Goal: Task Accomplishment & Management: Complete application form

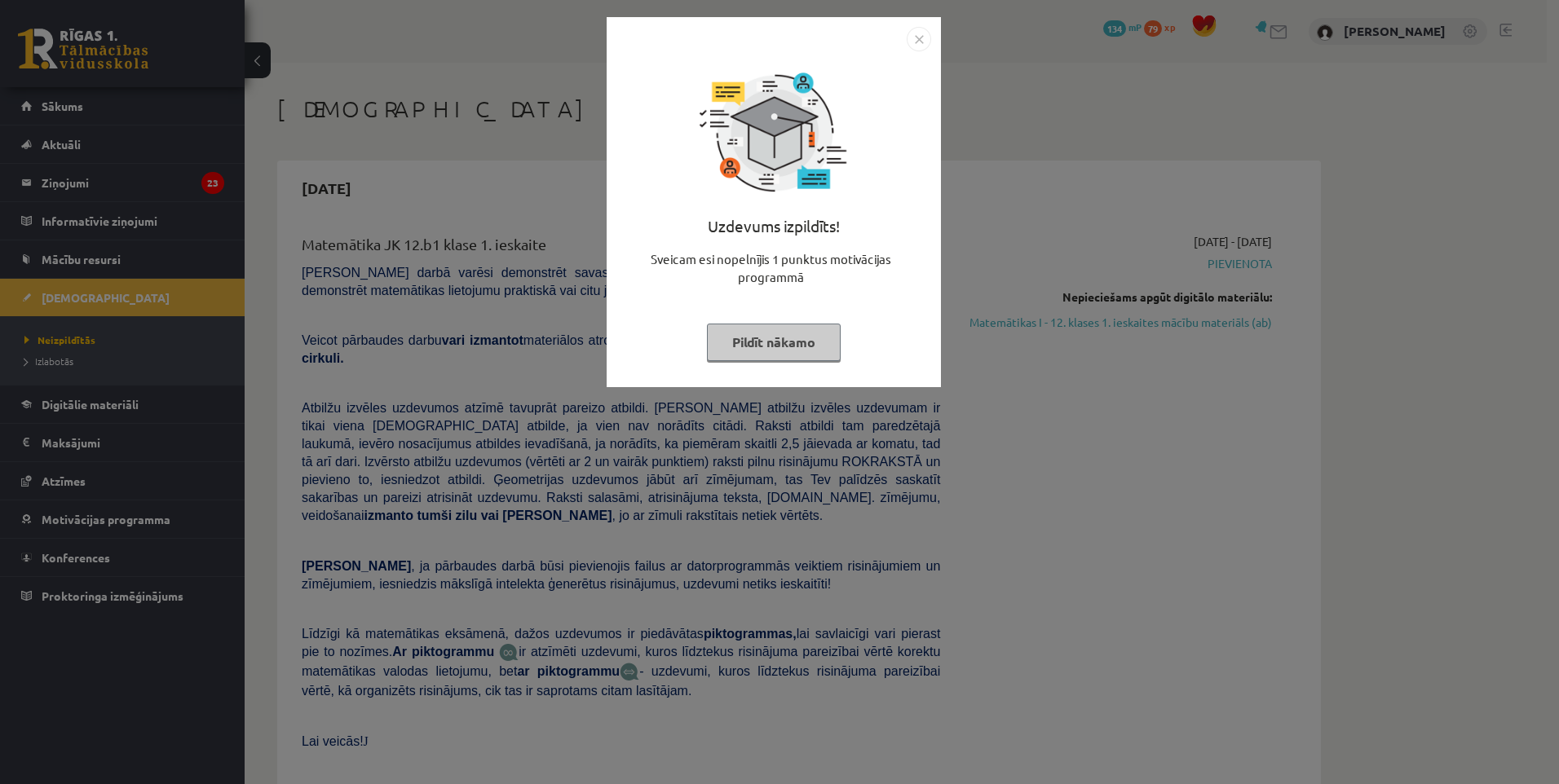
click at [927, 44] on img "Close" at bounding box center [919, 39] width 25 height 25
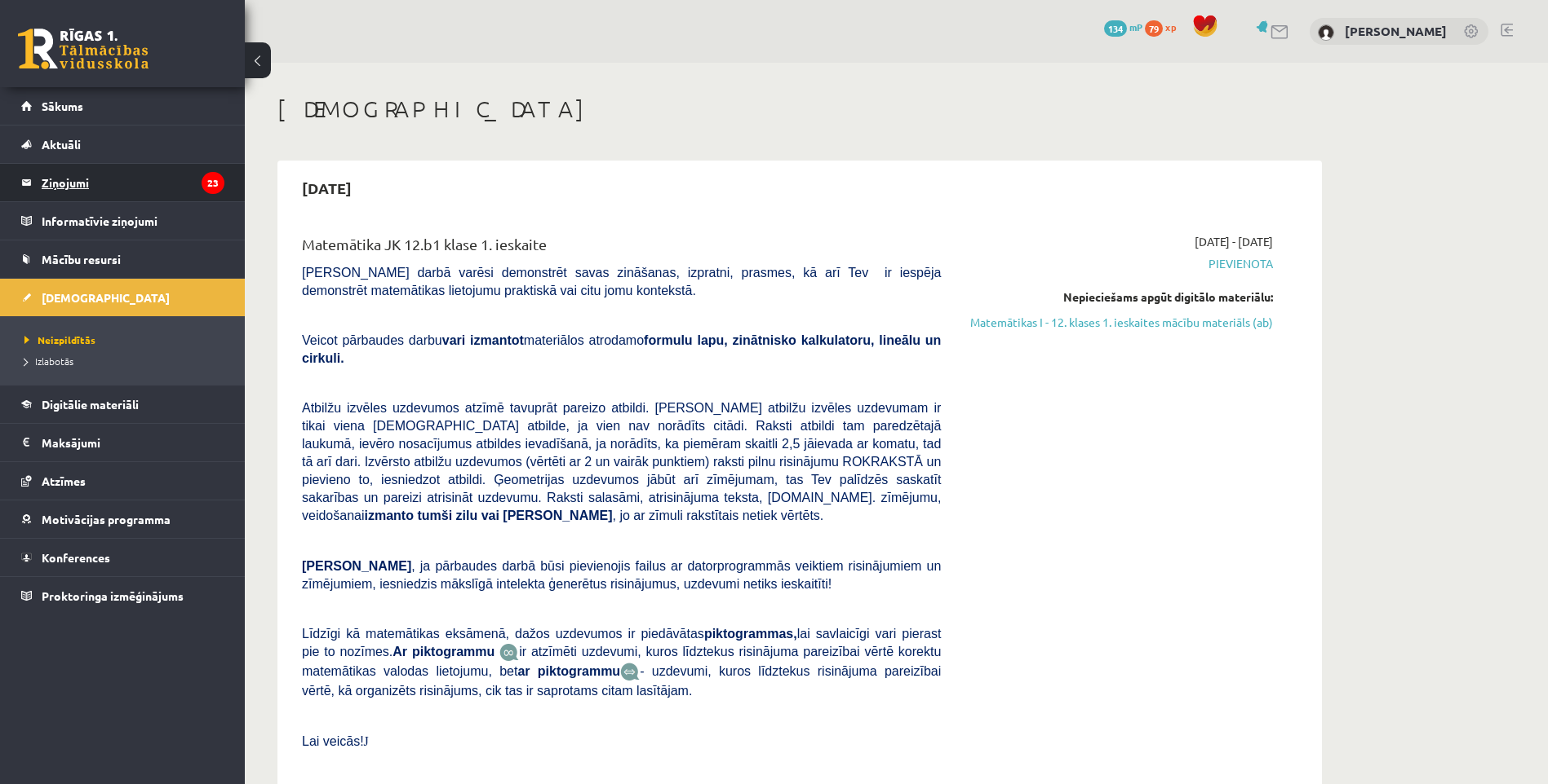
click at [132, 193] on legend "Ziņojumi 23" at bounding box center [133, 182] width 183 height 37
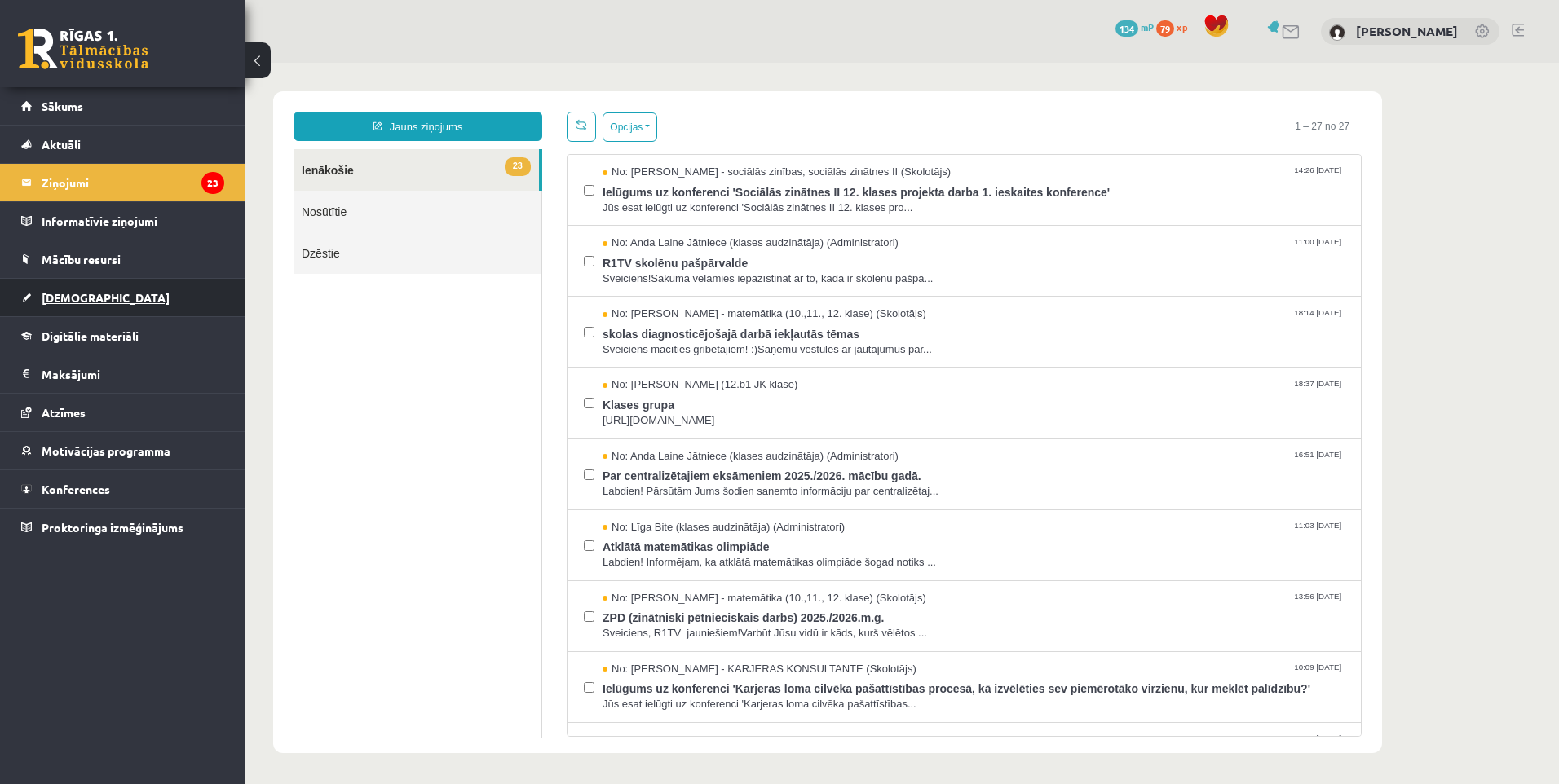
click at [120, 299] on link "[DEMOGRAPHIC_DATA]" at bounding box center [122, 297] width 203 height 37
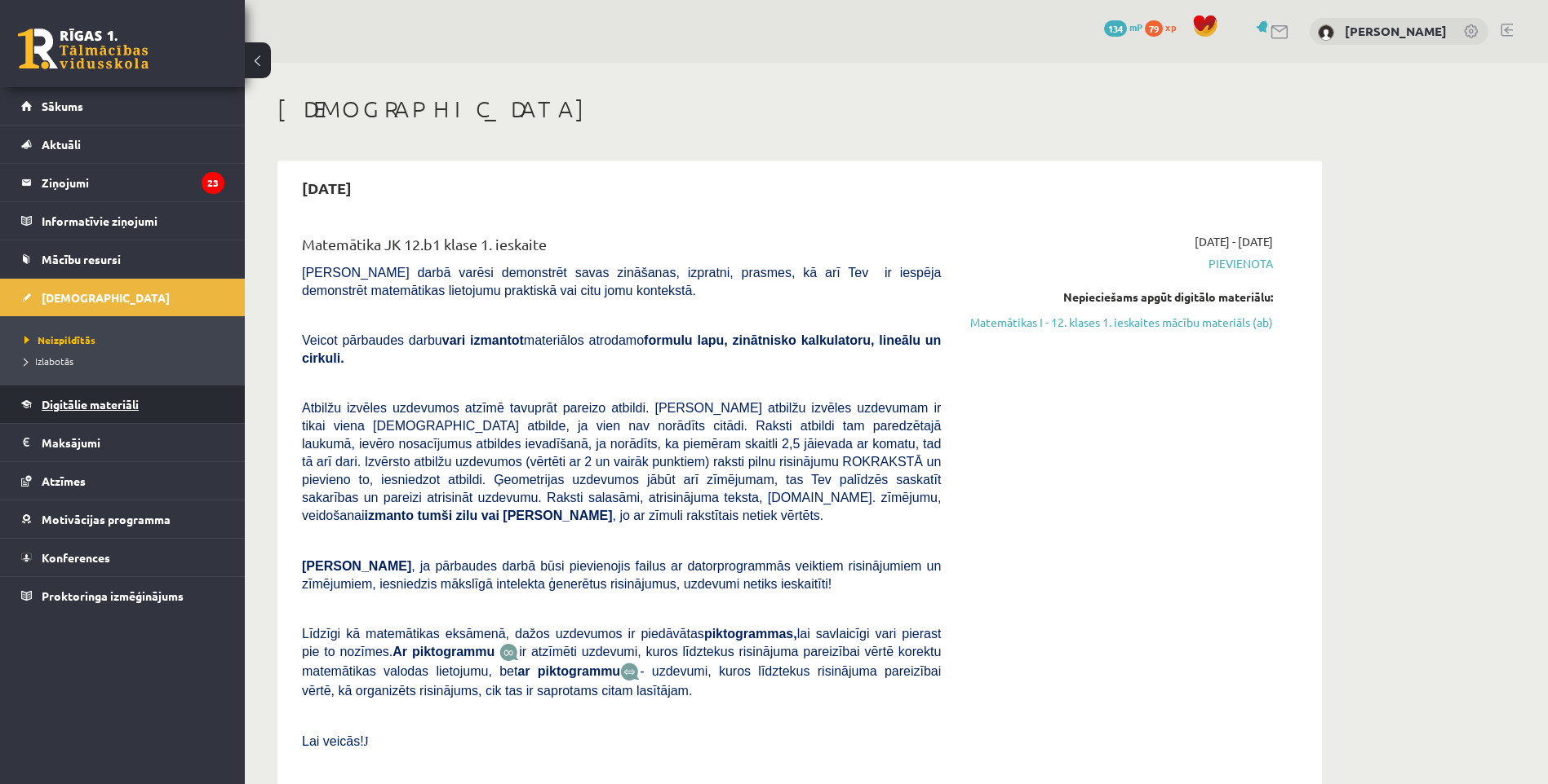
click at [144, 417] on link "Digitālie materiāli" at bounding box center [122, 404] width 203 height 37
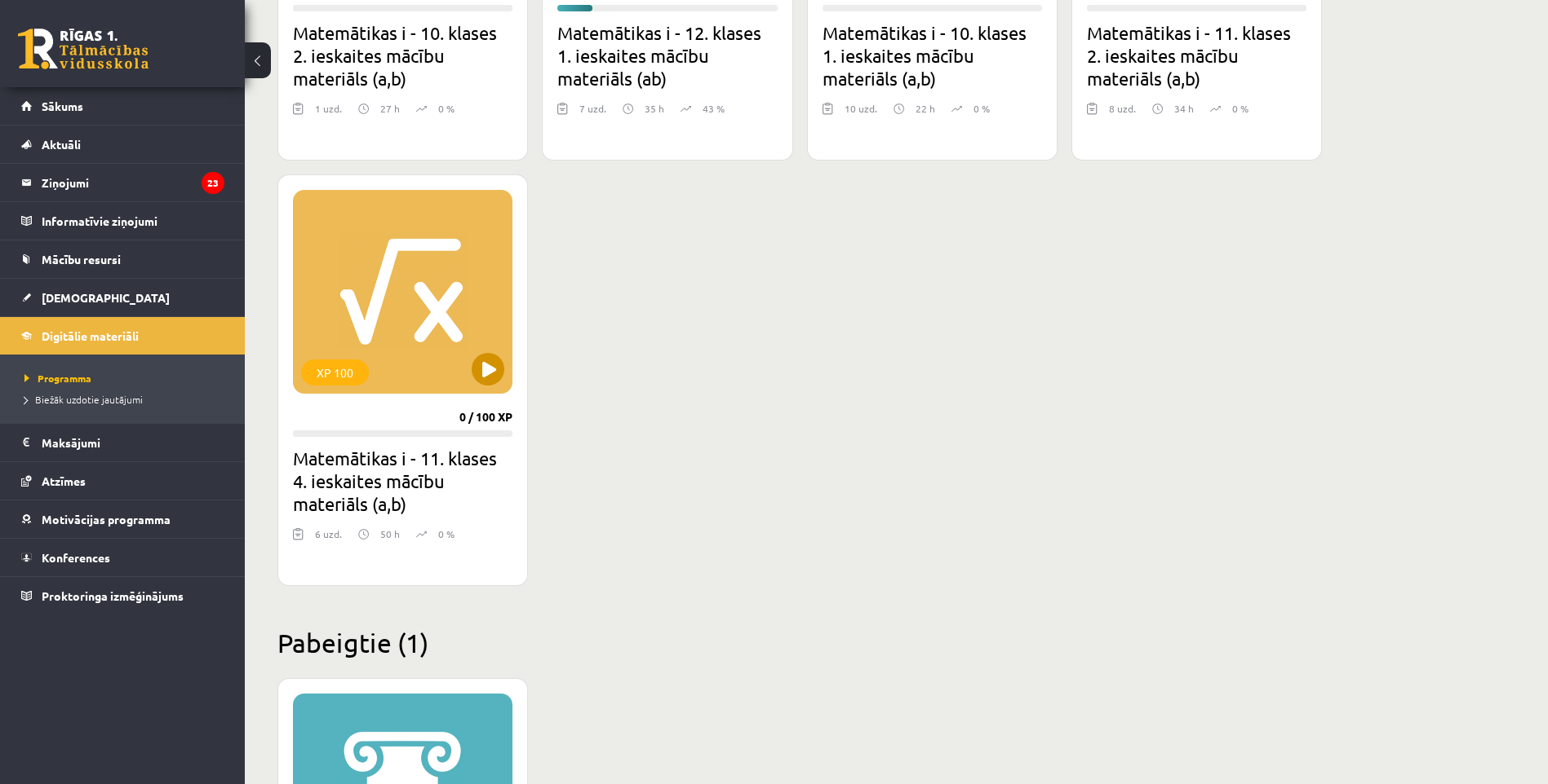
scroll to position [1457, 0]
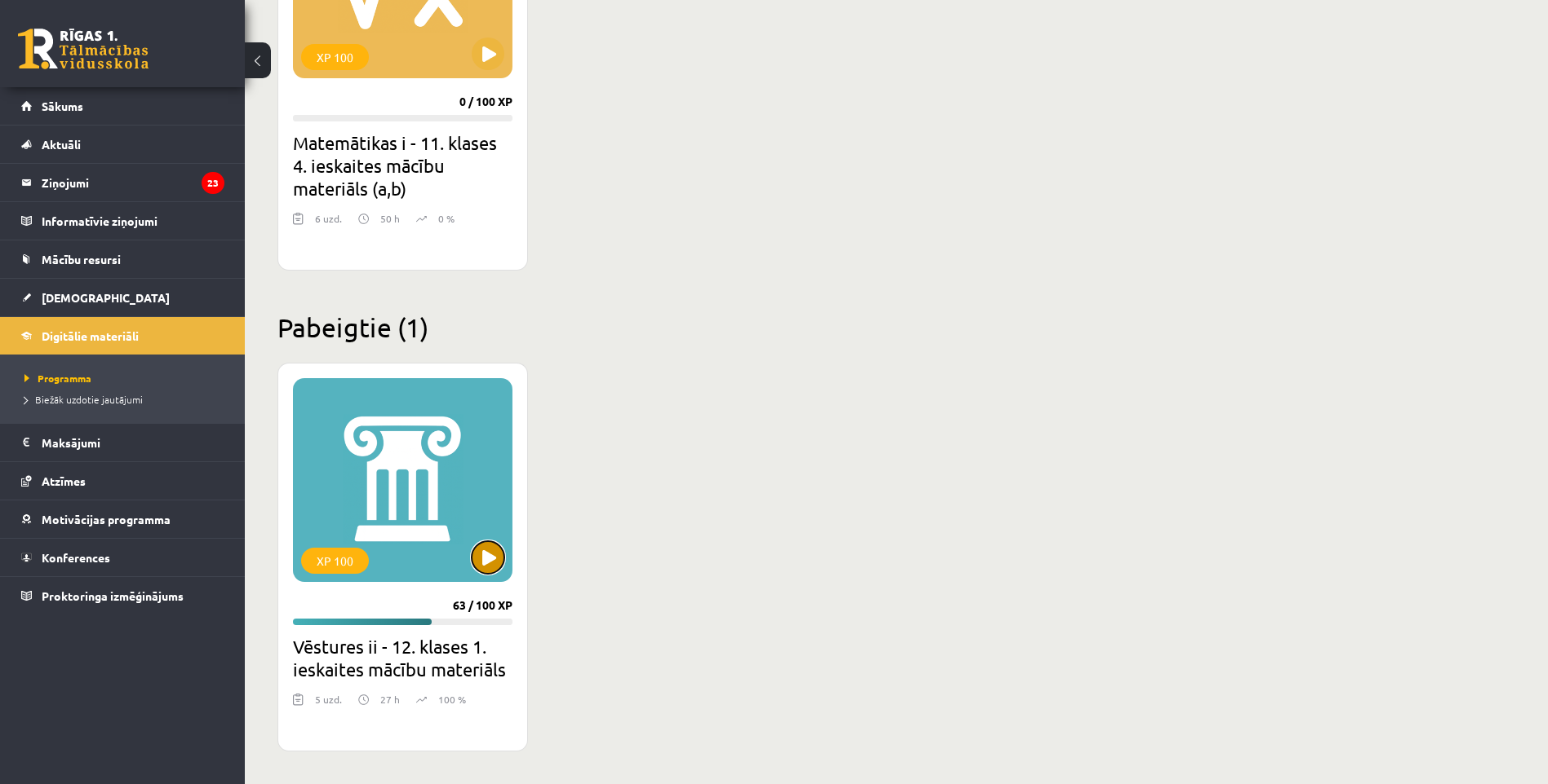
click at [497, 551] on button at bounding box center [488, 558] width 33 height 33
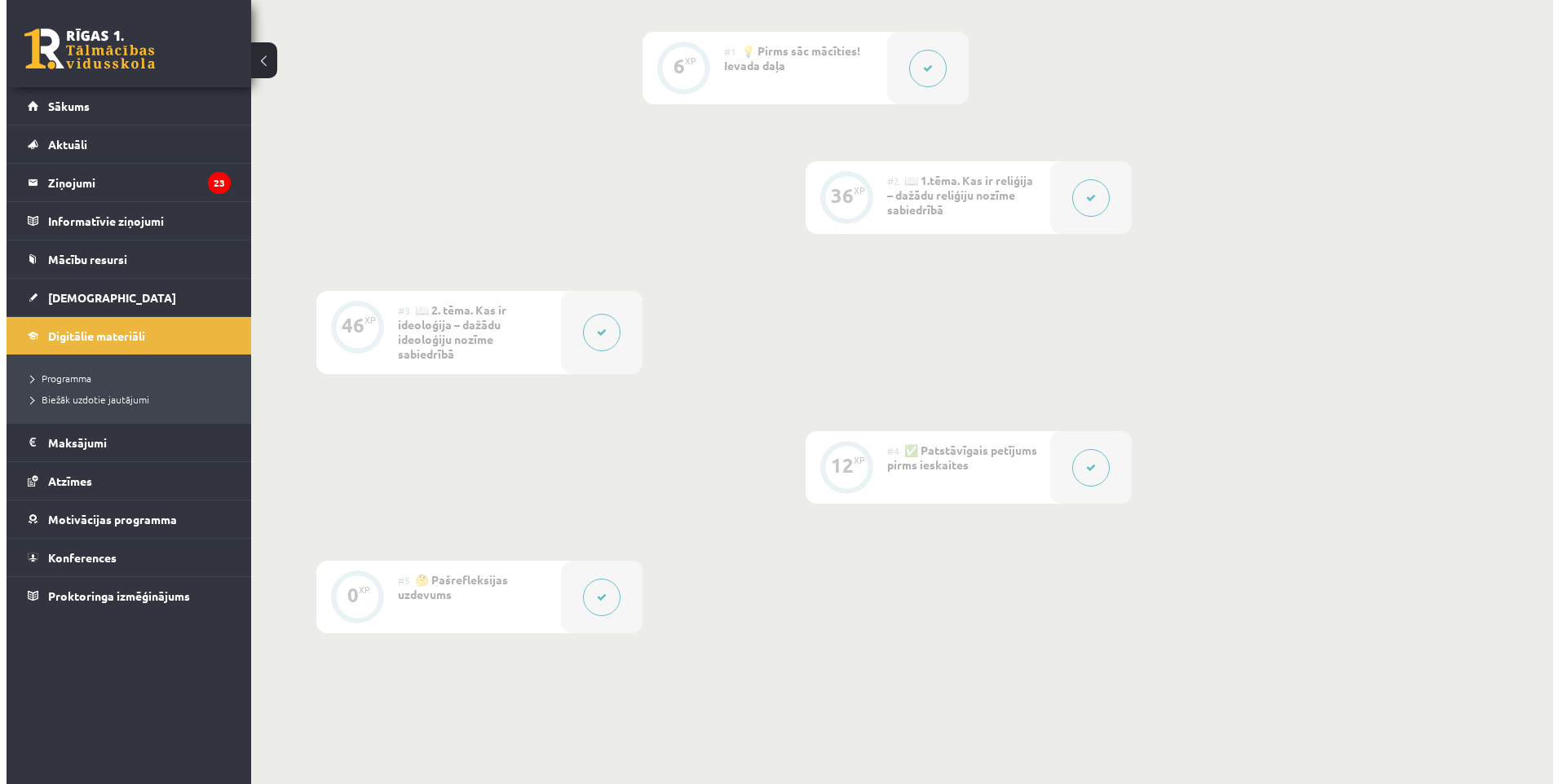
scroll to position [542, 0]
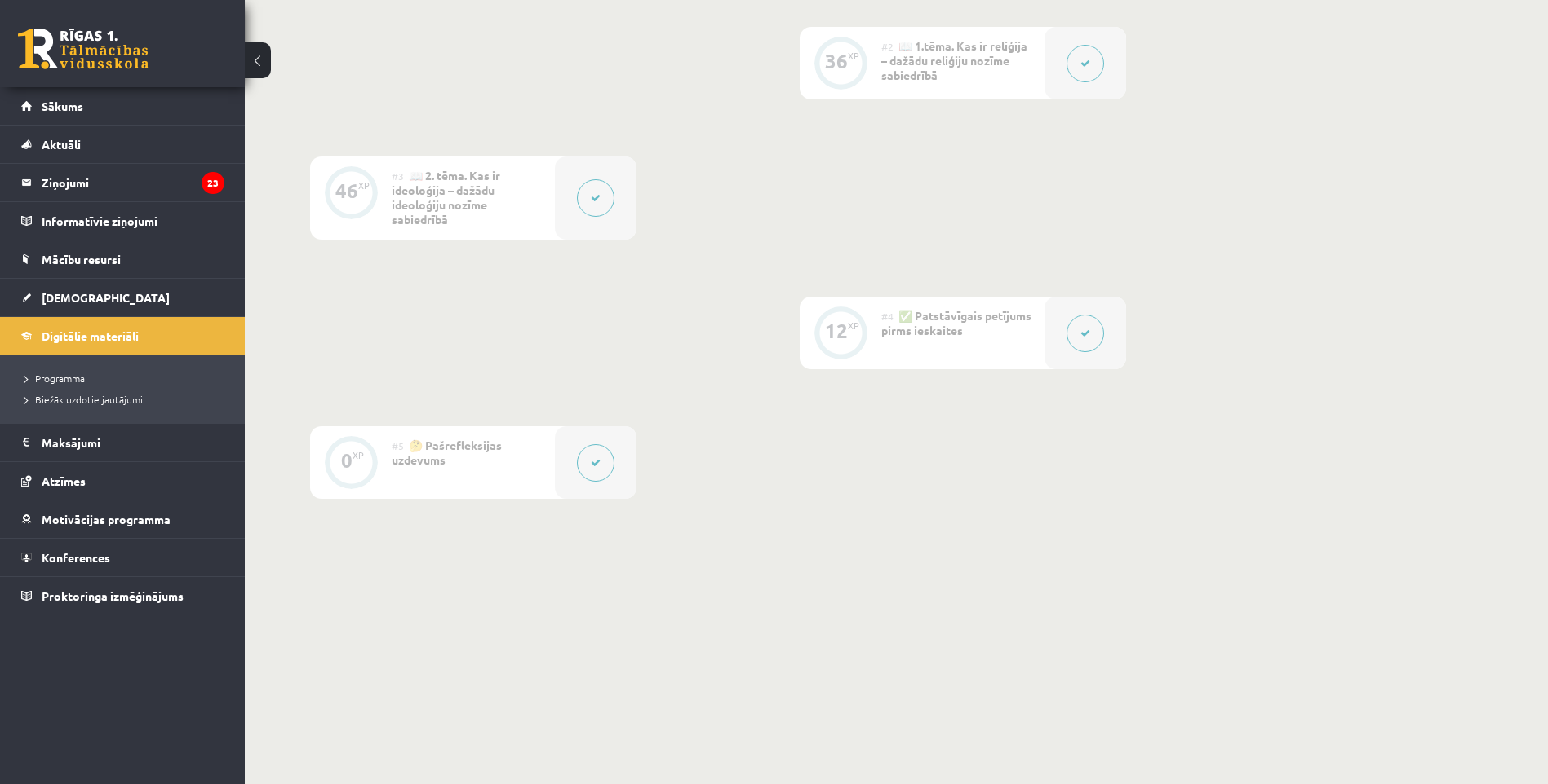
click at [1076, 332] on button at bounding box center [1084, 332] width 37 height 37
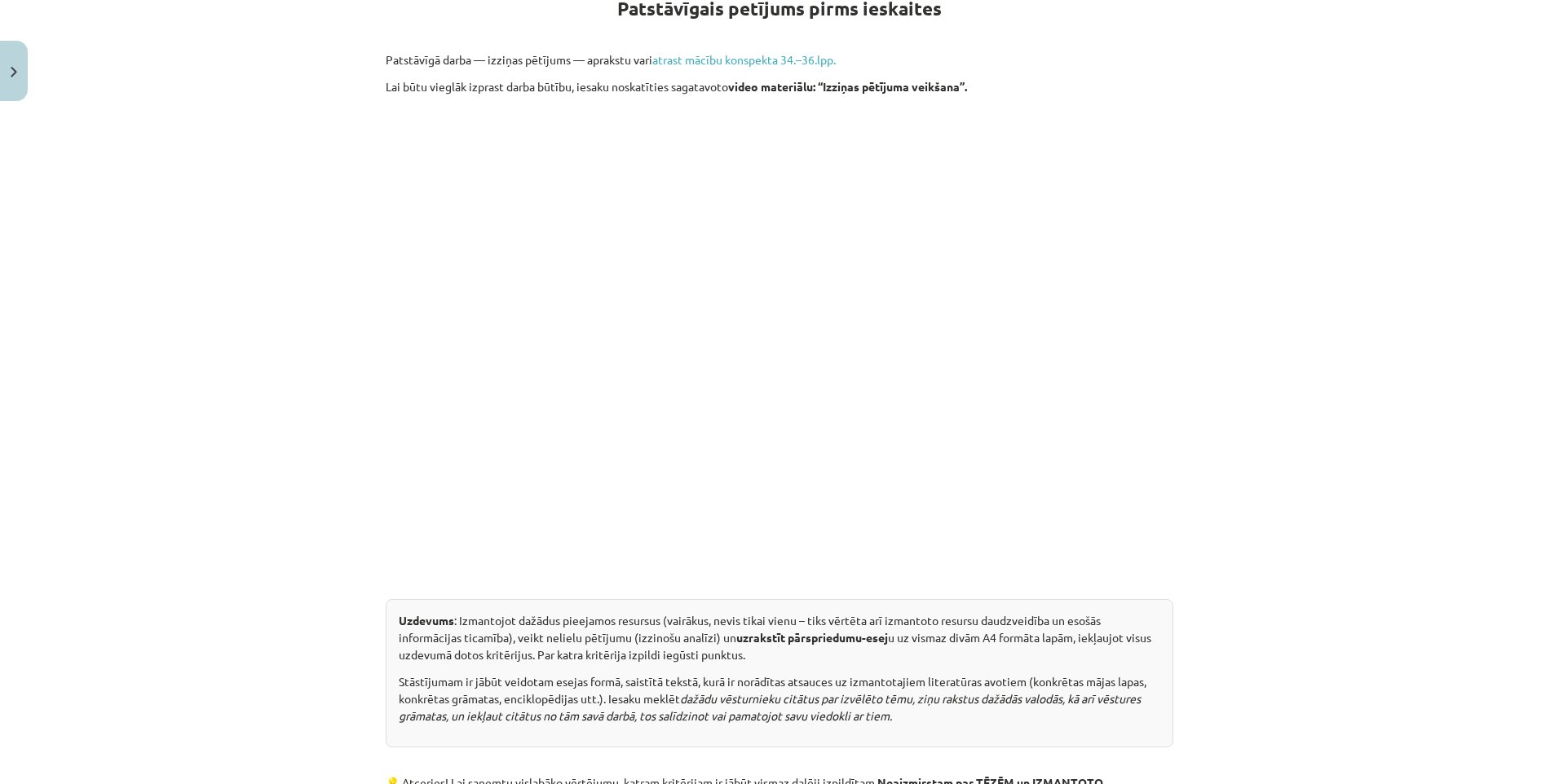
scroll to position [0, 0]
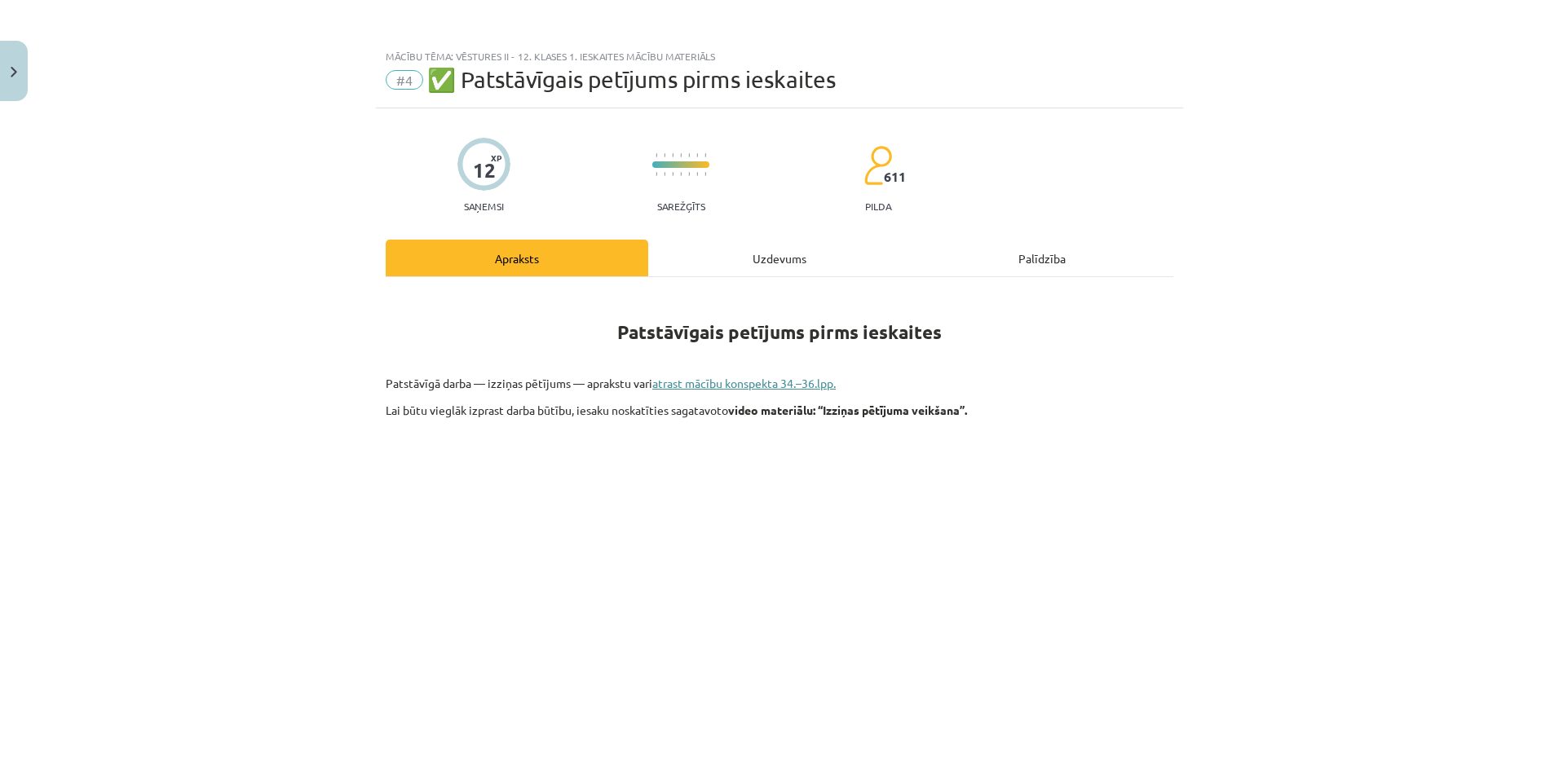
click at [729, 384] on link "atrast mācību konspekta 34.–36.lpp." at bounding box center [744, 383] width 184 height 15
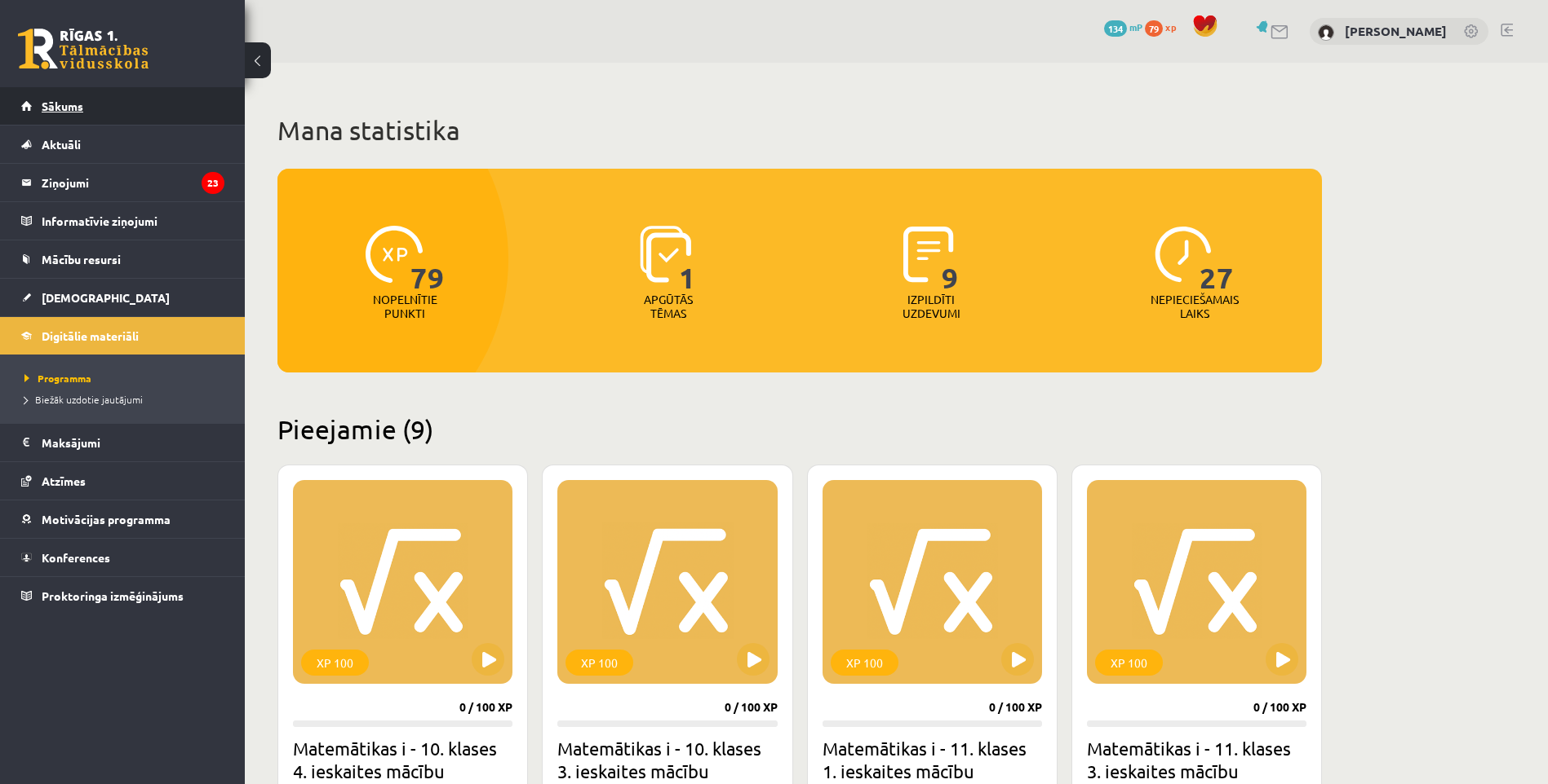
scroll to position [1457, 0]
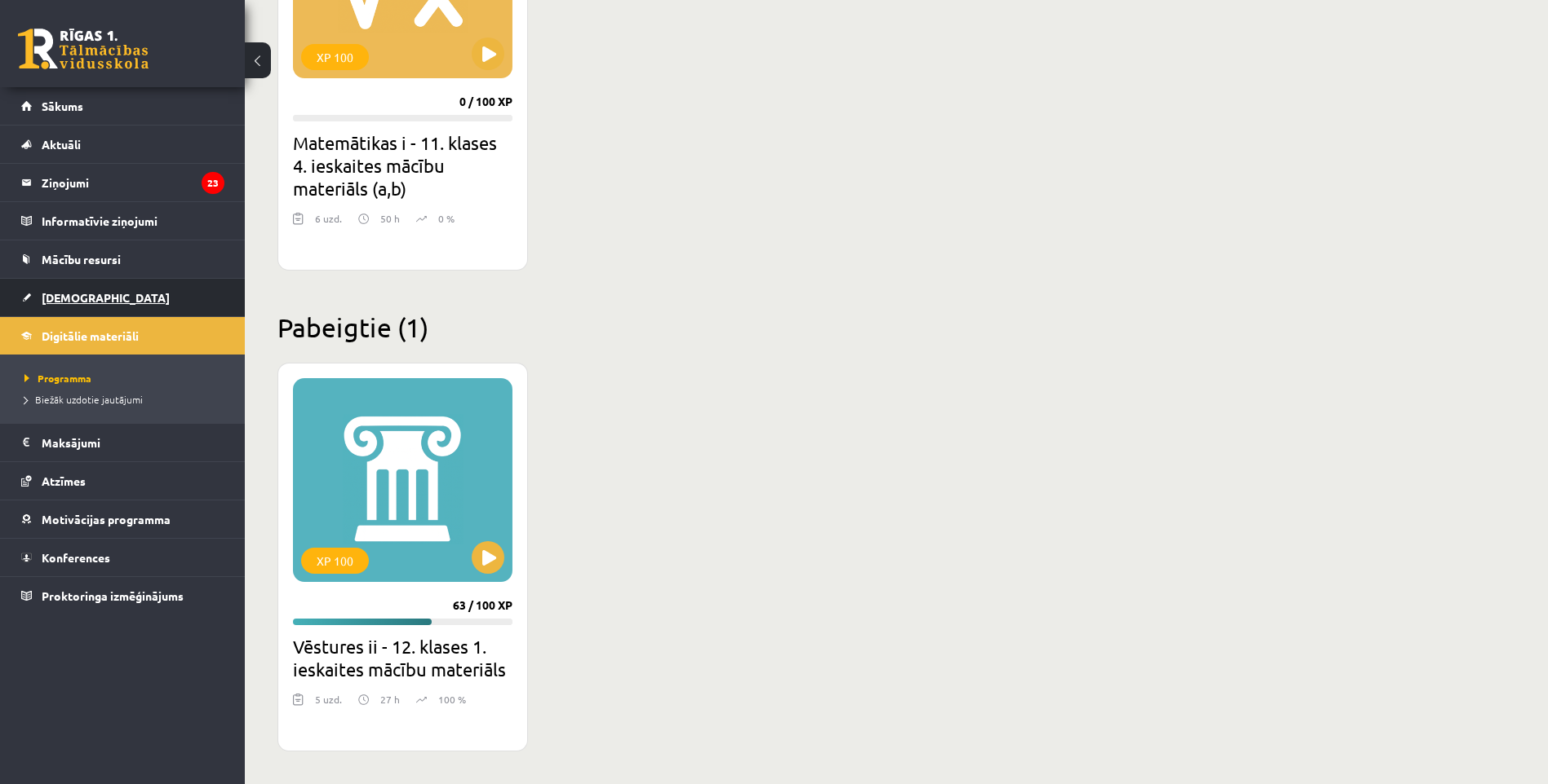
click at [83, 291] on span "[DEMOGRAPHIC_DATA]" at bounding box center [105, 298] width 128 height 15
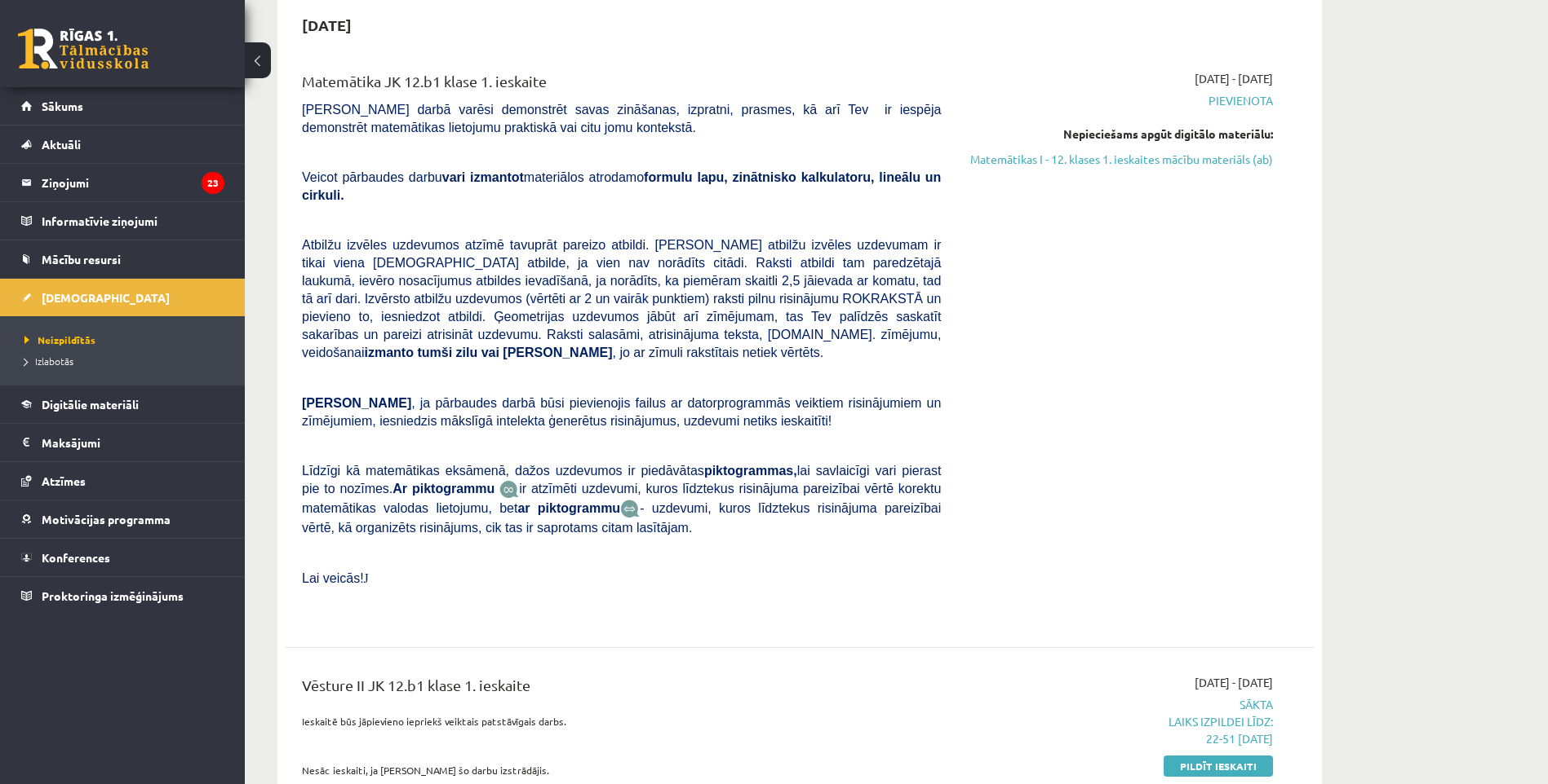
scroll to position [244, 0]
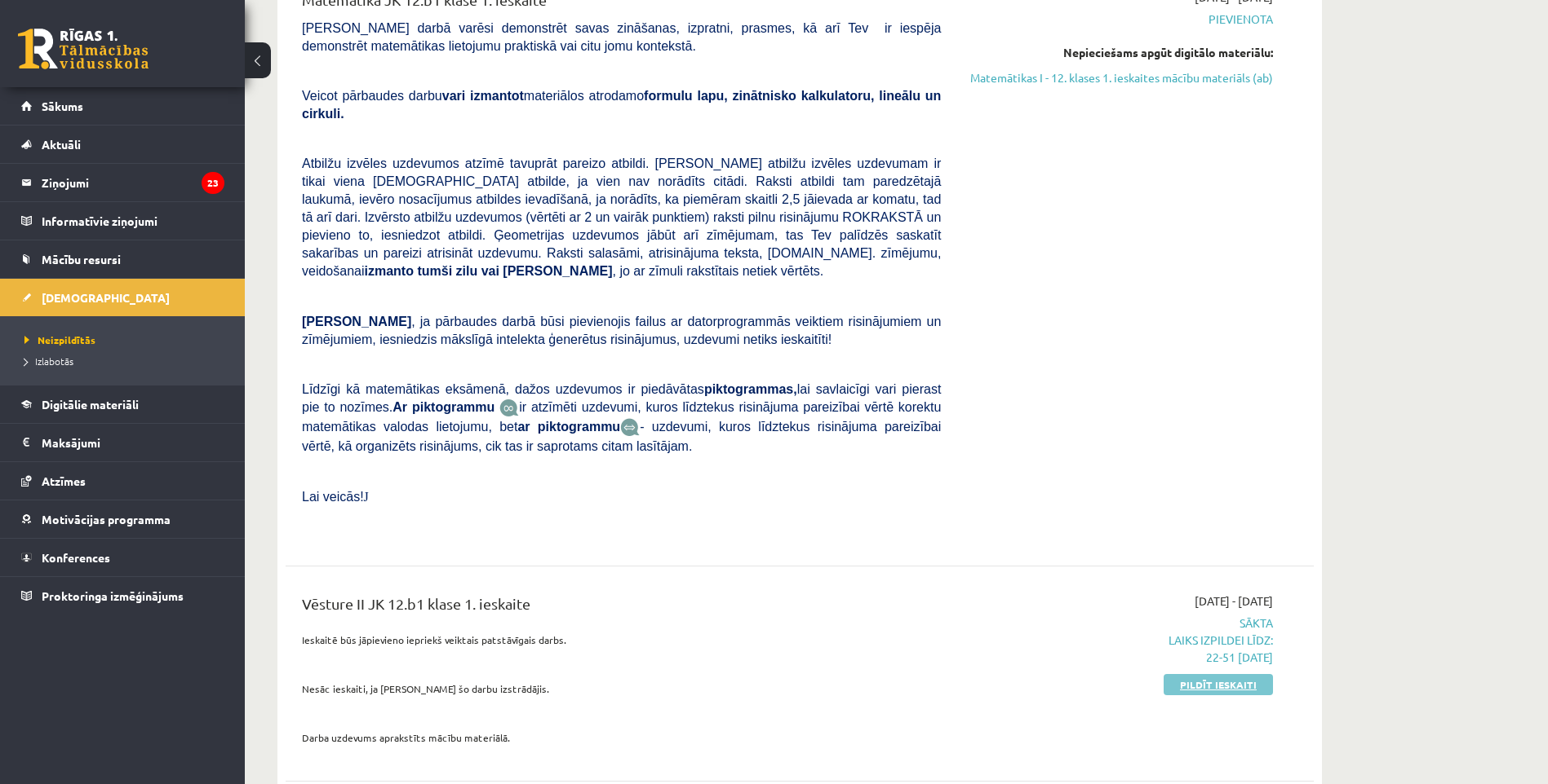
click at [1199, 674] on link "Pildīt ieskaiti" at bounding box center [1218, 684] width 109 height 21
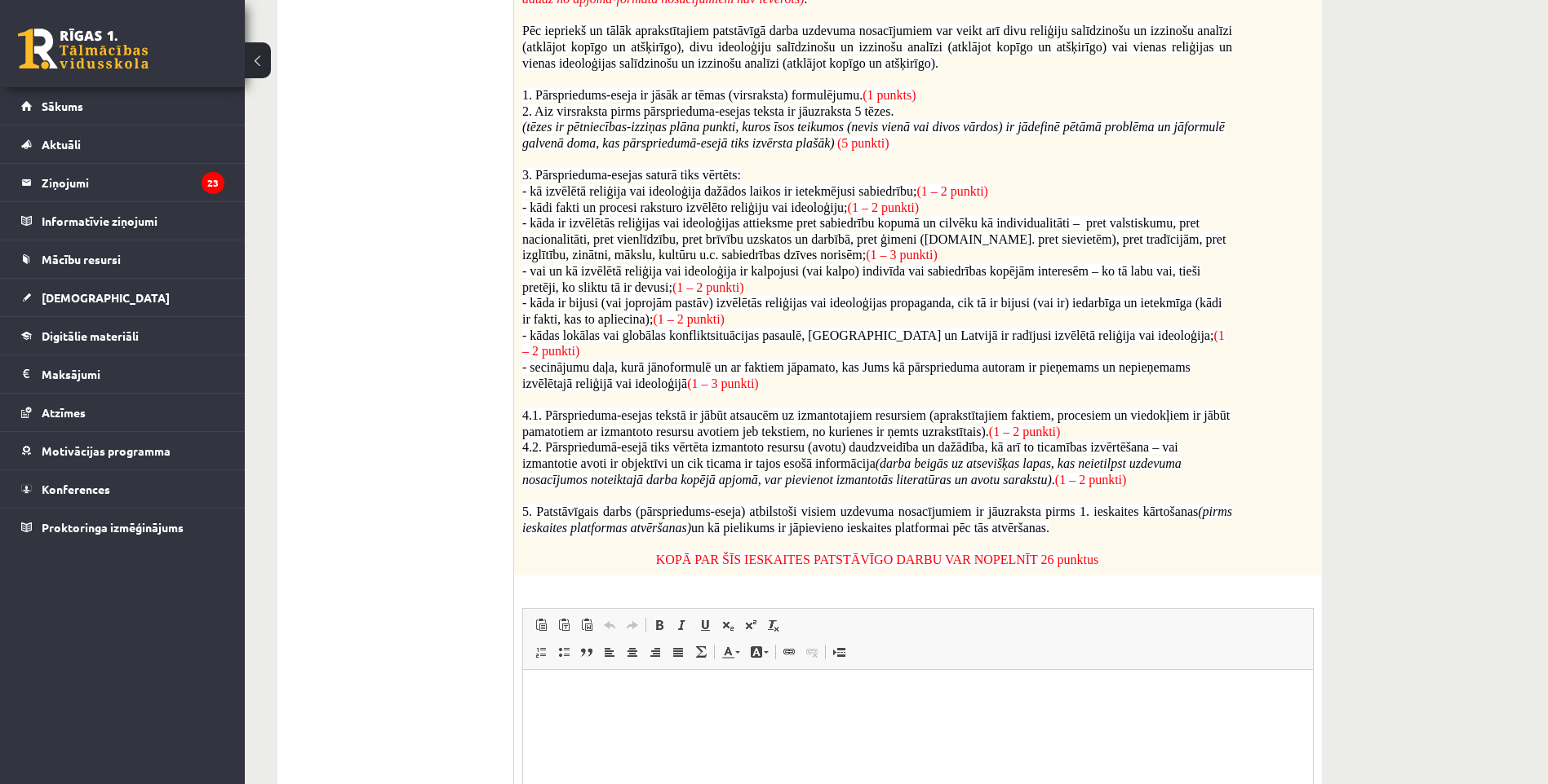
scroll to position [835, 0]
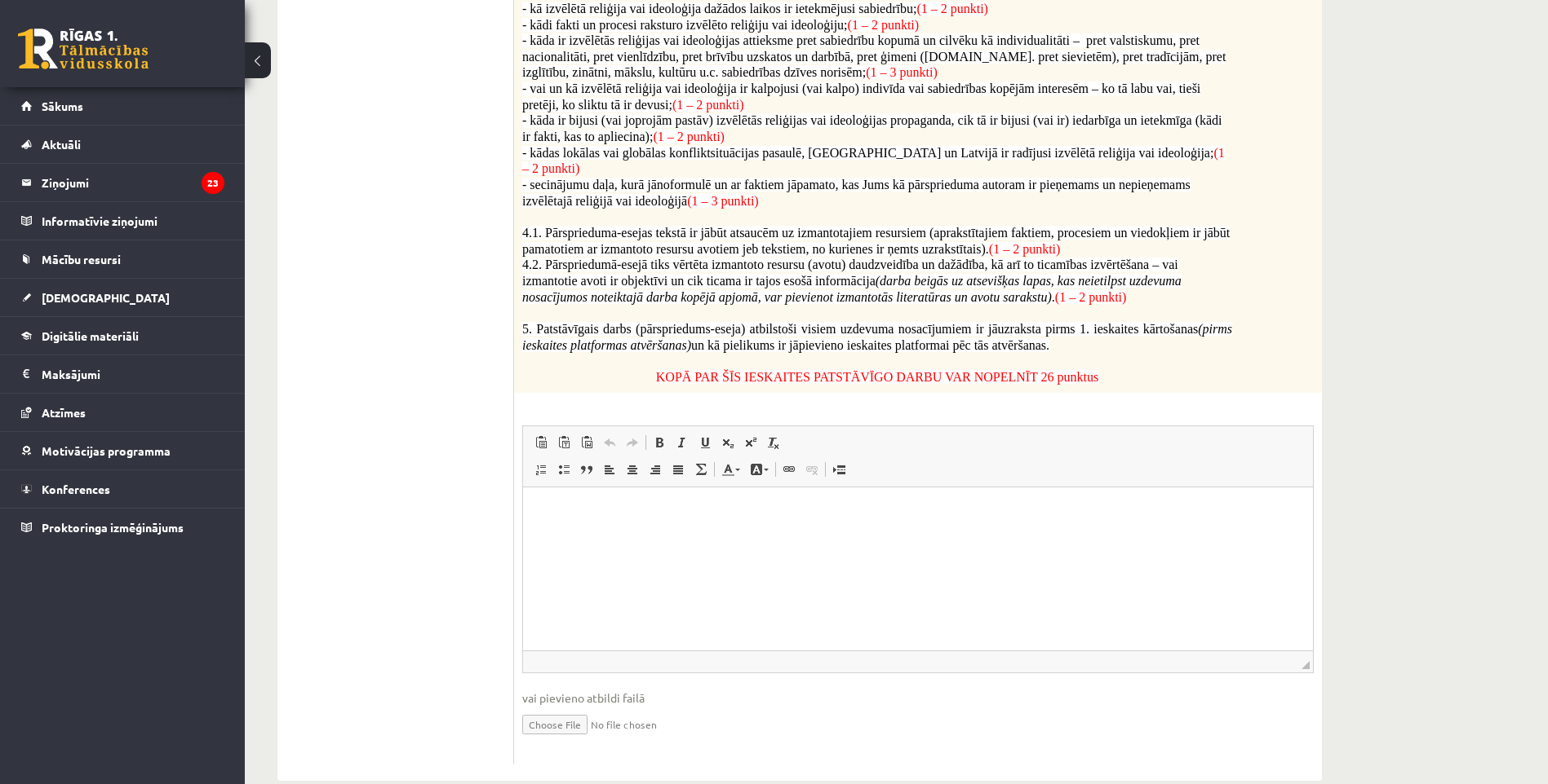
click at [570, 707] on input "file" at bounding box center [917, 723] width 792 height 34
type input "**********"
click at [578, 740] on link "Iesniegtā atbilde" at bounding box center [565, 749] width 87 height 17
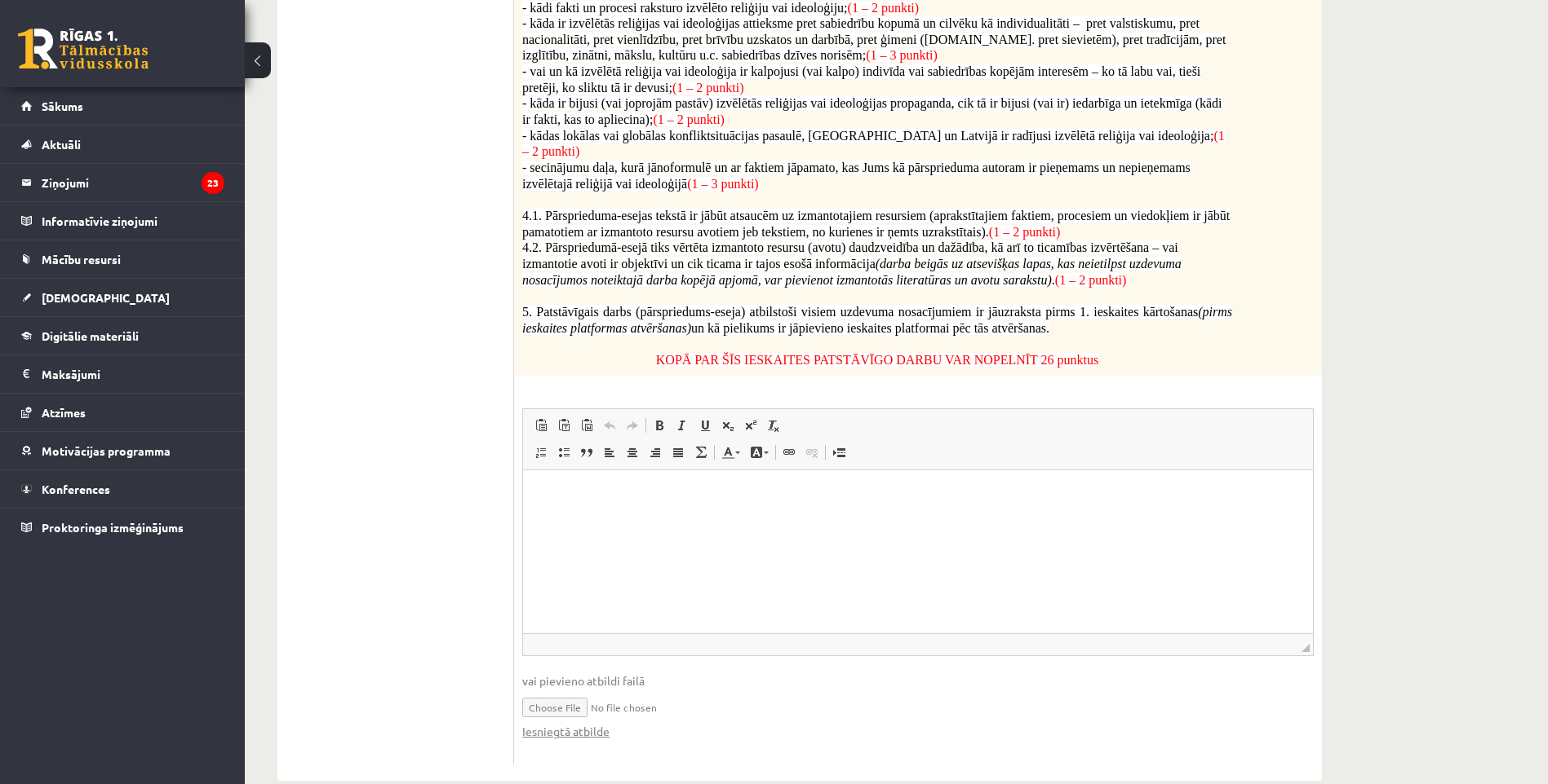
scroll to position [200, 0]
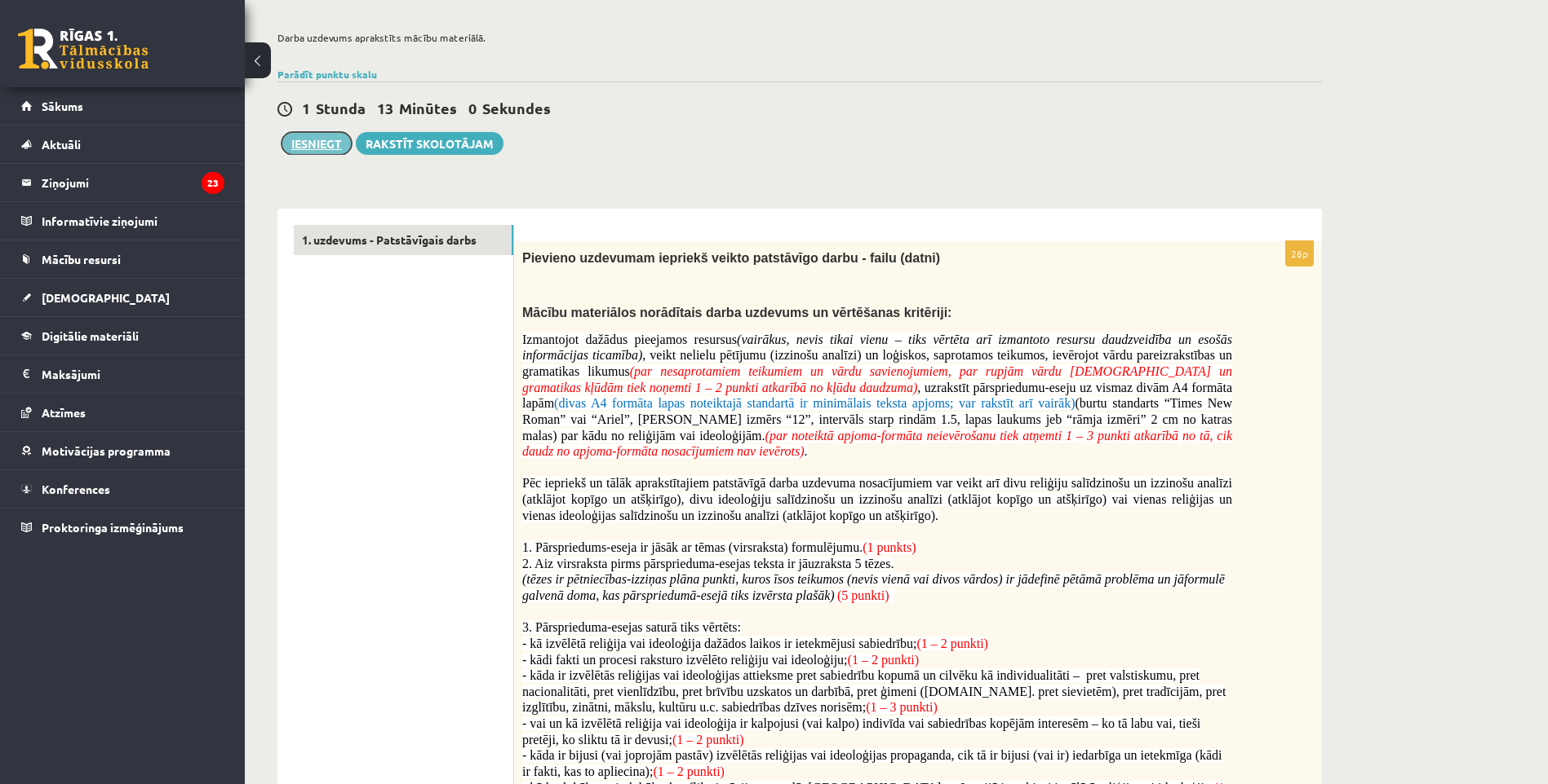
click at [317, 141] on button "Iesniegt" at bounding box center [316, 143] width 70 height 23
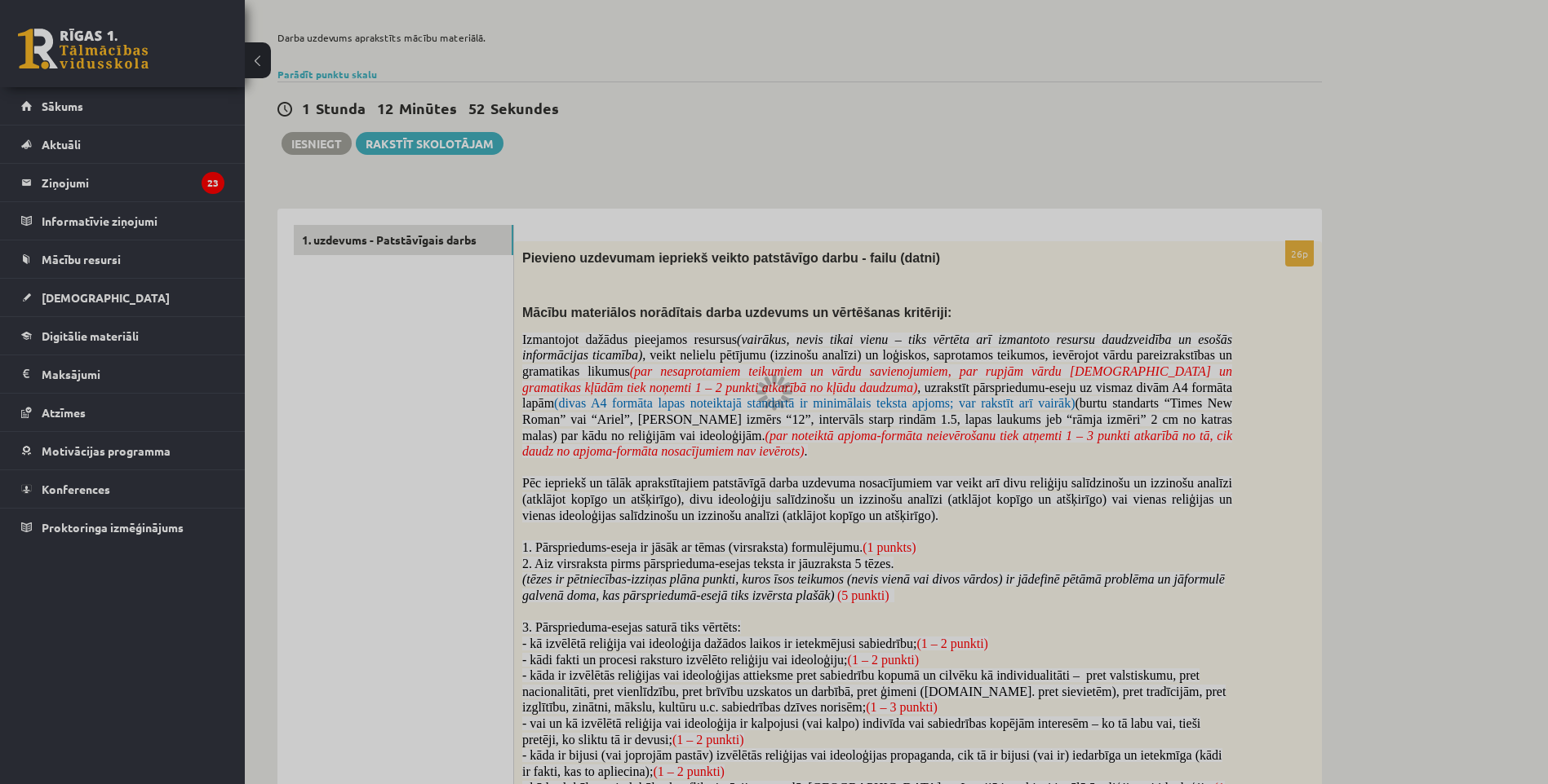
scroll to position [608, 0]
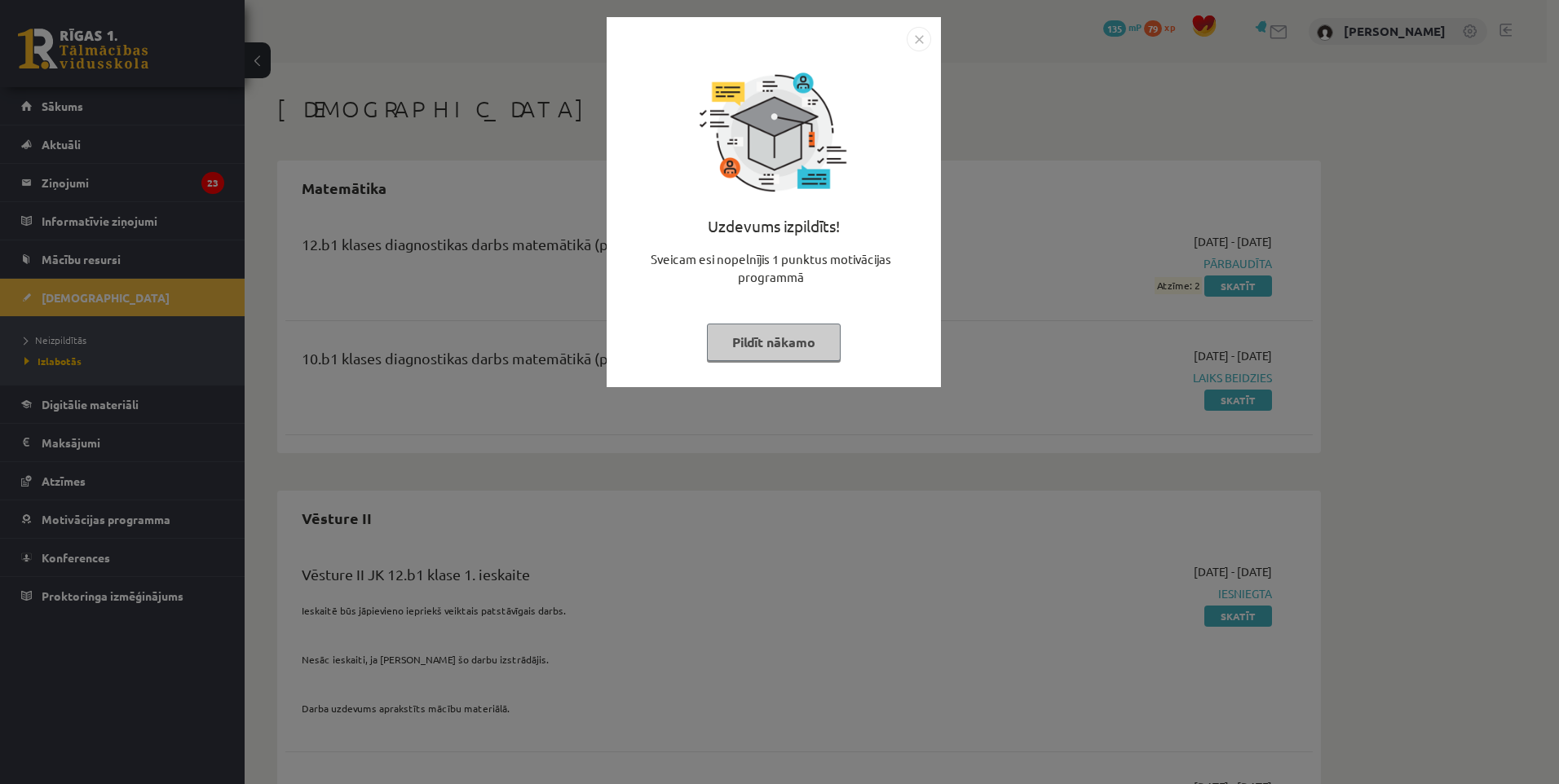
click at [915, 35] on img "Close" at bounding box center [919, 39] width 25 height 25
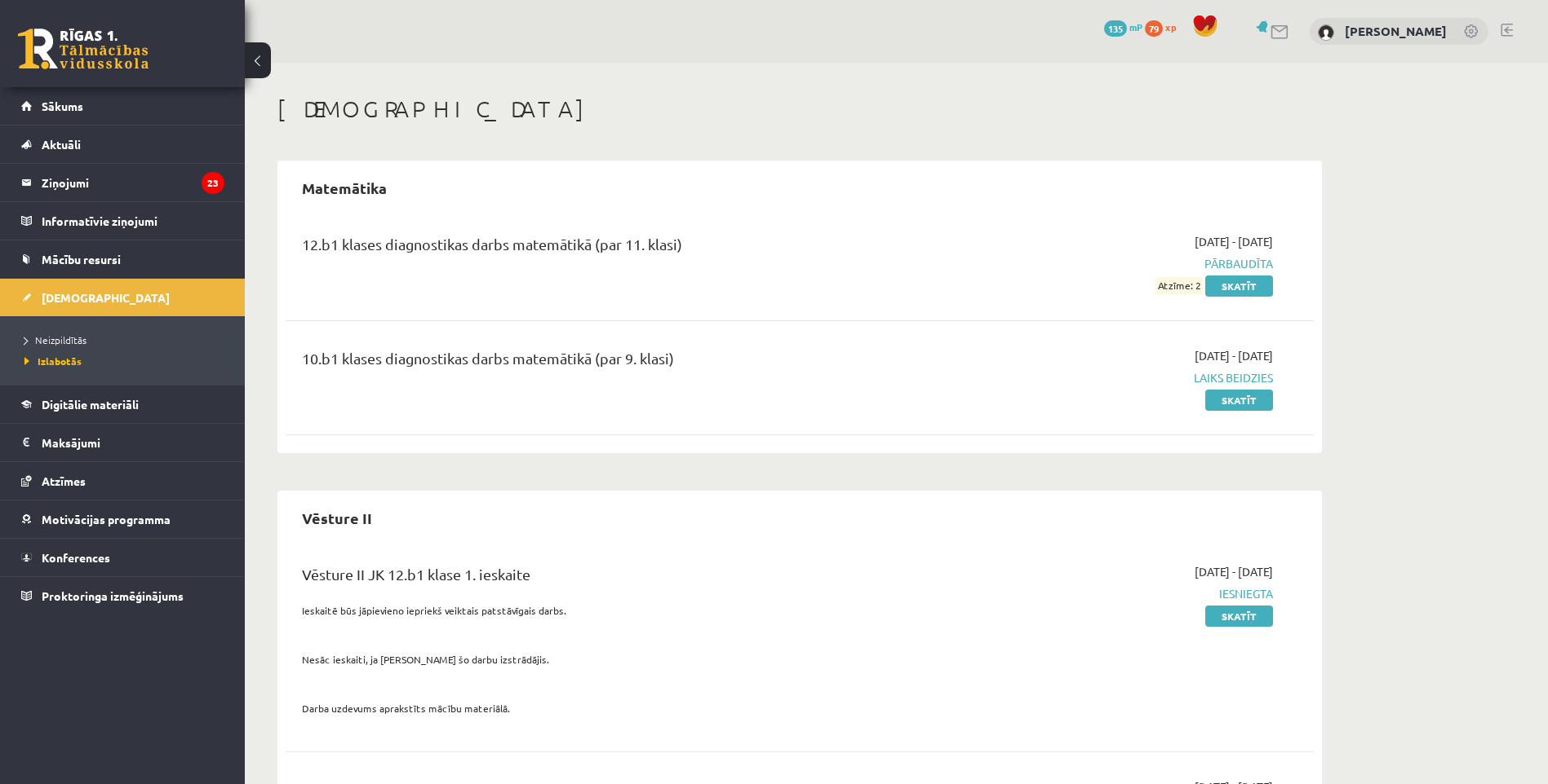
scroll to position [133, 0]
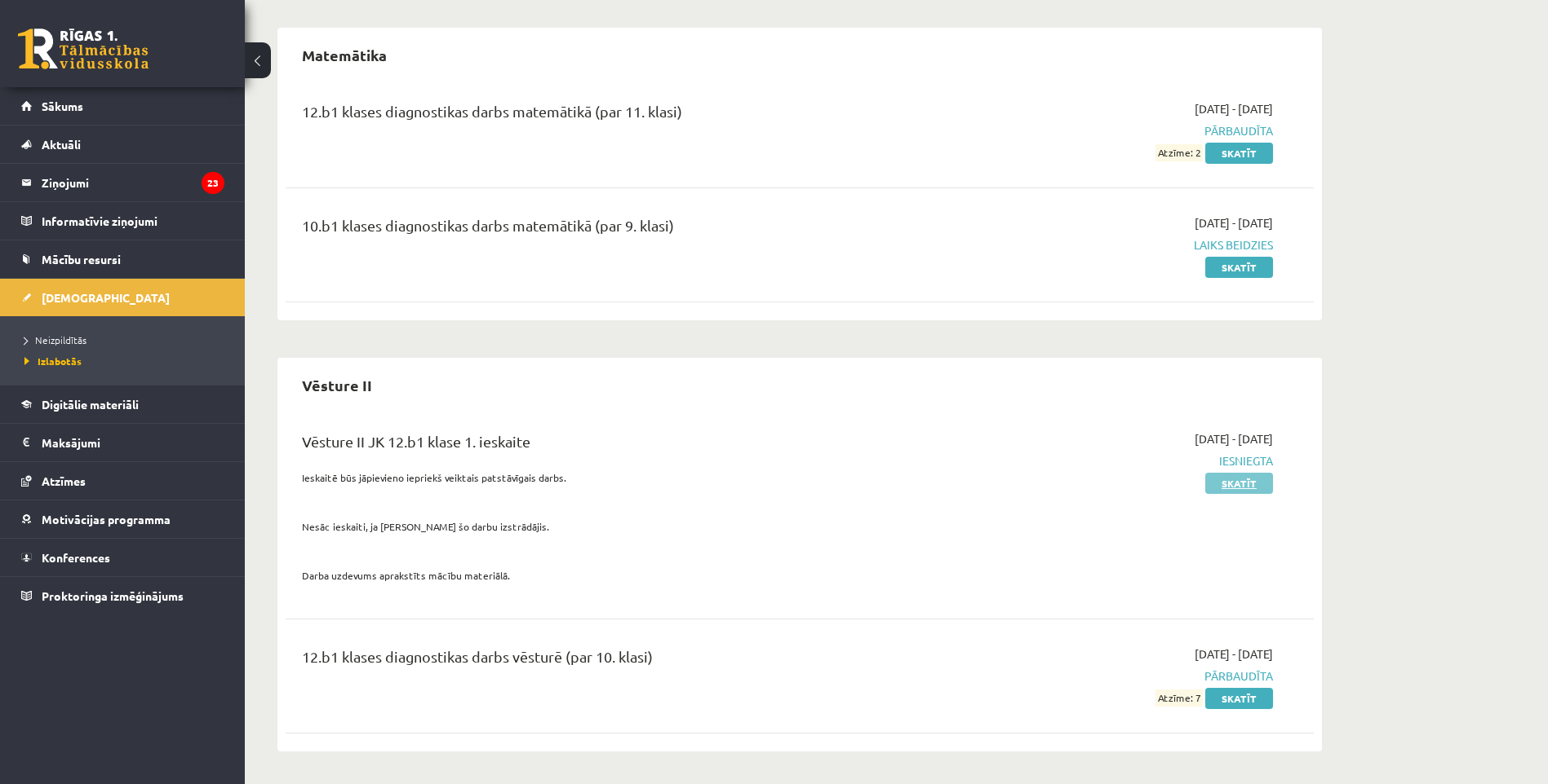
click at [1246, 476] on link "Skatīt" at bounding box center [1239, 483] width 67 height 21
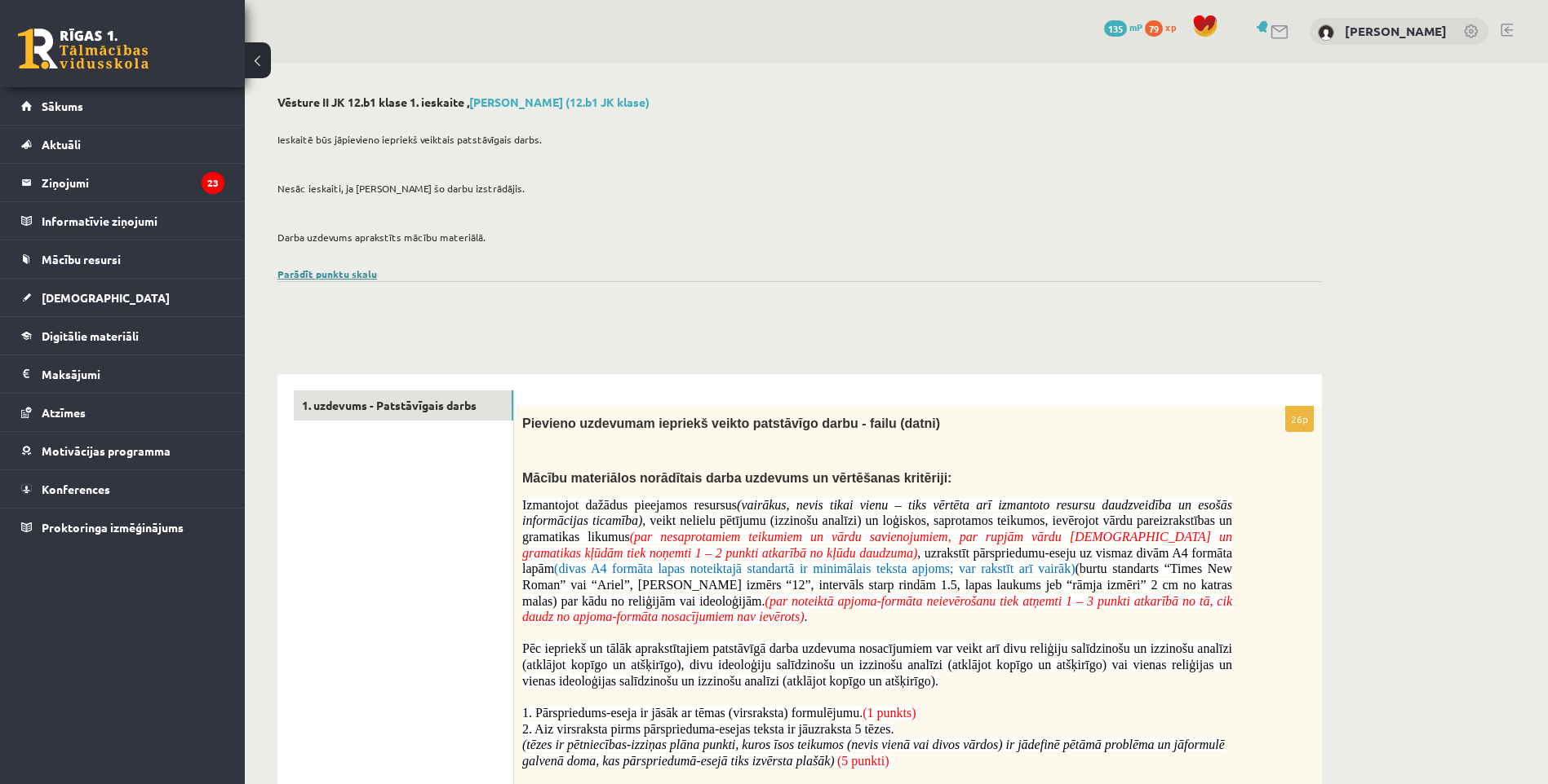
click at [350, 273] on link "Parādīt punktu skalu" at bounding box center [326, 273] width 99 height 13
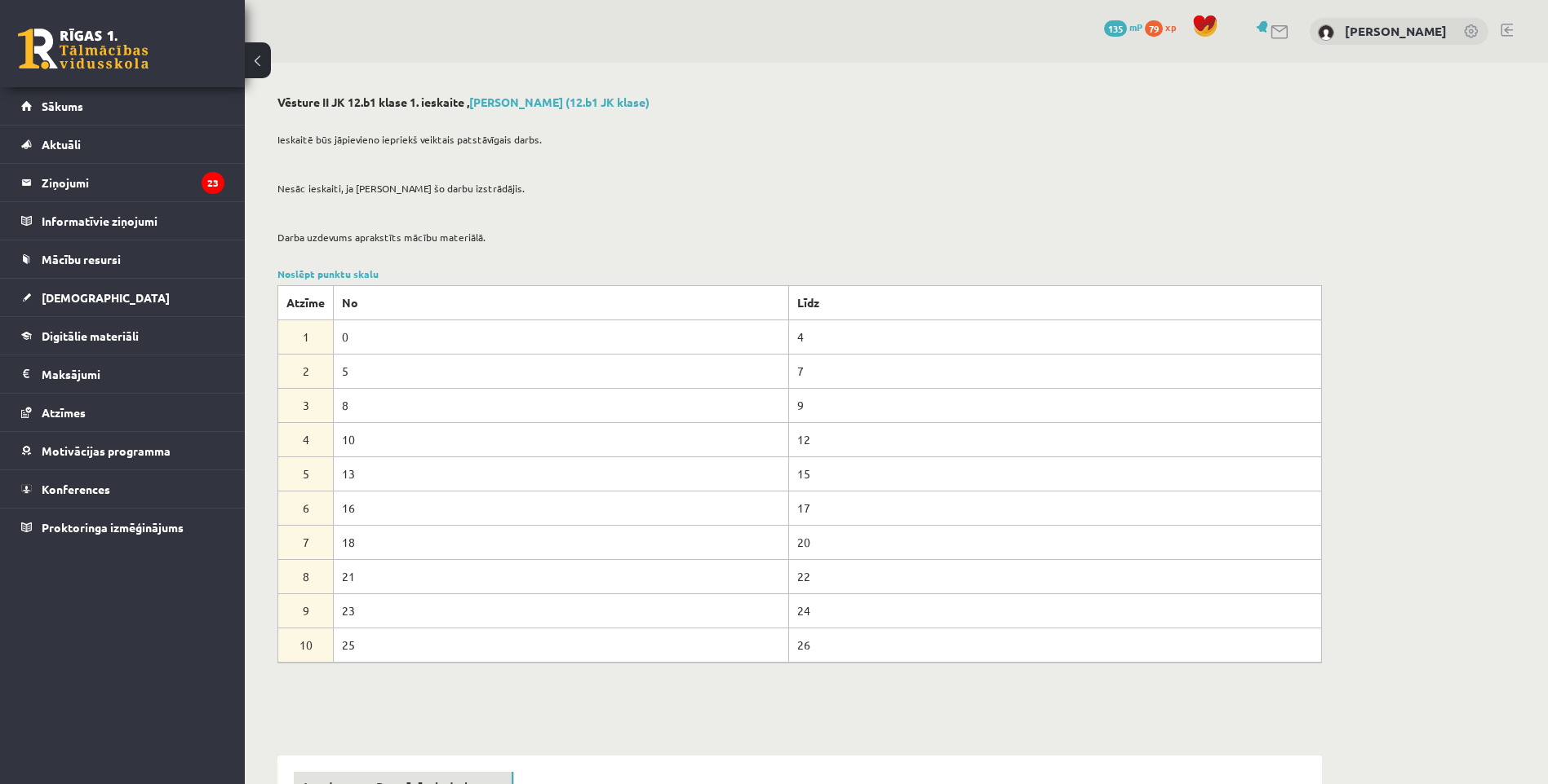
click at [256, 56] on button at bounding box center [257, 60] width 26 height 35
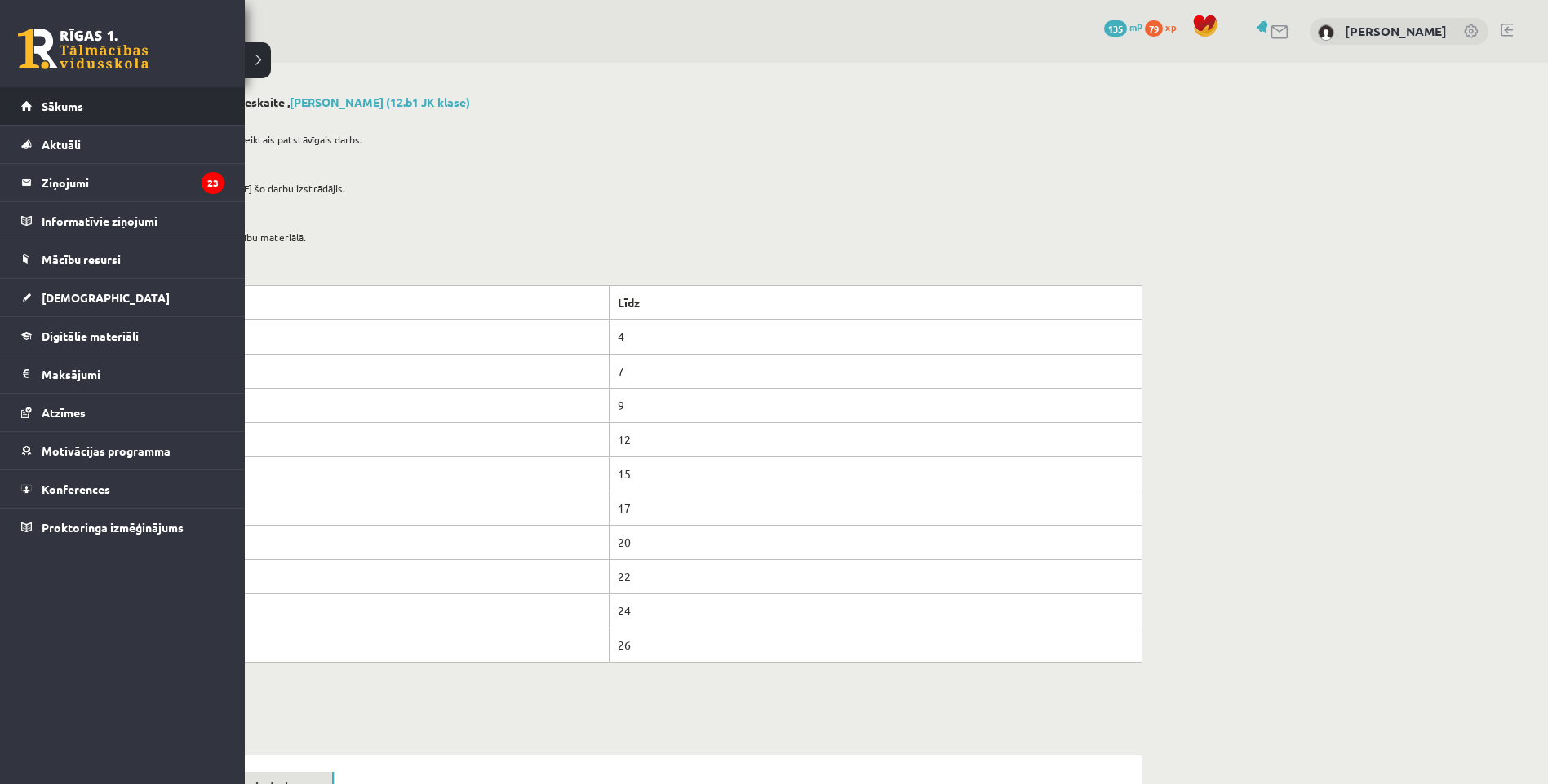
click at [99, 106] on link "Sākums" at bounding box center [122, 105] width 203 height 37
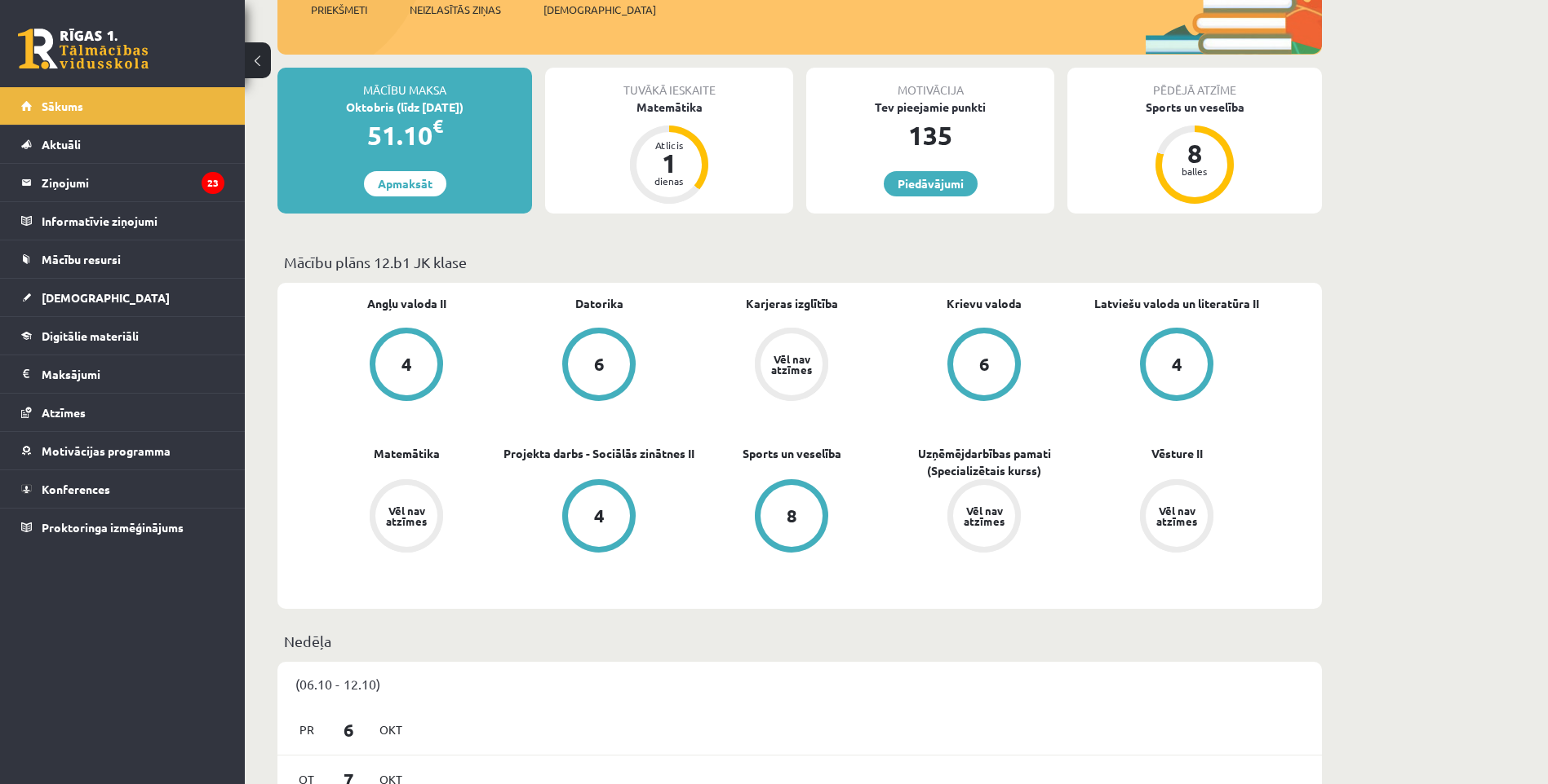
scroll to position [164, 0]
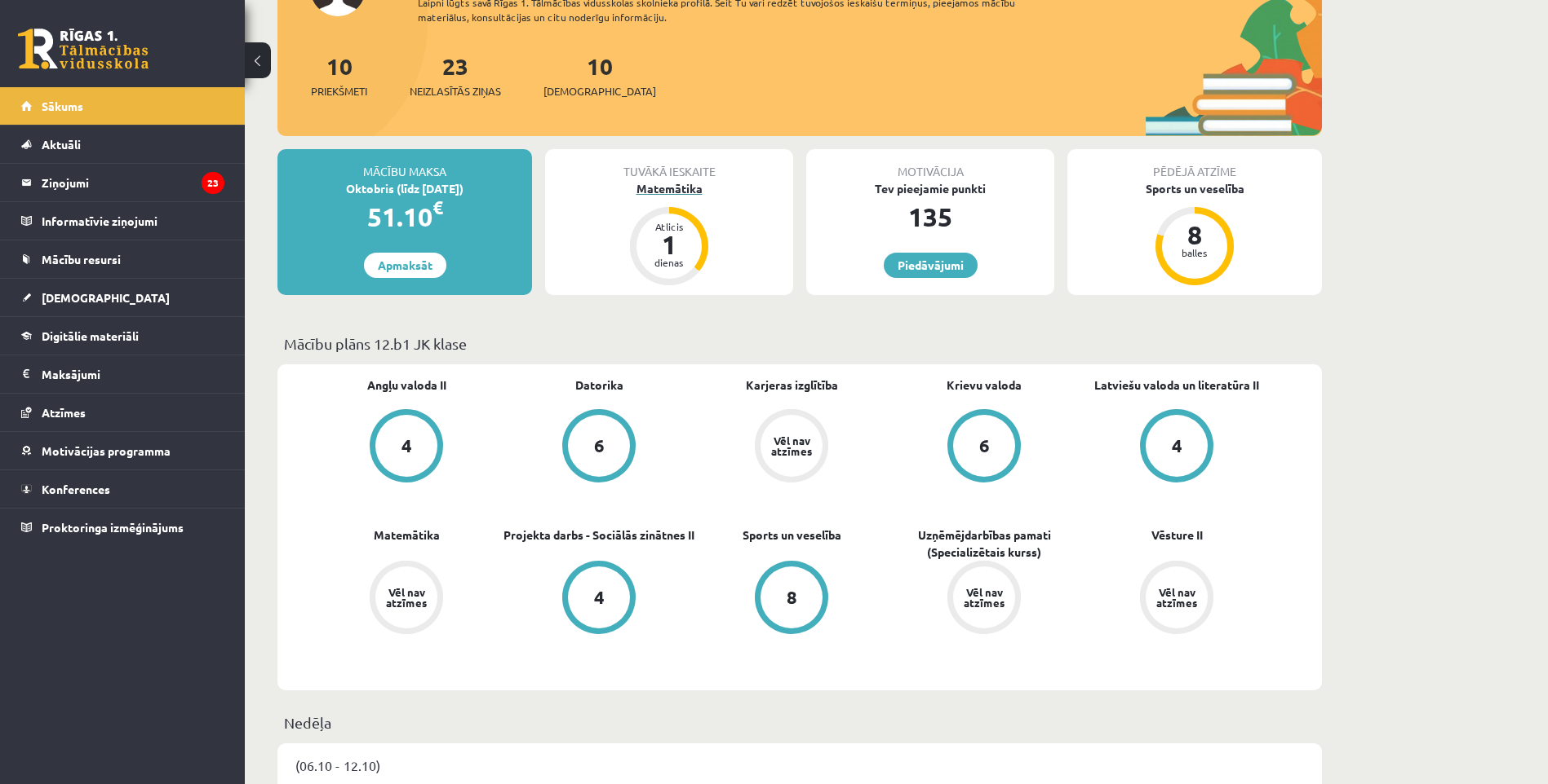
click at [678, 185] on div "Matemātika" at bounding box center [669, 188] width 248 height 17
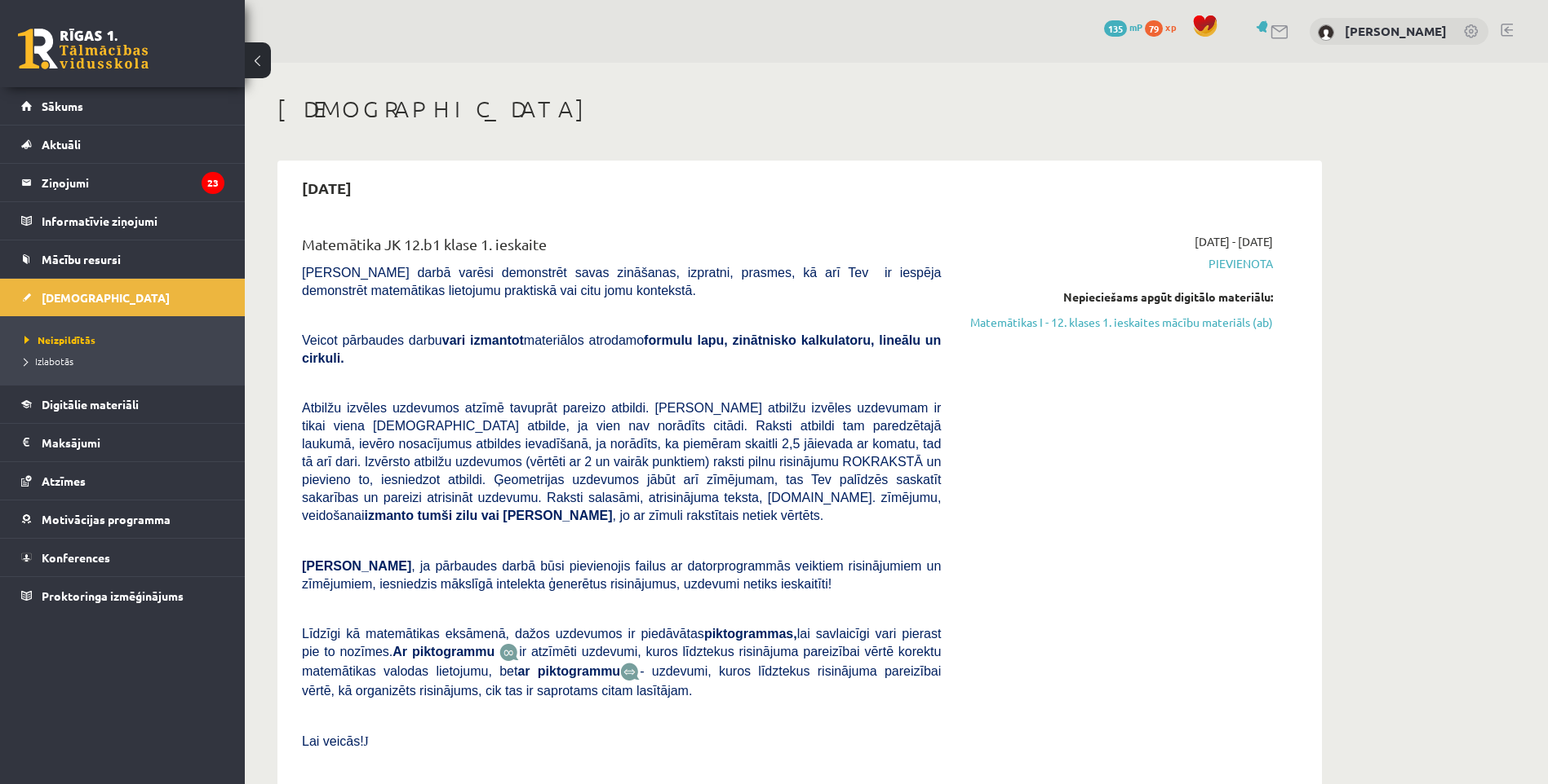
scroll to position [82, 0]
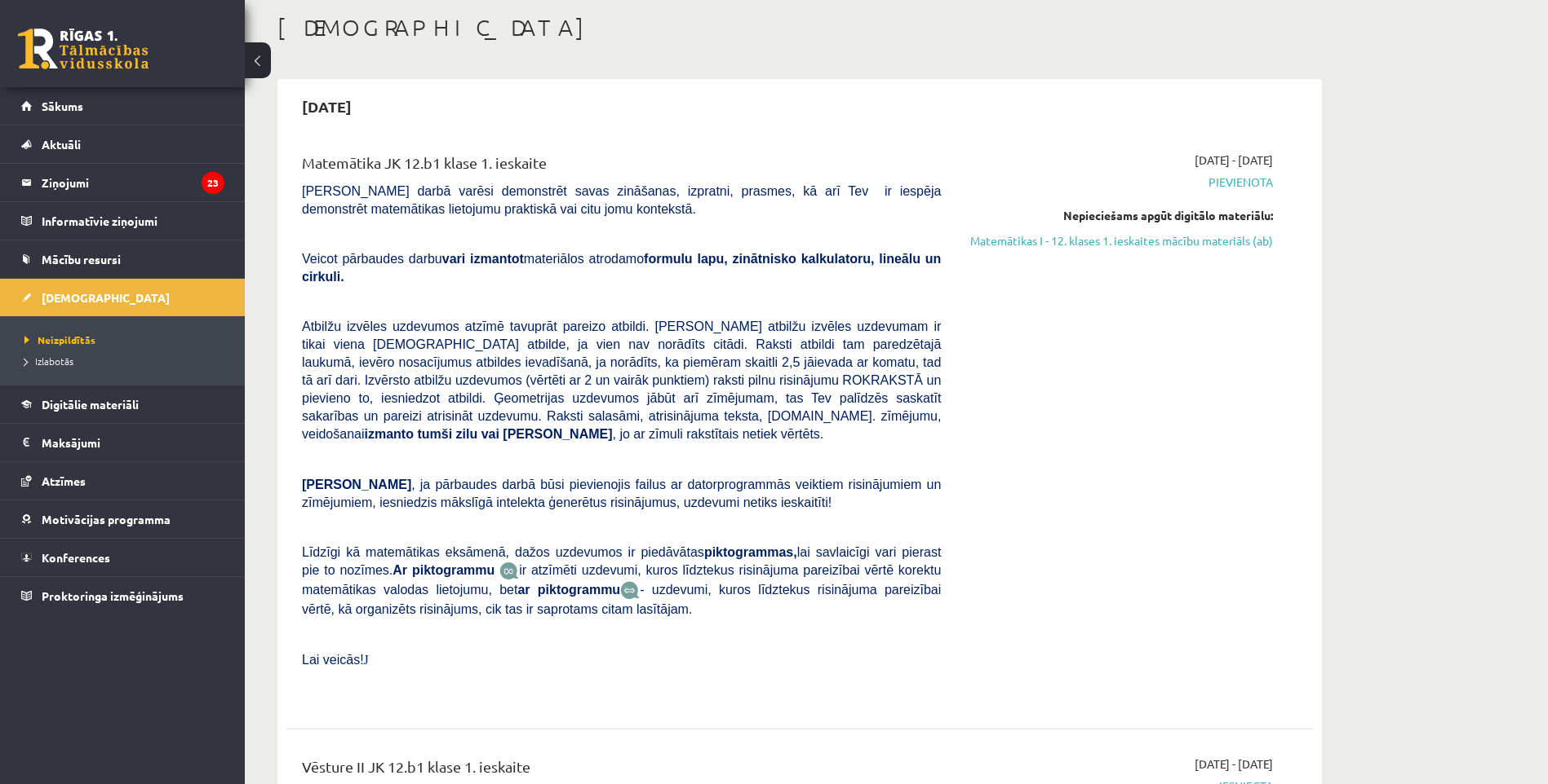
drag, startPoint x: 1190, startPoint y: 239, endPoint x: 853, endPoint y: 71, distance: 376.6
click at [1190, 239] on link "Matemātikas I - 12. klases 1. ieskaites mācību materiāls (ab)" at bounding box center [1119, 241] width 307 height 17
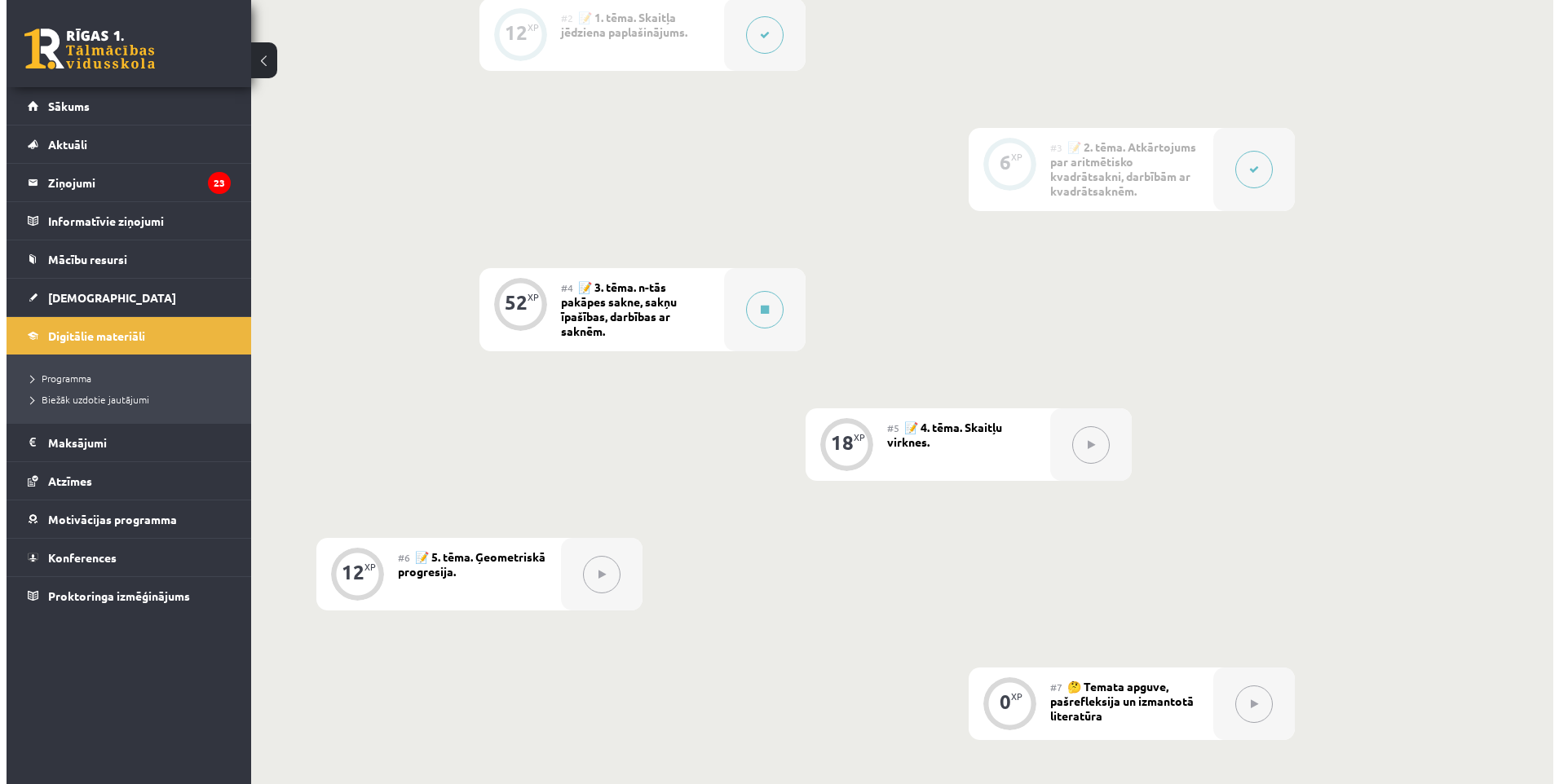
scroll to position [734, 0]
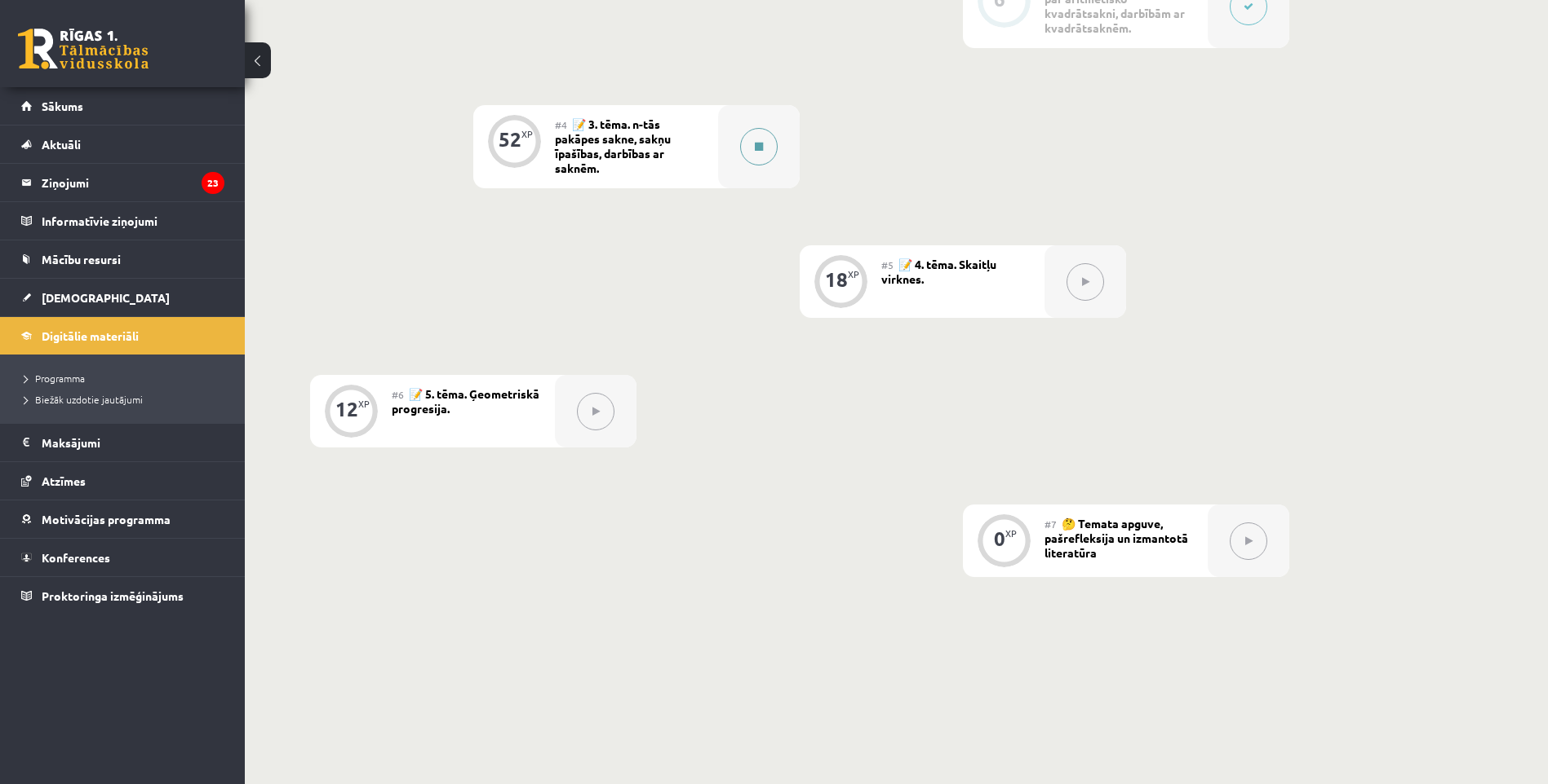
click at [760, 152] on icon at bounding box center [758, 146] width 8 height 10
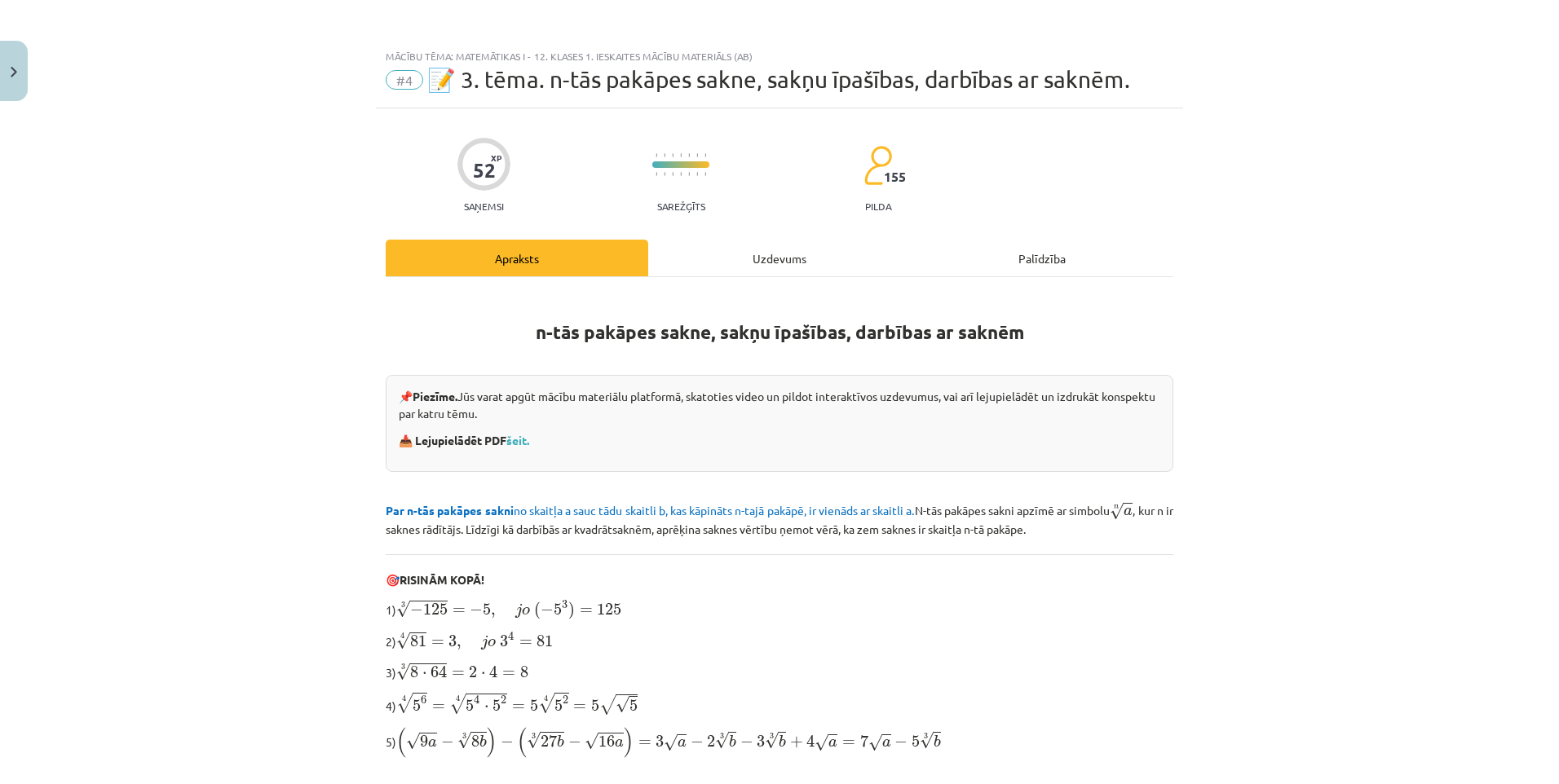
scroll to position [339, 0]
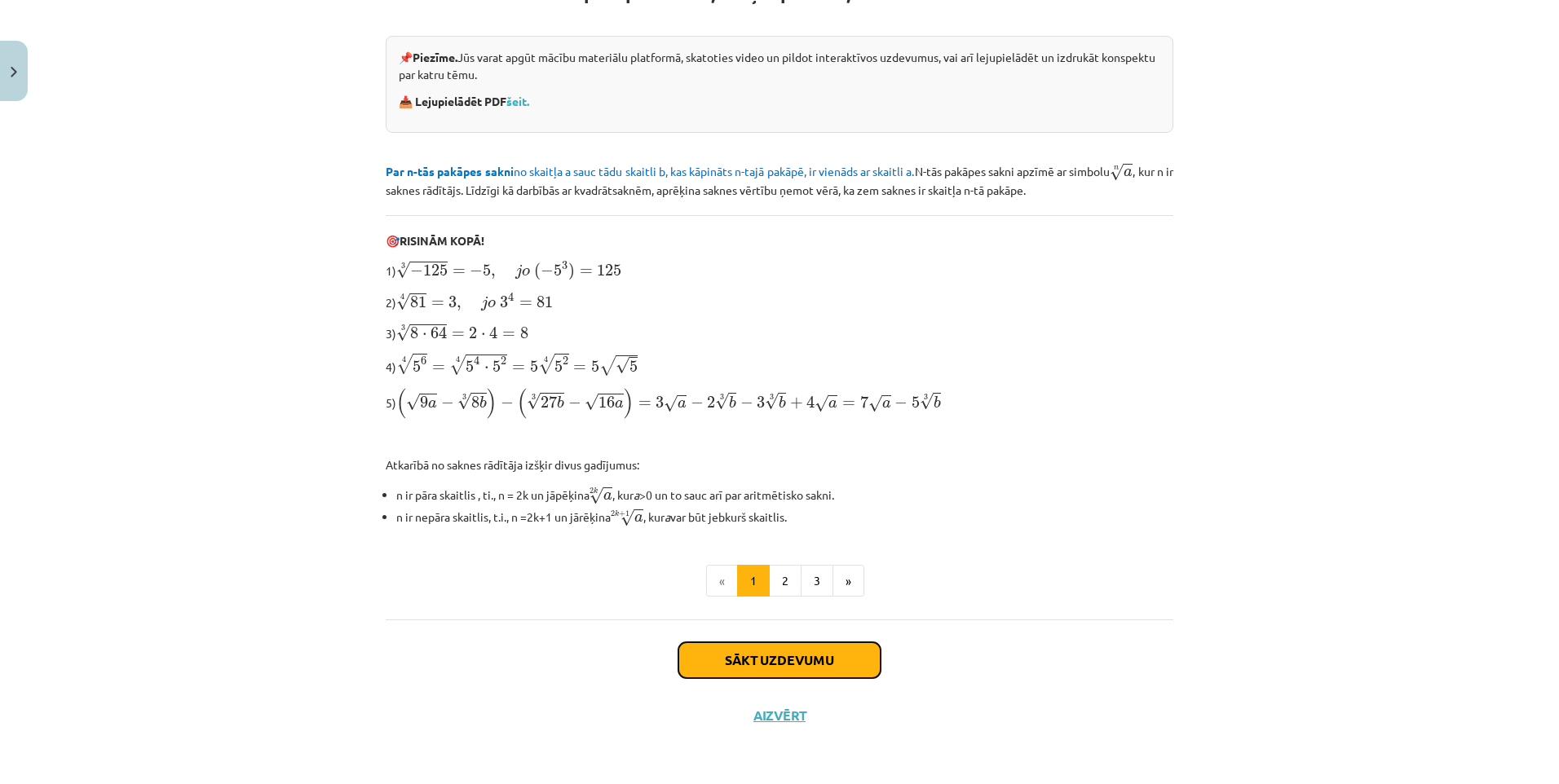
click at [723, 645] on button "Sākt uzdevumu" at bounding box center [780, 660] width 203 height 35
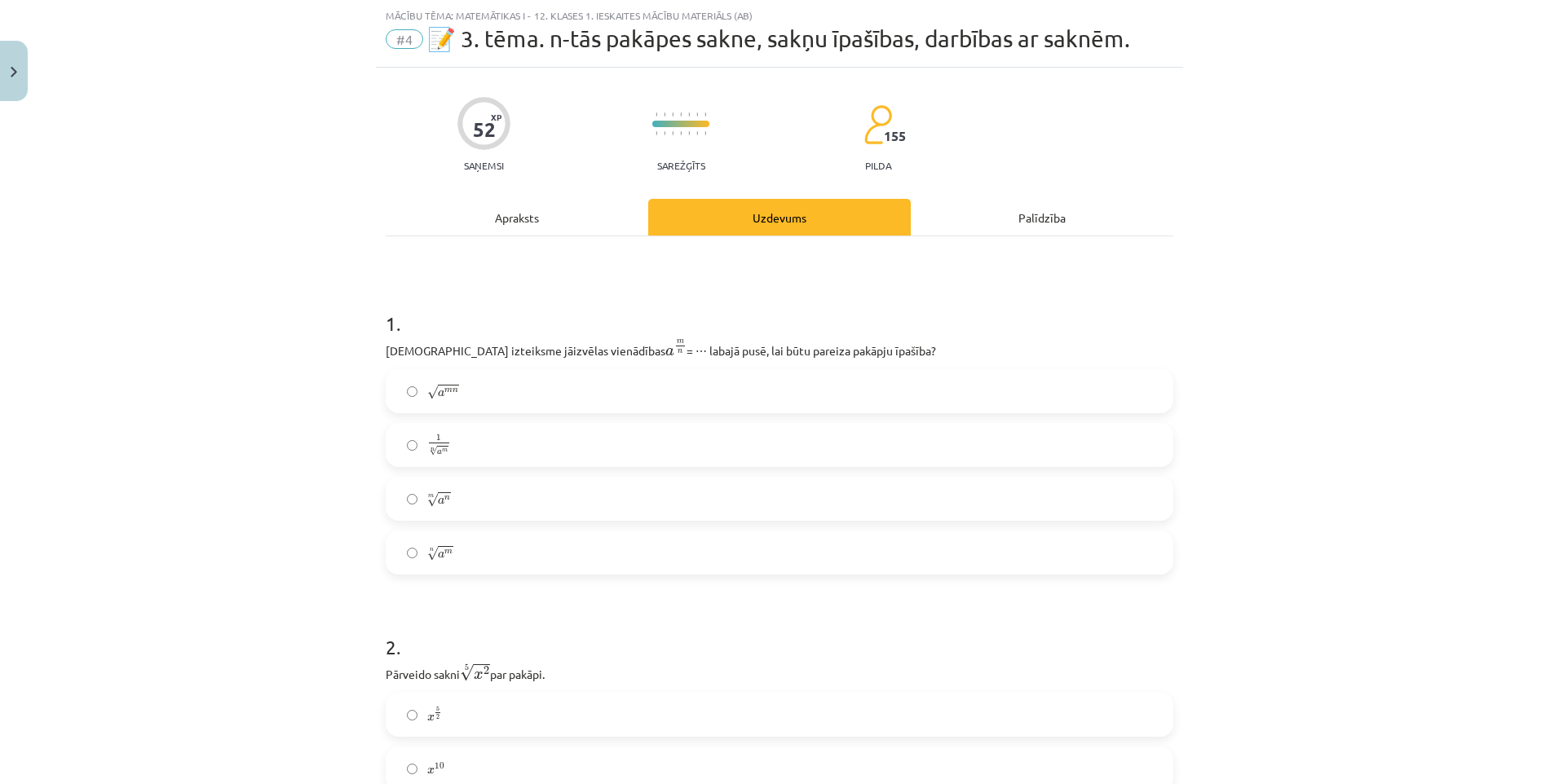
scroll to position [123, 0]
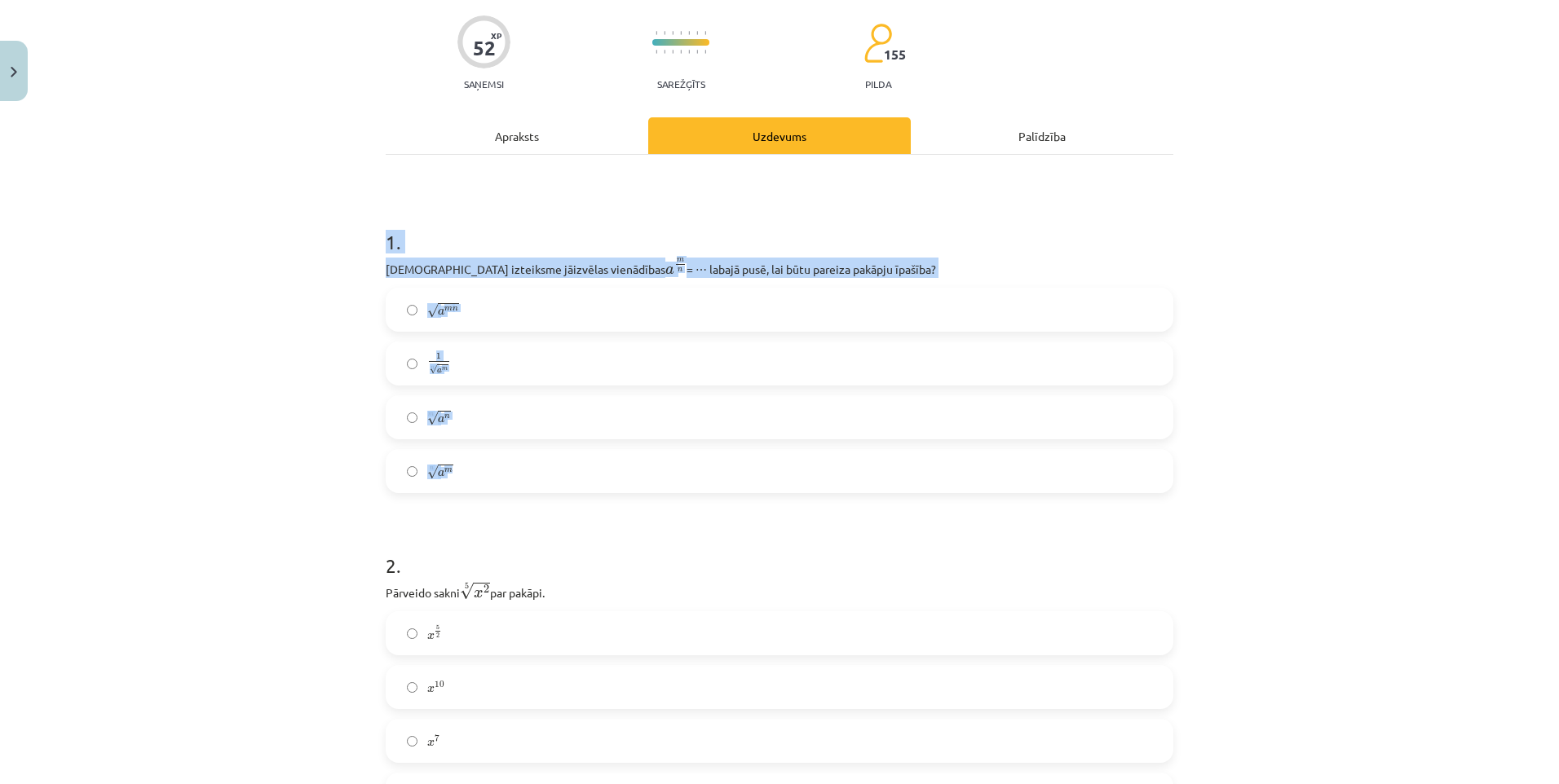
drag, startPoint x: 361, startPoint y: 241, endPoint x: 648, endPoint y: 464, distance: 363.5
click at [648, 464] on div "Mācību tēma: Matemātikas i - 12. klases 1. ieskaites mācību materiāls (ab) #4 📝…" at bounding box center [780, 392] width 1559 height 784
copy div "1 . Kura izteiksme jāizvēlas vienādības a m n a m n = ⋯ labajā pusē, lai būtu p…"
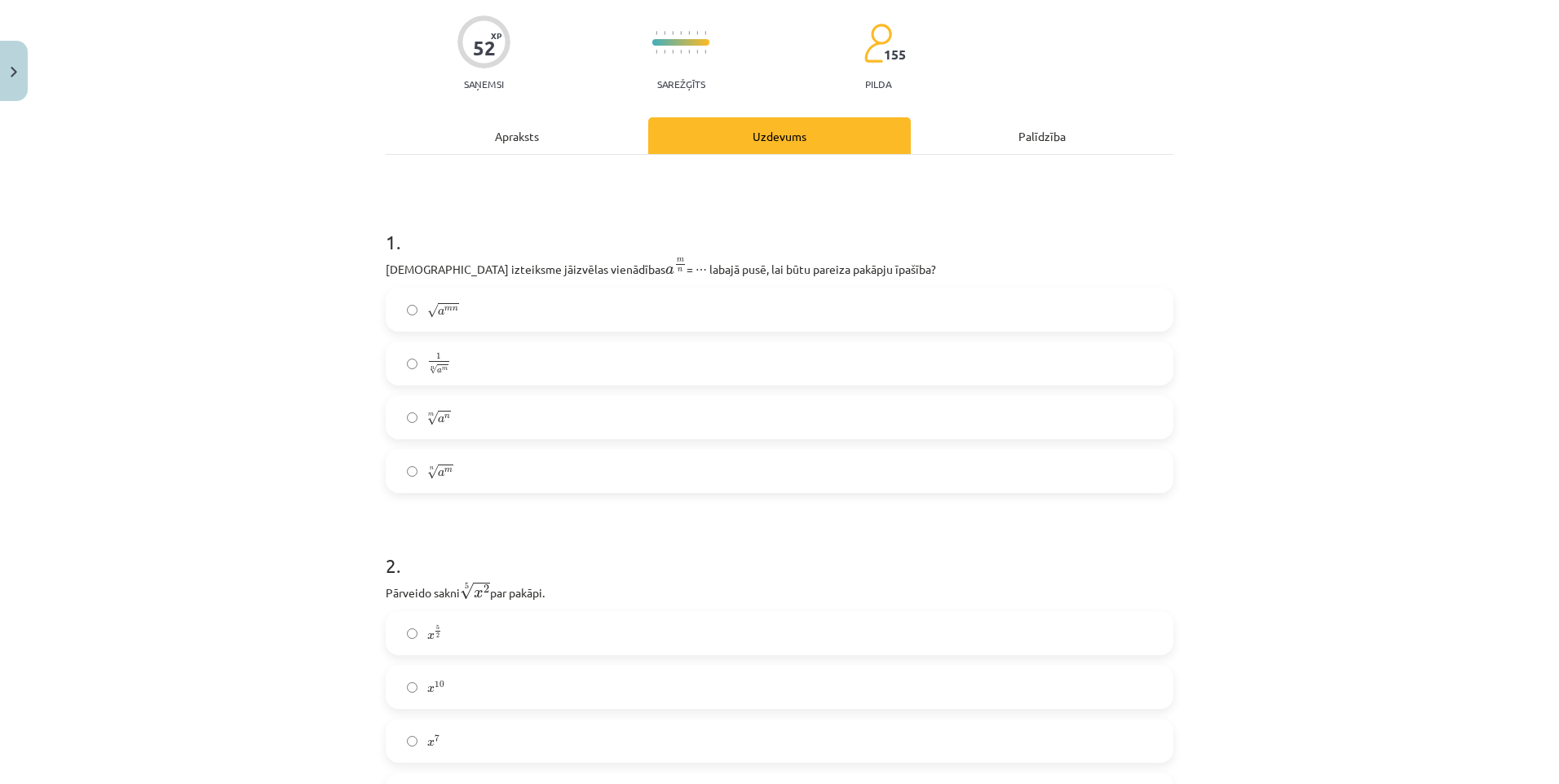
click at [569, 527] on h1 "2 ." at bounding box center [780, 551] width 788 height 51
click at [546, 467] on label "n √ a m a m n" at bounding box center [779, 471] width 784 height 41
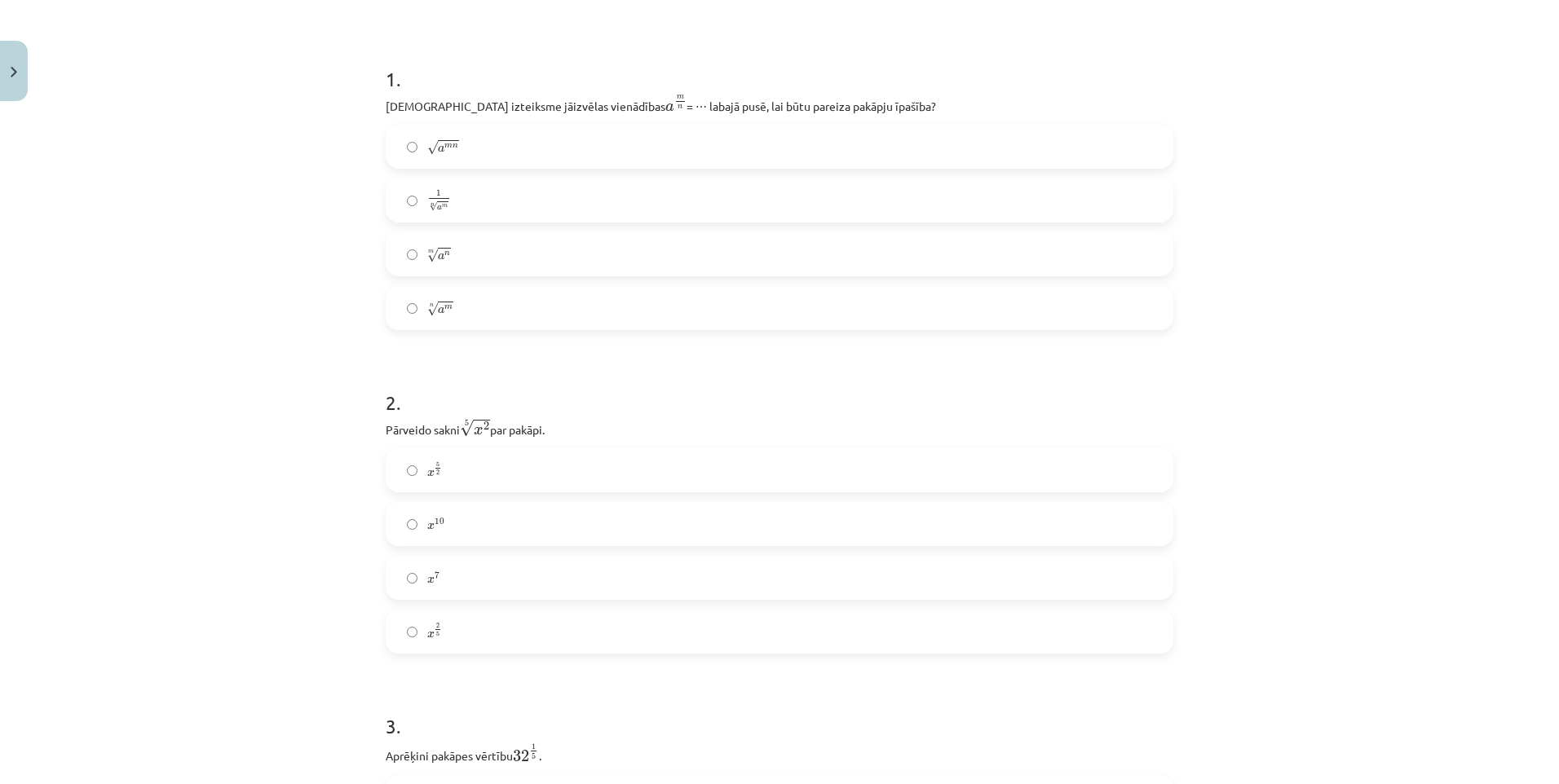
scroll to position [449, 0]
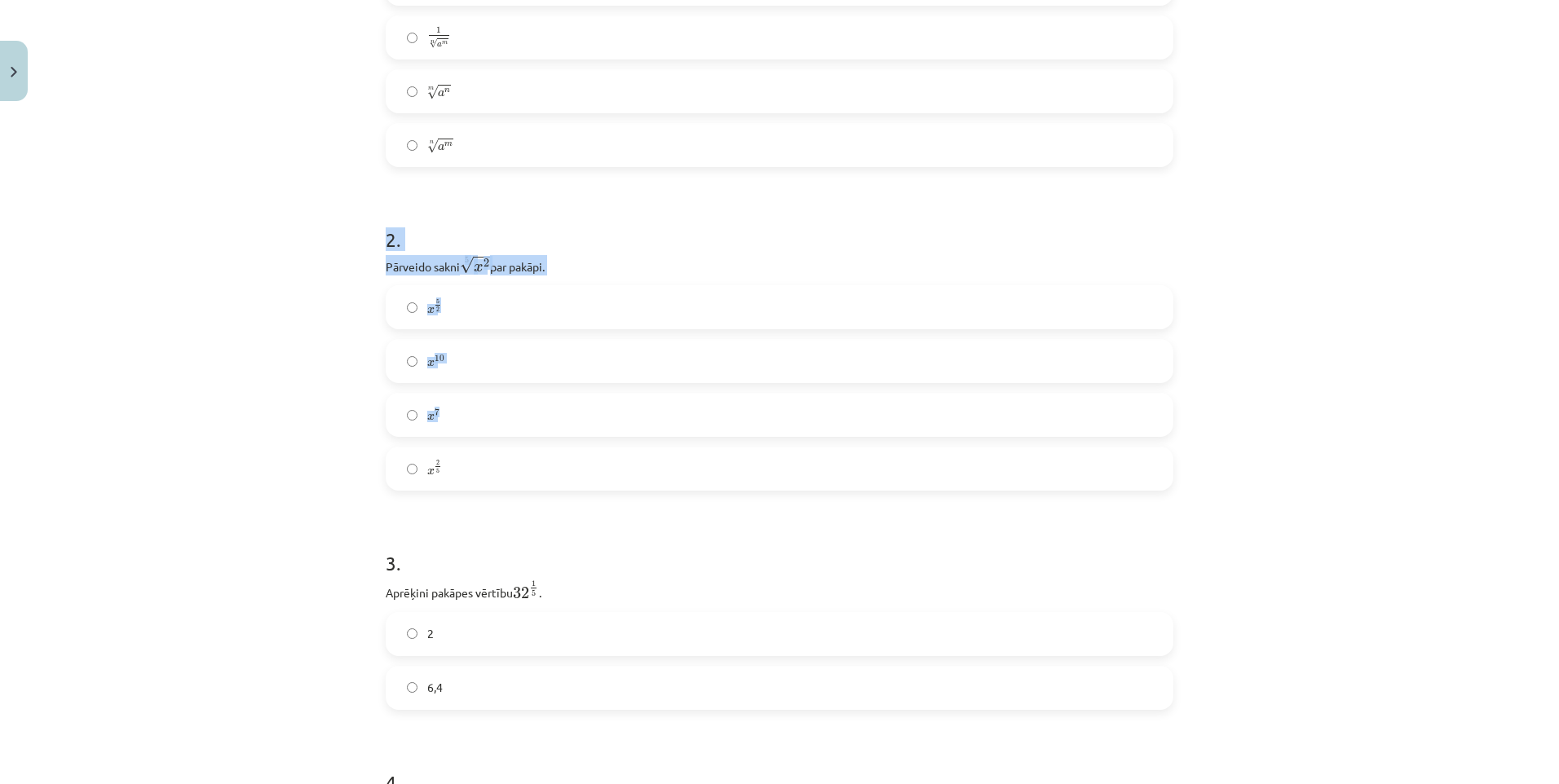
drag, startPoint x: 369, startPoint y: 236, endPoint x: 508, endPoint y: 435, distance: 242.7
click at [508, 435] on div "Mācību tēma: Matemātikas i - 12. klases 1. ieskaites mācību materiāls (ab) #4 📝…" at bounding box center [780, 392] width 1559 height 784
drag, startPoint x: 508, startPoint y: 435, endPoint x: 509, endPoint y: 450, distance: 15.0
click at [523, 490] on label "x 2 5 x 2 5" at bounding box center [779, 469] width 784 height 41
drag, startPoint x: 372, startPoint y: 236, endPoint x: 591, endPoint y: 474, distance: 323.4
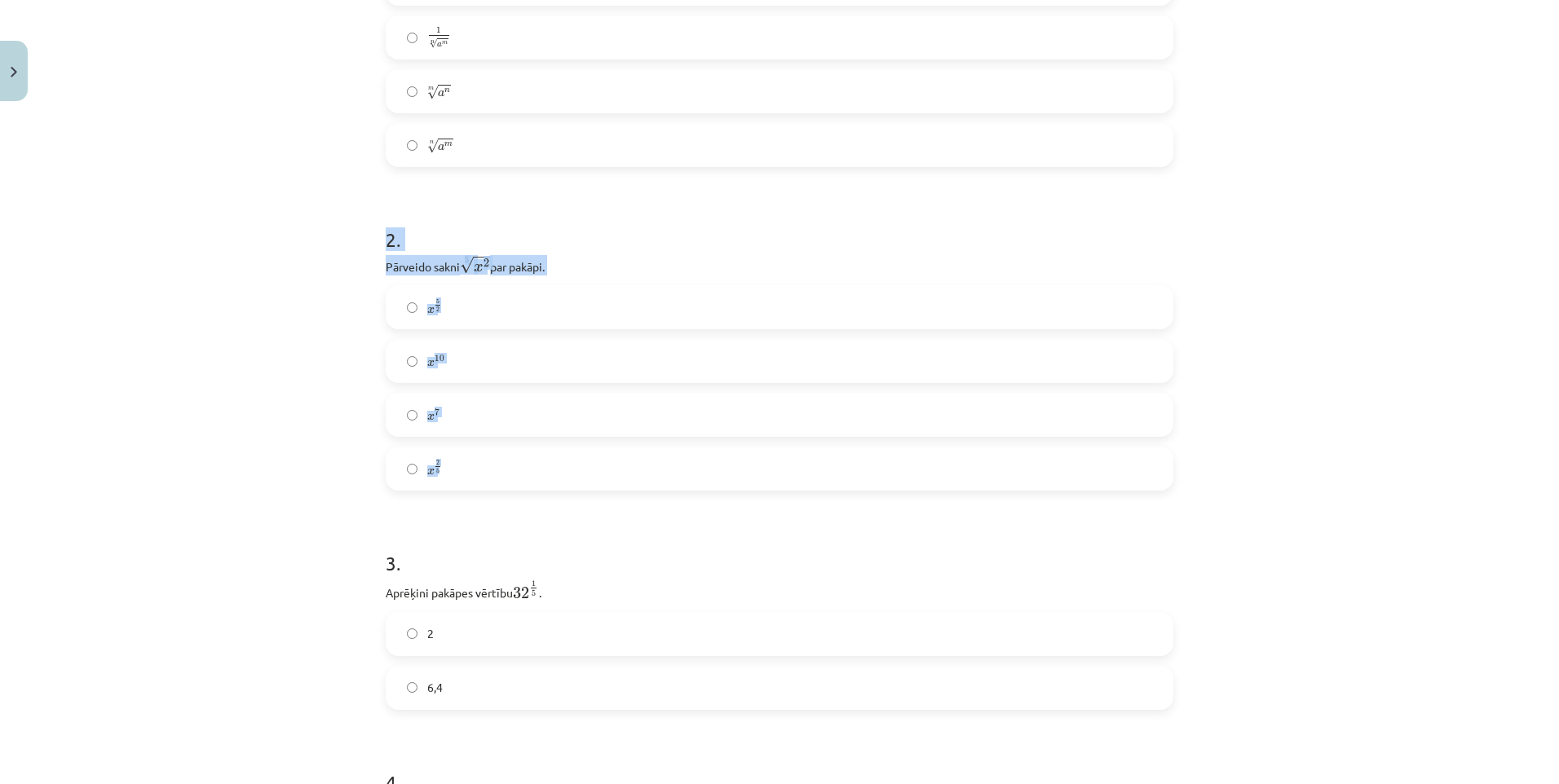
drag, startPoint x: 619, startPoint y: 363, endPoint x: 628, endPoint y: 252, distance: 111.4
click at [628, 252] on div "2 . Pārveido sakni 5 √ x 2 x 2 5 par pakāpi. x 5 2 x 5 2 x 10 x 10 x 7 x 7 x 2 …" at bounding box center [780, 345] width 788 height 291
click at [524, 479] on label "x 2 5 x 2 5" at bounding box center [779, 469] width 784 height 41
drag, startPoint x: 360, startPoint y: 234, endPoint x: 495, endPoint y: 452, distance: 256.4
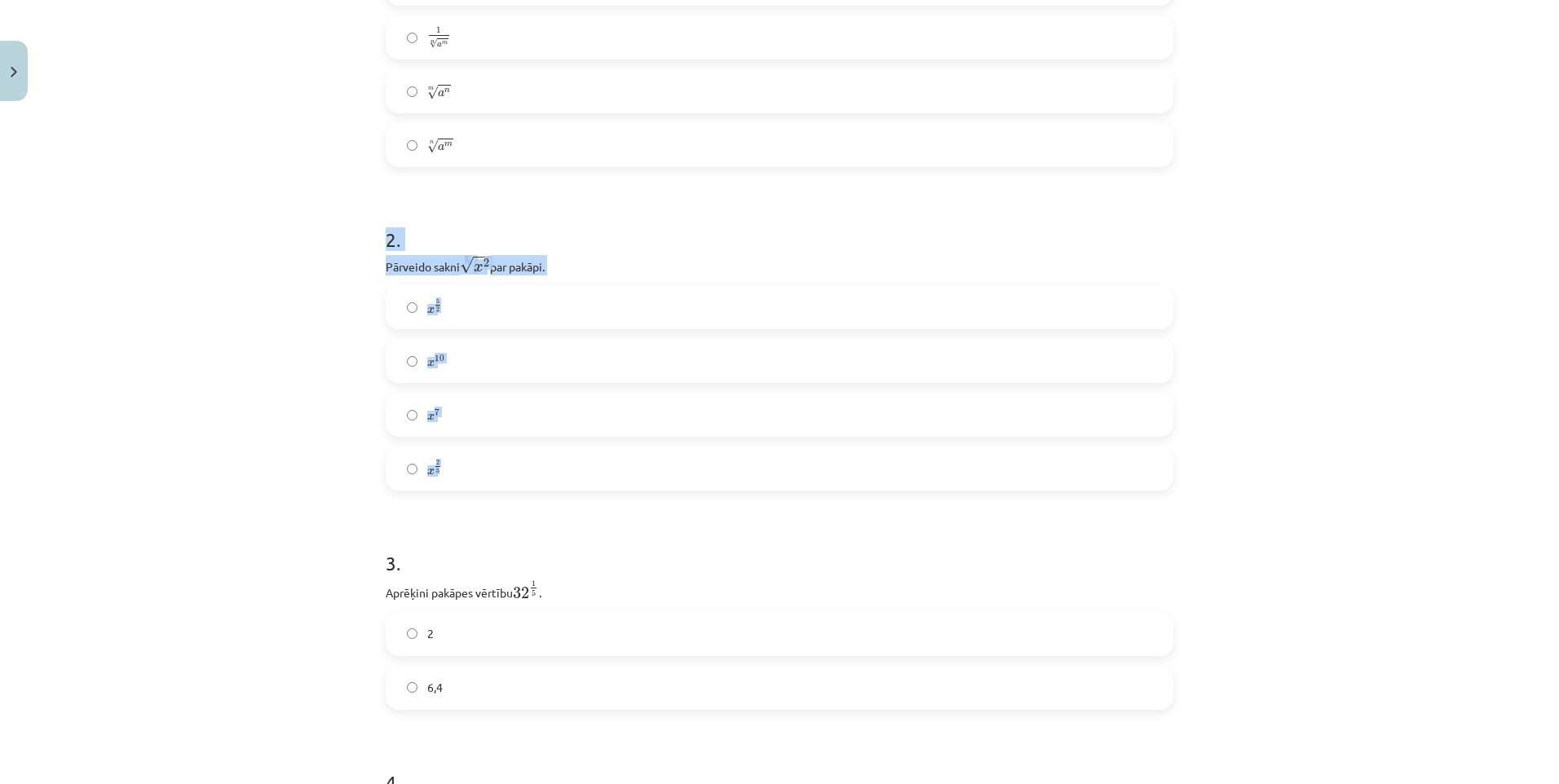
click at [495, 452] on div "Mācību tēma: Matemātikas i - 12. klases 1. ieskaites mācību materiāls (ab) #4 📝…" at bounding box center [780, 392] width 1559 height 784
copy div "2 . Pārveido sakni 5 √ x 2 x 2 5 par pakāpi. x 5 2 x 5 2 x 10 x 10 x 7 x 7 x 2 5"
click at [523, 490] on div "x 2 5 x 2 5" at bounding box center [780, 469] width 788 height 44
click at [484, 481] on label "x 2 5 x 2 5" at bounding box center [779, 469] width 784 height 41
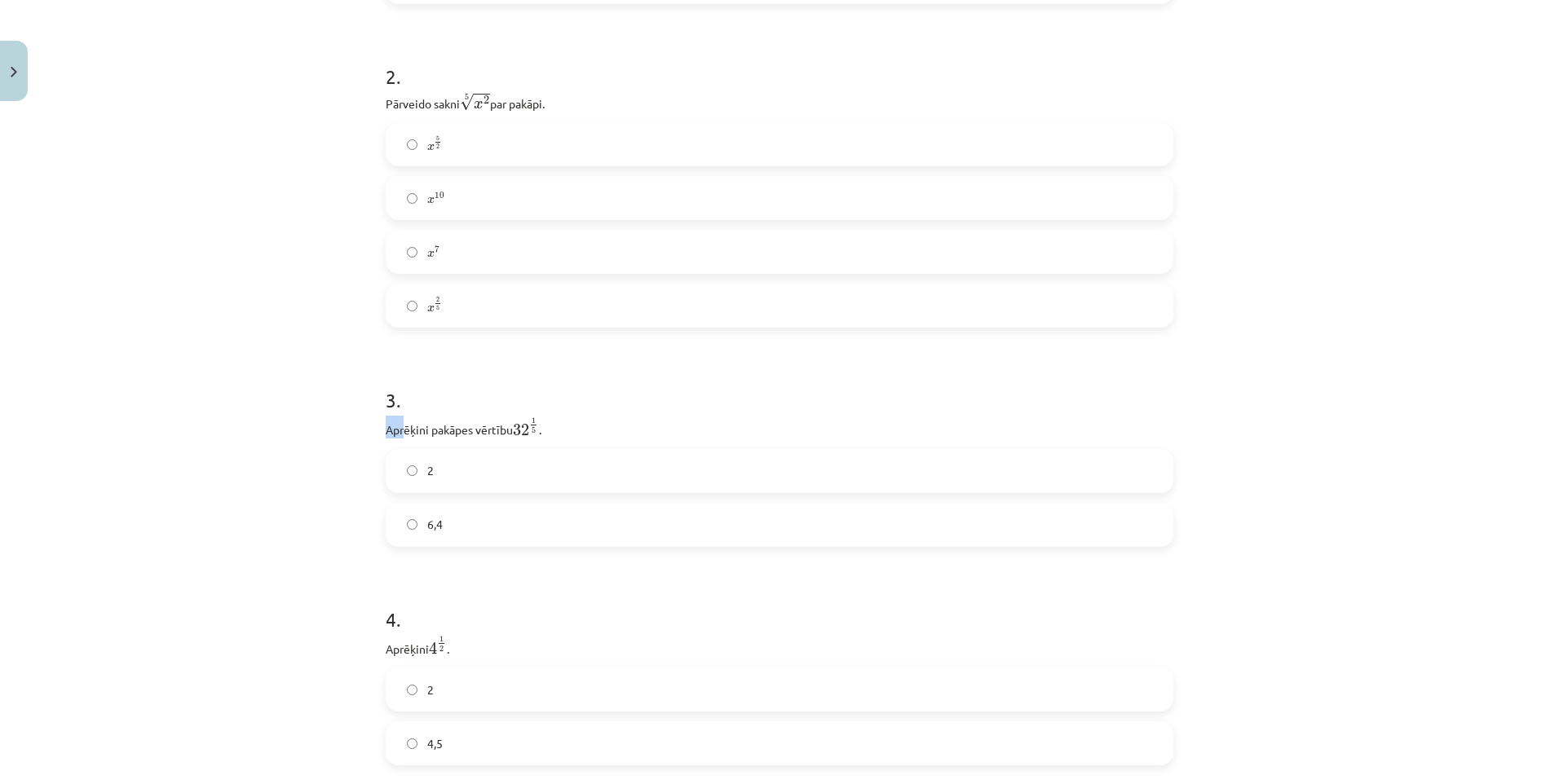
drag, startPoint x: 378, startPoint y: 426, endPoint x: 482, endPoint y: 426, distance: 104.0
drag, startPoint x: 482, startPoint y: 426, endPoint x: 564, endPoint y: 496, distance: 107.8
click at [564, 496] on div "3 . Aprēķini pakāpes vērtību 32 1 5 32 1 5 . 2 6,4" at bounding box center [780, 453] width 788 height 186
click at [243, 445] on div "Mācību tēma: Matemātikas i - 12. klases 1. ieskaites mācību materiāls (ab) #4 📝…" at bounding box center [780, 392] width 1559 height 784
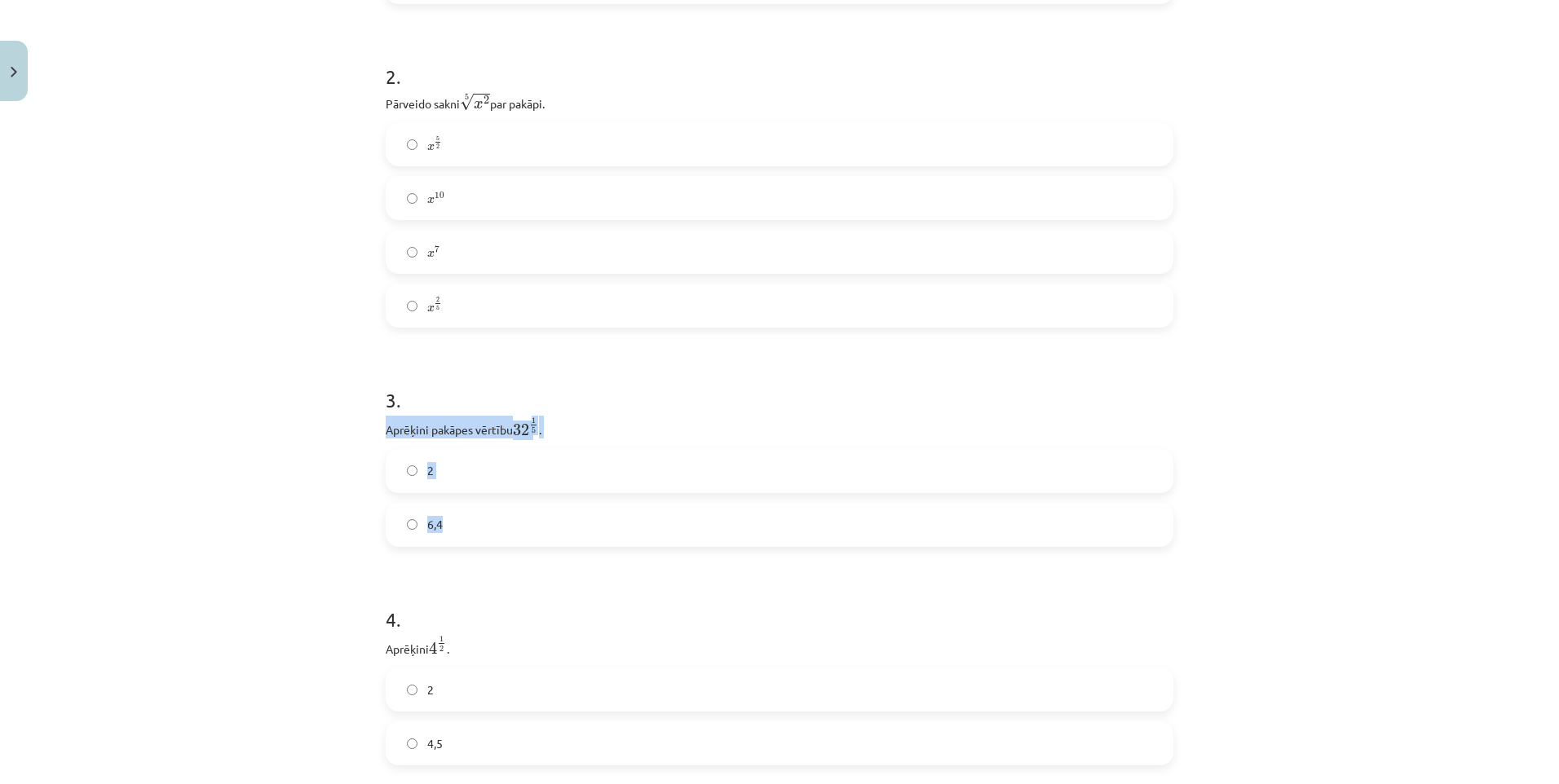
drag, startPoint x: 377, startPoint y: 429, endPoint x: 544, endPoint y: 522, distance: 191.1
copy div "Aprēķini pakāpes vērtību 32 1 5 32 1 5 . 2 6,4"
click at [420, 465] on label "2" at bounding box center [779, 471] width 784 height 41
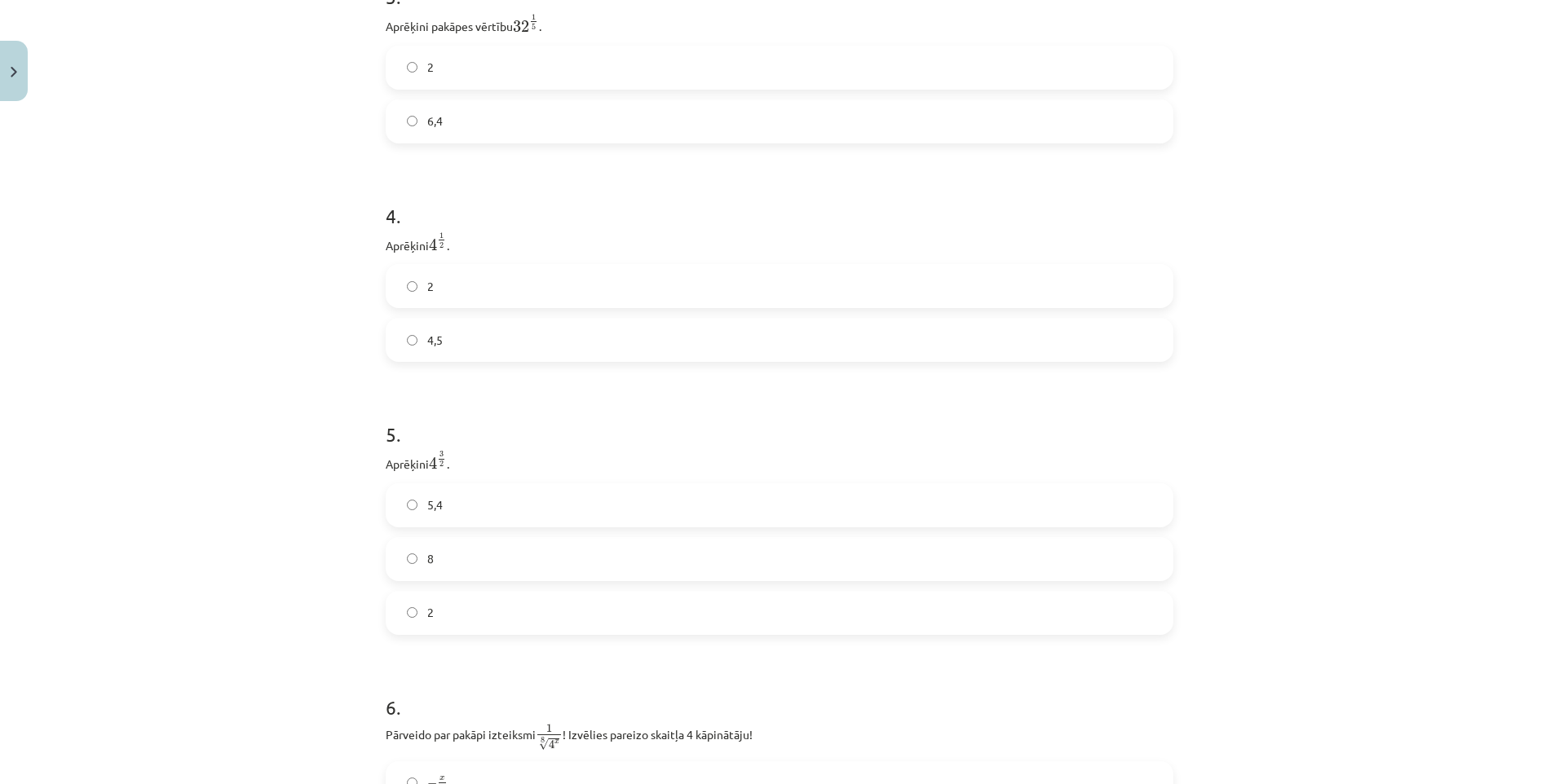
scroll to position [852, 0]
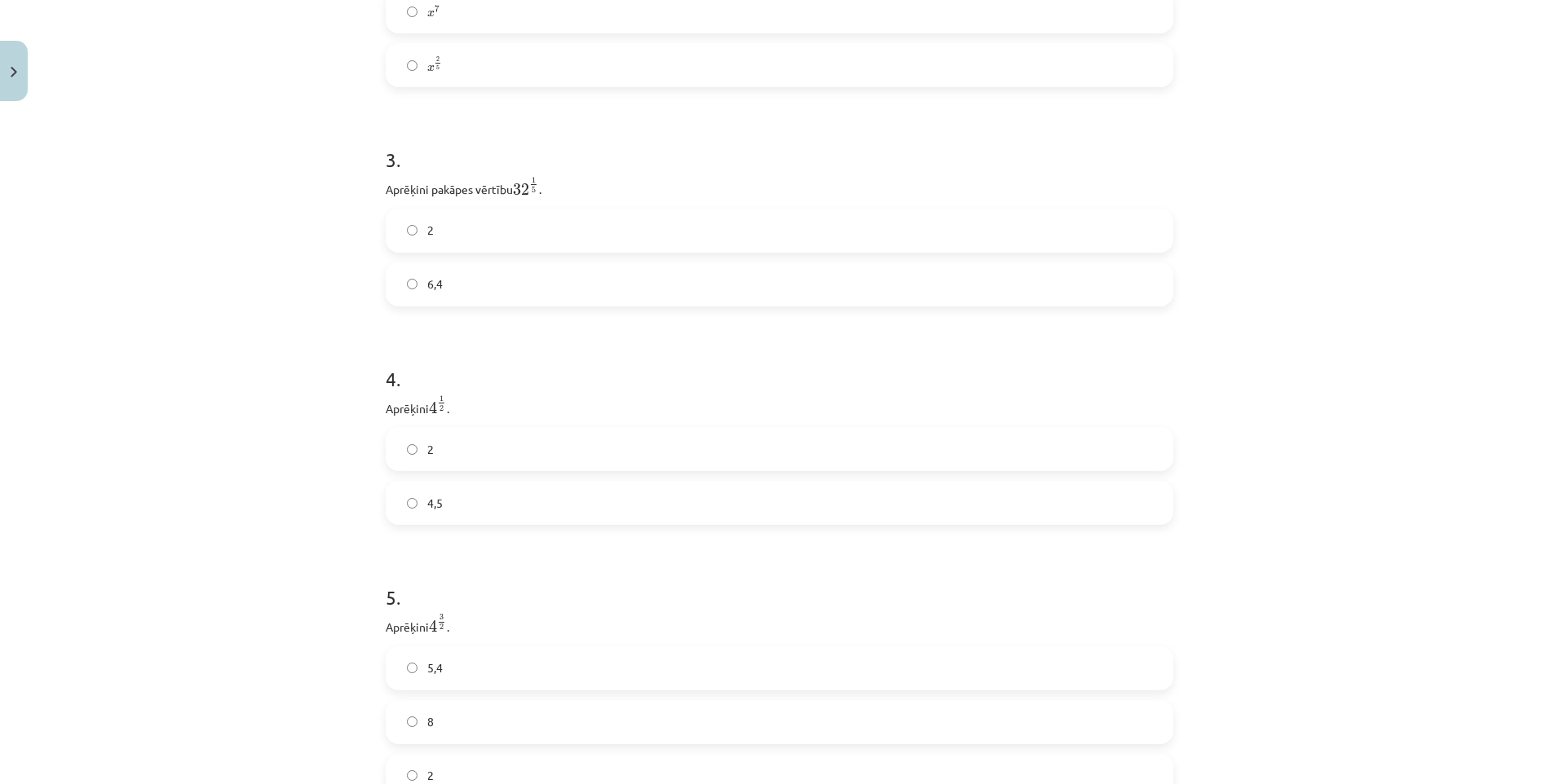
click at [501, 452] on label "2" at bounding box center [779, 449] width 784 height 41
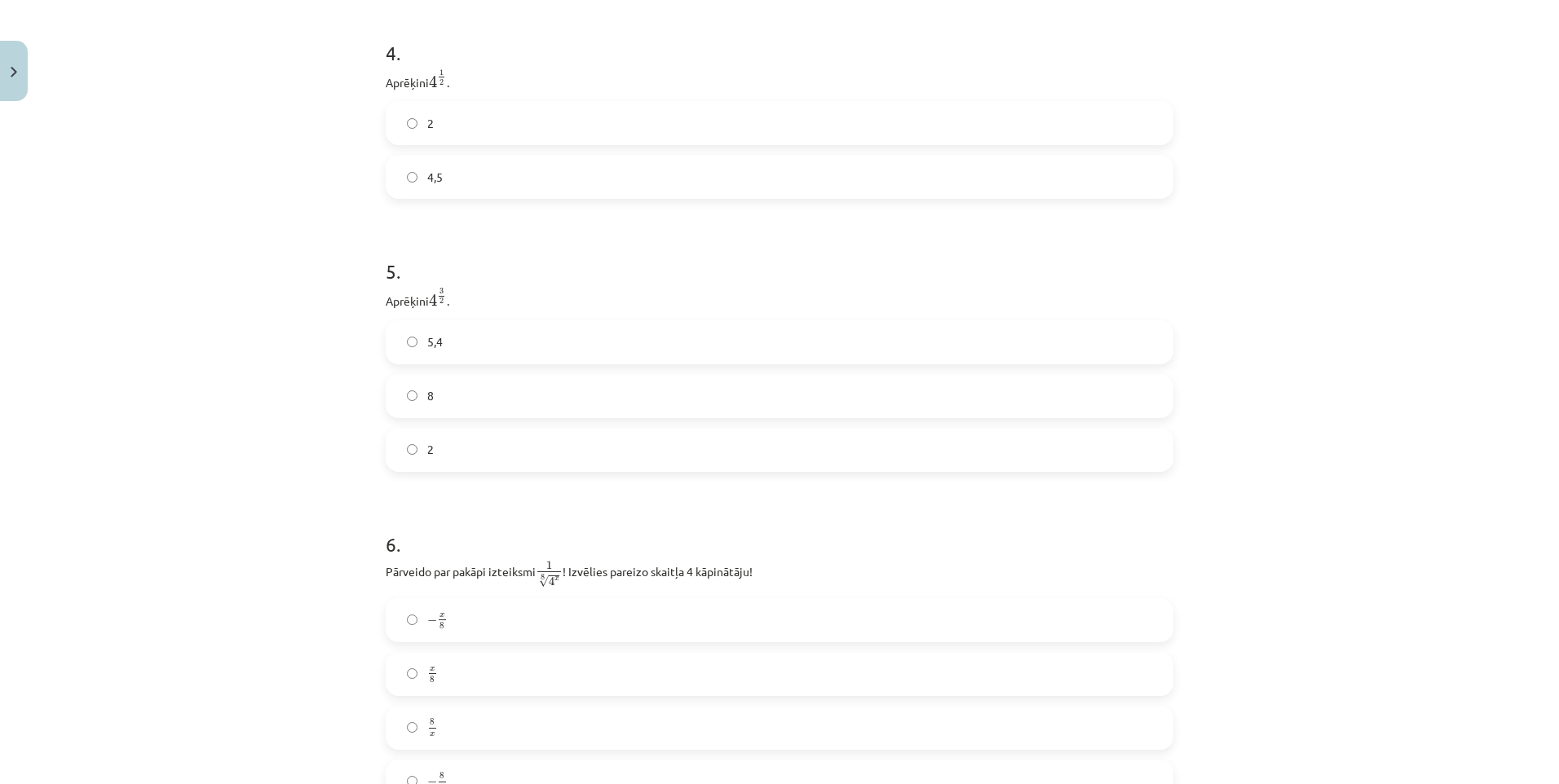
click at [537, 416] on label "8" at bounding box center [779, 396] width 784 height 41
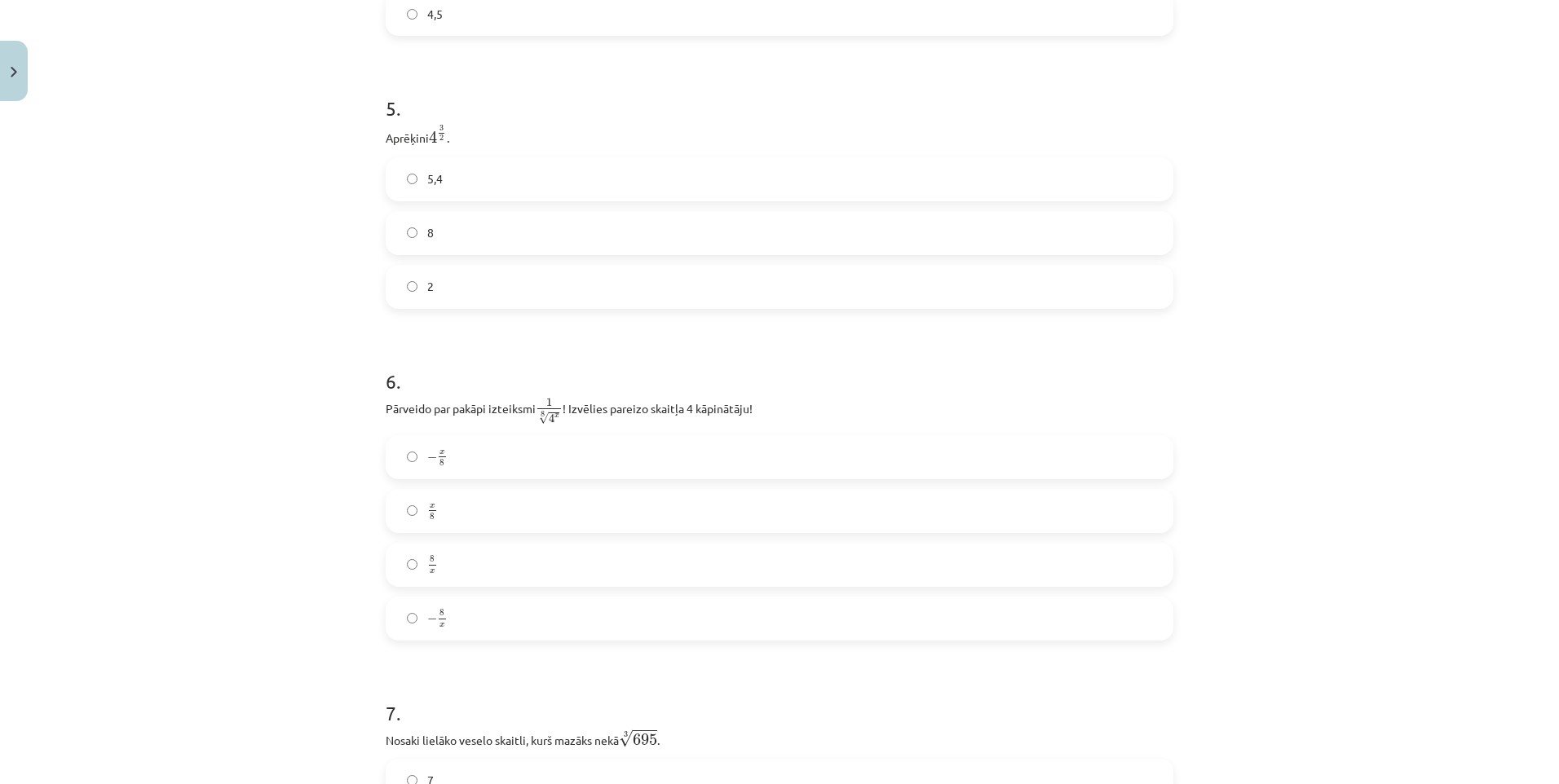
scroll to position [1586, 0]
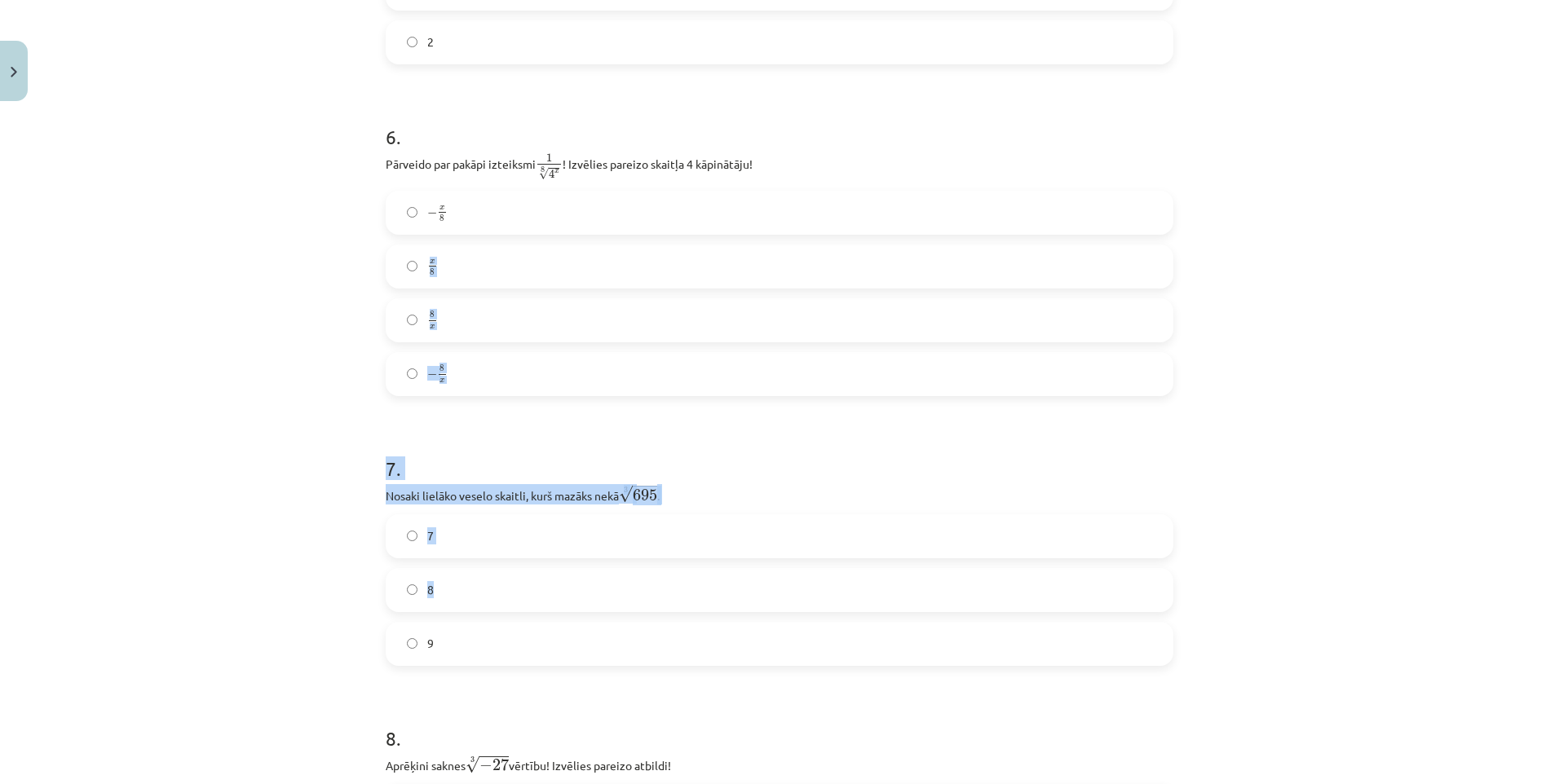
drag, startPoint x: 572, startPoint y: 594, endPoint x: 581, endPoint y: 602, distance: 12.0
click at [581, 602] on form "1 . Kura izteiksme jāizvēlas vienādības a m n a m n = ⋯ labajā pusē, lai būtu p…" at bounding box center [780, 605] width 788 height 3732
drag, startPoint x: 581, startPoint y: 602, endPoint x: 411, endPoint y: 410, distance: 256.4
click at [403, 415] on form "1 . Kura izteiksme jāizvēlas vienādības a m n a m n = ⋯ labajā pusē, lai būtu p…" at bounding box center [780, 605] width 788 height 3732
click at [488, 329] on label "8 x 8 x" at bounding box center [779, 320] width 784 height 41
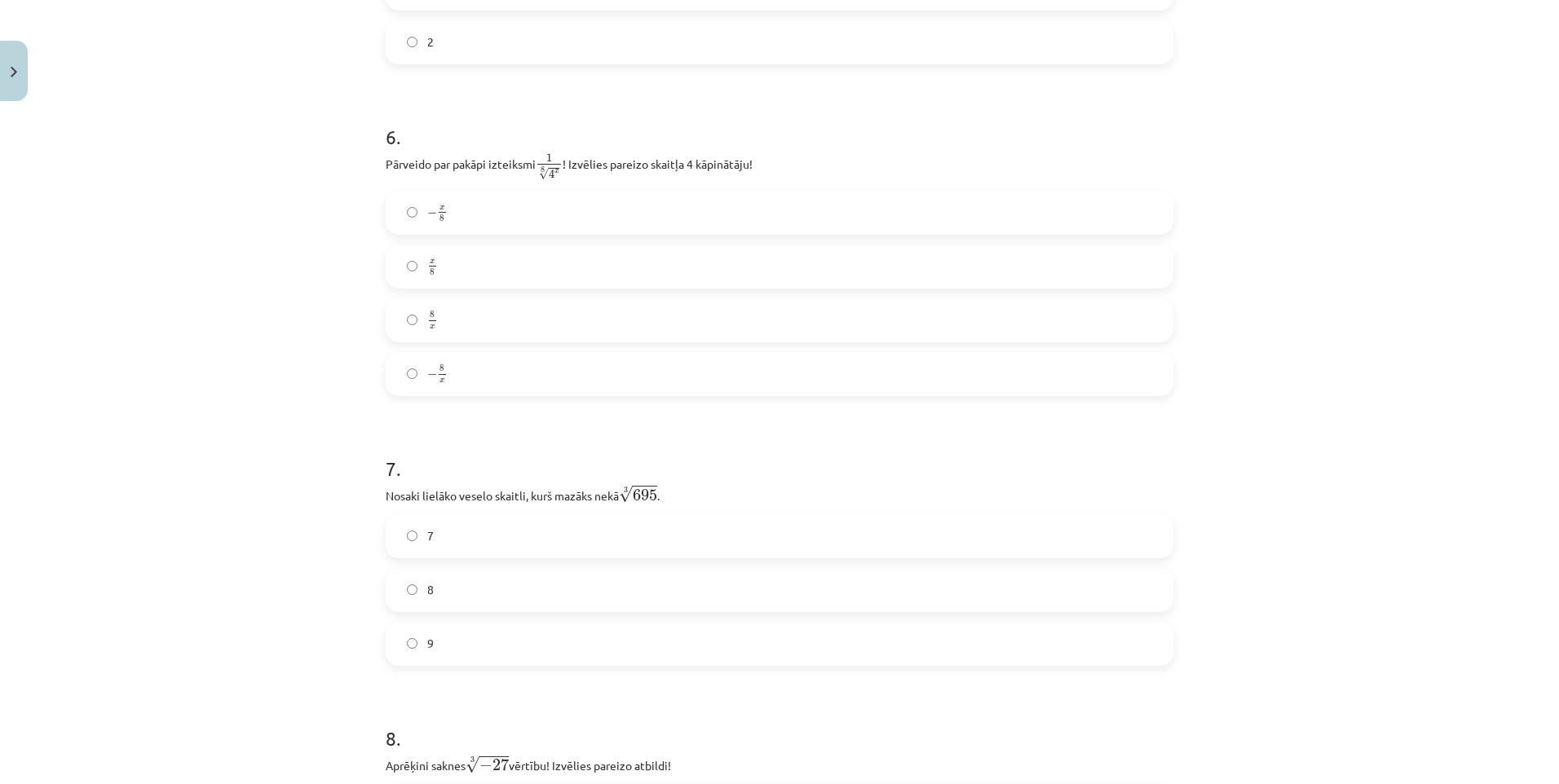
scroll to position [1749, 0]
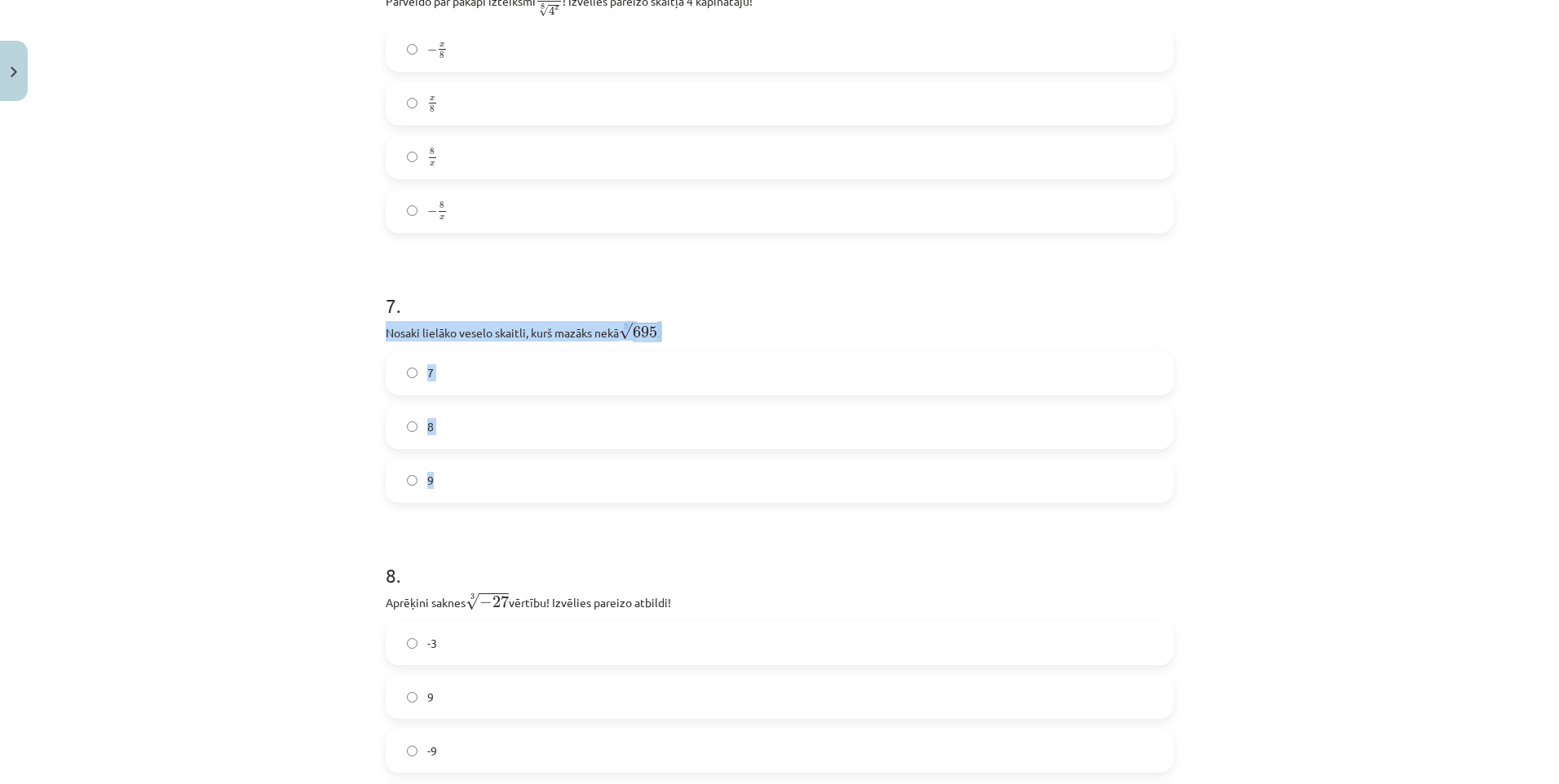
drag, startPoint x: 373, startPoint y: 330, endPoint x: 624, endPoint y: 469, distance: 286.9
click at [624, 469] on div "52 XP Saņemsi Sarežģīts 155 pilda Apraksts Uzdevums Palīdzība 1 . Kura izteiksm…" at bounding box center [780, 407] width 808 height 4096
copy div "Nosaki lielāko veselo skaitli, kurš mazāks nekā 3 √ 695 695 3 . 7 8 9"
click at [462, 422] on label "8" at bounding box center [779, 427] width 784 height 41
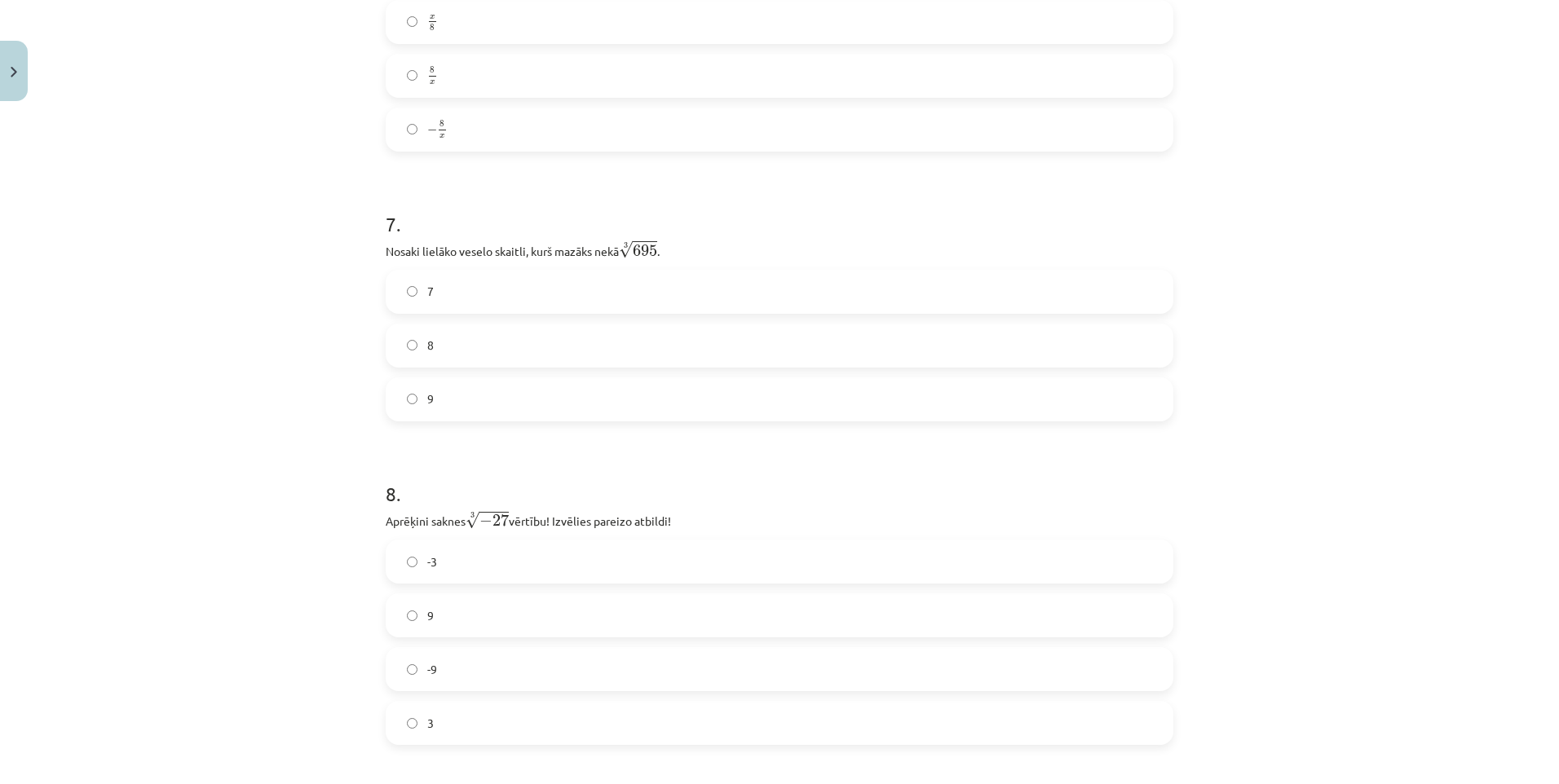
scroll to position [1993, 0]
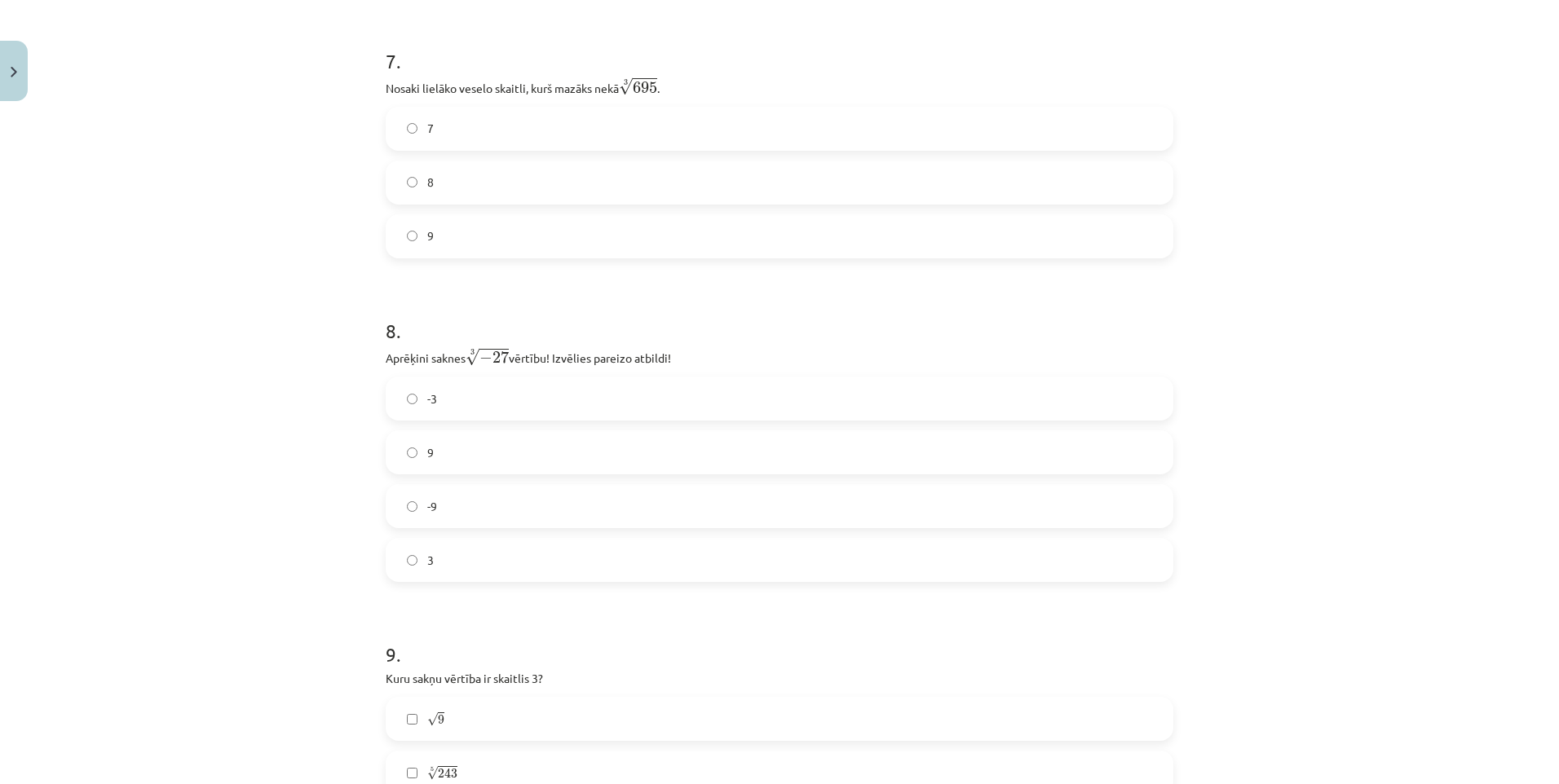
drag, startPoint x: 371, startPoint y: 353, endPoint x: 463, endPoint y: 369, distance: 93.4
click at [383, 354] on div "52 XP Saņemsi Sarežģīts 155 pilda Apraksts Uzdevums Palīdzība 1 . Kura izteiksm…" at bounding box center [780, 163] width 808 height 4096
drag, startPoint x: 463, startPoint y: 369, endPoint x: 616, endPoint y: 585, distance: 264.7
click at [616, 585] on form "1 . Kura izteiksme jāizvēlas vienādības a m n a m n = ⋯ labajā pusē, lai būtu p…" at bounding box center [780, 197] width 788 height 3732
drag, startPoint x: 616, startPoint y: 585, endPoint x: 275, endPoint y: 397, distance: 389.4
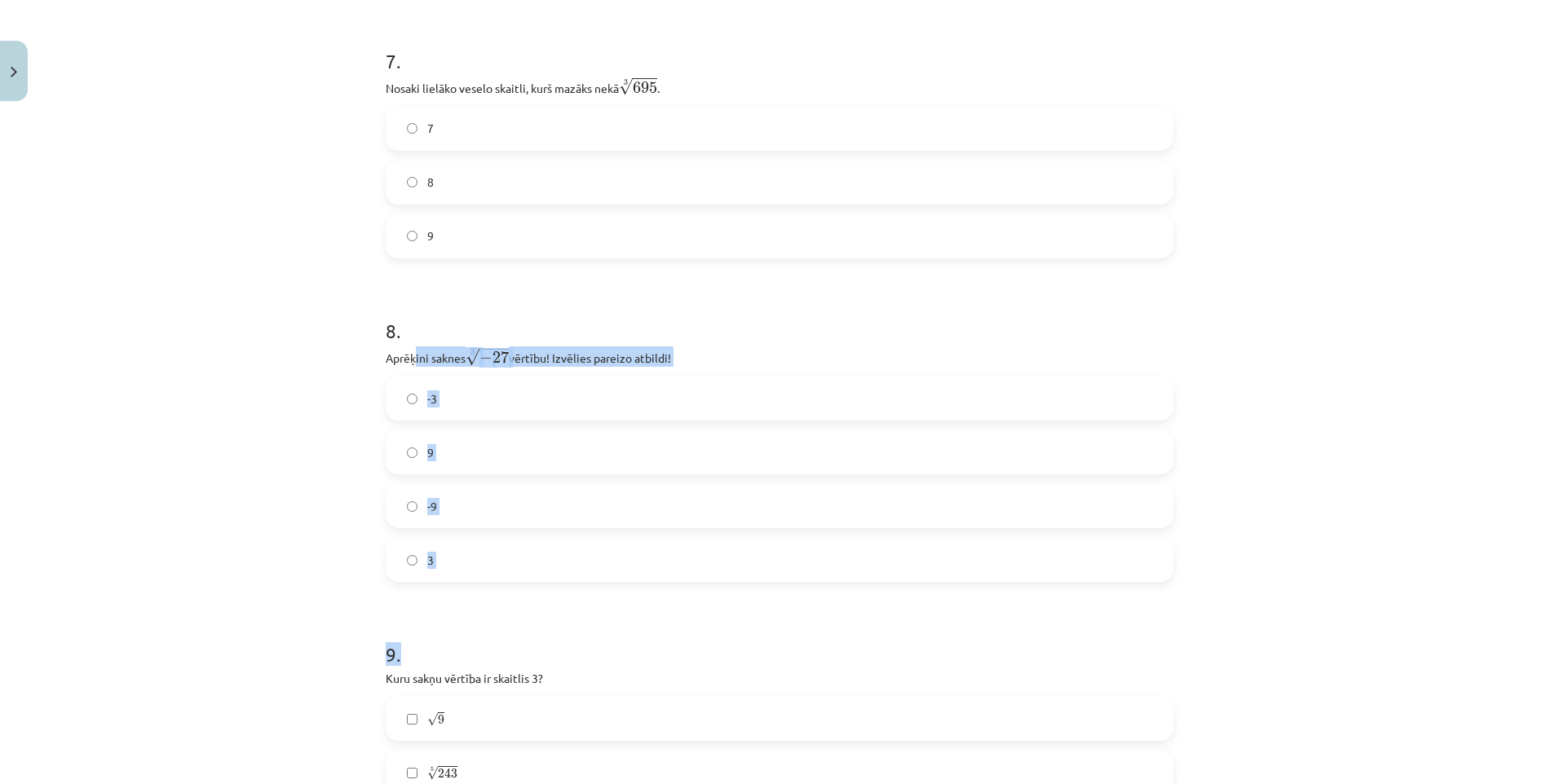
click at [275, 397] on div "Mācību tēma: Matemātikas i - 12. klases 1. ieskaites mācību materiāls (ab) #4 📝…" at bounding box center [780, 392] width 1559 height 784
drag, startPoint x: 338, startPoint y: 366, endPoint x: 532, endPoint y: 569, distance: 280.8
click at [532, 569] on div "Mācību tēma: Matemātikas i - 12. klases 1. ieskaites mācību materiāls (ab) #4 📝…" at bounding box center [780, 392] width 1559 height 784
copy div "Aprēķini saknes 3 √ − 27 − 27 3 vērtību! Izvēlies pareizo atbildi! -3 9 -9 3"
click at [487, 381] on label "-3" at bounding box center [779, 398] width 784 height 41
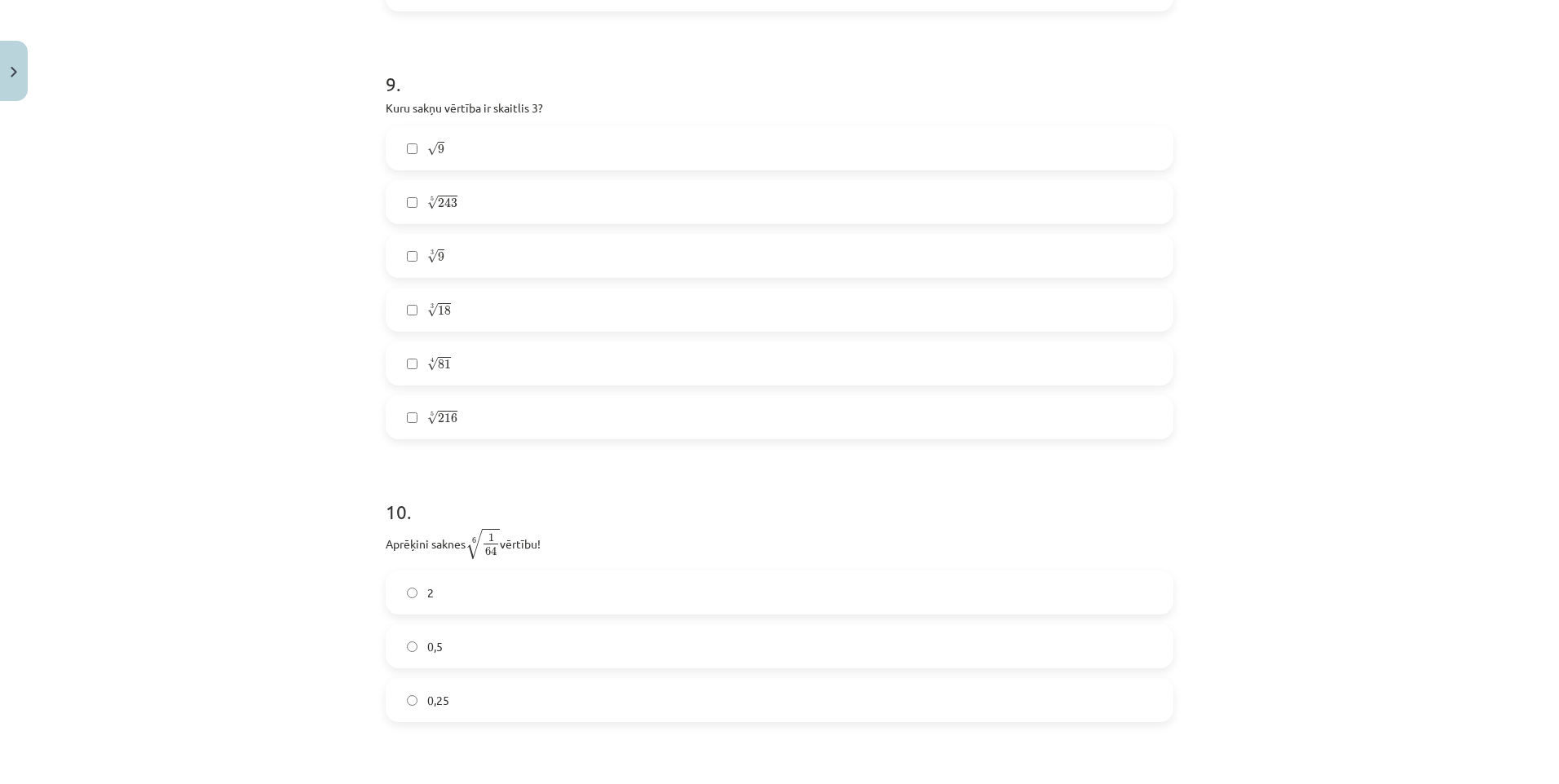
scroll to position [2483, 0]
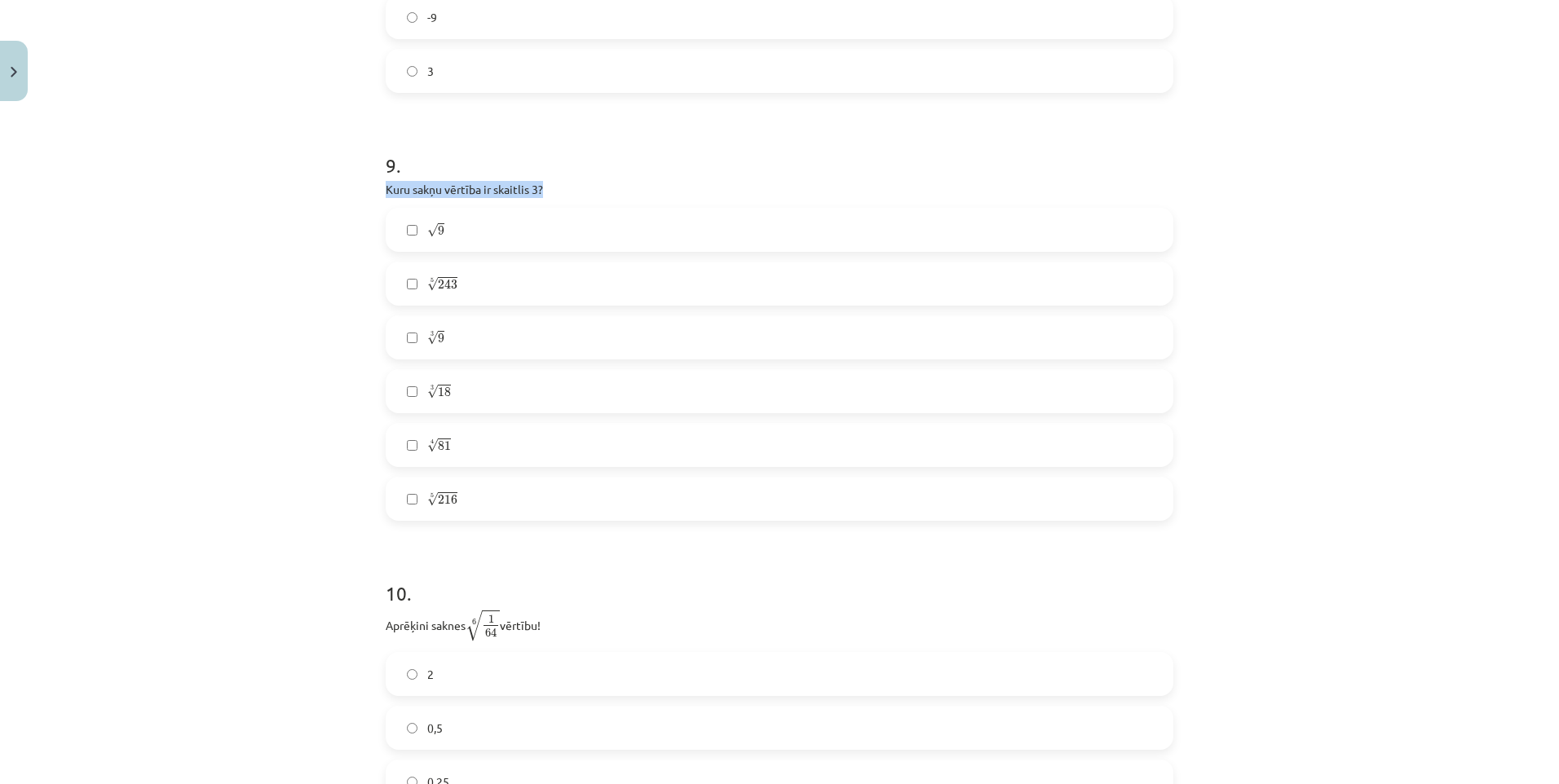
drag, startPoint x: 365, startPoint y: 186, endPoint x: 276, endPoint y: 232, distance: 100.2
click at [276, 232] on div "Mācību tēma: Matemātikas i - 12. klases 1. ieskaites mācību materiāls (ab) #4 📝…" at bounding box center [780, 392] width 1559 height 784
drag, startPoint x: 276, startPoint y: 232, endPoint x: 301, endPoint y: 326, distance: 97.3
click at [283, 339] on div "Mācību tēma: Matemātikas i - 12. klases 1. ieskaites mācību materiāls (ab) #4 📝…" at bounding box center [780, 392] width 1559 height 784
click at [479, 232] on label "√ 9 9" at bounding box center [779, 230] width 784 height 41
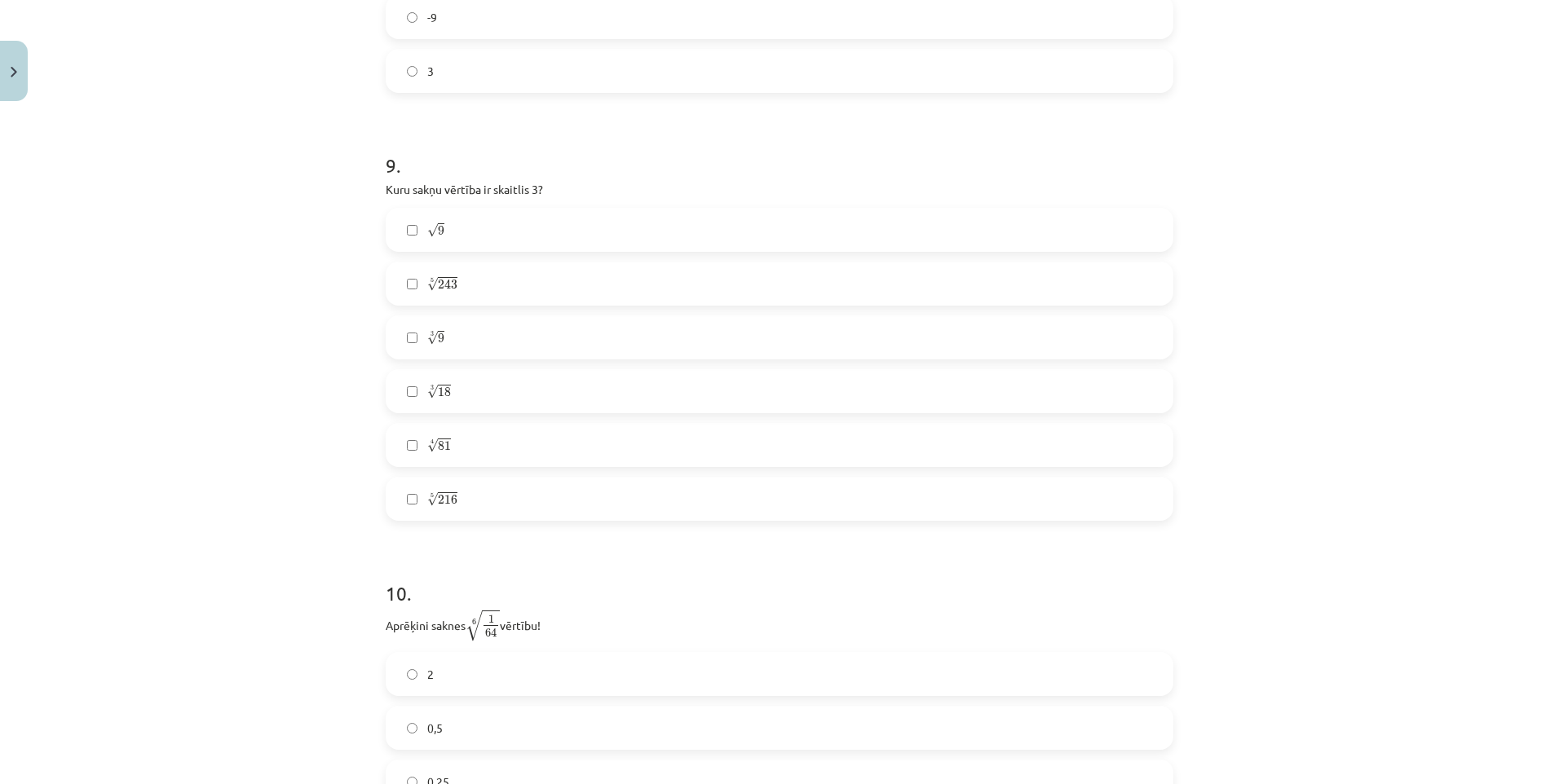
click at [473, 373] on label "3 √ 18 18 3" at bounding box center [779, 391] width 784 height 41
click at [500, 372] on label "3 √ 18 18 3" at bounding box center [779, 391] width 784 height 41
drag, startPoint x: 371, startPoint y: 184, endPoint x: 585, endPoint y: 511, distance: 390.8
copy div "Kuru sakņu vērtība ir skaitlis 3? √ 9 9 5 √ 243 243 5 3 √ 9 9 3 3 √ 18 18 3 4 √…"
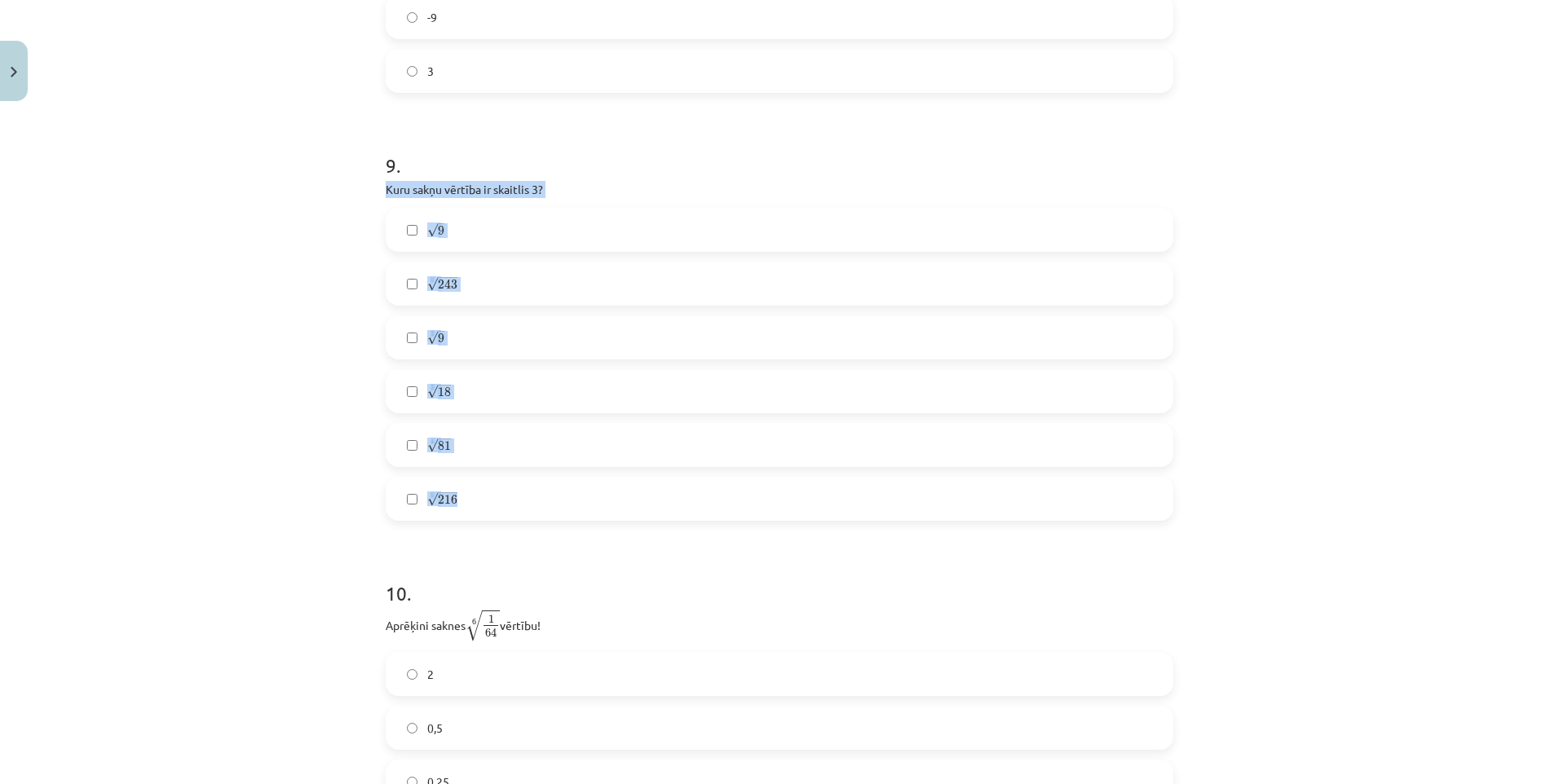
click at [484, 267] on label "5 √ 243 243 5" at bounding box center [779, 283] width 784 height 41
click at [509, 445] on label "4 √ 81 81 4" at bounding box center [779, 445] width 784 height 41
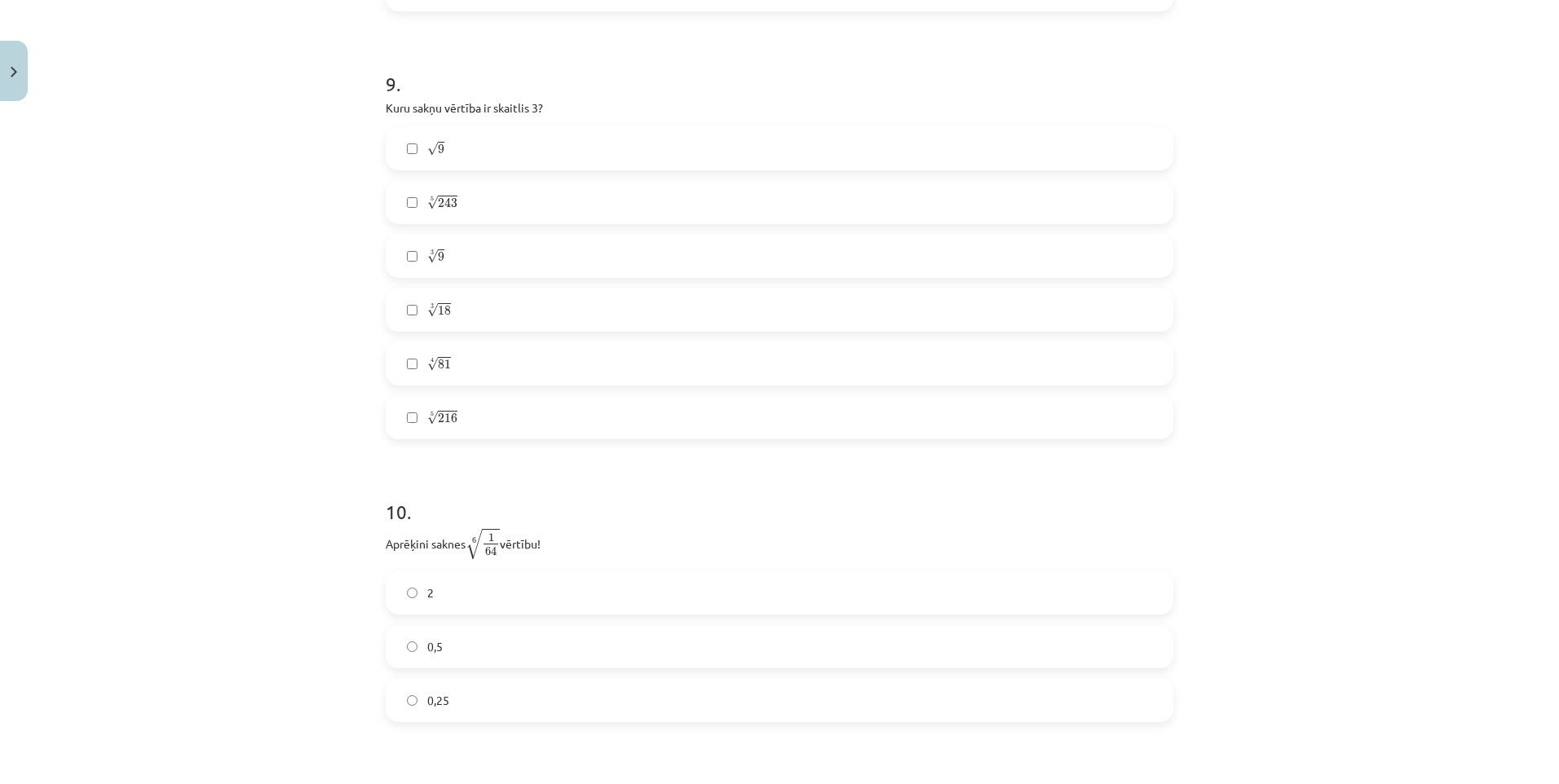
scroll to position [2727, 0]
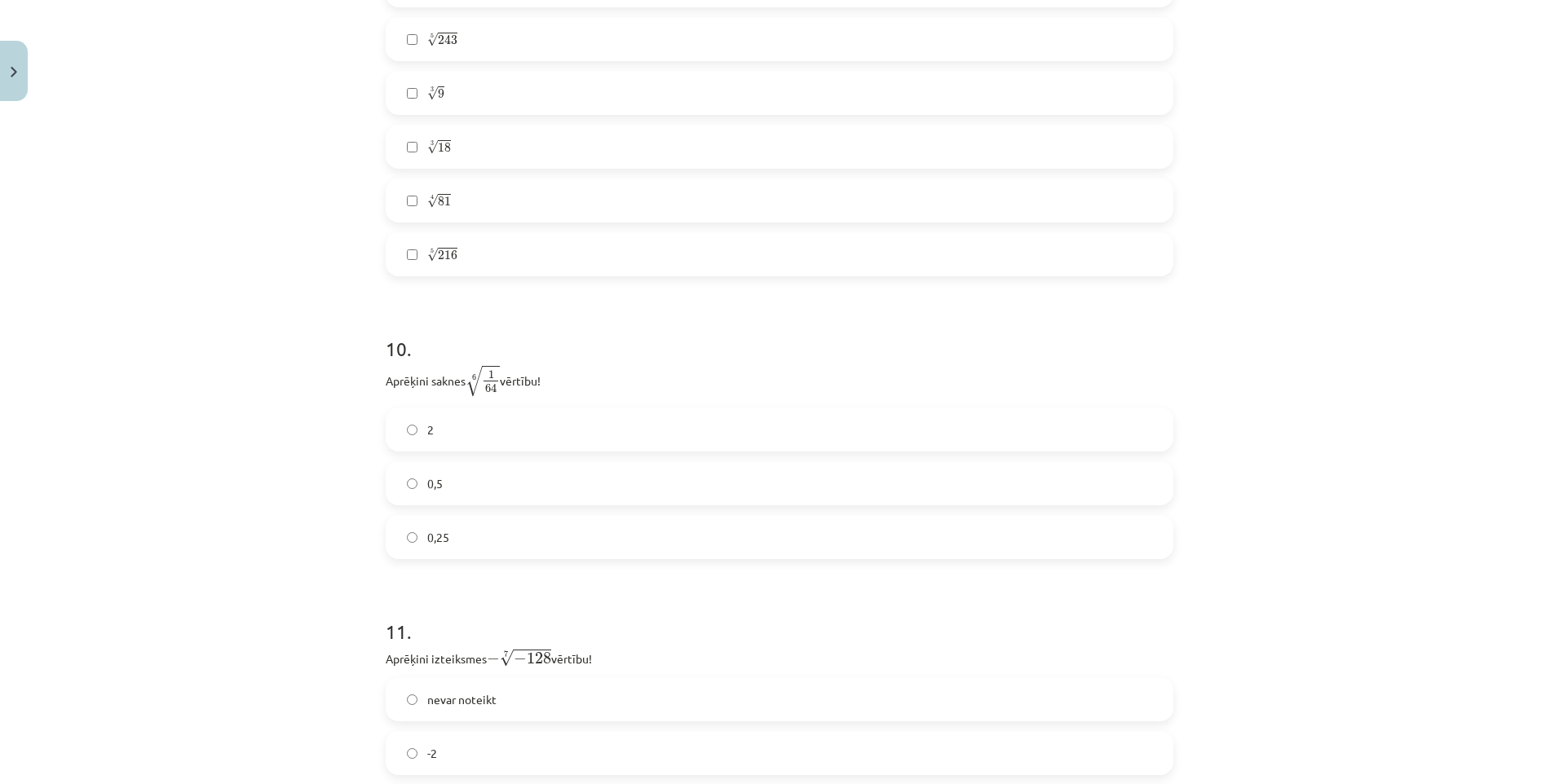
click at [502, 553] on label "0,25" at bounding box center [779, 537] width 784 height 41
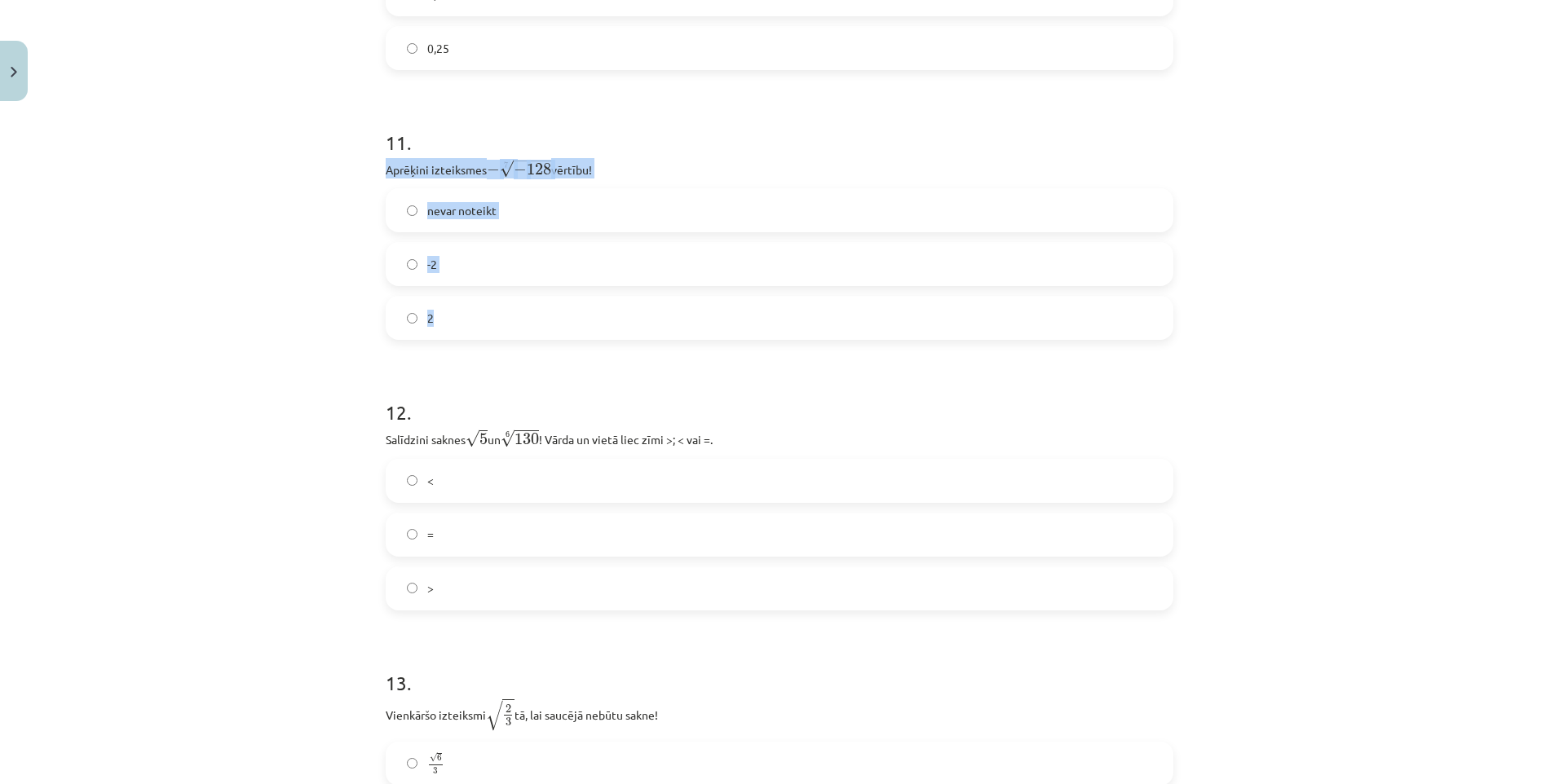
drag, startPoint x: 370, startPoint y: 165, endPoint x: 601, endPoint y: 305, distance: 270.1
copy div "Aprēķini izteiksmes − 7 √ − 128 − − 128 7 vērtību! nevar noteikt -2 2"
click at [503, 325] on label "2" at bounding box center [779, 318] width 784 height 41
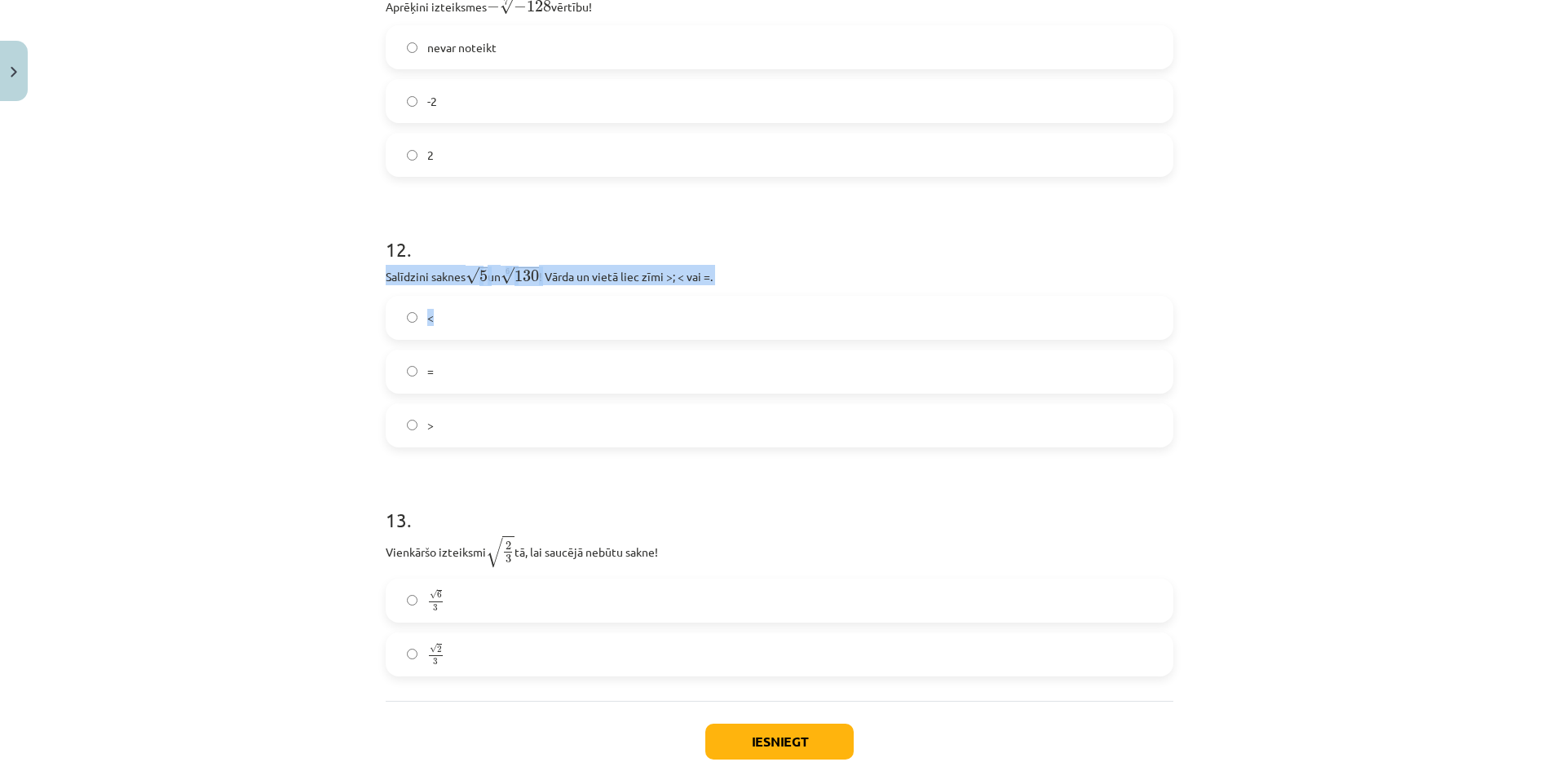
drag, startPoint x: 372, startPoint y: 274, endPoint x: 515, endPoint y: 295, distance: 144.5
drag, startPoint x: 515, startPoint y: 295, endPoint x: 604, endPoint y: 359, distance: 109.6
click at [604, 359] on label "=" at bounding box center [779, 372] width 784 height 41
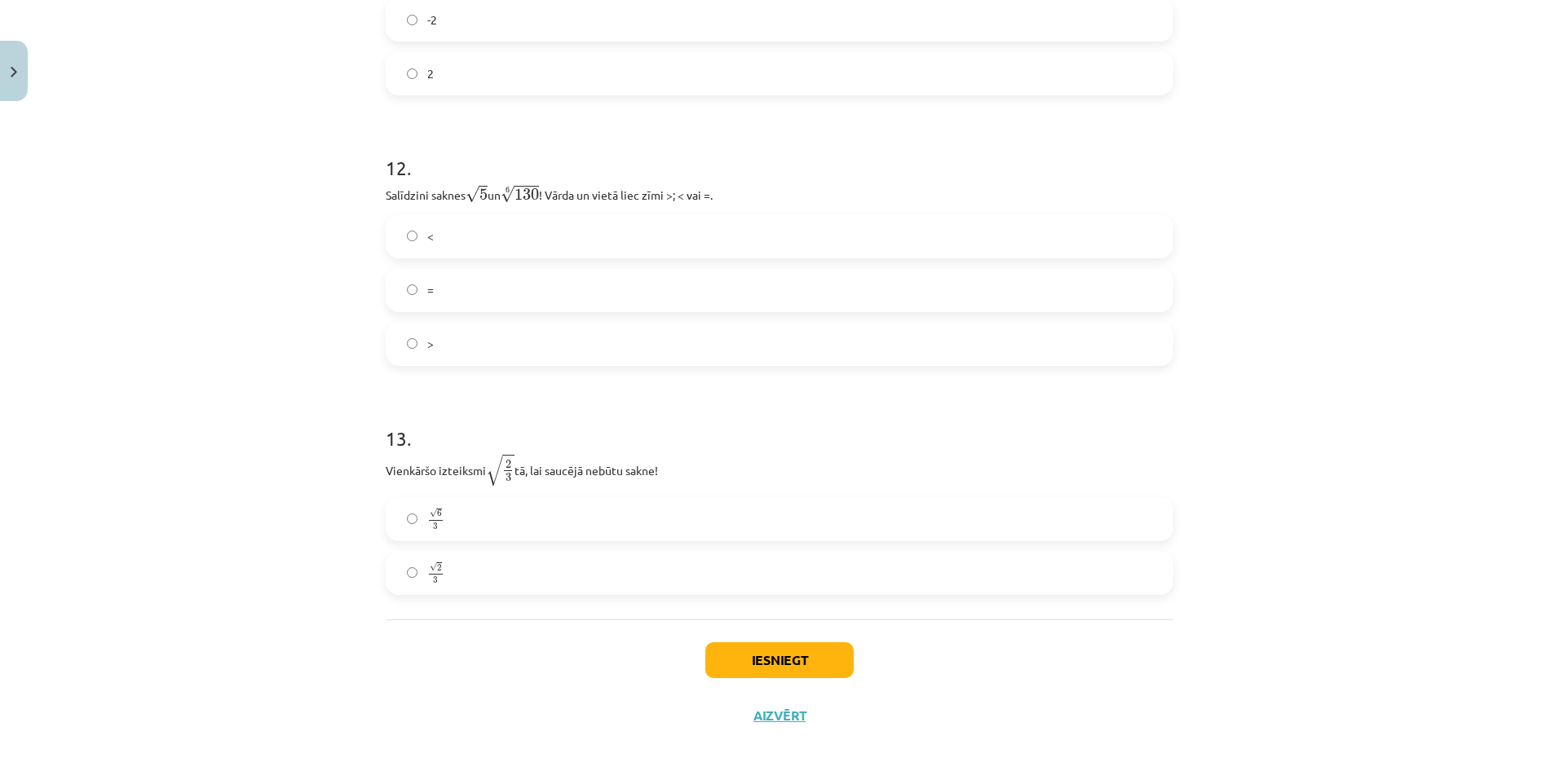
click at [569, 512] on label "√ 6 3 6 3" at bounding box center [779, 519] width 784 height 41
click at [821, 649] on button "Iesniegt" at bounding box center [779, 660] width 148 height 35
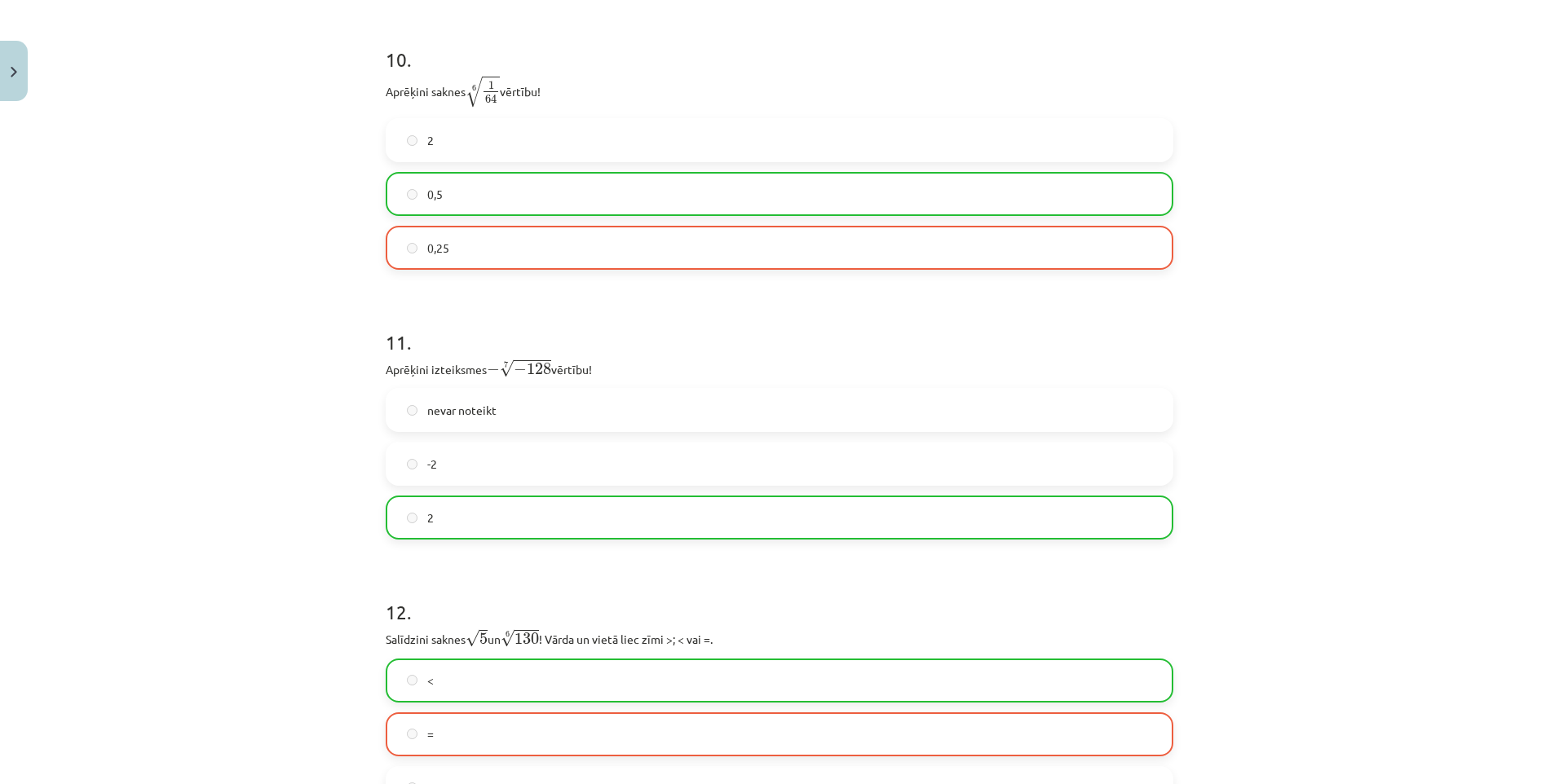
scroll to position [3512, 0]
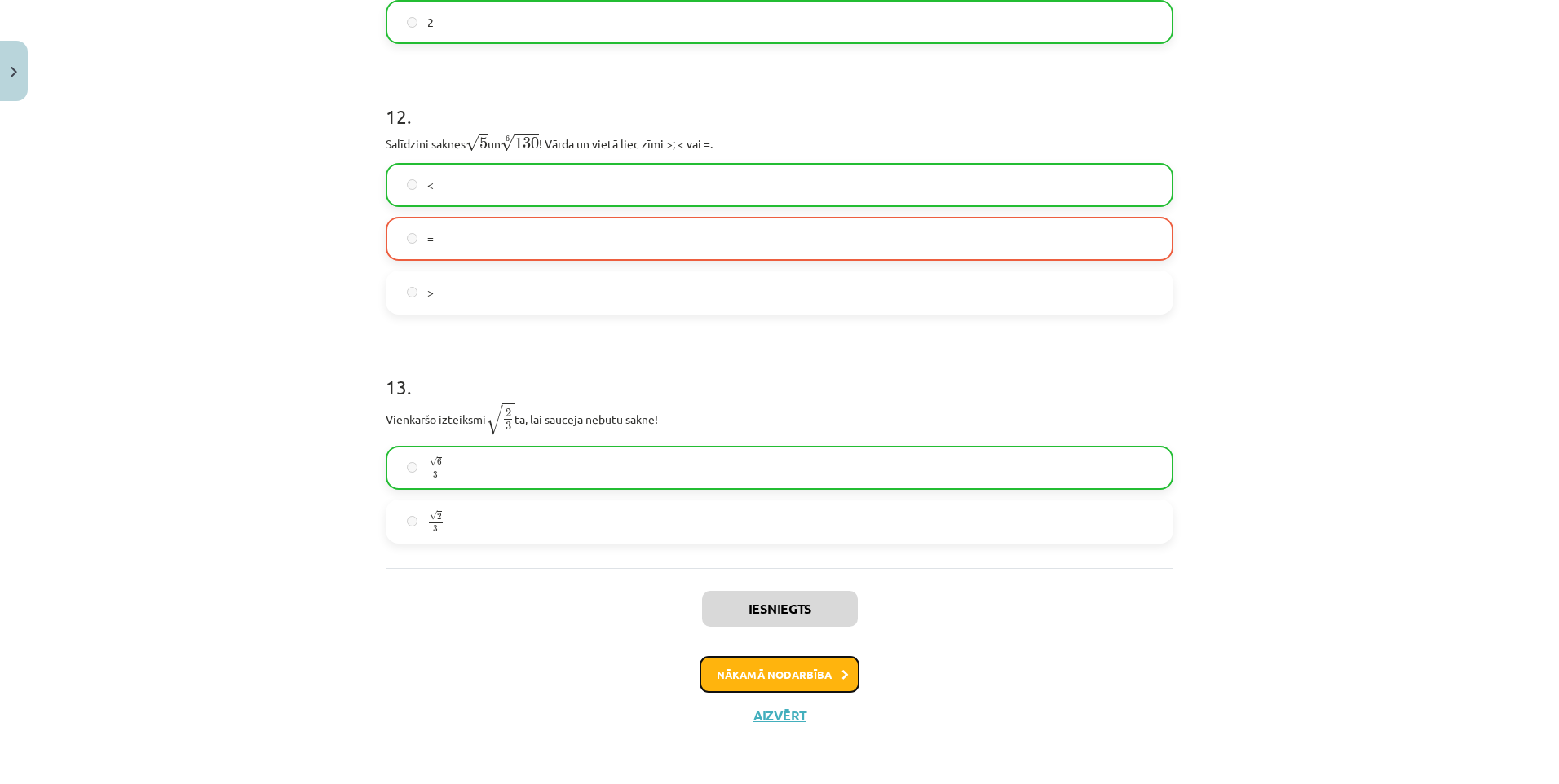
click at [812, 677] on button "Nākamā nodarbība" at bounding box center [780, 674] width 160 height 37
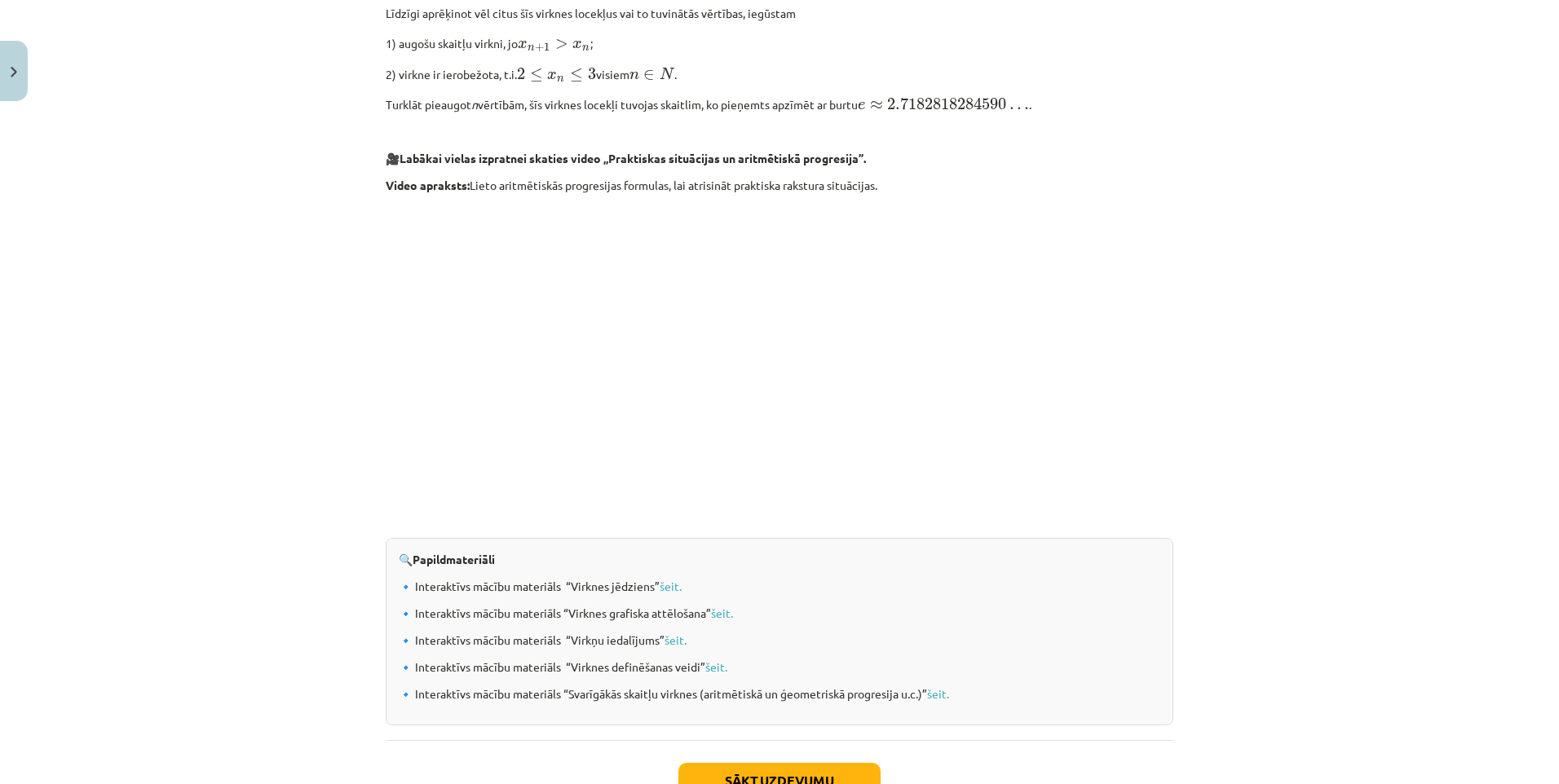
scroll to position [1507, 0]
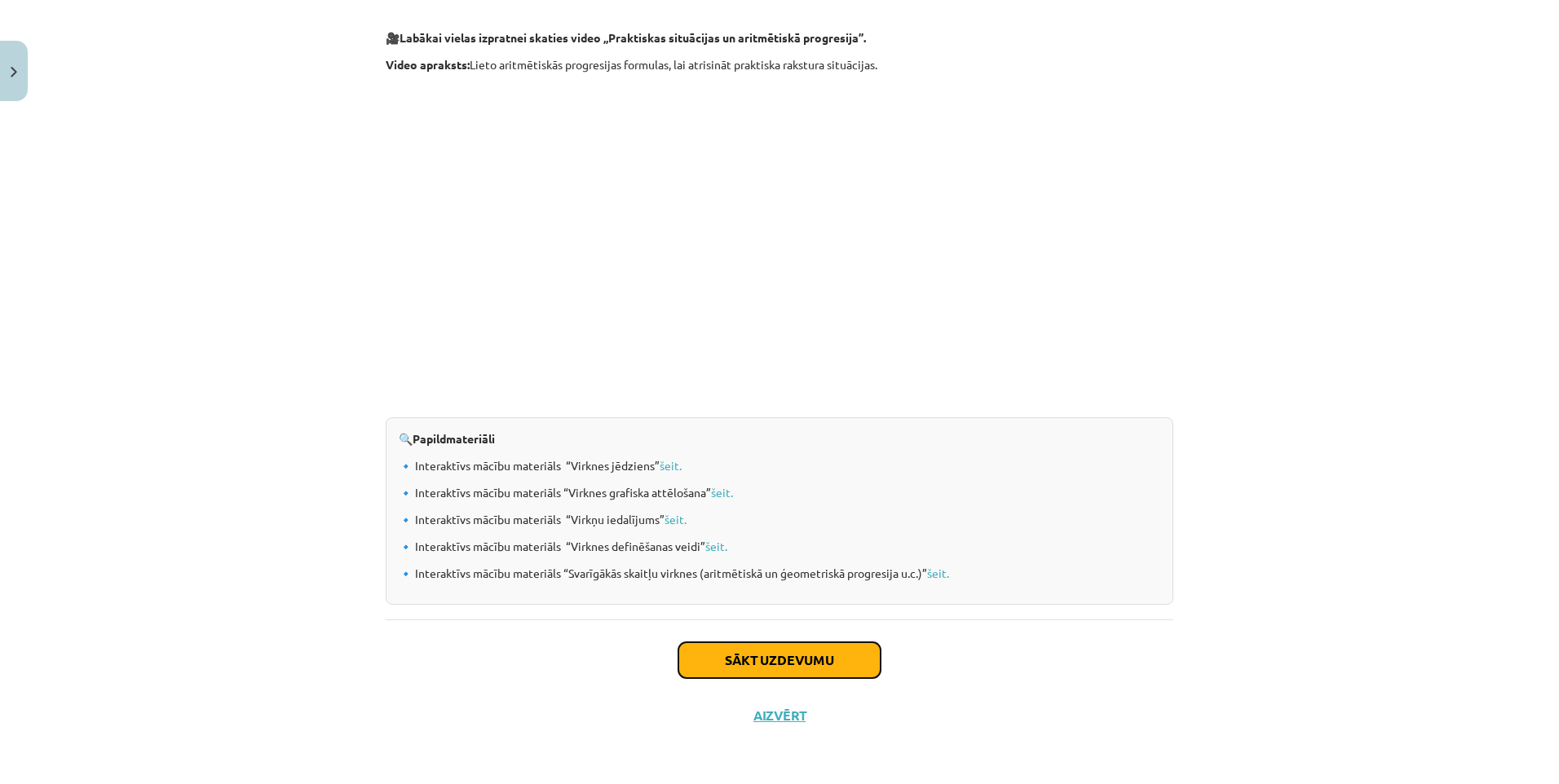
click at [816, 660] on button "Sākt uzdevumu" at bounding box center [780, 660] width 203 height 35
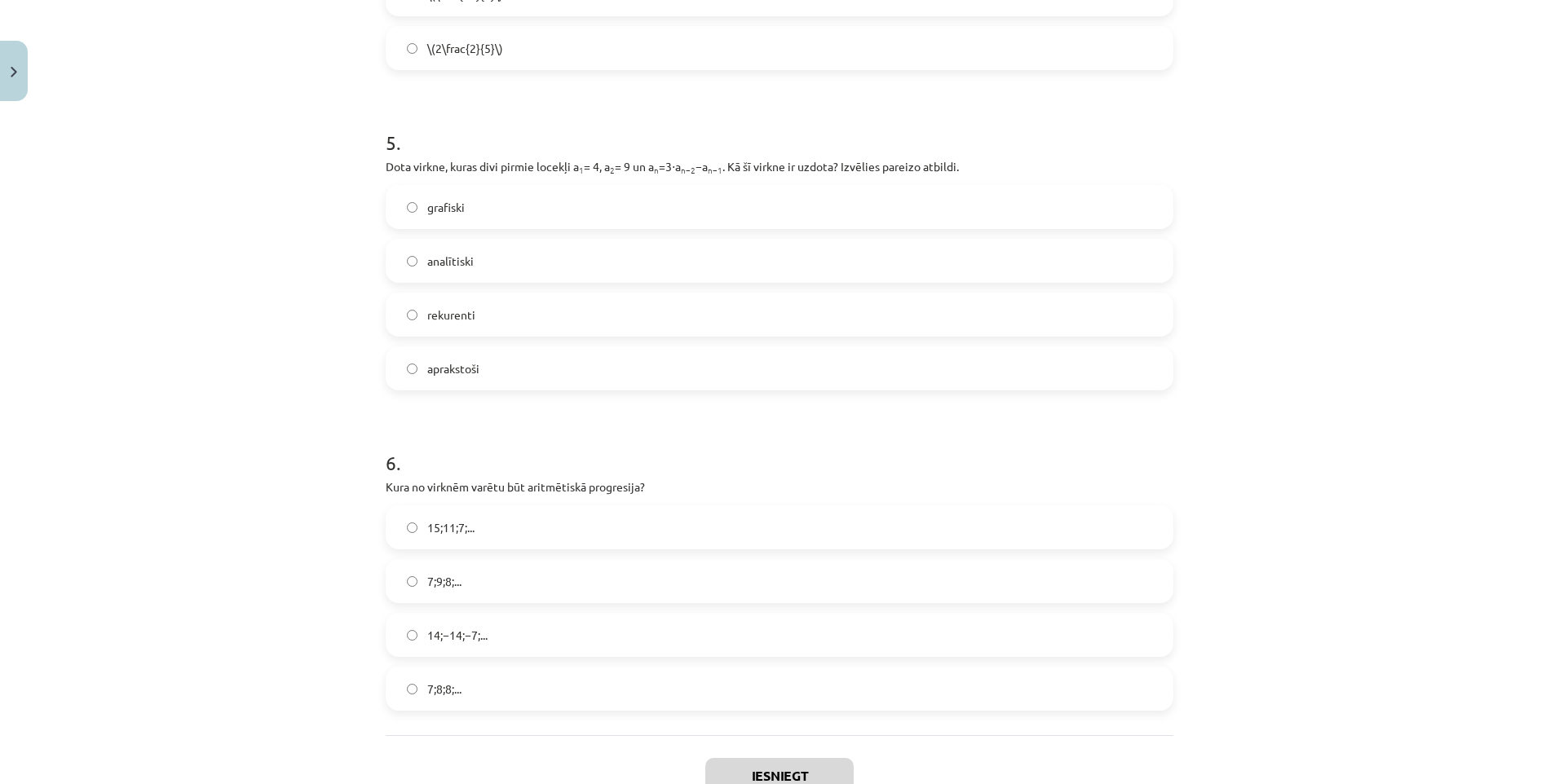
scroll to position [41, 0]
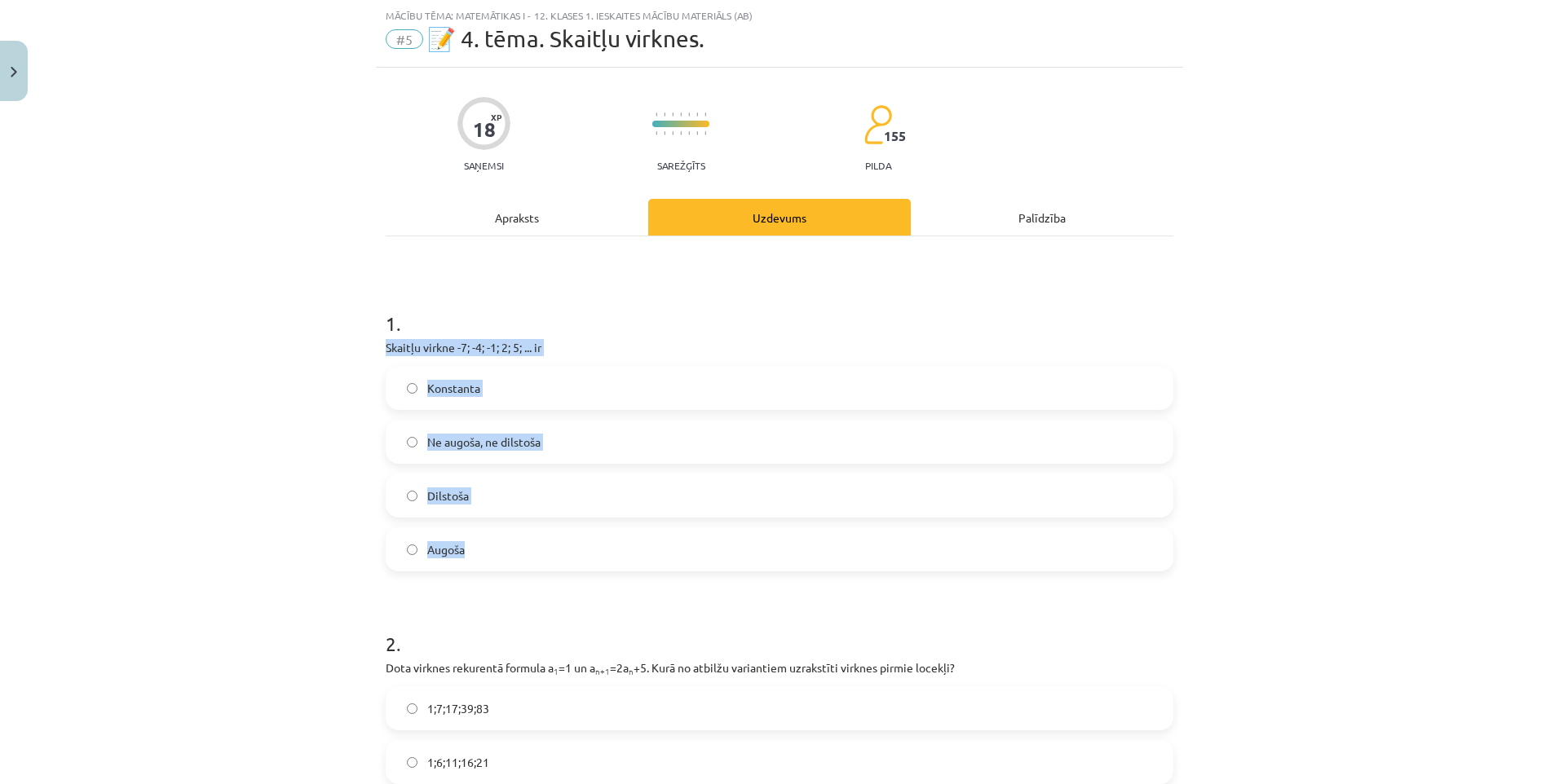
drag, startPoint x: 376, startPoint y: 348, endPoint x: 571, endPoint y: 541, distance: 274.4
copy div "Skaitļu virkne -7; -4; -1; 2; 5; ... ir Konstanta Ne augoša, ne dilstoša Dilsto…"
click at [560, 540] on label "Augoša" at bounding box center [779, 549] width 784 height 41
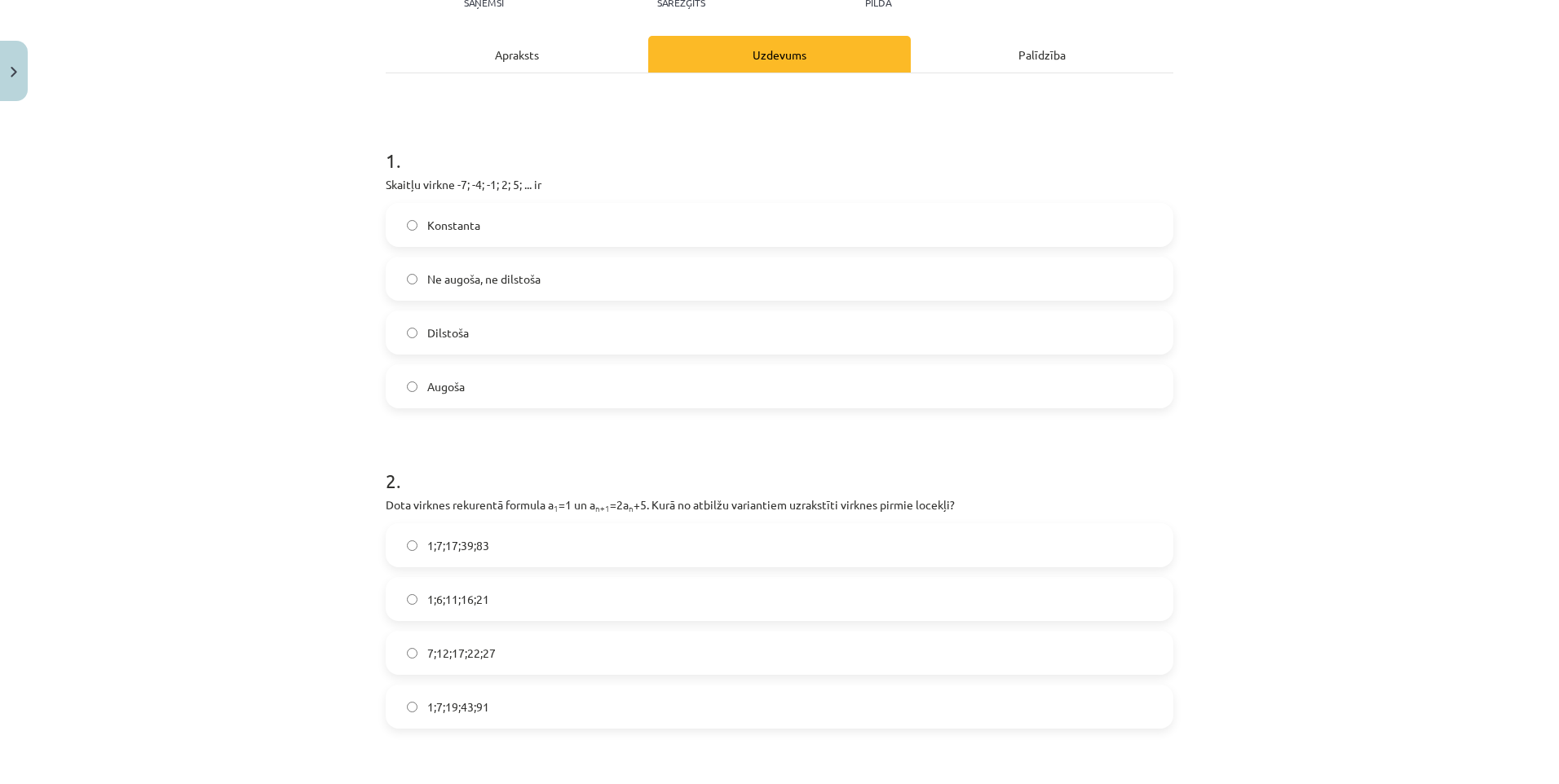
scroll to position [285, 0]
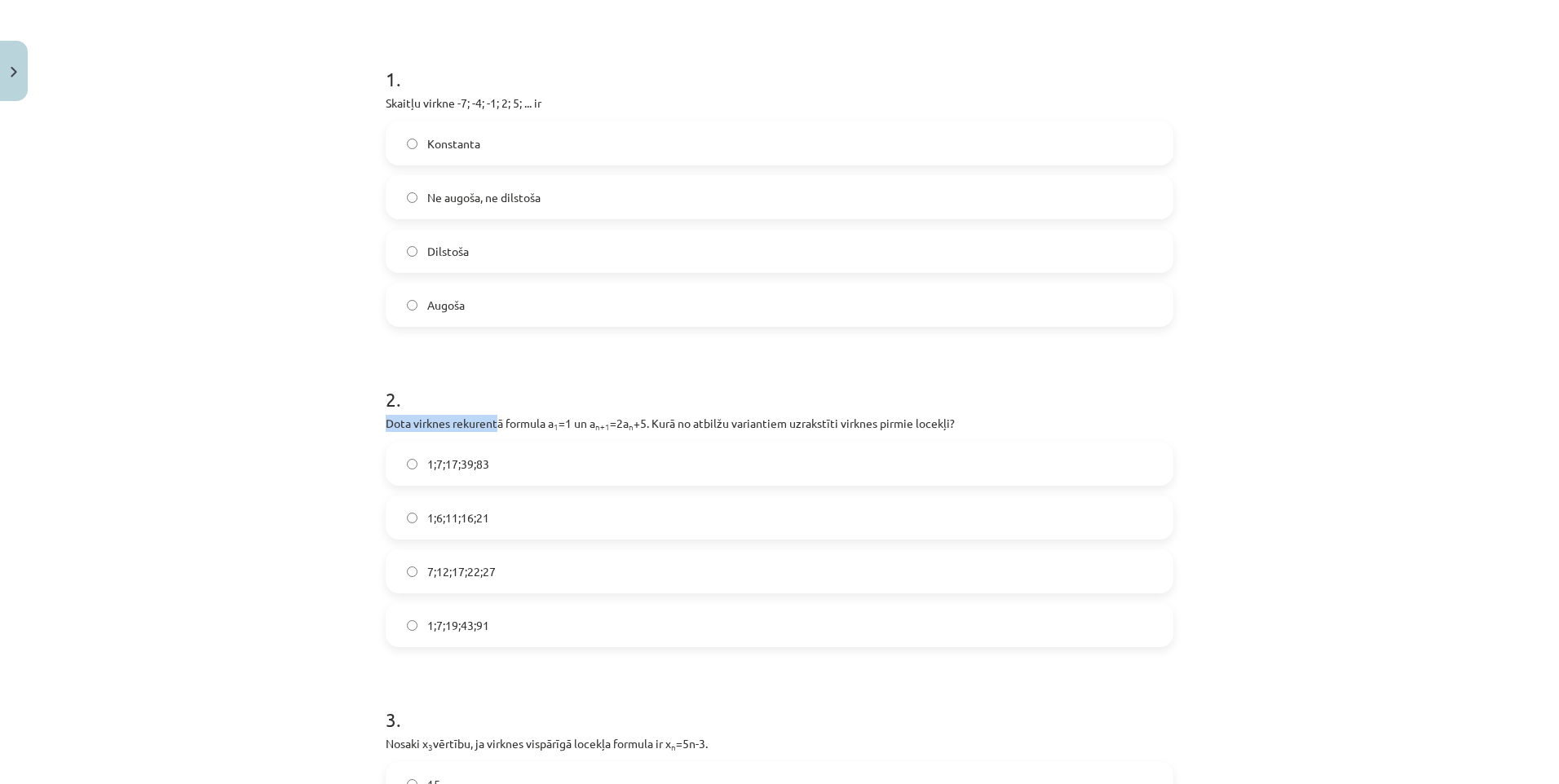
click at [645, 443] on div "Mācību tēma: Matemātikas i - 12. klases 1. ieskaites mācību materiāls (ab) #5 📝…" at bounding box center [780, 392] width 1559 height 784
click at [353, 463] on div "Mācību tēma: Matemātikas i - 12. klases 1. ieskaites mācību materiāls (ab) #5 📝…" at bounding box center [780, 392] width 1559 height 784
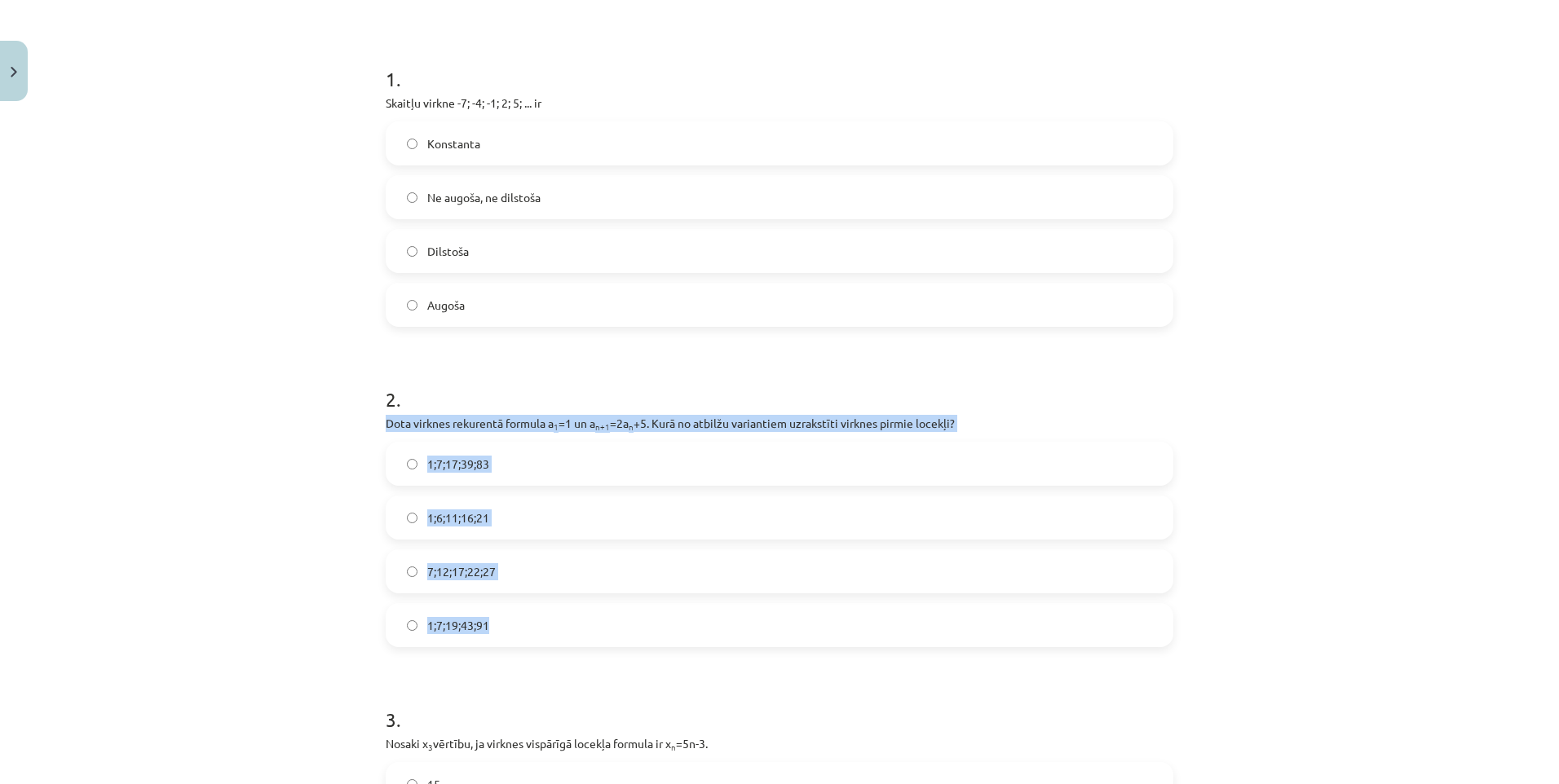
drag, startPoint x: 381, startPoint y: 423, endPoint x: 608, endPoint y: 620, distance: 300.6
click at [608, 620] on div "2 . Dota virknes rekurentā formula a 1 =1 un a n+1 =2a n +5. Kurā no atbilžu va…" at bounding box center [780, 503] width 788 height 288
copy div "Dota virknes rekurentā formula a 1 =1 un a n+1 =2a n +5. Kurā no atbilžu varian…"
click at [533, 635] on label "1;7;19;43;91" at bounding box center [779, 625] width 784 height 41
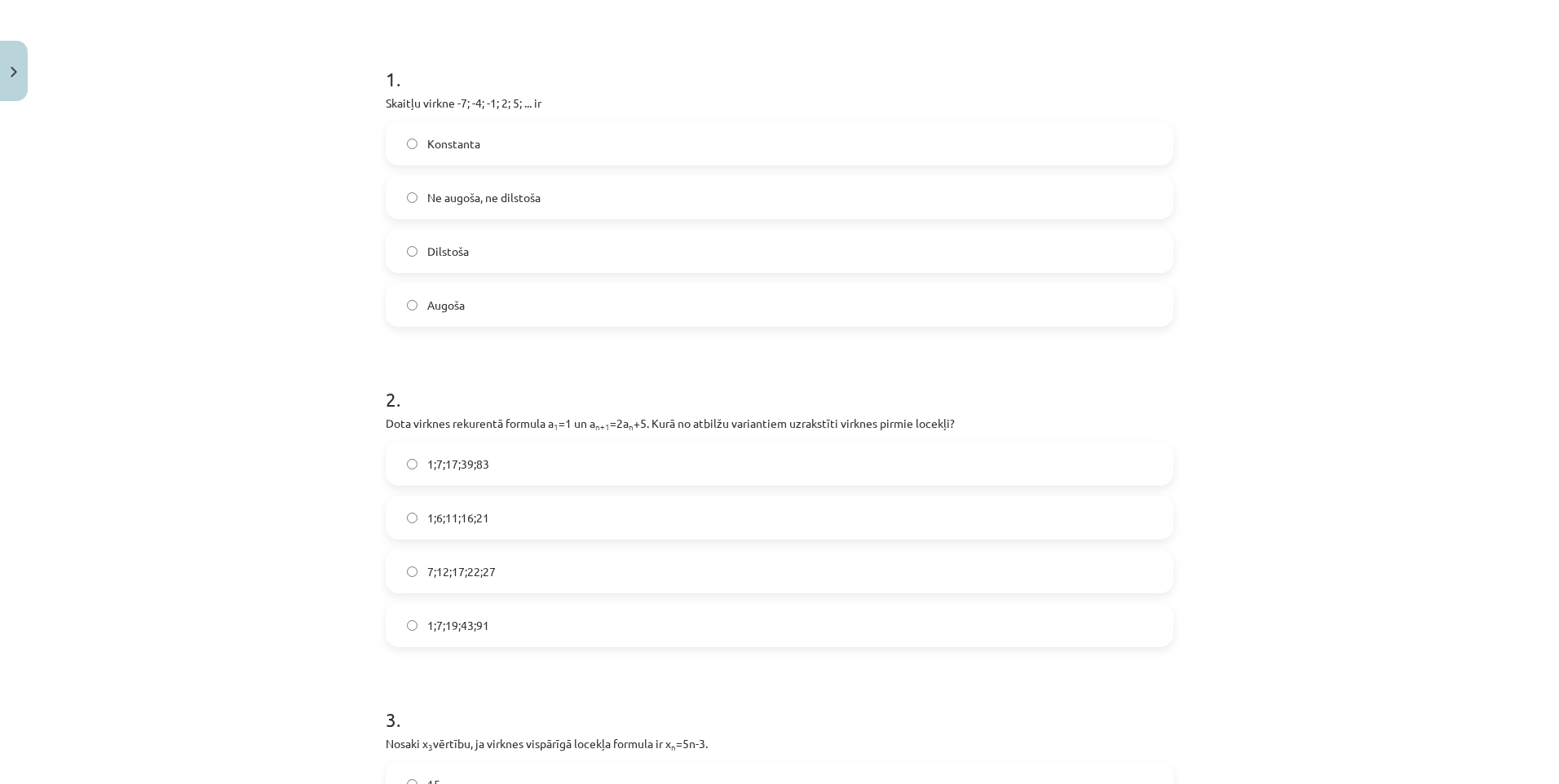
scroll to position [611, 0]
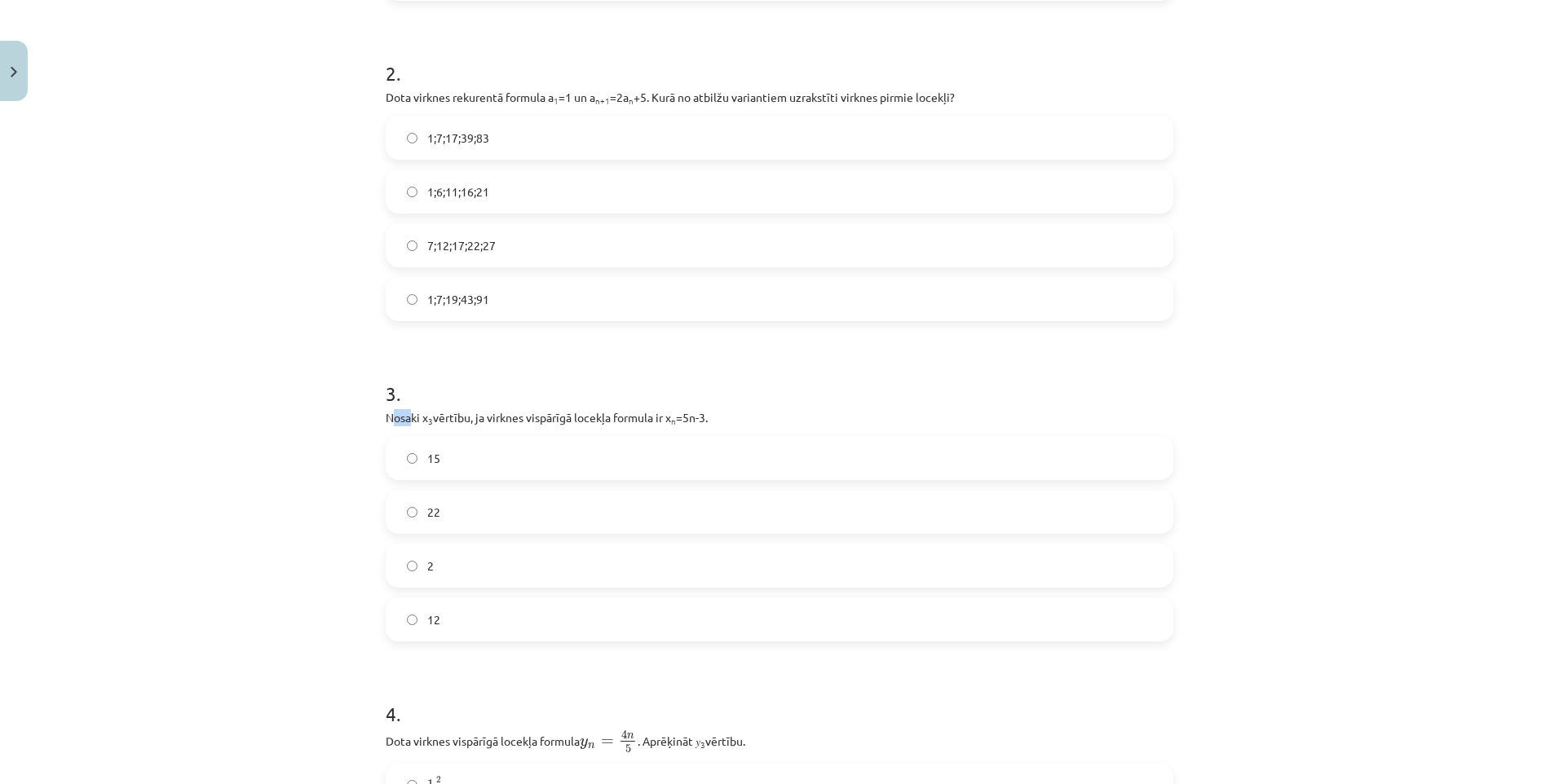
drag, startPoint x: 385, startPoint y: 419, endPoint x: 410, endPoint y: 426, distance: 26.0
click at [410, 426] on div "3 . Nosaki x 3 vērtību, ja virknes vispārīgā locekļa formula ir x n =5n-3. 15 2…" at bounding box center [780, 498] width 788 height 288
click at [449, 432] on div "3 . Nosaki x 3 vērtību, ja virknes vispārīgā locekļa formula ir x n =5n-3. 15 2…" at bounding box center [780, 498] width 788 height 288
drag, startPoint x: 272, startPoint y: 432, endPoint x: 335, endPoint y: 424, distance: 63.5
click at [273, 432] on div "Mācību tēma: Matemātikas i - 12. klases 1. ieskaites mācību materiāls (ab) #5 📝…" at bounding box center [780, 392] width 1559 height 784
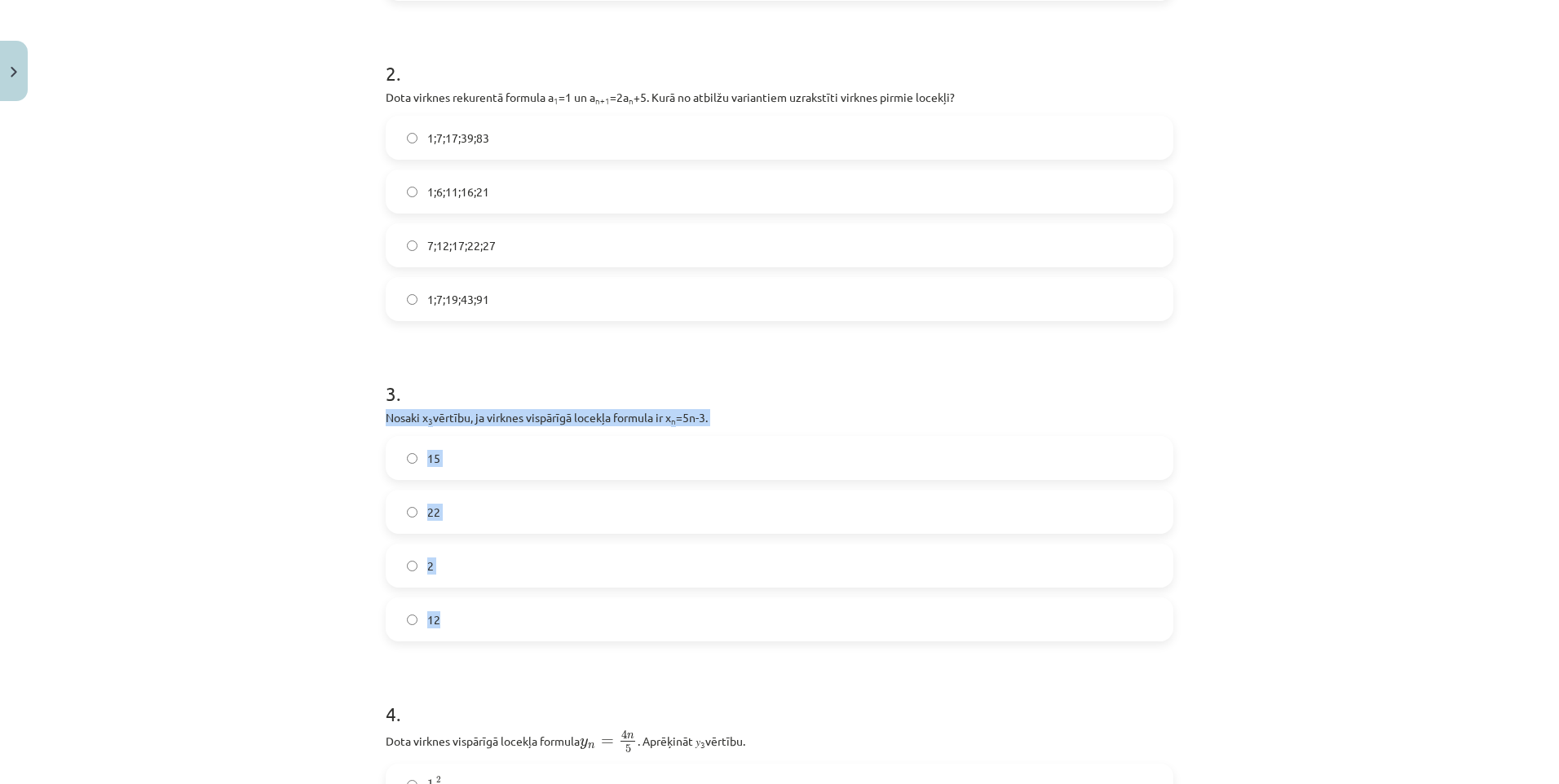
drag, startPoint x: 373, startPoint y: 419, endPoint x: 492, endPoint y: 603, distance: 219.1
click at [492, 603] on div "18 XP Saņemsi Sarežģīts 155 pilda Apraksts Uzdevums Palīdzība 1 . Skaitļu virkn…" at bounding box center [780, 628] width 808 height 2262
copy div "Nosaki x 3 vērtību, ja virknes vispārīgā locekļa formula ir x n =5n-3. 15 22 2 …"
click at [500, 616] on label "12" at bounding box center [779, 620] width 784 height 41
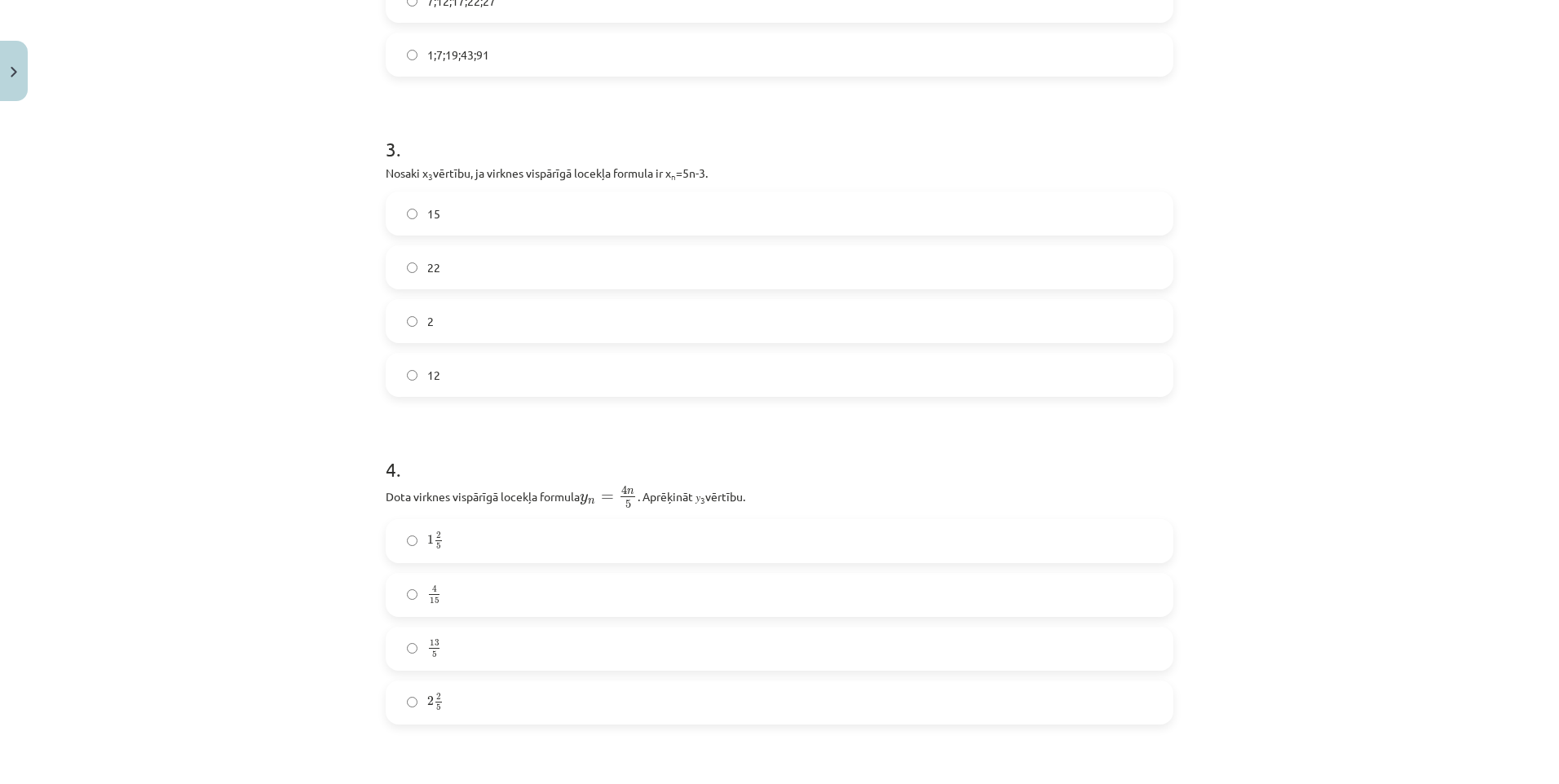
scroll to position [938, 0]
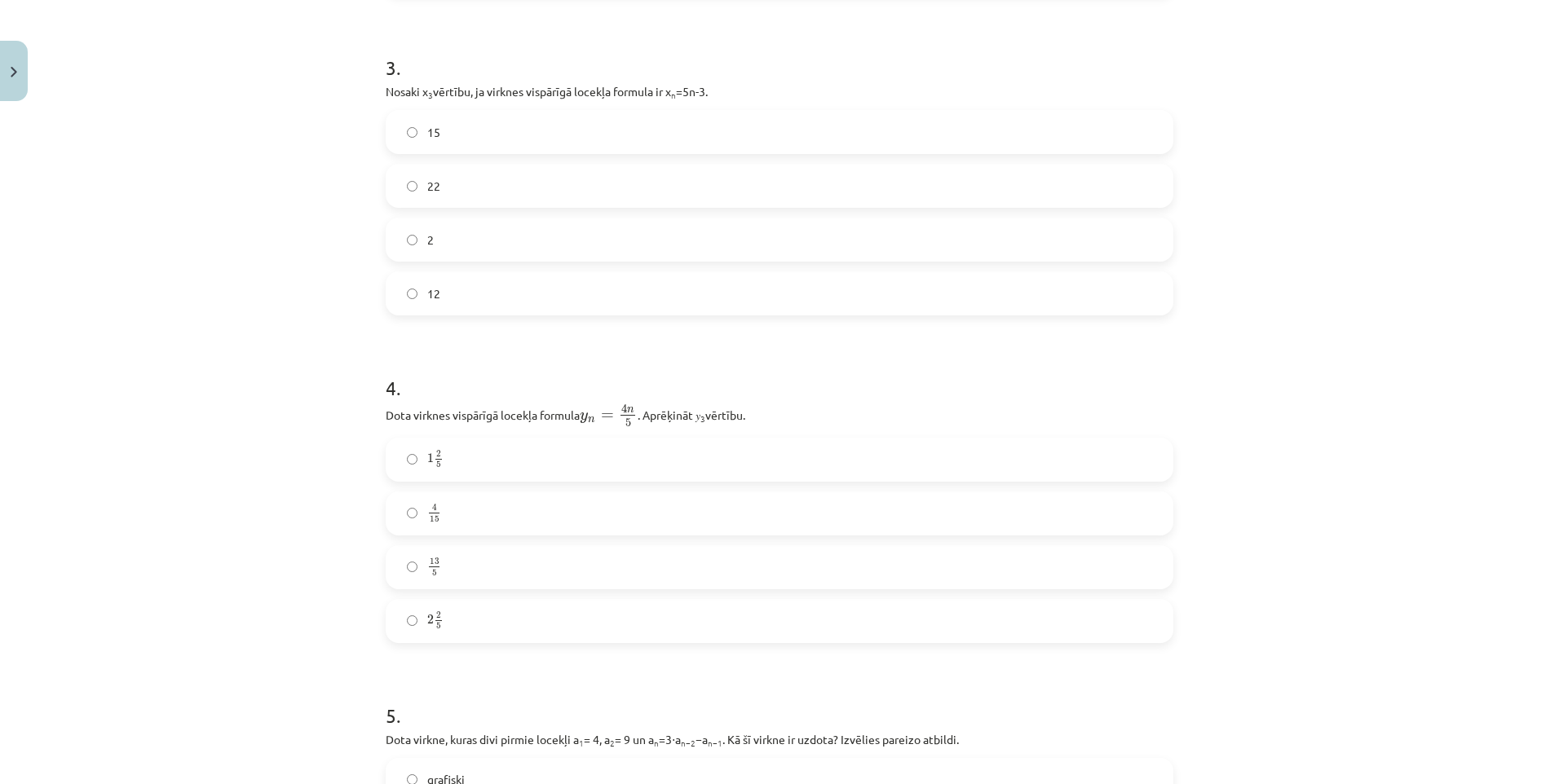
click at [559, 471] on label "1 2 5 1 2 5" at bounding box center [779, 460] width 784 height 41
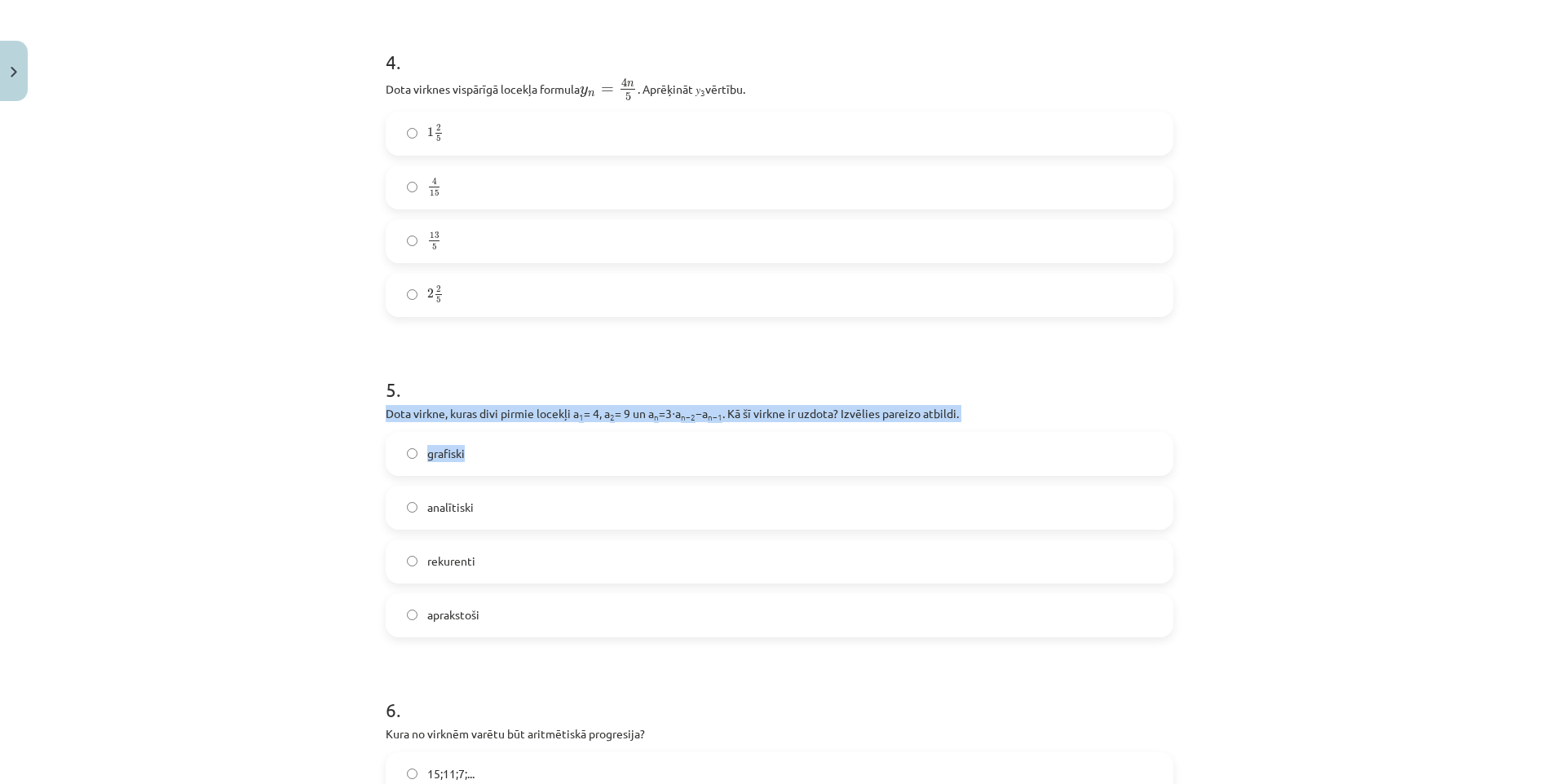
drag, startPoint x: 360, startPoint y: 406, endPoint x: 536, endPoint y: 462, distance: 184.7
click at [518, 452] on div "Mācību tēma: Matemātikas i - 12. klases 1. ieskaites mācību materiāls (ab) #5 📝…" at bounding box center [780, 392] width 1559 height 784
click at [306, 457] on div "Mācību tēma: Matemātikas i - 12. klases 1. ieskaites mācību materiāls (ab) #5 📝…" at bounding box center [780, 392] width 1559 height 784
click at [369, 402] on div "Mācību tēma: Matemātikas i - 12. klases 1. ieskaites mācību materiāls (ab) #5 📝…" at bounding box center [780, 392] width 1559 height 784
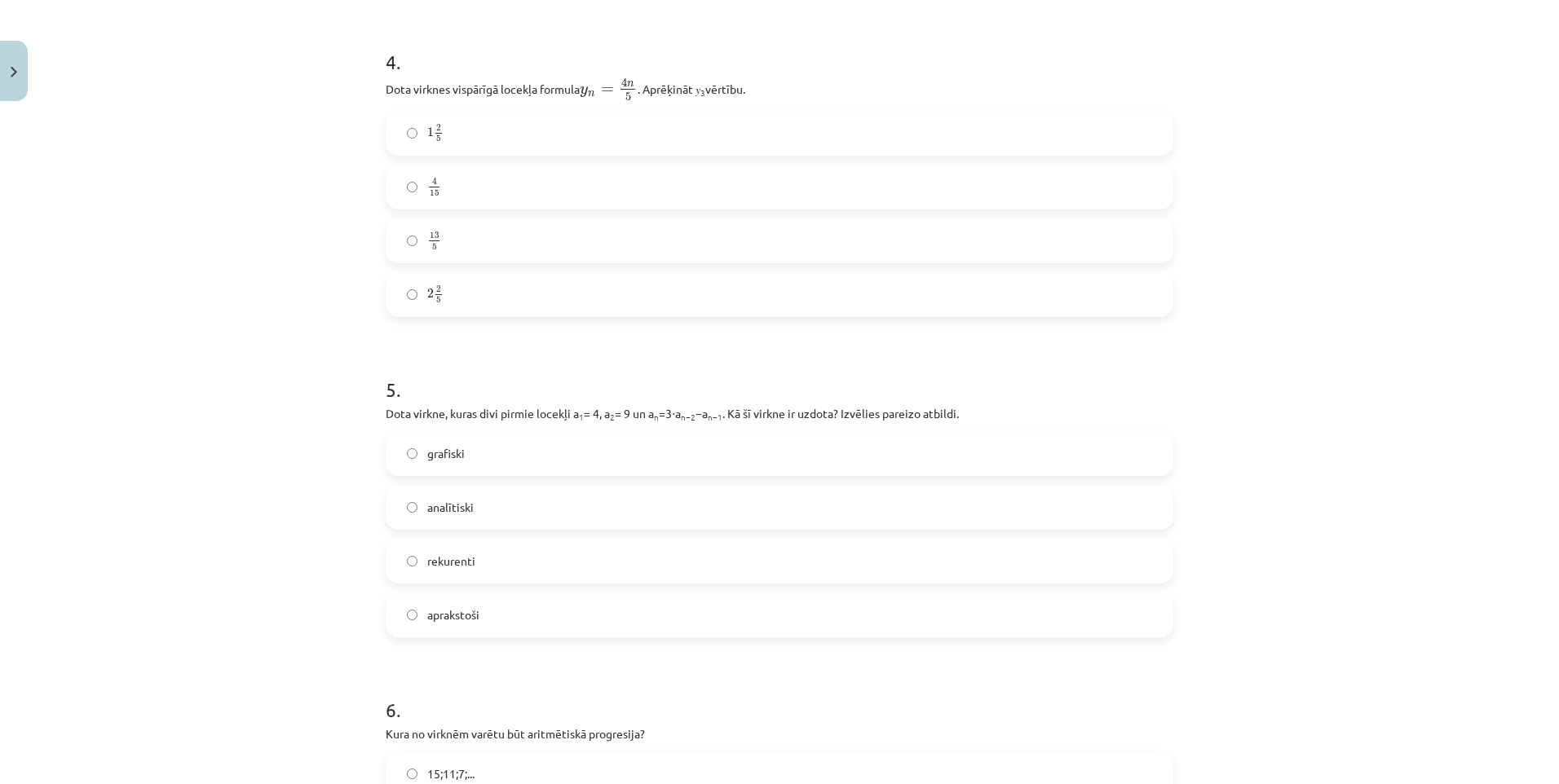
click at [386, 412] on p "Dota virkne, kuras divi pirmie locekļi a 1 = 4, a 2 = 9 un a n =3⋅a n−2 −a n−1 …" at bounding box center [780, 413] width 788 height 17
drag, startPoint x: 379, startPoint y: 410, endPoint x: 511, endPoint y: 482, distance: 150.4
click at [419, 430] on div "5 . Dota virkne, kuras divi pirmie locekļi a 1 = 4, a 2 = 9 un a n =3⋅a n−2 −a …" at bounding box center [780, 493] width 788 height 288
drag, startPoint x: 511, startPoint y: 482, endPoint x: 529, endPoint y: 600, distance: 119.4
click at [529, 600] on div "grafiski analītiski rekurenti aprakstoši" at bounding box center [780, 535] width 788 height 205
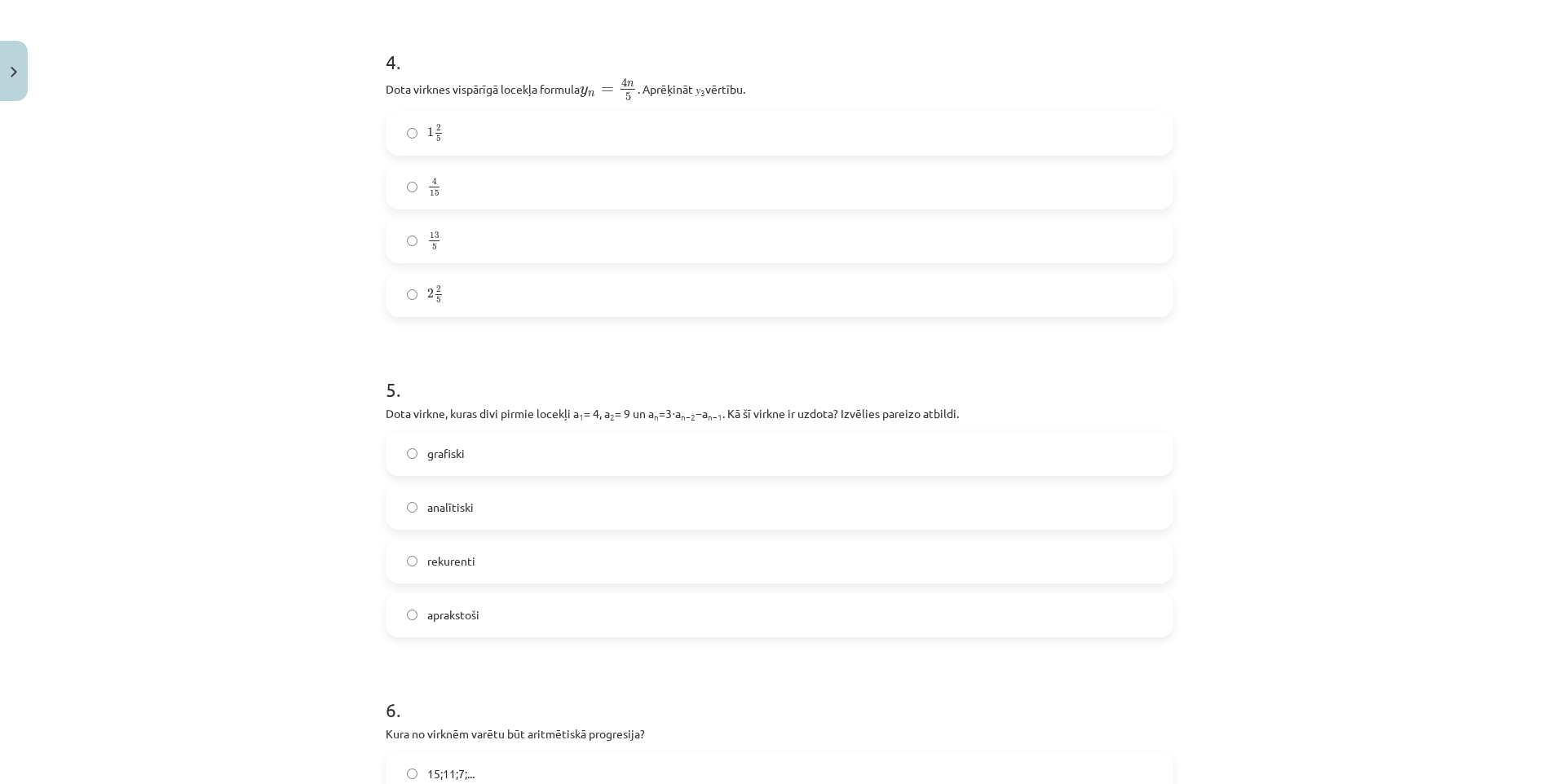
click at [353, 427] on div "Mācību tēma: Matemātikas i - 12. klases 1. ieskaites mācību materiāls (ab) #5 📝…" at bounding box center [780, 392] width 1559 height 784
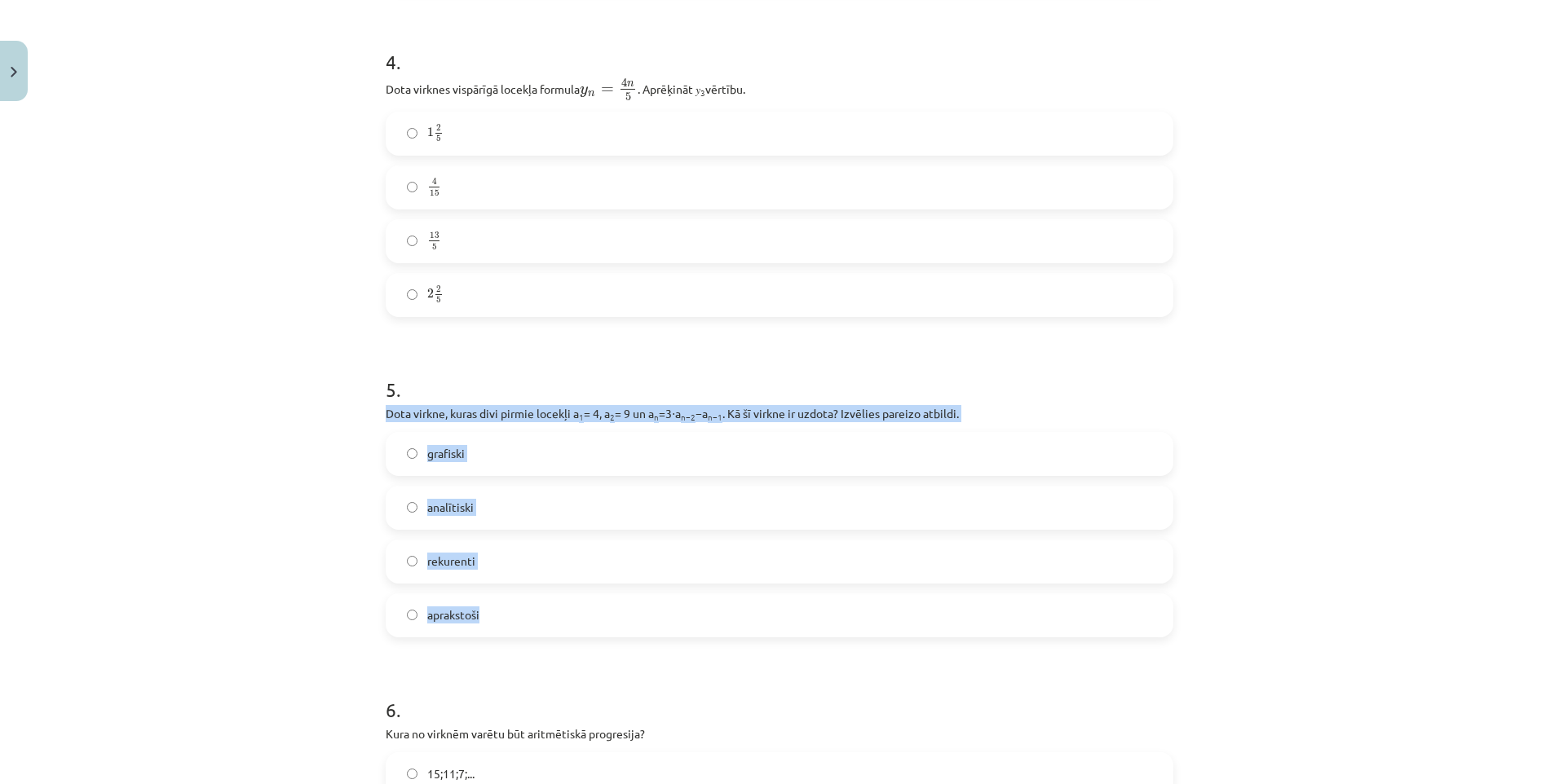
drag, startPoint x: 379, startPoint y: 408, endPoint x: 536, endPoint y: 593, distance: 242.6
click at [536, 593] on div "5 . Dota virkne, kuras divi pirmie locekļi a 1 = 4, a 2 = 9 un a n =3⋅a n−2 −a …" at bounding box center [780, 493] width 788 height 288
click at [656, 556] on label "rekurenti" at bounding box center [779, 561] width 784 height 41
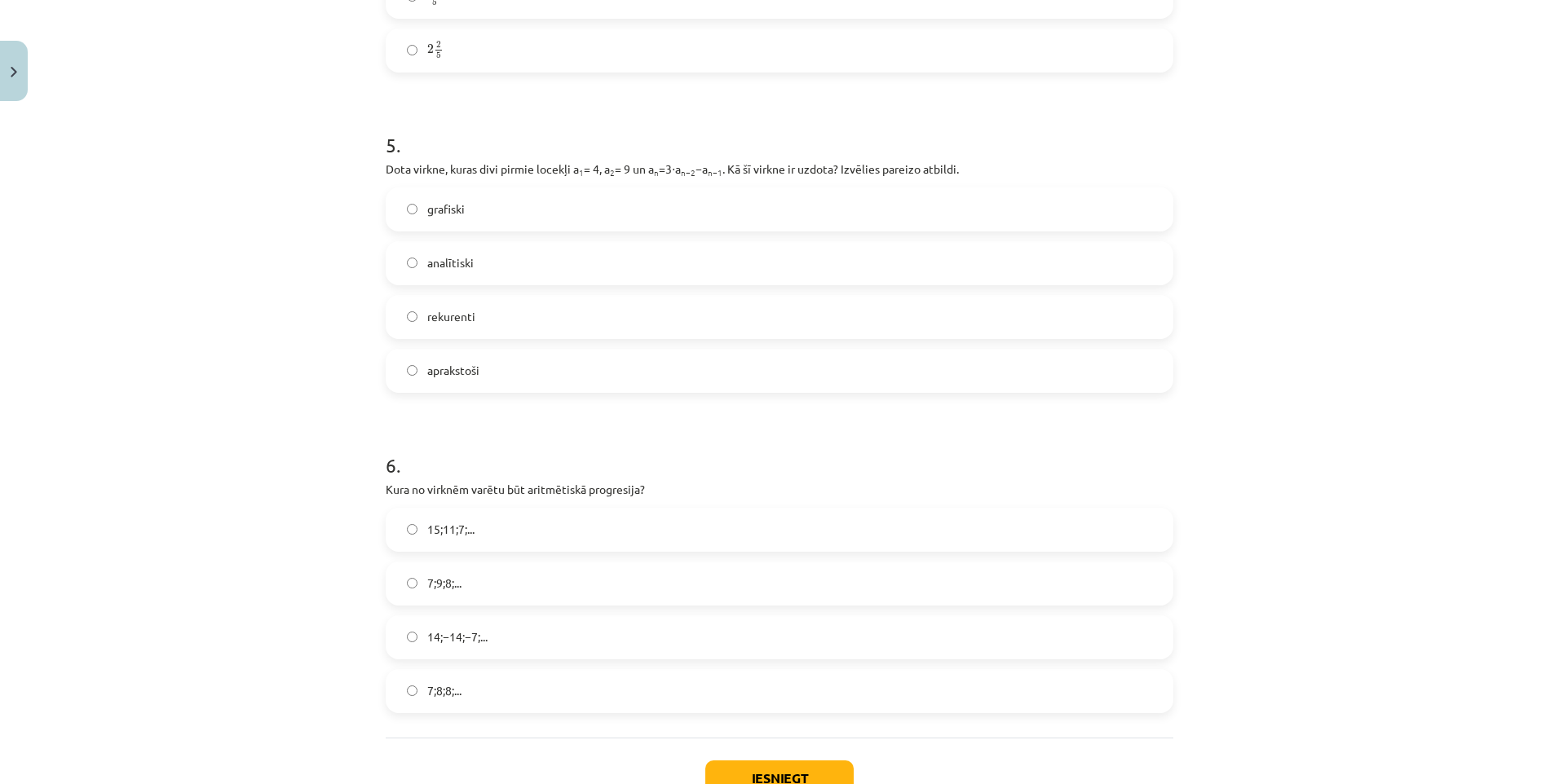
scroll to position [1590, 0]
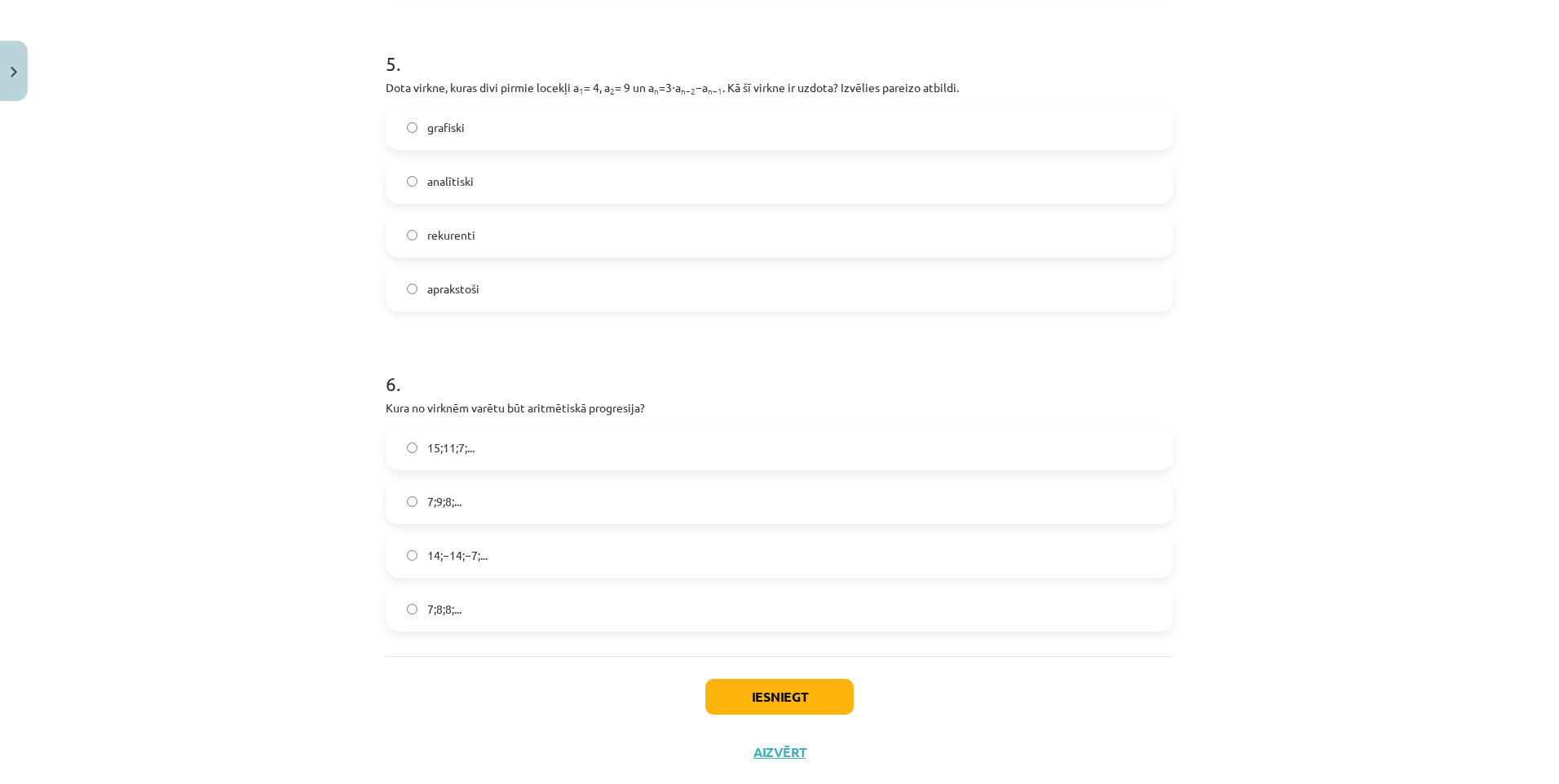
drag, startPoint x: 371, startPoint y: 393, endPoint x: 426, endPoint y: 393, distance: 55.0
click at [469, 407] on p "Kura no virknēm varētu būt aritmētiskā progresija?" at bounding box center [780, 408] width 788 height 17
click at [318, 418] on div "Mācību tēma: Matemātikas i - 12. klases 1. ieskaites mācību materiāls (ab) #5 📝…" at bounding box center [780, 392] width 1559 height 784
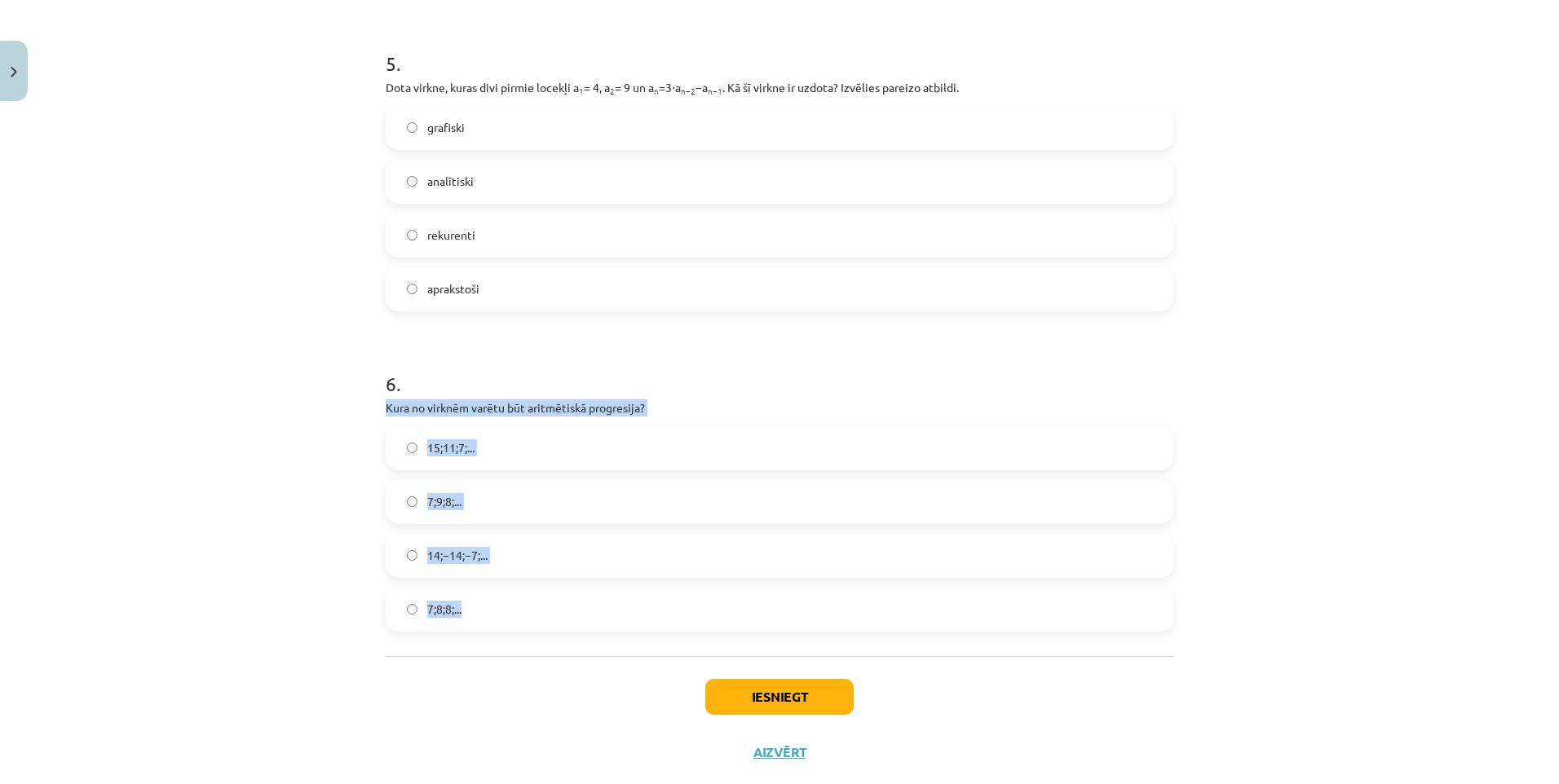
drag, startPoint x: 378, startPoint y: 407, endPoint x: 536, endPoint y: 580, distance: 234.3
click at [454, 450] on span "15;11;7;..." at bounding box center [451, 448] width 47 height 17
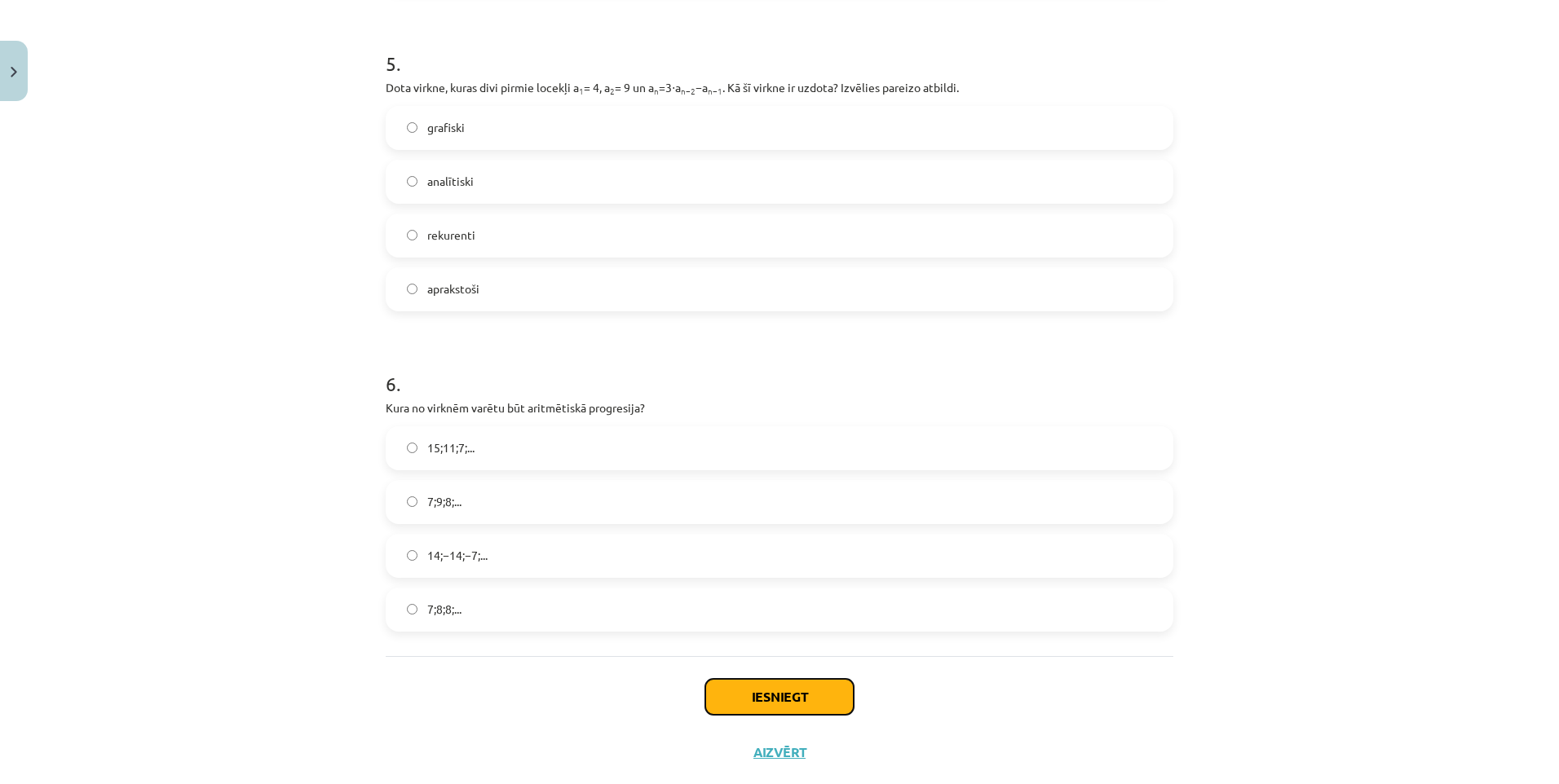
click at [808, 708] on button "Iesniegt" at bounding box center [779, 697] width 148 height 35
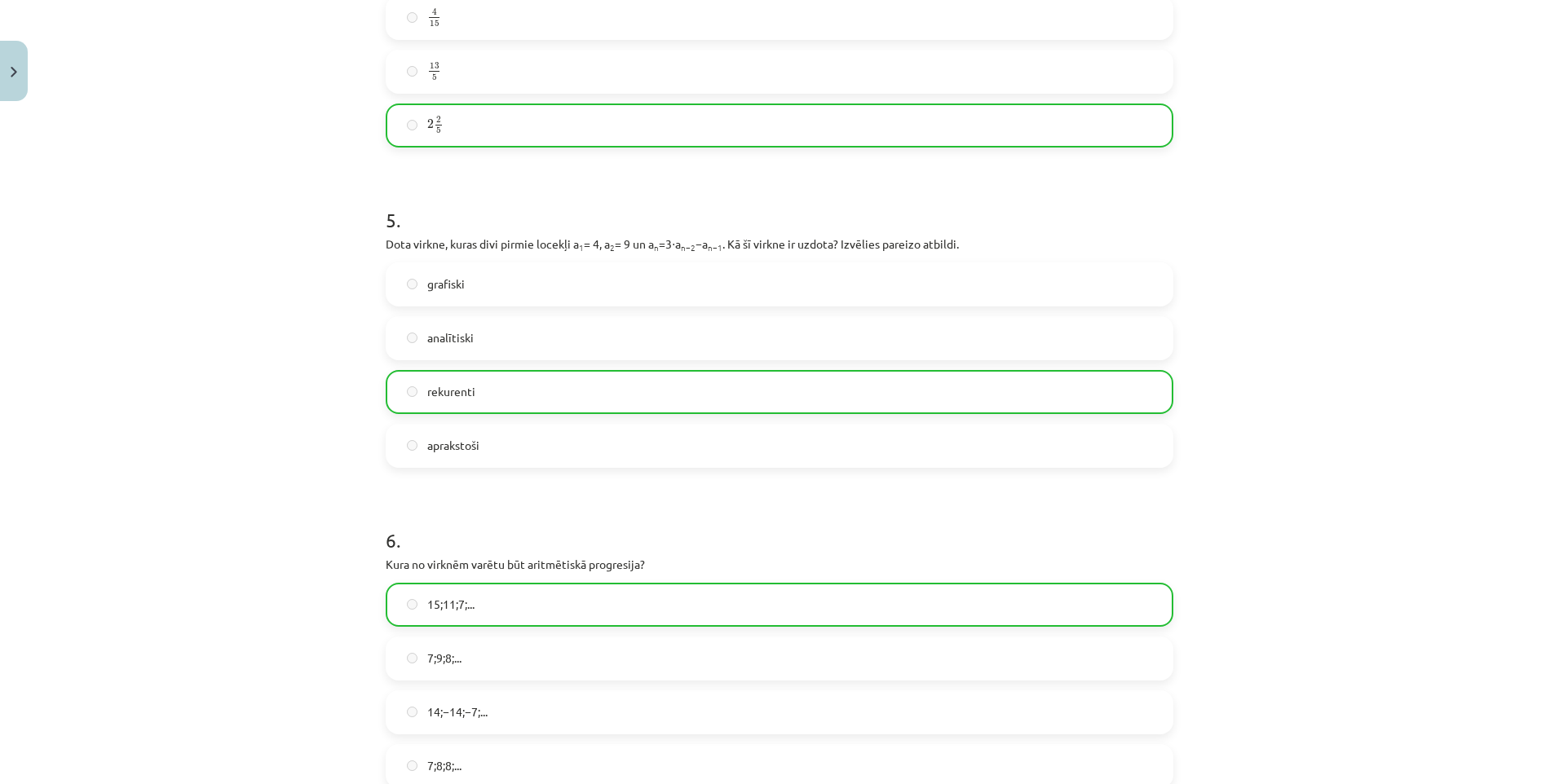
scroll to position [1678, 0]
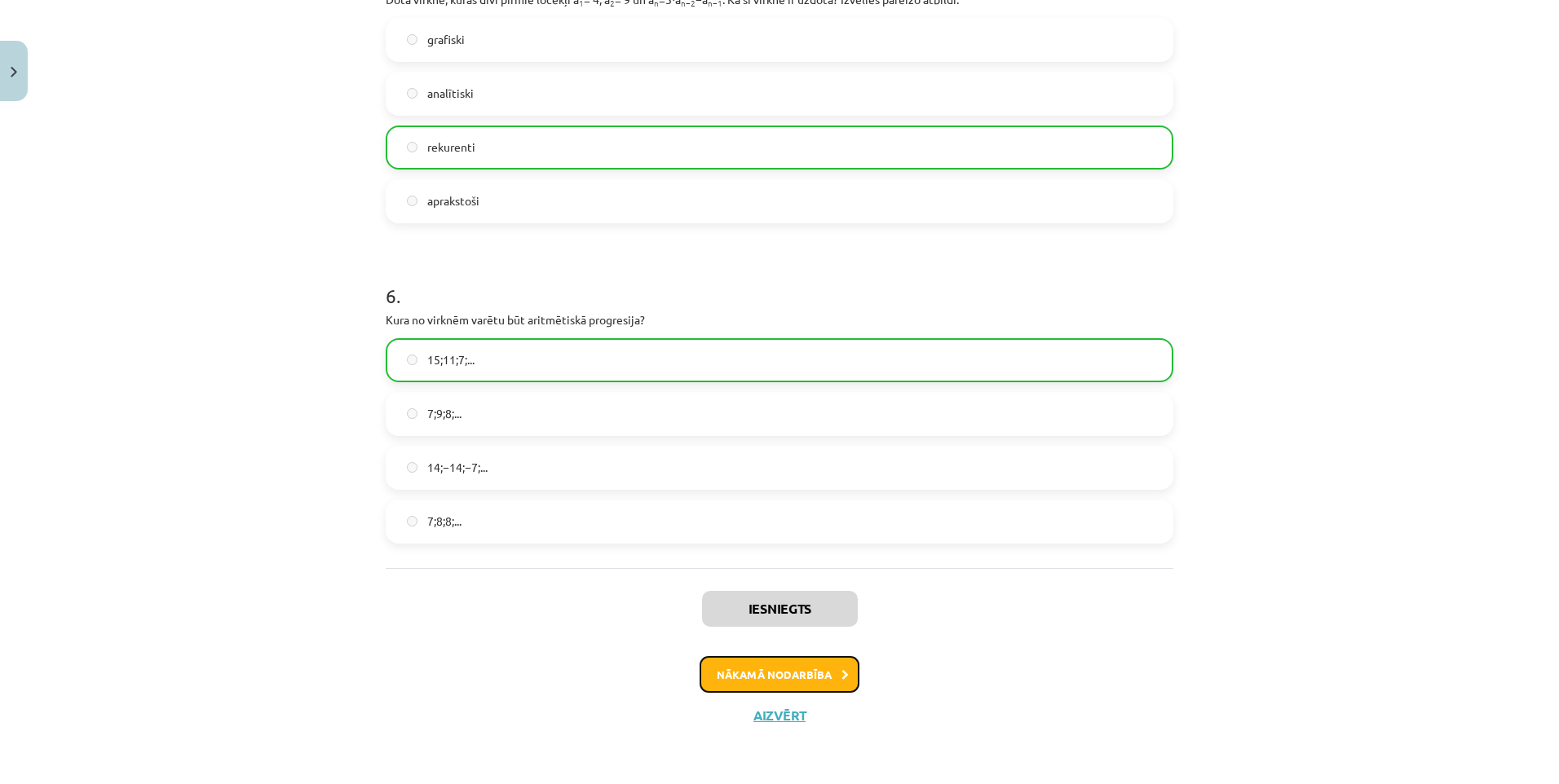
click at [825, 676] on button "Nākamā nodarbība" at bounding box center [780, 674] width 160 height 37
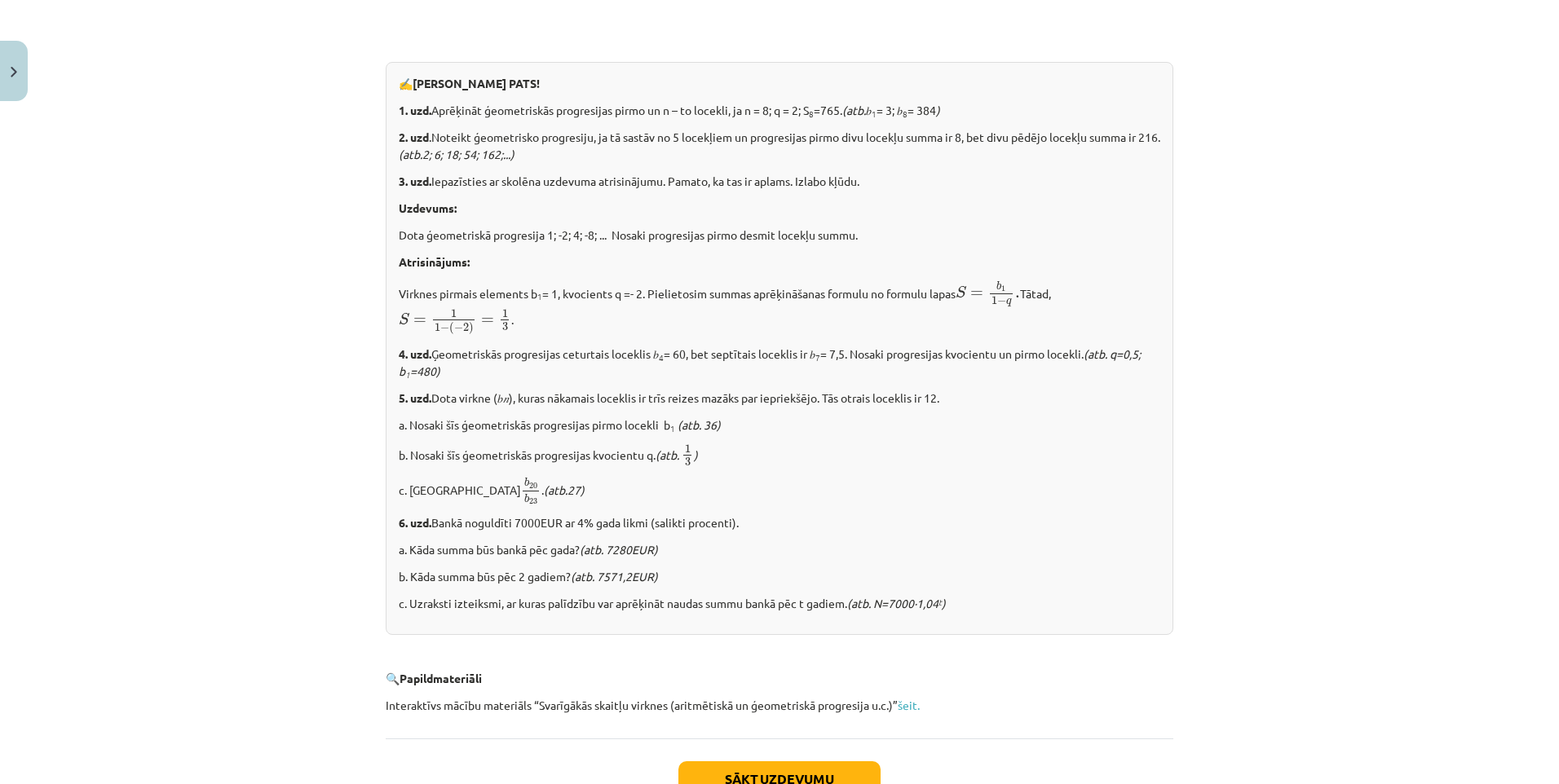
scroll to position [1872, 0]
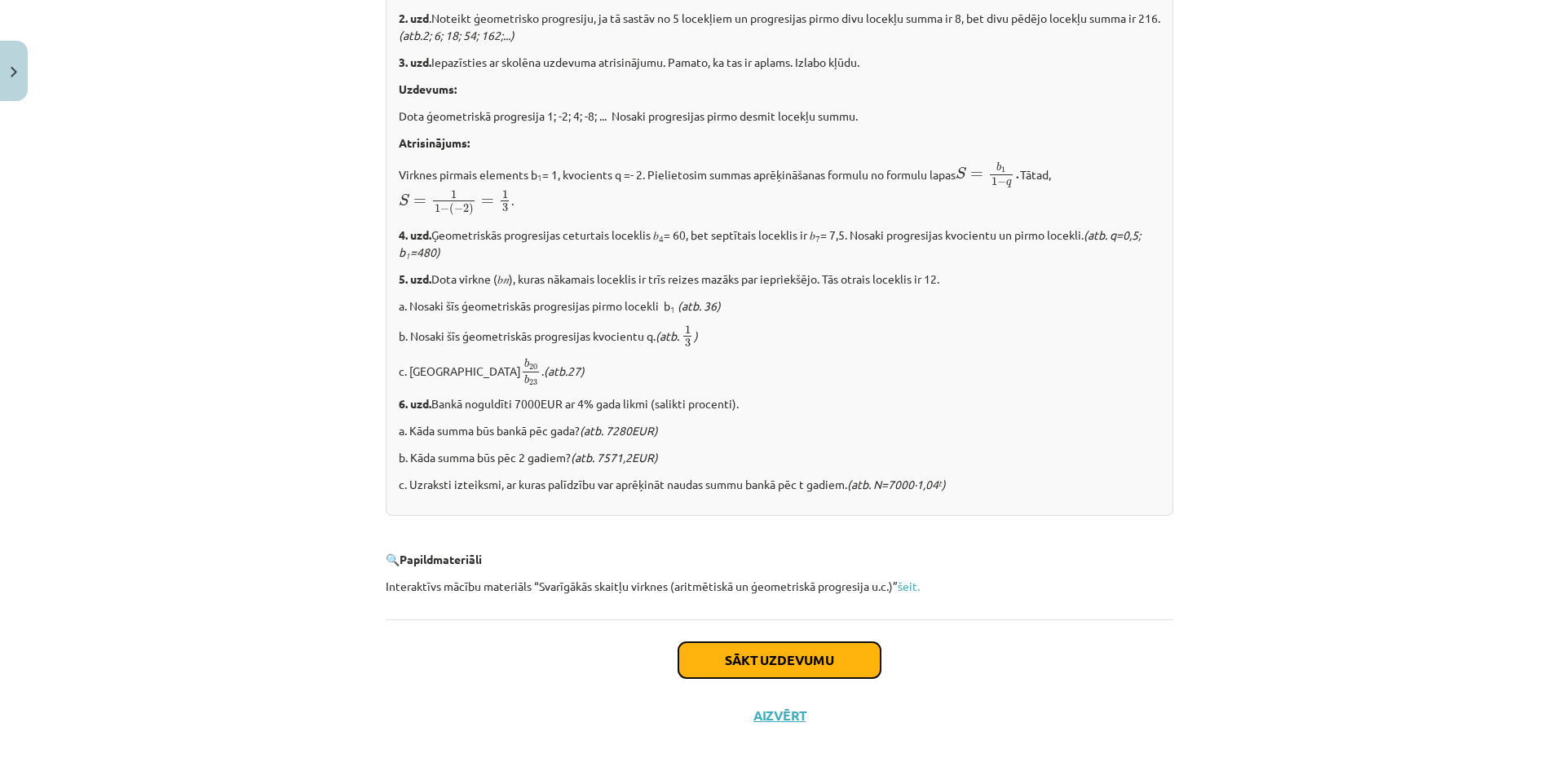
click at [836, 666] on button "Sākt uzdevumu" at bounding box center [780, 660] width 203 height 35
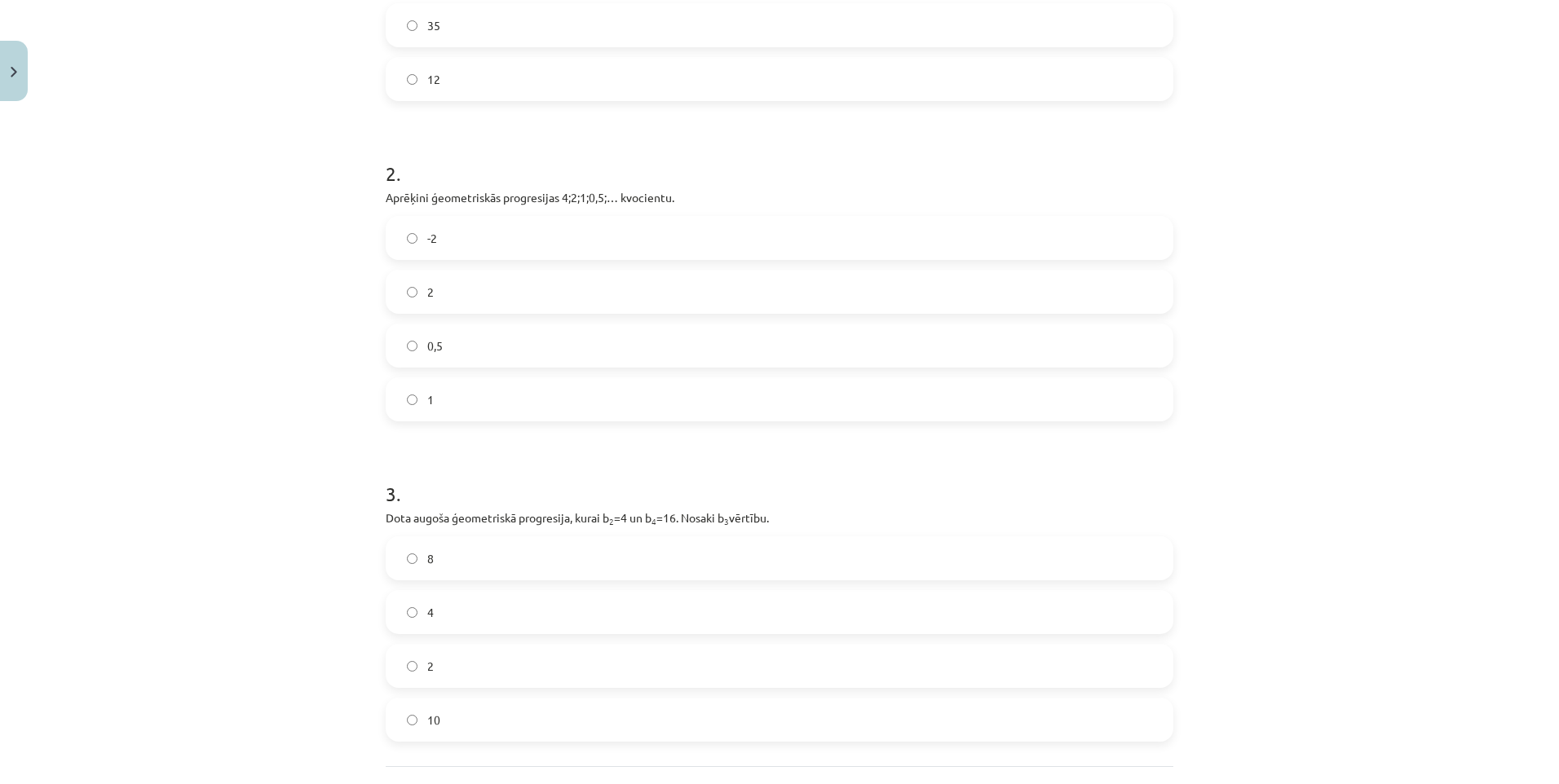
scroll to position [551, 0]
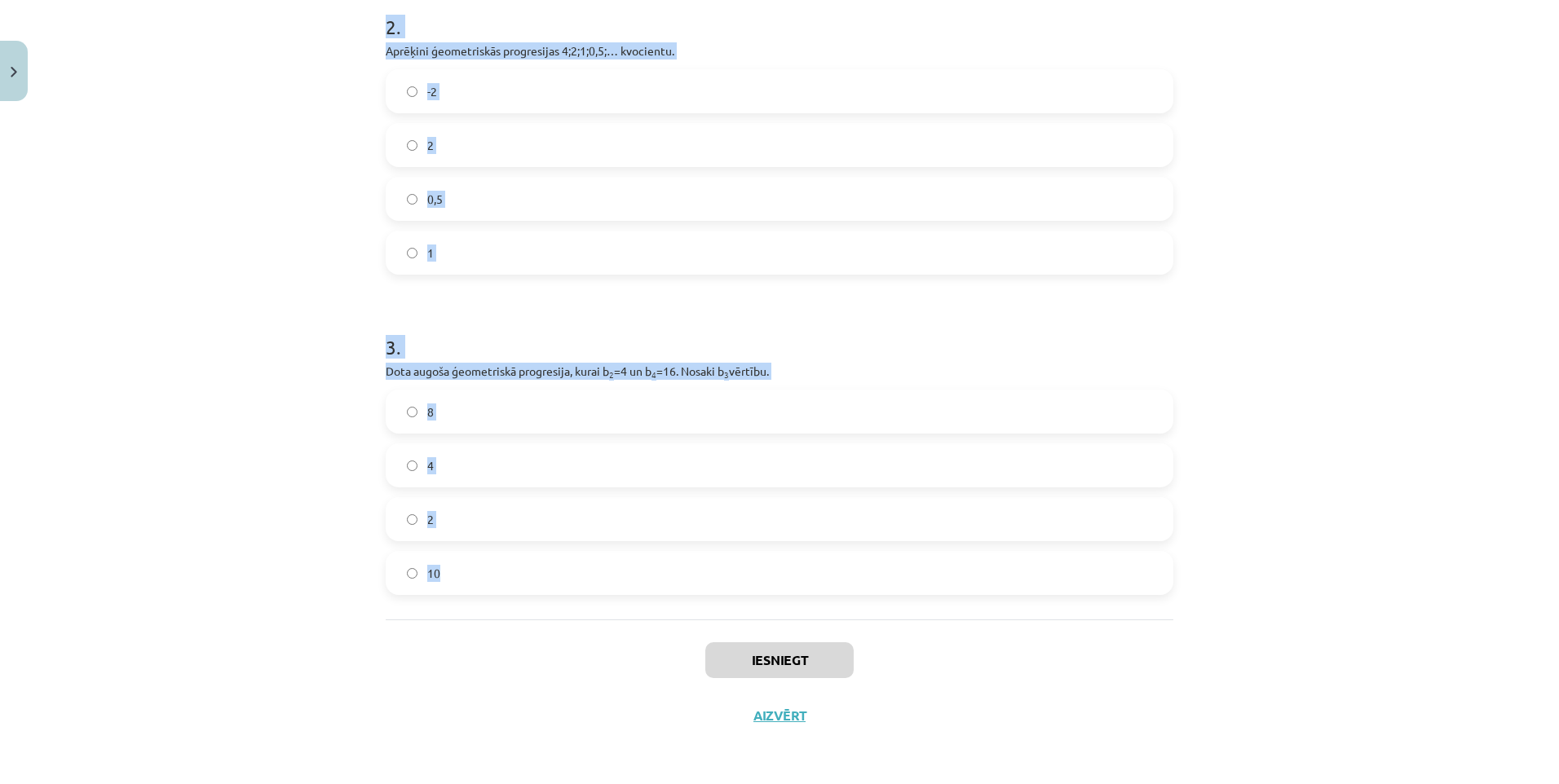
drag, startPoint x: 370, startPoint y: 361, endPoint x: 554, endPoint y: 471, distance: 214.4
click at [566, 495] on div "12 XP Saņemsi Sarežģīts 155 pilda Apraksts Uzdevums Palīdzība 1 . Aprēķini ģeom…" at bounding box center [780, 151] width 808 height 1186
click at [386, 334] on h1 "3 ." at bounding box center [780, 332] width 788 height 51
drag, startPoint x: 380, startPoint y: 225, endPoint x: 547, endPoint y: 594, distance: 405.0
click at [547, 594] on form "1 . Aprēķini ģeometriskās progresijas nākamo locekli, ja b 1 = 7 un q=5. 35 12 …" at bounding box center [780, 184] width 788 height 821
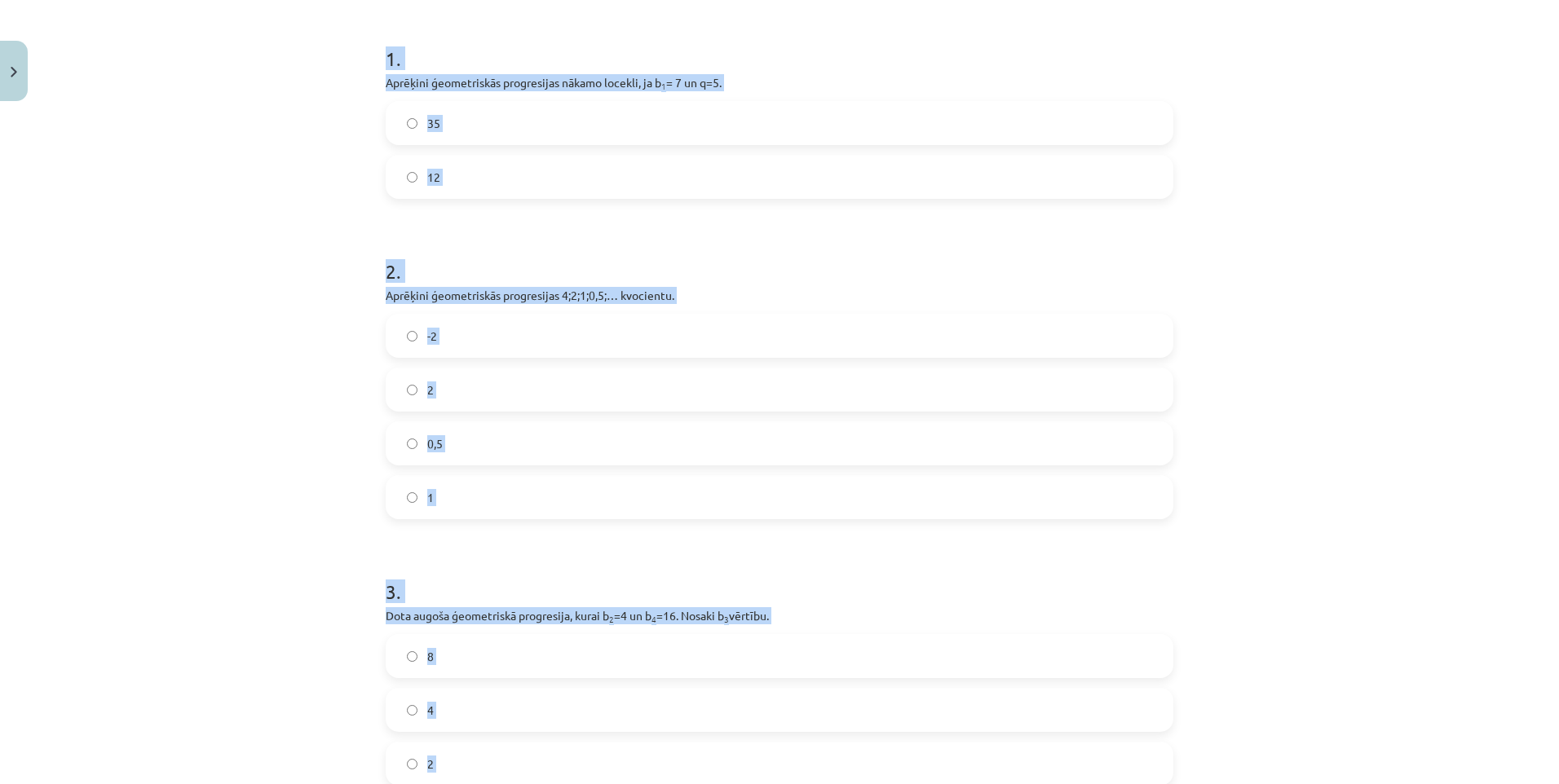
scroll to position [469, 0]
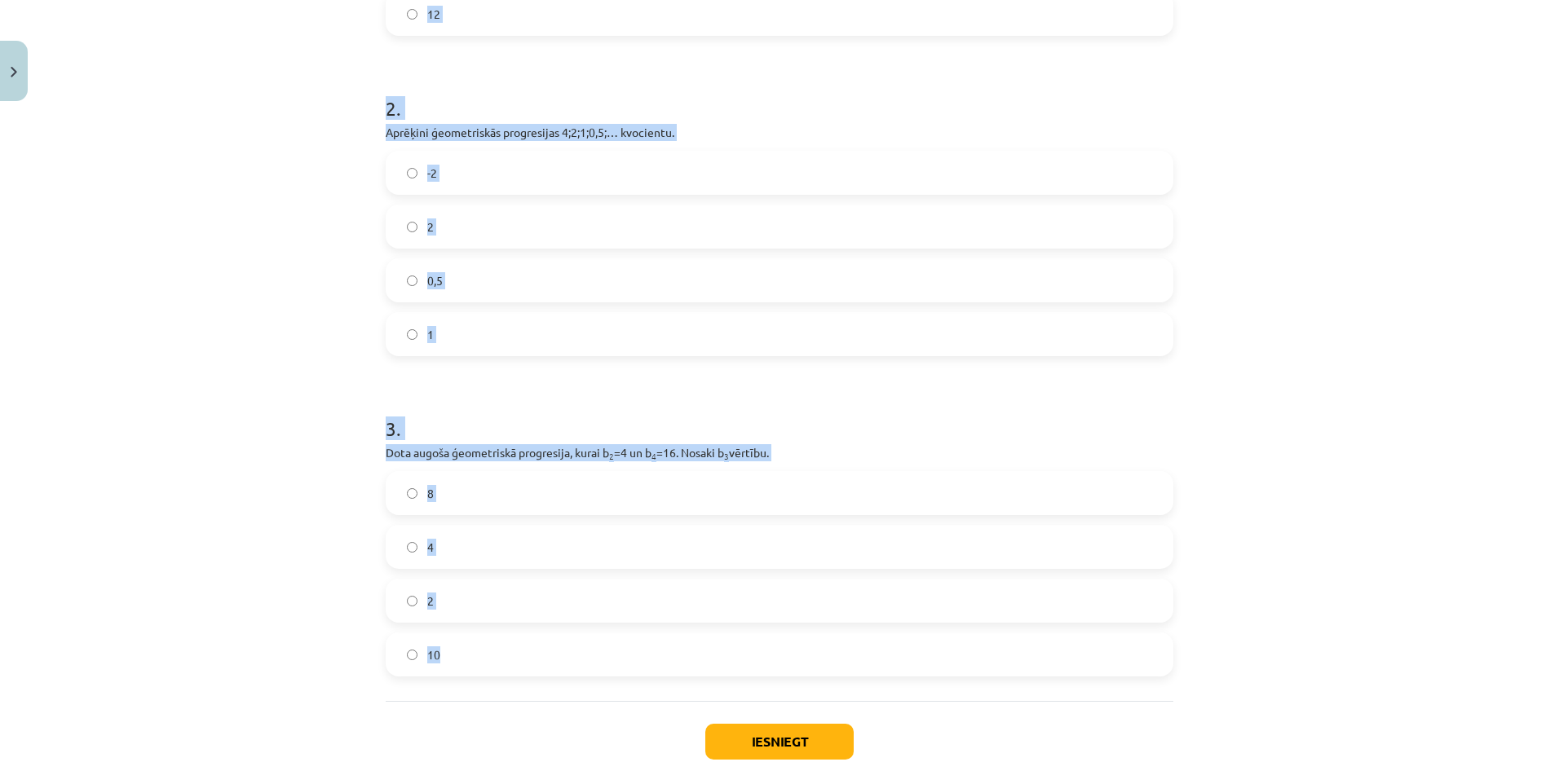
click at [511, 334] on label "1" at bounding box center [779, 334] width 784 height 41
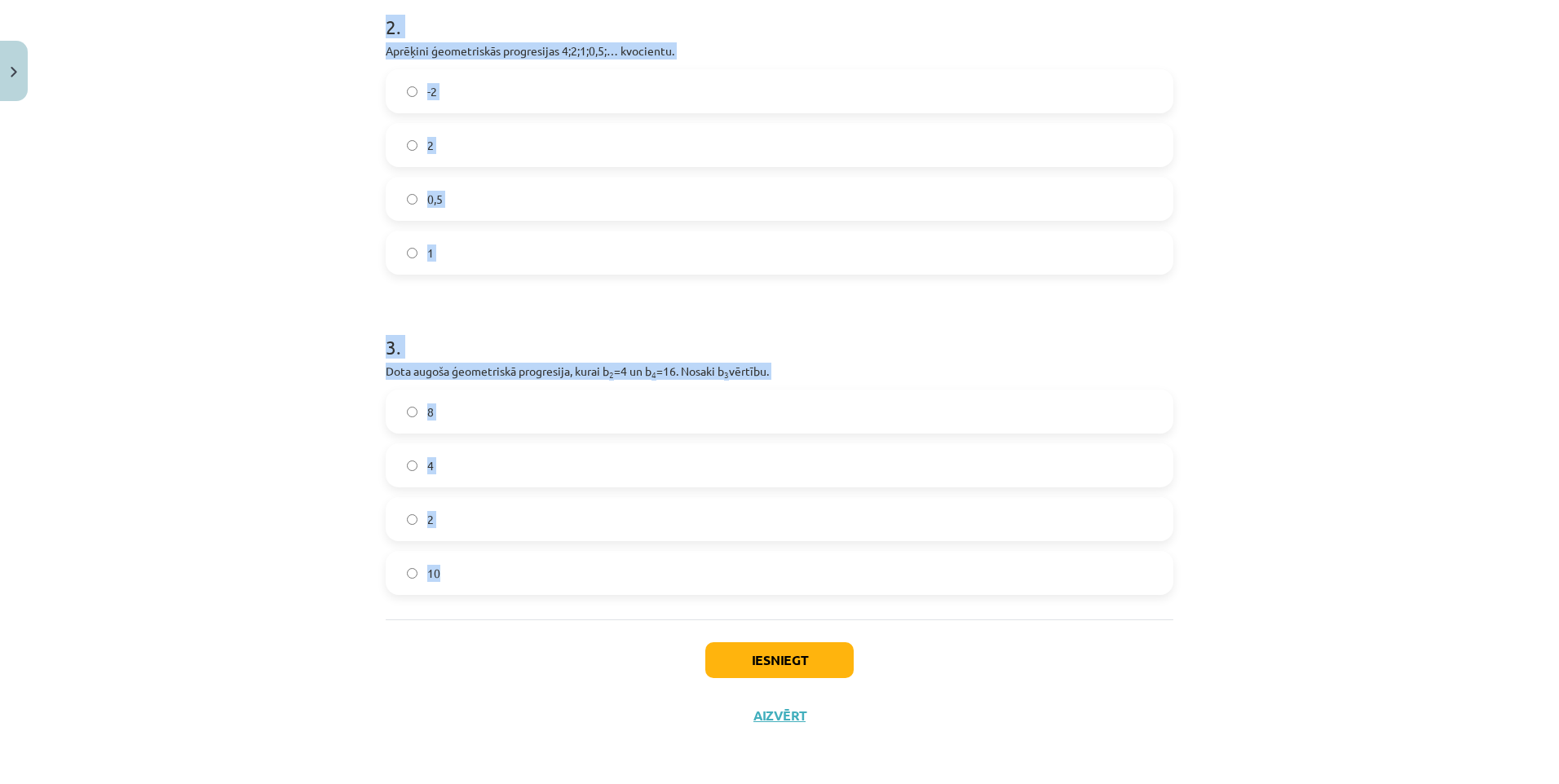
click at [553, 406] on label "8" at bounding box center [779, 412] width 784 height 41
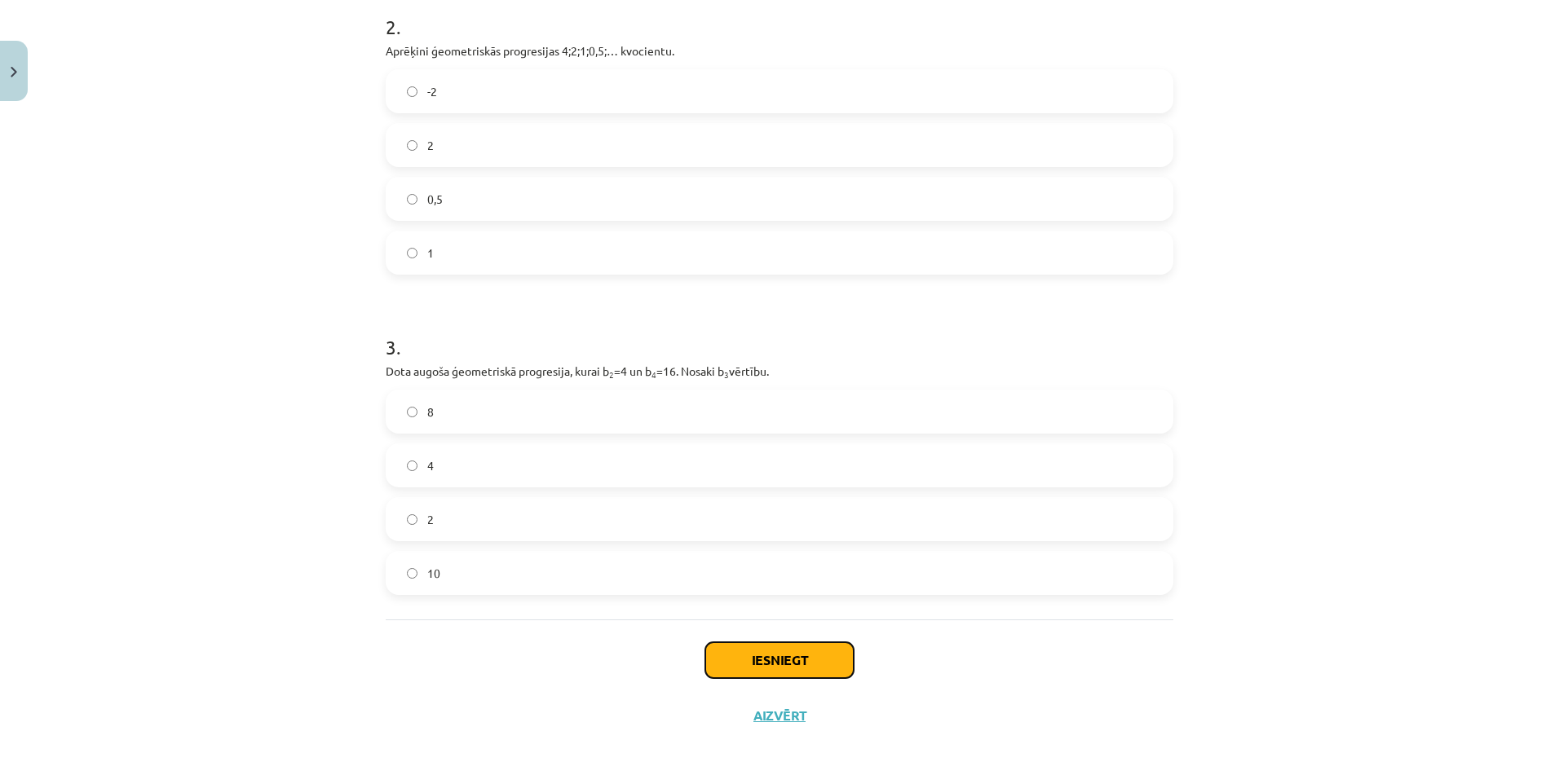
click at [747, 655] on button "Iesniegt" at bounding box center [779, 660] width 148 height 35
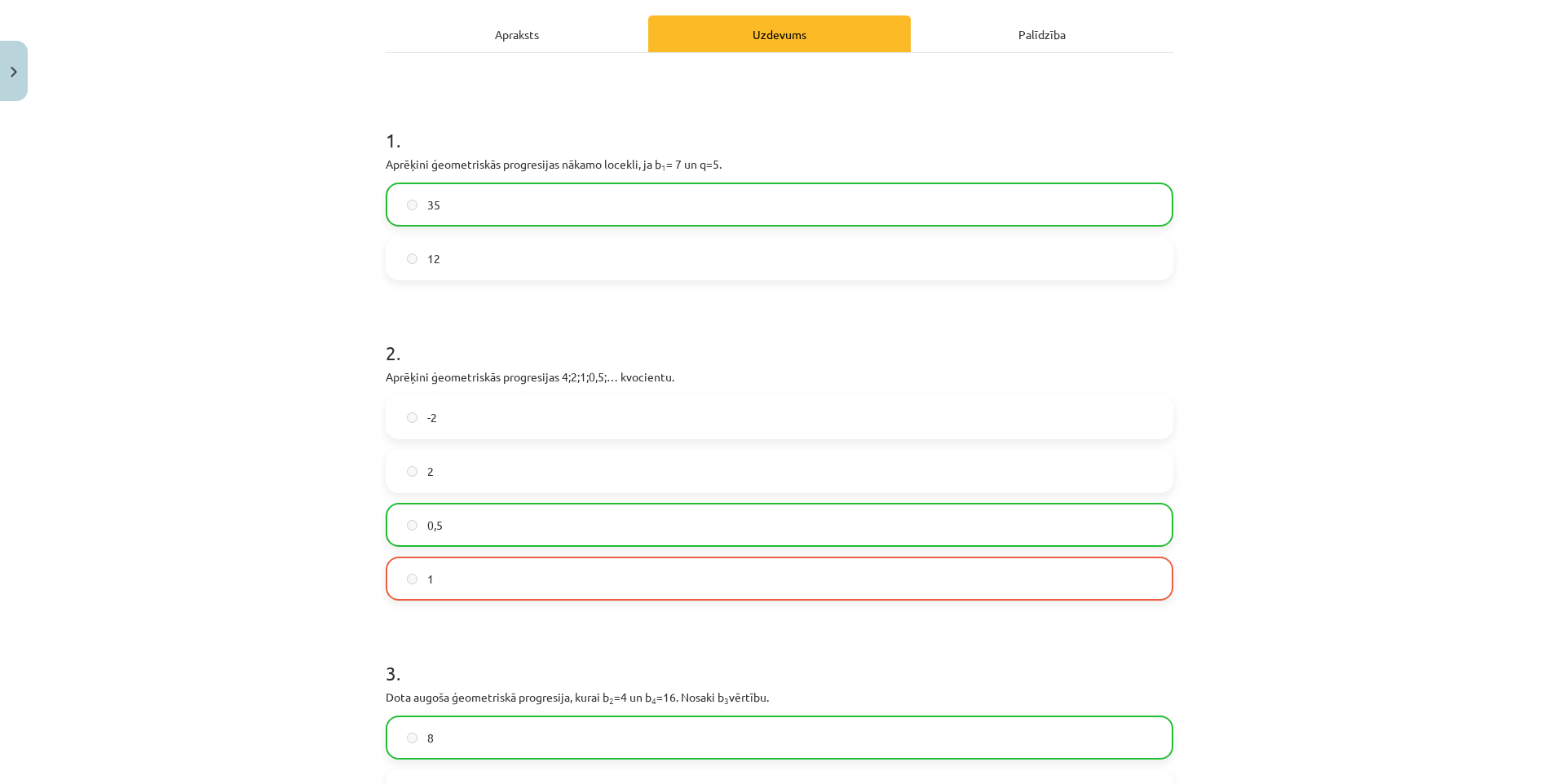
scroll to position [602, 0]
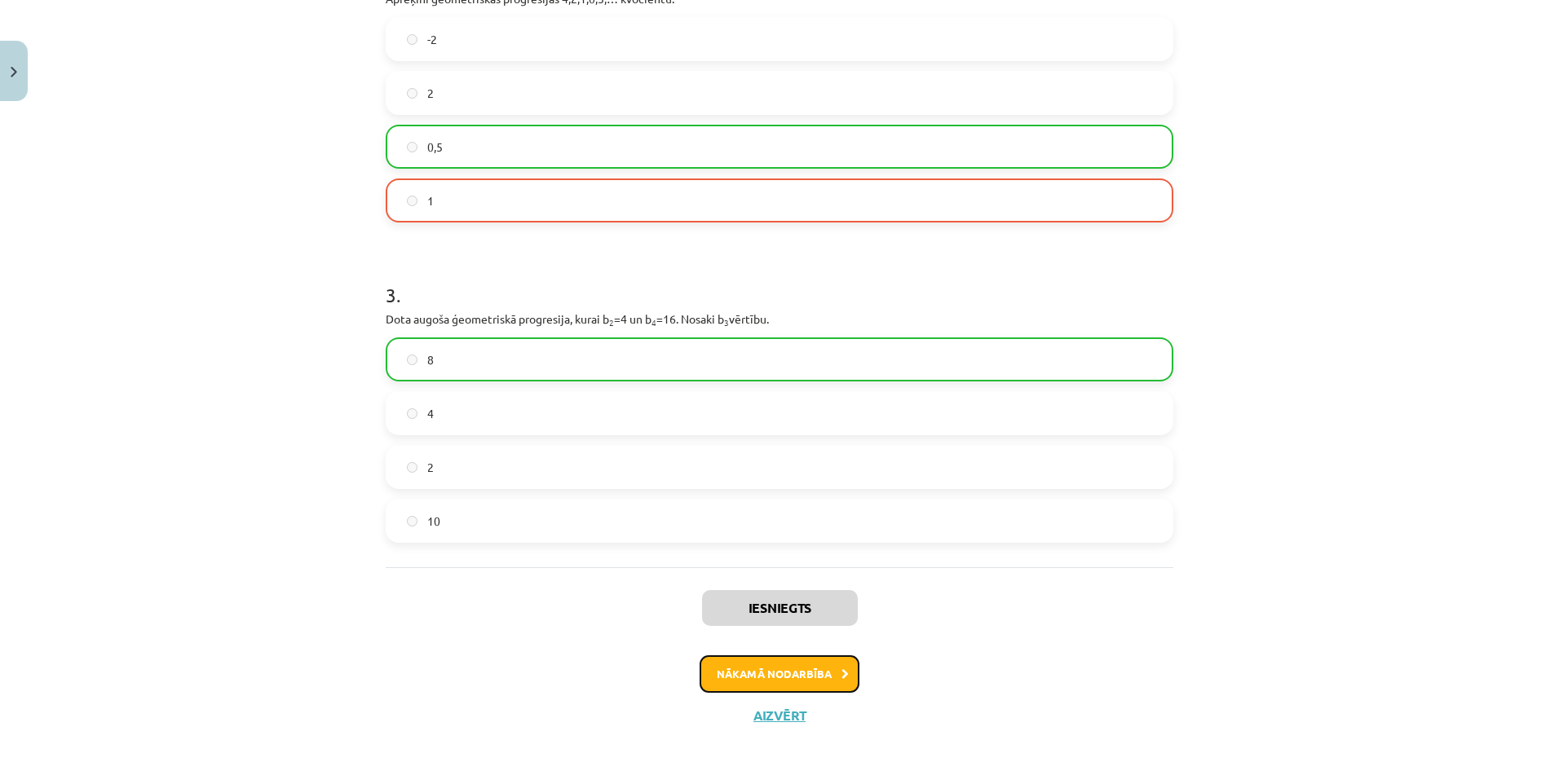
click at [823, 673] on button "Nākamā nodarbība" at bounding box center [780, 674] width 160 height 37
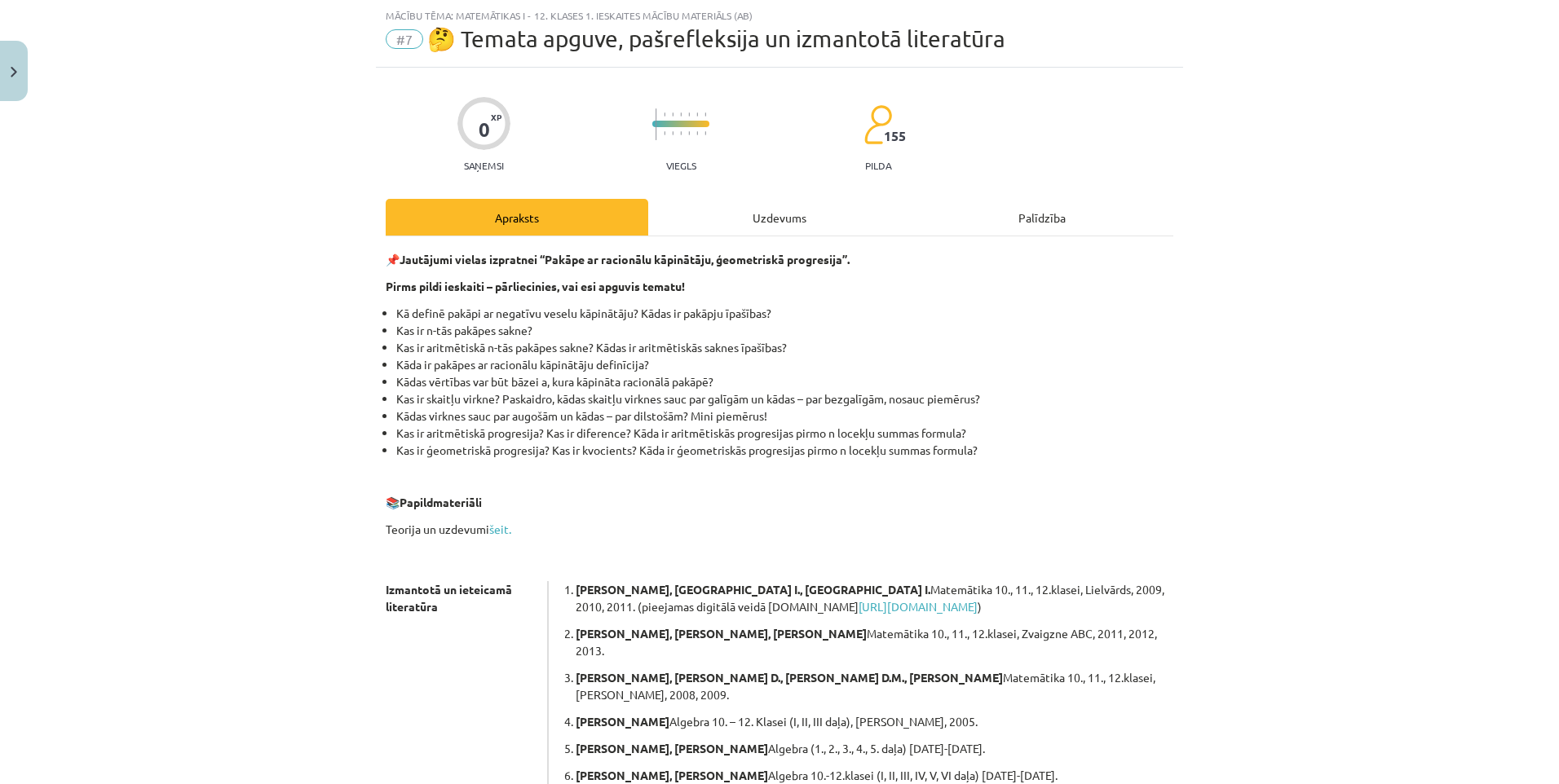
scroll to position [247, 0]
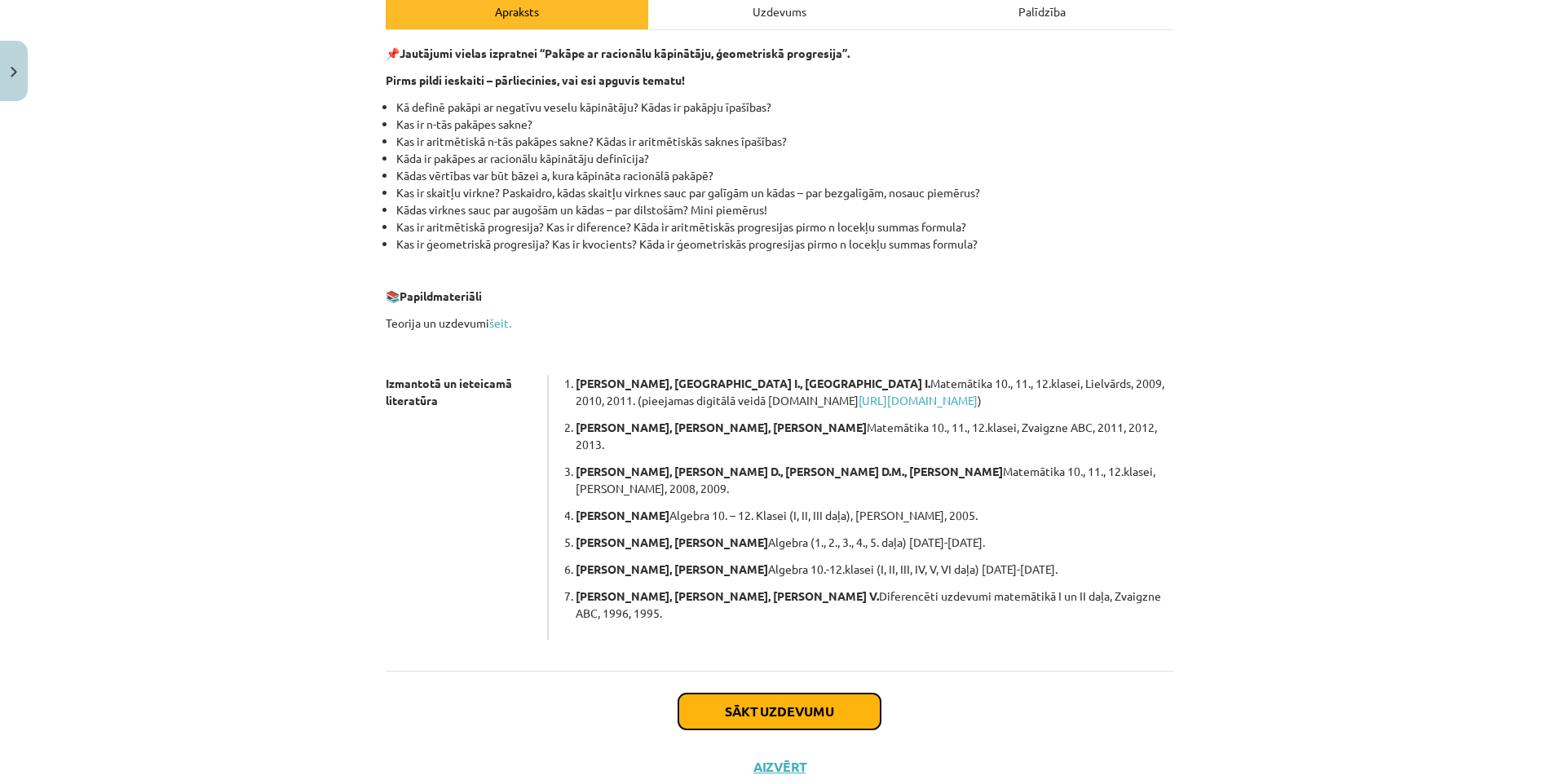
click at [832, 694] on button "Sākt uzdevumu" at bounding box center [780, 711] width 203 height 35
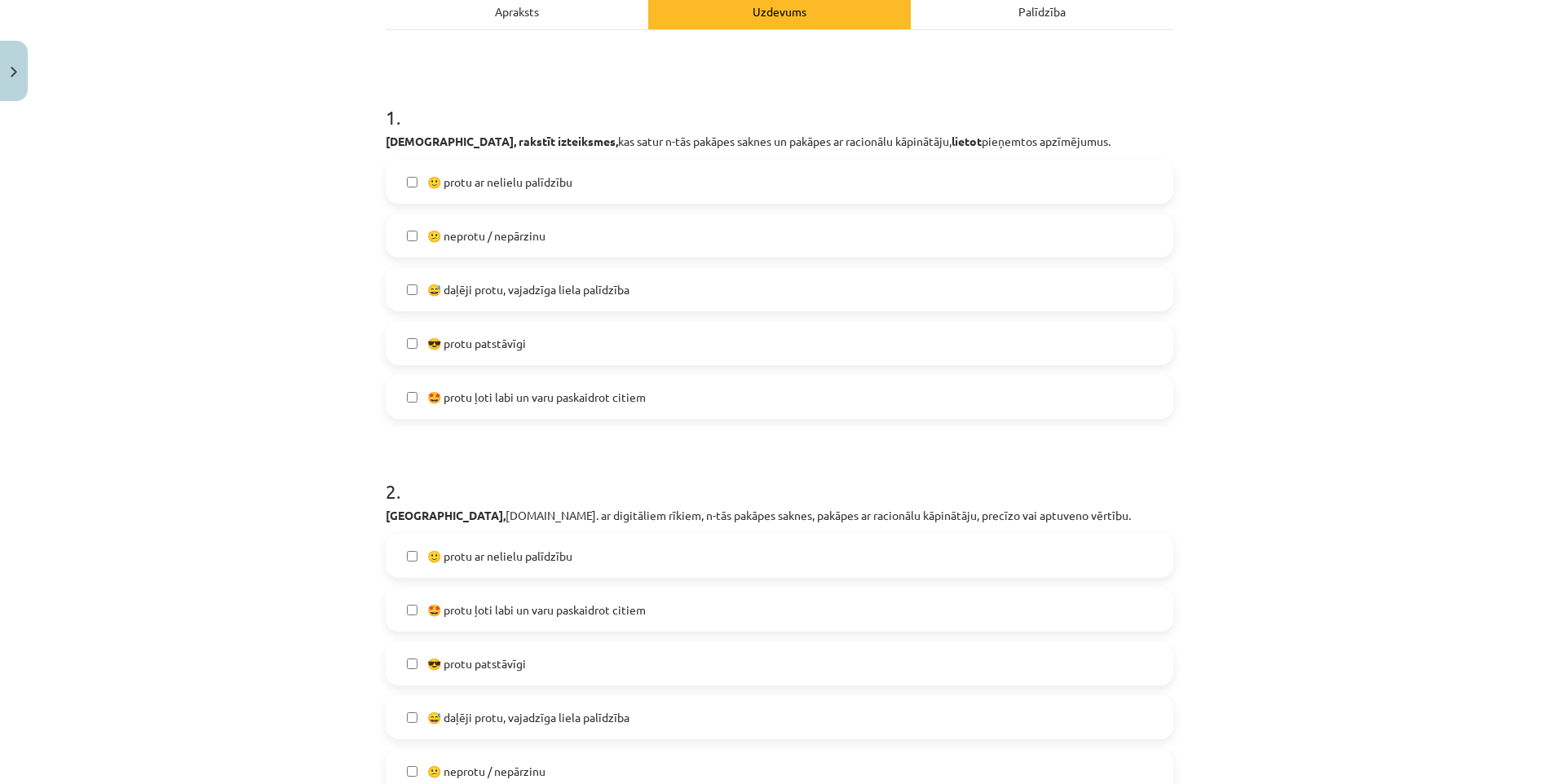
scroll to position [41, 0]
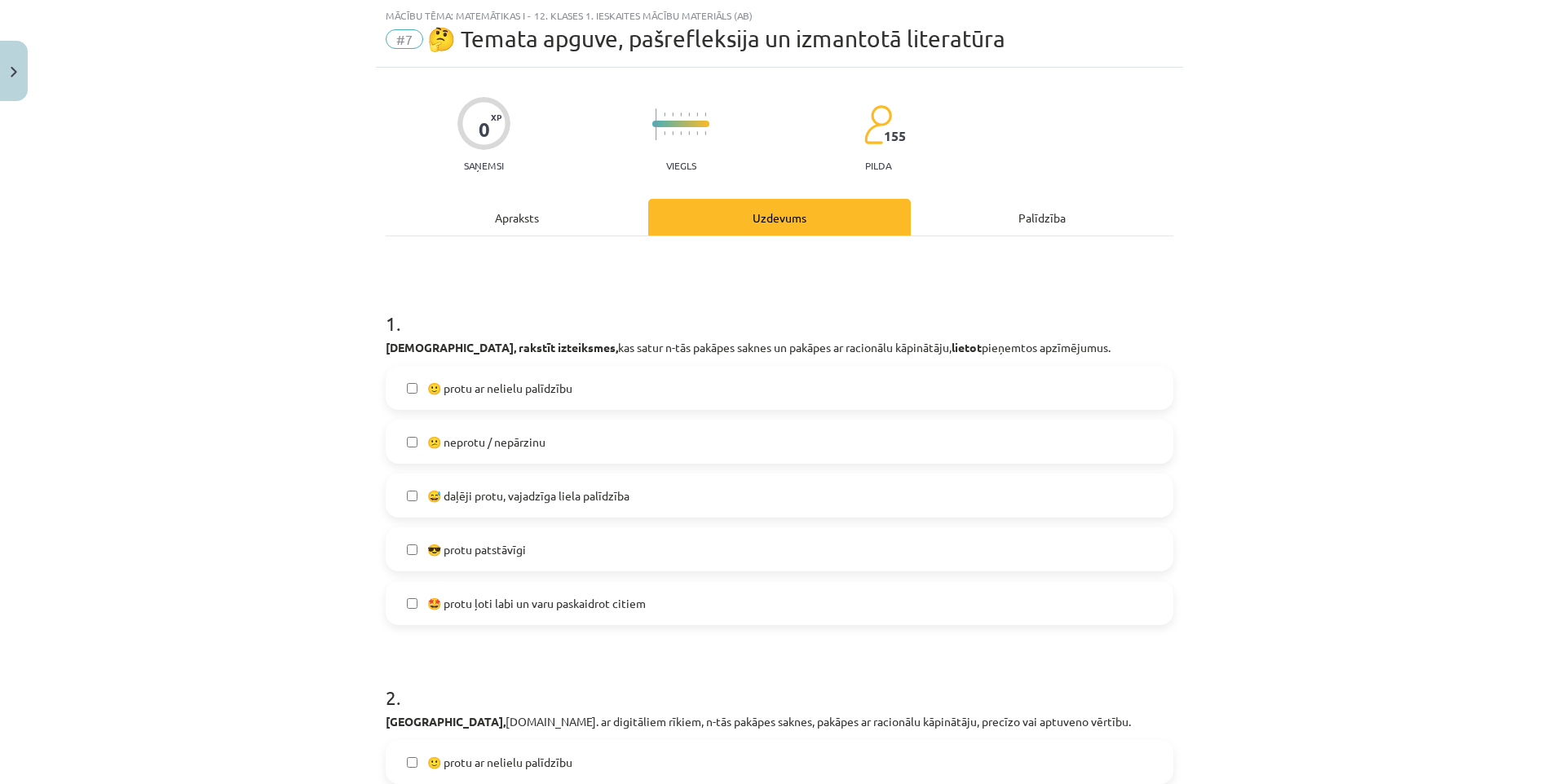
click at [672, 497] on label "😅 daļēji protu, vajadzīga liela palīdzība" at bounding box center [779, 495] width 784 height 41
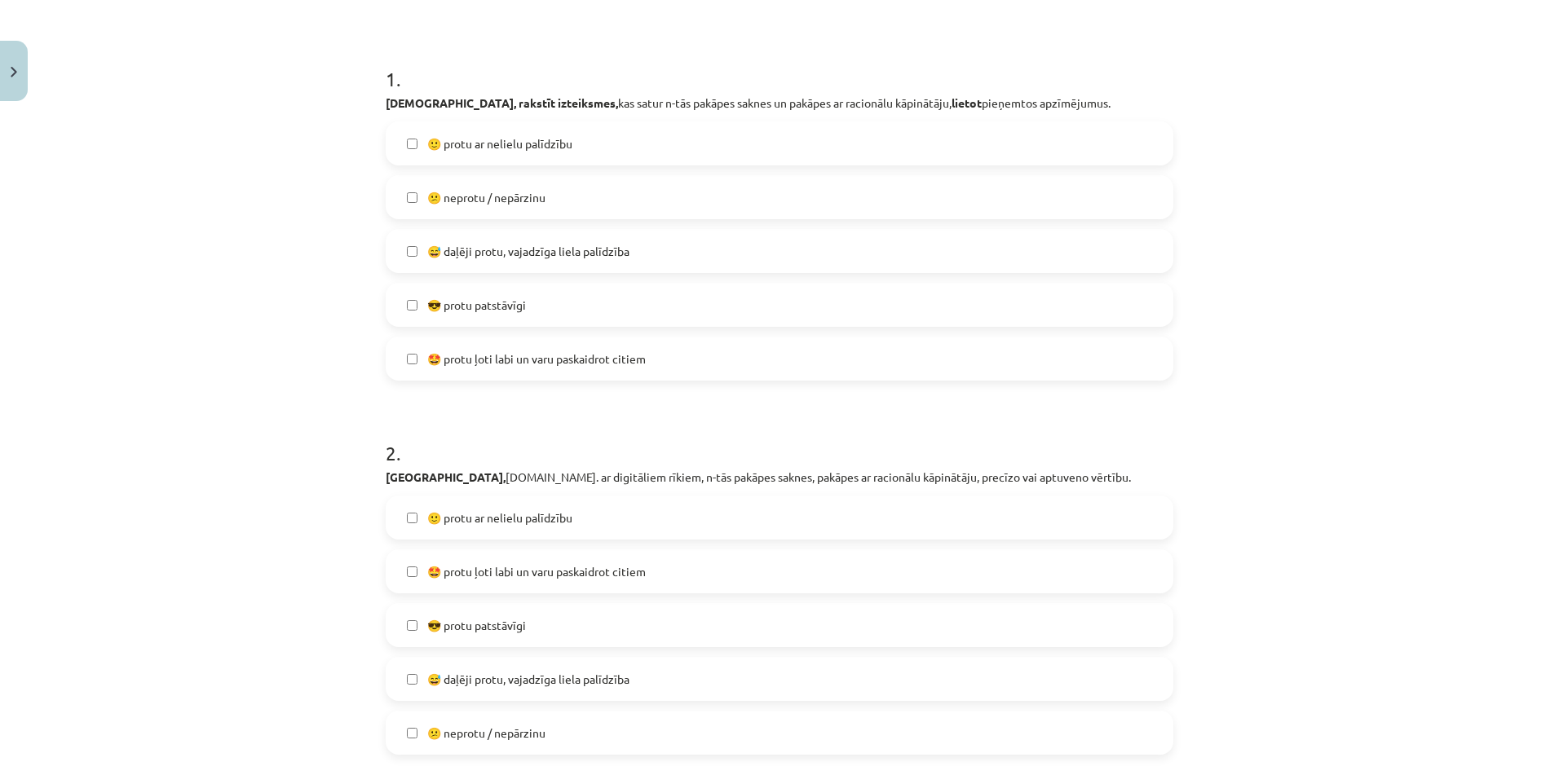
scroll to position [367, 0]
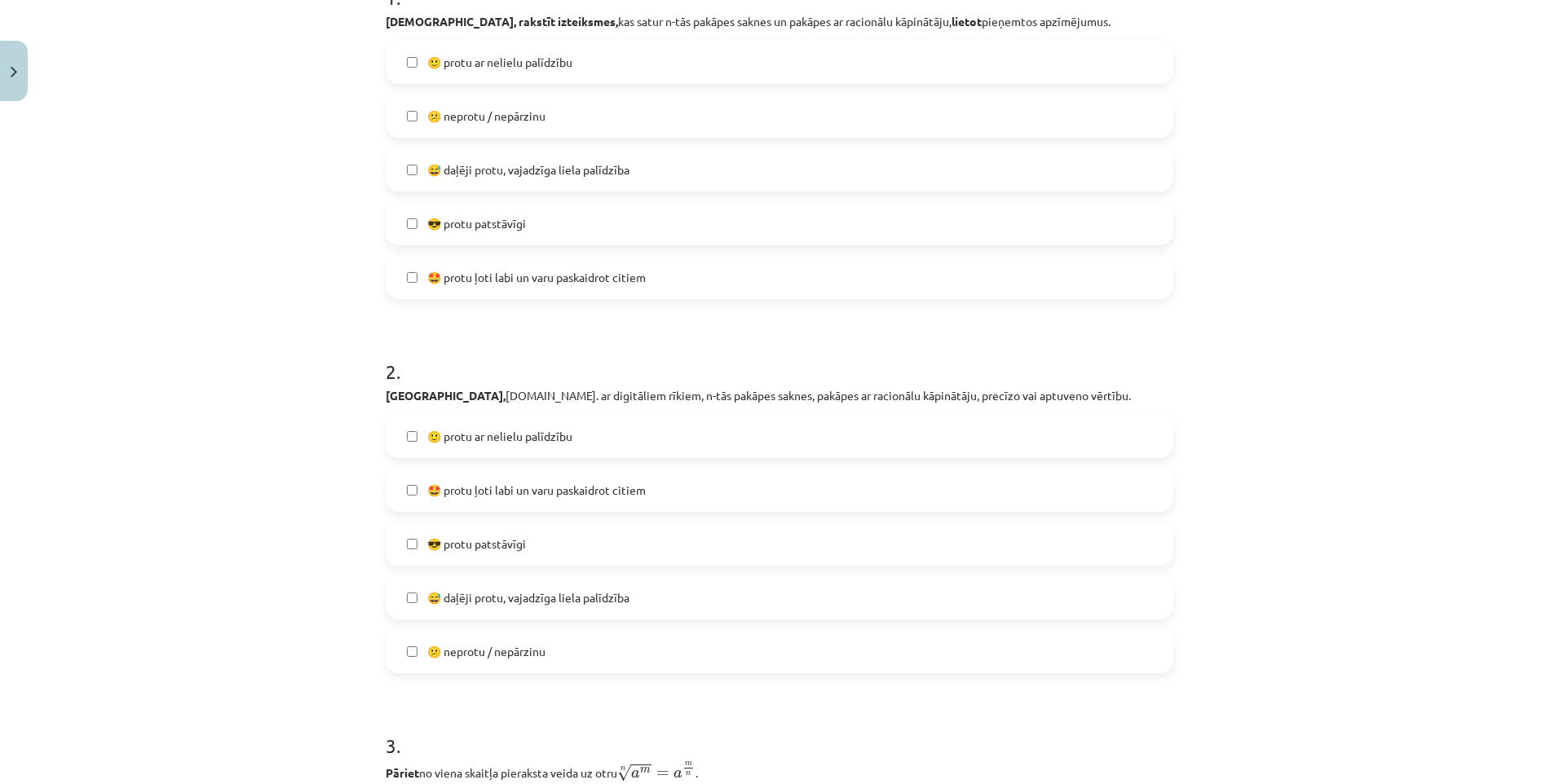
click at [573, 602] on span "😅 daļēji protu, vajadzīga liela palīdzība" at bounding box center [528, 598] width 203 height 17
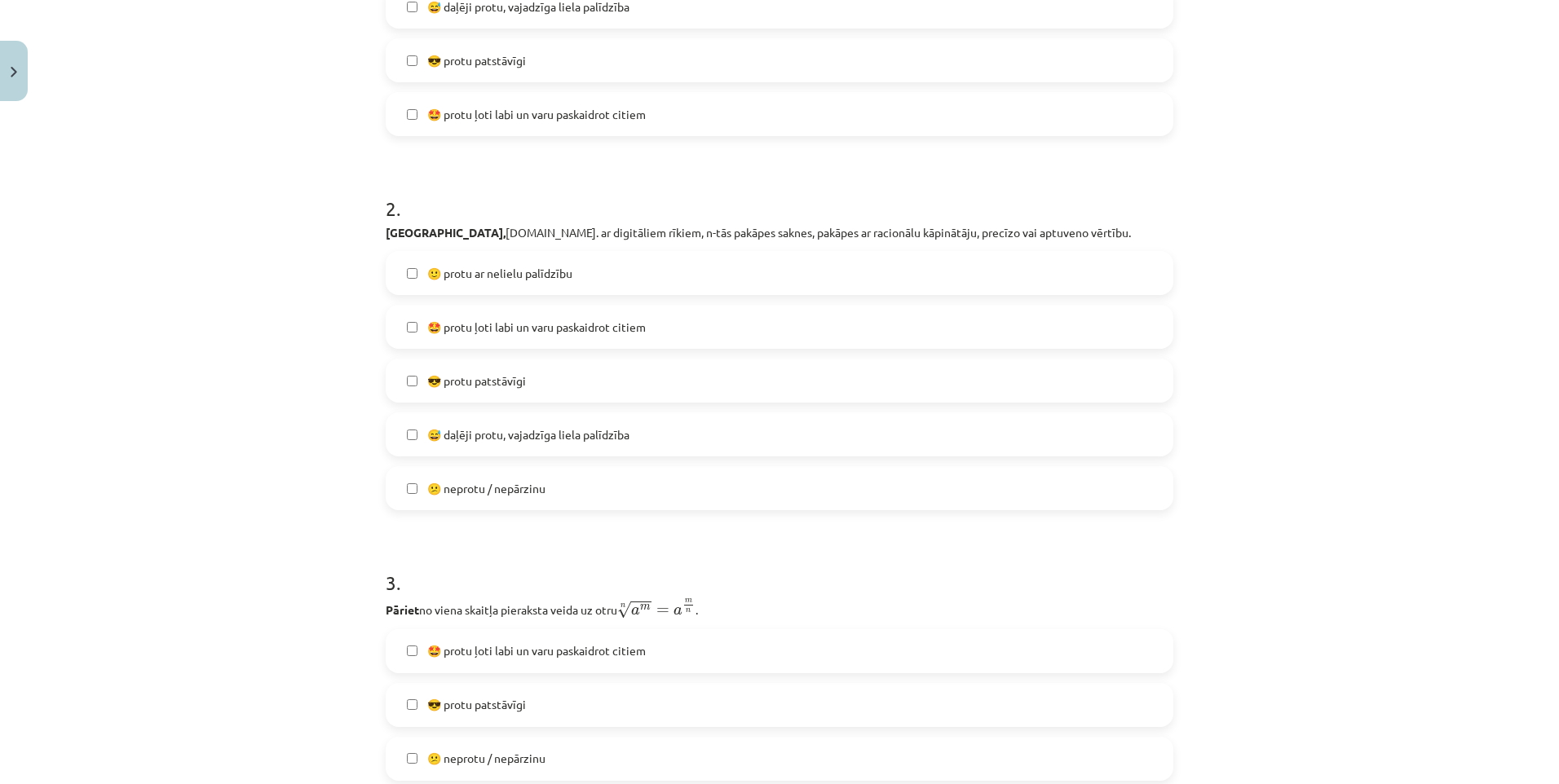
scroll to position [693, 0]
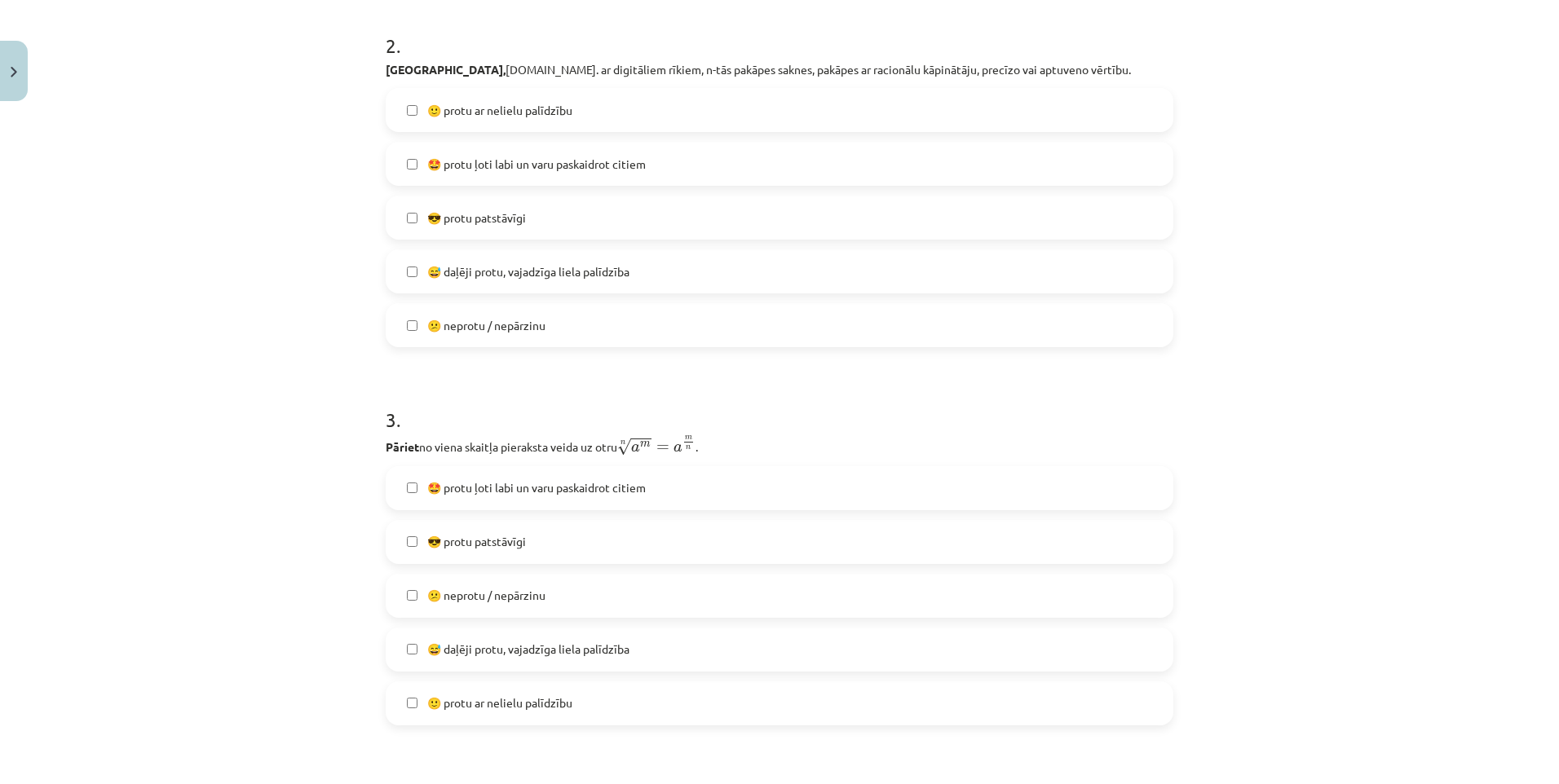
click at [645, 649] on label "😅 daļēji protu, vajadzīga liela palīdzība" at bounding box center [779, 650] width 784 height 41
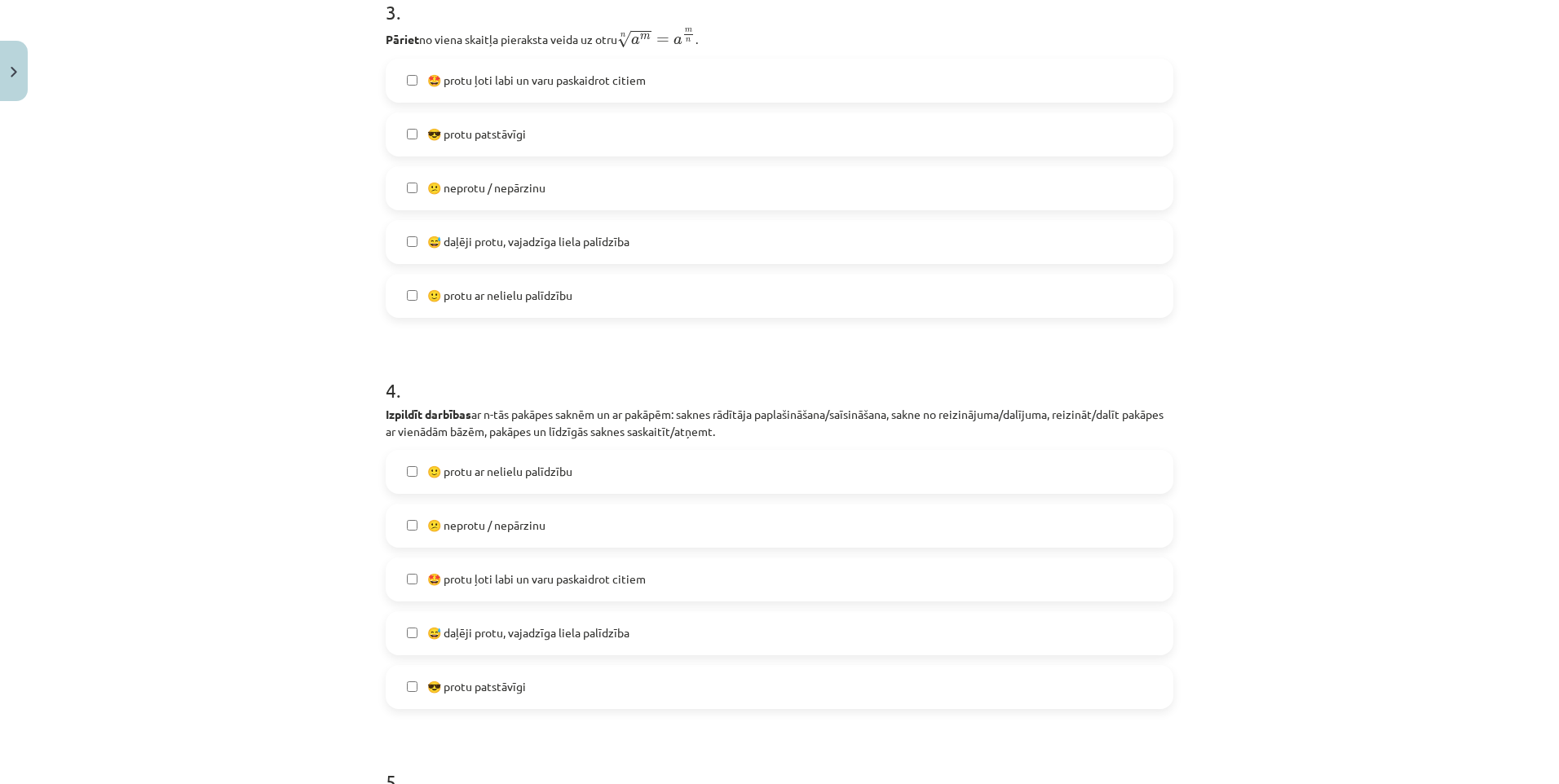
scroll to position [1182, 0]
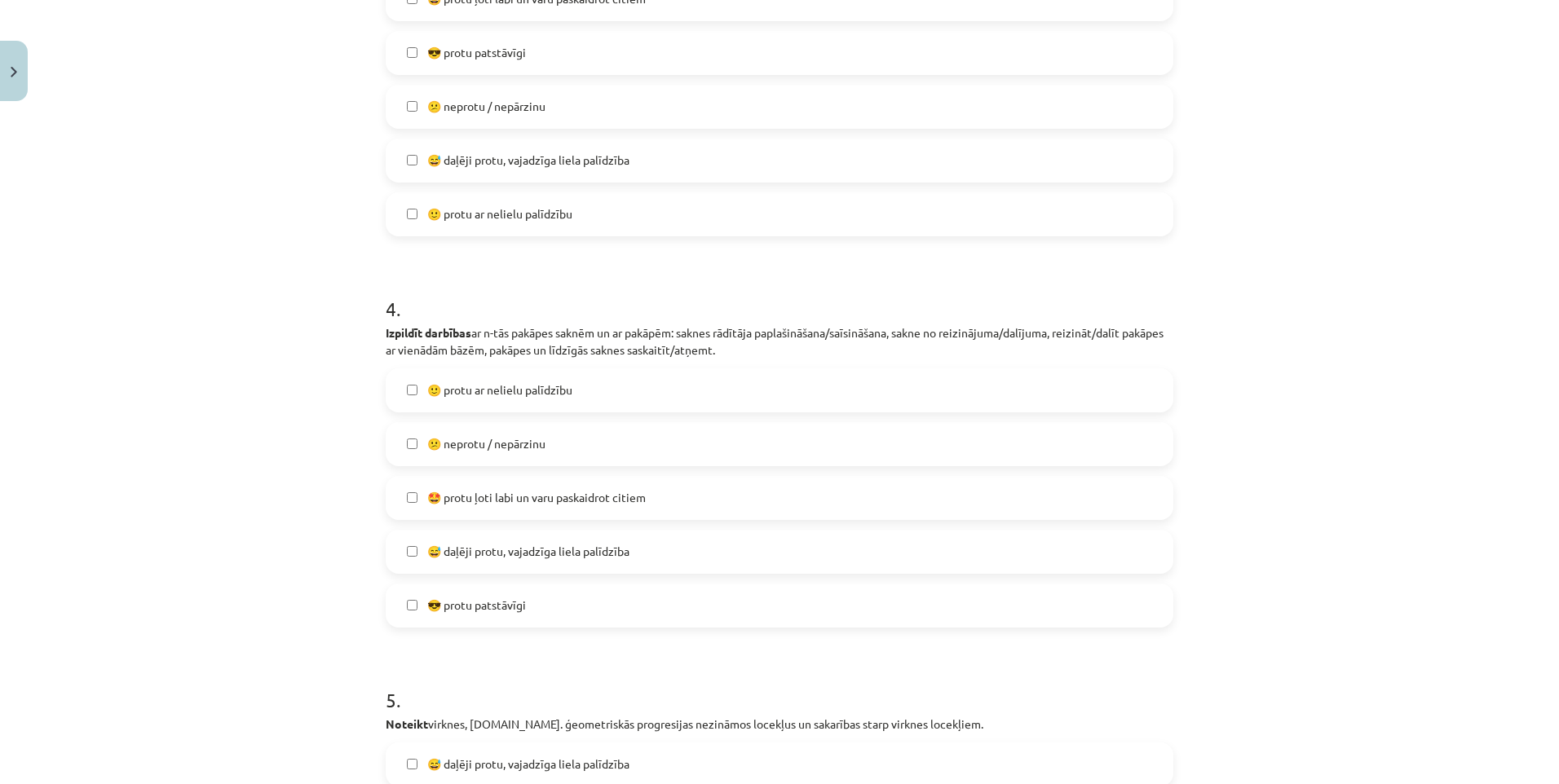
click at [544, 537] on label "😅 daļēji protu, vajadzīga liela palīdzība" at bounding box center [779, 551] width 784 height 41
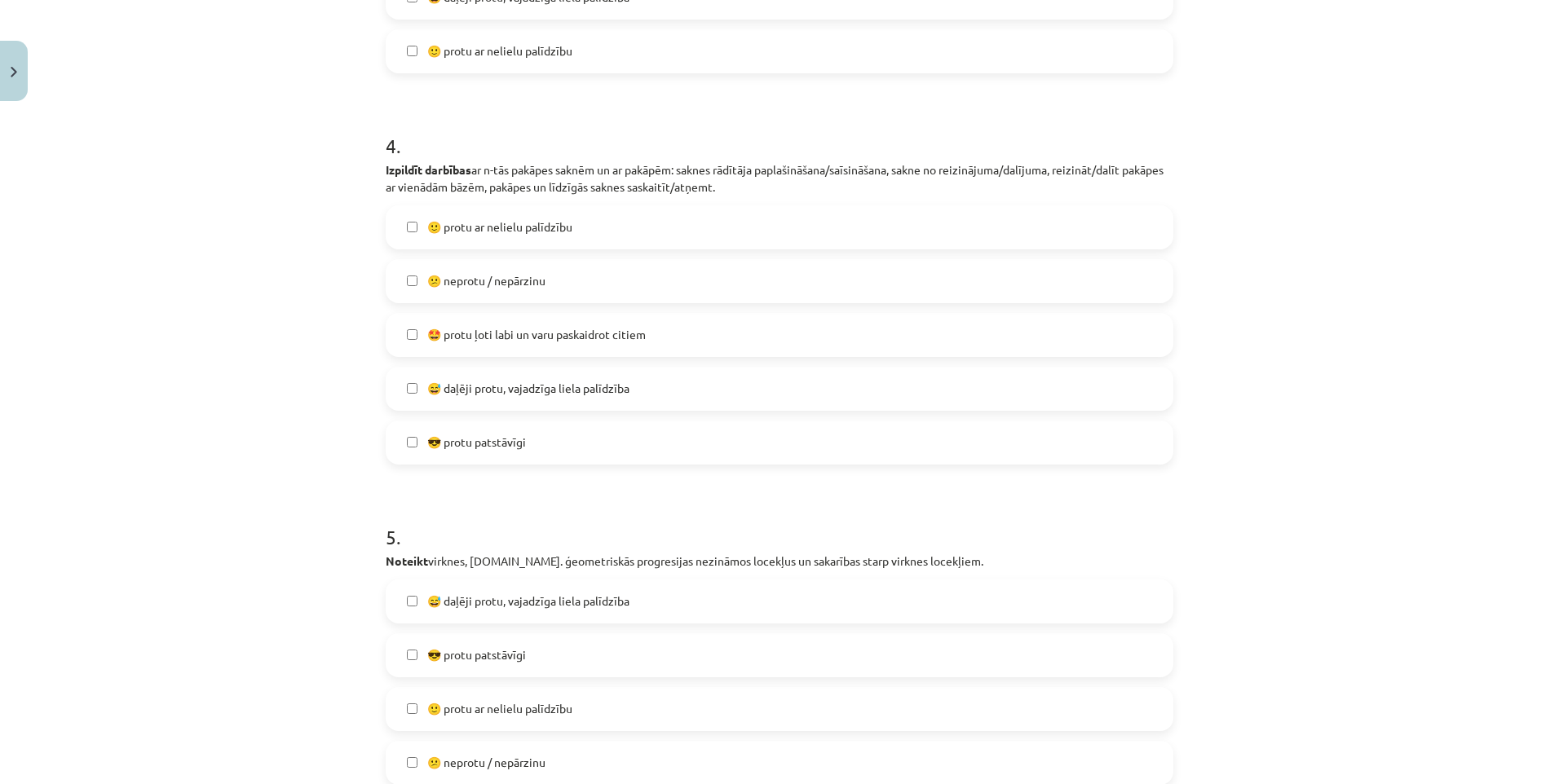
scroll to position [1508, 0]
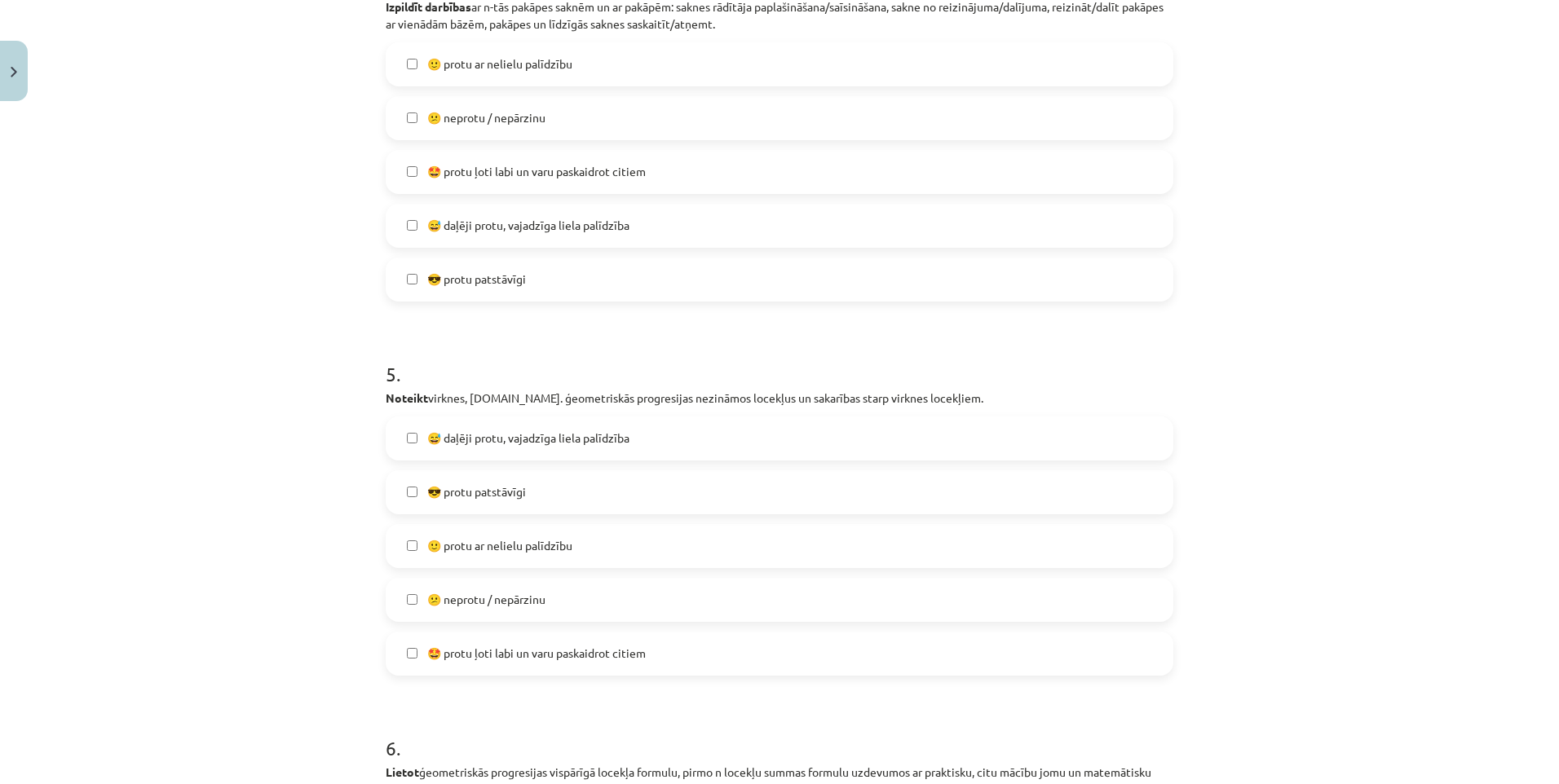
click at [561, 448] on label "😅 daļēji protu, vajadzīga liela palīdzība" at bounding box center [779, 438] width 784 height 41
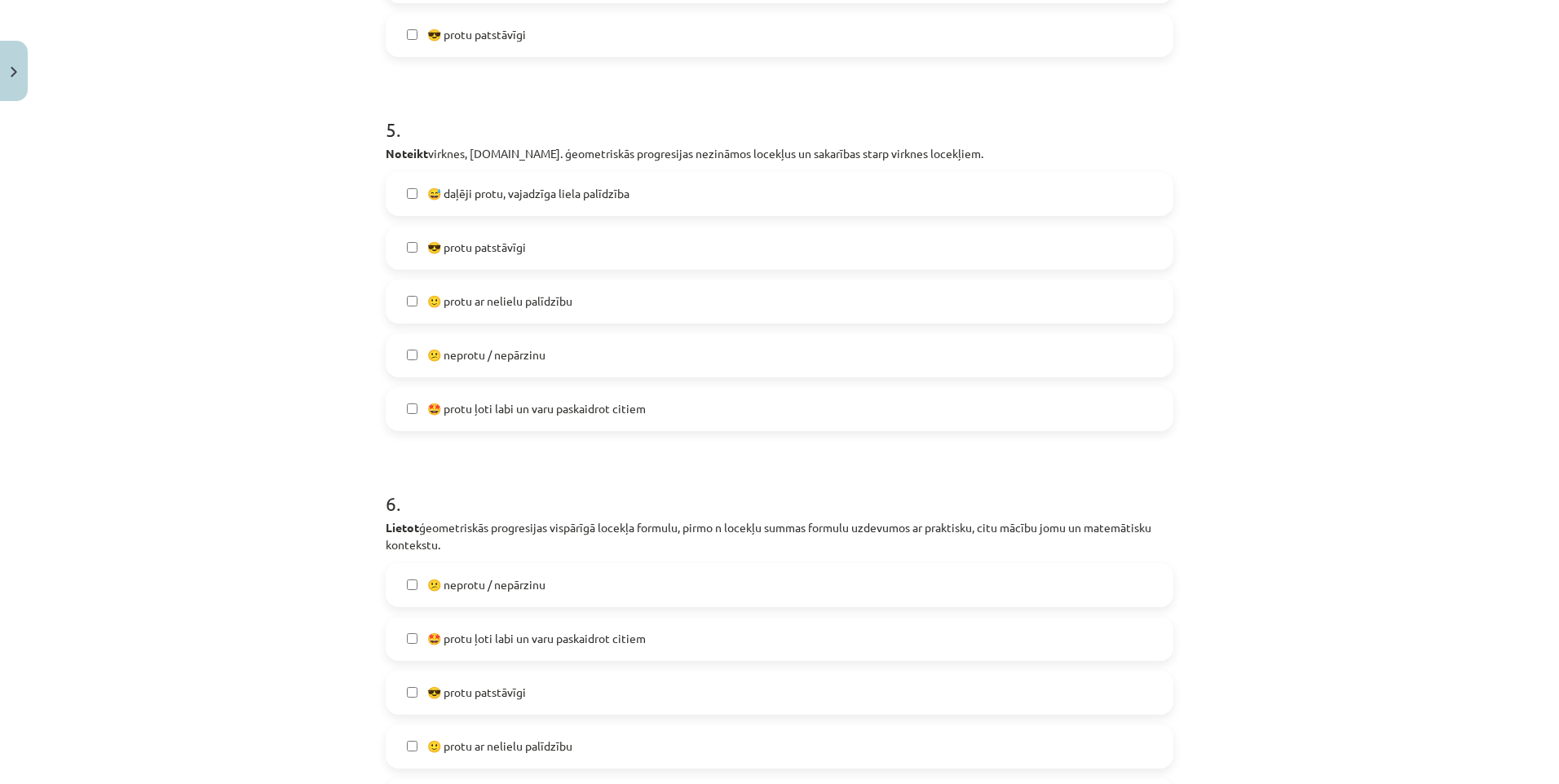
scroll to position [1980, 0]
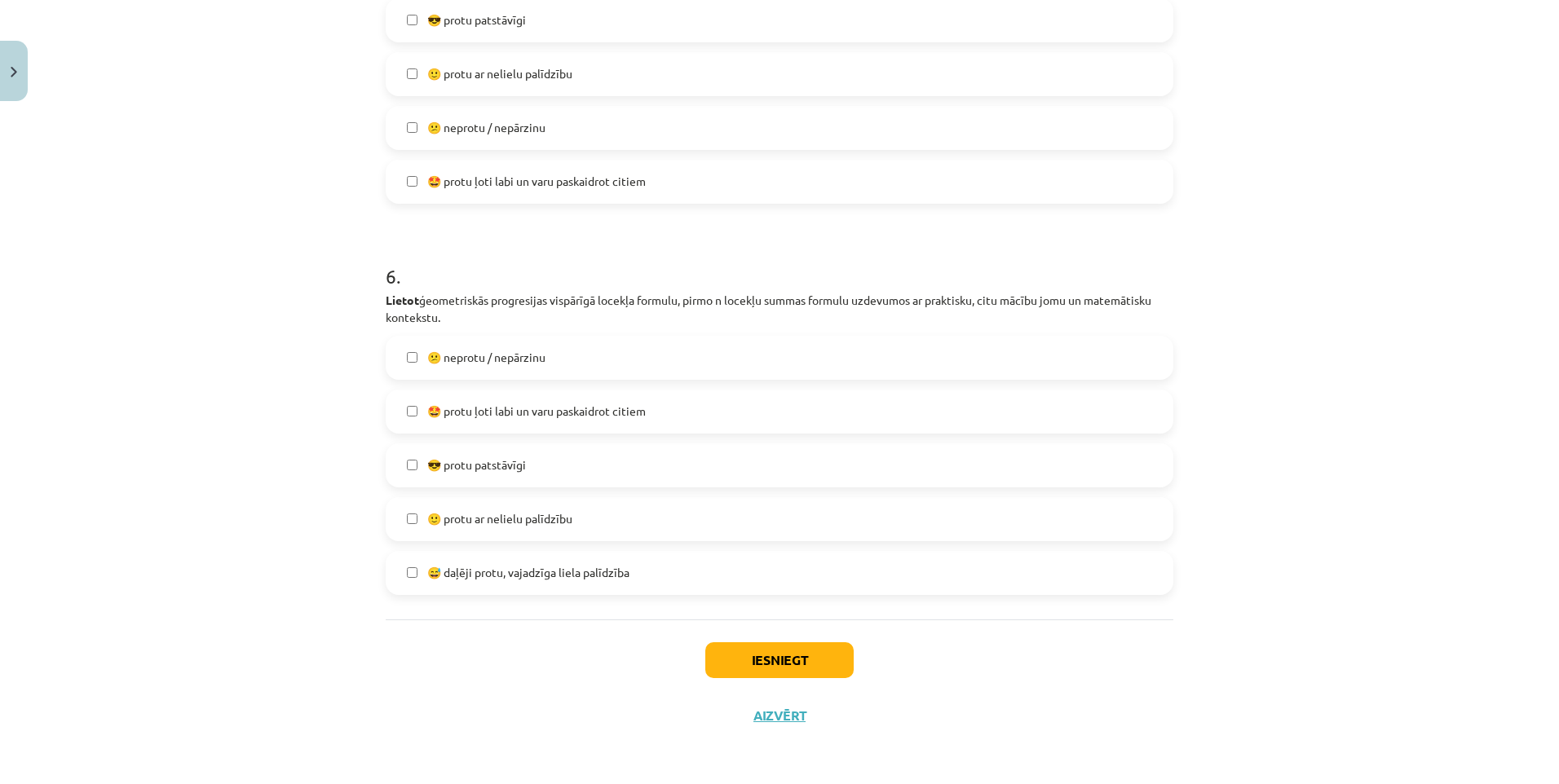
click at [622, 569] on label "😅 daļēji protu, vajadzīga liela palīdzība" at bounding box center [779, 573] width 784 height 41
click at [802, 652] on button "Iesniegt" at bounding box center [779, 660] width 148 height 35
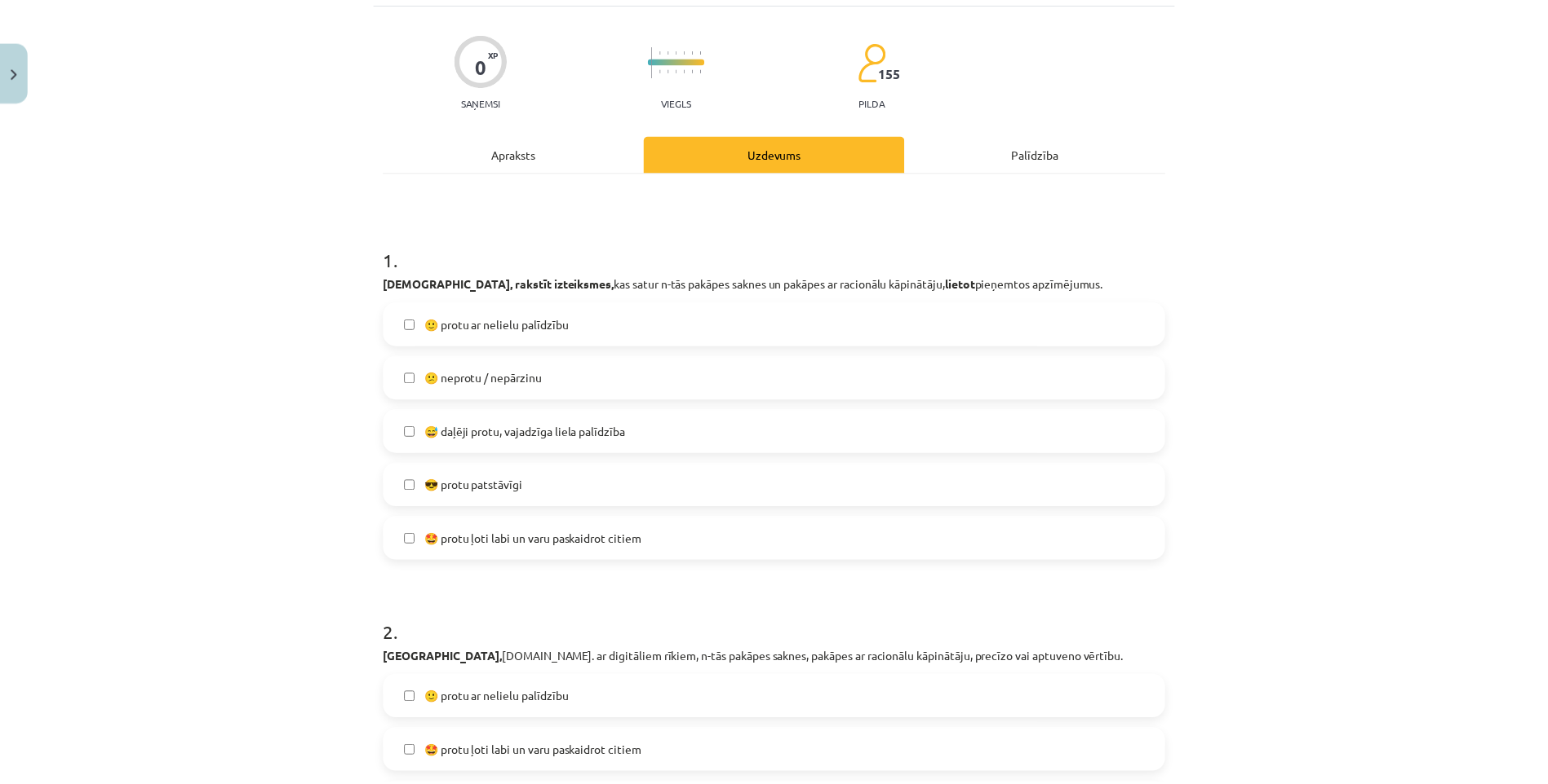
scroll to position [0, 0]
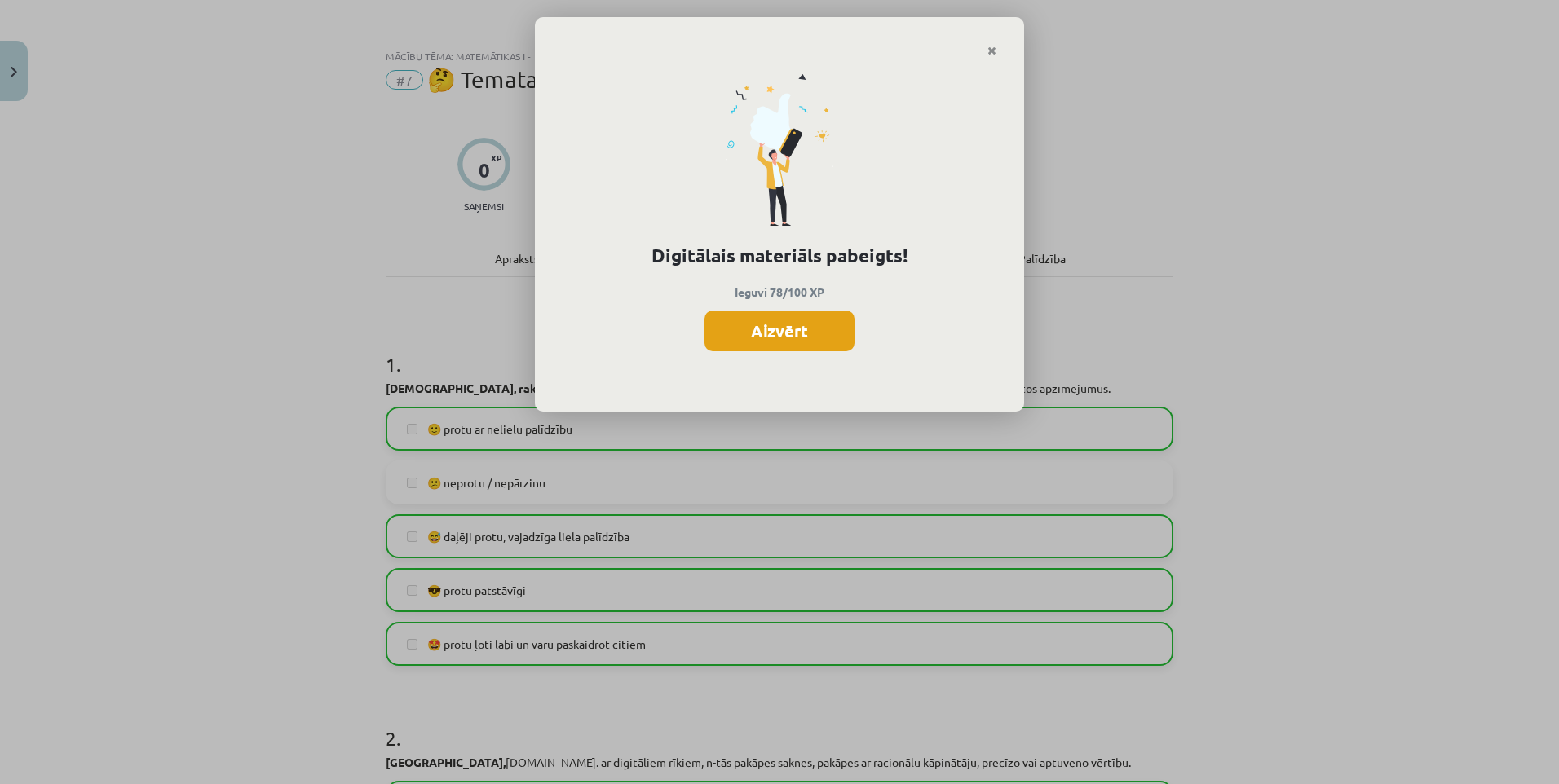
click at [823, 331] on button "Aizvērt" at bounding box center [779, 331] width 150 height 41
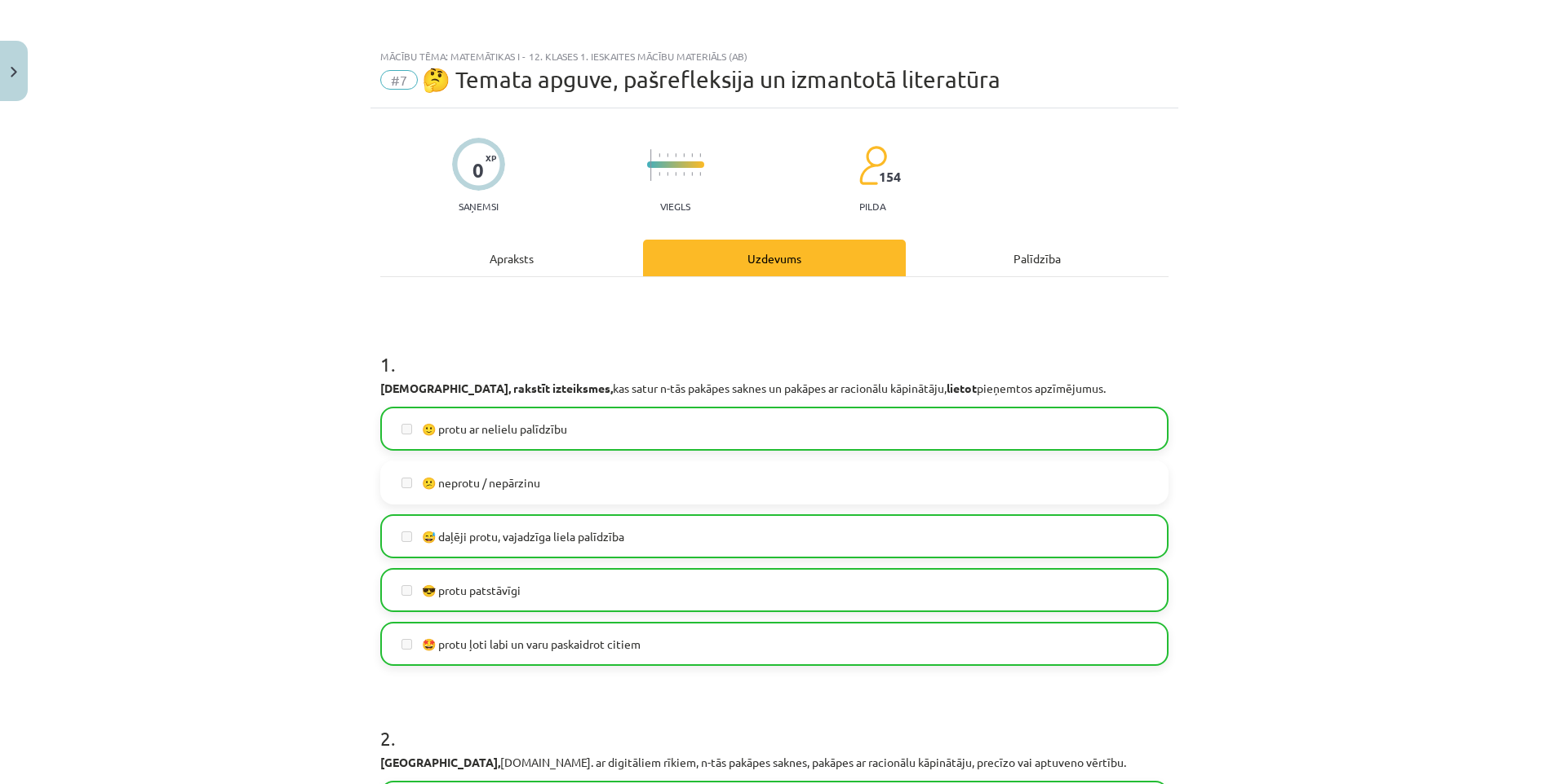
click at [29, 65] on div "Mācību tēma: Matemātikas i - 12. klases 1. ieskaites mācību materiāls (ab) #7 🤔…" at bounding box center [774, 392] width 1548 height 784
click at [2, 74] on button "Close" at bounding box center [14, 71] width 28 height 60
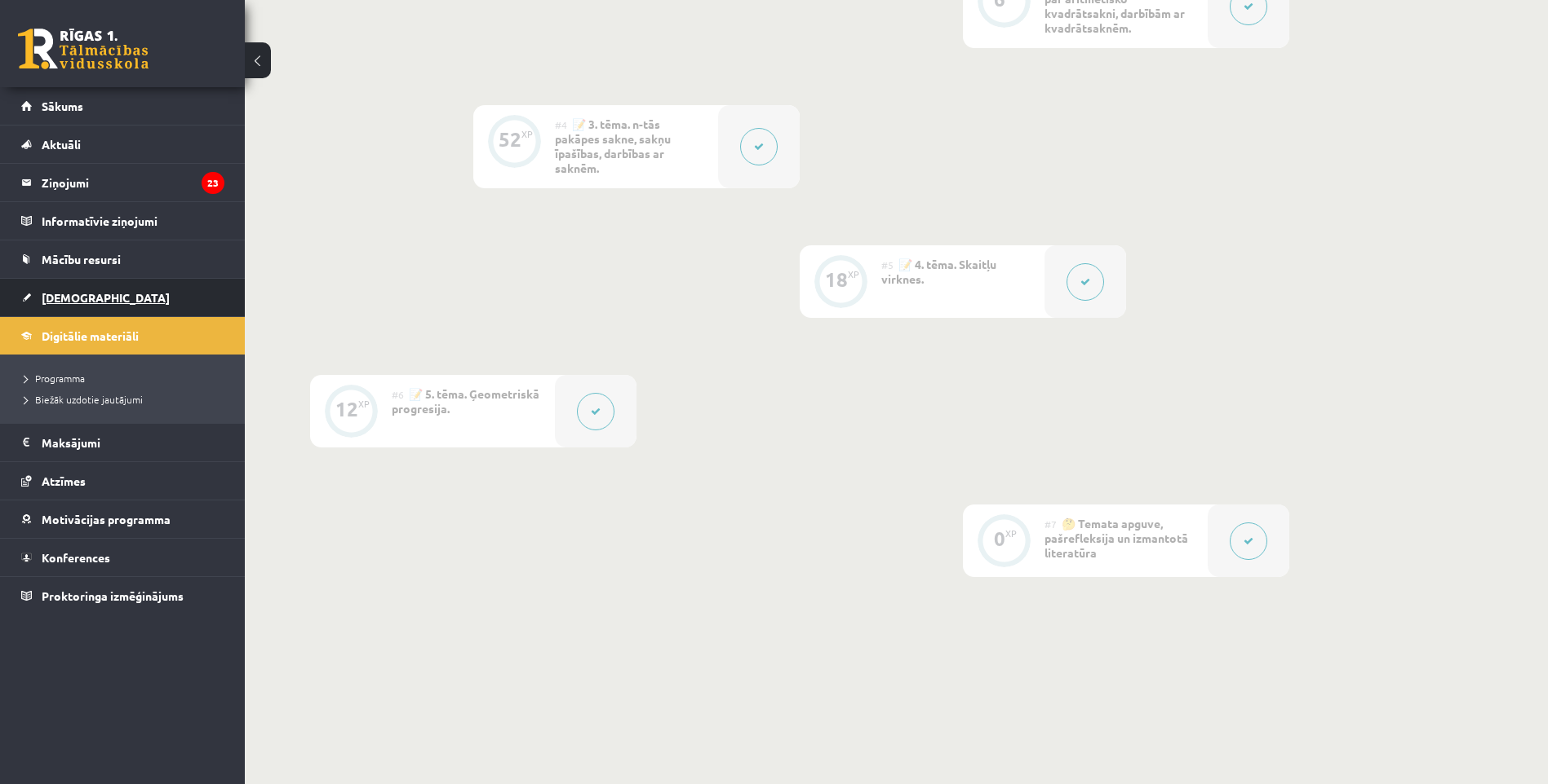
click at [39, 298] on link "[DEMOGRAPHIC_DATA]" at bounding box center [122, 297] width 203 height 37
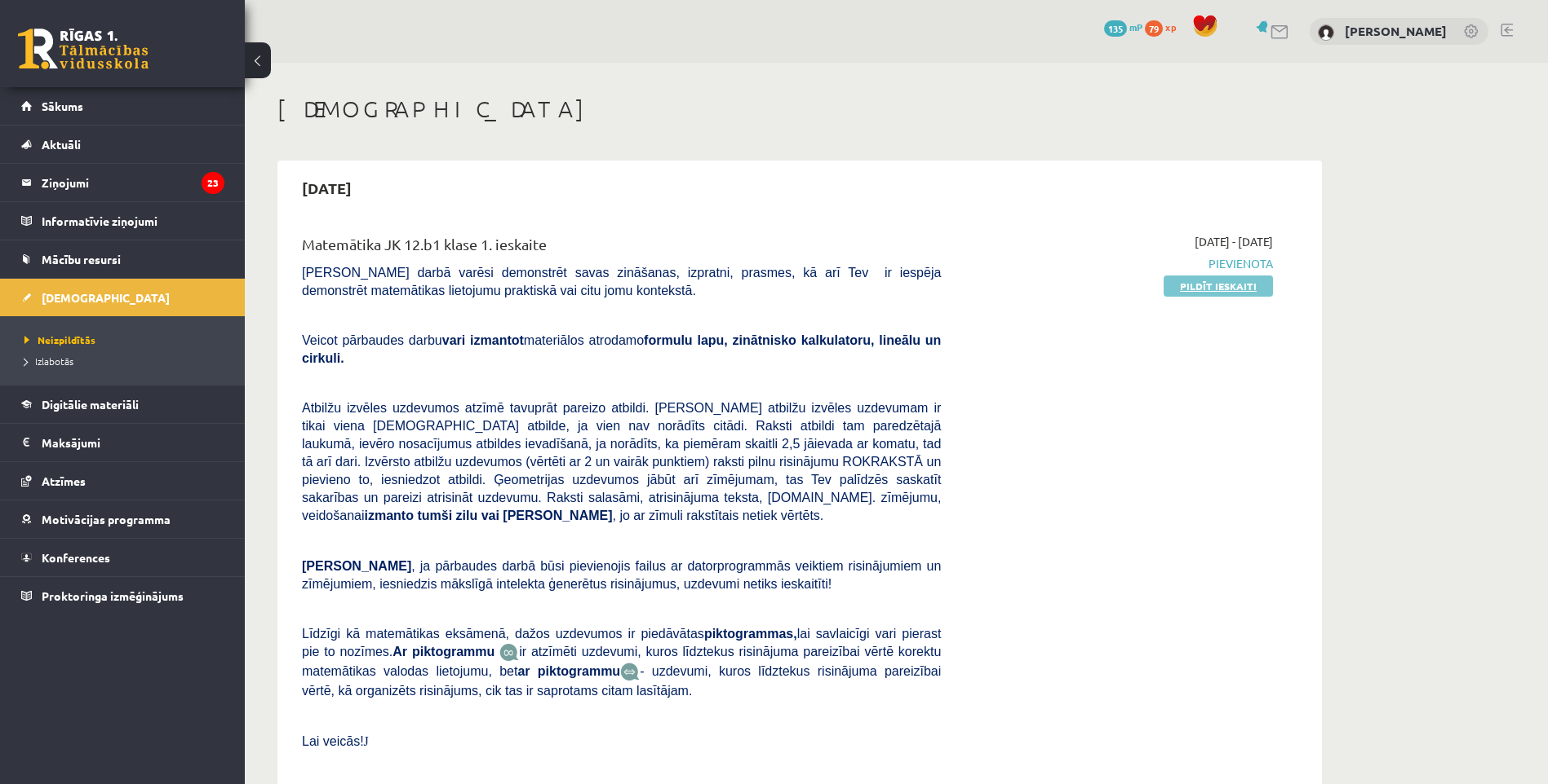
click at [1244, 284] on link "Pildīt ieskaiti" at bounding box center [1218, 285] width 109 height 21
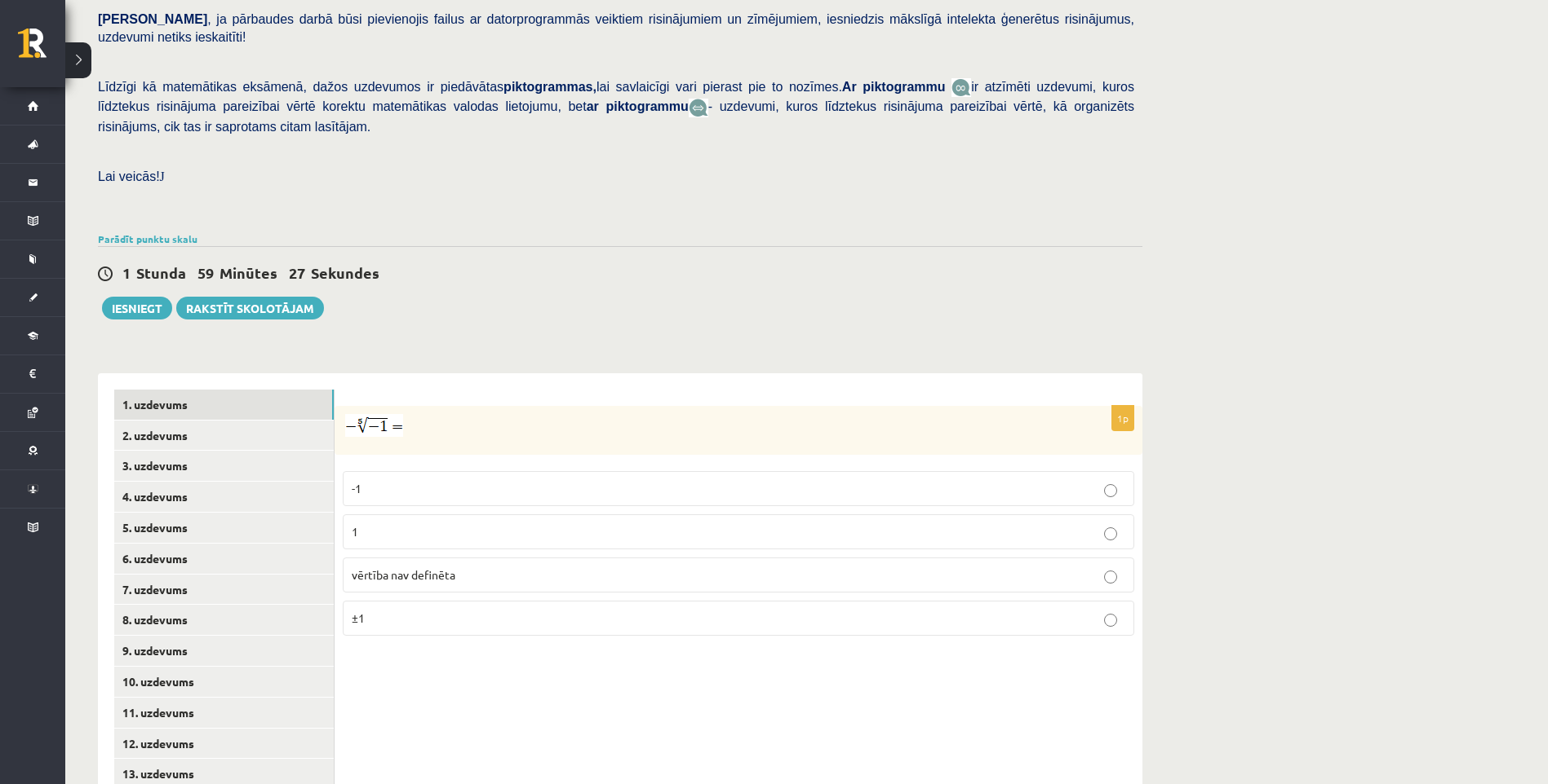
scroll to position [416, 0]
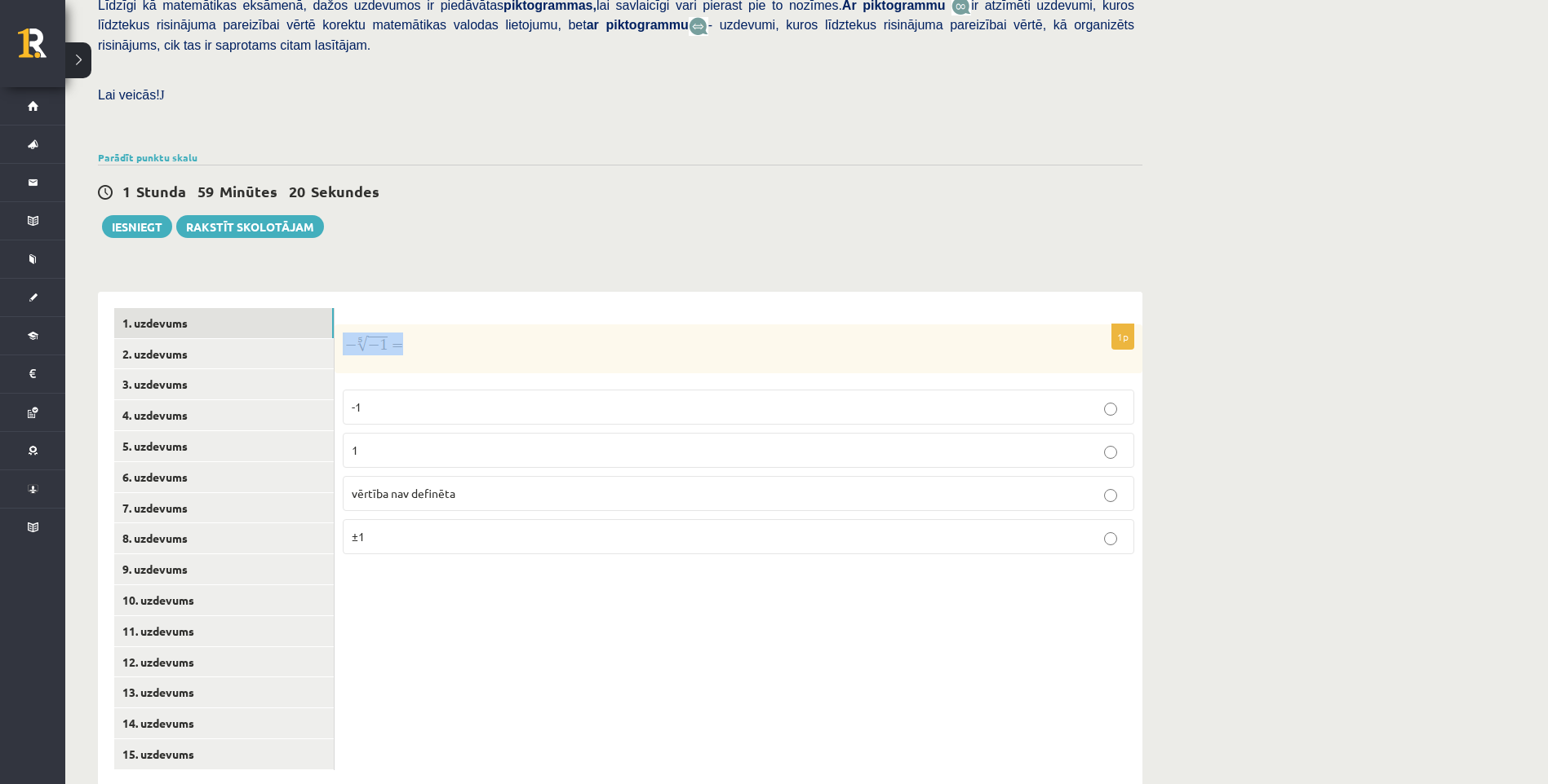
drag, startPoint x: 345, startPoint y: 307, endPoint x: 379, endPoint y: 307, distance: 34.0
click at [379, 332] on p at bounding box center [697, 343] width 710 height 23
click at [379, 332] on img at bounding box center [375, 343] width 58 height 23
click at [447, 332] on p at bounding box center [697, 343] width 710 height 23
click at [346, 332] on img at bounding box center [375, 343] width 58 height 23
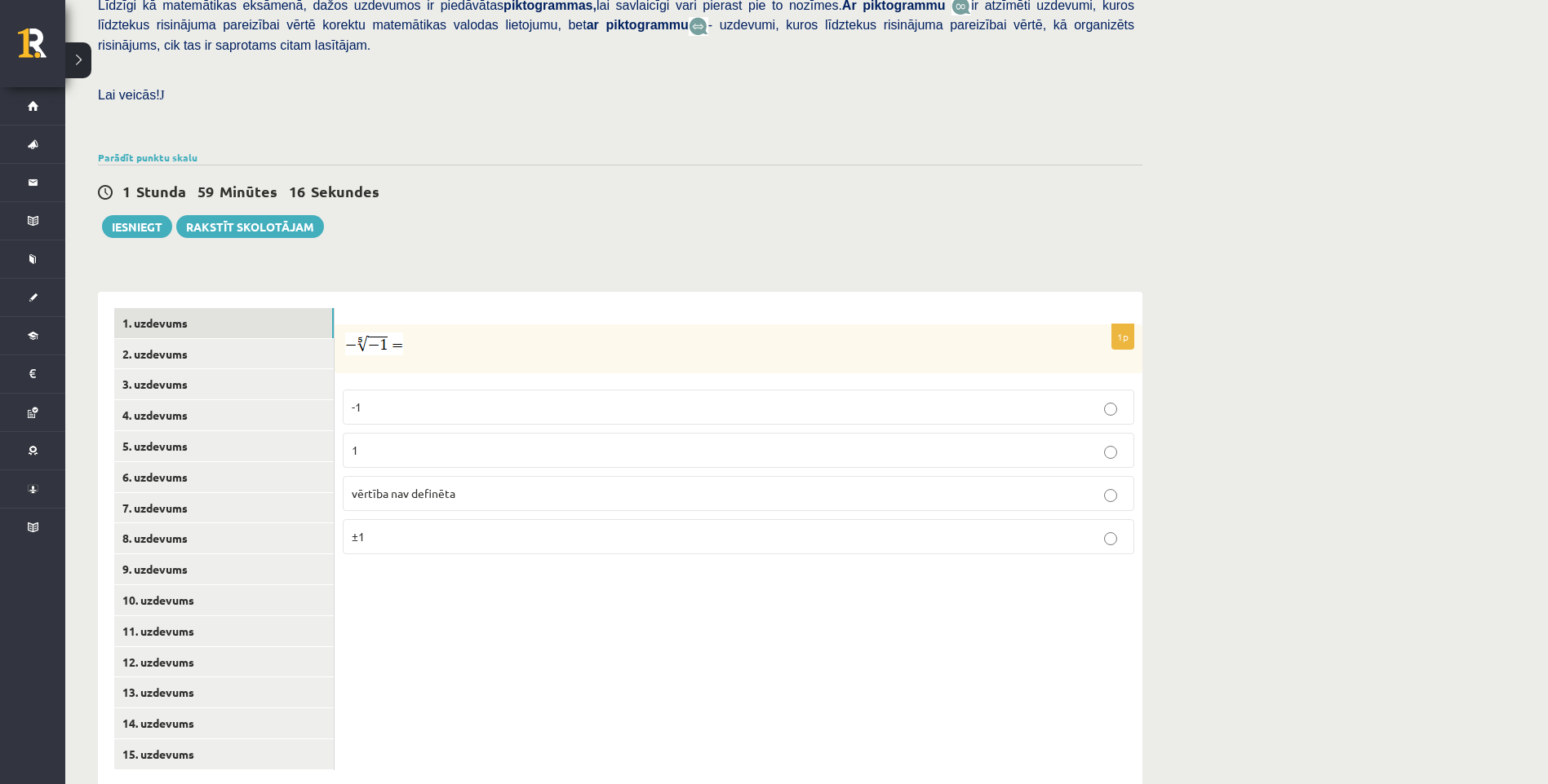
drag, startPoint x: 346, startPoint y: 303, endPoint x: 365, endPoint y: 325, distance: 29.1
click at [365, 325] on div at bounding box center [738, 349] width 808 height 49
click at [357, 332] on img at bounding box center [375, 343] width 58 height 23
click at [361, 332] on img at bounding box center [375, 343] width 58 height 23
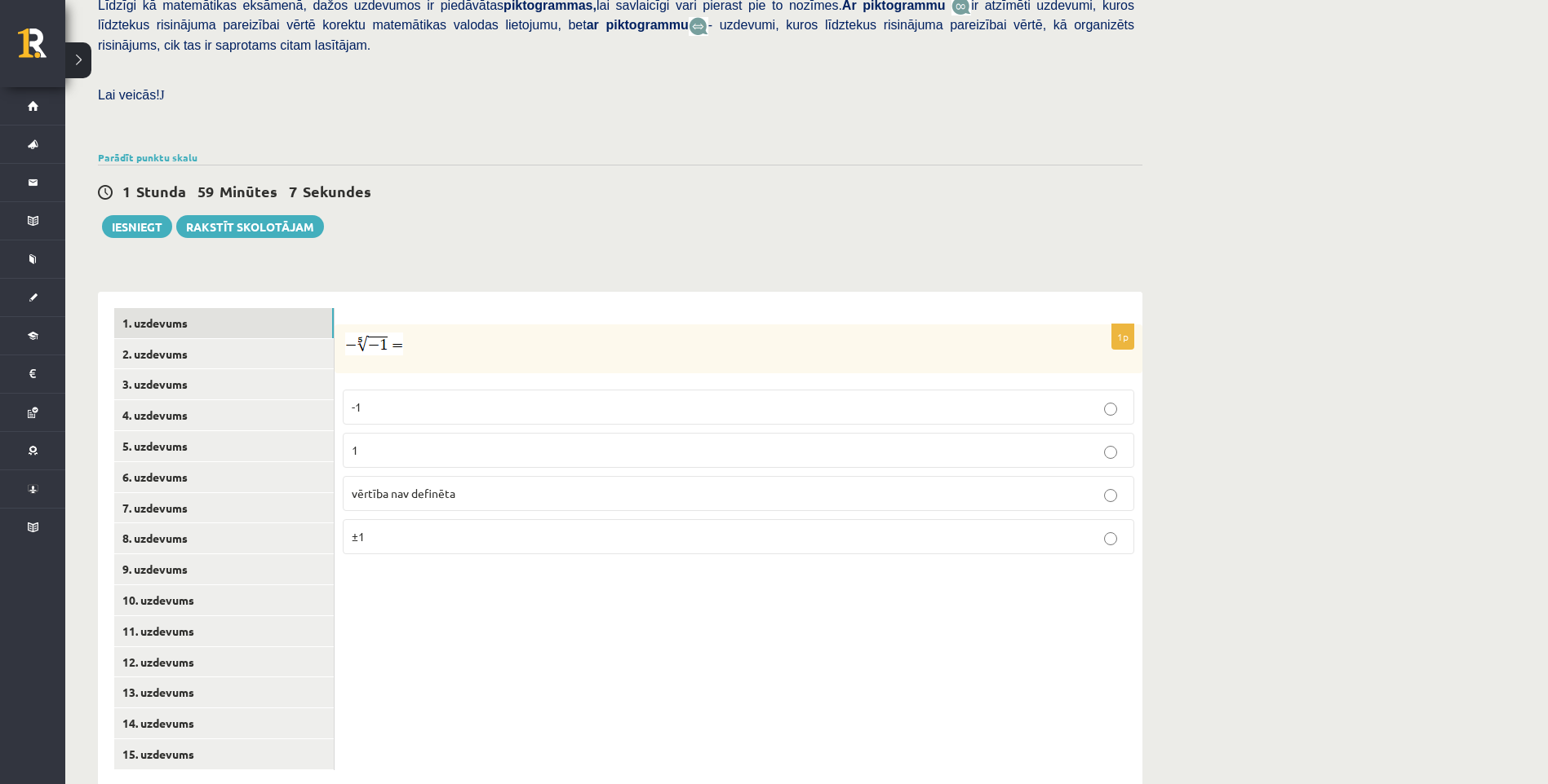
drag, startPoint x: 358, startPoint y: 310, endPoint x: 494, endPoint y: 292, distance: 137.2
click at [494, 324] on div at bounding box center [738, 349] width 808 height 49
click at [423, 433] on label "1" at bounding box center [738, 451] width 792 height 35
click at [162, 339] on link "2. uzdevums" at bounding box center [224, 353] width 219 height 30
click at [467, 445] on p "x 5 7 x 5 7" at bounding box center [738, 455] width 774 height 20
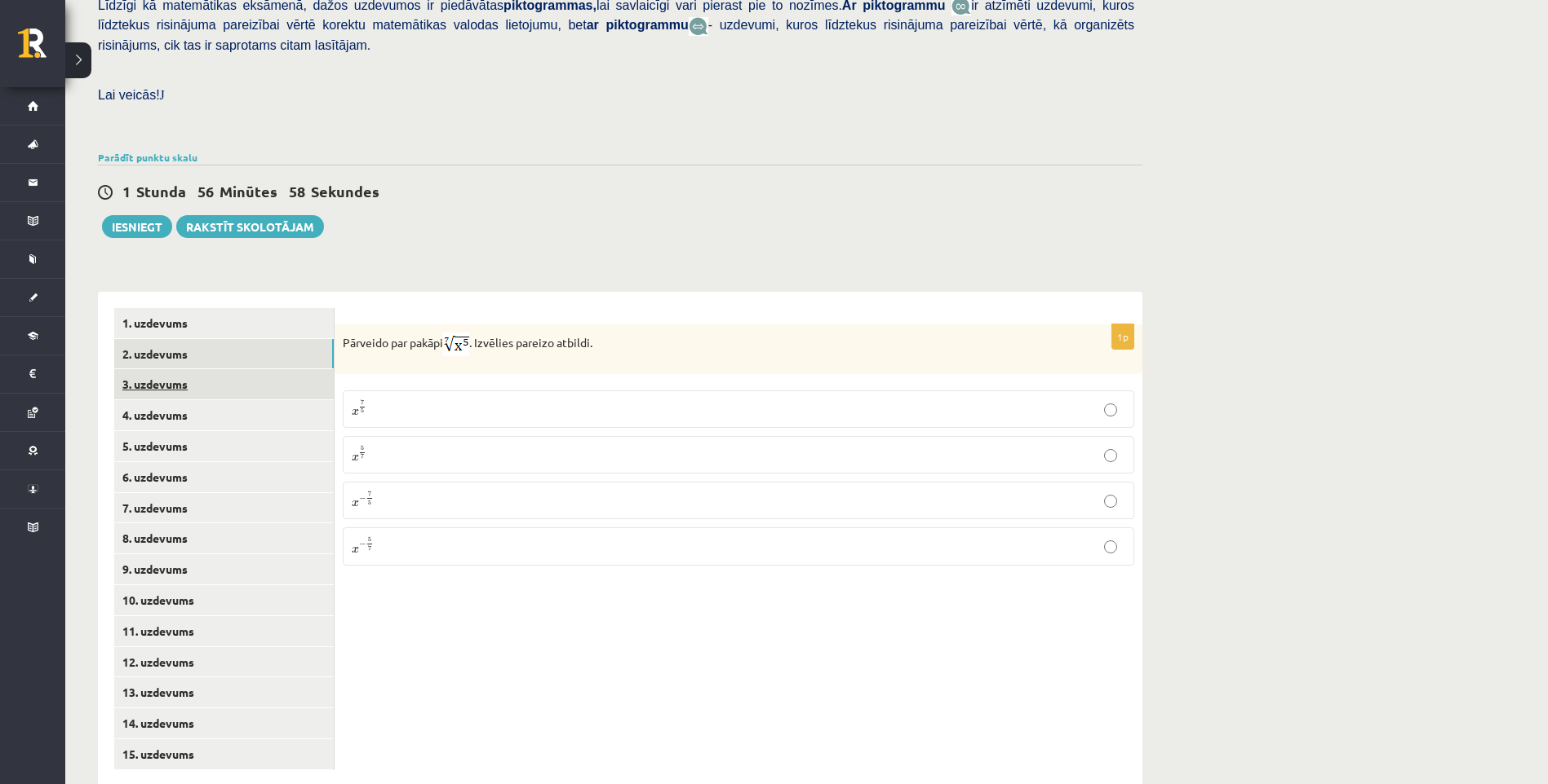
click at [155, 370] on link "3. uzdevums" at bounding box center [224, 384] width 219 height 30
click at [691, 415] on input "text" at bounding box center [659, 429] width 123 height 28
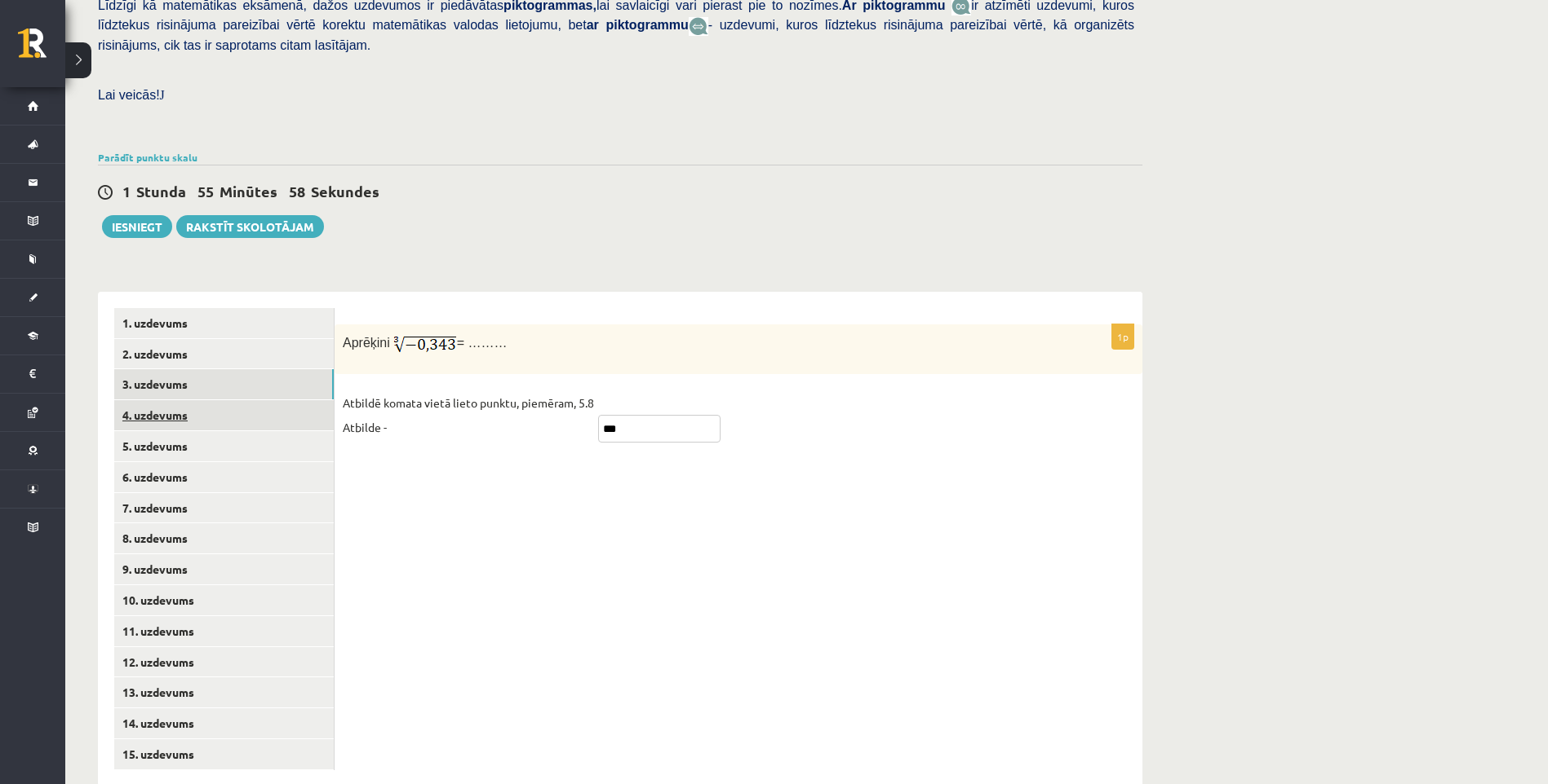
type input "***"
click at [271, 401] on link "4. uzdevums" at bounding box center [224, 415] width 219 height 30
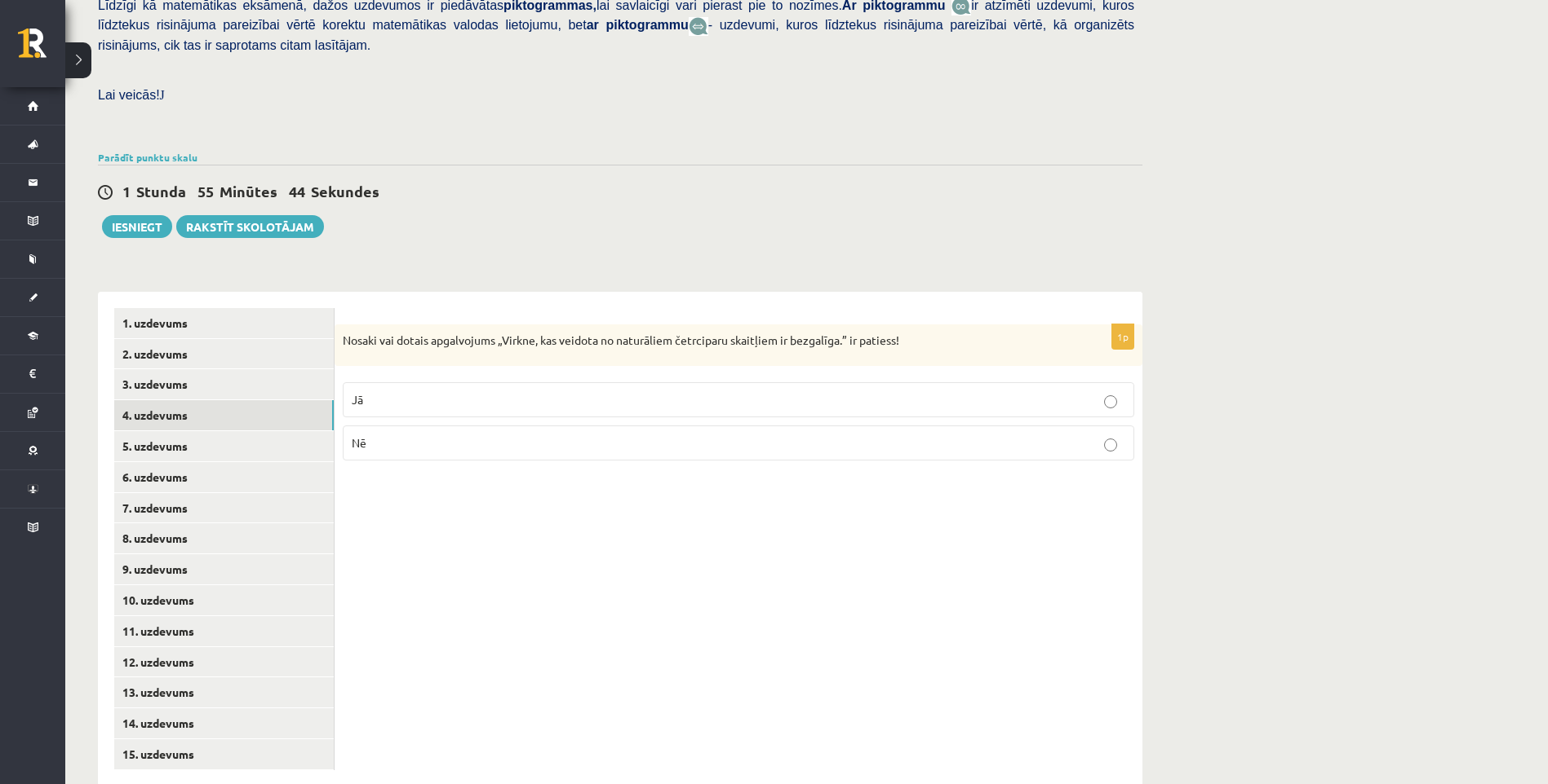
click at [664, 392] on p "Jā" at bounding box center [738, 400] width 774 height 17
click at [296, 432] on link "5. uzdevums" at bounding box center [224, 446] width 219 height 30
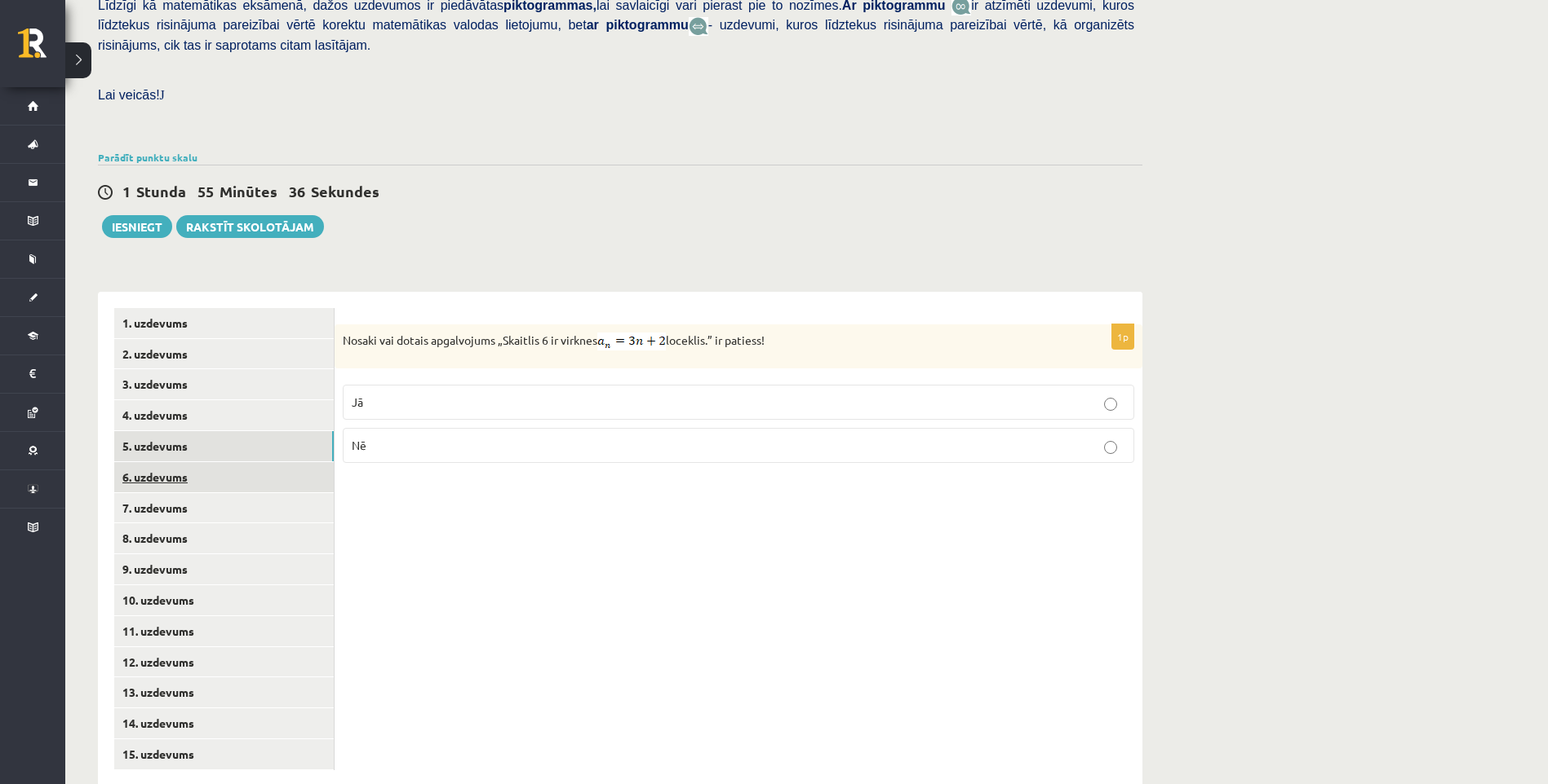
click at [271, 462] on link "6. uzdevums" at bounding box center [224, 477] width 219 height 30
click at [256, 493] on link "7. uzdevums" at bounding box center [224, 508] width 219 height 30
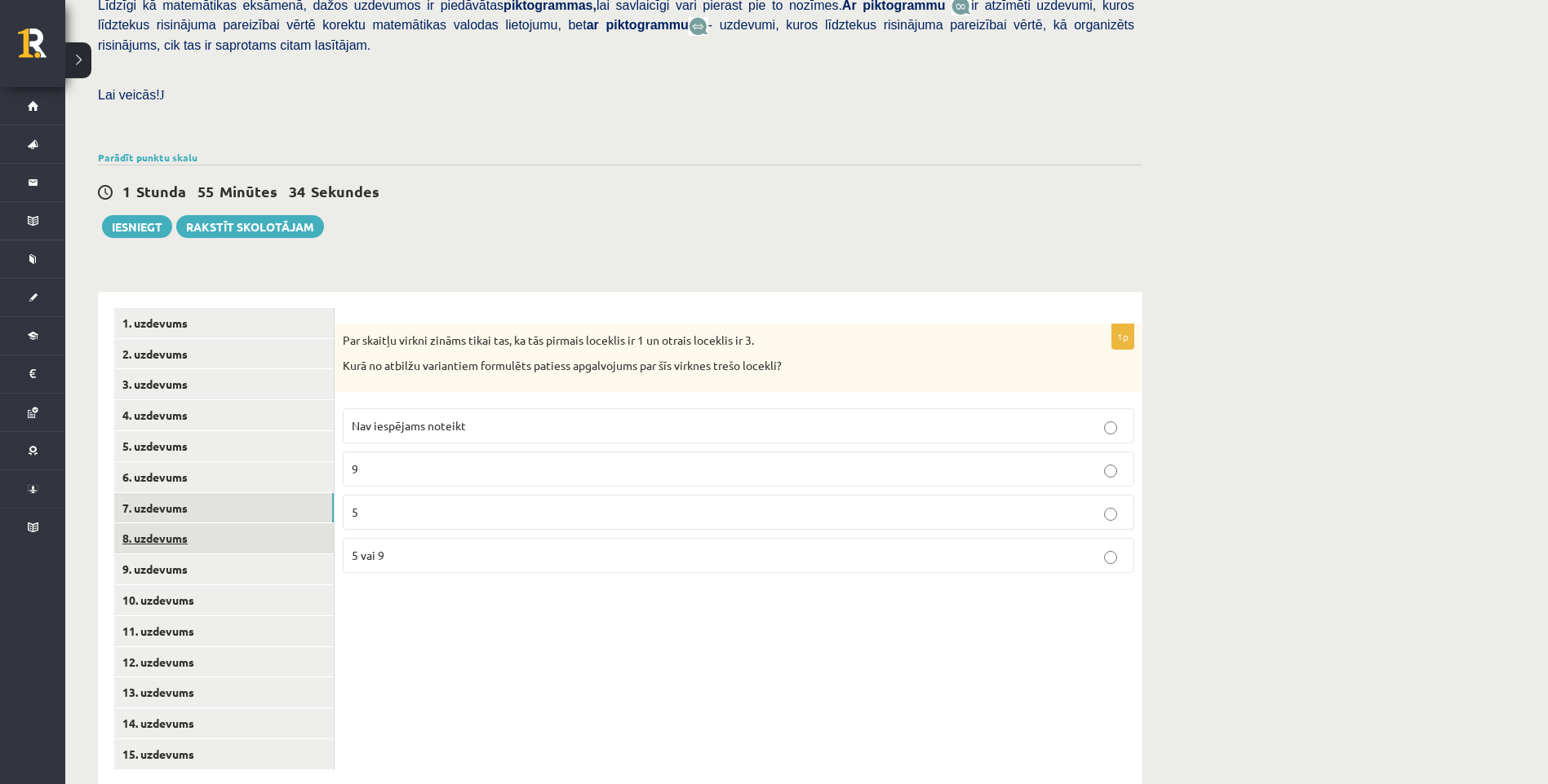
click at [259, 523] on link "8. uzdevums" at bounding box center [224, 538] width 219 height 30
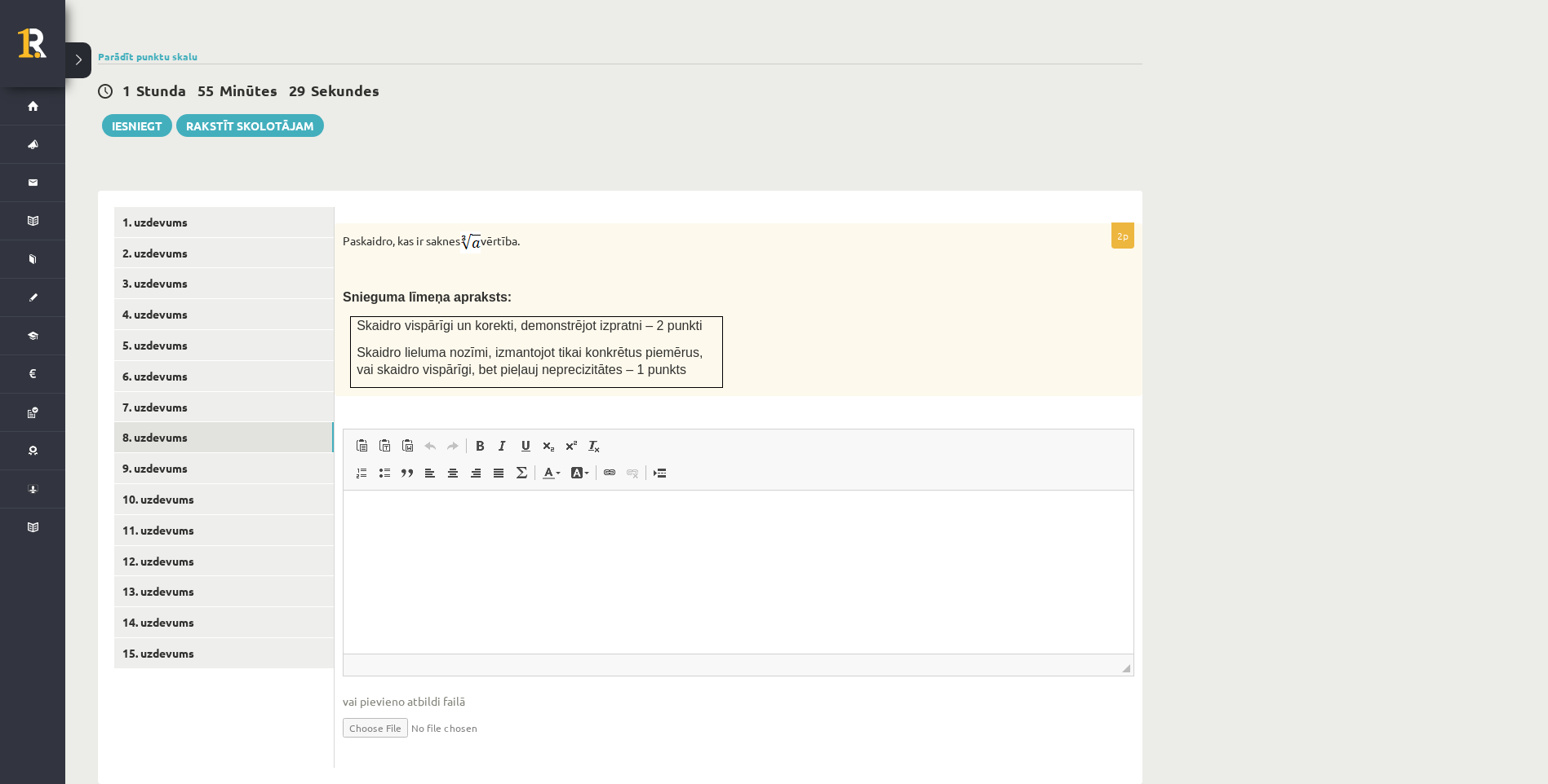
scroll to position [435, 0]
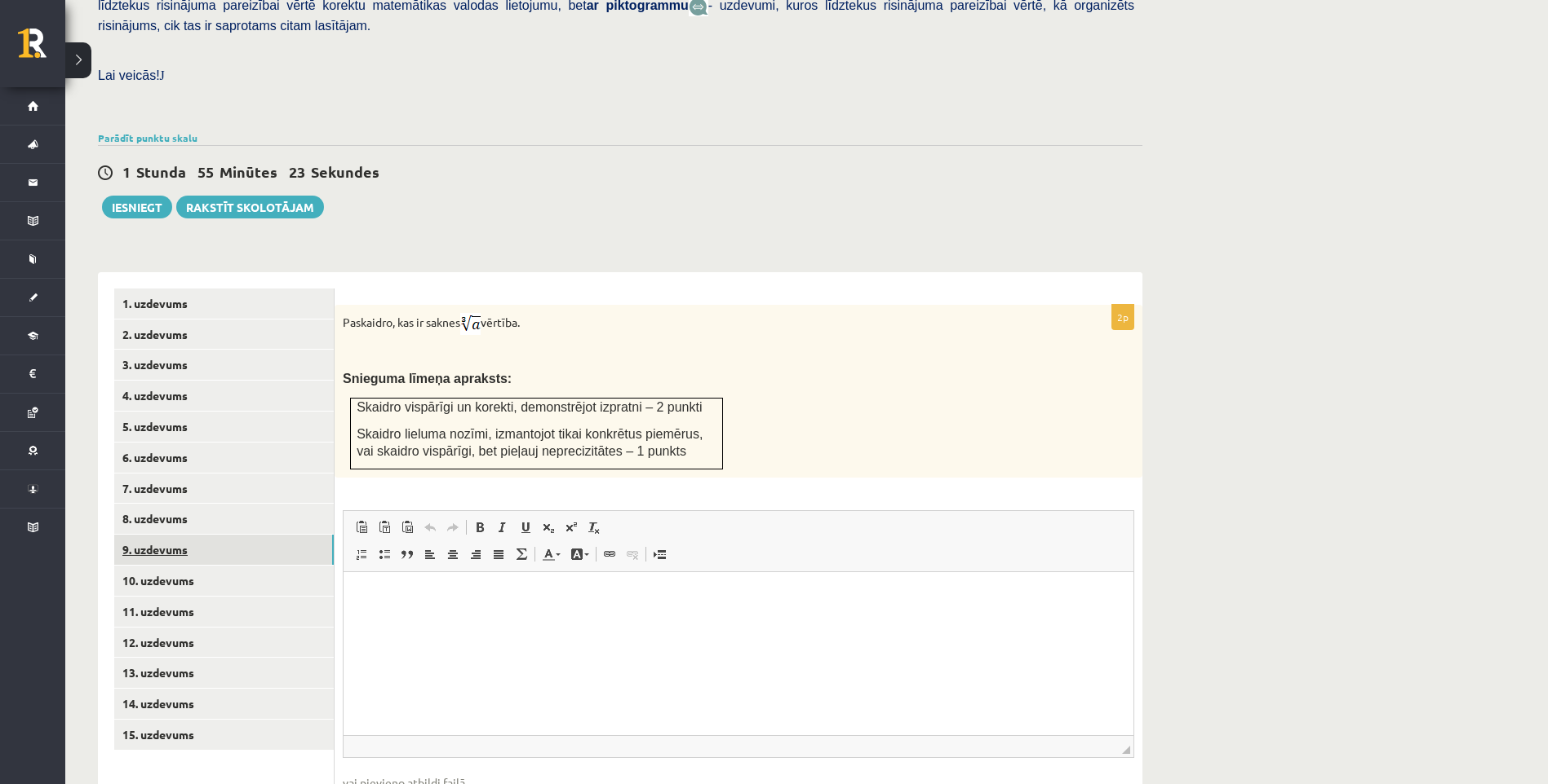
click at [267, 535] on link "9. uzdevums" at bounding box center [224, 550] width 219 height 30
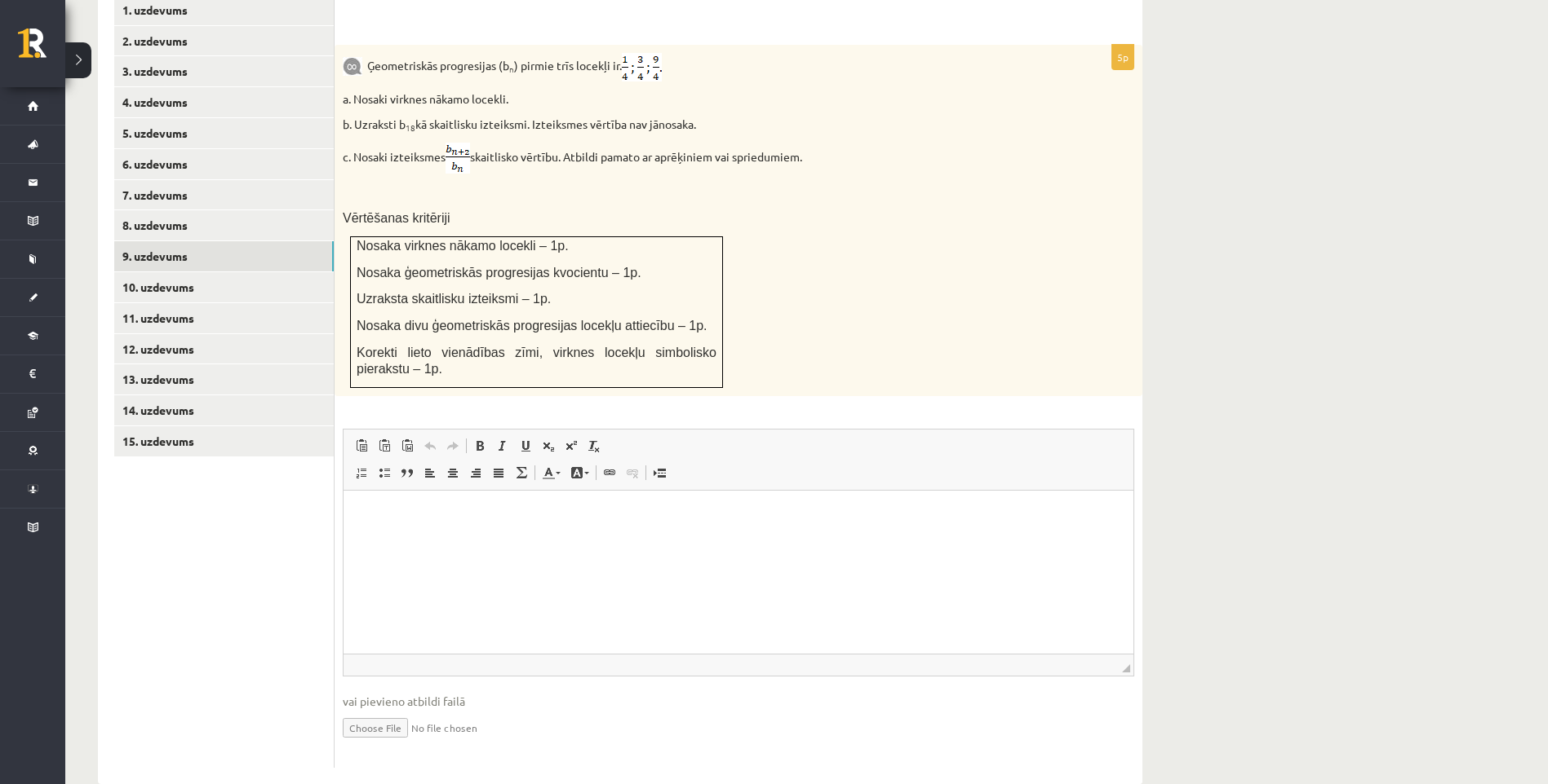
scroll to position [566, 0]
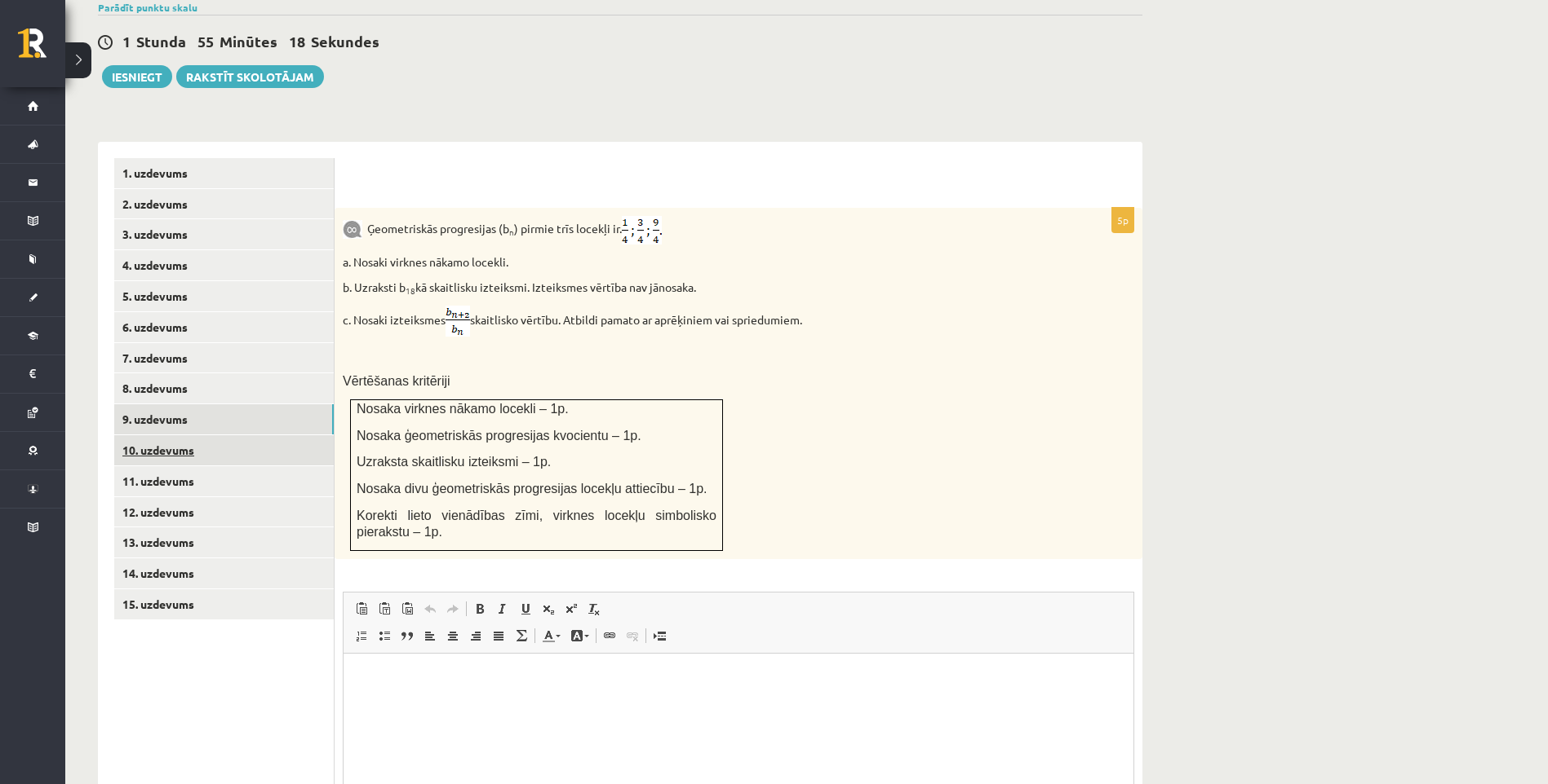
click at [205, 435] on link "10. uzdevums" at bounding box center [224, 450] width 219 height 30
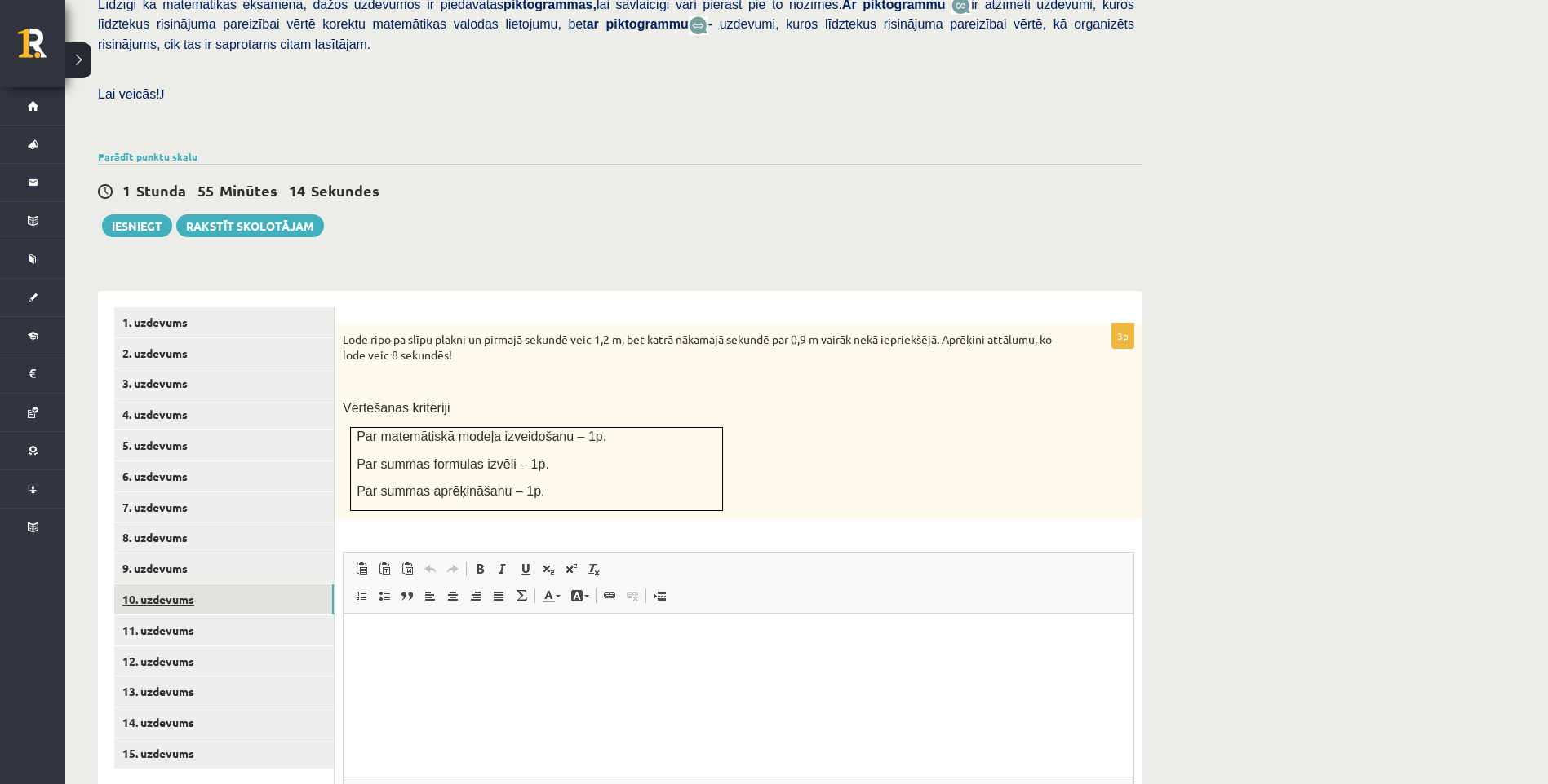
scroll to position [498, 0]
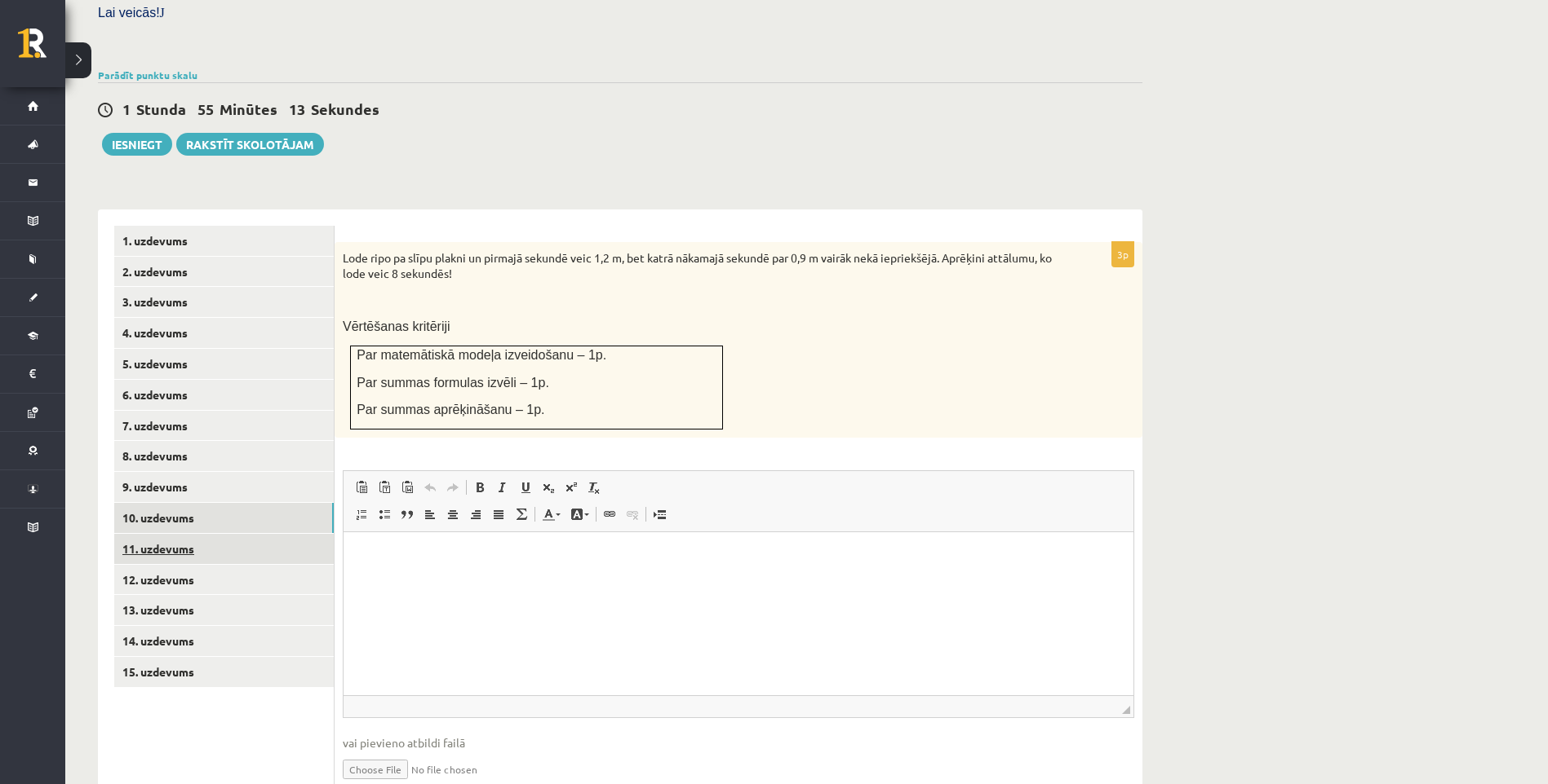
click at [217, 534] on link "11. uzdevums" at bounding box center [224, 549] width 219 height 30
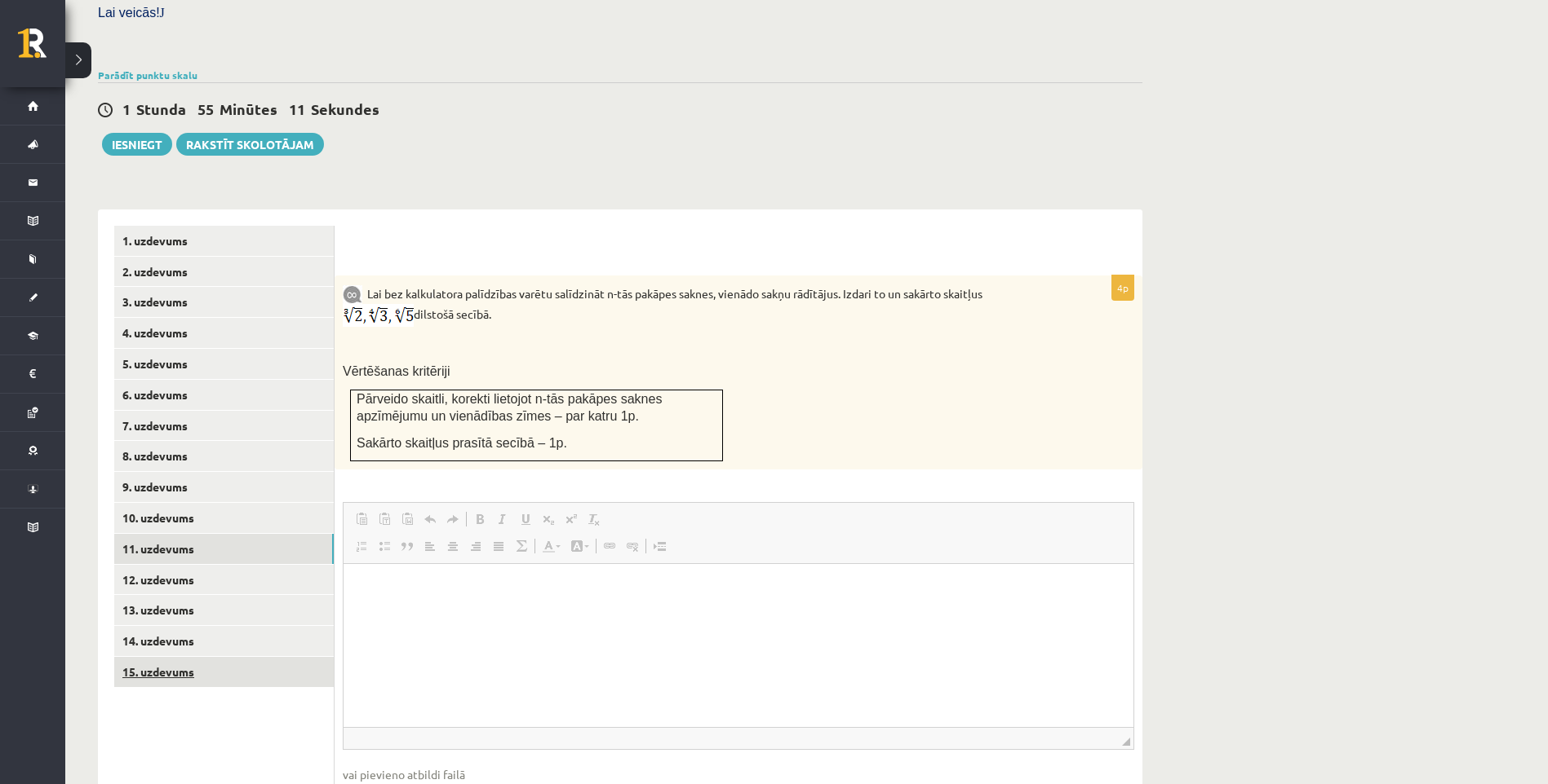
scroll to position [0, 0]
click at [248, 657] on link "15. uzdevums" at bounding box center [224, 671] width 219 height 30
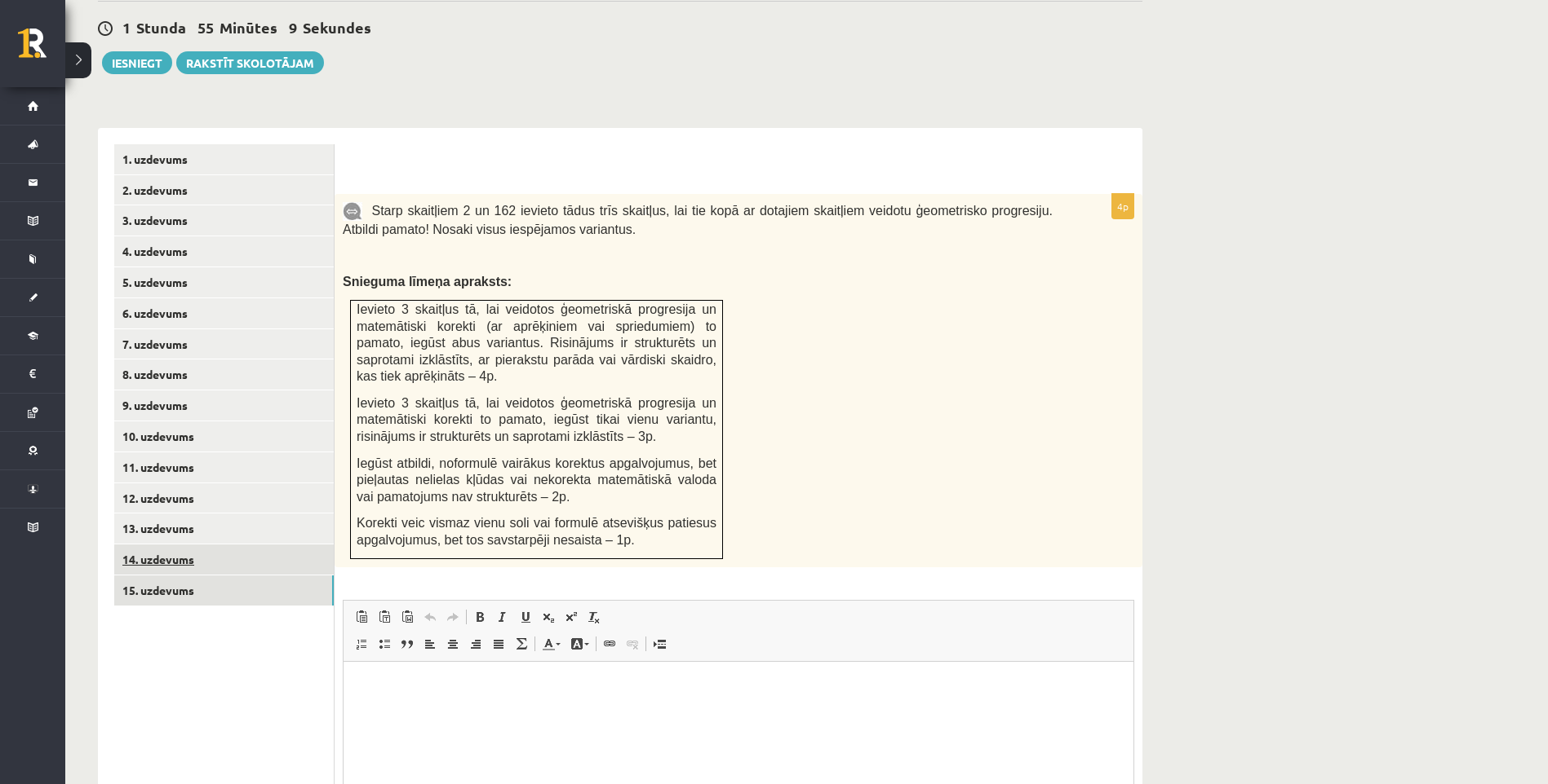
click at [215, 545] on link "14. uzdevums" at bounding box center [224, 560] width 219 height 30
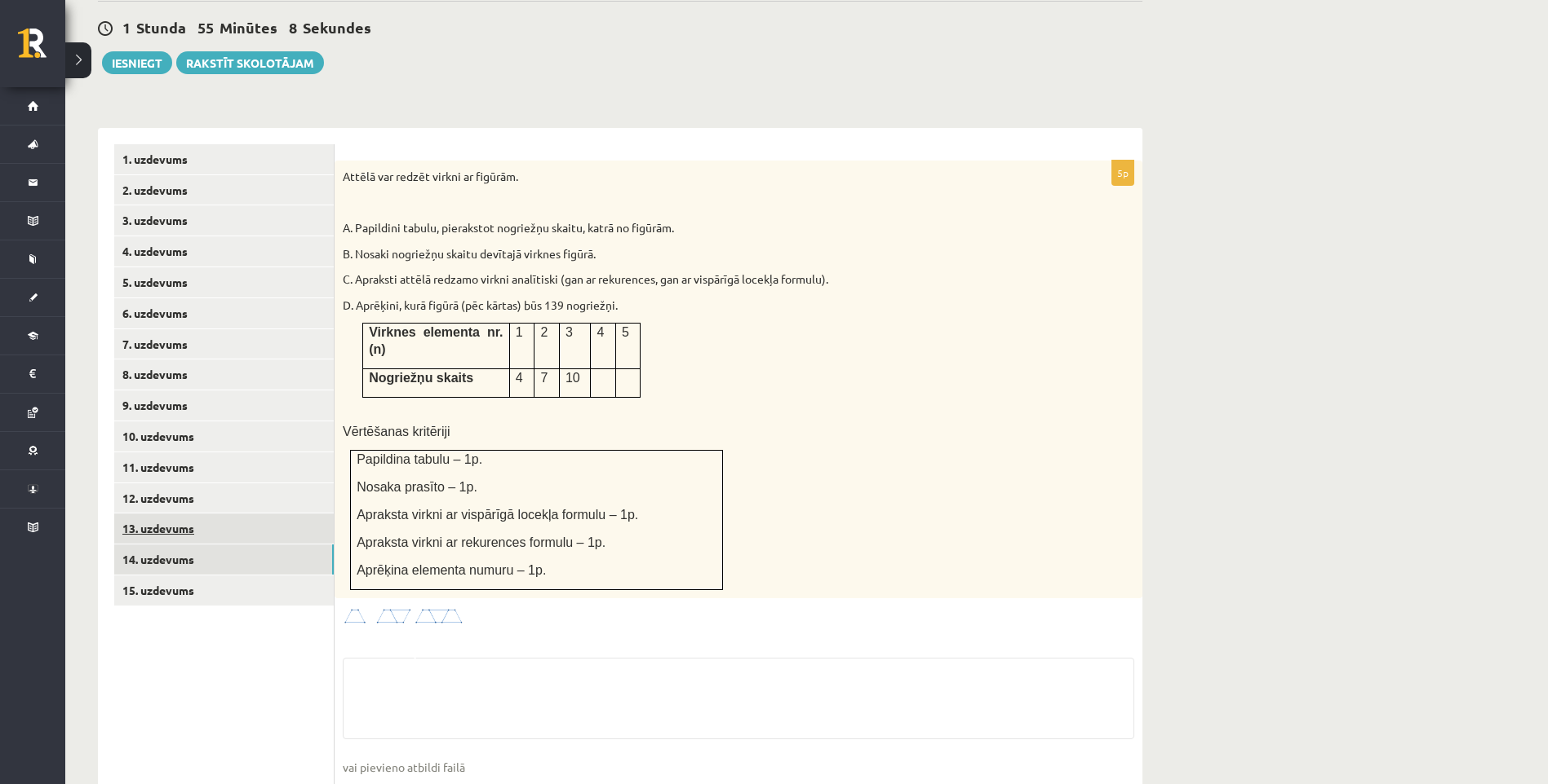
click at [206, 513] on link "13. uzdevums" at bounding box center [224, 528] width 219 height 30
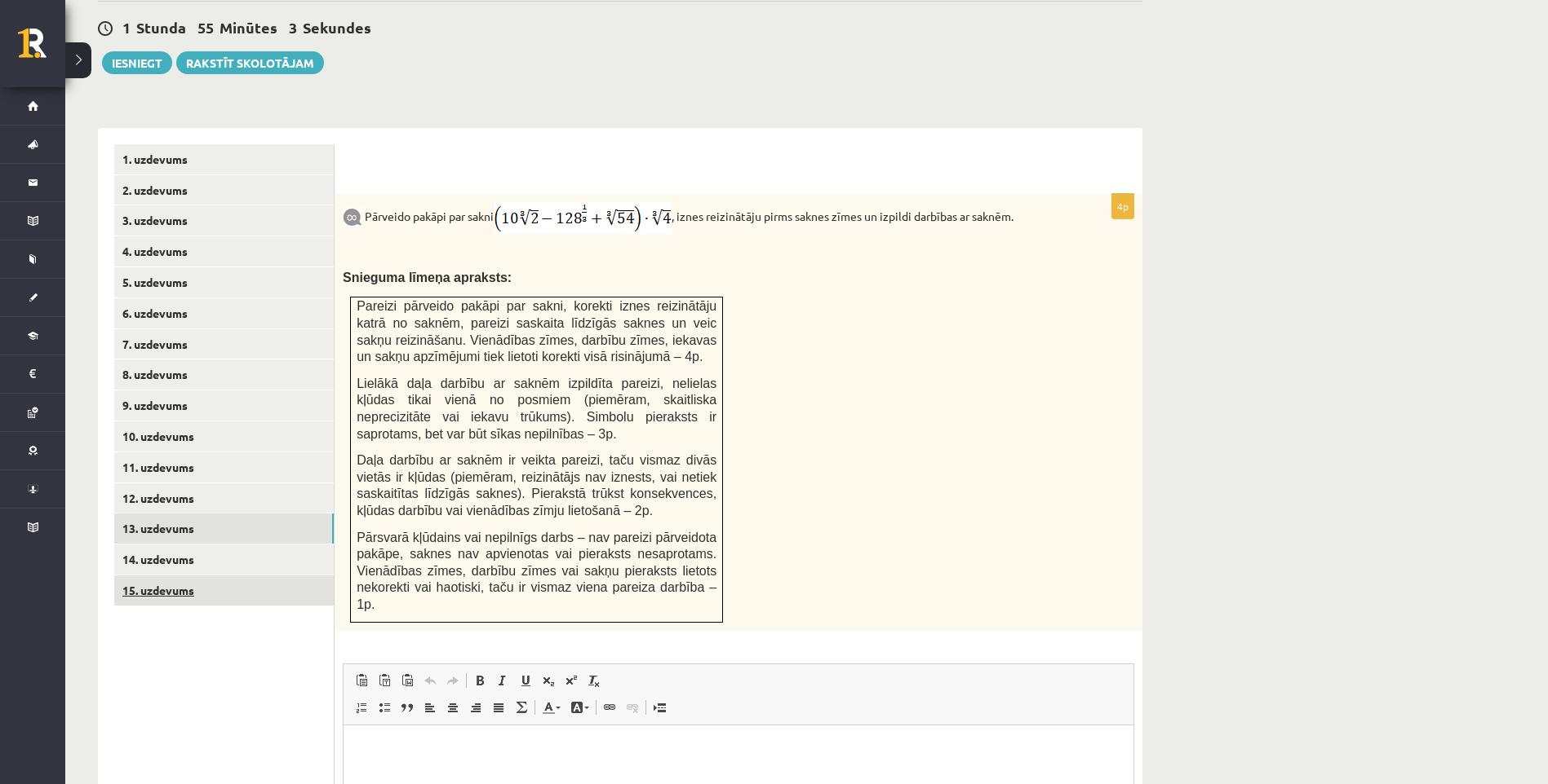
click at [228, 576] on link "15. uzdevums" at bounding box center [224, 590] width 219 height 30
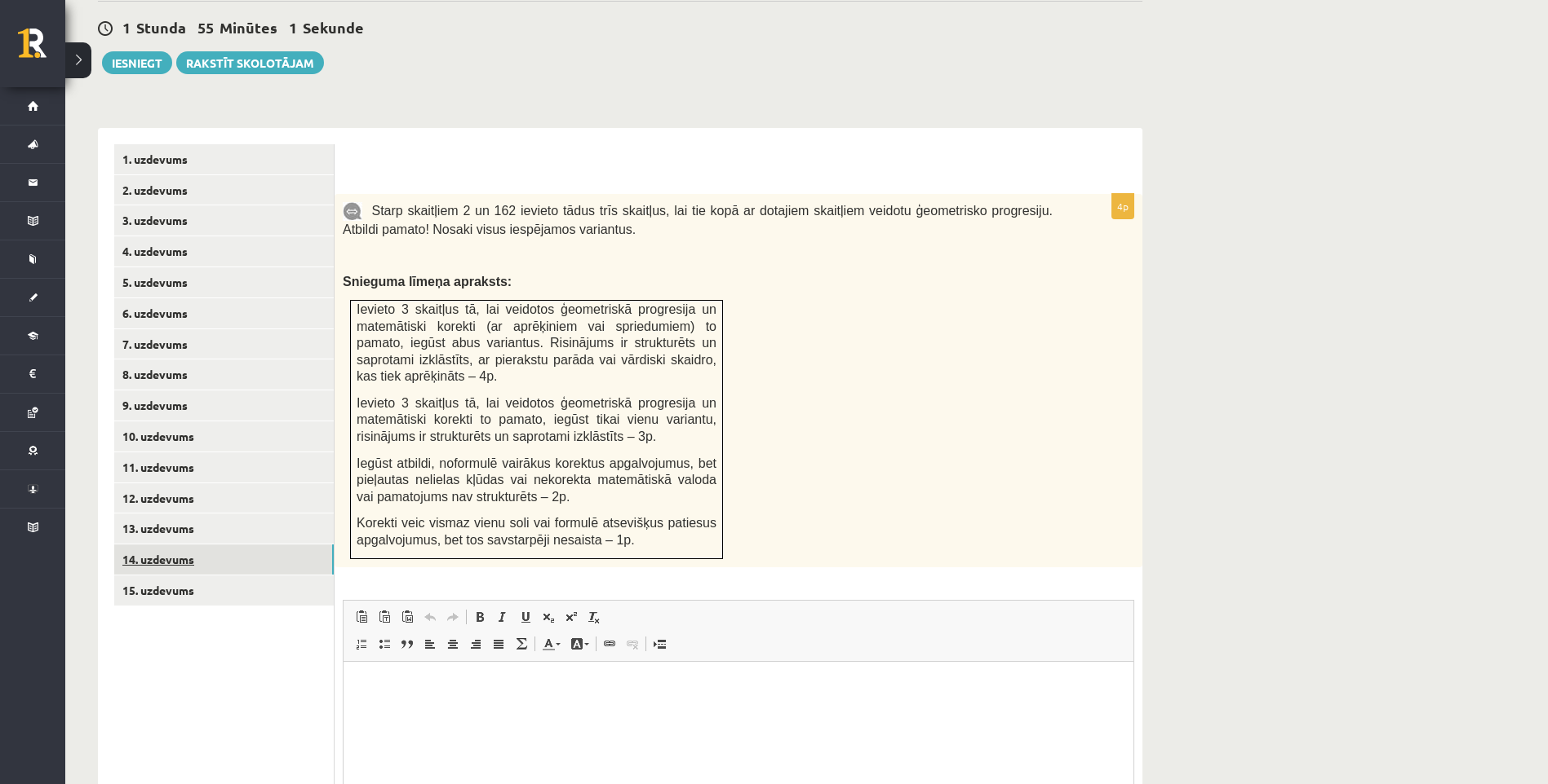
click at [225, 545] on link "14. uzdevums" at bounding box center [224, 560] width 219 height 30
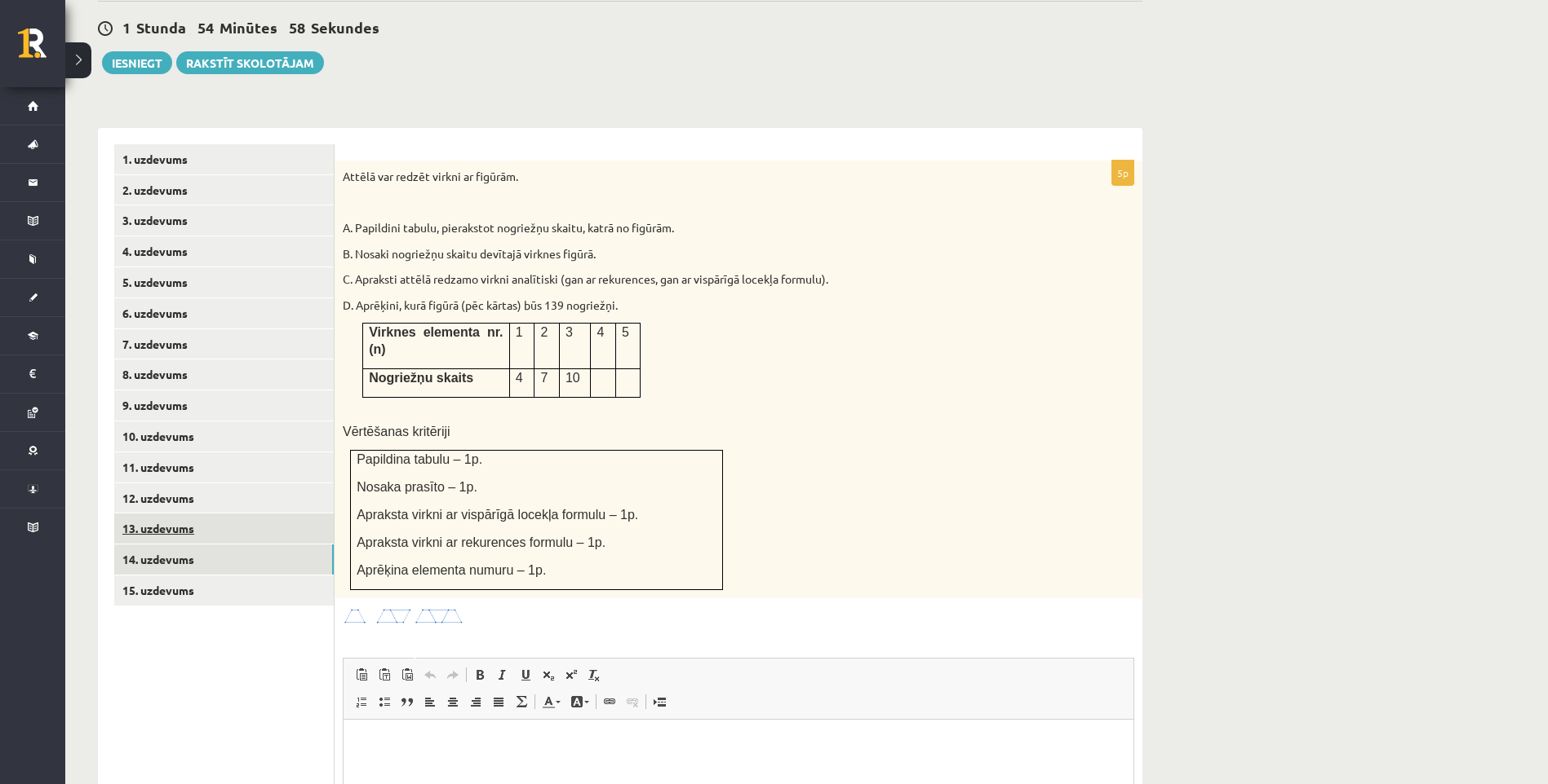
click at [238, 513] on link "13. uzdevums" at bounding box center [224, 528] width 219 height 30
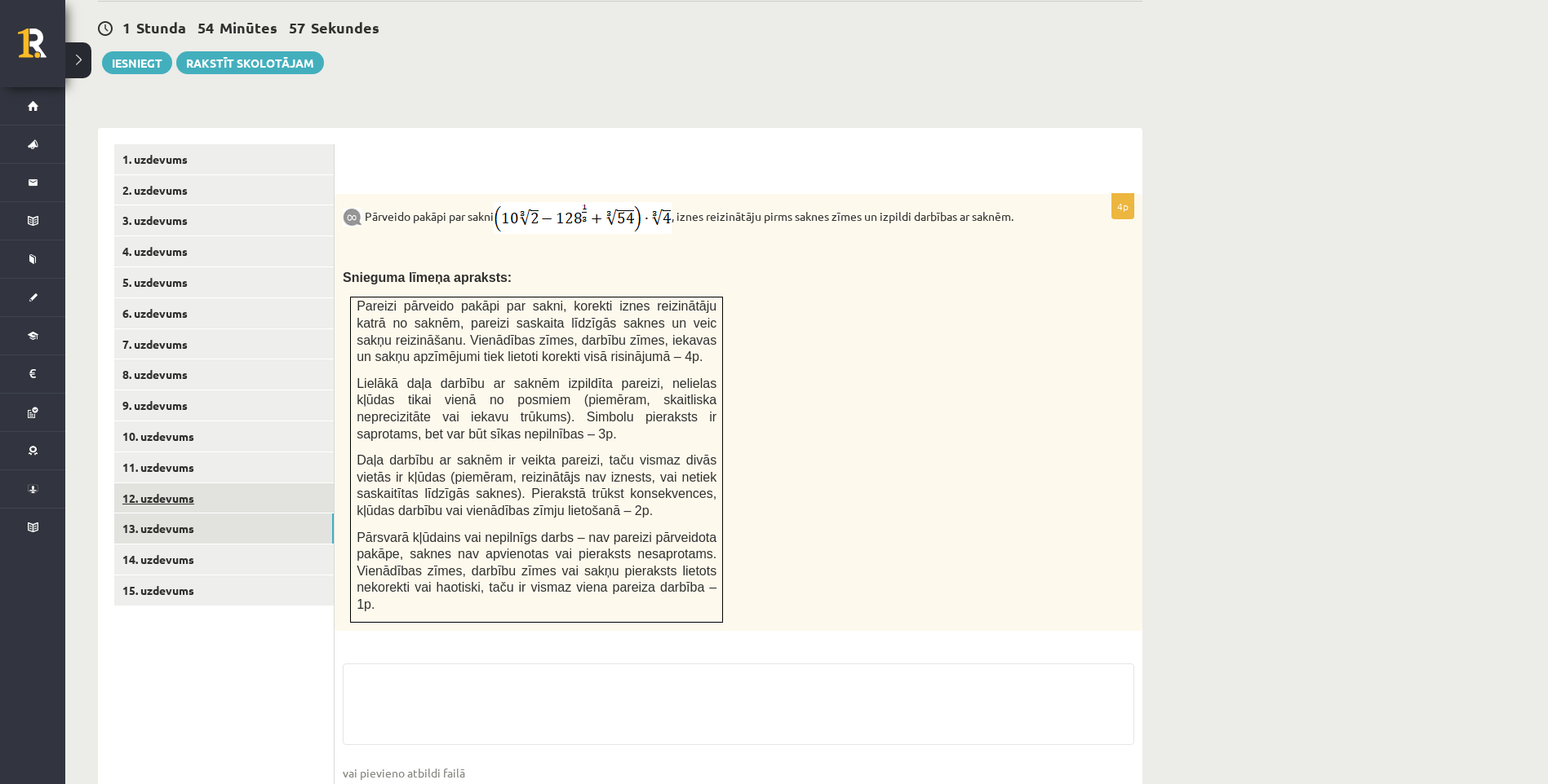
click at [229, 483] on link "12. uzdevums" at bounding box center [224, 498] width 219 height 30
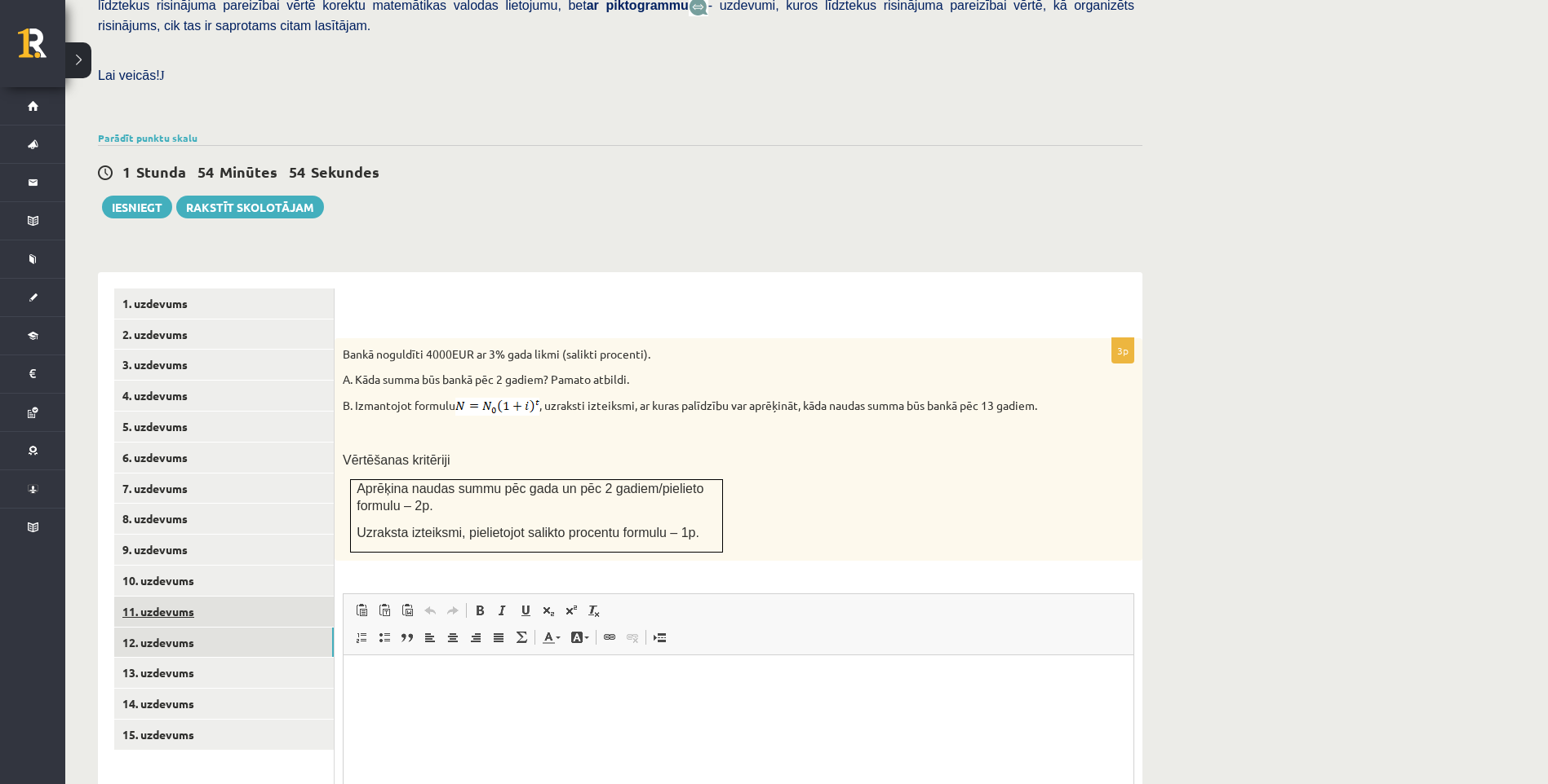
click at [247, 597] on link "11. uzdevums" at bounding box center [224, 611] width 219 height 30
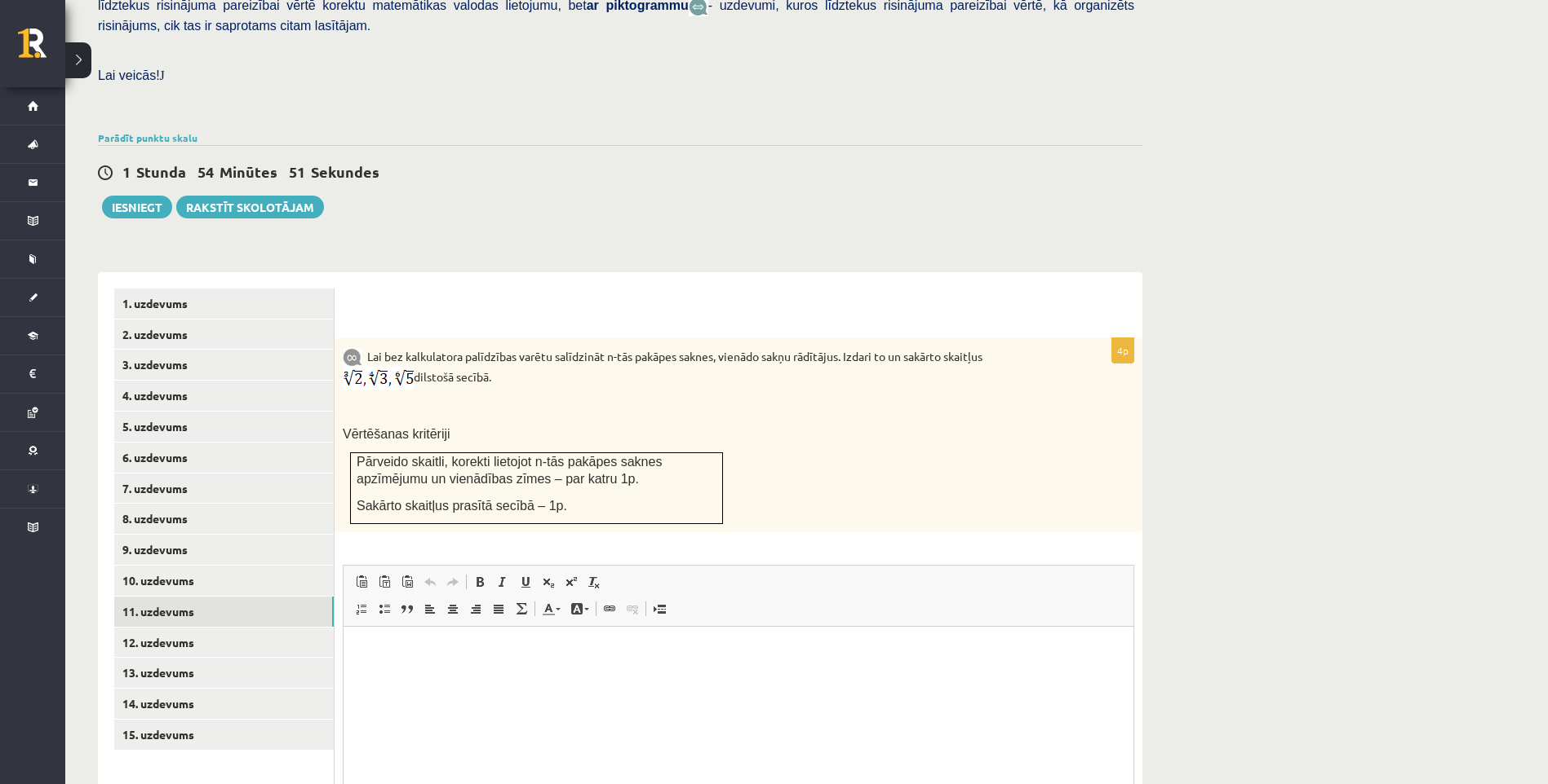
scroll to position [568, 0]
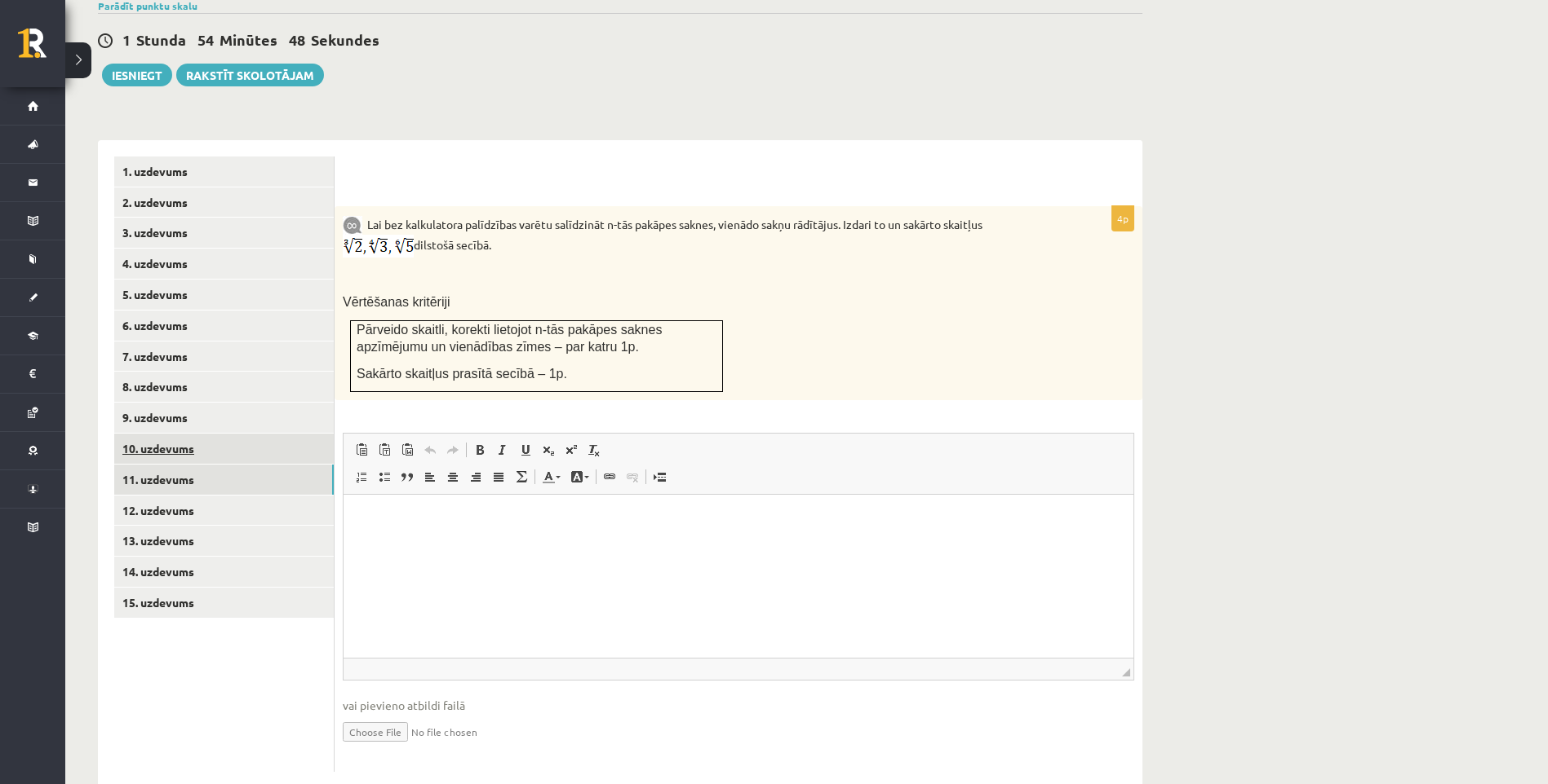
click at [283, 433] on link "10. uzdevums" at bounding box center [224, 448] width 219 height 30
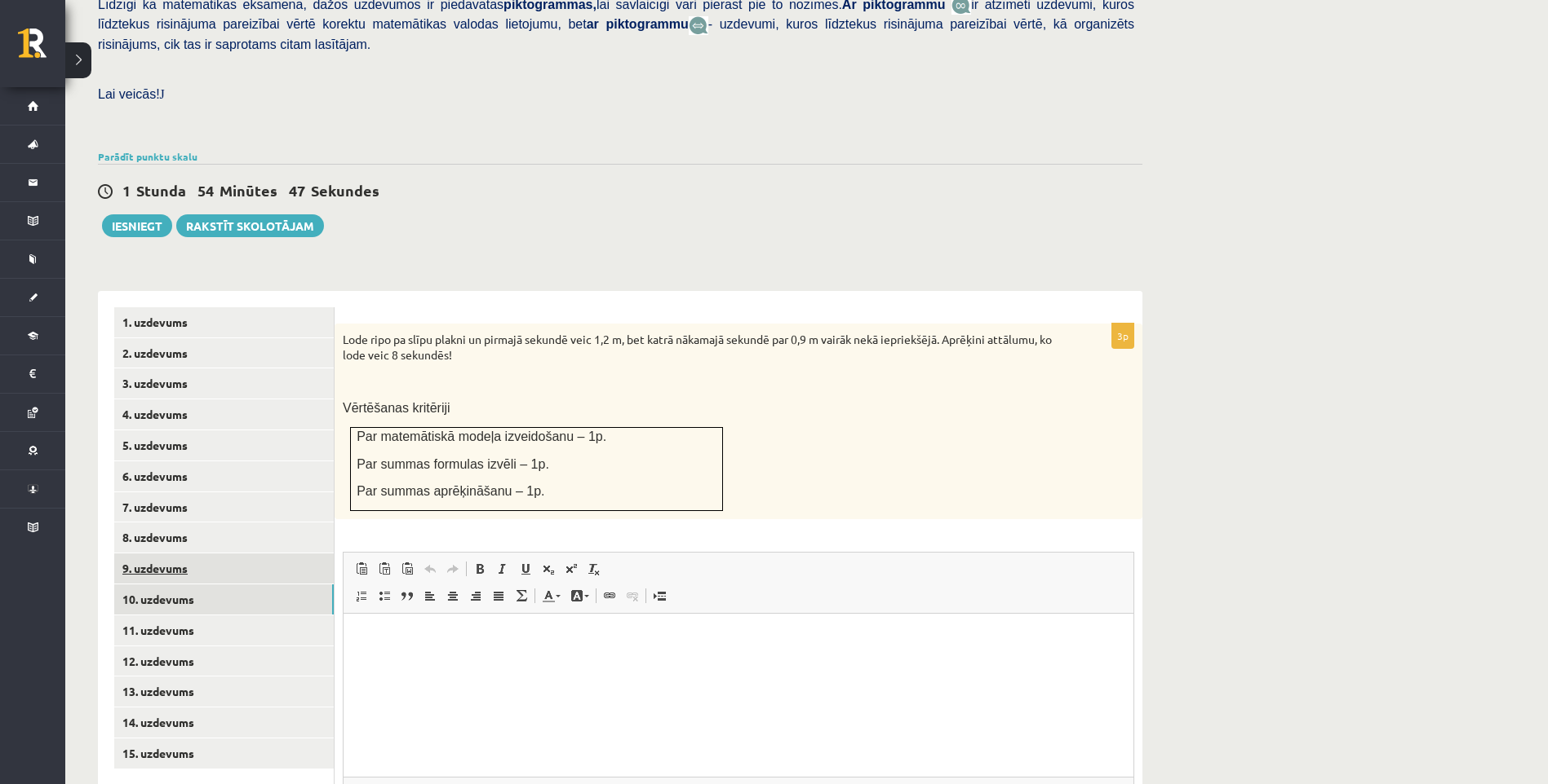
scroll to position [0, 0]
click at [255, 553] on link "9. uzdevums" at bounding box center [224, 568] width 219 height 30
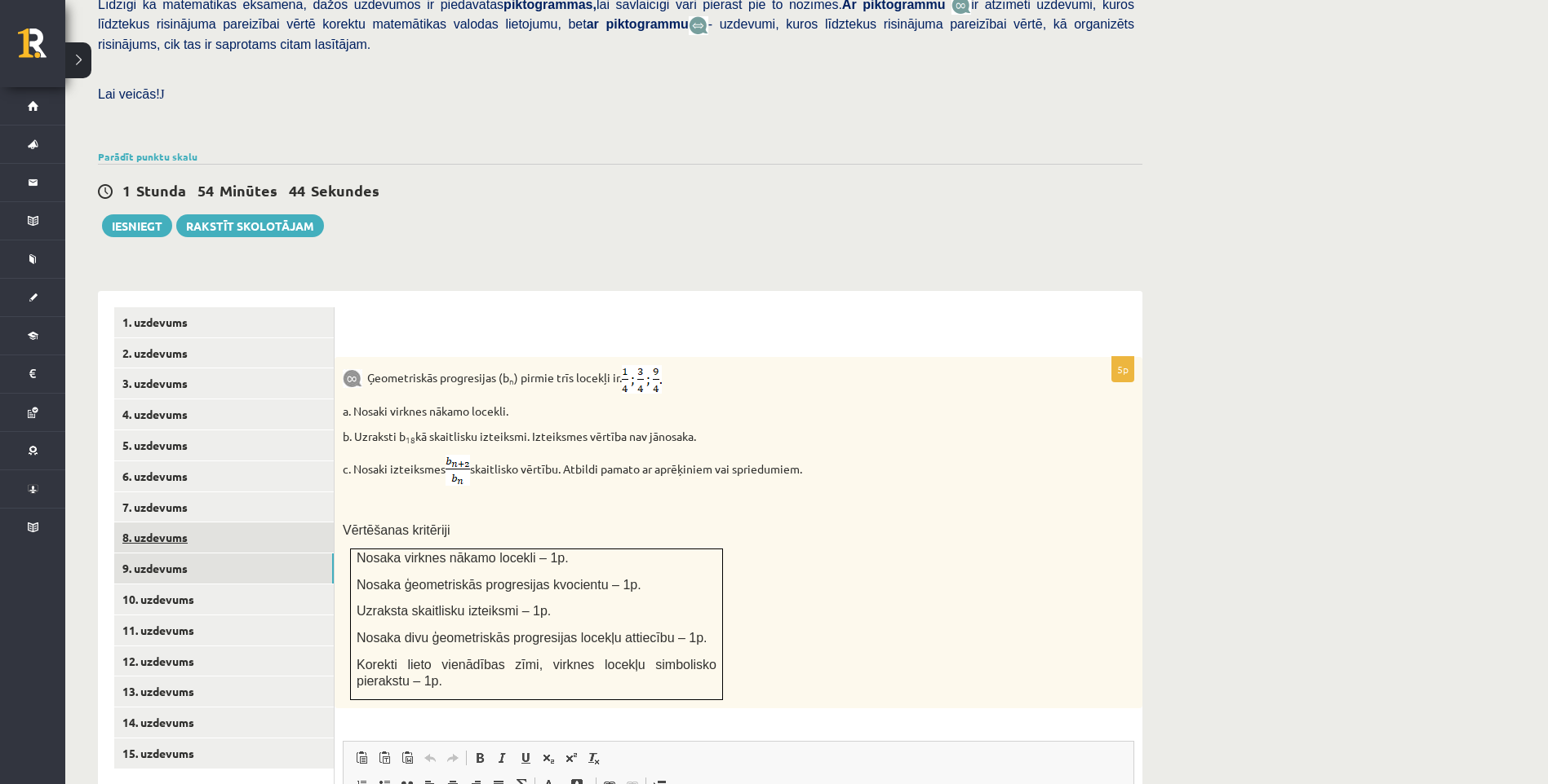
click at [227, 522] on link "8. uzdevums" at bounding box center [224, 537] width 219 height 30
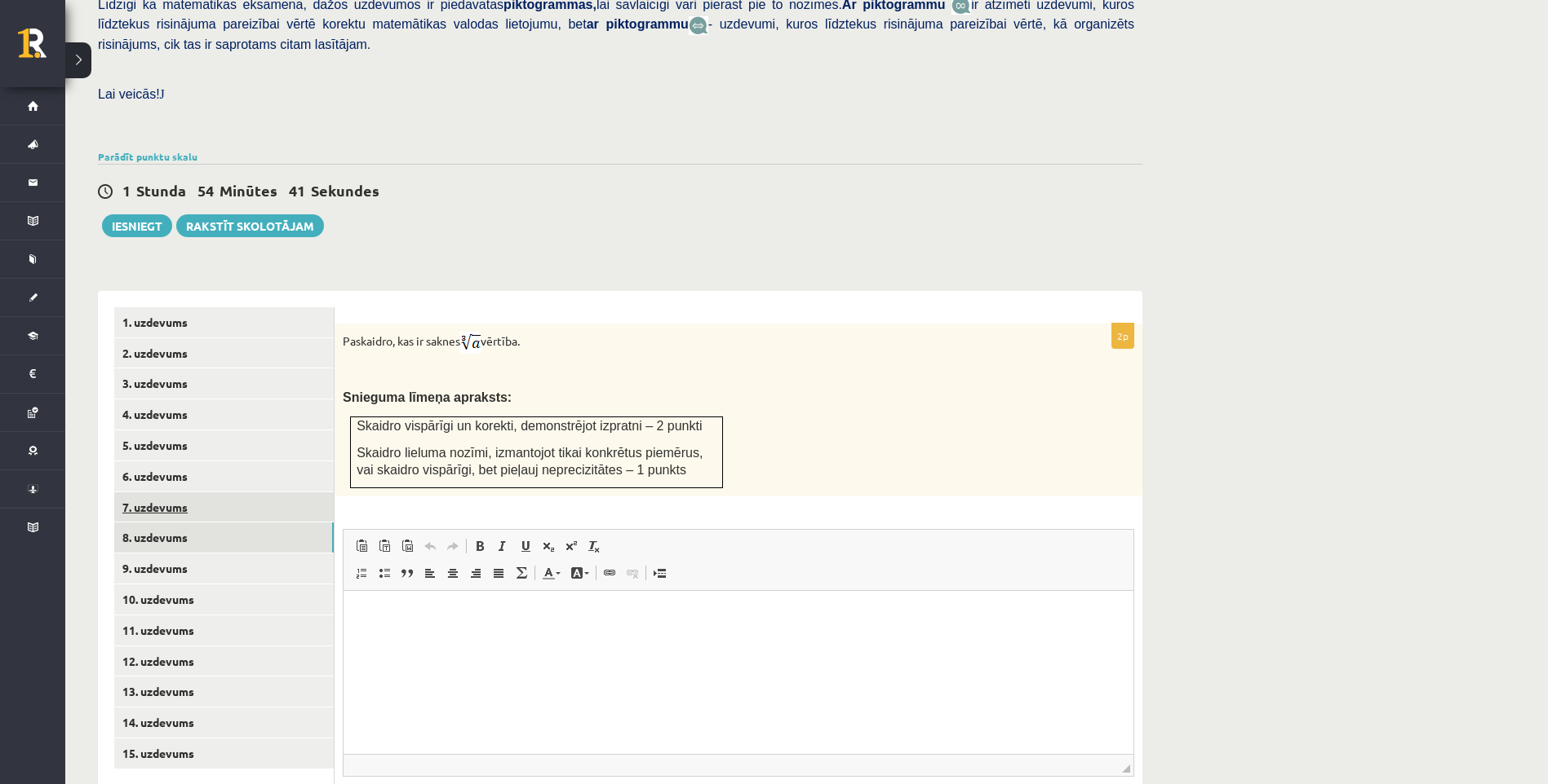
click at [191, 492] on link "7. uzdevums" at bounding box center [224, 507] width 219 height 30
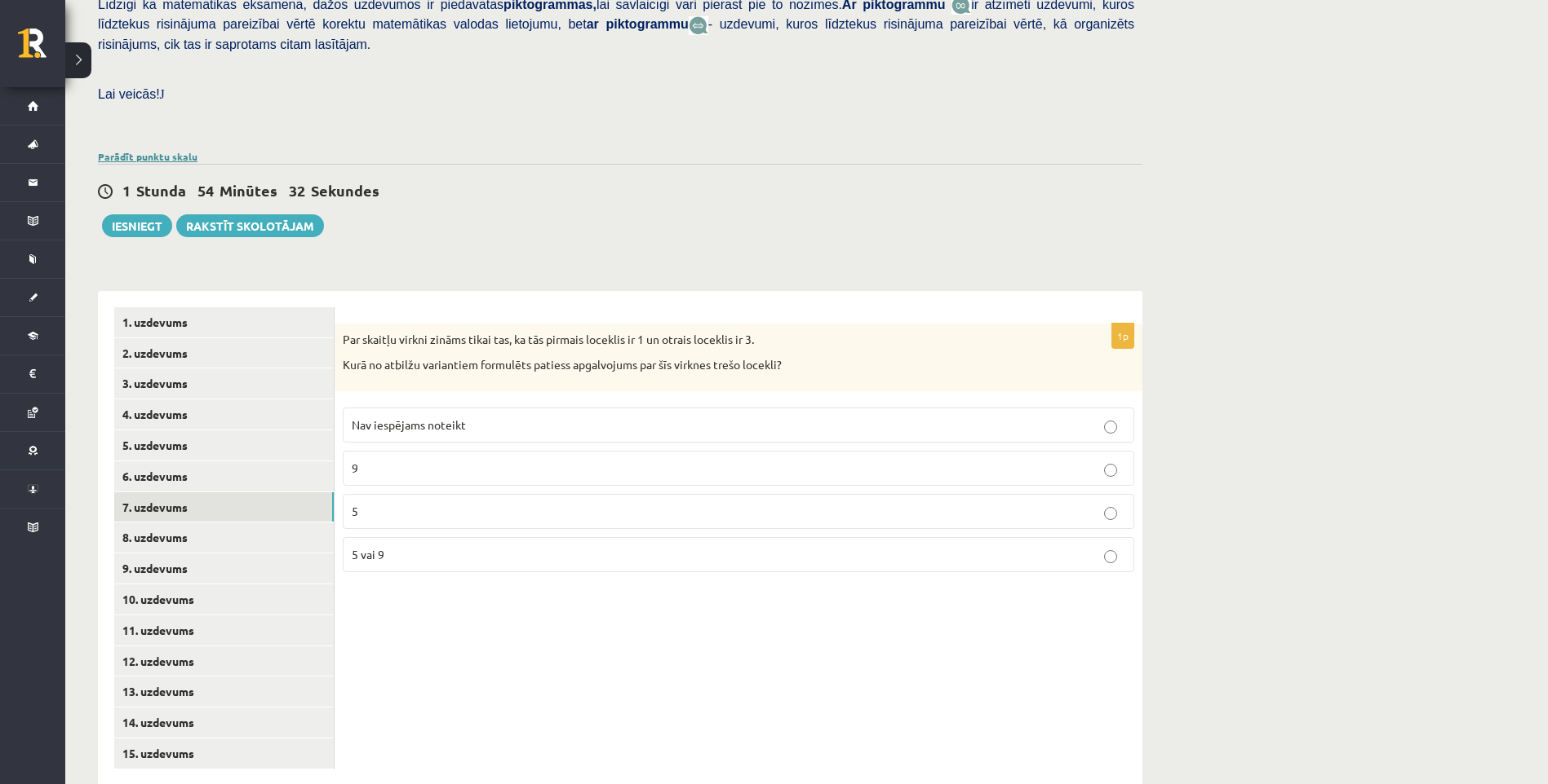
click at [183, 150] on link "Parādīt punktu skalu" at bounding box center [147, 156] width 99 height 13
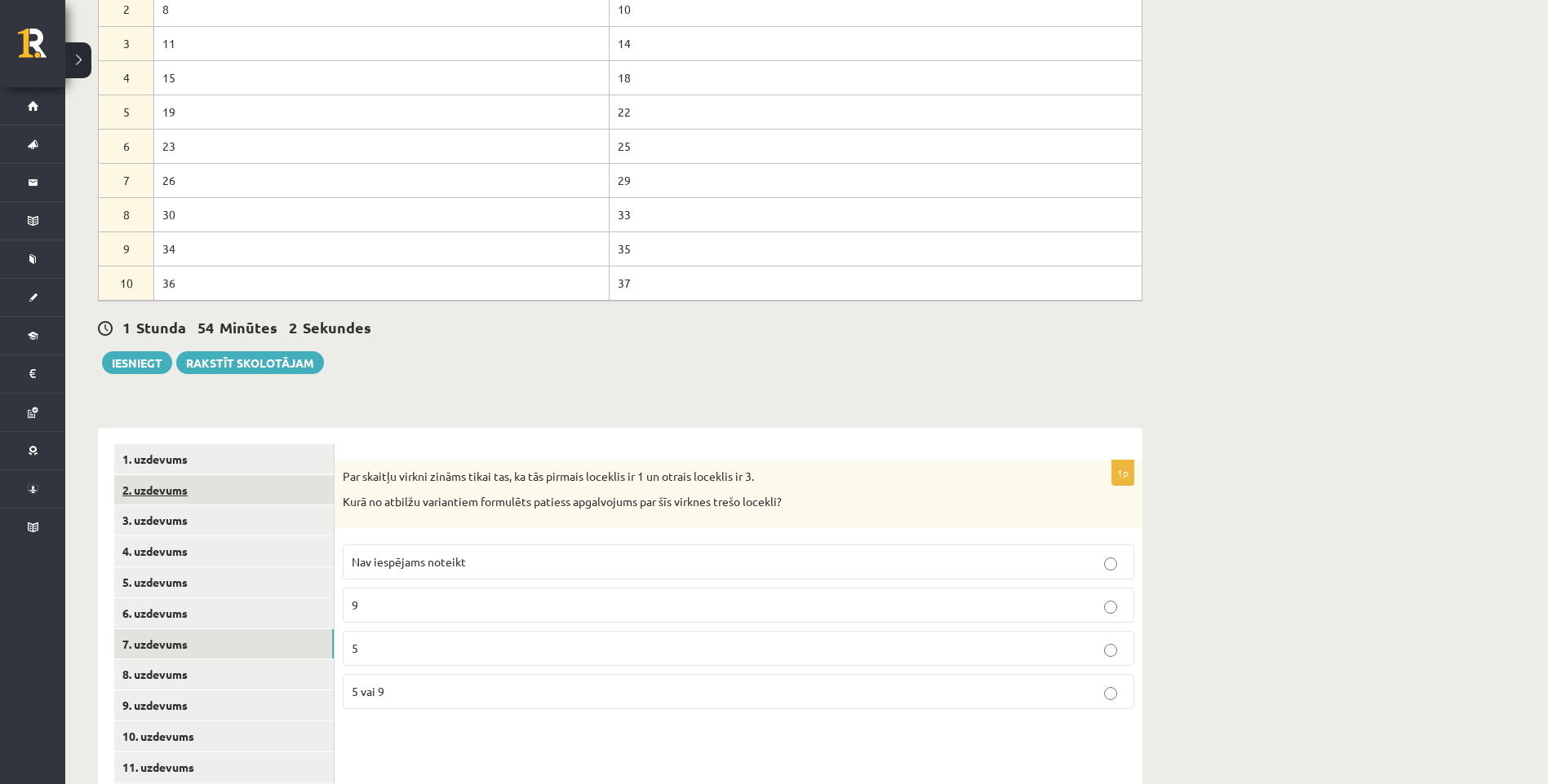
scroll to position [799, 0]
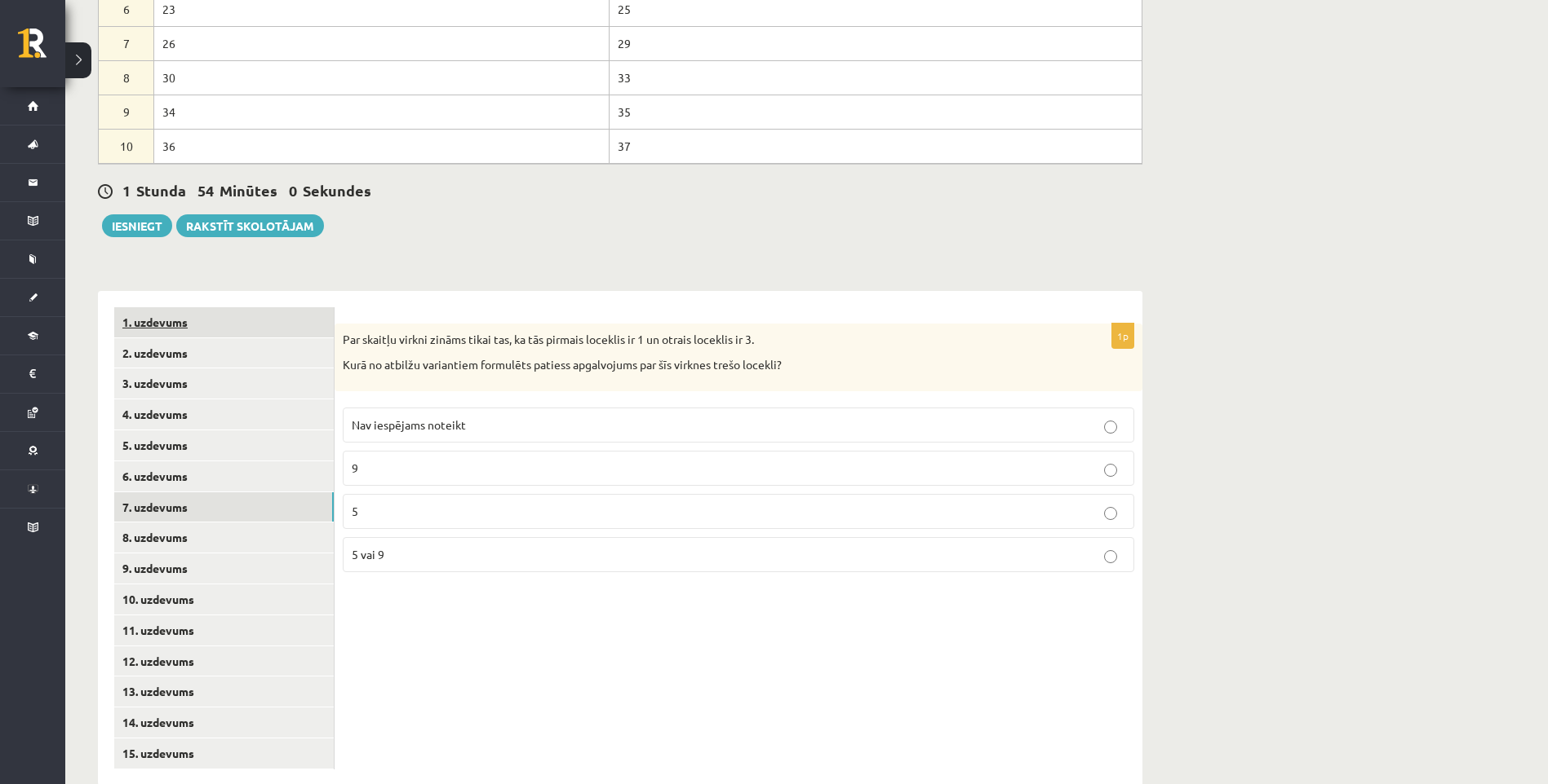
click at [202, 307] on link "1. uzdevums" at bounding box center [224, 322] width 219 height 30
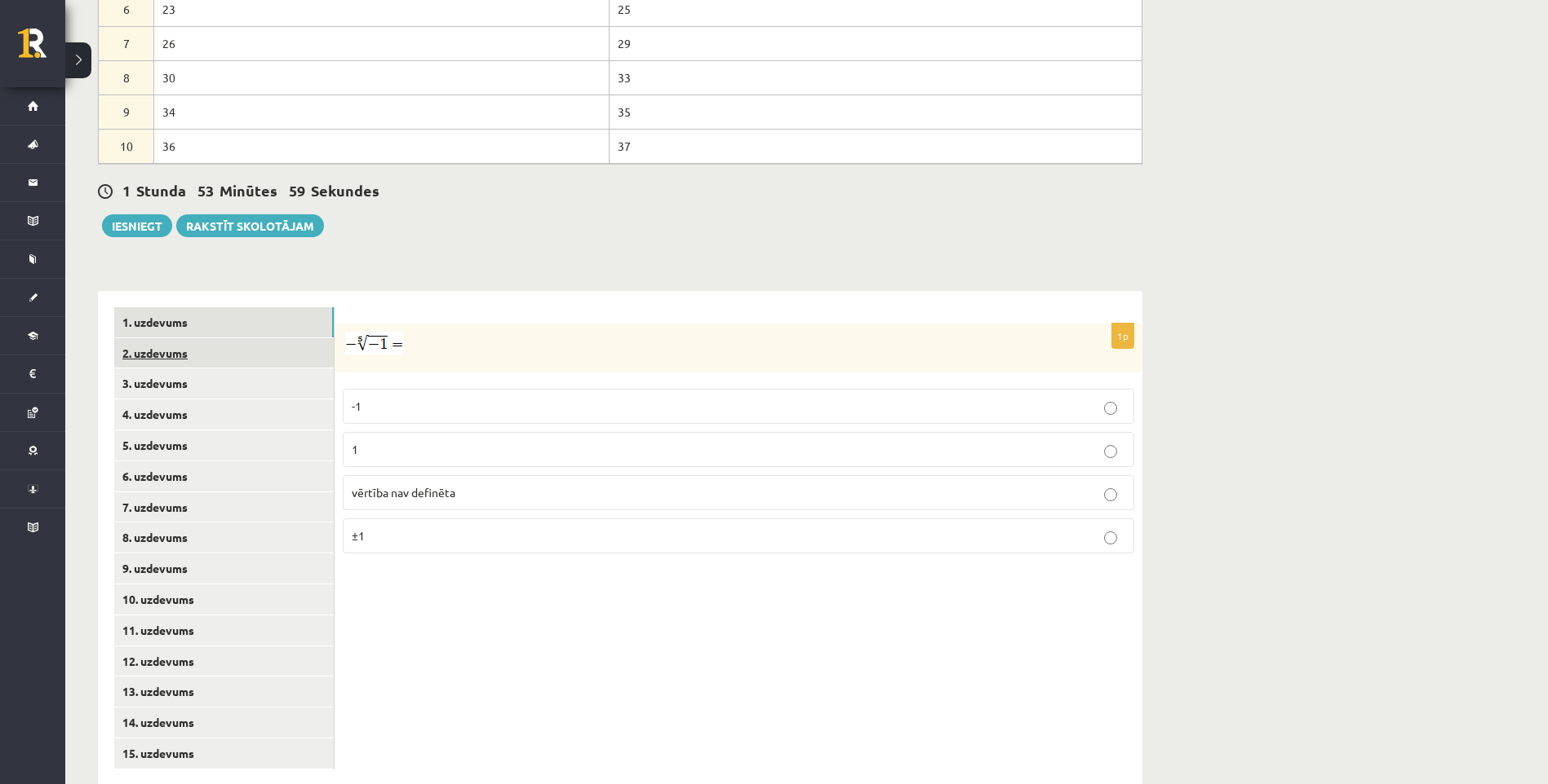
click at [214, 338] on link "2. uzdevums" at bounding box center [224, 352] width 219 height 30
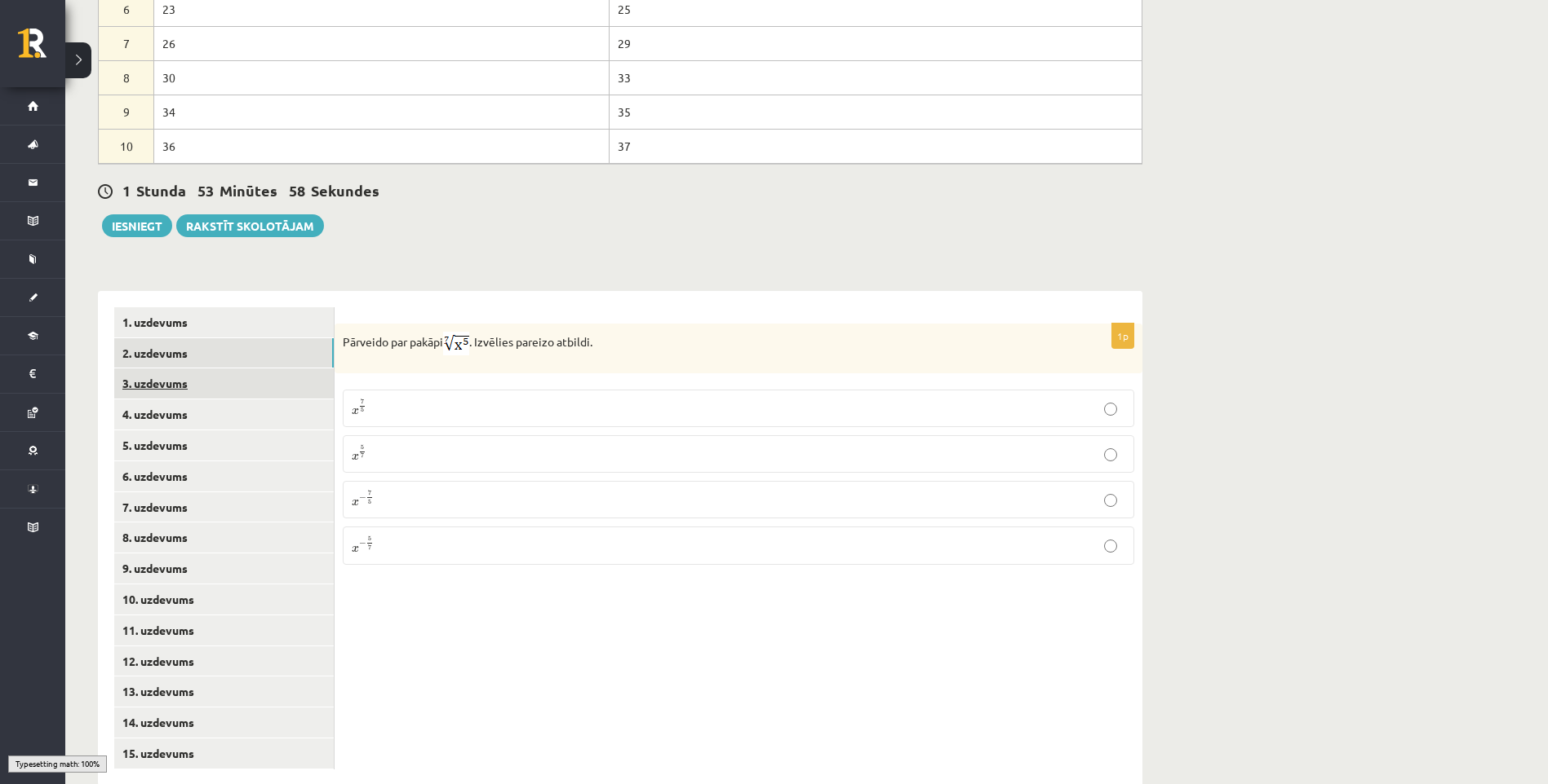
click at [219, 369] on link "3. uzdevums" at bounding box center [224, 383] width 219 height 30
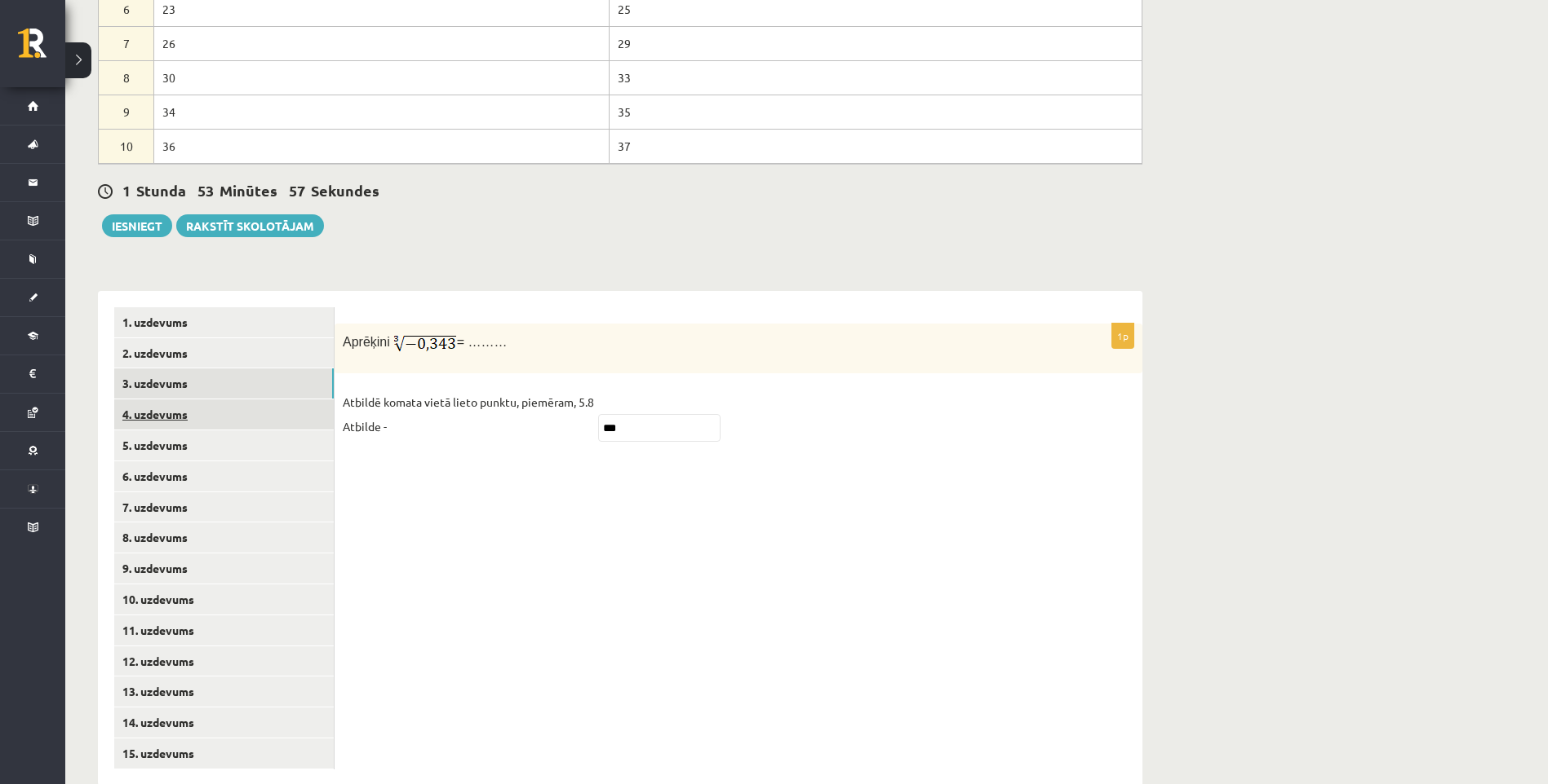
click at [246, 400] on link "4. uzdevums" at bounding box center [224, 414] width 219 height 30
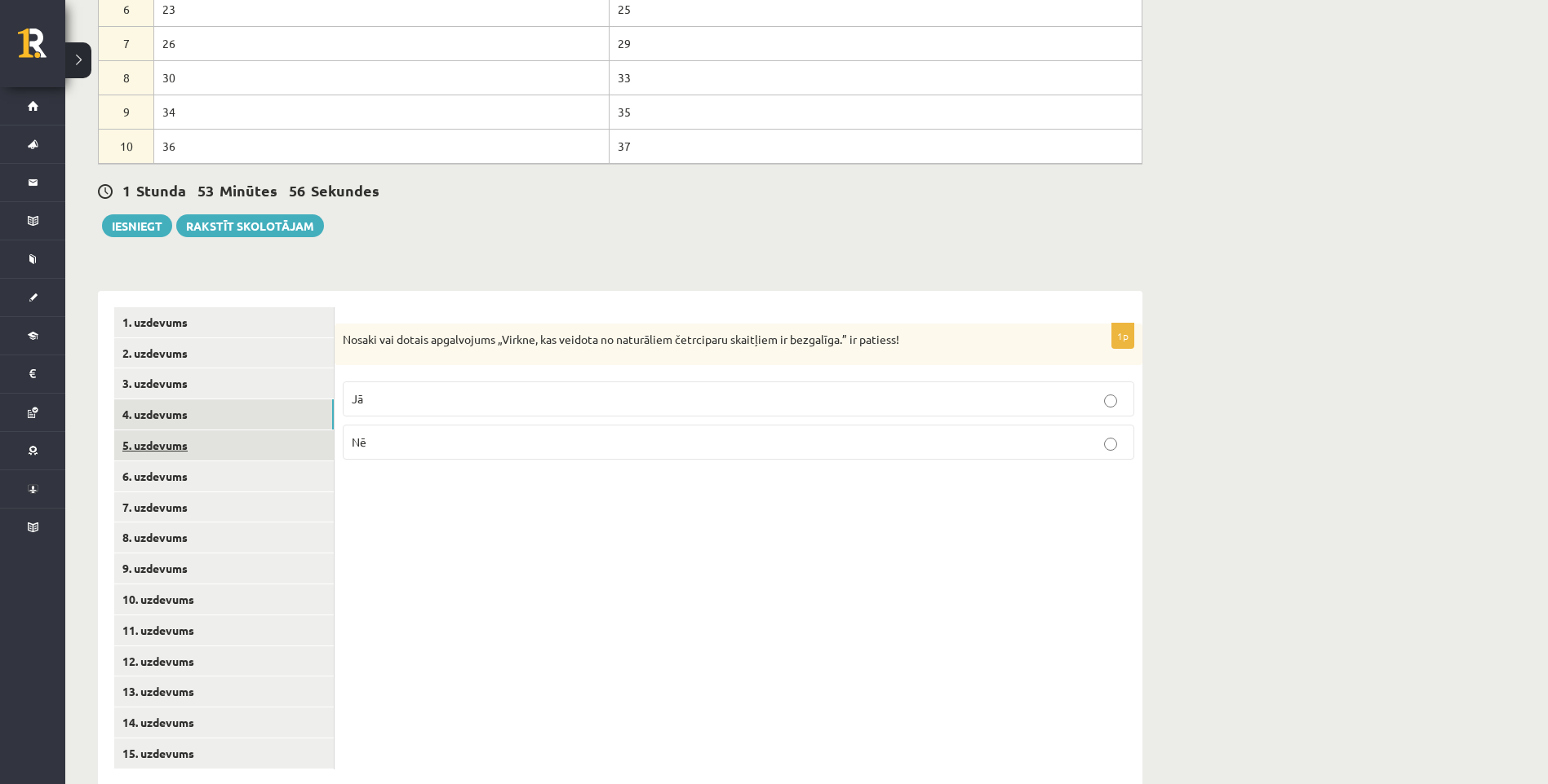
click at [261, 431] on link "5. uzdevums" at bounding box center [224, 445] width 219 height 30
click at [263, 461] on link "6. uzdevums" at bounding box center [224, 476] width 219 height 30
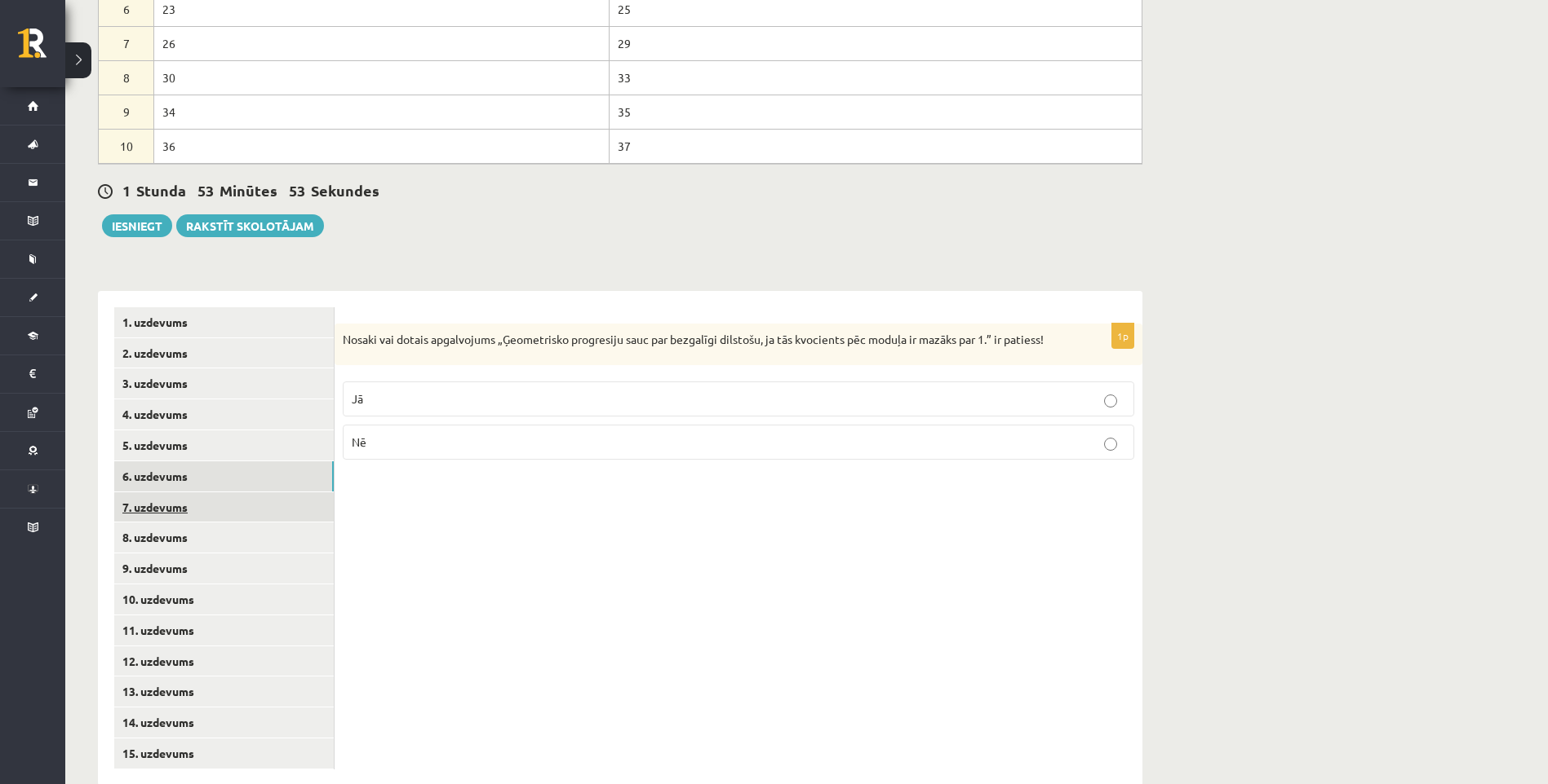
click at [254, 492] on link "7. uzdevums" at bounding box center [224, 507] width 219 height 30
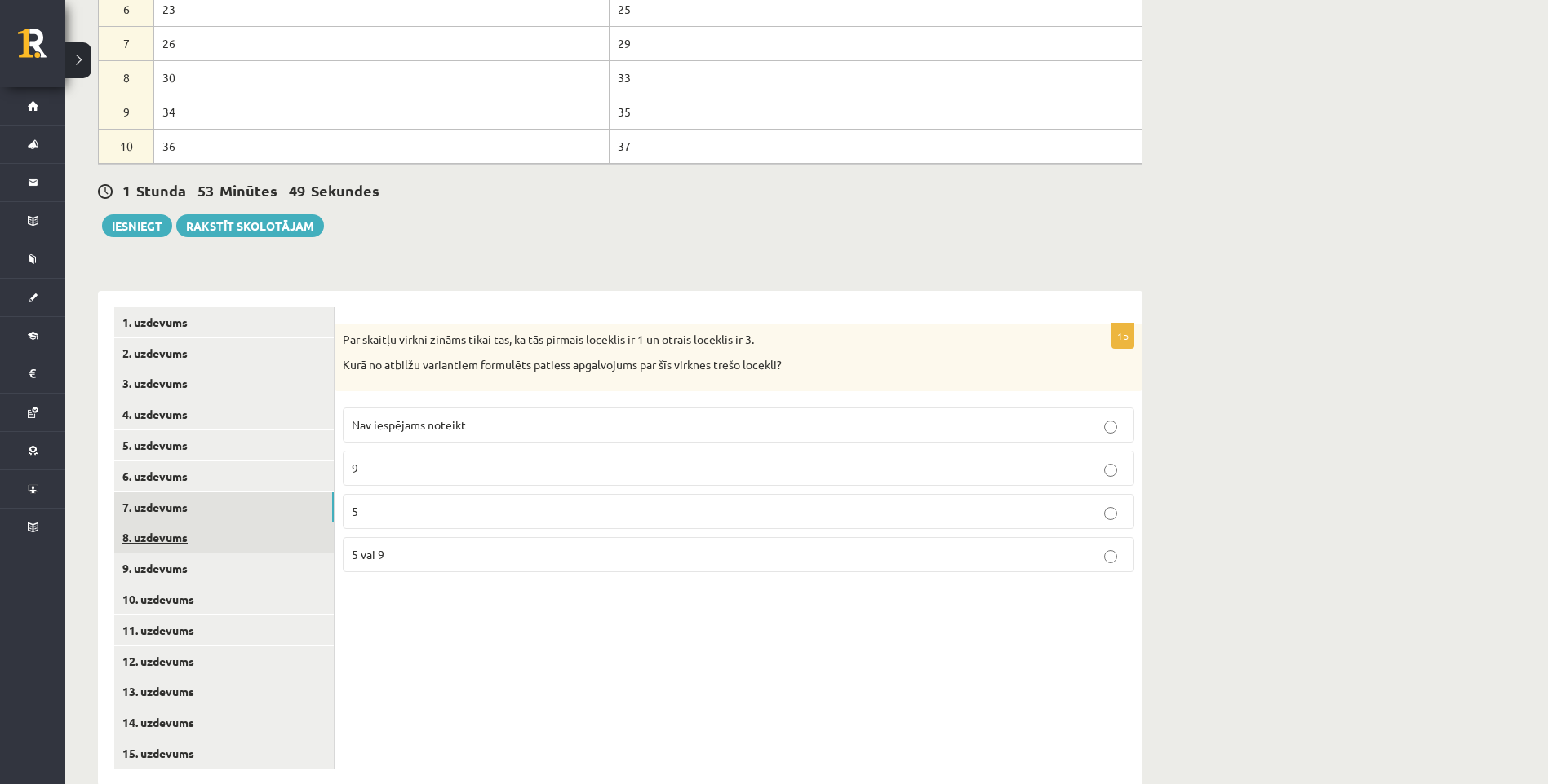
click at [188, 522] on link "8. uzdevums" at bounding box center [224, 537] width 219 height 30
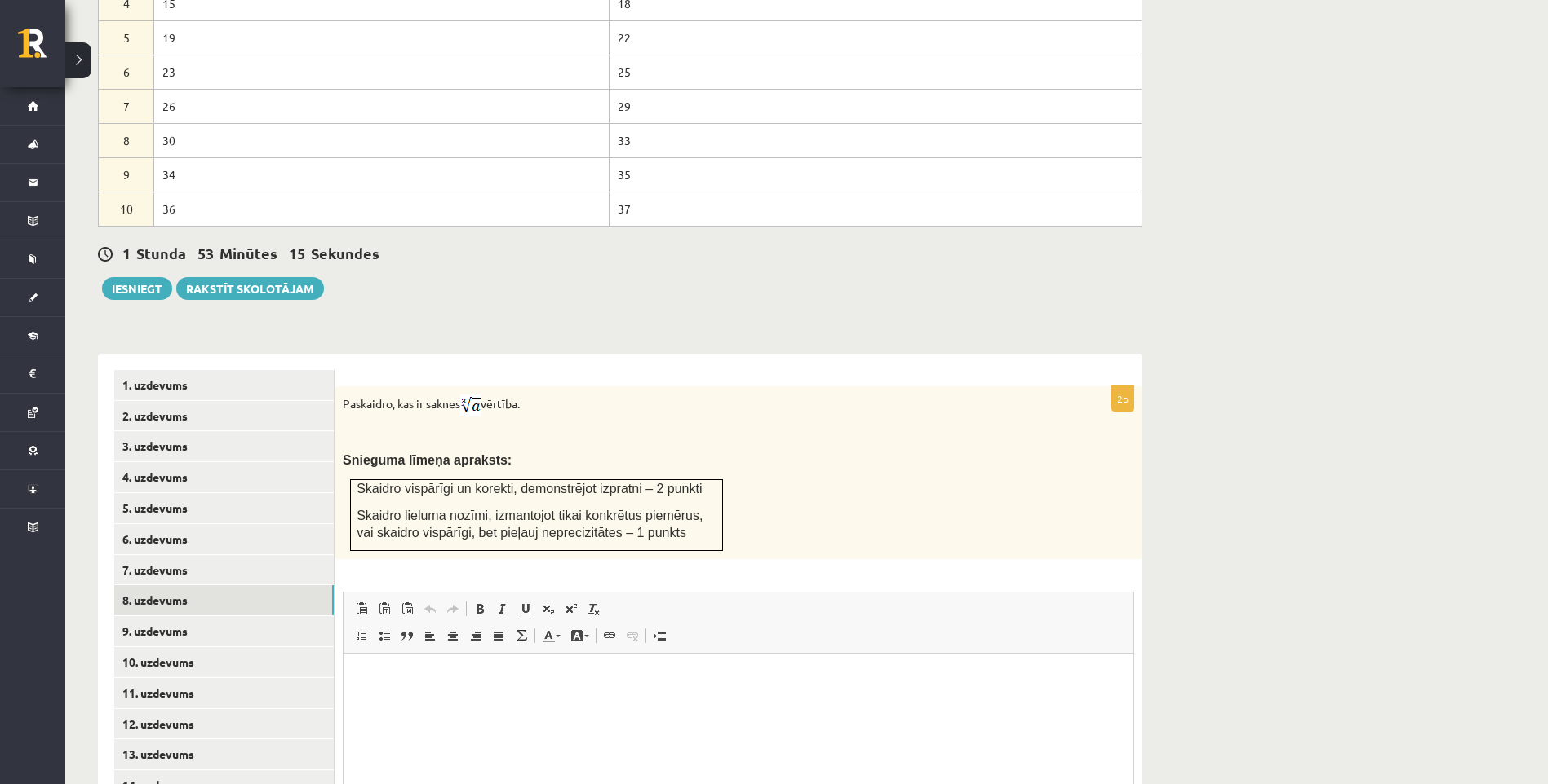
scroll to position [898, 0]
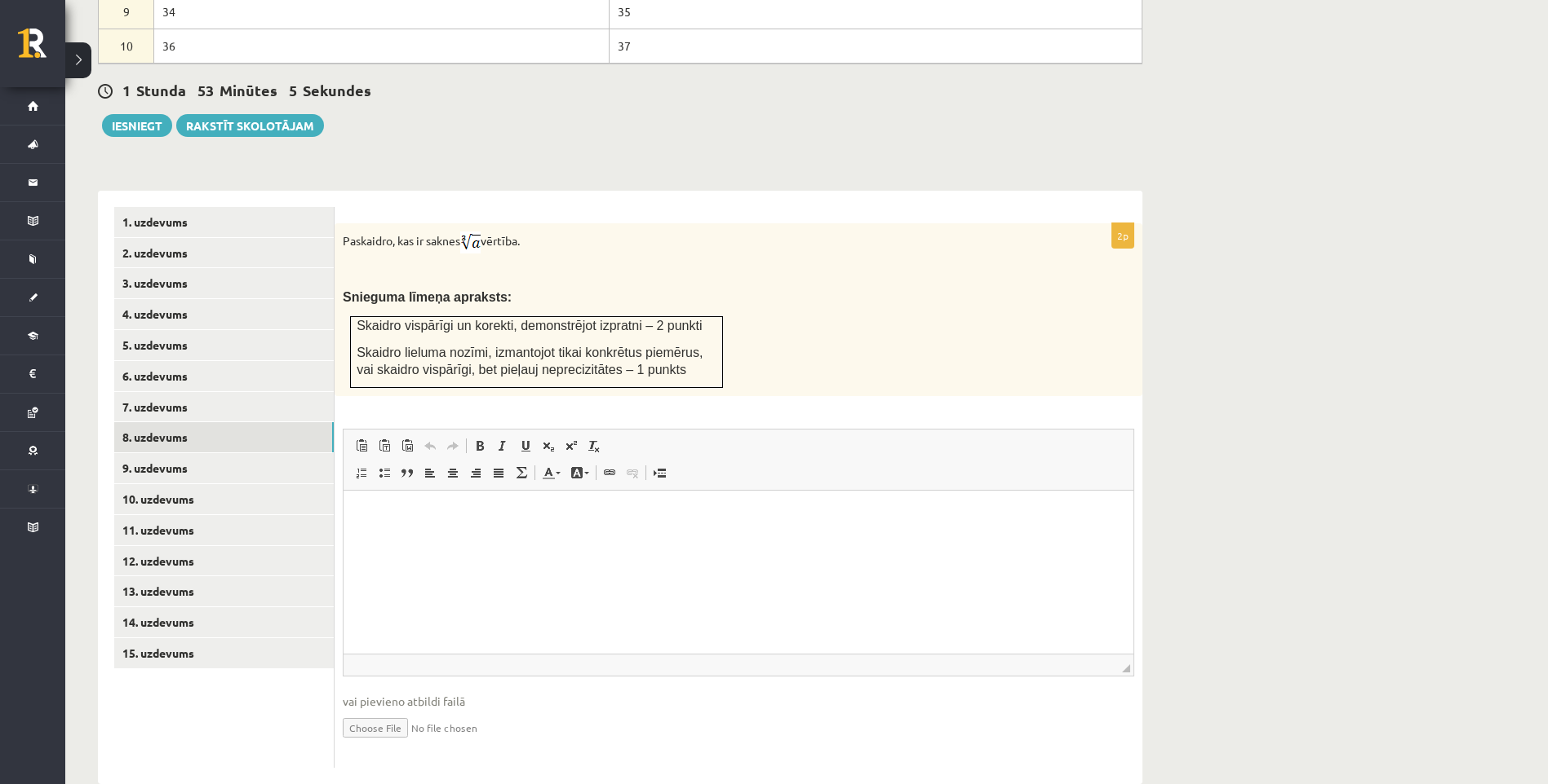
click at [489, 521] on p "Editor, wiswyg-editor-user-answer-47433780476520" at bounding box center [738, 515] width 757 height 17
click at [175, 453] on link "9. uzdevums" at bounding box center [224, 468] width 219 height 30
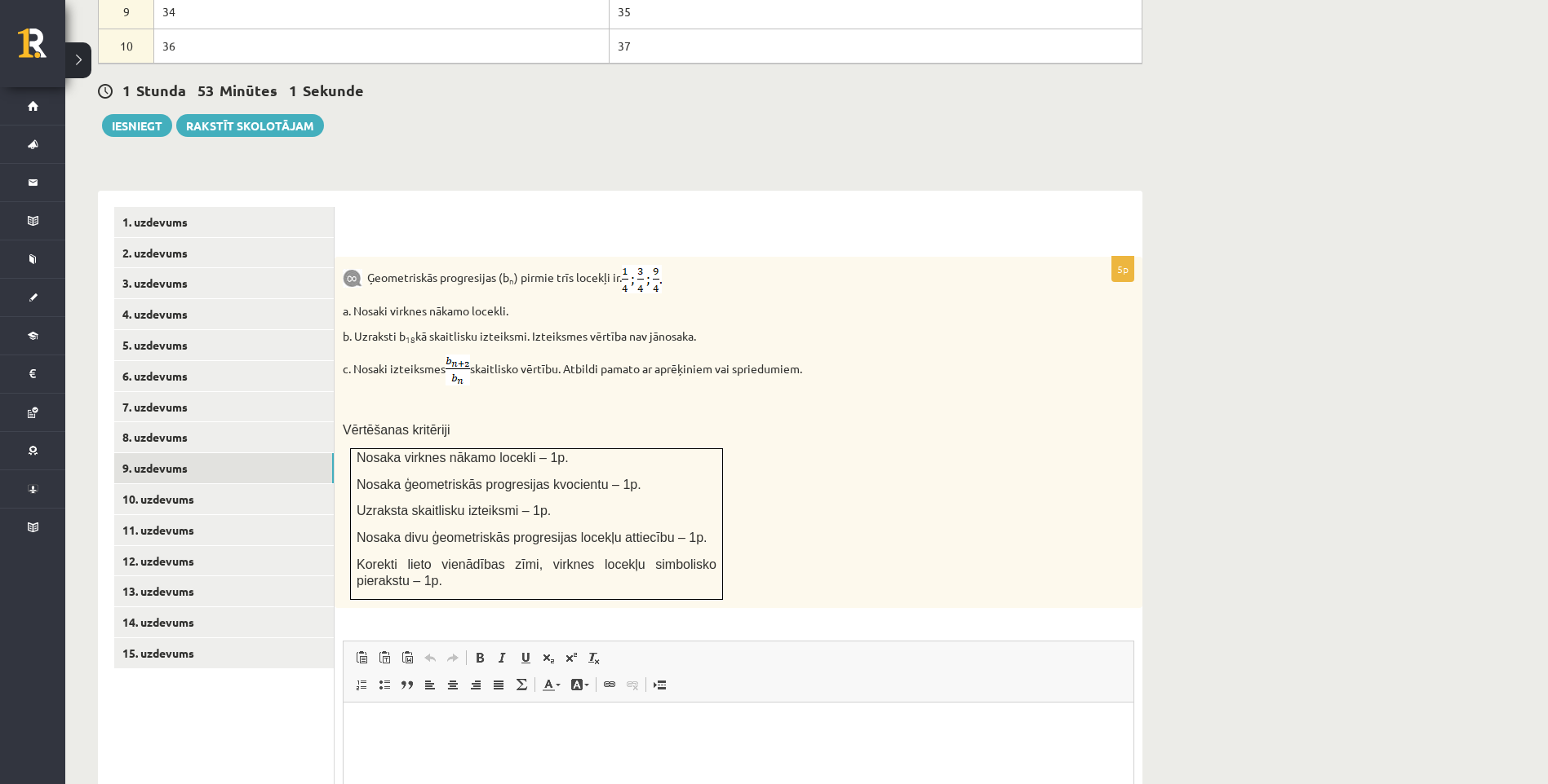
scroll to position [1062, 0]
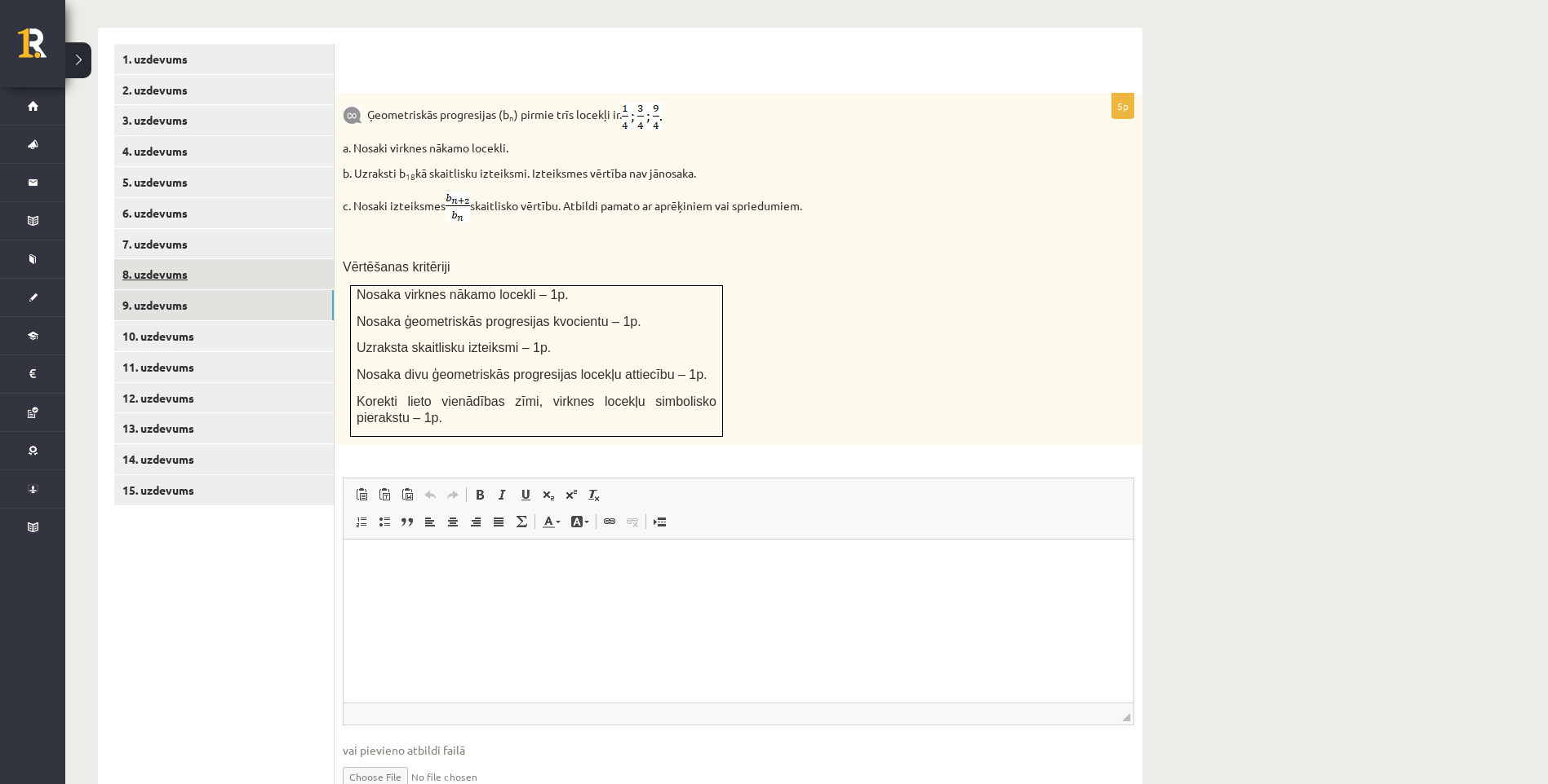
click at [213, 259] on link "8. uzdevums" at bounding box center [224, 273] width 219 height 30
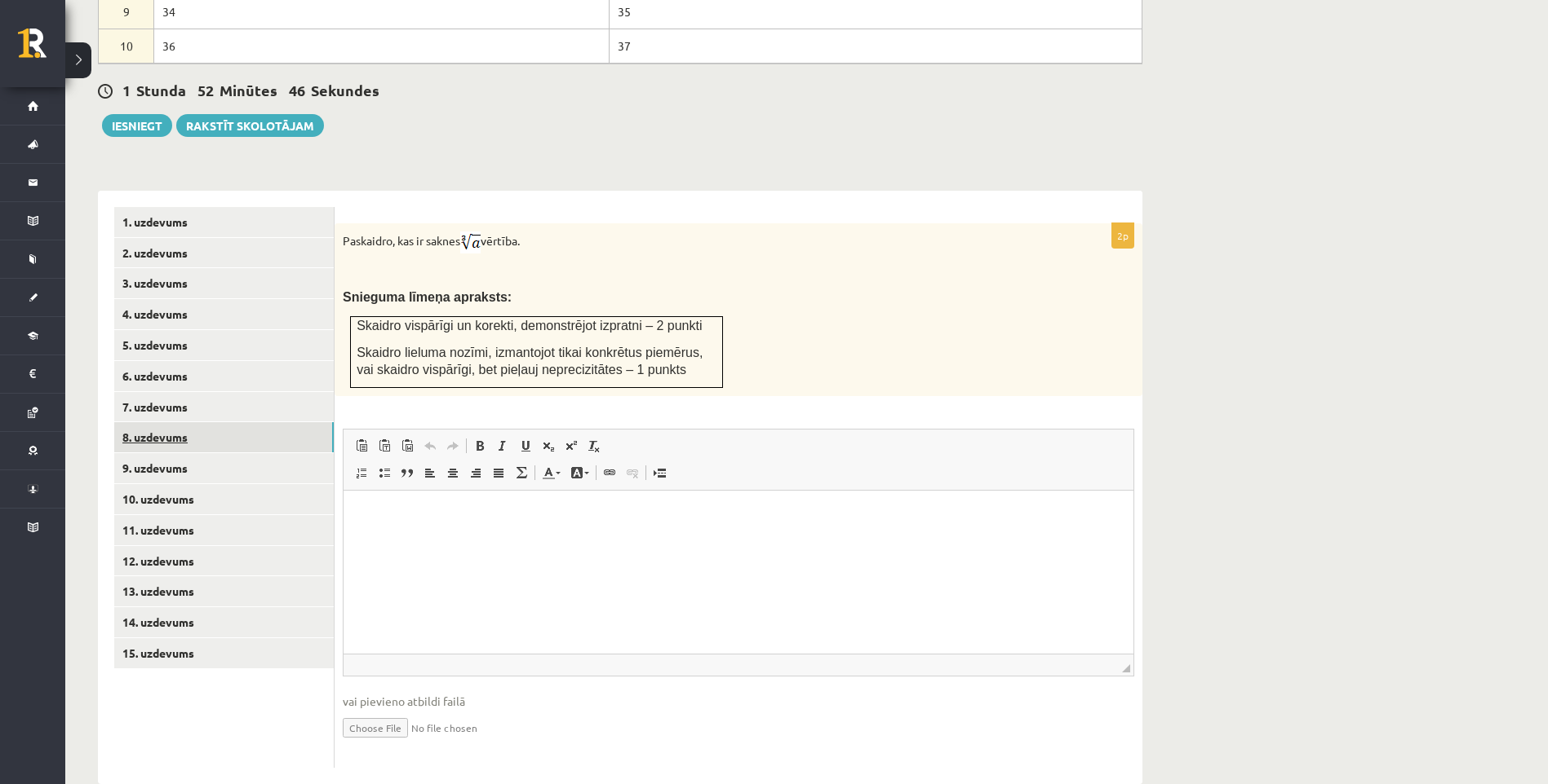
scroll to position [0, 0]
click at [152, 453] on link "9. uzdevums" at bounding box center [224, 468] width 219 height 30
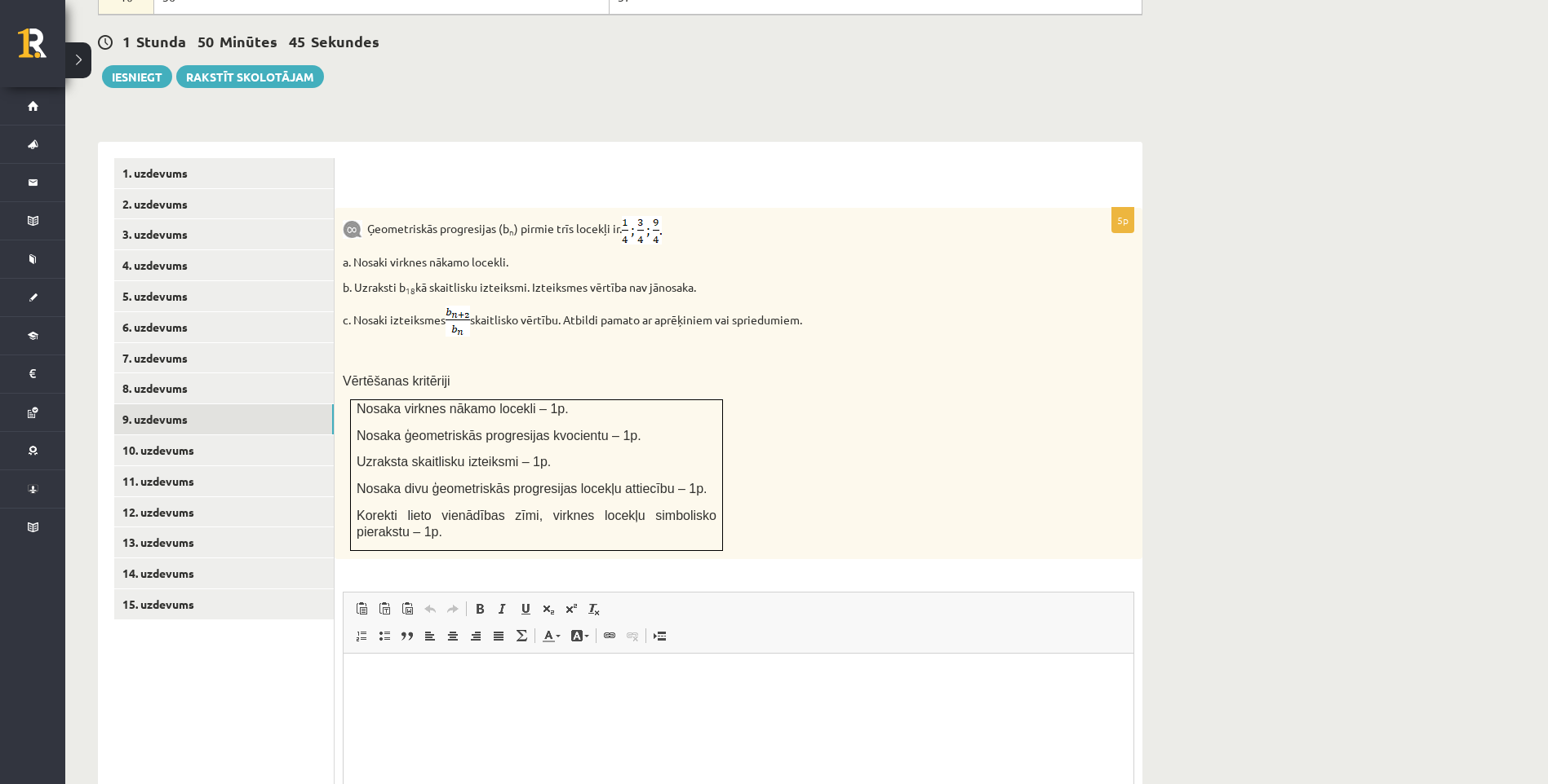
scroll to position [1110, 0]
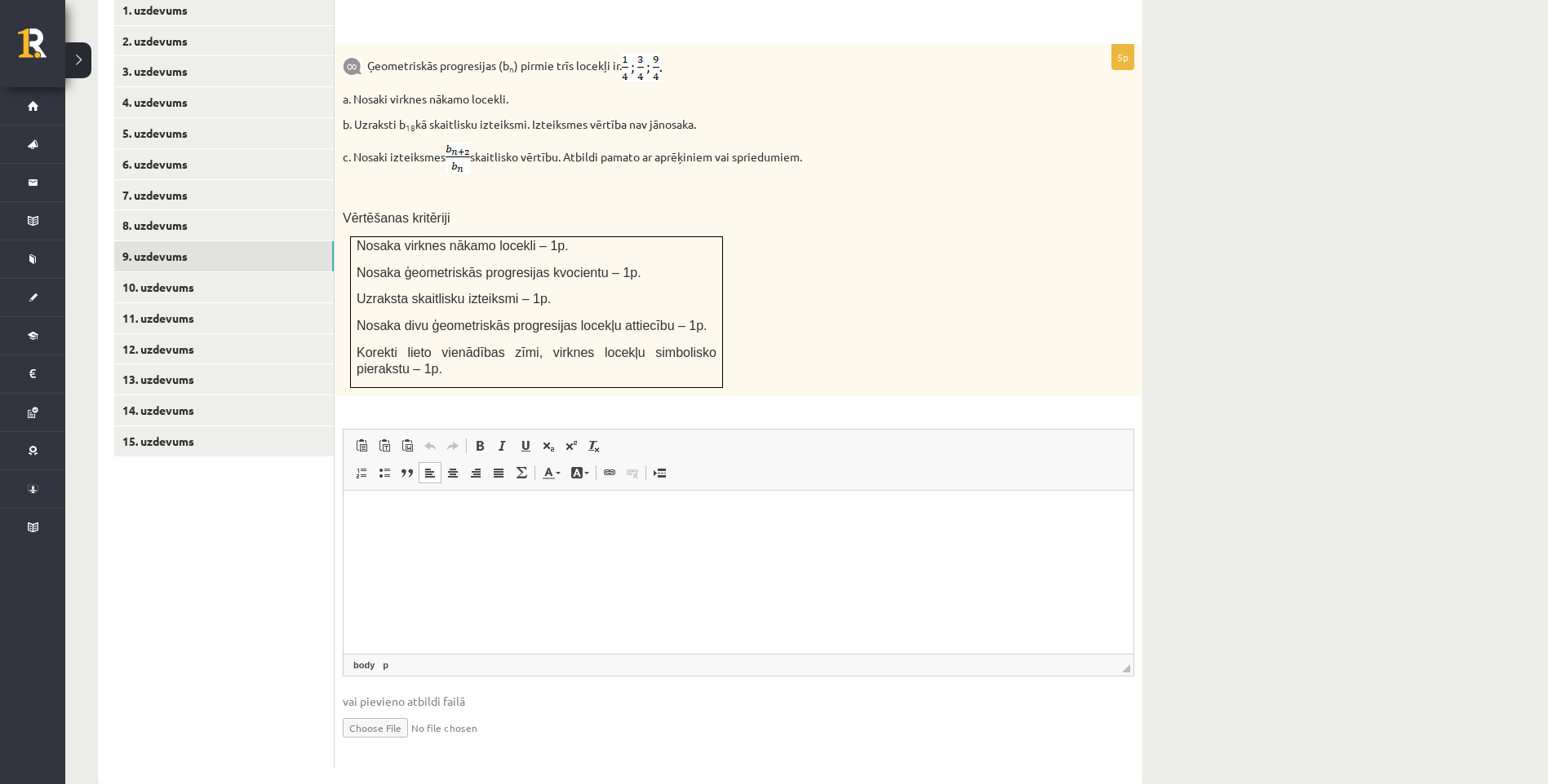
click at [732, 512] on p "Editor, wiswyg-editor-user-answer-47433775414780" at bounding box center [738, 514] width 757 height 17
click at [210, 273] on link "10. uzdevums" at bounding box center [224, 287] width 219 height 30
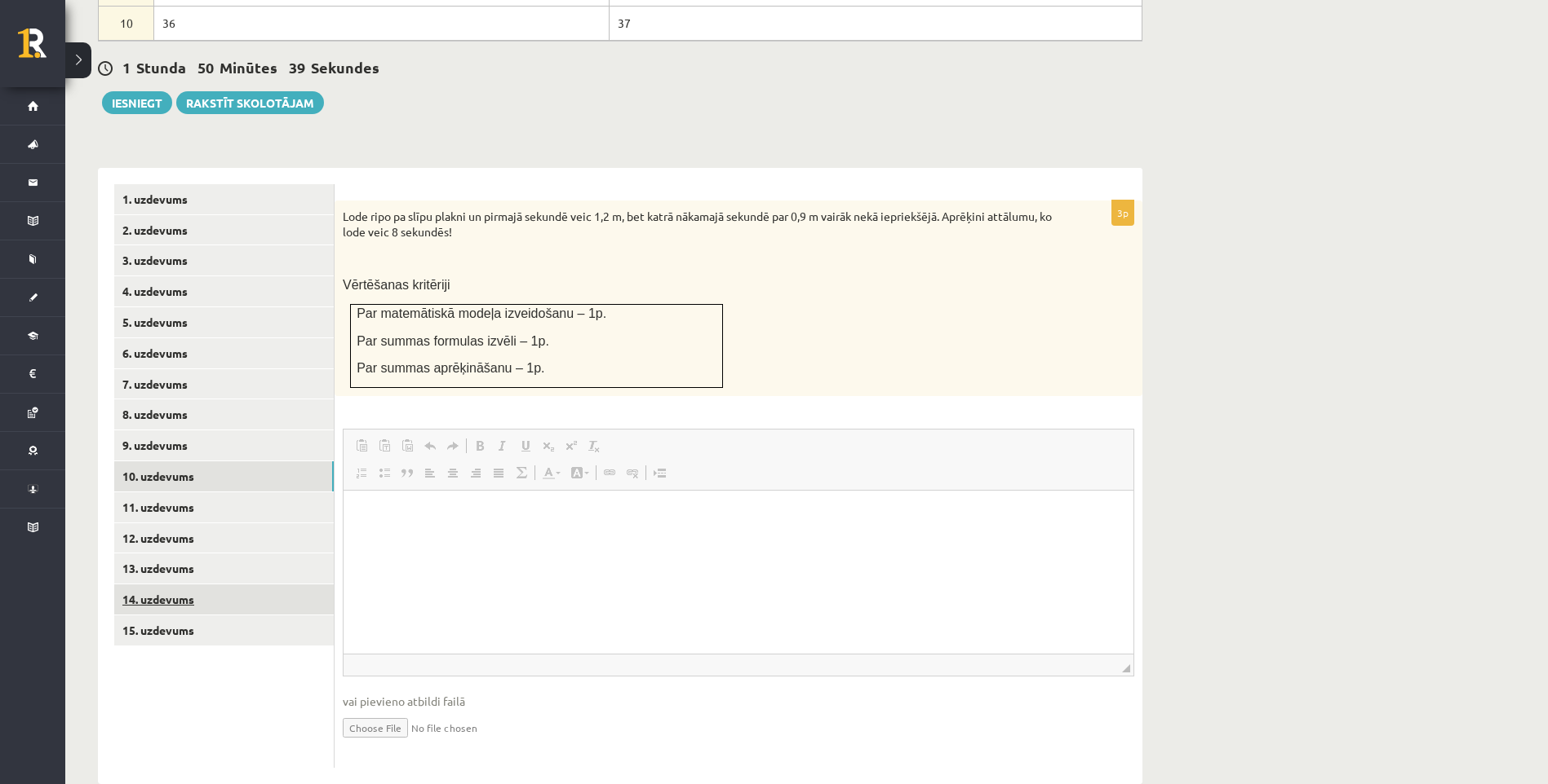
scroll to position [0, 0]
click at [181, 431] on link "9. uzdevums" at bounding box center [224, 445] width 219 height 30
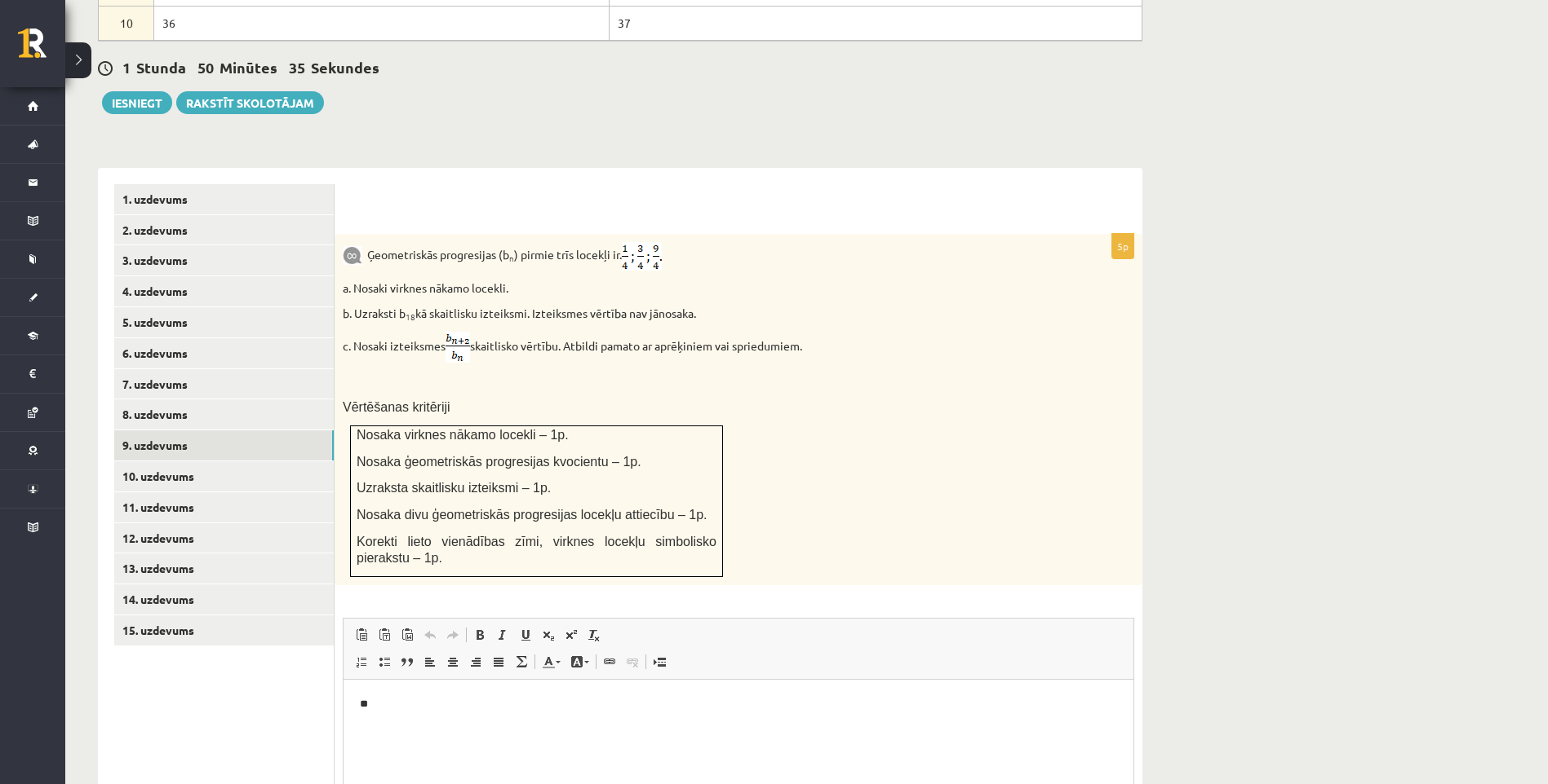
click at [410, 705] on p "**" at bounding box center [738, 704] width 757 height 17
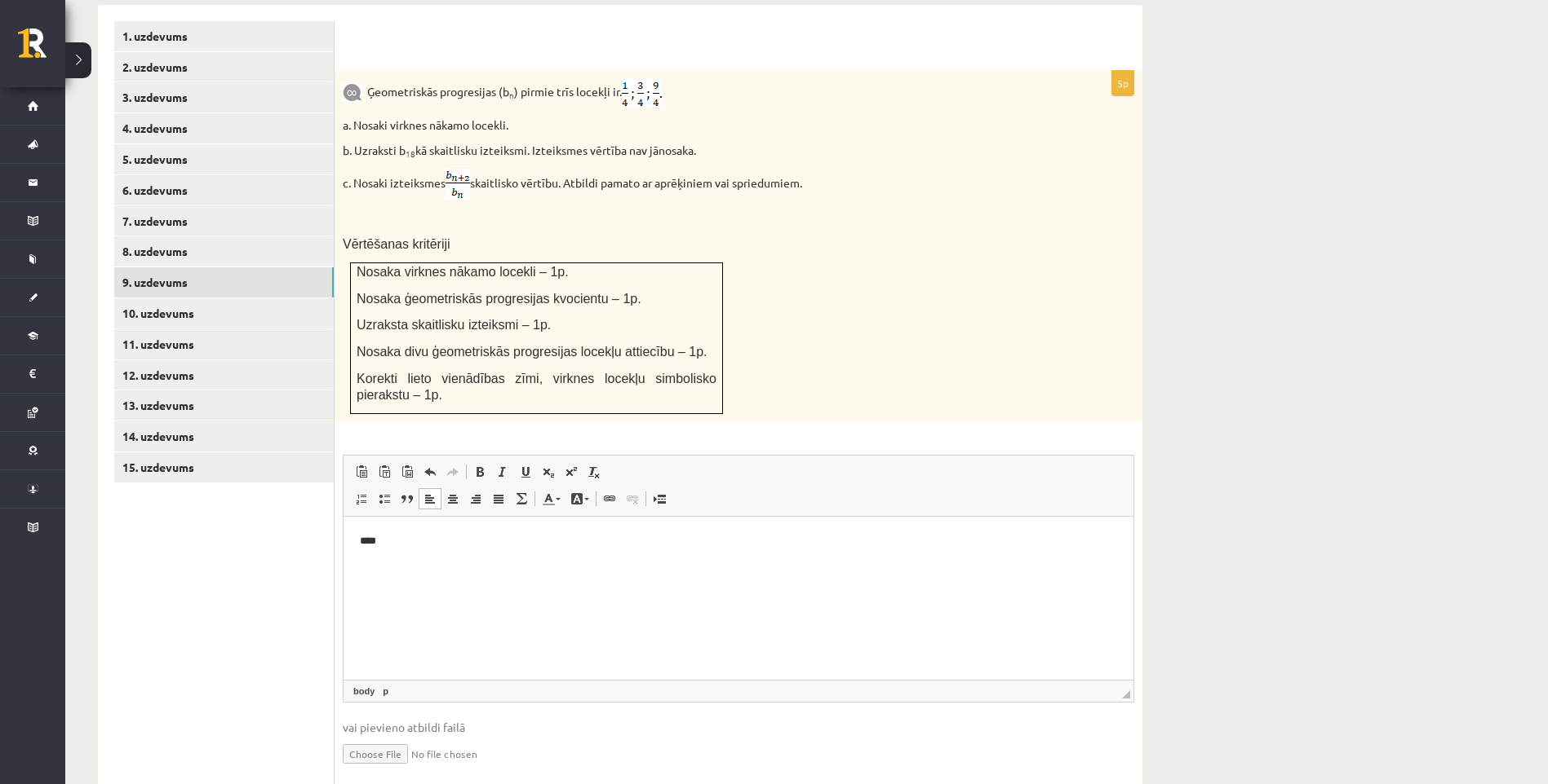
scroll to position [1003, 0]
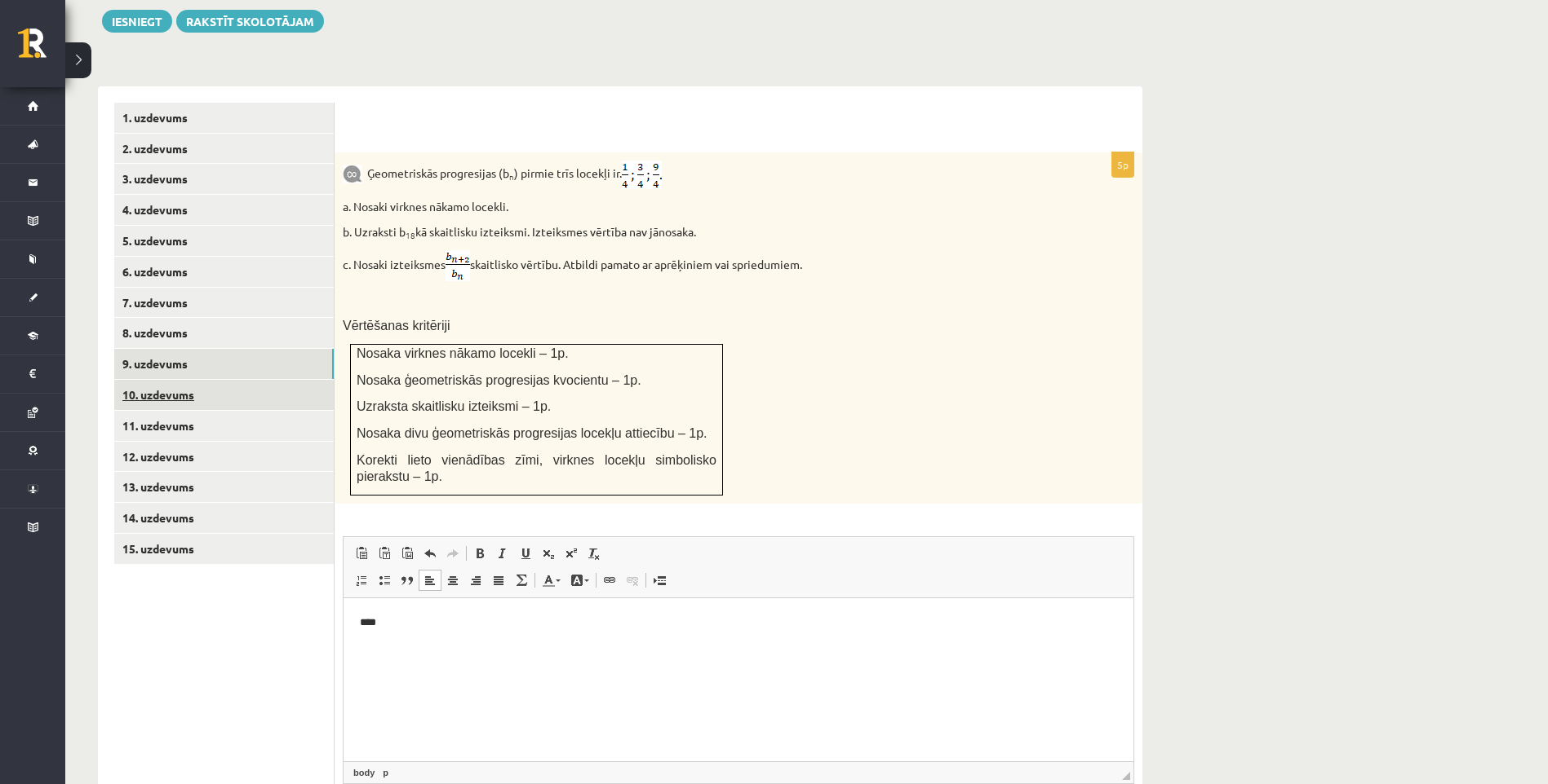
click at [216, 380] on link "10. uzdevums" at bounding box center [224, 394] width 219 height 30
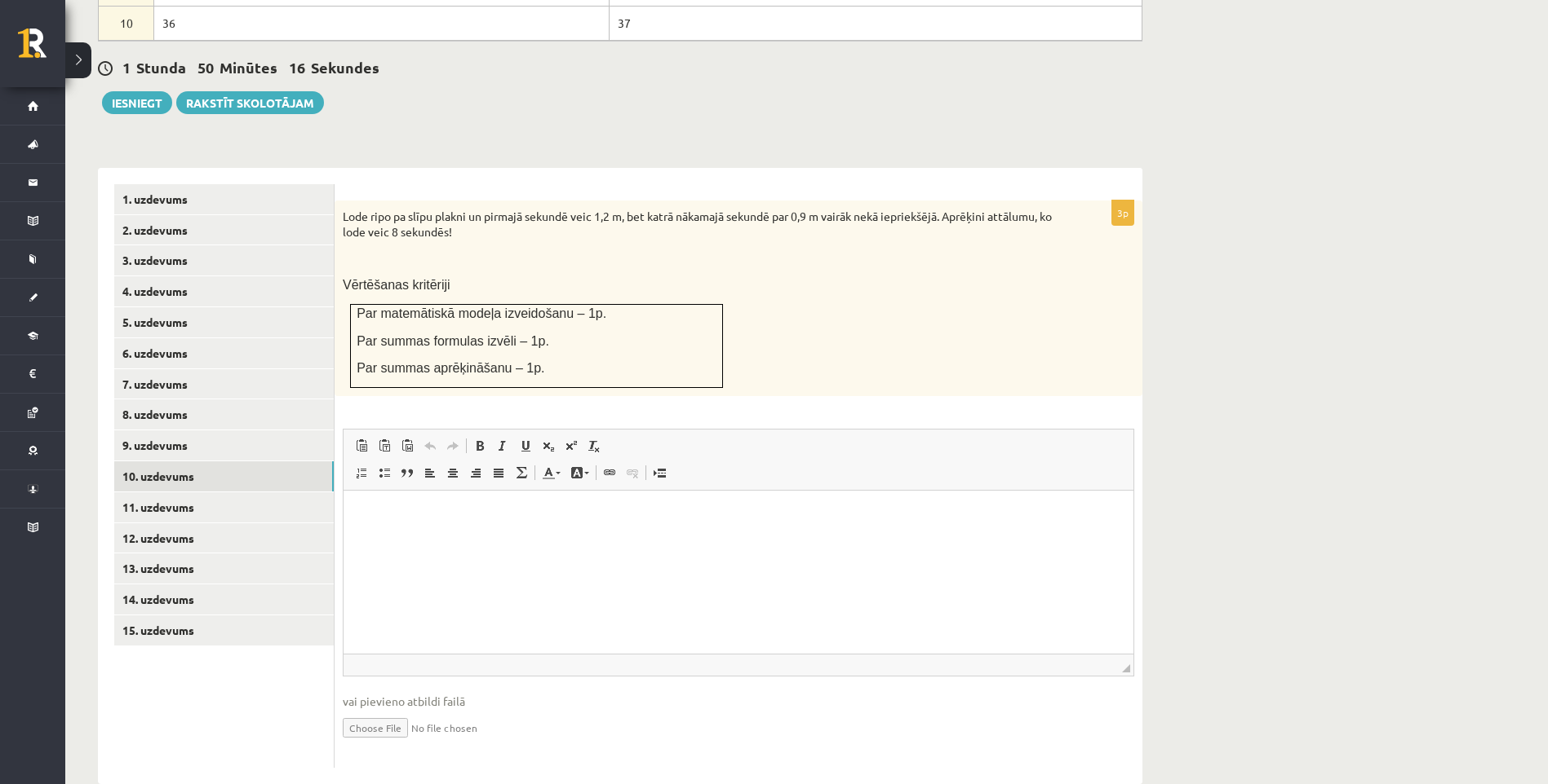
scroll to position [0, 0]
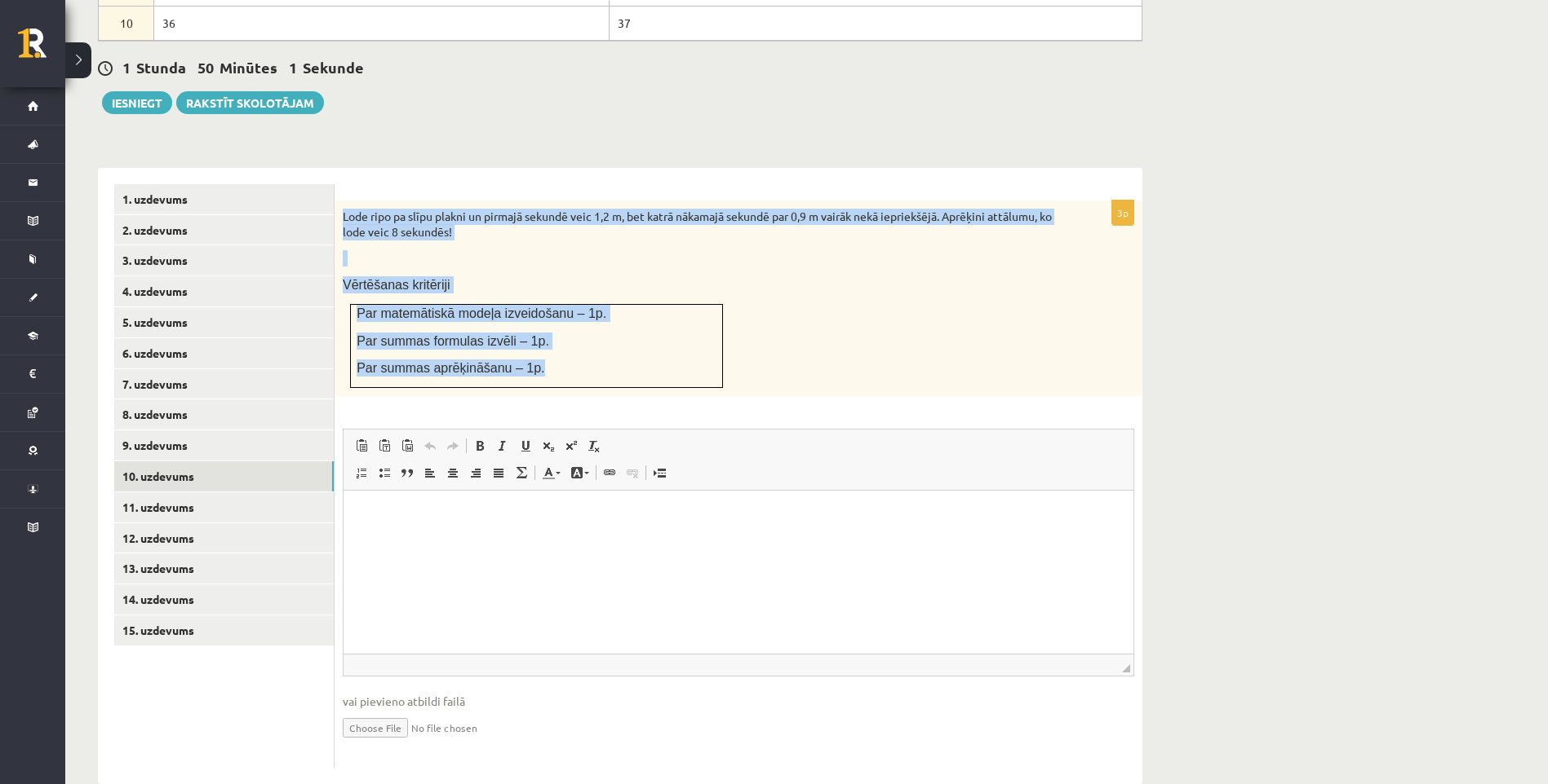
drag, startPoint x: 345, startPoint y: 183, endPoint x: 540, endPoint y: 330, distance: 244.2
click at [540, 330] on div "Lode ripo pa slīpu plakni un pirmajā sekundē veic 1,2 m, bet katrā nākamajā sek…" at bounding box center [738, 298] width 808 height 195
copy div "Lode ripo pa slīpu plakni un pirmajā sekundē veic 1,2 m, bet katrā nākamajā sek…"
click at [719, 235] on div "Lode ripo pa slīpu plakni un pirmajā sekundē veic 1,2 m, bet katrā nākamajā sek…" at bounding box center [738, 298] width 808 height 195
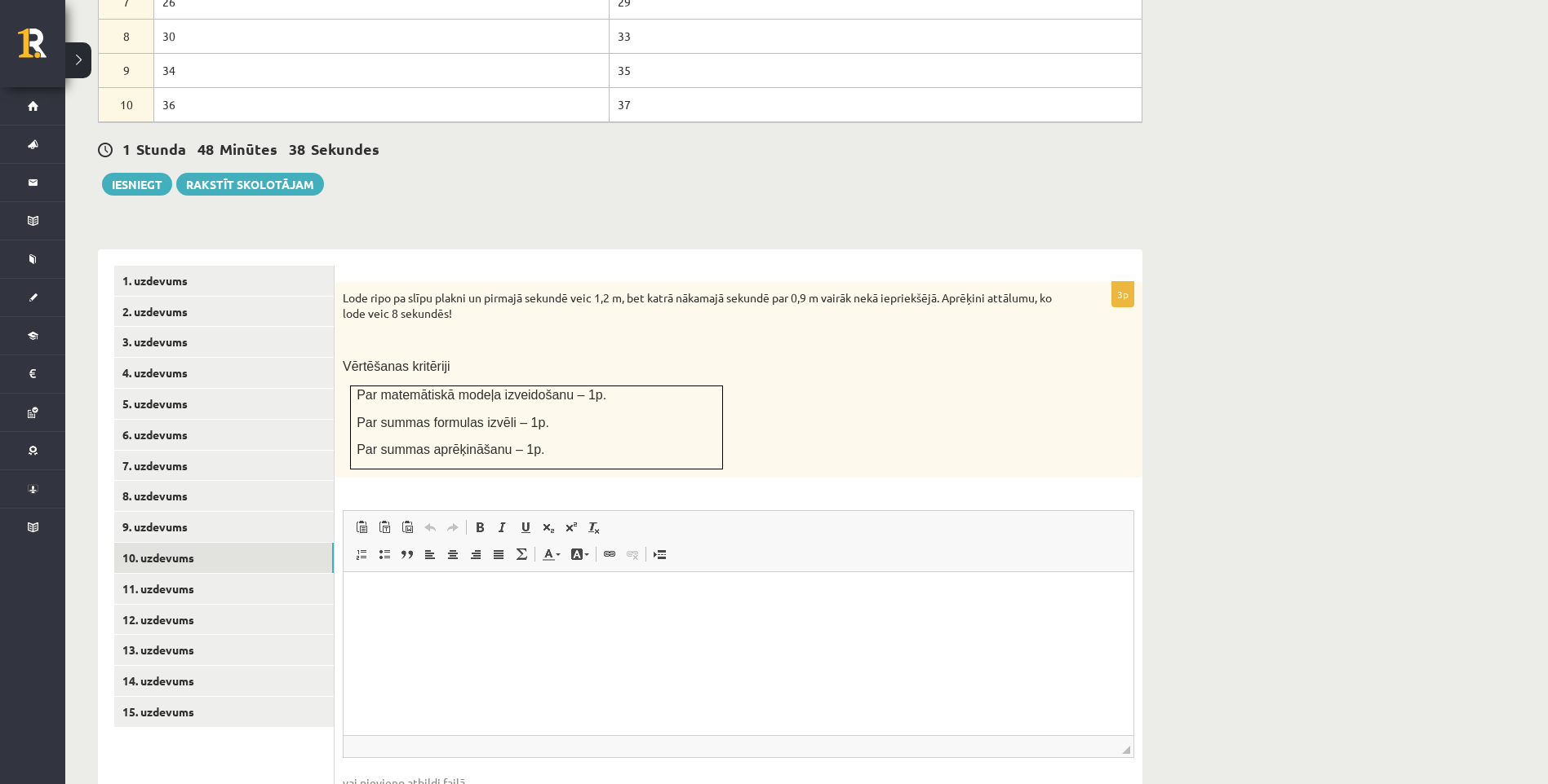
scroll to position [921, 0]
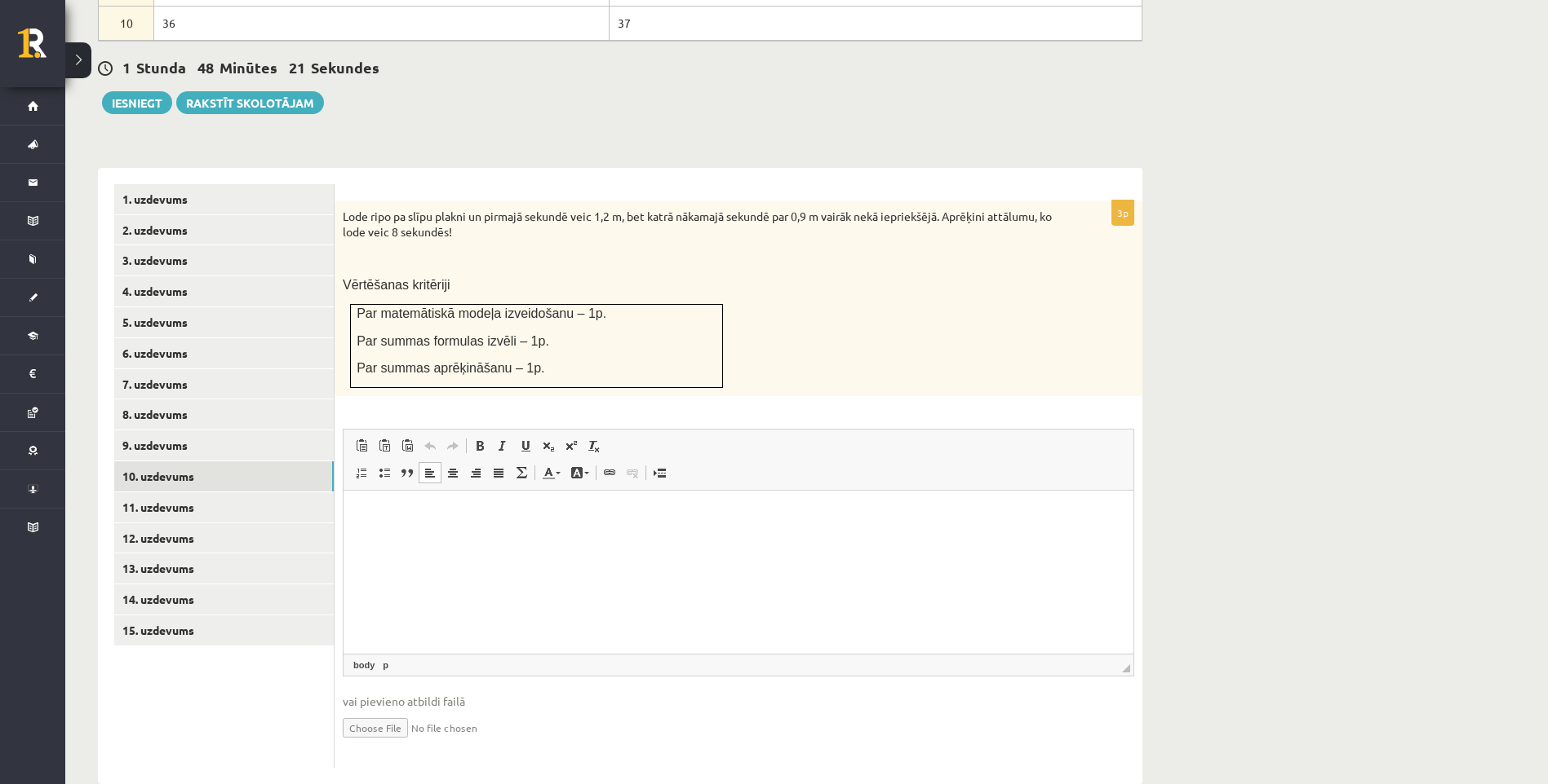
click at [521, 541] on html at bounding box center [738, 515] width 790 height 50
click at [295, 492] on link "11. uzdevums" at bounding box center [224, 507] width 219 height 30
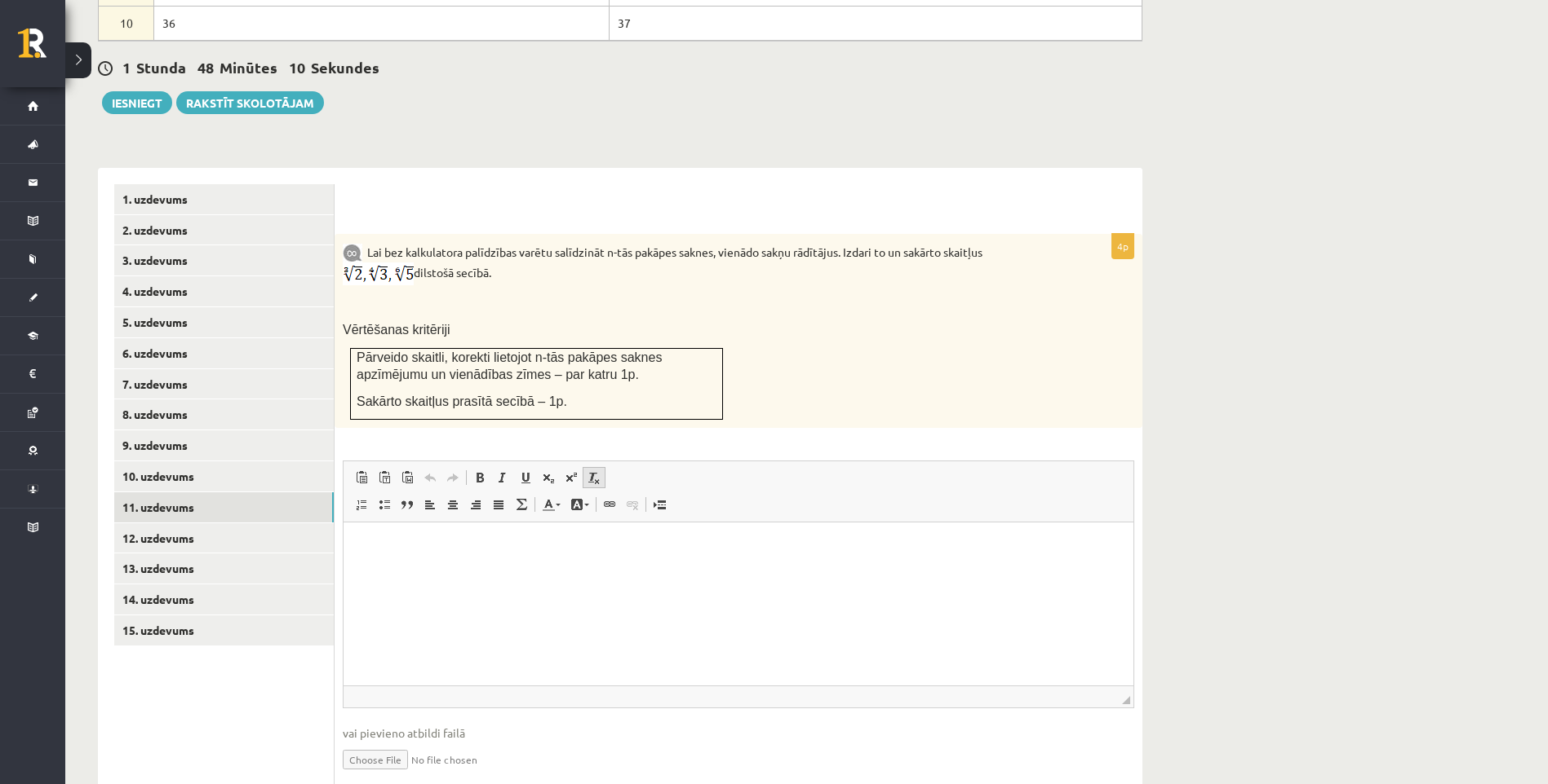
scroll to position [0, 0]
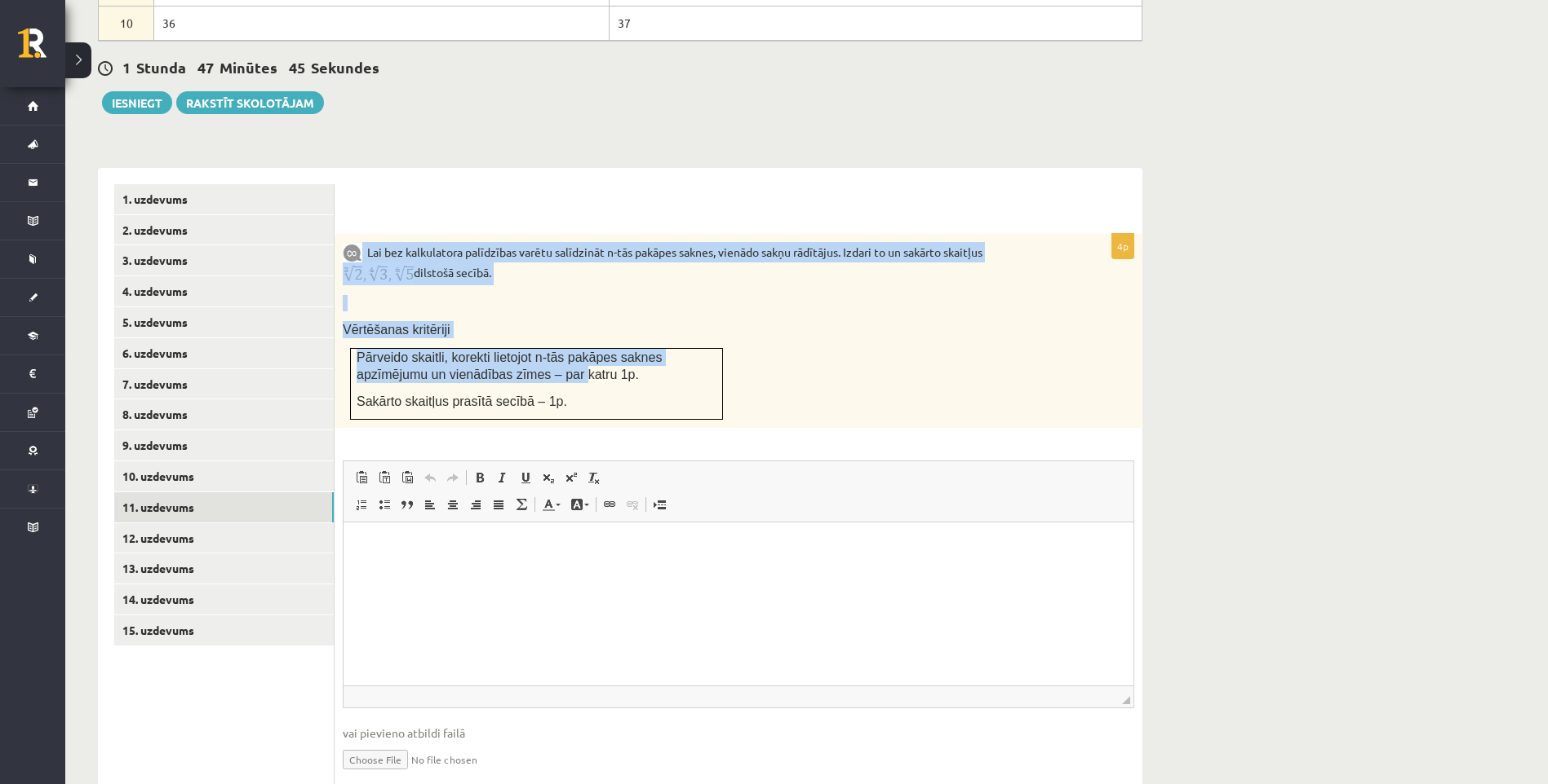
drag, startPoint x: 363, startPoint y: 217, endPoint x: 519, endPoint y: 348, distance: 203.7
click at [519, 348] on div "Lai bez kalkulatora palīdzības varētu salīdzināt n-tās pakāpes saknes, vienādo …" at bounding box center [738, 332] width 808 height 194
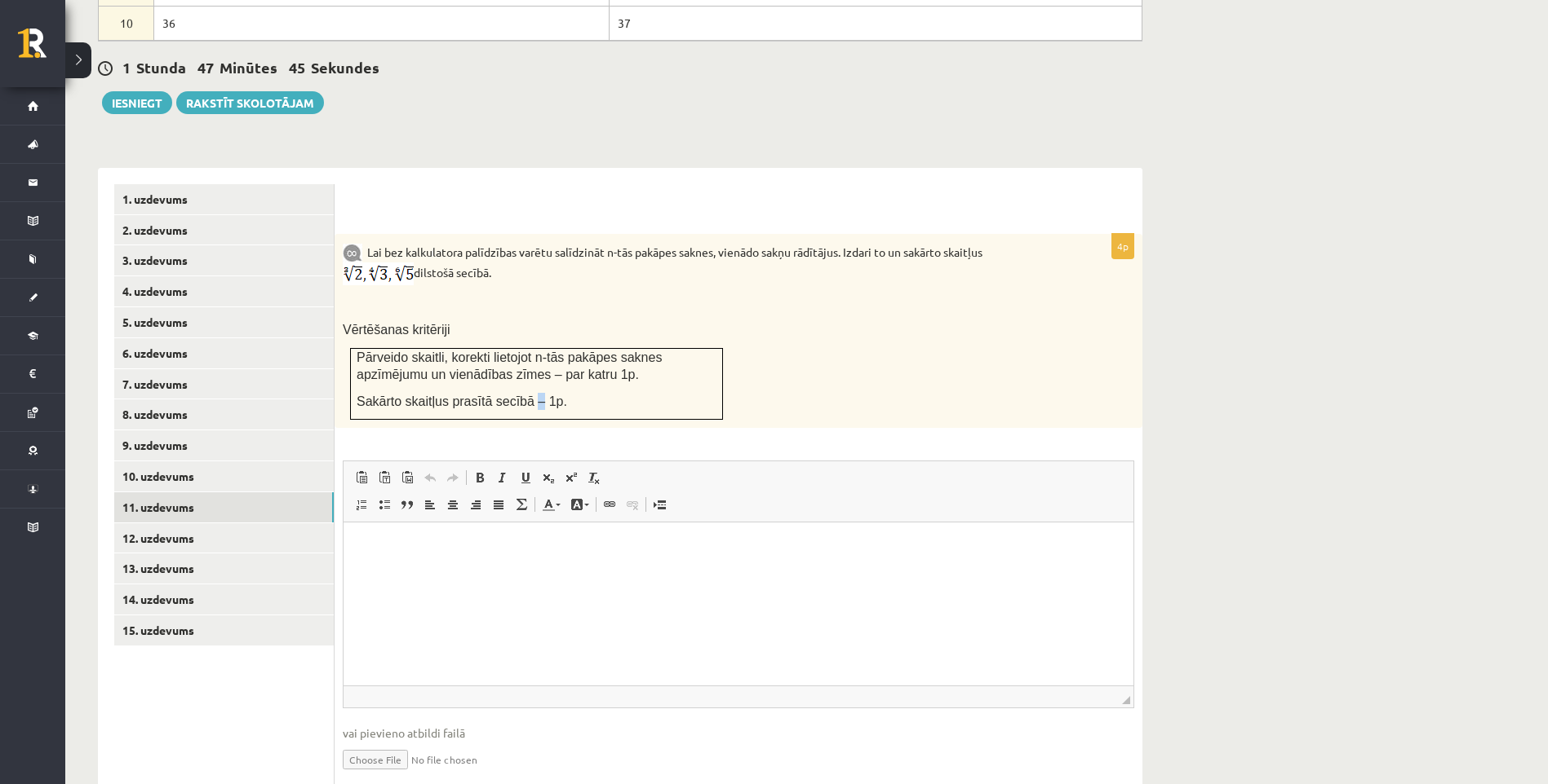
drag, startPoint x: 519, startPoint y: 348, endPoint x: 529, endPoint y: 350, distance: 10.2
click at [529, 350] on td "Pārveido skaitli, korekti lietojot n-tās pakāpes saknes apzīmējumu un vienādība…" at bounding box center [536, 384] width 372 height 71
drag, startPoint x: 529, startPoint y: 350, endPoint x: 540, endPoint y: 354, distance: 11.7
click at [544, 393] on p "Sakārto skaitļus prasītā secībā – 1p." at bounding box center [536, 402] width 360 height 17
click at [538, 393] on span "Sakārto skaitļus prasītā secībā – 1p." at bounding box center [462, 401] width 211 height 15
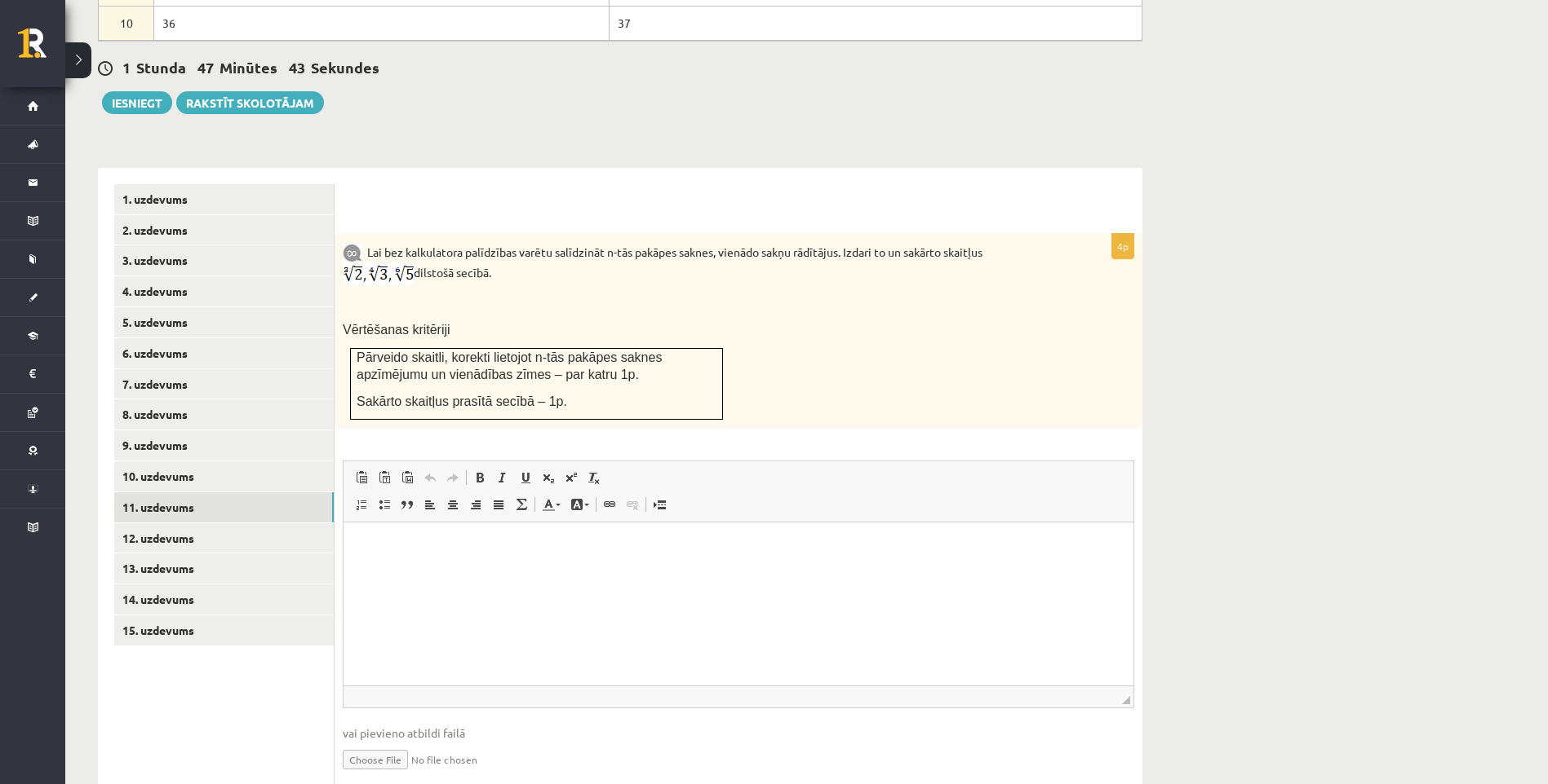
drag, startPoint x: 367, startPoint y: 215, endPoint x: 388, endPoint y: 237, distance: 30.4
click at [373, 243] on p "Lai bez kalkulatora palīdzības varētu salīdzināt n-tās pakāpes saknes, vienādo …" at bounding box center [697, 264] width 710 height 44
drag, startPoint x: 388, startPoint y: 237, endPoint x: 448, endPoint y: 281, distance: 74.4
click at [435, 274] on div "Lai bez kalkulatora palīdzības varētu salīdzināt n-tās pakāpes saknes, vienādo …" at bounding box center [738, 332] width 808 height 194
drag, startPoint x: 448, startPoint y: 281, endPoint x: 463, endPoint y: 286, distance: 15.8
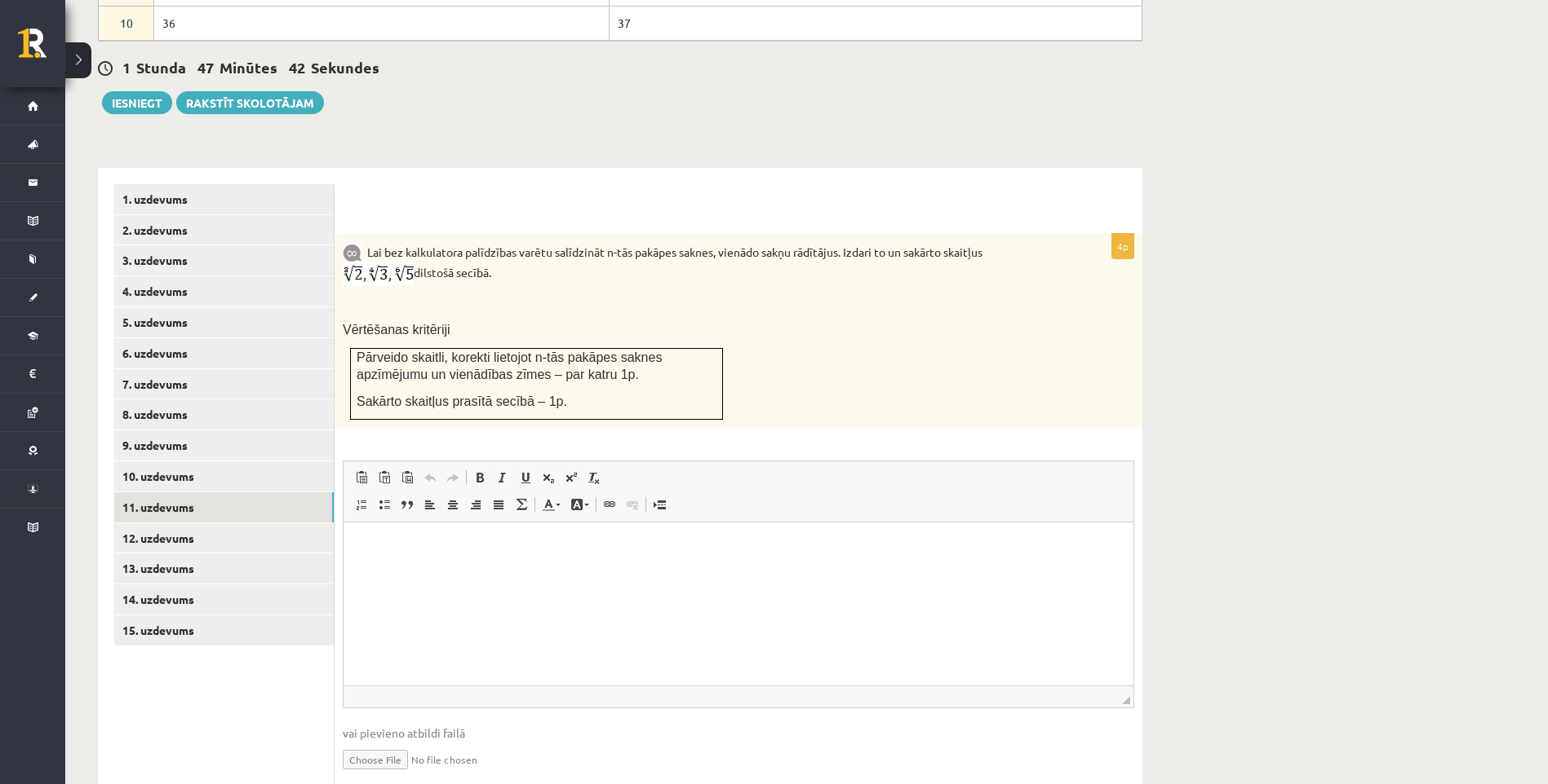
click at [463, 286] on div "Lai bez kalkulatora palīdzības varētu salīdzināt n-tās pakāpes saknes, vienādo …" at bounding box center [738, 332] width 808 height 194
drag, startPoint x: 365, startPoint y: 214, endPoint x: 373, endPoint y: 215, distance: 8.1
click at [366, 244] on b at bounding box center [364, 252] width 5 height 15
click at [373, 243] on p "Lai bez kalkulatora palīdzības varētu salīdzināt n-tās pakāpes saknes, vienādo …" at bounding box center [697, 264] width 710 height 44
drag, startPoint x: 373, startPoint y: 215, endPoint x: 392, endPoint y: 213, distance: 19.1
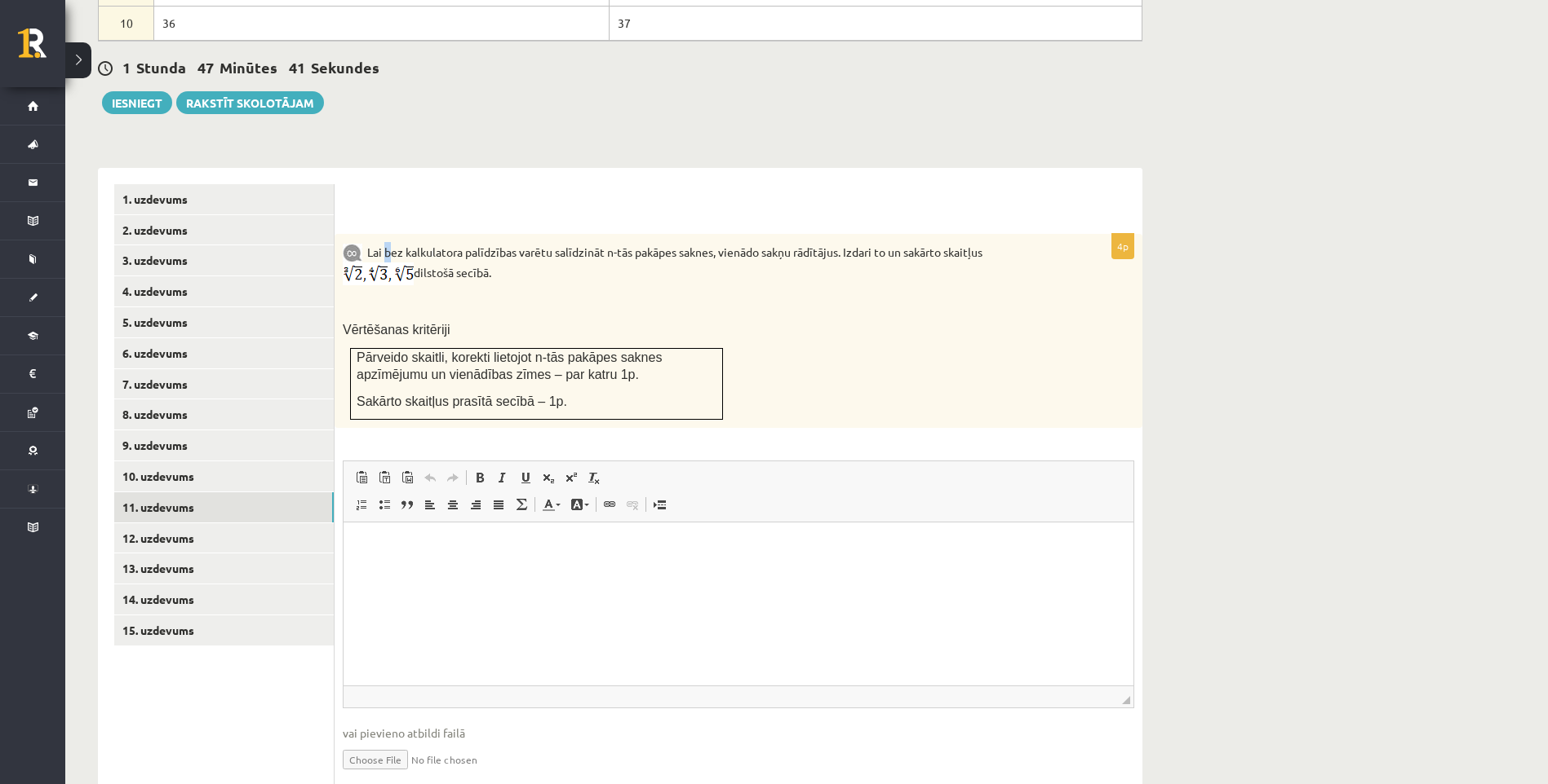
click at [392, 243] on p "Lai bez kalkulatora palīdzības varētu salīdzināt n-tās pakāpes saknes, vienādo …" at bounding box center [697, 264] width 710 height 44
click at [529, 295] on p at bounding box center [697, 303] width 710 height 16
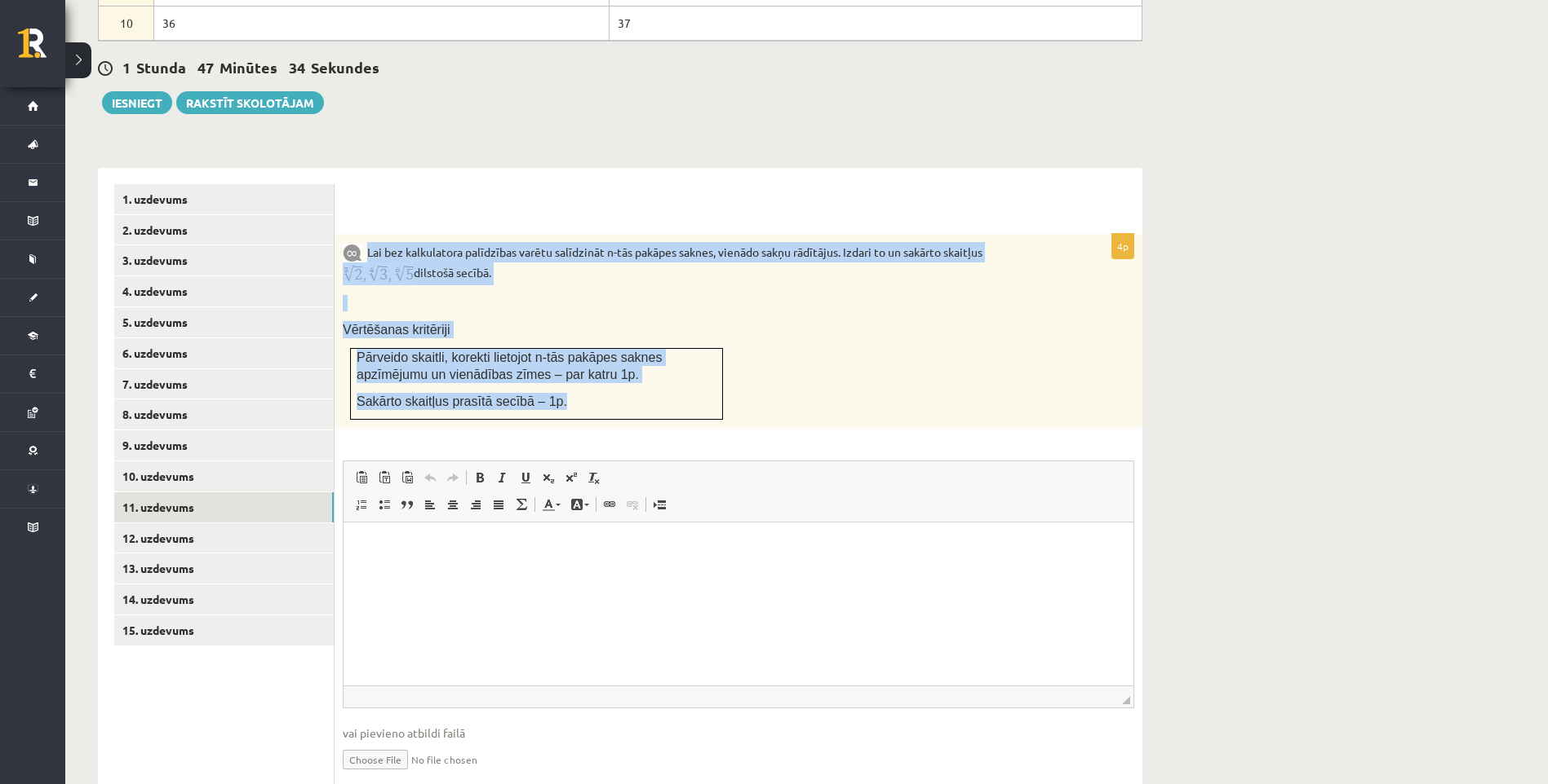
drag, startPoint x: 367, startPoint y: 219, endPoint x: 692, endPoint y: 357, distance: 353.1
click at [692, 357] on div "Lai bez kalkulatora palīdzības varētu salīdzināt n-tās pakāpes saknes, vienādo …" at bounding box center [738, 332] width 808 height 194
copy div "Lai bez kalkulatora palīdzības varētu salīdzināt n-tās pakāpes saknes, vienādo …"
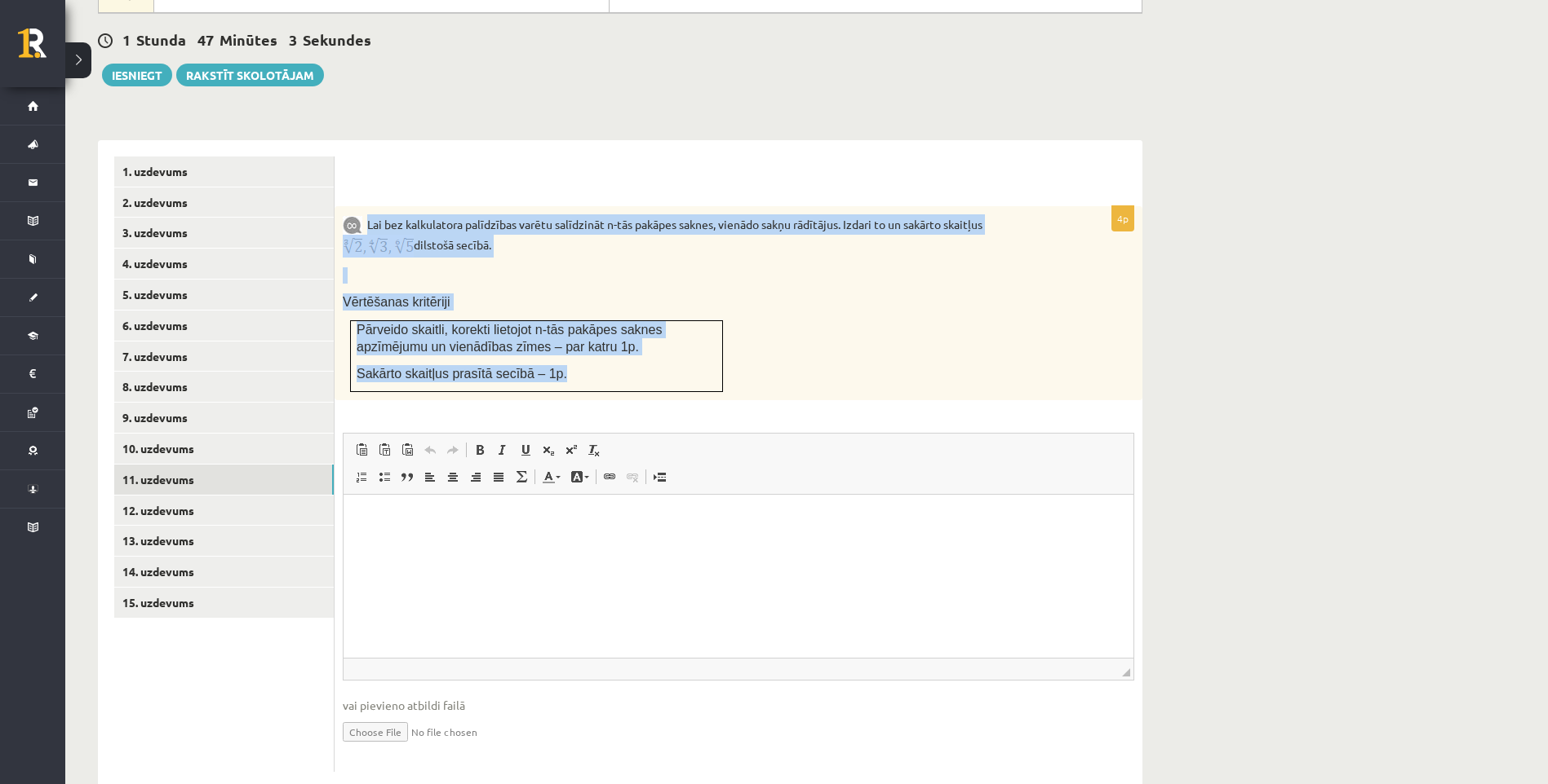
click at [1014, 267] on p at bounding box center [697, 275] width 710 height 16
drag, startPoint x: 974, startPoint y: 181, endPoint x: 1009, endPoint y: 197, distance: 38.5
click at [1008, 214] on p "Lai bez kalkulatora palīdzības varētu salīdzināt n-tās pakāpes saknes, vienādo …" at bounding box center [697, 236] width 710 height 44
click at [414, 234] on img at bounding box center [378, 245] width 71 height 23
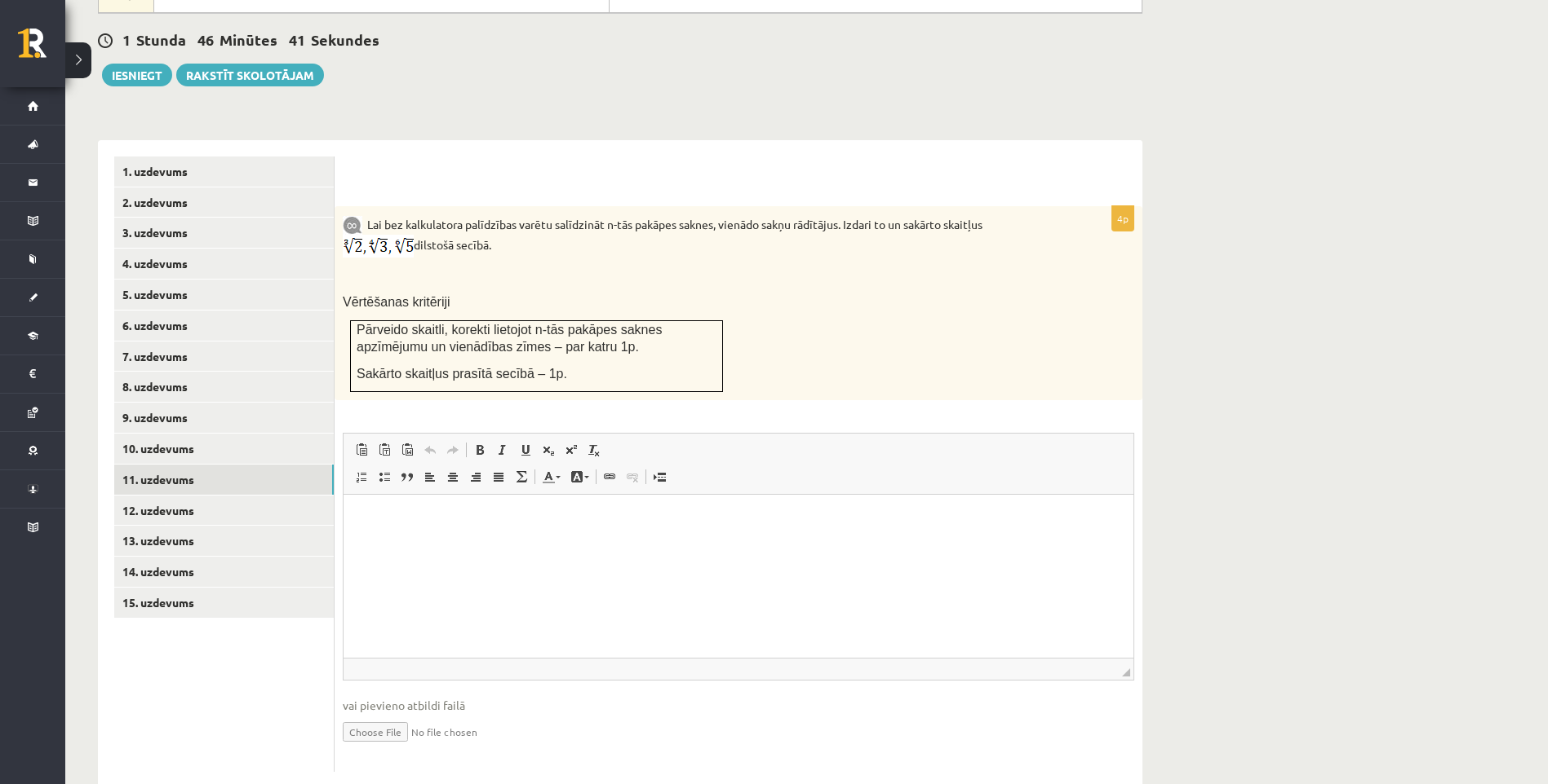
click at [988, 305] on div "Lai bez kalkulatora palīdzības varētu salīdzināt n-tās pakāpes saknes, vienādo …" at bounding box center [738, 303] width 808 height 194
click at [414, 234] on img at bounding box center [378, 245] width 71 height 23
click at [251, 496] on link "12. uzdevums" at bounding box center [224, 511] width 219 height 30
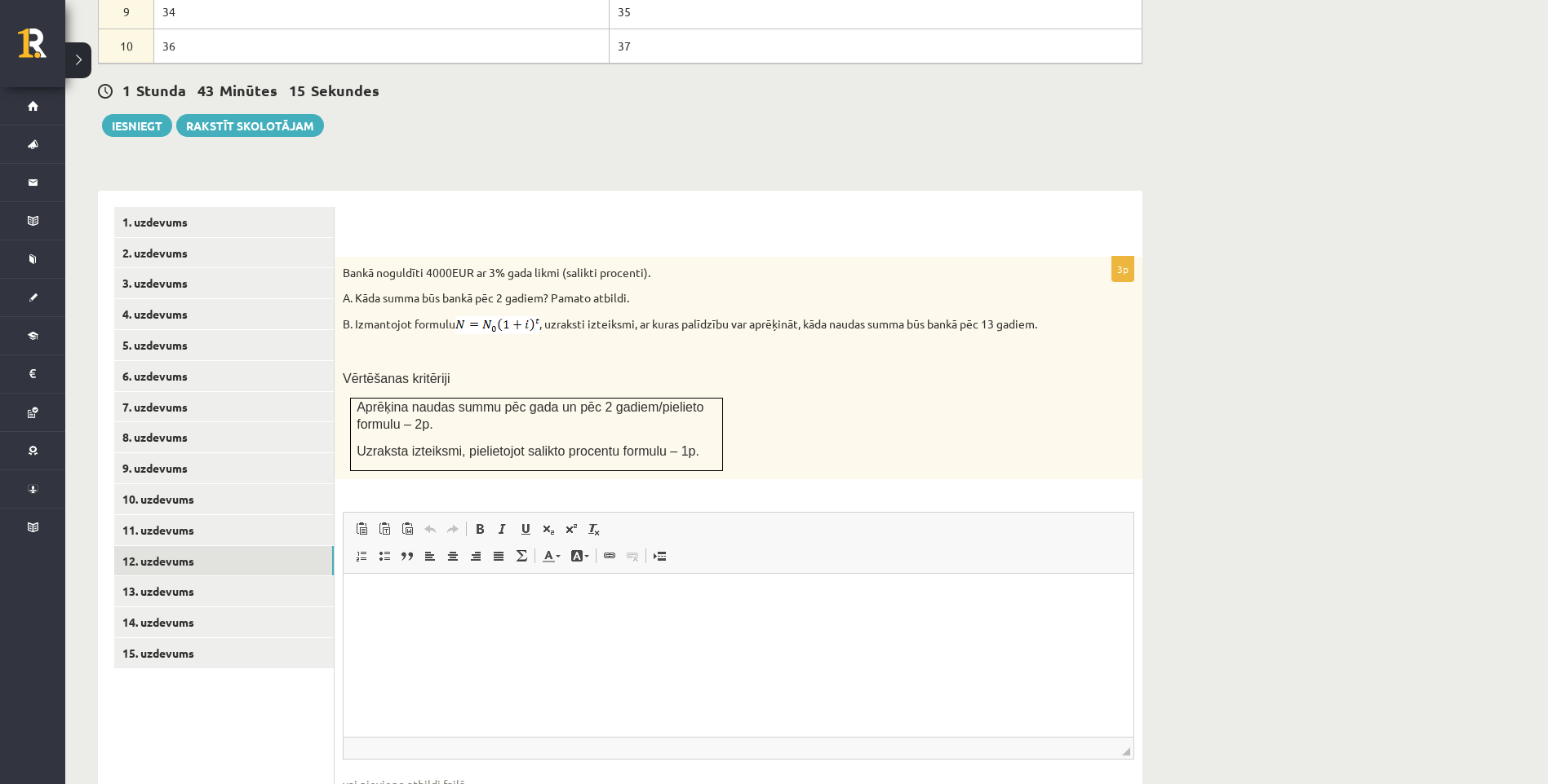
scroll to position [982, 0]
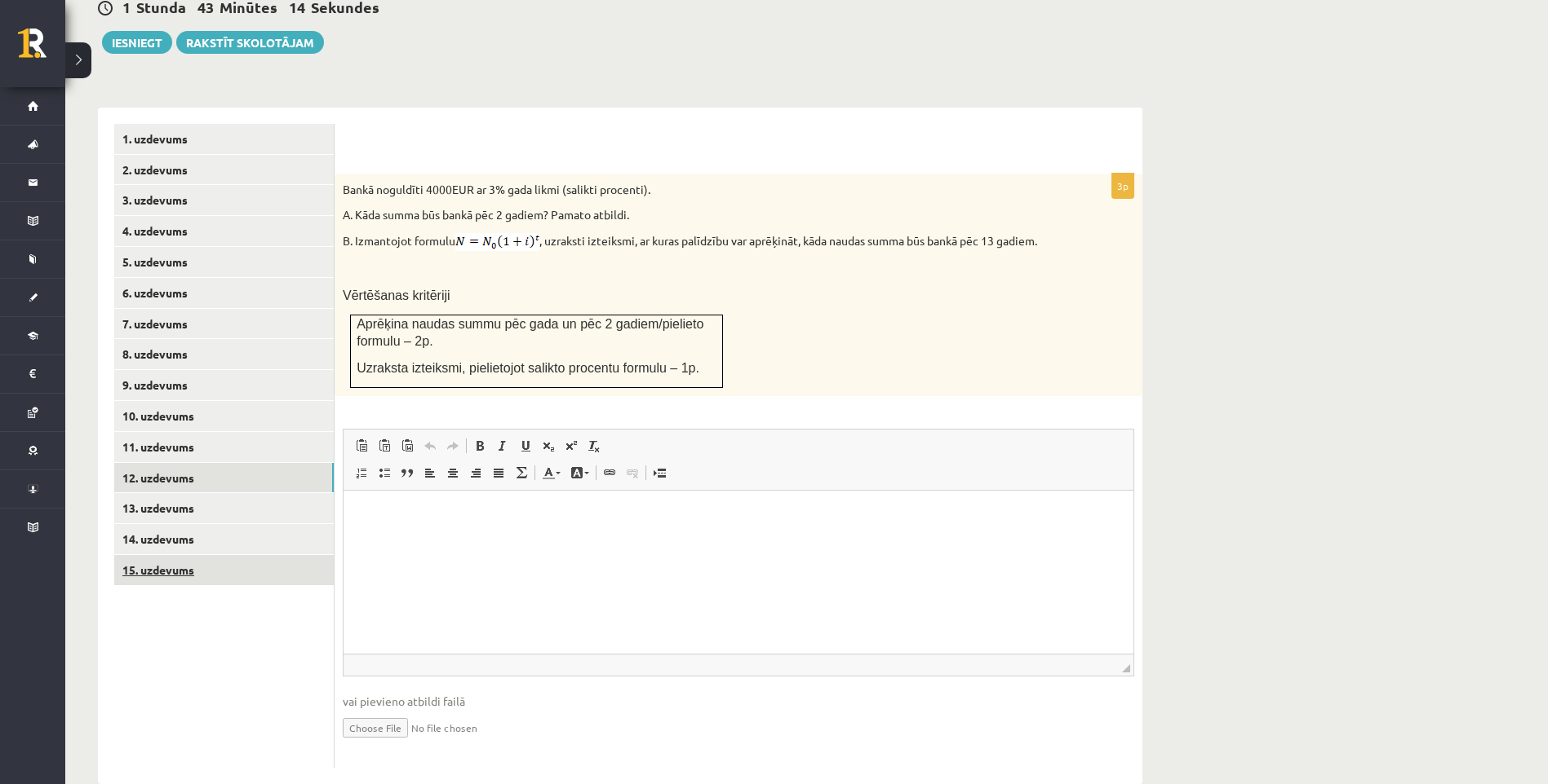
click at [237, 555] on link "15. uzdevums" at bounding box center [224, 570] width 219 height 30
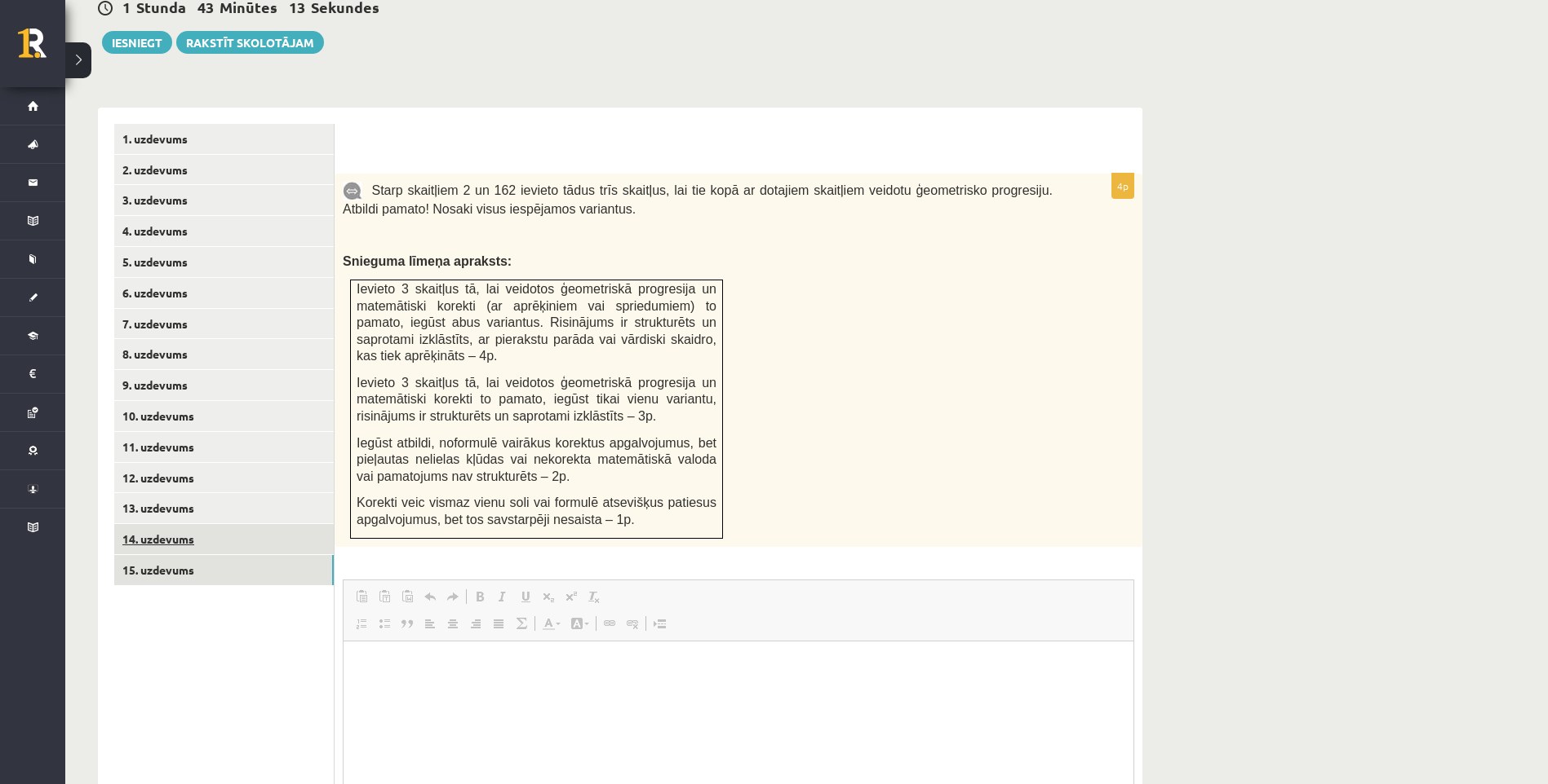
scroll to position [0, 0]
click at [219, 524] on link "14. uzdevums" at bounding box center [224, 539] width 219 height 30
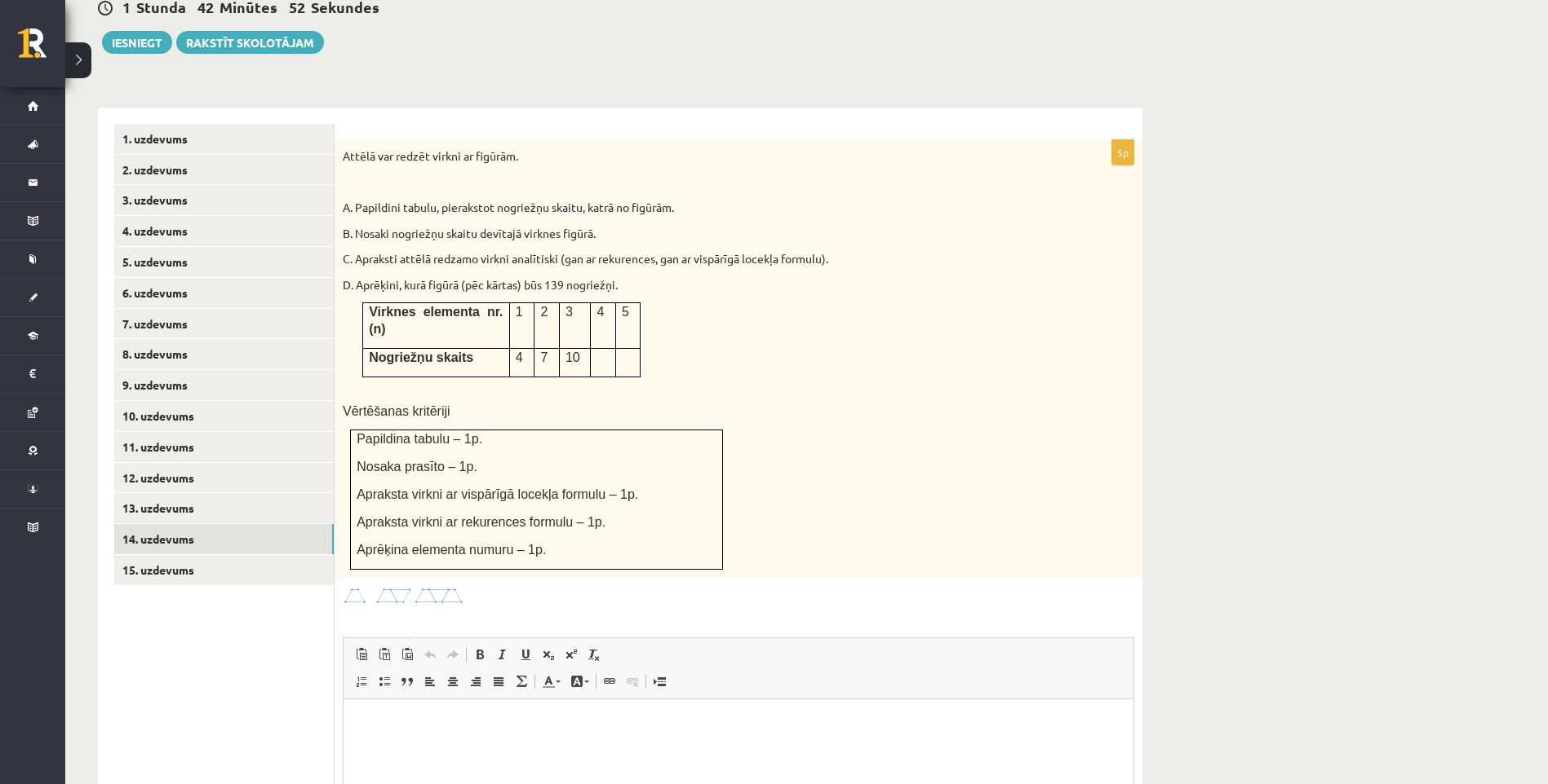
scroll to position [1063, 0]
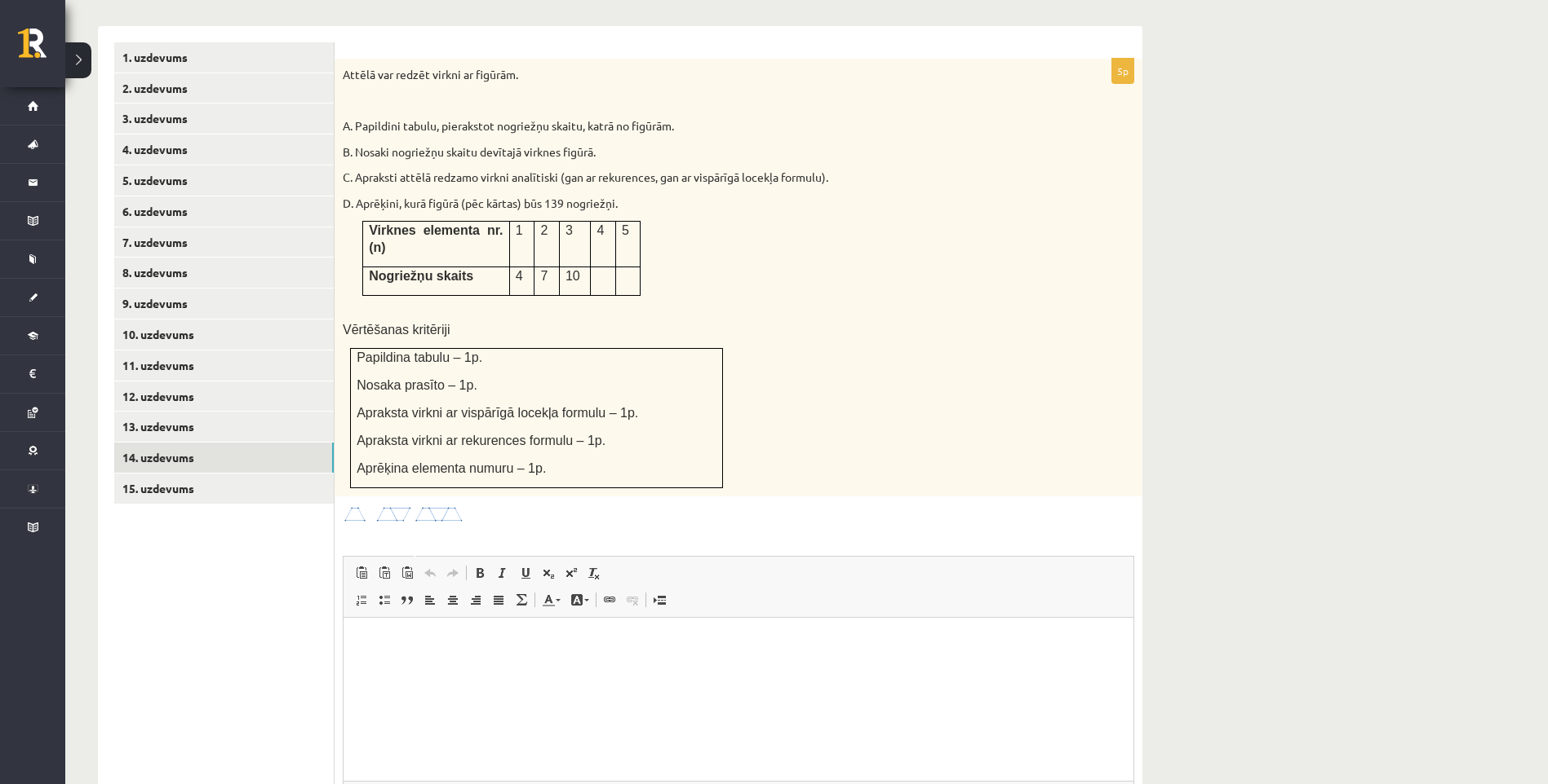
click at [603, 267] on p at bounding box center [603, 275] width 12 height 16
drag, startPoint x: 363, startPoint y: 190, endPoint x: 638, endPoint y: 237, distance: 279.0
click at [638, 237] on tbody "Virknes elementa nr.(n) 1 2 3 4 5 Nogriežņu skaits 4 7 10" at bounding box center [501, 258] width 277 height 74
click at [363, 222] on td "Virknes elementa nr.(n)" at bounding box center [436, 244] width 147 height 45
drag, startPoint x: 354, startPoint y: 182, endPoint x: 633, endPoint y: 228, distance: 282.8
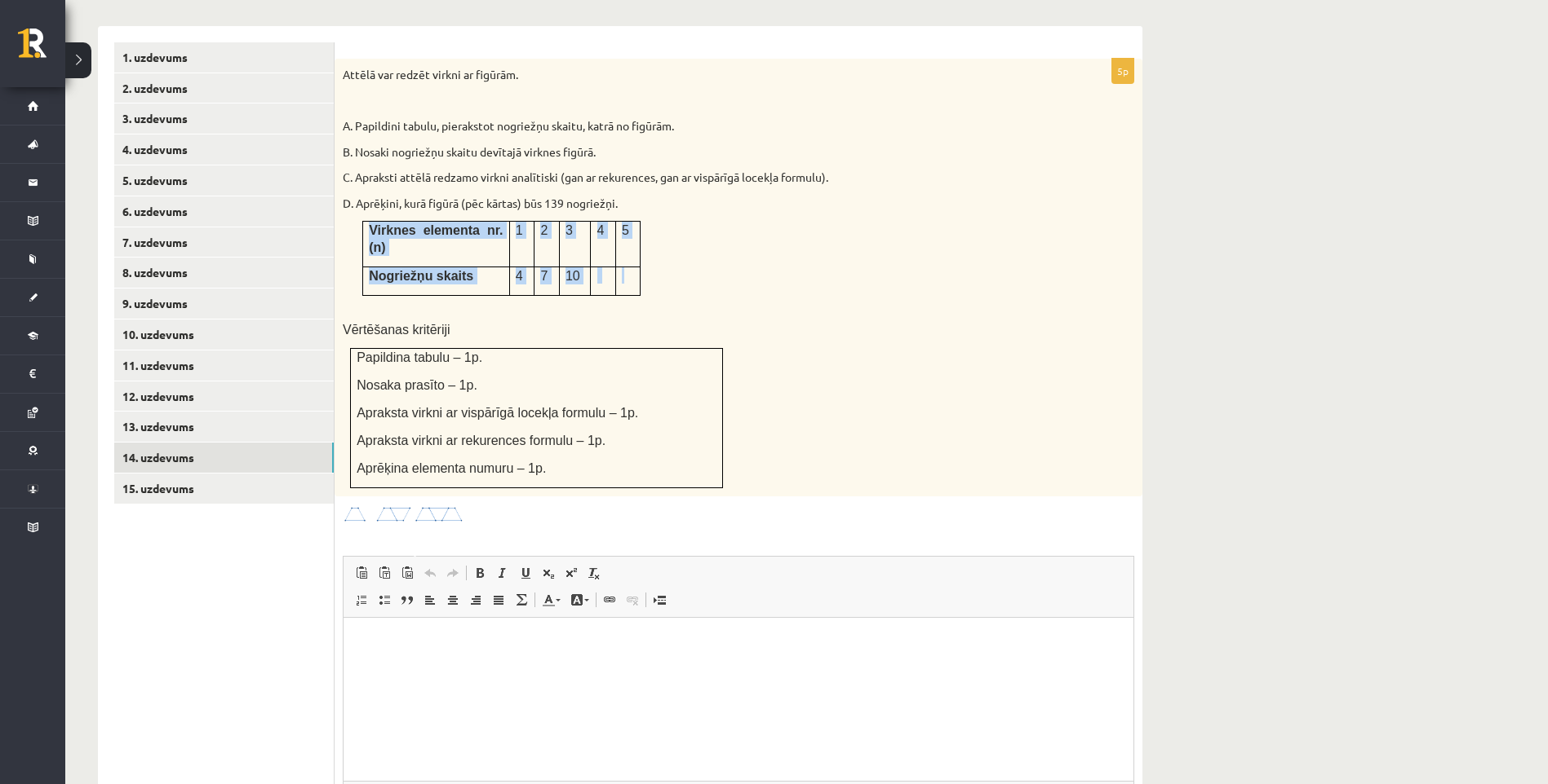
click at [633, 228] on div "Attēlā var redzēt virkni ar figūrām. A. Papildini tabulu, pierakstot nogriežņu …" at bounding box center [738, 278] width 808 height 438
copy div "Virknes elementa nr.(n) 1 2 3 4 5 Nogriežņu skaits 4 7 10"
click at [474, 601] on span "Paste" at bounding box center [480, 604] width 51 height 24
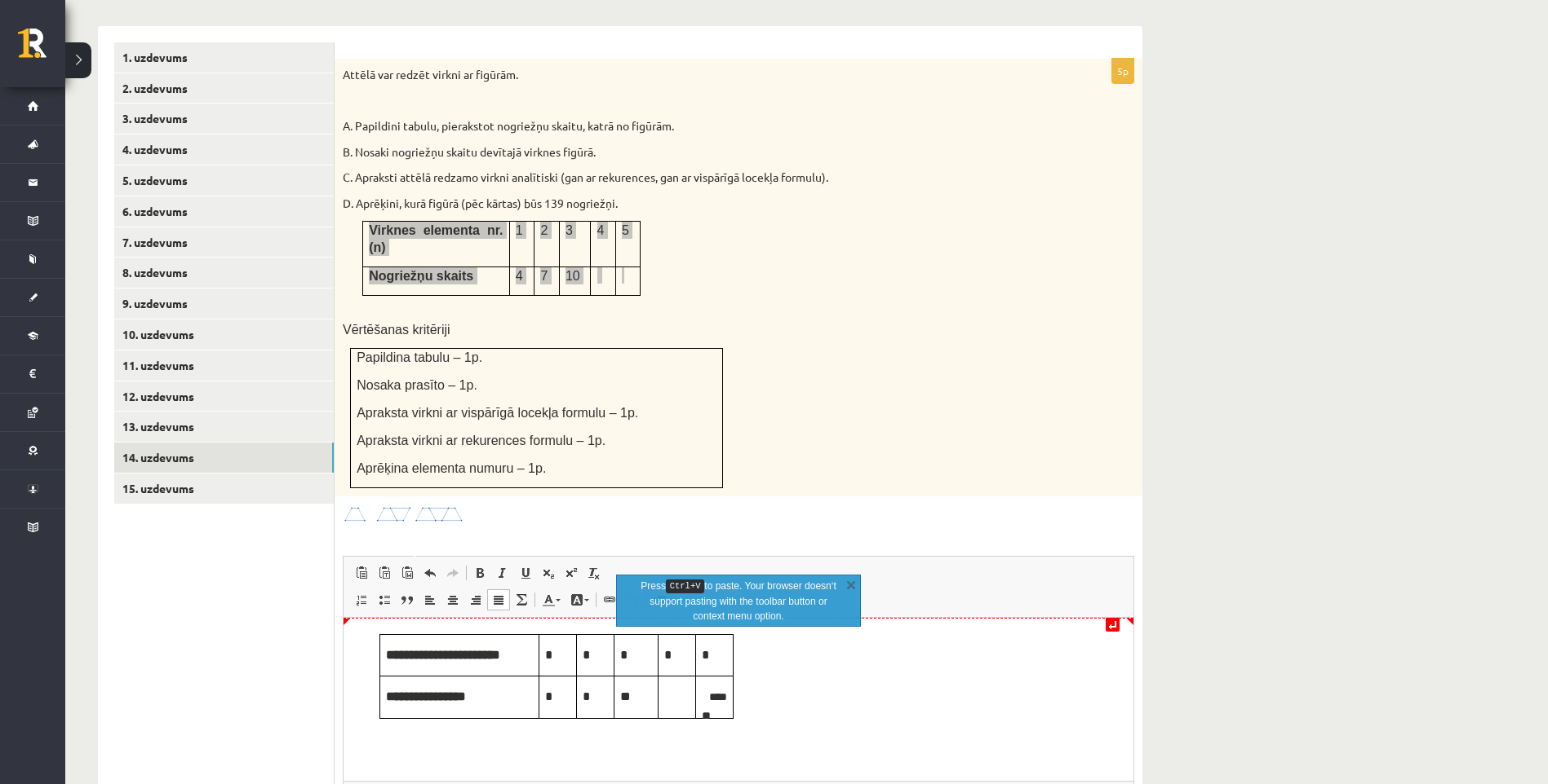
click at [930, 654] on body "**********" at bounding box center [738, 676] width 757 height 84
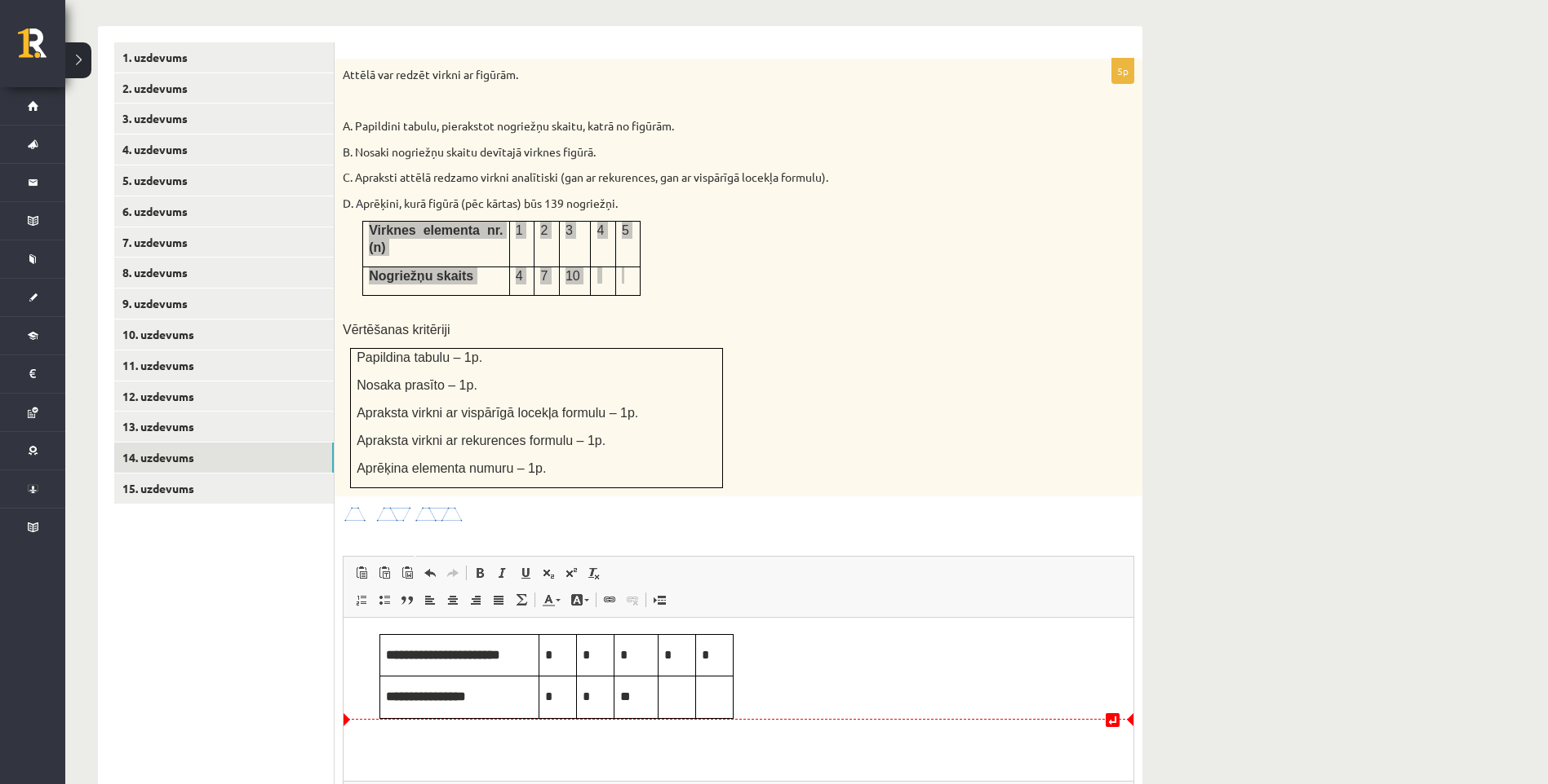
click at [675, 710] on td "Editor, wiswyg-editor-user-answer-47433915877340" at bounding box center [676, 698] width 37 height 42
click at [714, 696] on p "Editor, wiswyg-editor-user-answer-47433915877340" at bounding box center [714, 697] width 25 height 18
click at [676, 217] on div "Attēlā var redzēt virkni ar figūrām. A. Papildini tabulu, pierakstot nogriežņu …" at bounding box center [738, 278] width 808 height 438
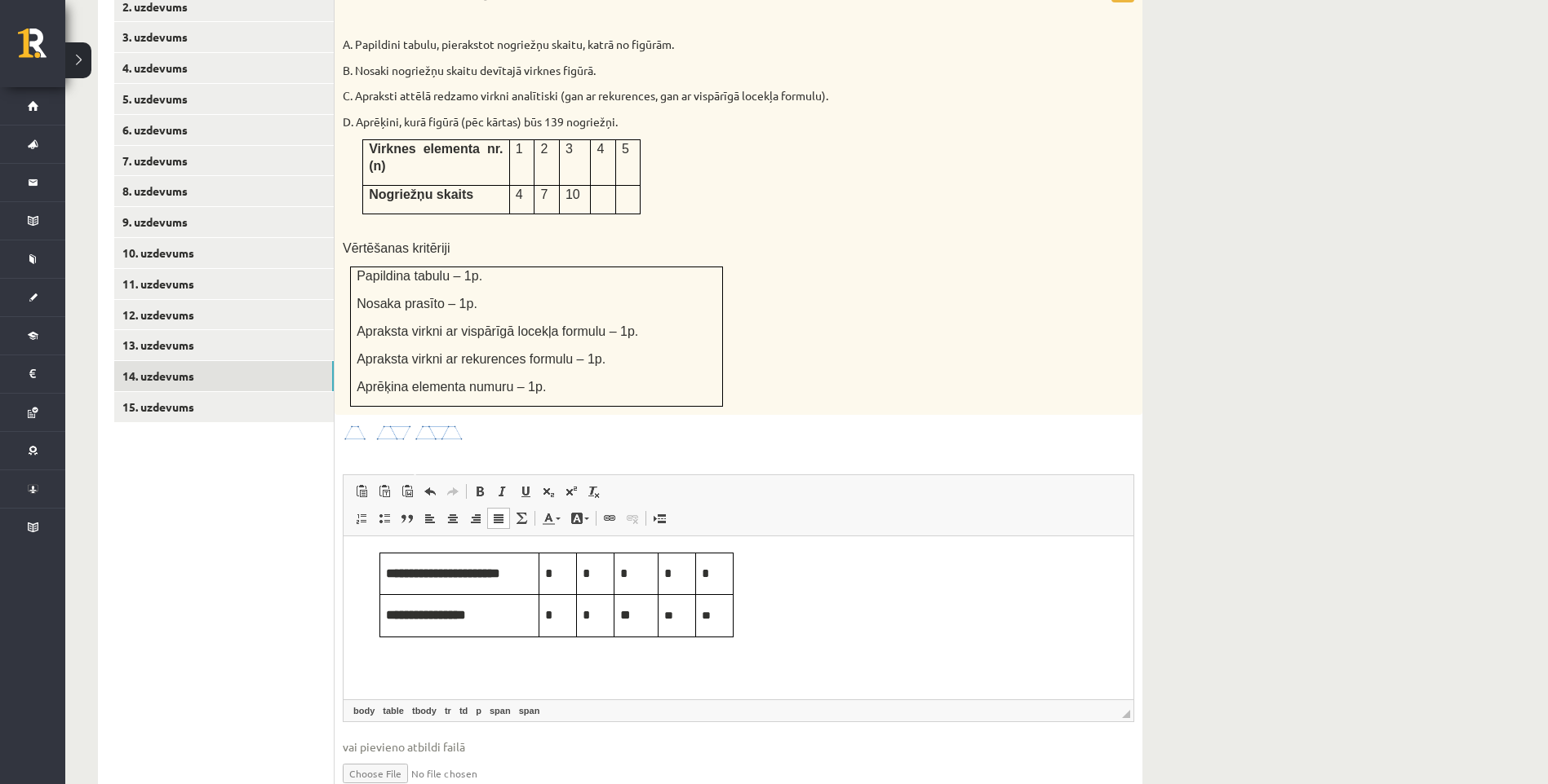
scroll to position [1174, 0]
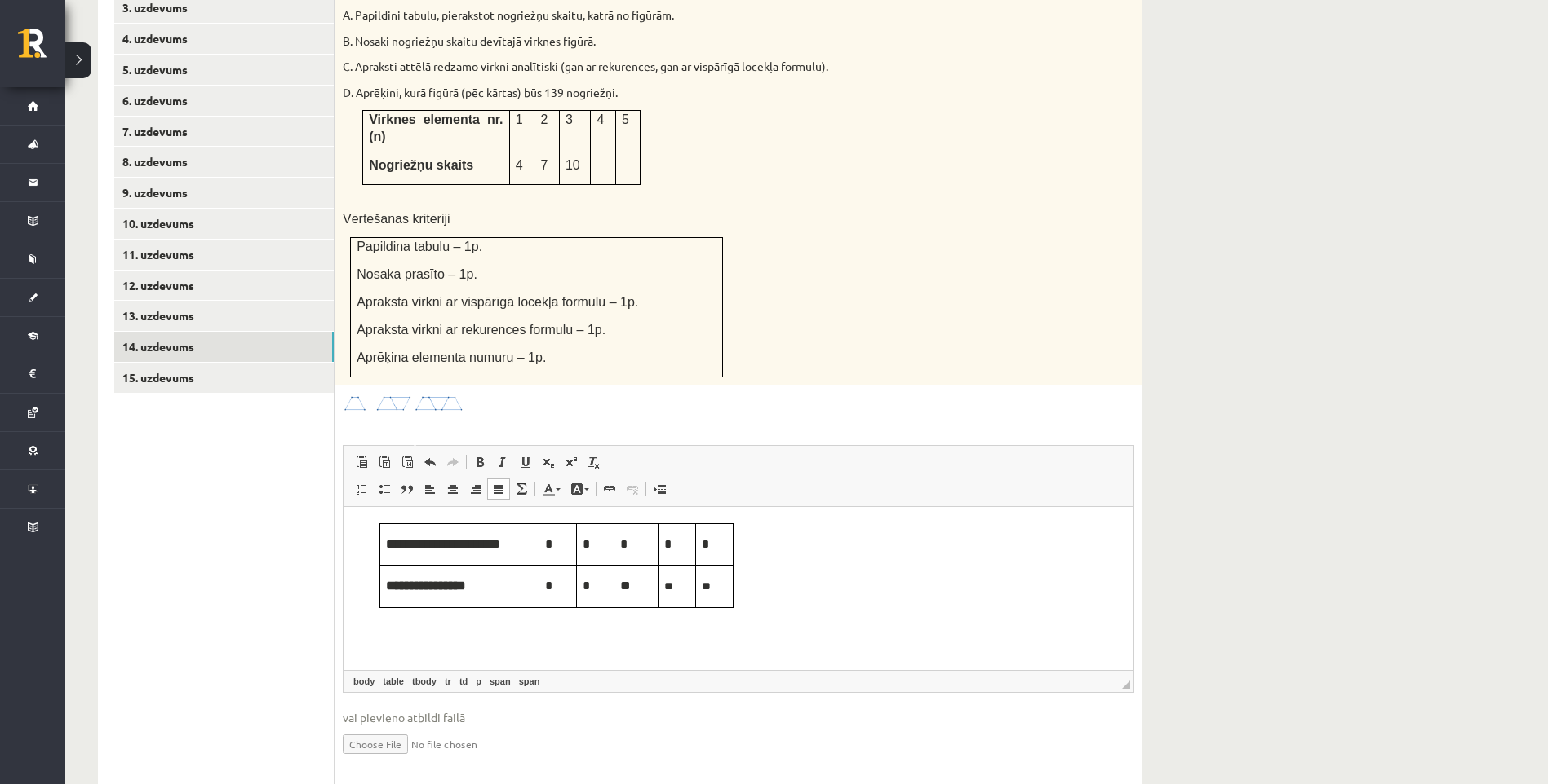
click at [426, 623] on html "**********" at bounding box center [738, 565] width 790 height 117
click at [425, 624] on html "**********" at bounding box center [738, 565] width 790 height 117
click at [407, 624] on html "**********" at bounding box center [738, 565] width 790 height 117
click at [406, 624] on html "**********" at bounding box center [738, 565] width 790 height 117
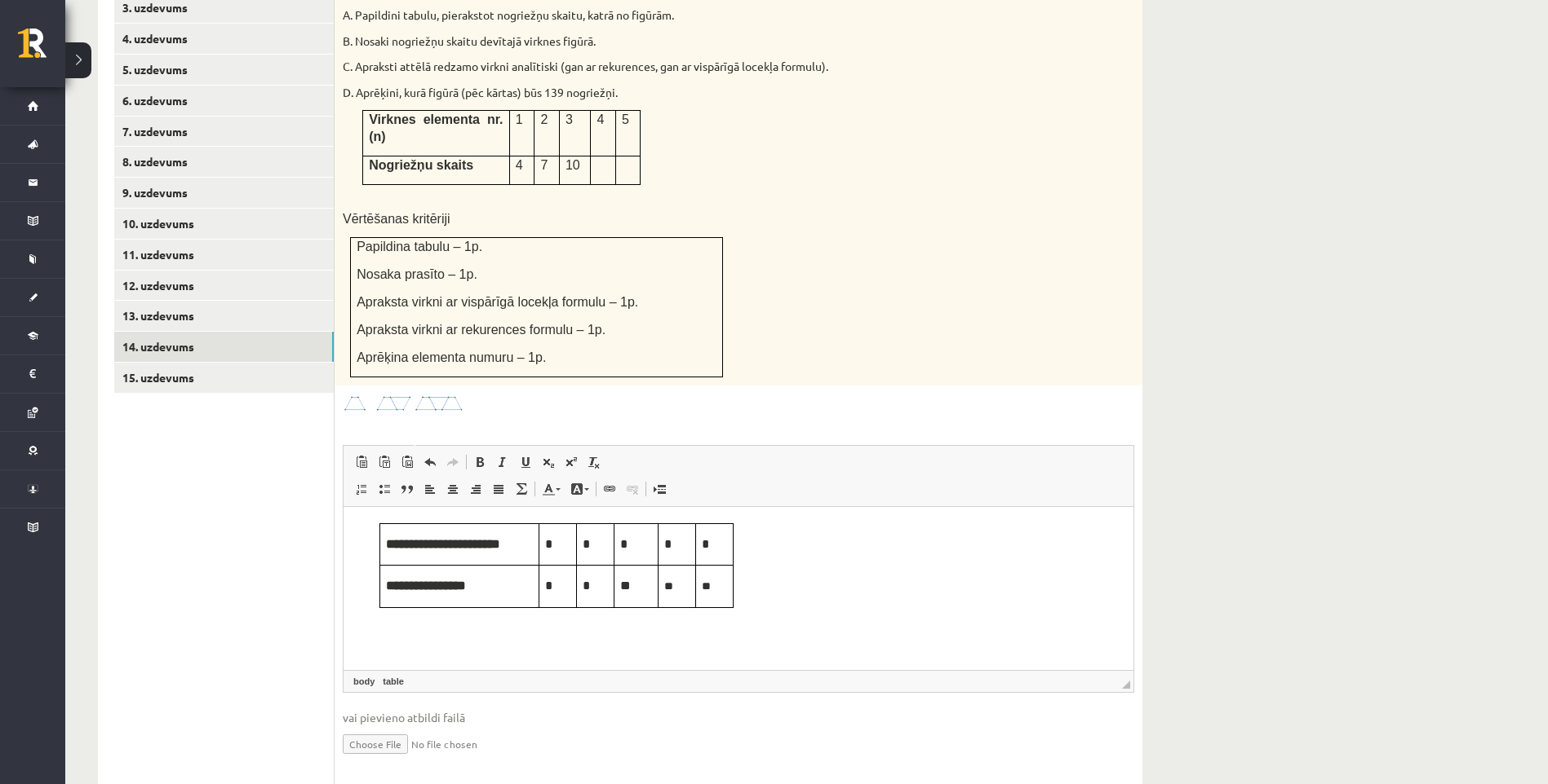
click at [405, 624] on html "**********" at bounding box center [738, 565] width 790 height 117
click at [865, 539] on body "**********" at bounding box center [738, 565] width 757 height 84
click at [816, 553] on body "**********" at bounding box center [738, 565] width 757 height 84
click at [815, 553] on body "**********" at bounding box center [738, 565] width 757 height 84
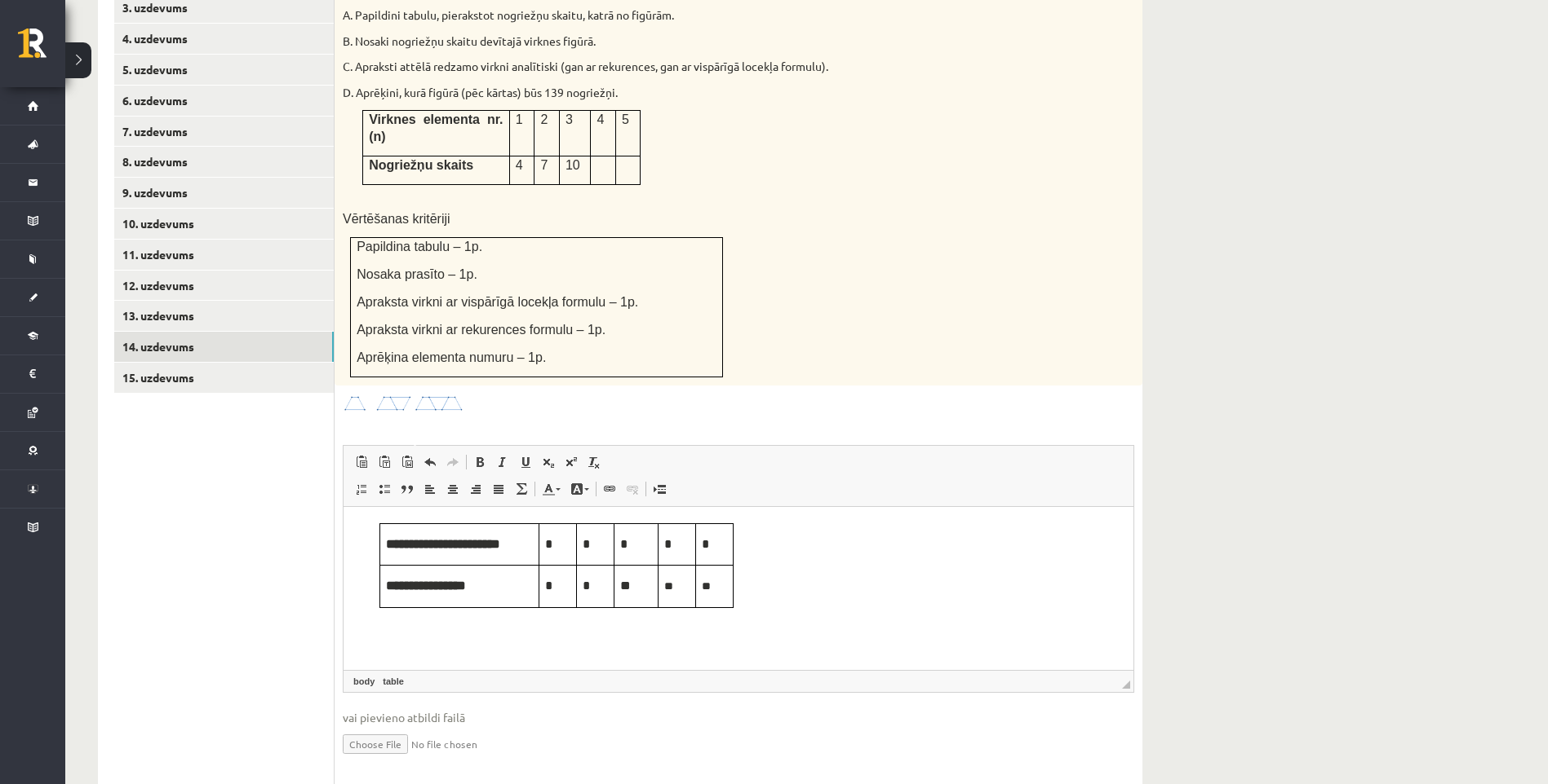
click at [815, 553] on body "**********" at bounding box center [738, 565] width 757 height 84
click at [507, 624] on html "**********" at bounding box center [738, 565] width 790 height 117
click at [776, 597] on body "**********" at bounding box center [738, 565] width 757 height 84
click at [783, 620] on html "**********" at bounding box center [738, 565] width 790 height 117
click at [758, 624] on html "**********" at bounding box center [738, 565] width 790 height 117
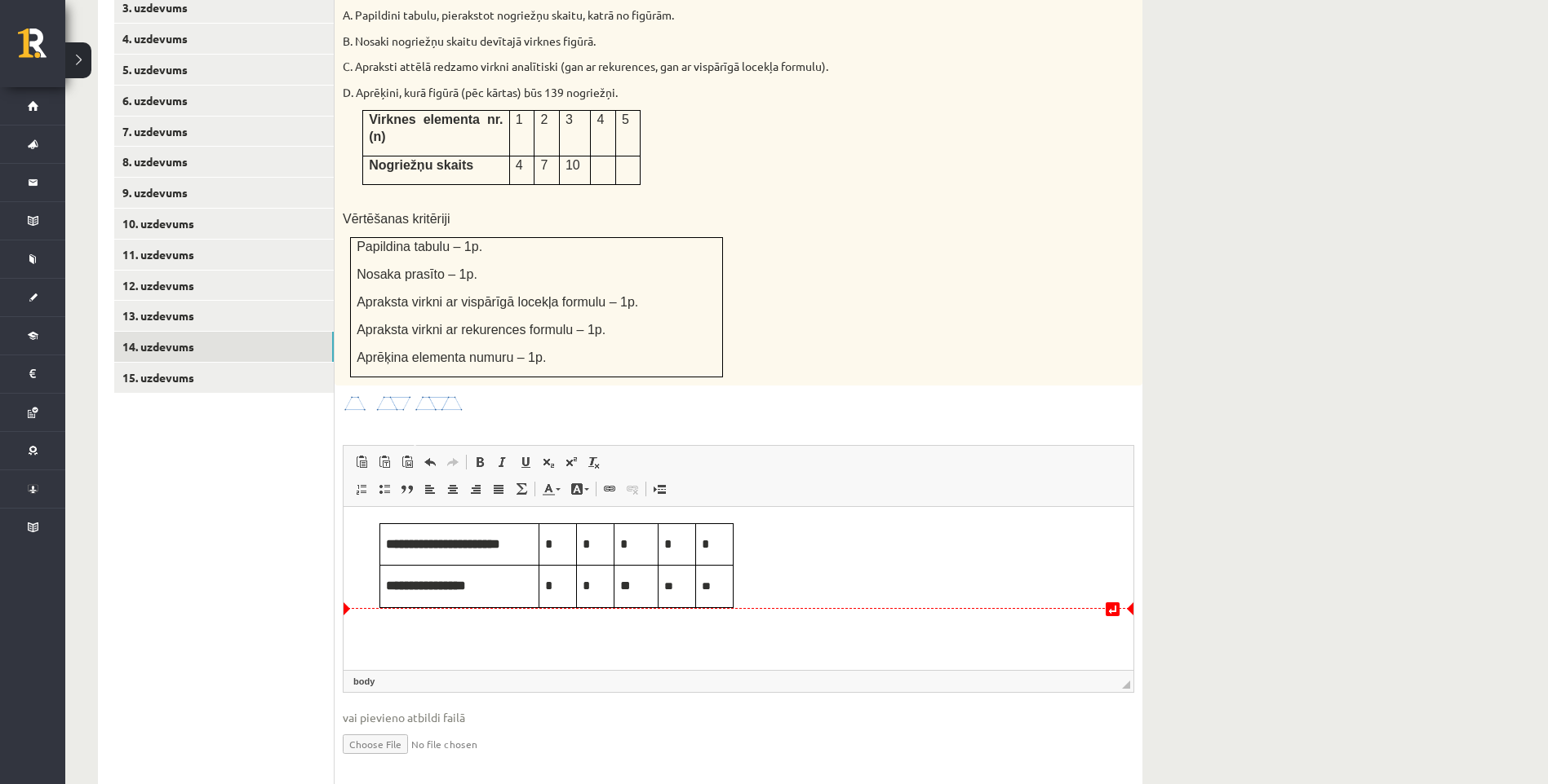
click at [617, 624] on html "**********" at bounding box center [738, 565] width 790 height 117
click at [748, 552] on body "**********" at bounding box center [738, 565] width 757 height 84
click at [776, 609] on html "**********" at bounding box center [738, 565] width 790 height 117
drag, startPoint x: 812, startPoint y: 656, endPoint x: 837, endPoint y: 660, distance: 25.3
click at [837, 624] on html "**********" at bounding box center [738, 565] width 790 height 117
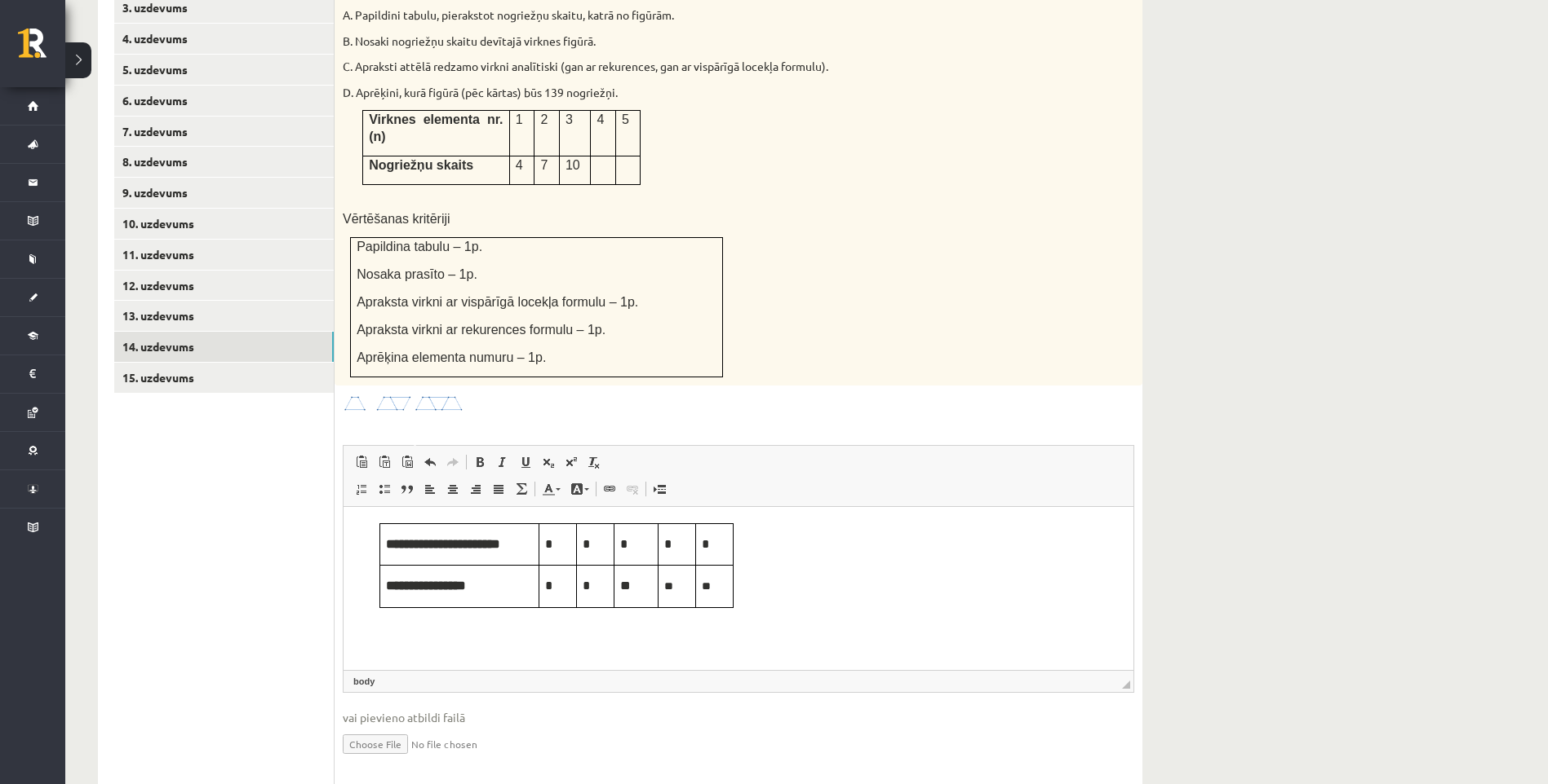
click at [664, 624] on html "**********" at bounding box center [738, 565] width 790 height 117
click at [185, 301] on link "13. uzdevums" at bounding box center [224, 315] width 219 height 30
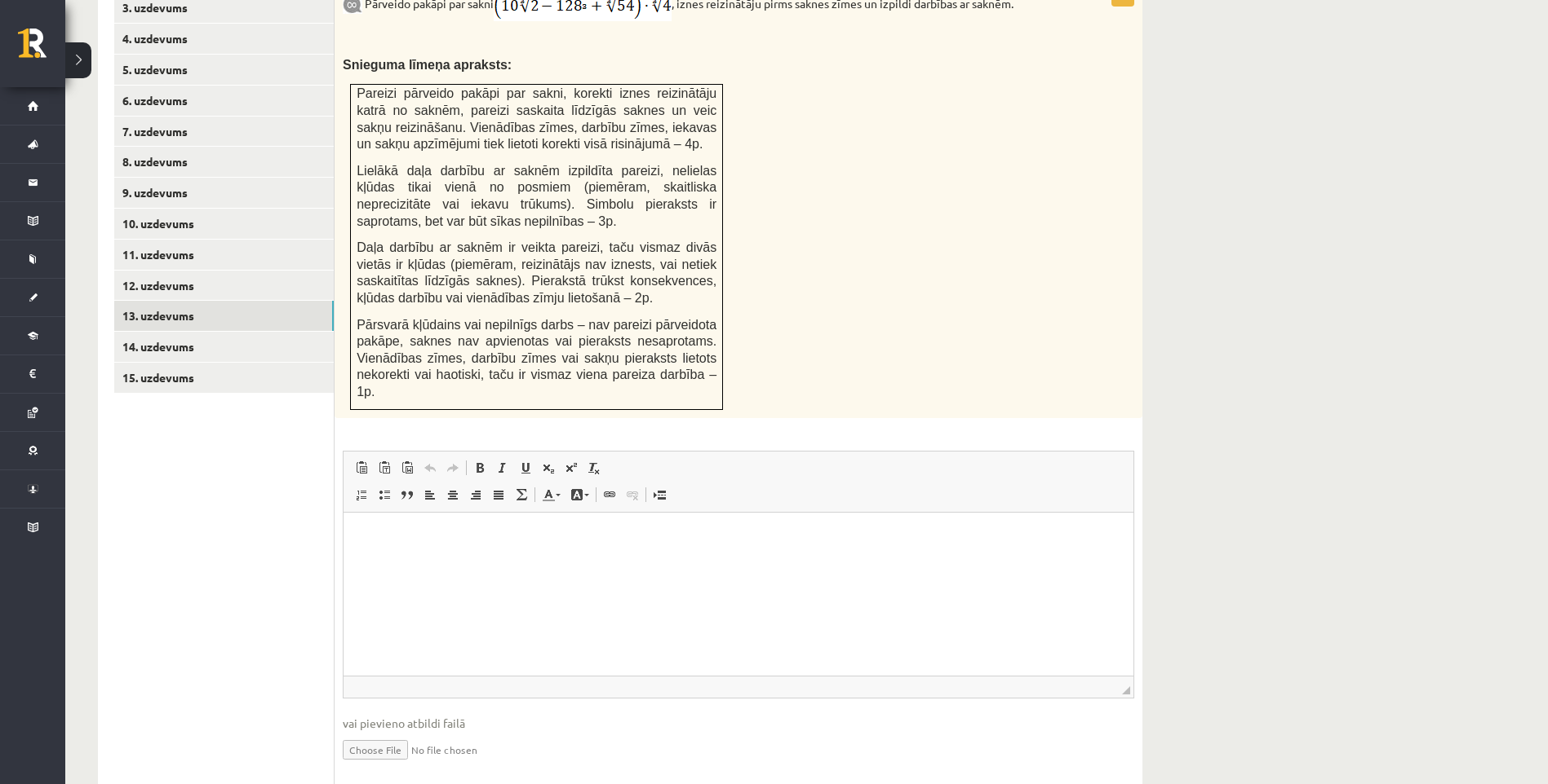
scroll to position [1011, 0]
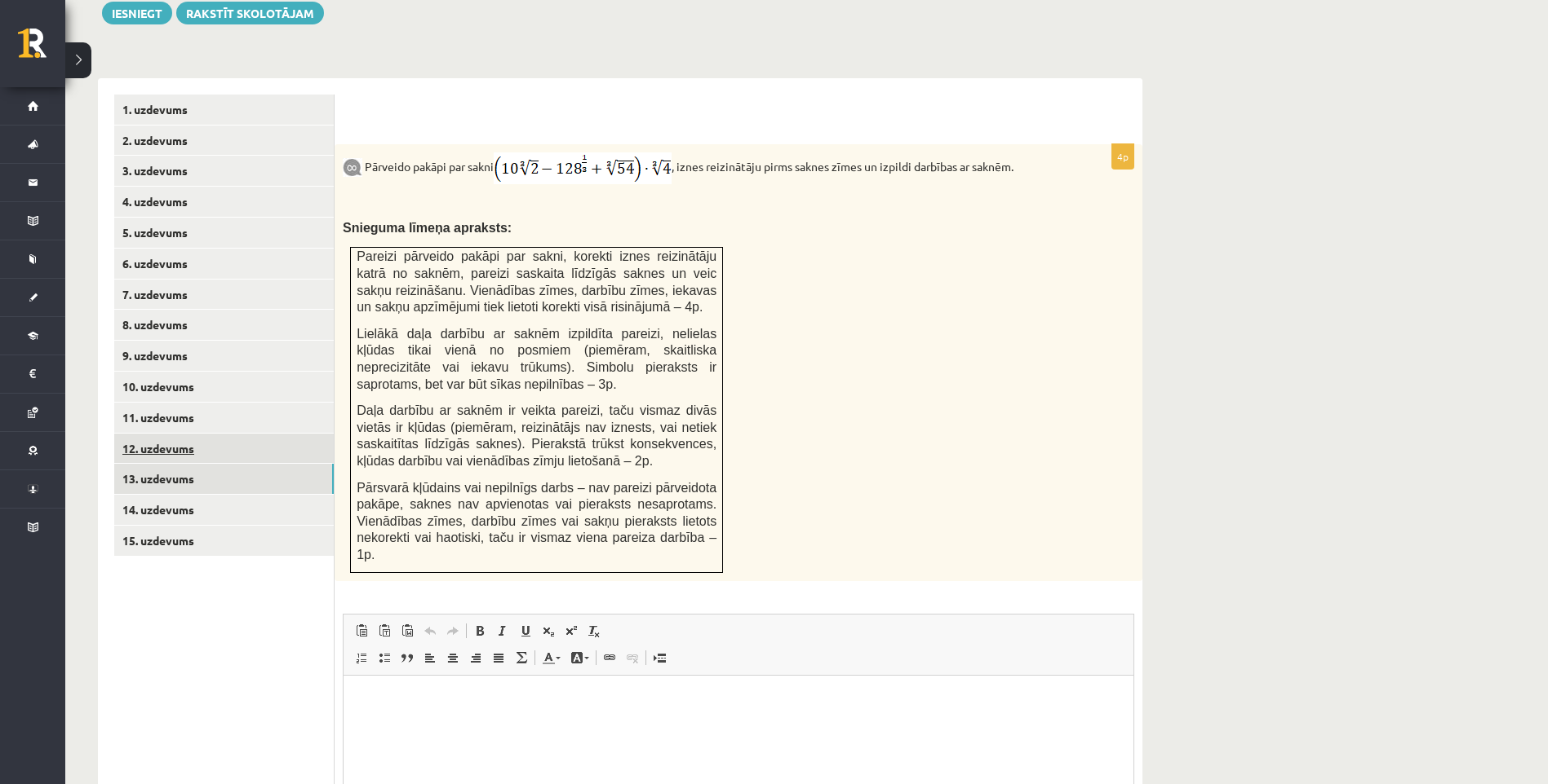
click at [209, 433] on link "12. uzdevums" at bounding box center [224, 448] width 219 height 30
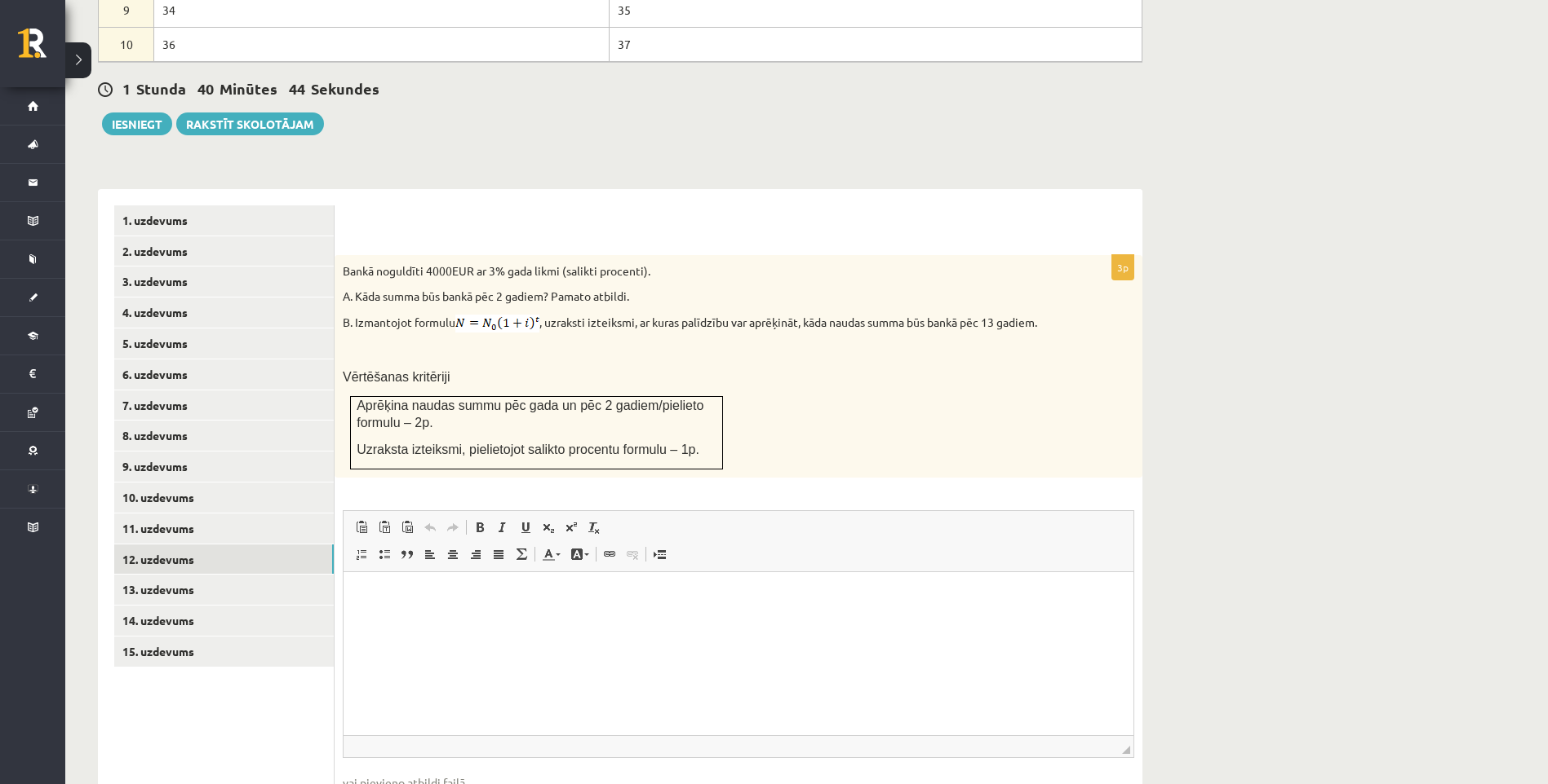
scroll to position [982, 0]
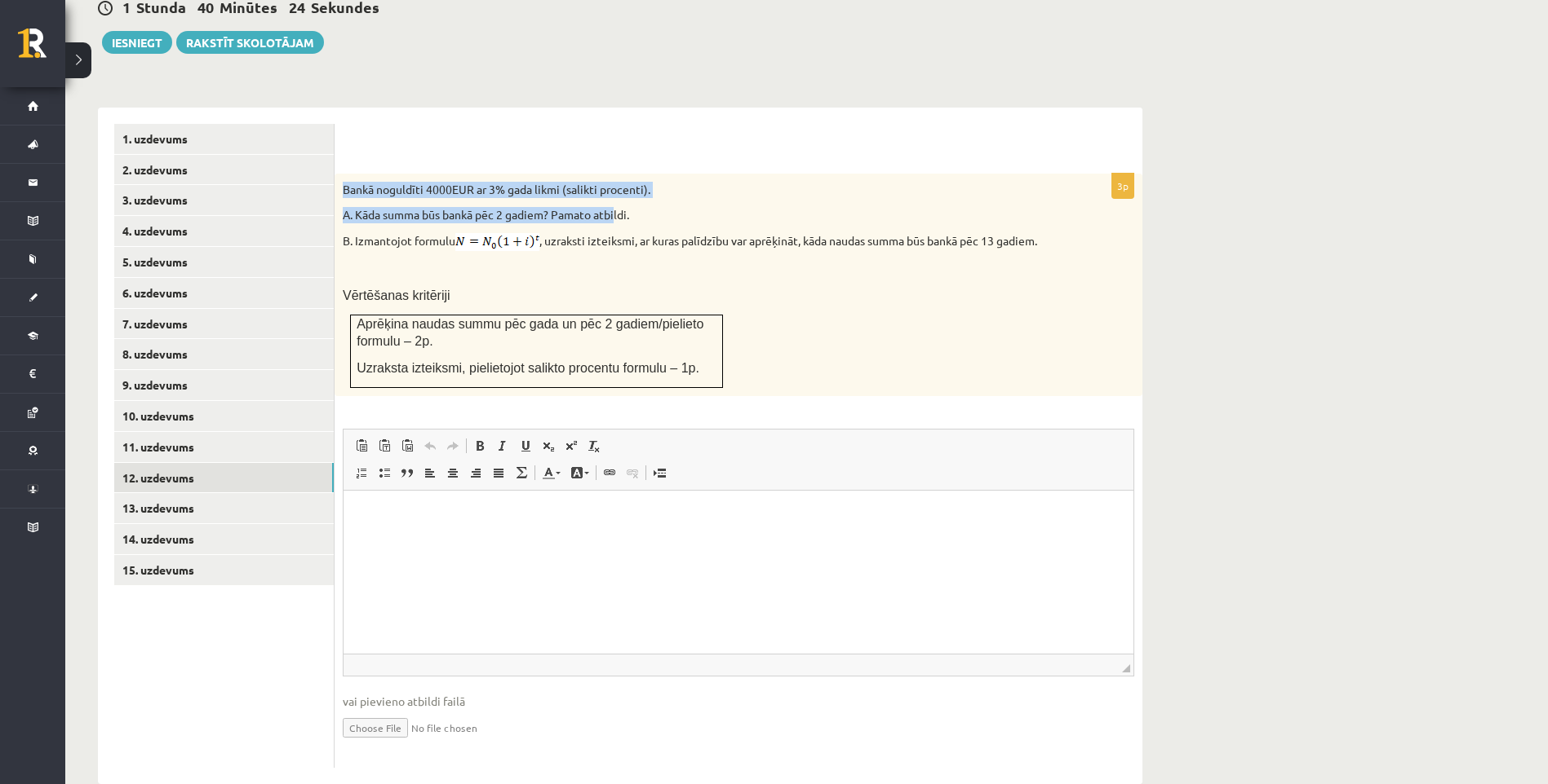
drag, startPoint x: 345, startPoint y: 151, endPoint x: 619, endPoint y: 170, distance: 274.7
click at [619, 174] on div "Bankā noguldīti 4000EUR ar 3% gada likmi (salikti procenti). A. Kāda summa būs …" at bounding box center [738, 285] width 808 height 223
drag, startPoint x: 619, startPoint y: 170, endPoint x: 634, endPoint y: 178, distance: 17.0
click at [634, 207] on p "A. Kāda summa būs bankā pēc 2 gadiem? Pamato atbildi." at bounding box center [697, 215] width 710 height 16
click at [635, 207] on p "A. Kāda summa būs bankā pēc 2 gadiem? Pamato atbildi." at bounding box center [697, 215] width 710 height 16
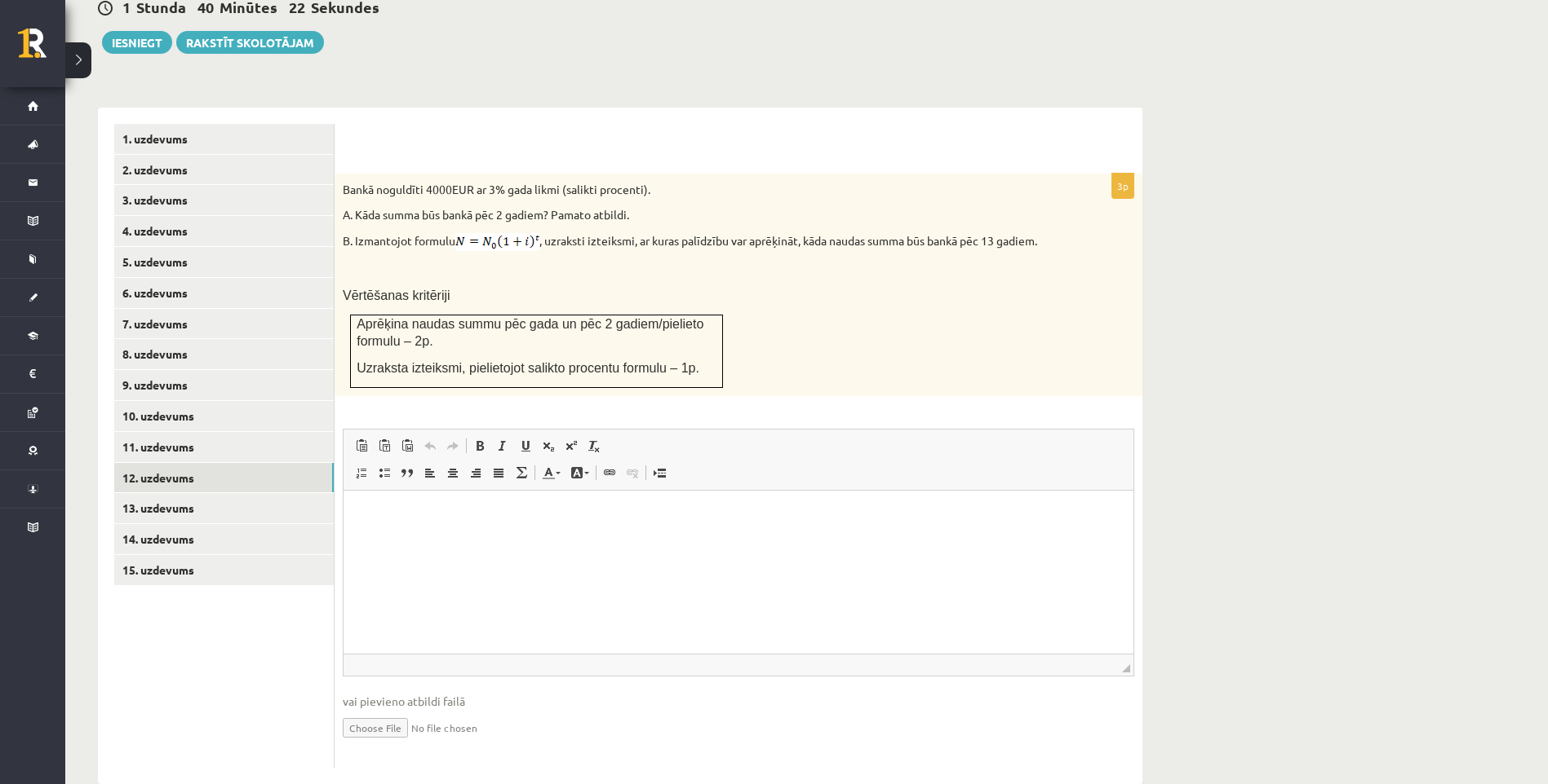
click at [645, 207] on p "A. Kāda summa būs bankā pēc 2 gadiem? Pamato atbildi." at bounding box center [697, 215] width 710 height 16
drag, startPoint x: 345, startPoint y: 153, endPoint x: 656, endPoint y: 156, distance: 311.0
click at [656, 182] on p "Bankā noguldīti 4000EUR ar 3% gada likmi (salikti procenti)." at bounding box center [697, 190] width 710 height 16
click at [647, 207] on p "A. Kāda summa būs bankā pēc 2 gadiem? Pamato atbildi." at bounding box center [697, 215] width 710 height 16
drag, startPoint x: 338, startPoint y: 156, endPoint x: 362, endPoint y: 163, distance: 25.0
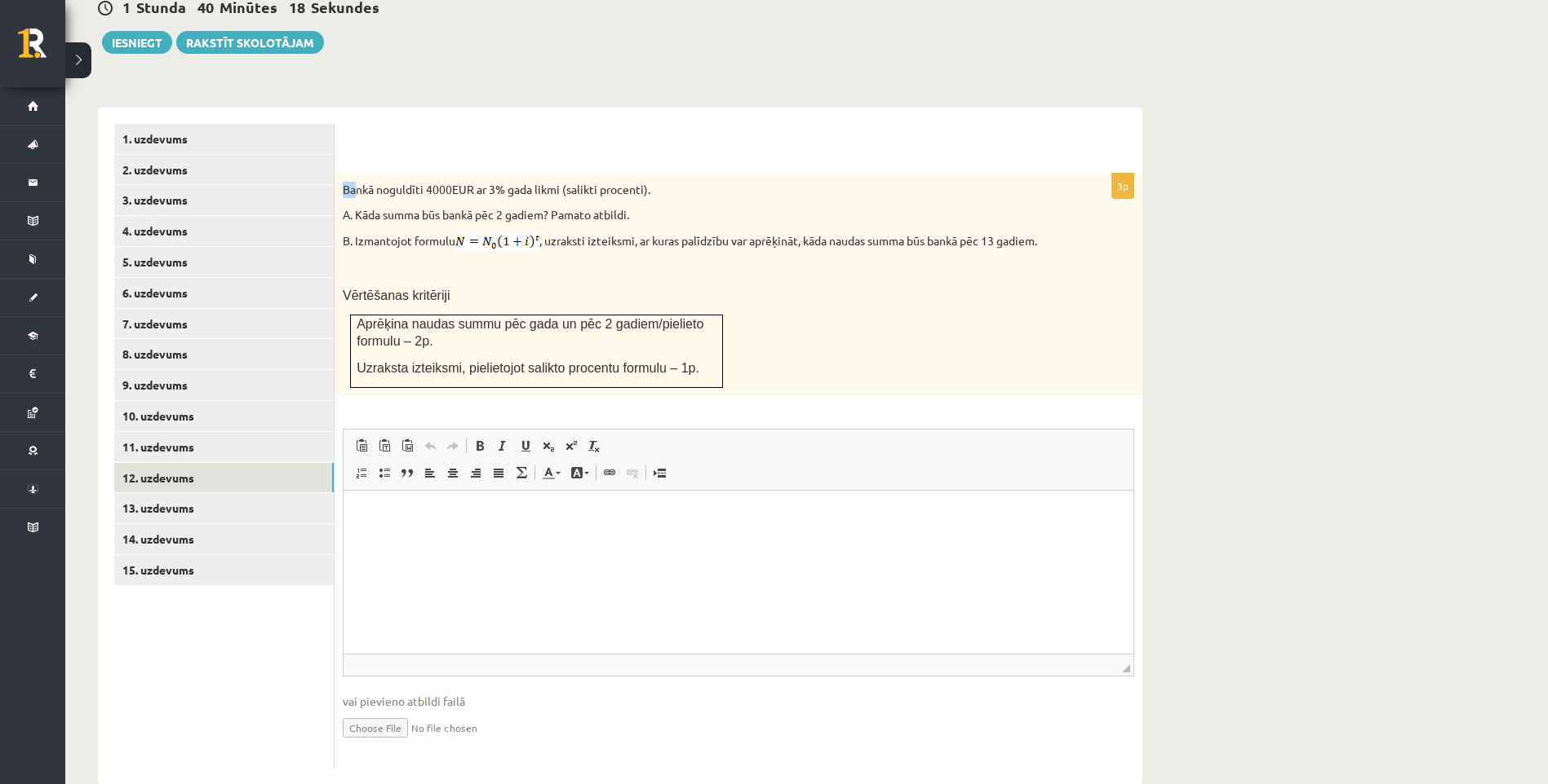
click at [362, 174] on div "Bankā noguldīti 4000EUR ar 3% gada likmi (salikti procenti). A. Kāda summa būs …" at bounding box center [738, 285] width 808 height 223
click at [346, 174] on div "Bankā noguldīti 4000EUR ar 3% gada likmi (salikti procenti). A. Kāda summa būs …" at bounding box center [738, 285] width 808 height 223
drag, startPoint x: 348, startPoint y: 155, endPoint x: 663, endPoint y: 176, distance: 315.7
click at [663, 176] on div "Bankā noguldīti 4000EUR ar 3% gada likmi (salikti procenti). A. Kāda summa būs …" at bounding box center [738, 285] width 808 height 223
copy div "Bankā noguldīti 4000EUR ar 3% gada likmi (salikti procenti). A. Kāda summa būs …"
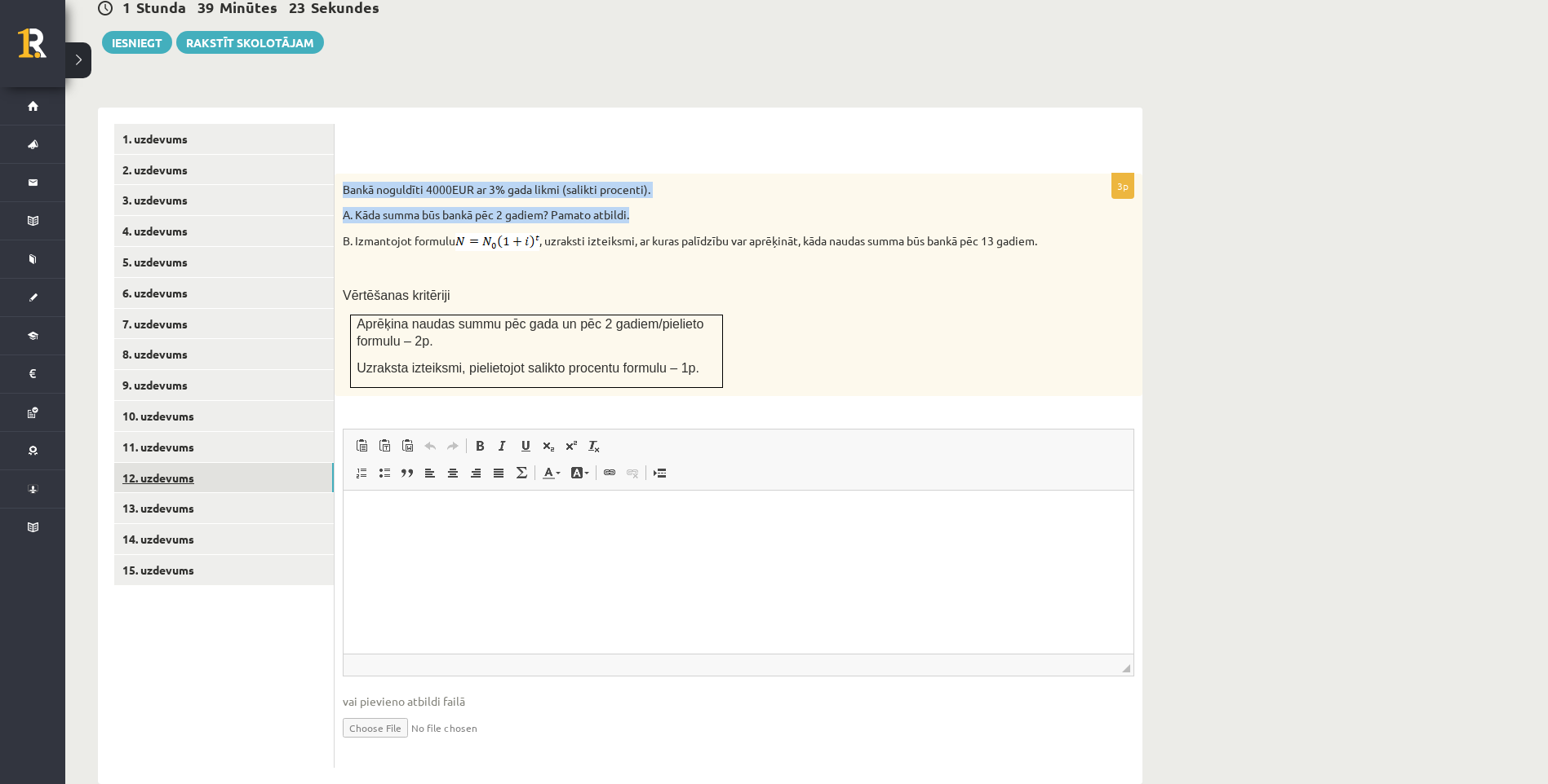
click at [276, 463] on link "12. uzdevums" at bounding box center [224, 478] width 219 height 30
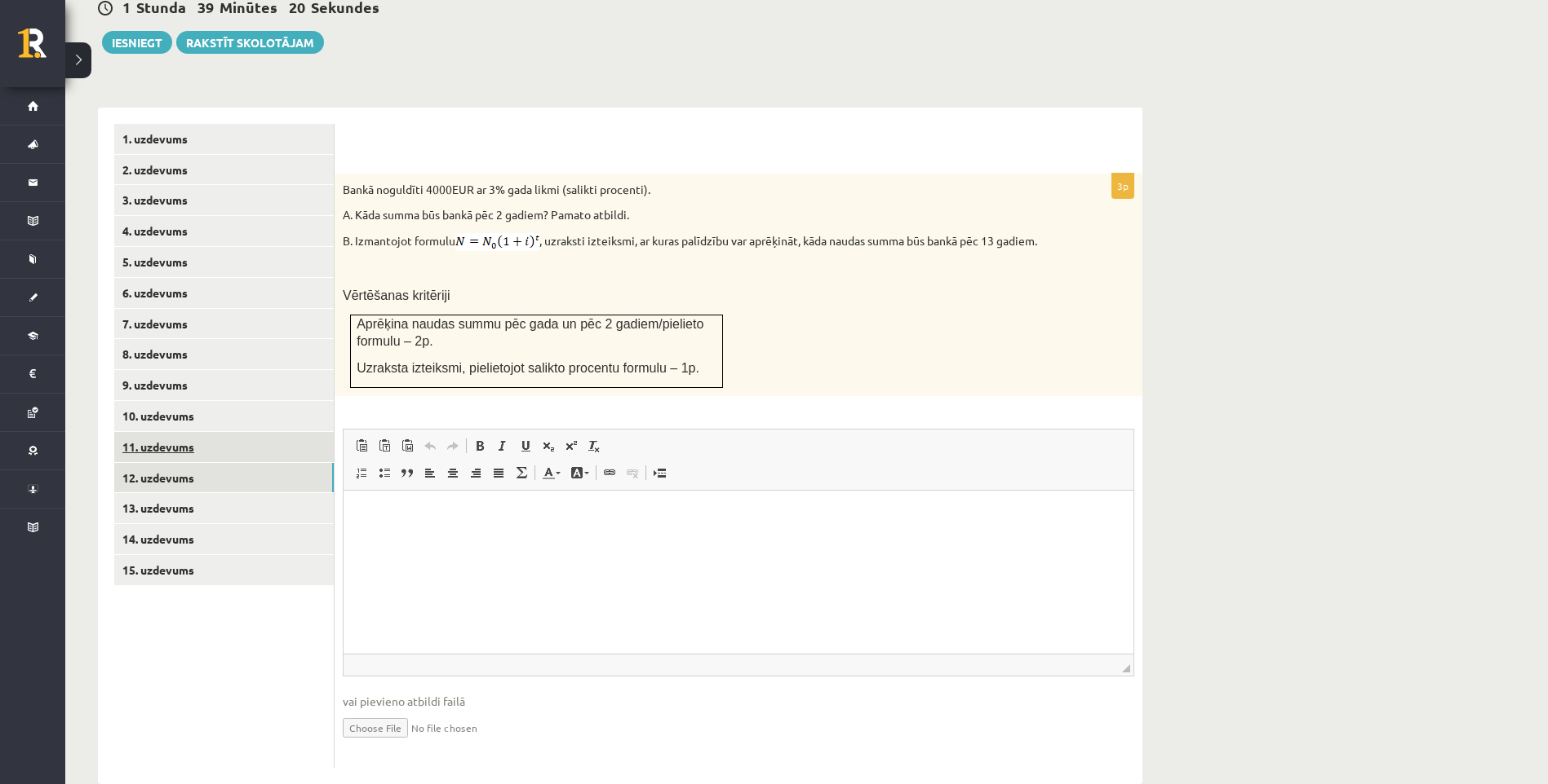
scroll to position [0, 0]
click at [251, 493] on link "13. uzdevums" at bounding box center [224, 508] width 219 height 30
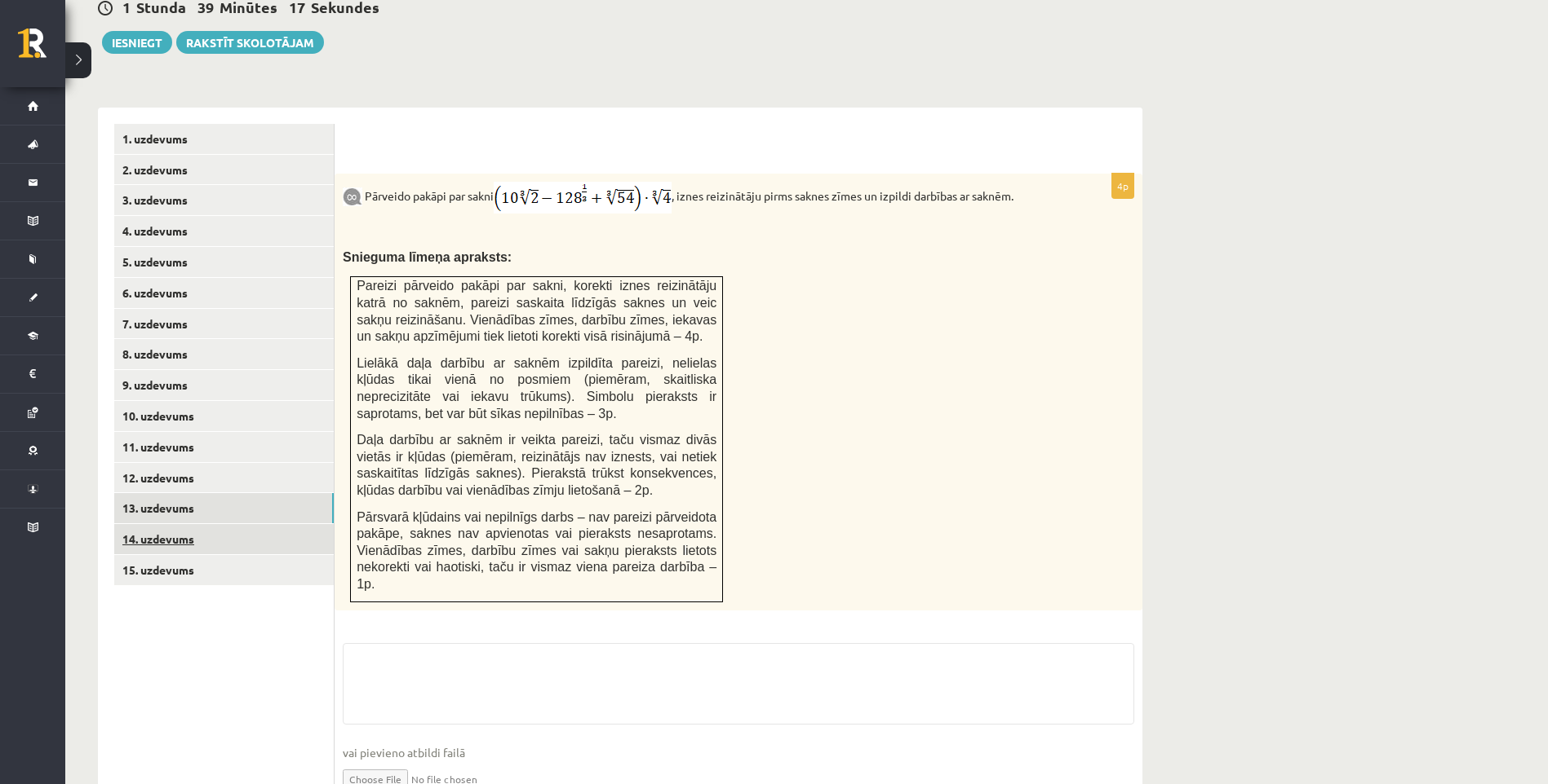
click at [279, 524] on link "14. uzdevums" at bounding box center [224, 539] width 219 height 30
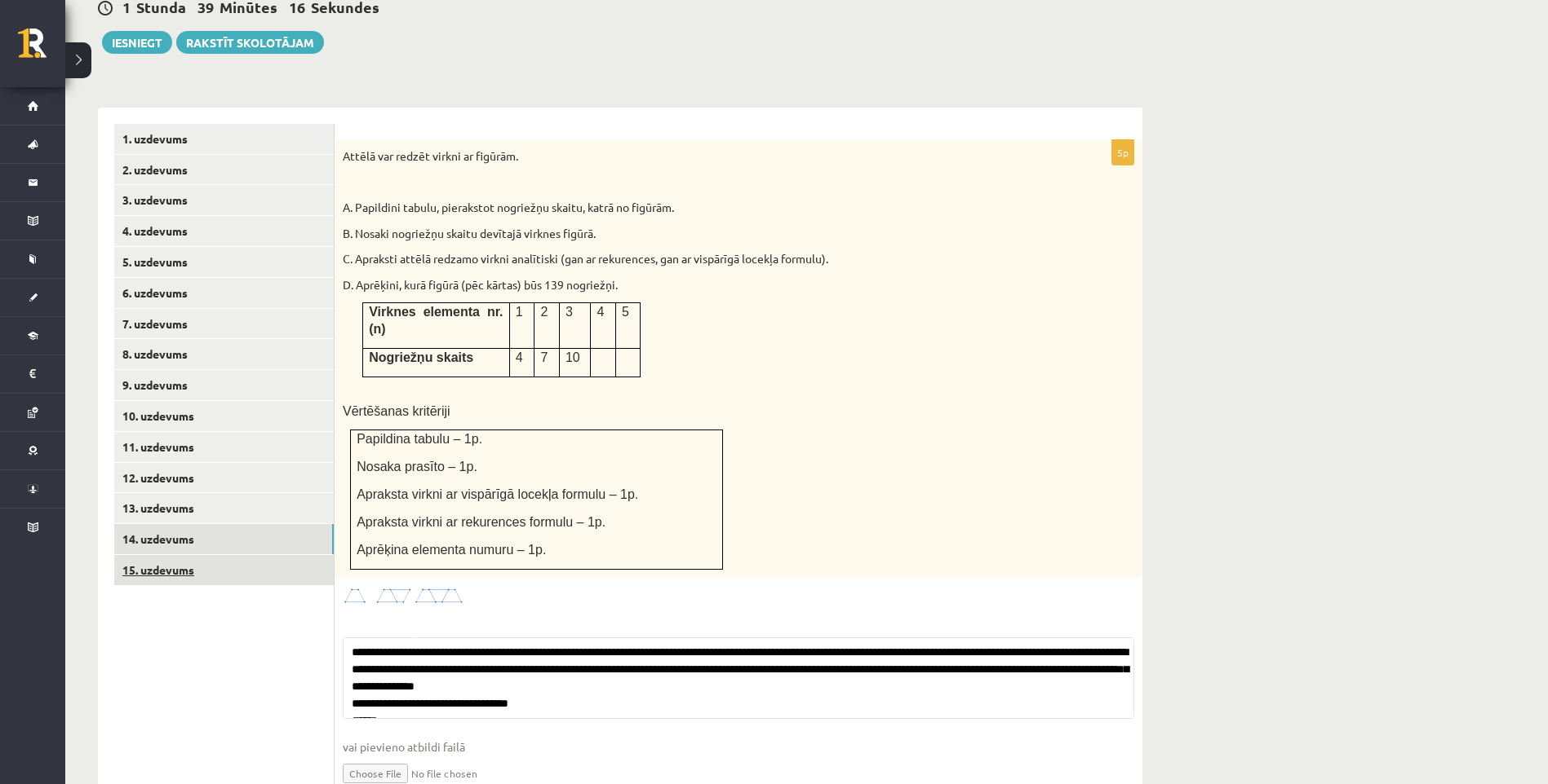
click at [249, 555] on link "15. uzdevums" at bounding box center [224, 570] width 219 height 30
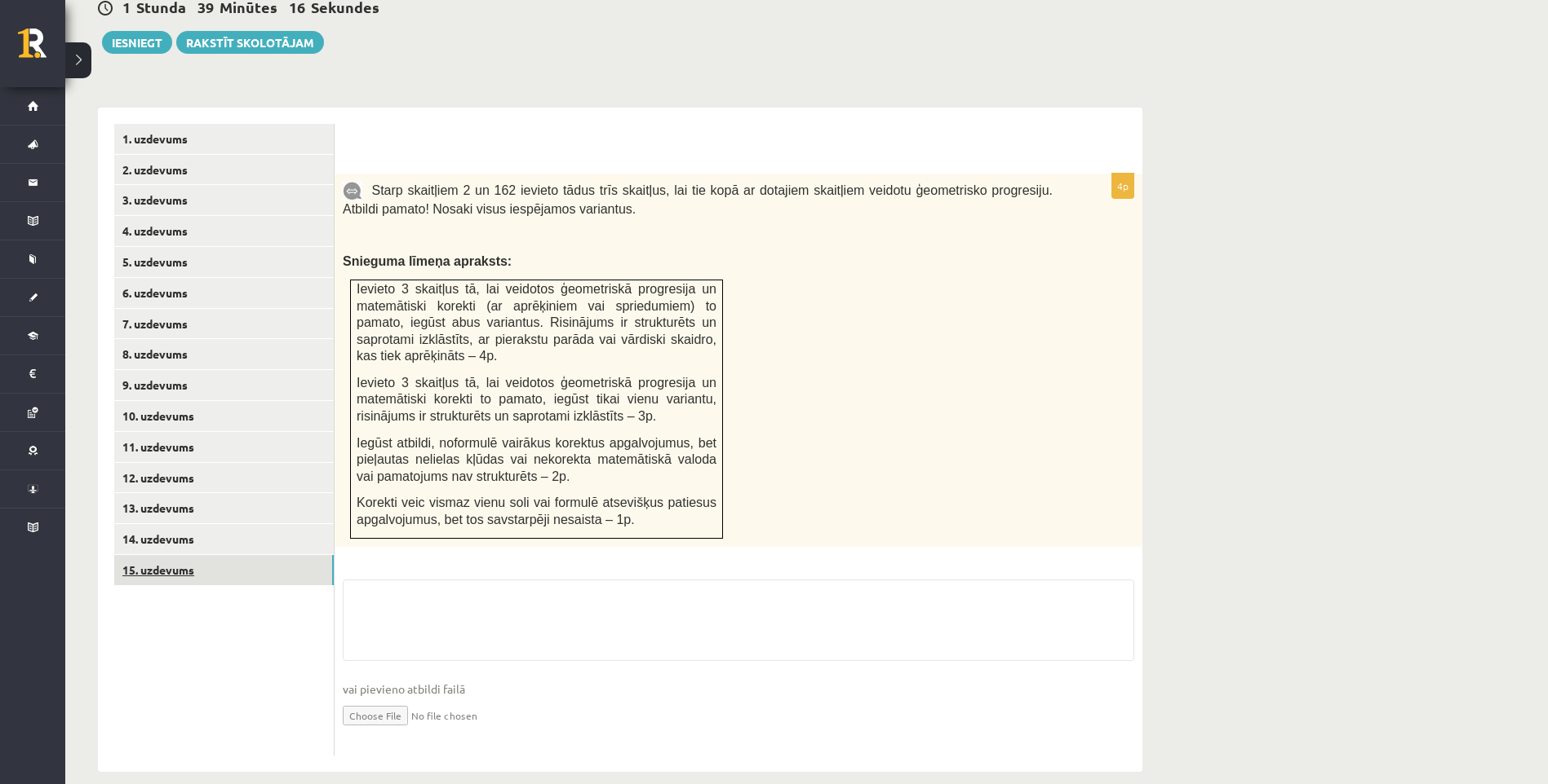
scroll to position [968, 0]
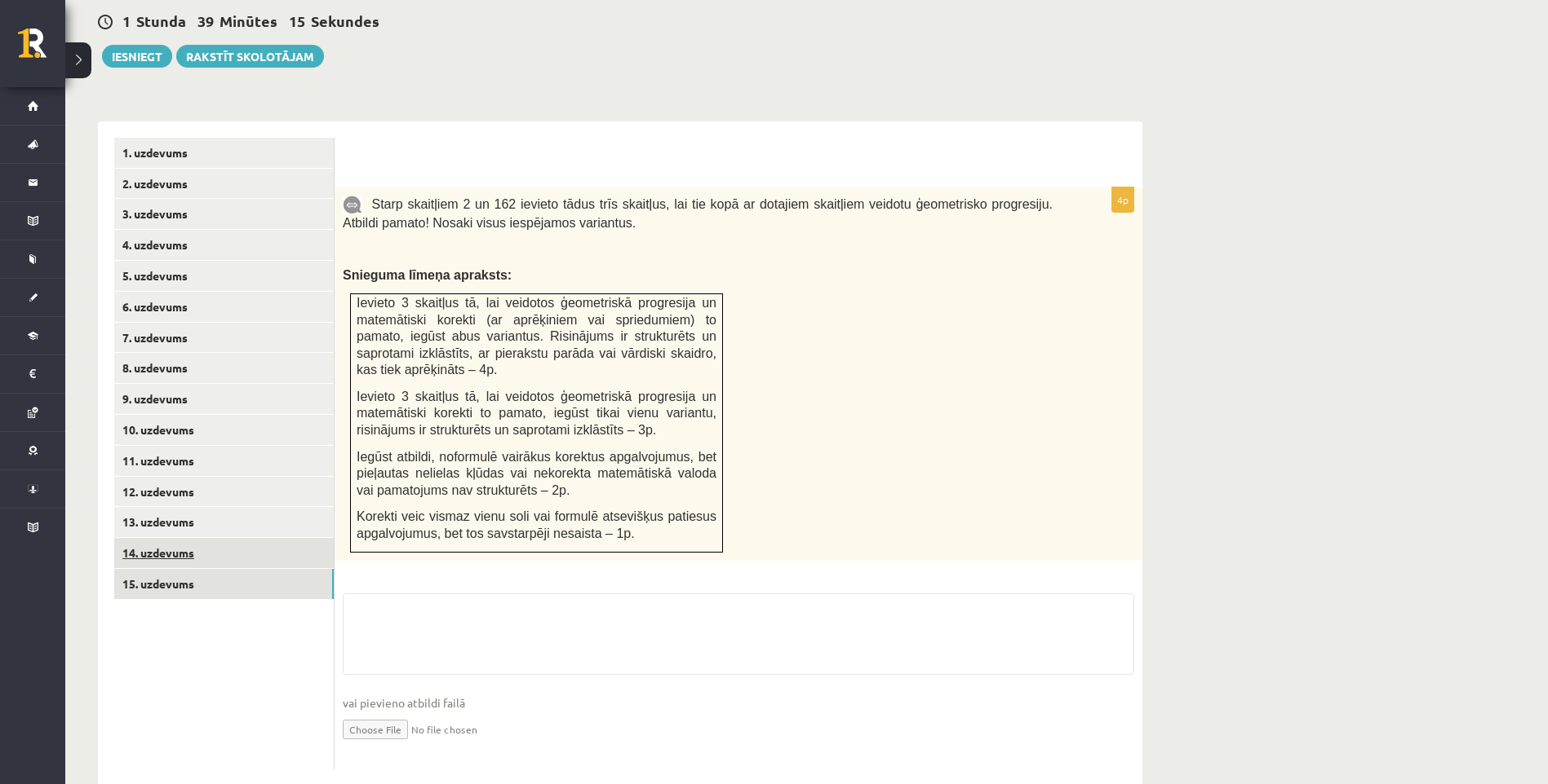
click at [225, 538] on link "14. uzdevums" at bounding box center [224, 552] width 219 height 30
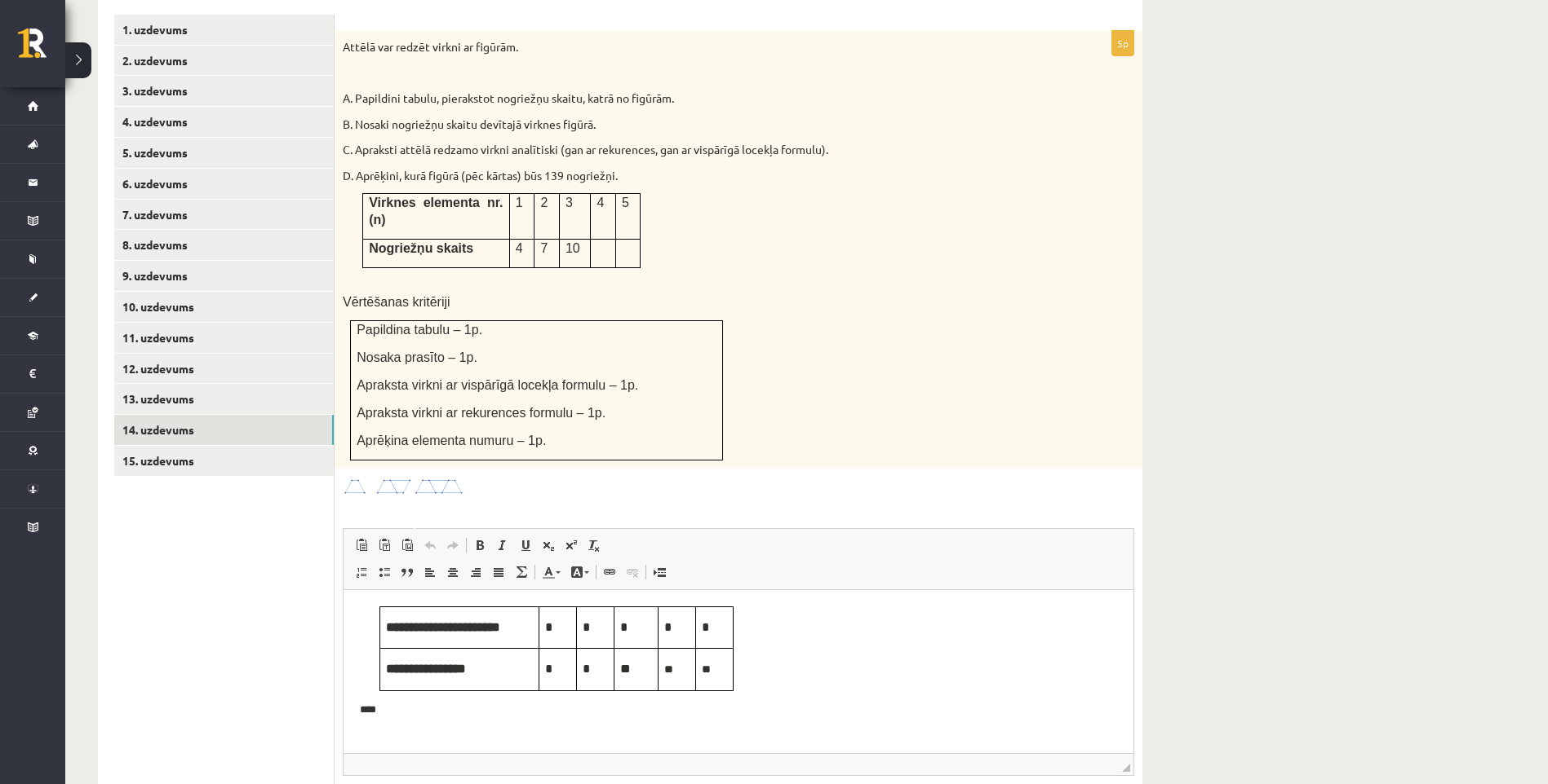
scroll to position [1173, 0]
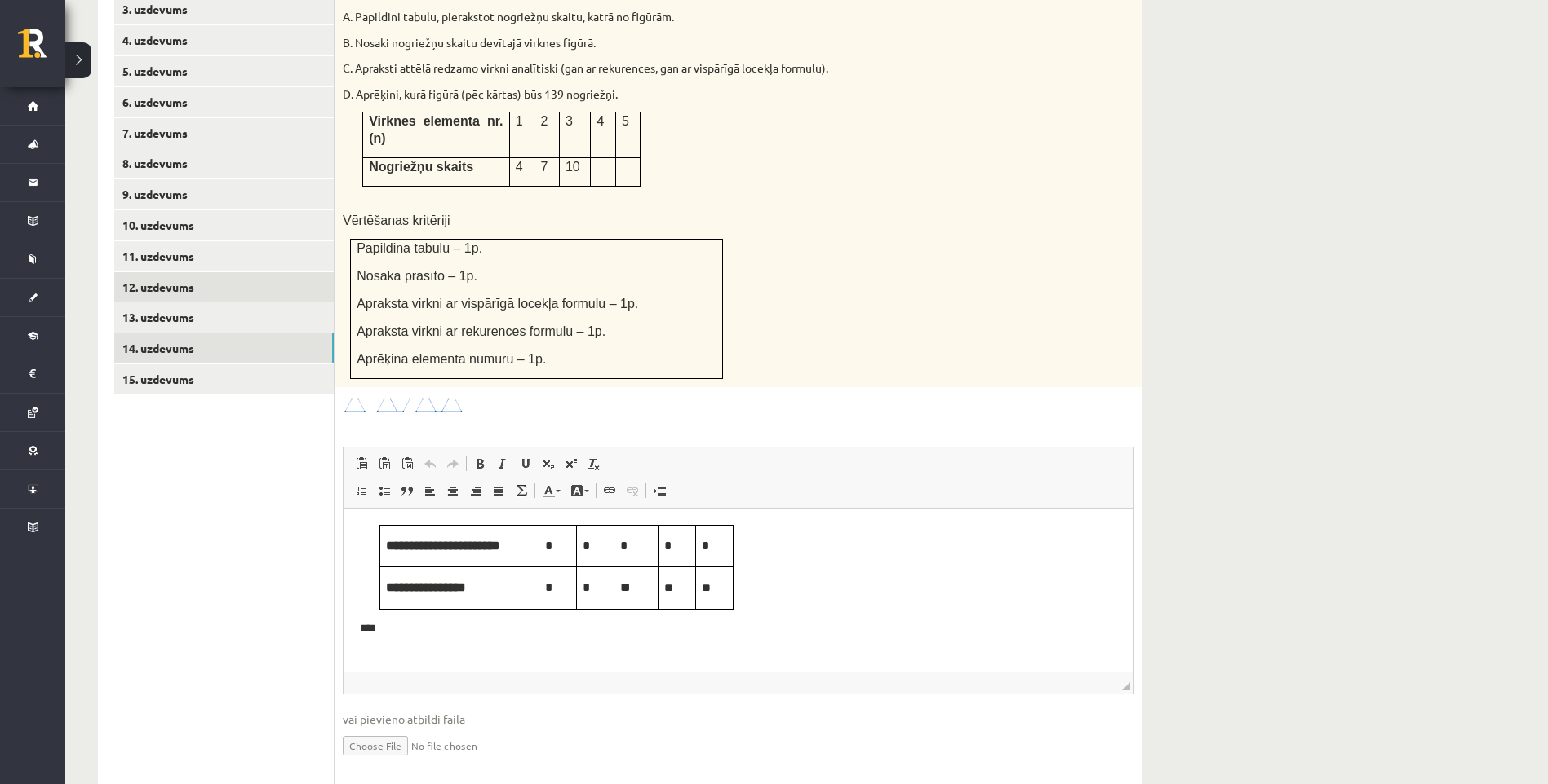
click at [217, 273] on link "12. uzdevums" at bounding box center [224, 287] width 219 height 30
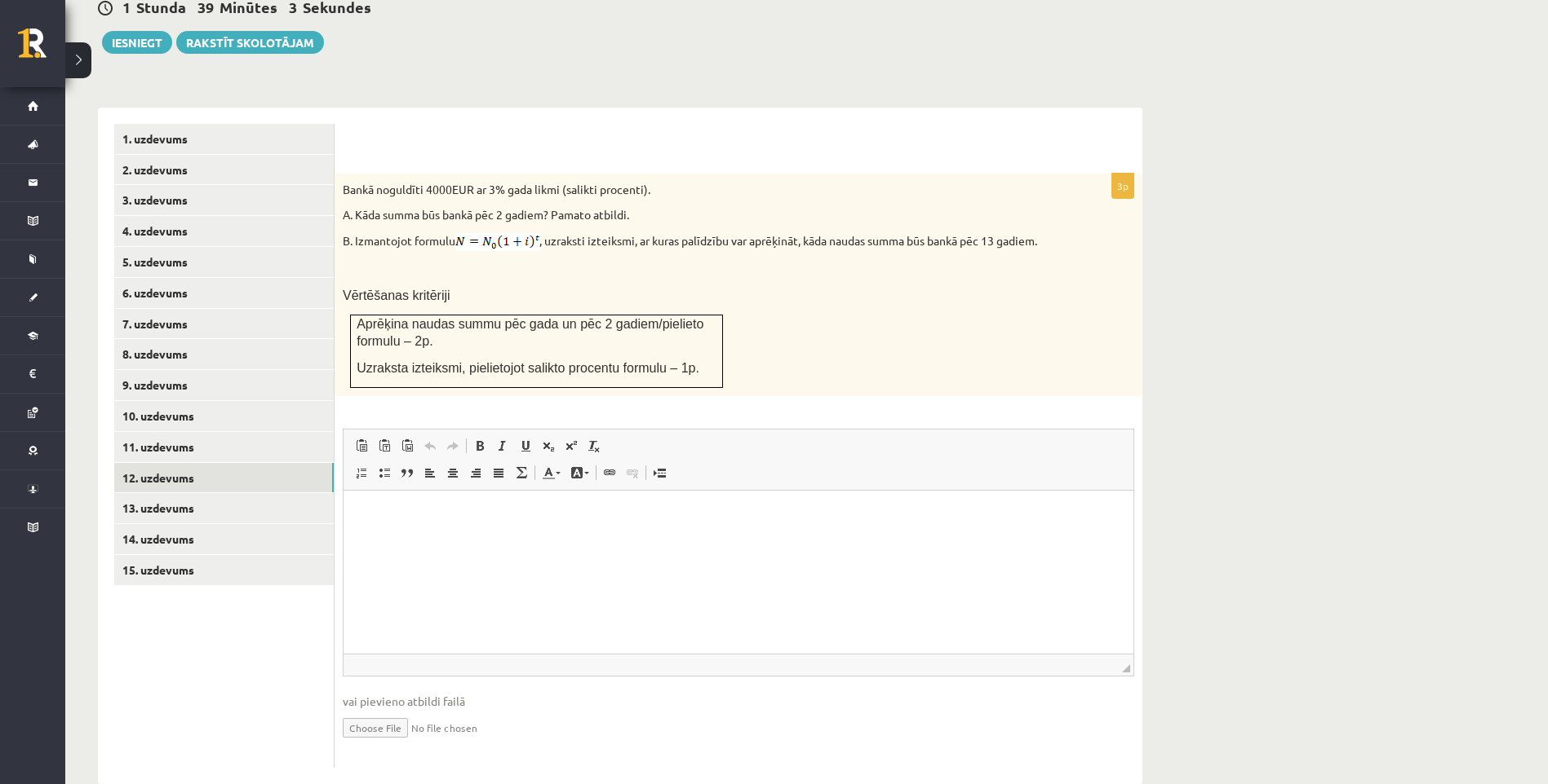
scroll to position [0, 0]
click at [671, 541] on html at bounding box center [738, 515] width 790 height 50
click at [214, 432] on link "11. uzdevums" at bounding box center [224, 447] width 219 height 30
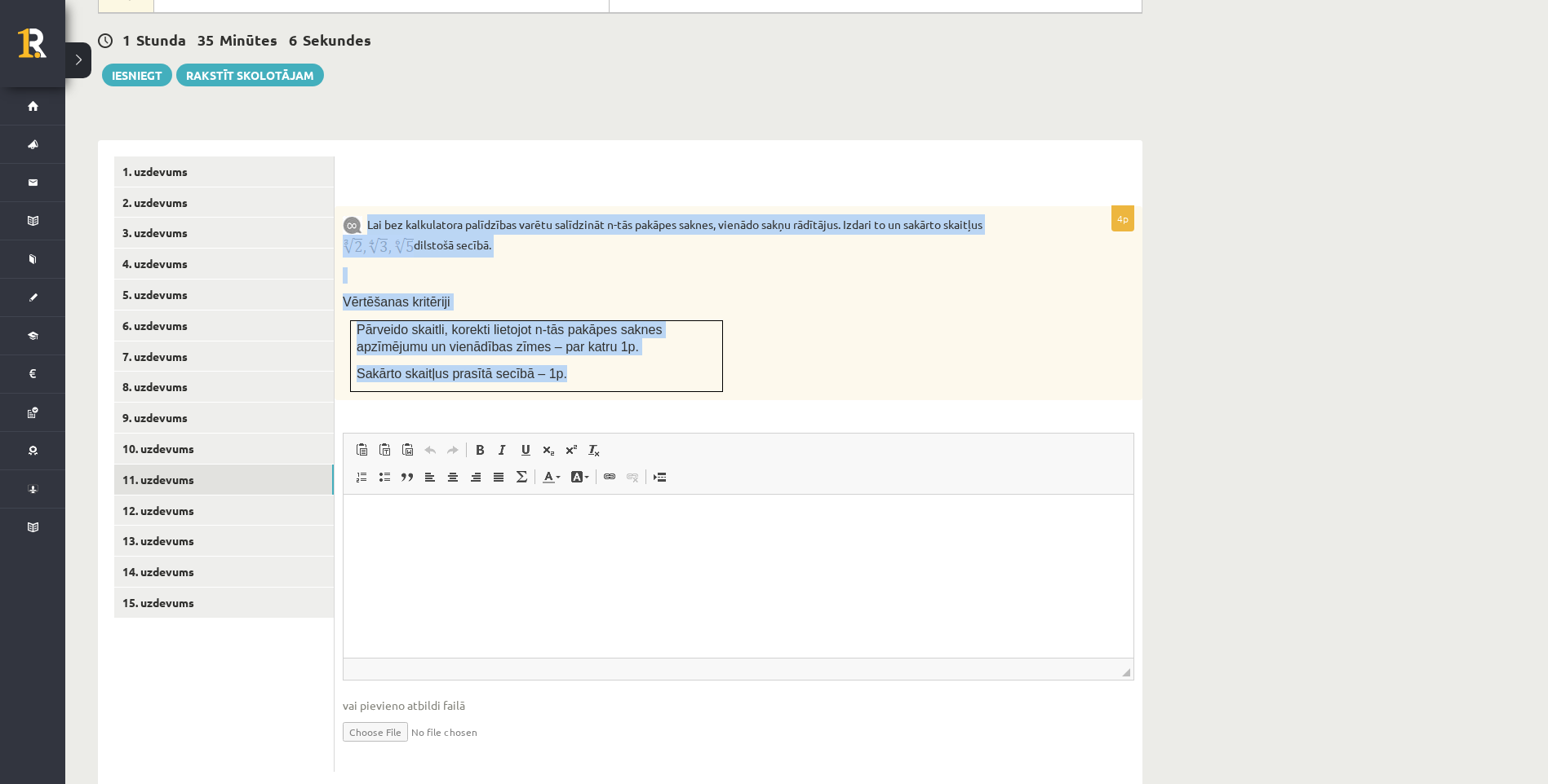
drag, startPoint x: 367, startPoint y: 192, endPoint x: 635, endPoint y: 347, distance: 309.6
click at [635, 347] on div "Lai bez kalkulatora palīdzības varētu salīdzināt n-tās pakāpes saknes, vienādo …" at bounding box center [738, 303] width 808 height 194
copy div "Lai bez kalkulatora palīdzības varētu salīdzināt n-tās pakāpes saknes, vienādo …"
click at [1005, 293] on p "Vērtēšanas kritēriji" at bounding box center [697, 302] width 710 height 17
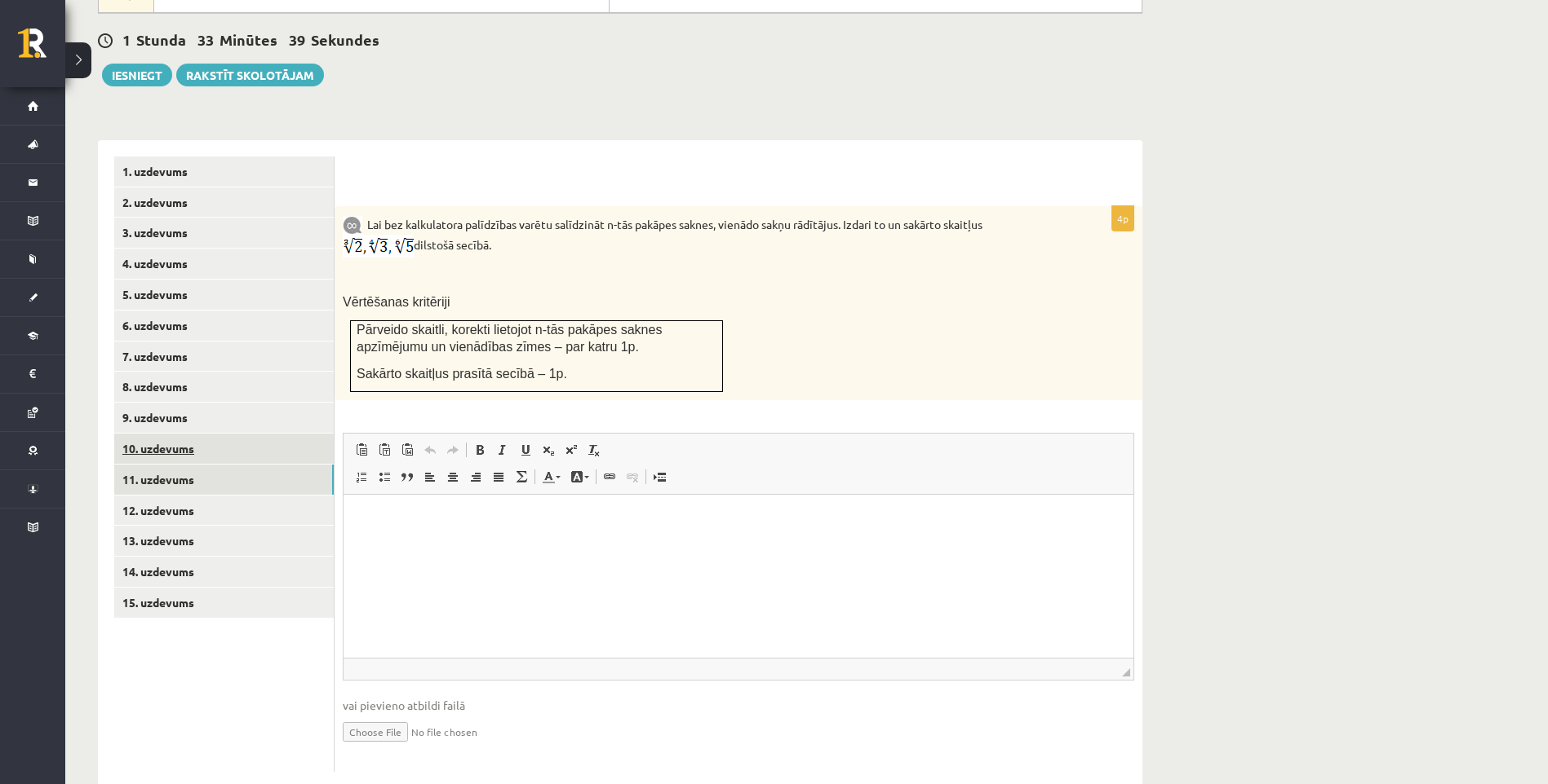
click at [206, 433] on link "10. uzdevums" at bounding box center [224, 448] width 219 height 30
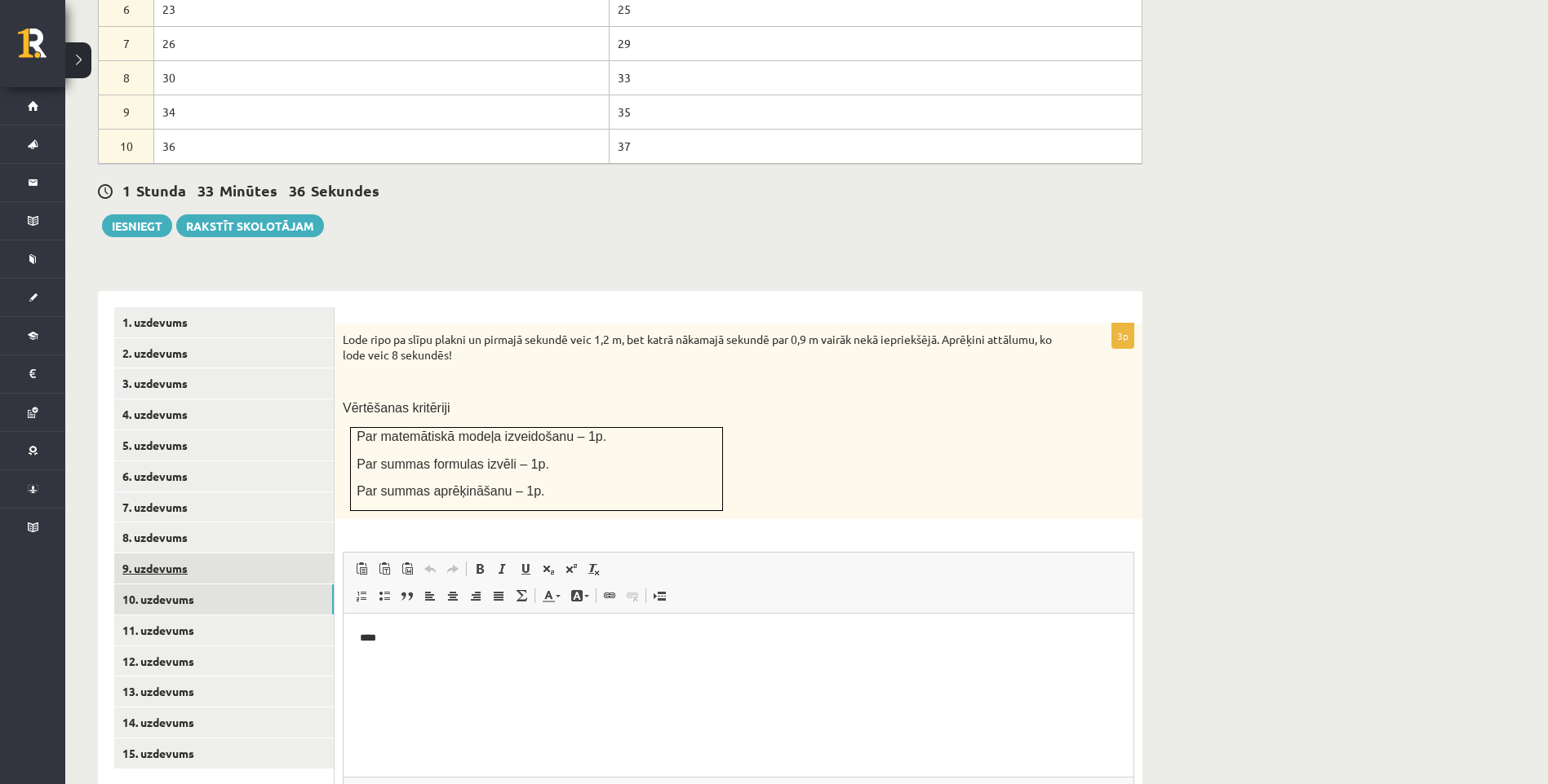
click at [205, 553] on link "9. uzdevums" at bounding box center [224, 568] width 219 height 30
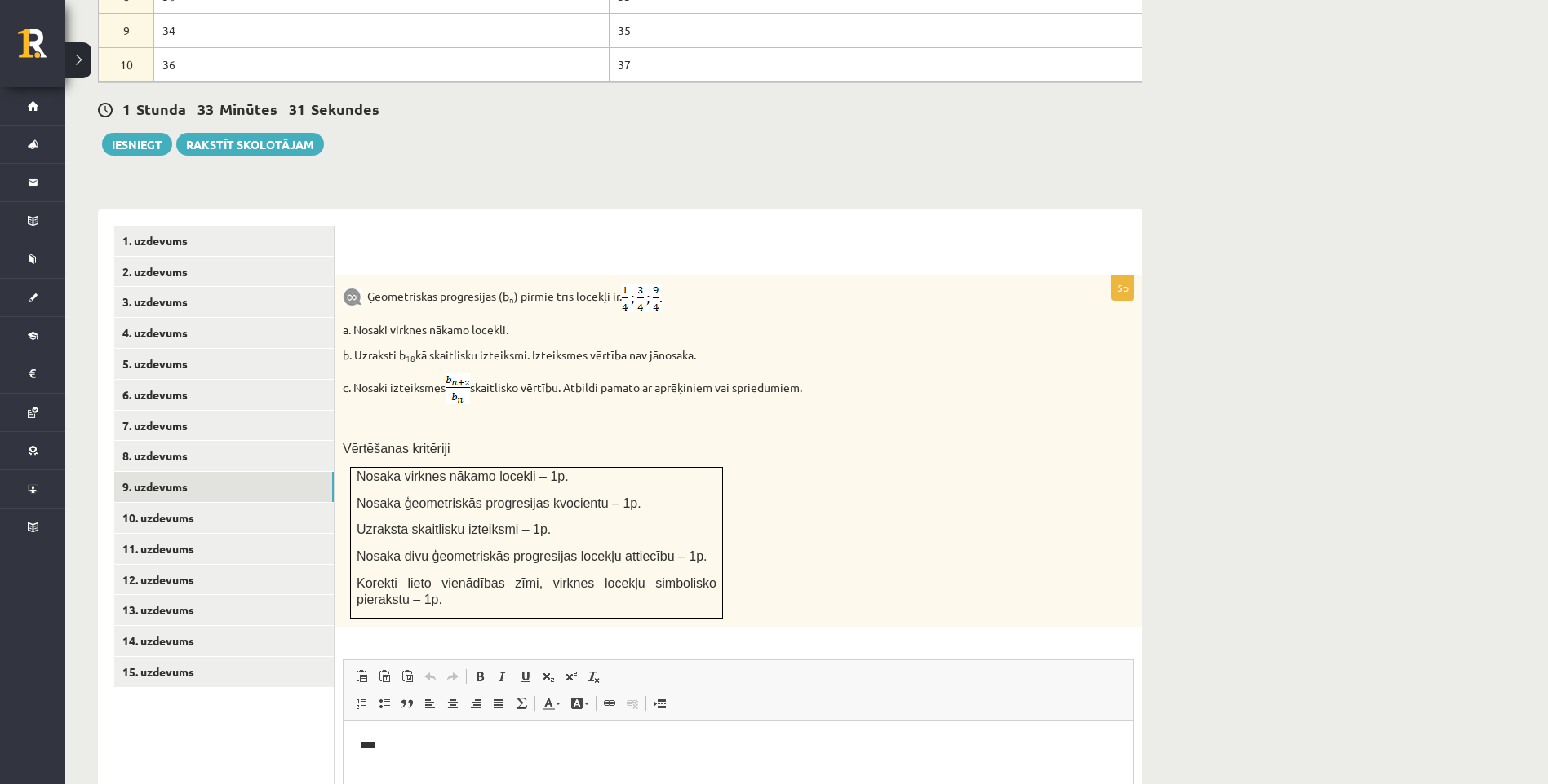
scroll to position [961, 0]
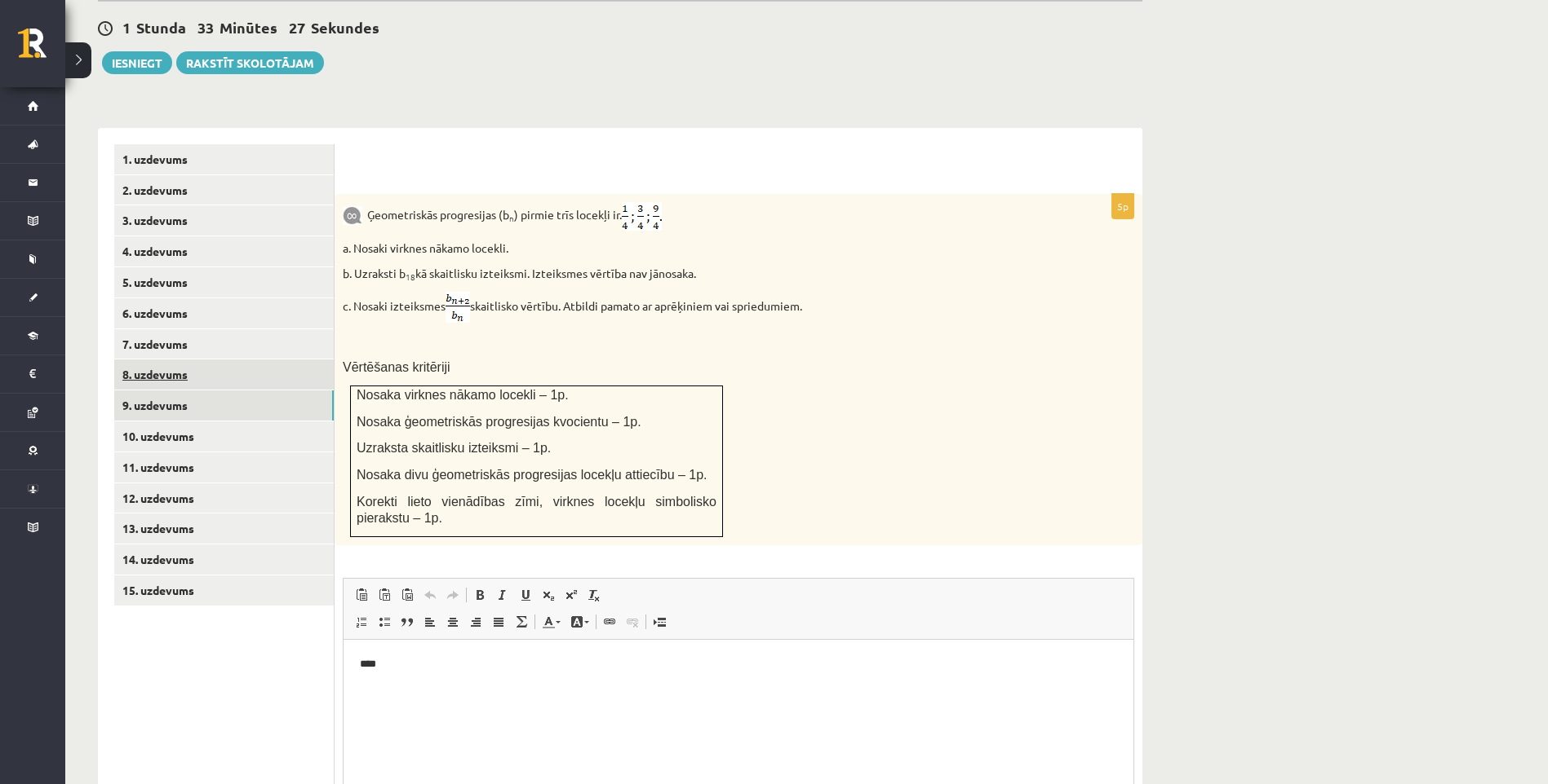
click at [243, 360] on link "8. uzdevums" at bounding box center [224, 374] width 219 height 30
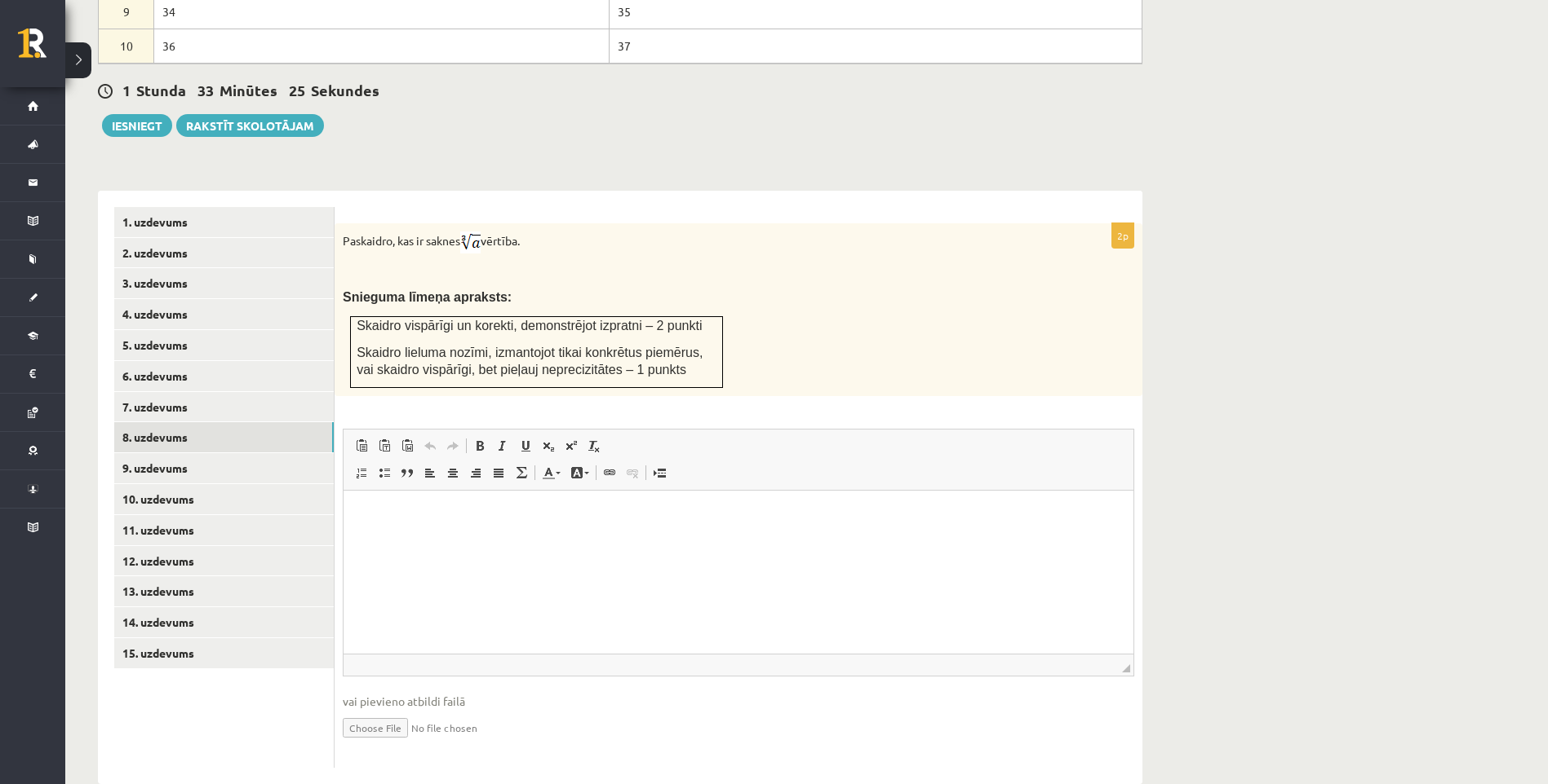
scroll to position [0, 0]
click at [212, 392] on link "7. uzdevums" at bounding box center [224, 407] width 219 height 30
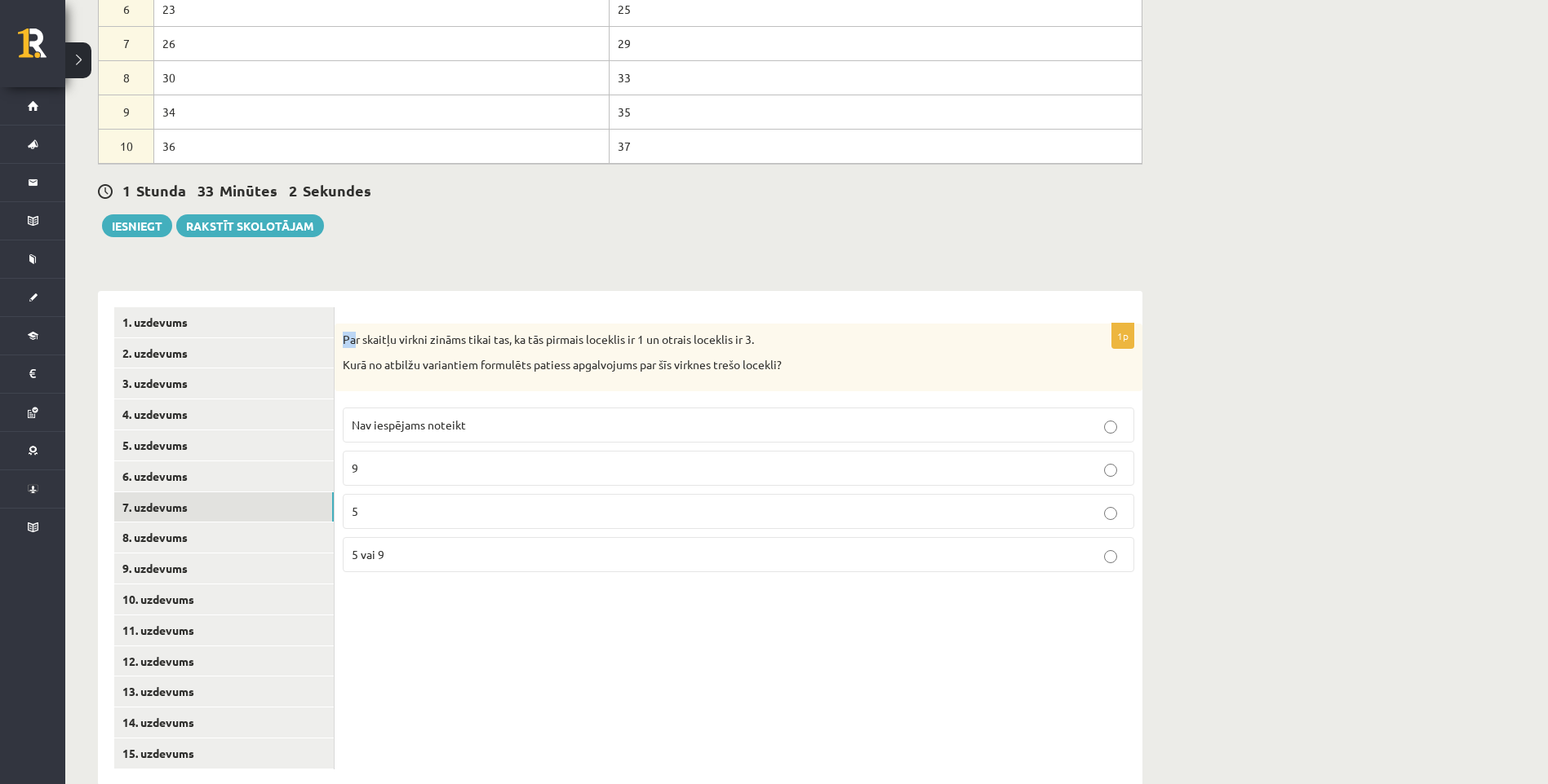
drag, startPoint x: 339, startPoint y: 302, endPoint x: 368, endPoint y: 309, distance: 29.8
click at [365, 323] on div "Par skaitļu virkni zināms tikai tas, ka tās pirmais loceklis ir 1 un otrais loc…" at bounding box center [738, 357] width 808 height 67
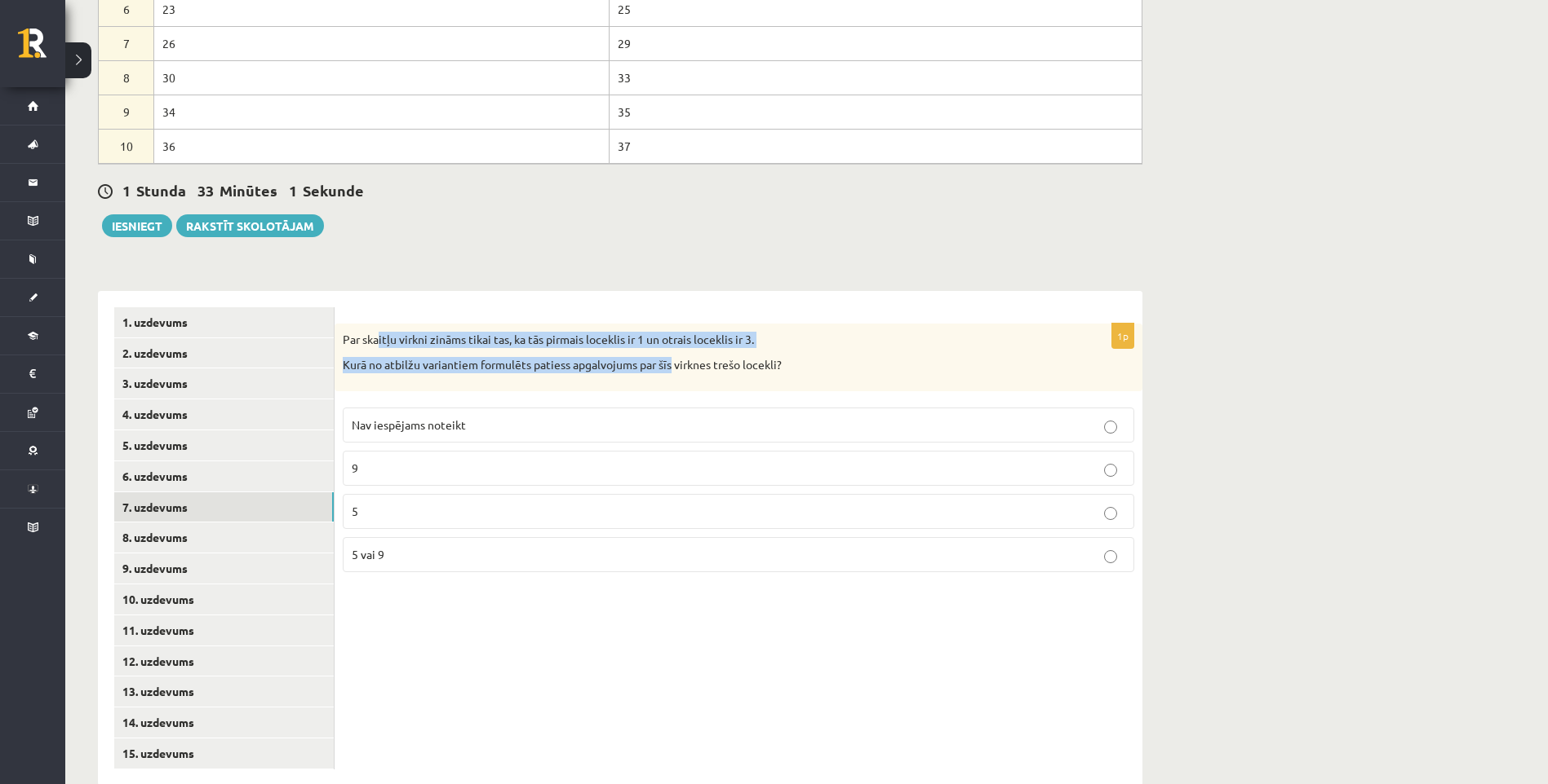
drag, startPoint x: 368, startPoint y: 309, endPoint x: 677, endPoint y: 346, distance: 311.2
click at [671, 352] on div "Par skaitļu virkni zināms tikai tas, ka tās pirmais loceklis ir 1 un otrais loc…" at bounding box center [738, 357] width 808 height 67
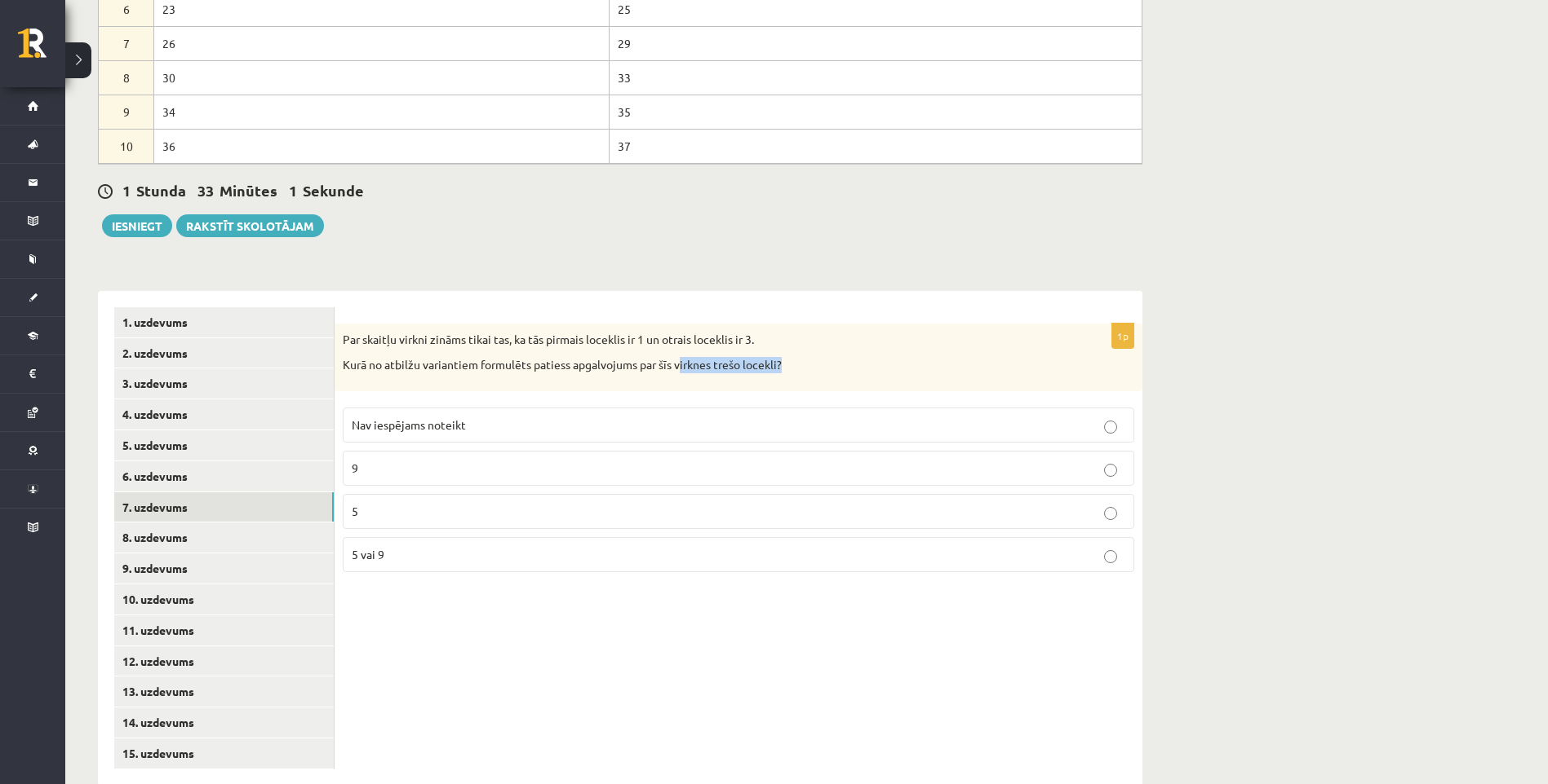
drag, startPoint x: 677, startPoint y: 346, endPoint x: 804, endPoint y: 355, distance: 127.3
click at [804, 355] on div "Par skaitļu virkni zināms tikai tas, ka tās pirmais loceklis ir 1 un otrais loc…" at bounding box center [738, 357] width 808 height 67
drag, startPoint x: 804, startPoint y: 355, endPoint x: 562, endPoint y: 337, distance: 242.7
click at [769, 355] on div "Par skaitļu virkni zināms tikai tas, ka tās pirmais loceklis ir 1 un otrais loc…" at bounding box center [738, 357] width 808 height 67
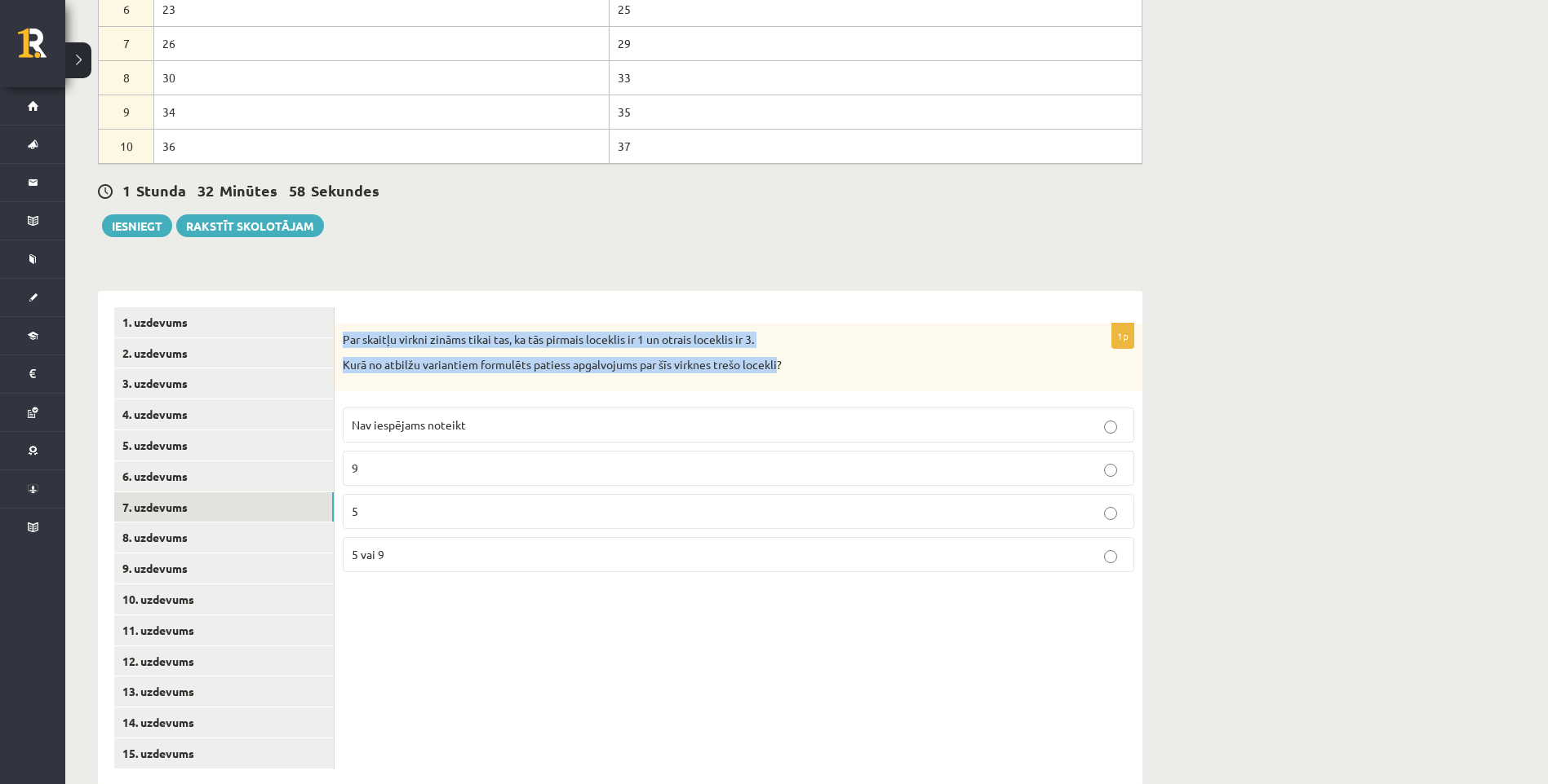
drag, startPoint x: 341, startPoint y: 301, endPoint x: 775, endPoint y: 350, distance: 436.8
click at [775, 350] on div "Par skaitļu virkni zināms tikai tas, ka tās pirmais loceklis ir 1 un otrais loc…" at bounding box center [738, 357] width 808 height 67
copy div "Par skaitļu virkni zināms tikai tas, ka tās pirmais loceklis ir 1 un otrais loc…"
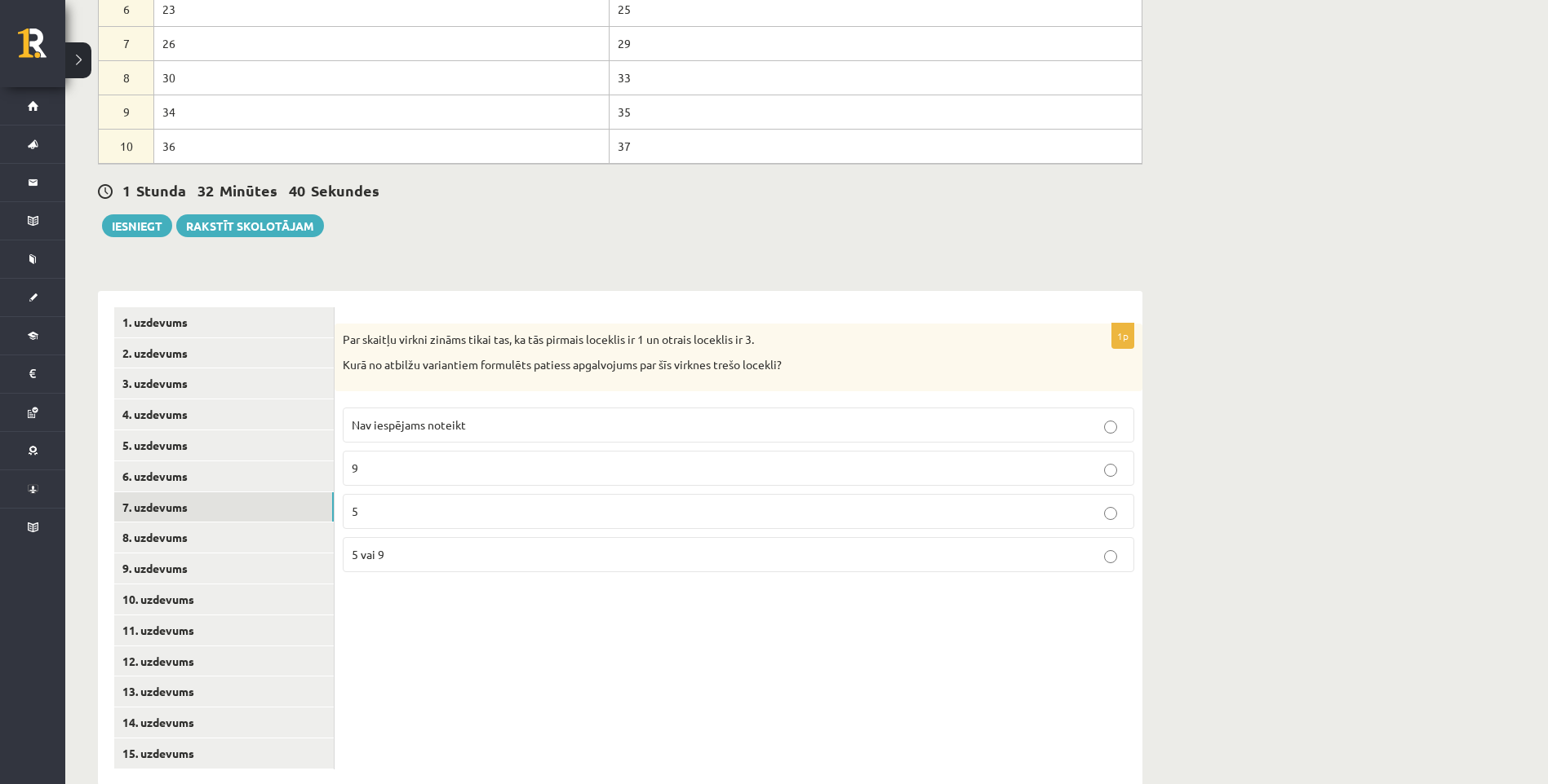
click at [412, 361] on div "1p Par skaitļu virkni zināms tikai tas, ka tās pirmais loceklis ir 1 un otrais …" at bounding box center [738, 454] width 808 height 262
drag, startPoint x: 349, startPoint y: 378, endPoint x: 549, endPoint y: 538, distance: 256.1
click at [549, 538] on fieldset "Nav iespējams noteikt 9 5 5 vai 9" at bounding box center [738, 489] width 792 height 178
copy fieldset "Nav iespējams noteikt 9 5 5 vai 9"
click at [926, 417] on p "Nav iespējams noteikt" at bounding box center [738, 425] width 774 height 17
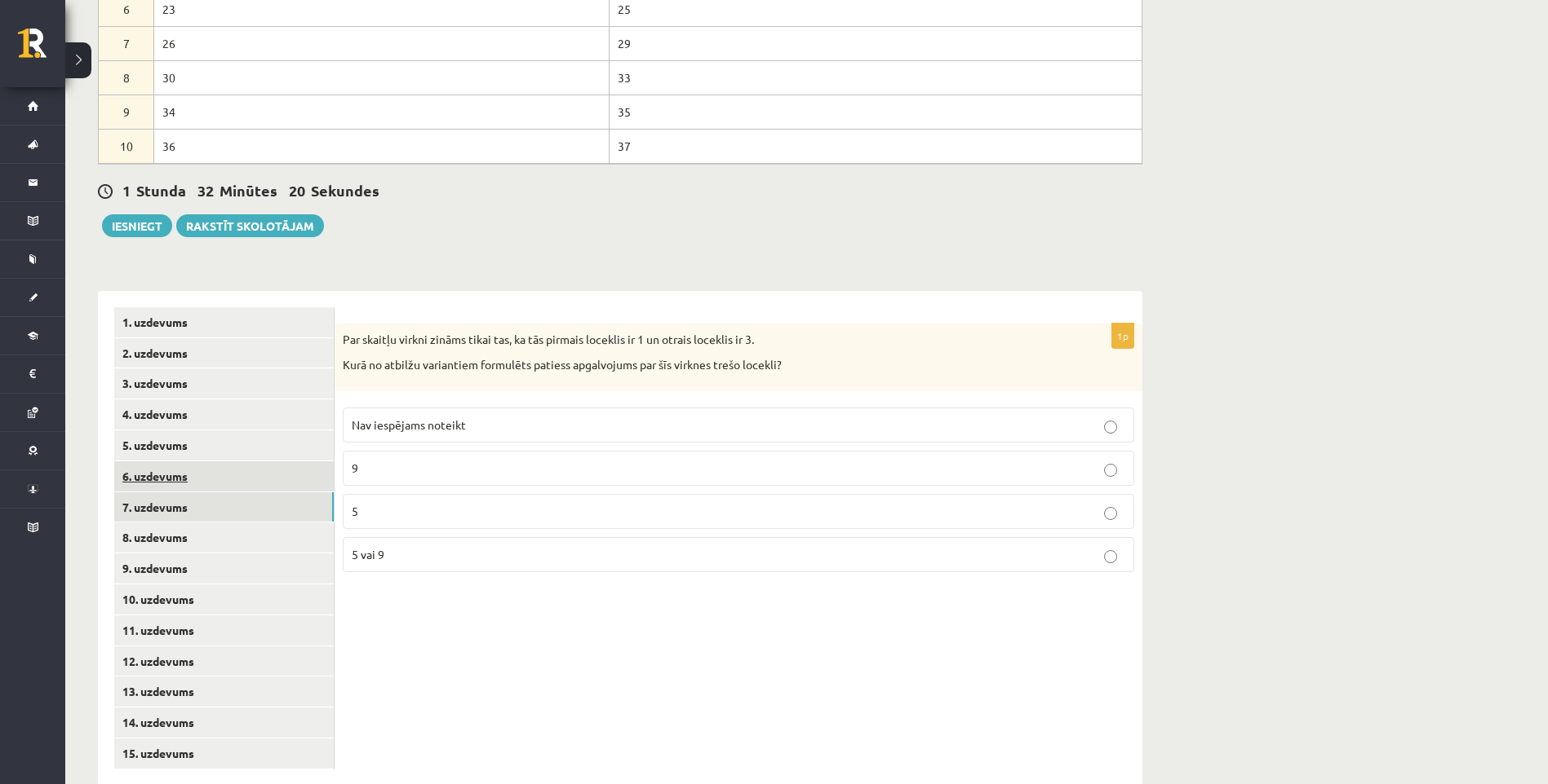
click at [196, 461] on link "6. uzdevums" at bounding box center [224, 476] width 219 height 30
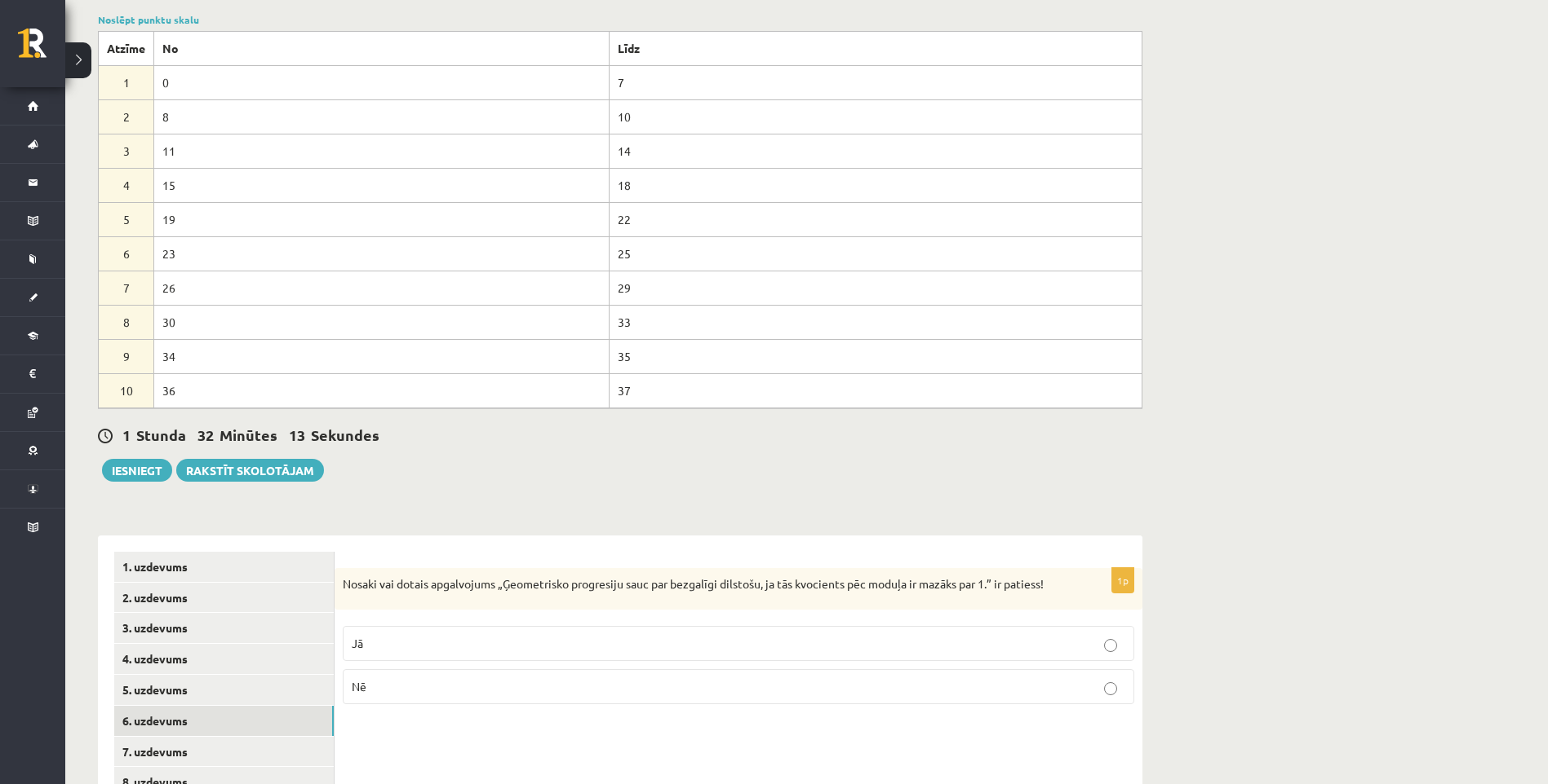
scroll to position [717, 0]
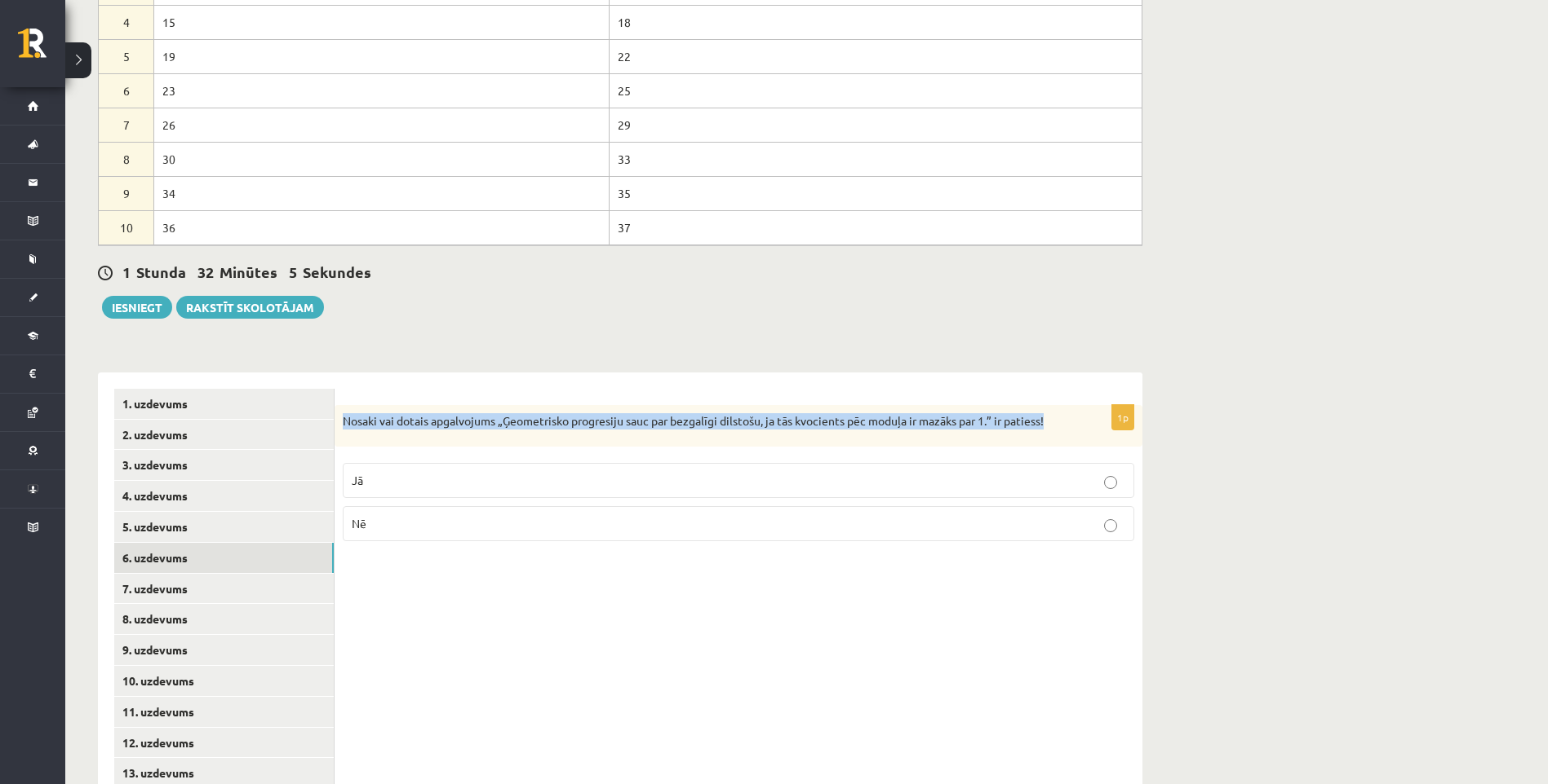
drag, startPoint x: 345, startPoint y: 386, endPoint x: 1039, endPoint y: 395, distance: 694.1
click at [1039, 405] on div "Nosaki vai dotais apgalvojums „Ģeometrisko progresiju sauc par bezgalīgi dilsto…" at bounding box center [738, 426] width 808 height 43
copy p "Nosaki vai dotais apgalvojums „Ģeometrisko progresiju sauc par bezgalīgi dilsto…"
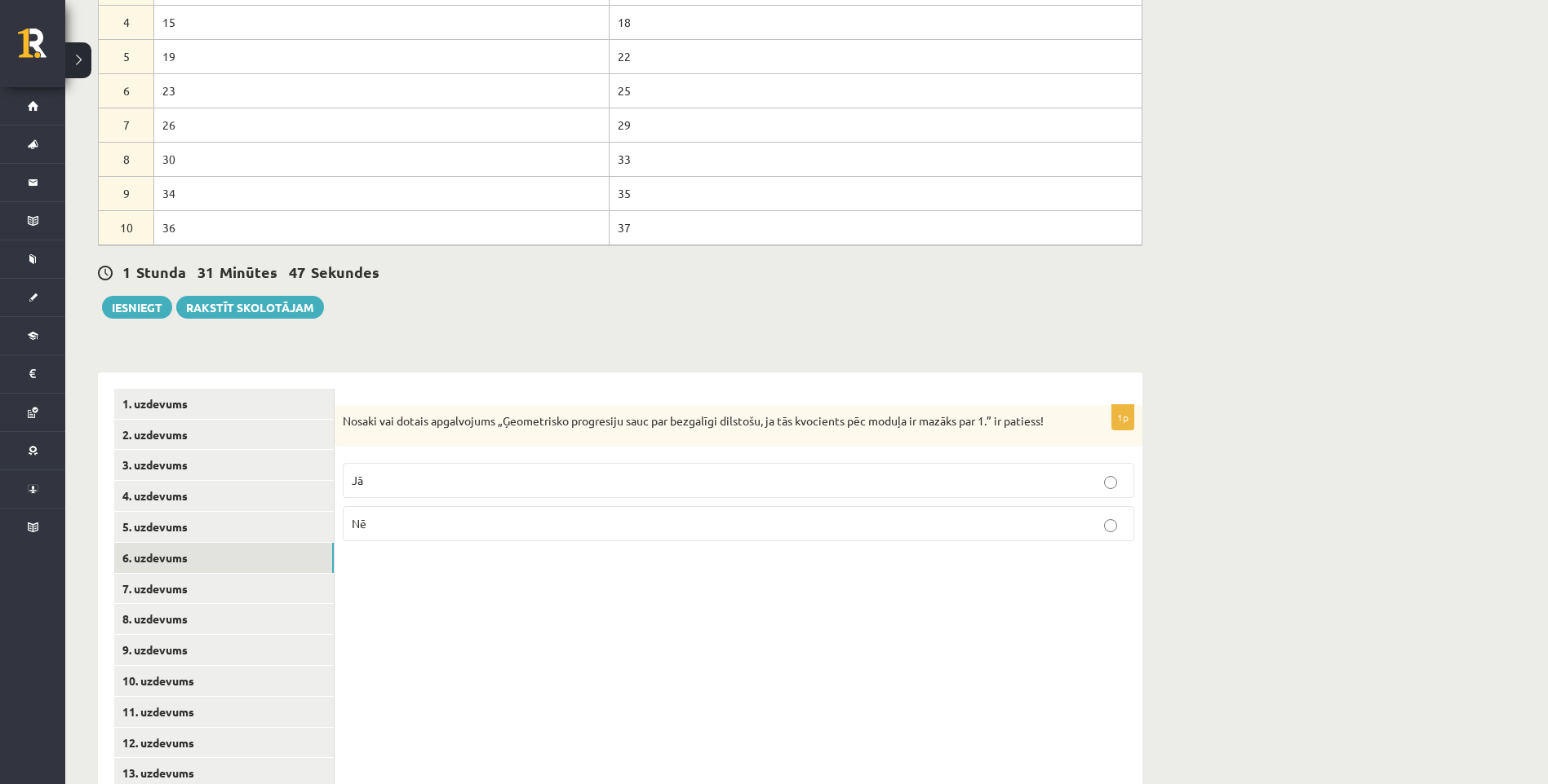
click at [505, 472] on p "Jā" at bounding box center [738, 481] width 774 height 17
click at [278, 512] on link "5. uzdevums" at bounding box center [224, 527] width 219 height 30
click at [275, 543] on link "6. uzdevums" at bounding box center [224, 558] width 219 height 30
click at [238, 512] on link "5. uzdevums" at bounding box center [224, 527] width 219 height 30
drag, startPoint x: 338, startPoint y: 386, endPoint x: 761, endPoint y: 386, distance: 423.0
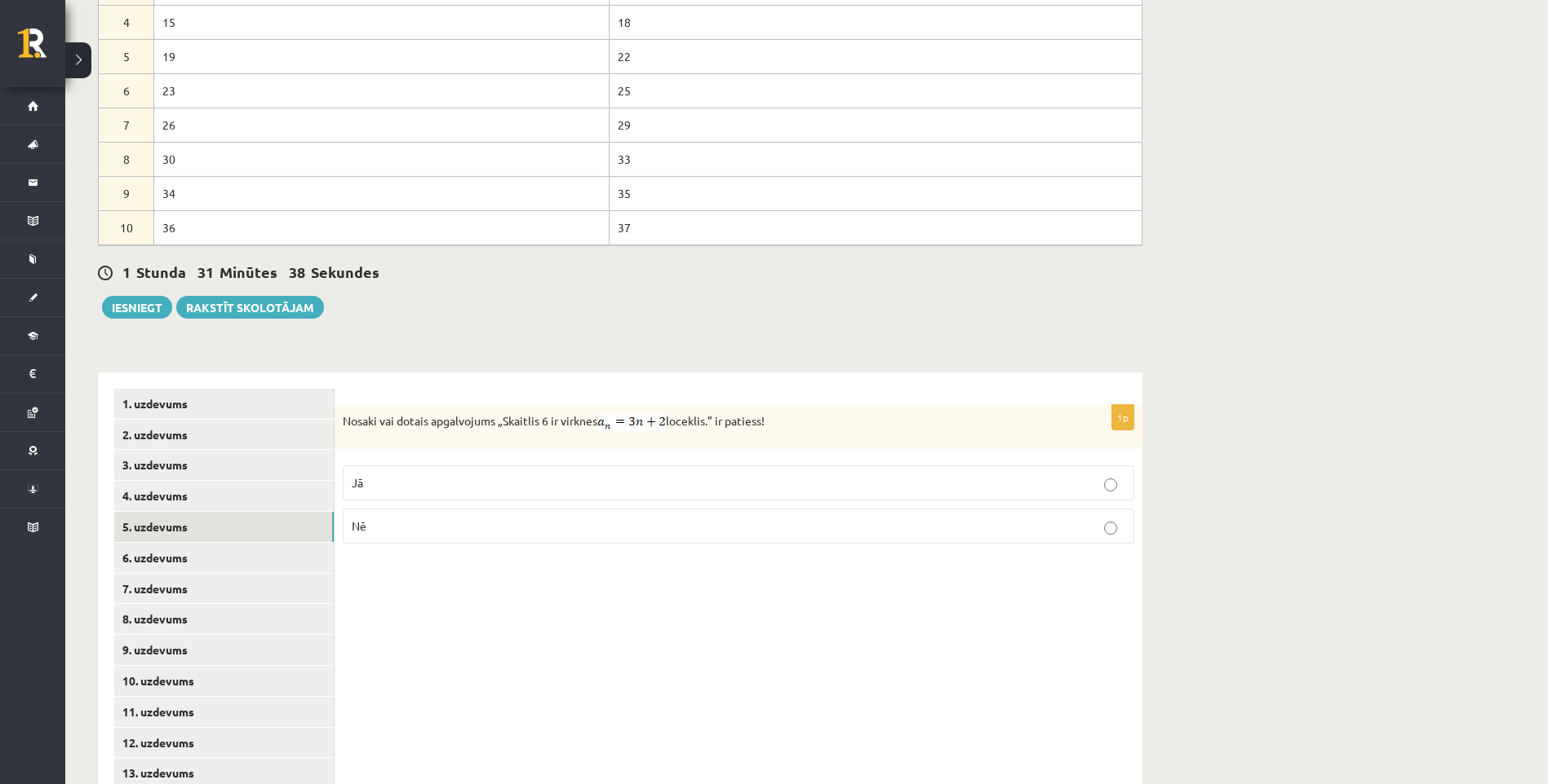
click at [761, 405] on div "Nosaki vai dotais apgalvojums „Skaitlis 6 ir virknes loceklis.” ir patiess!" at bounding box center [738, 427] width 808 height 44
copy p "Nosaki vai dotais apgalvojums „Skaitlis 6 ir virknes loceklis.” ir patiess!"
click at [514, 518] on p "Nē" at bounding box center [738, 526] width 774 height 17
click at [271, 481] on link "4. uzdevums" at bounding box center [224, 496] width 219 height 30
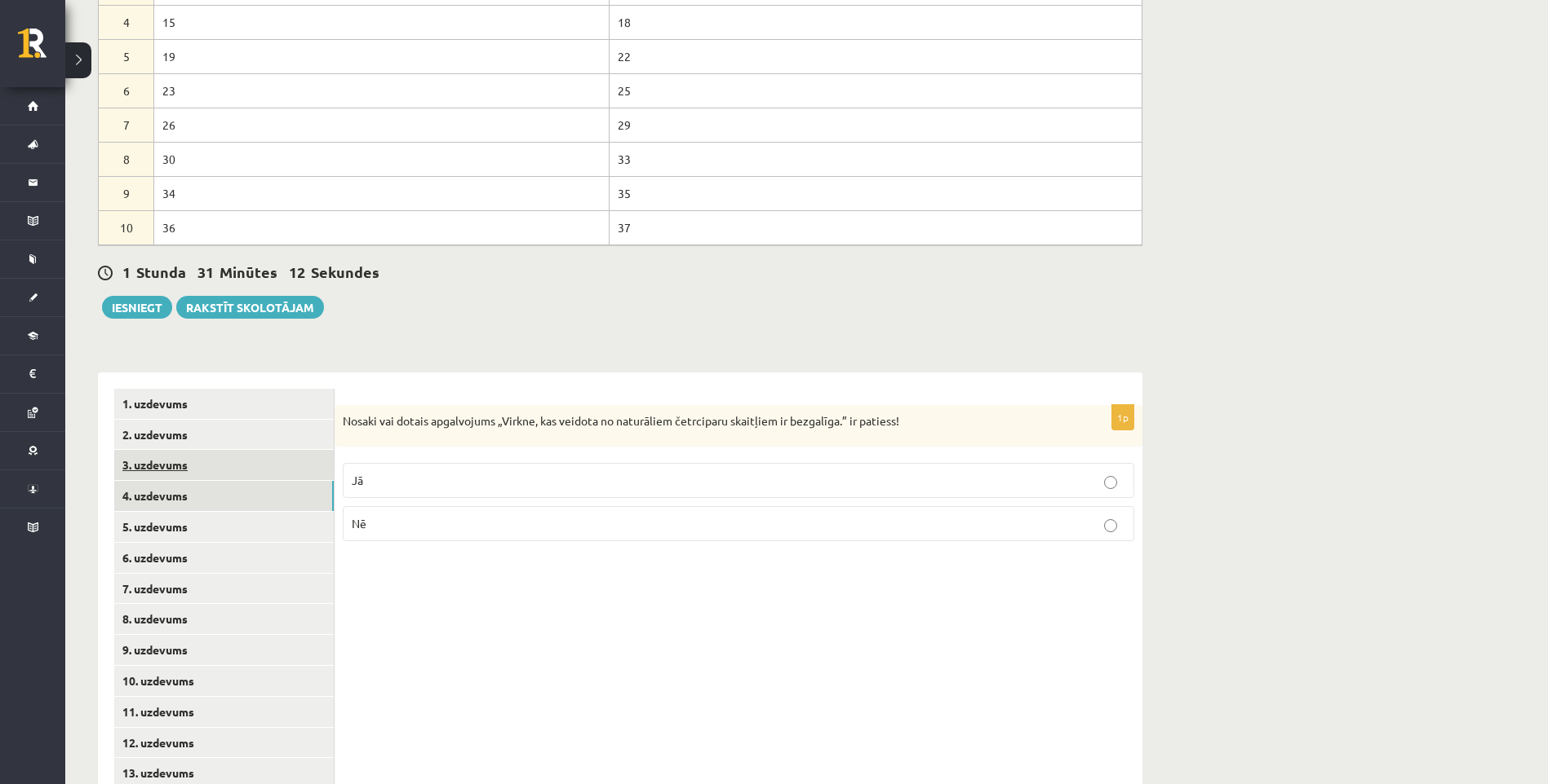
click at [261, 450] on link "3. uzdevums" at bounding box center [224, 464] width 219 height 30
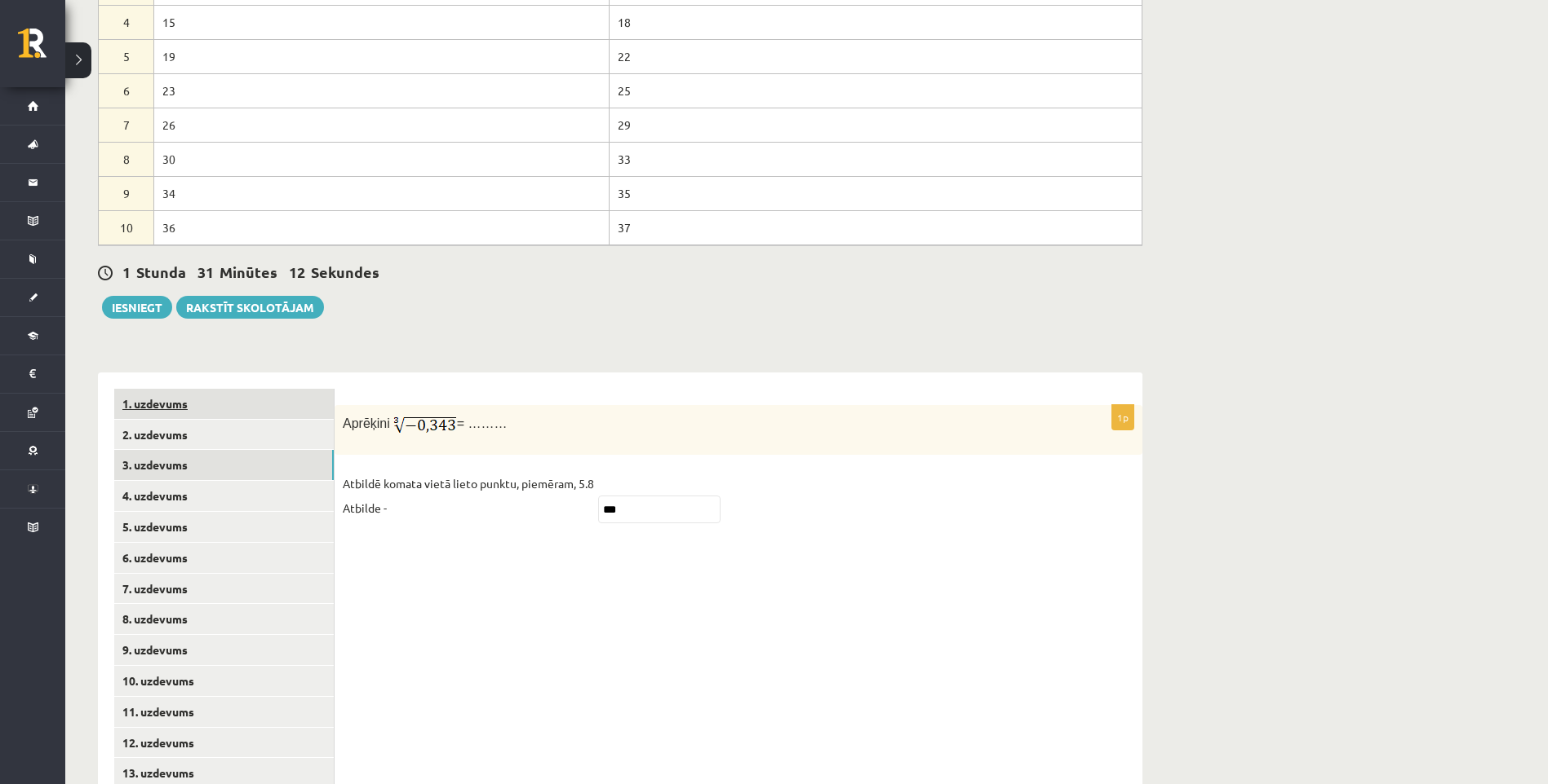
click at [235, 389] on link "1. uzdevums" at bounding box center [224, 403] width 219 height 30
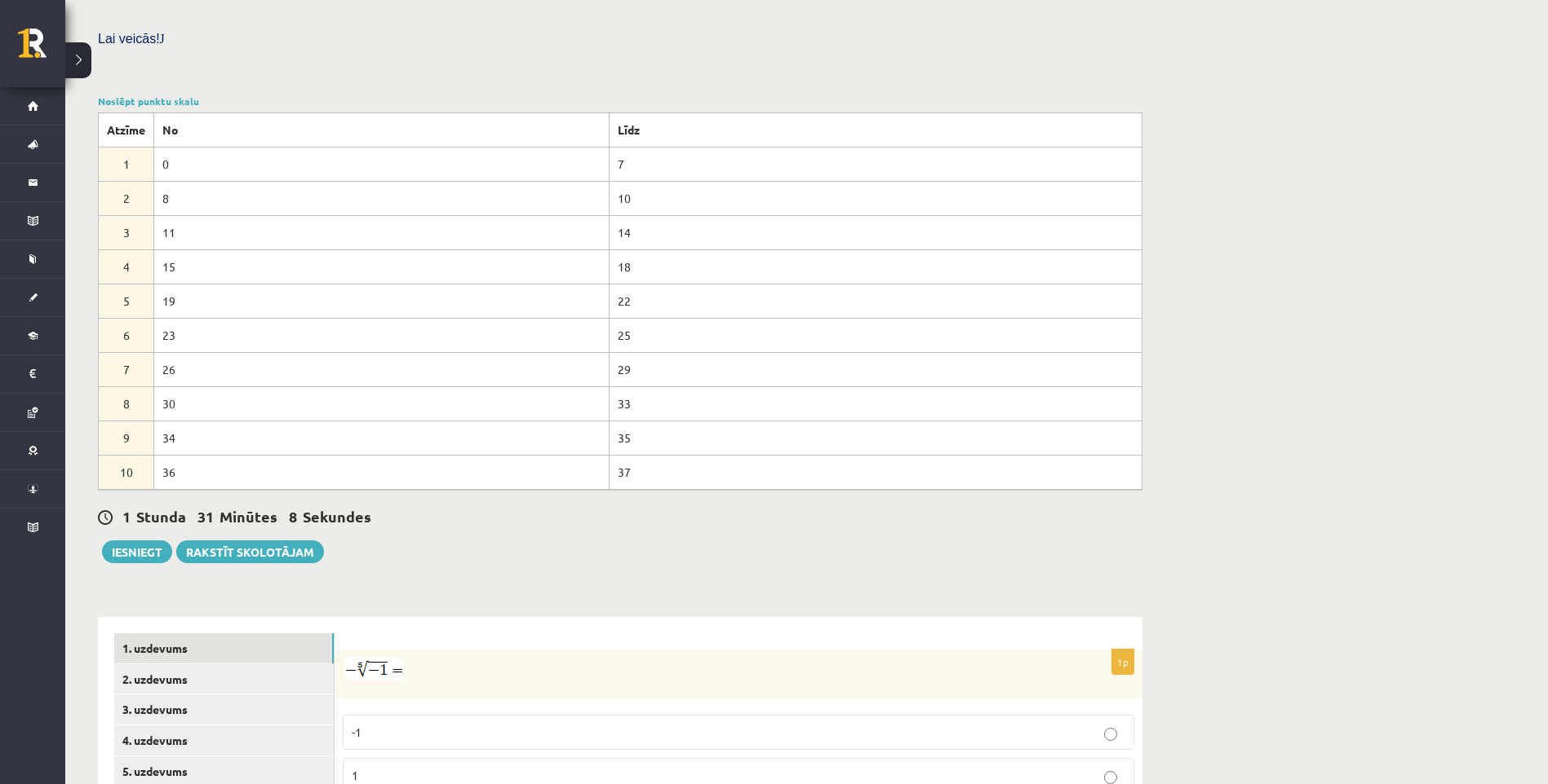
scroll to position [799, 0]
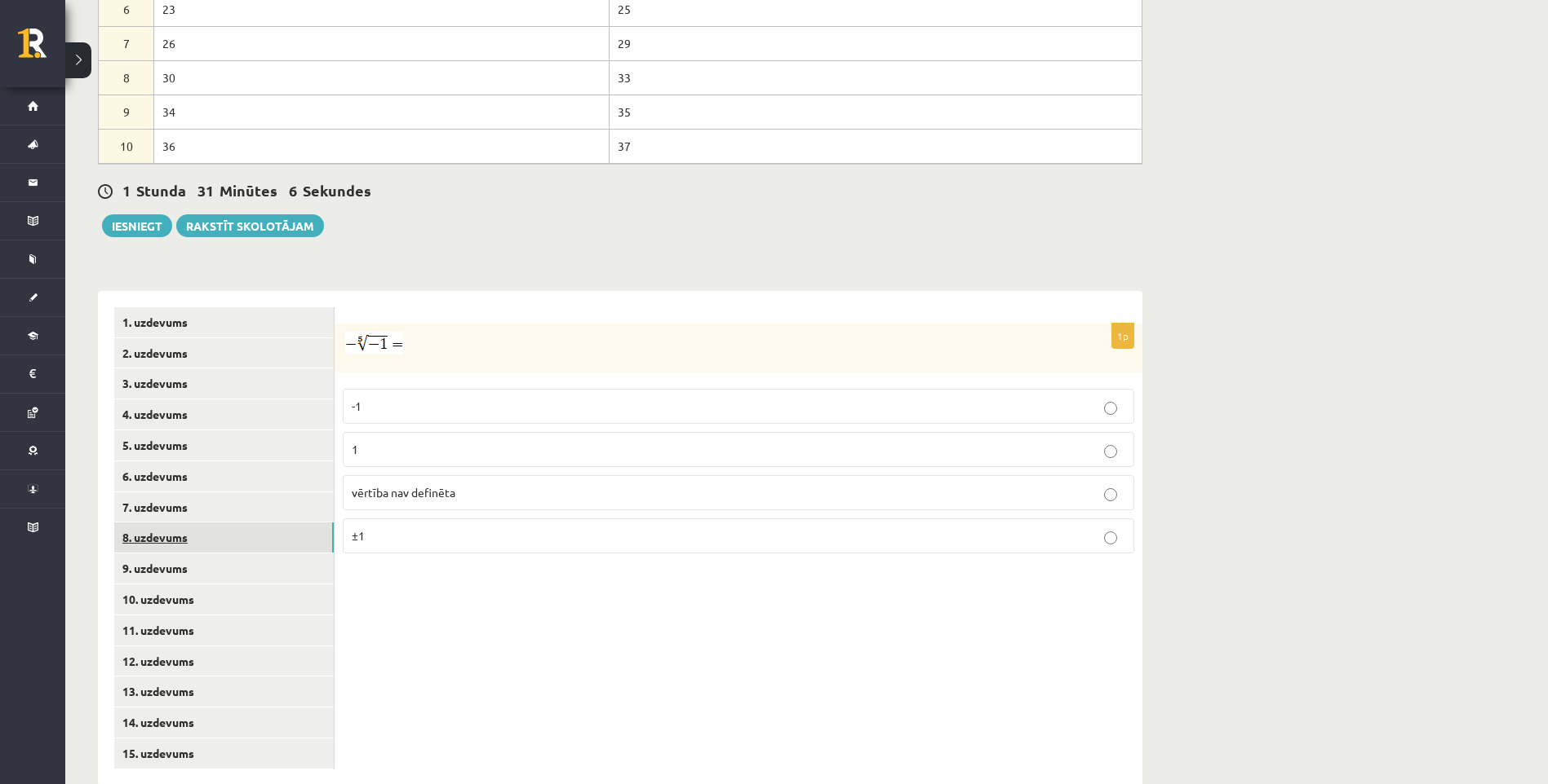
click at [238, 522] on link "8. uzdevums" at bounding box center [224, 537] width 219 height 30
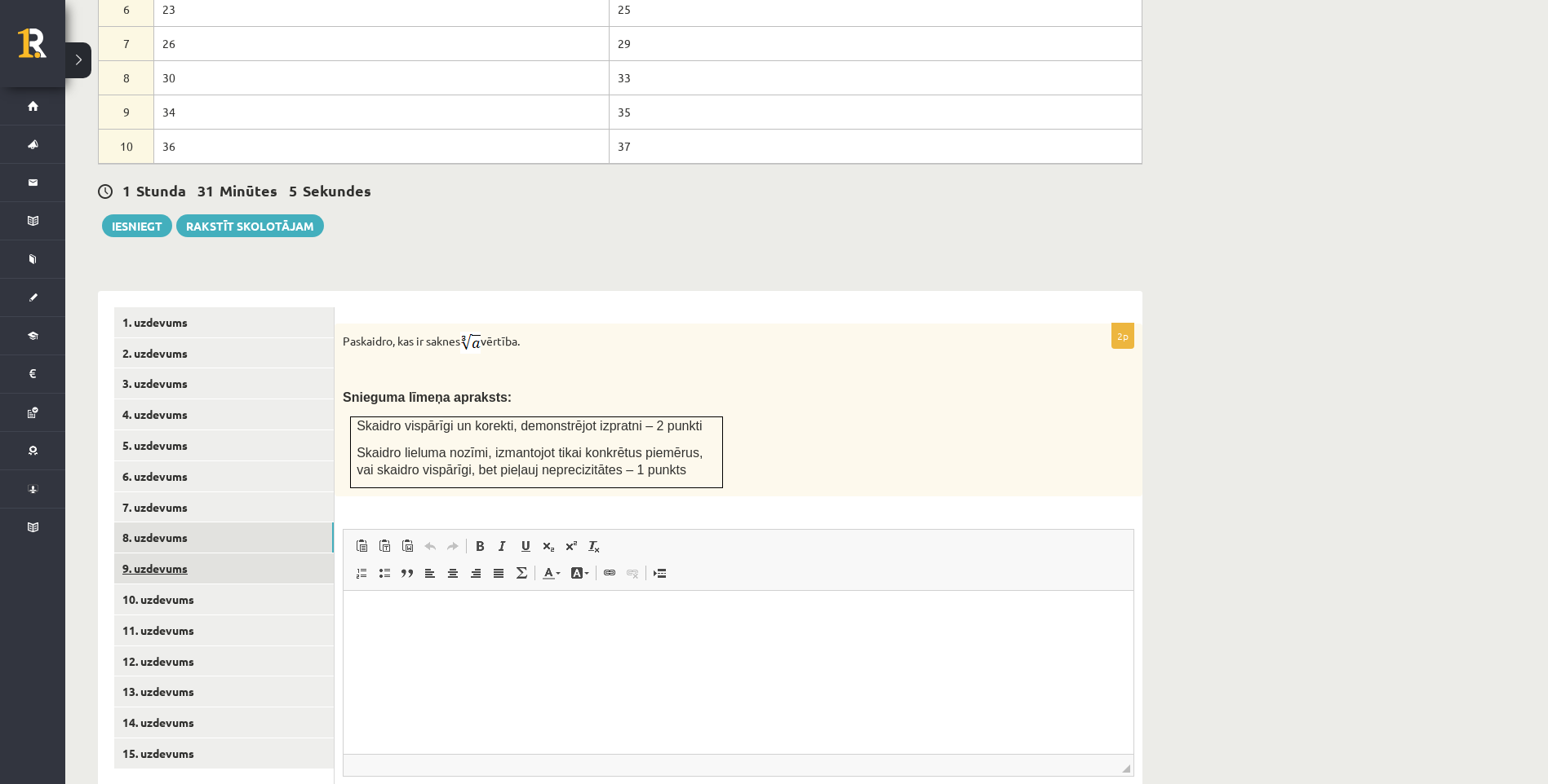
click at [239, 553] on link "9. uzdevums" at bounding box center [224, 568] width 219 height 30
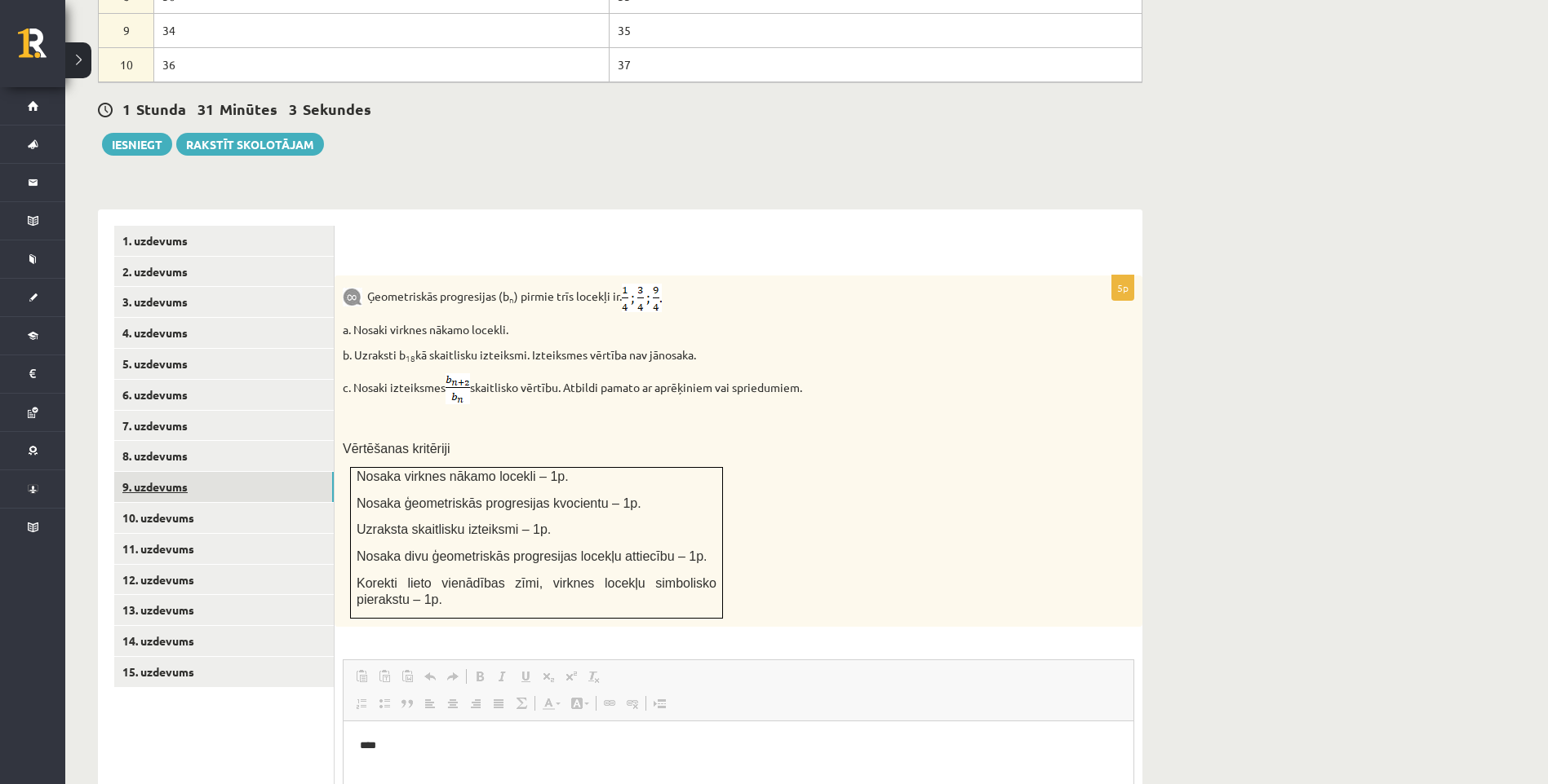
scroll to position [0, 0]
click at [251, 503] on link "10. uzdevums" at bounding box center [224, 518] width 219 height 30
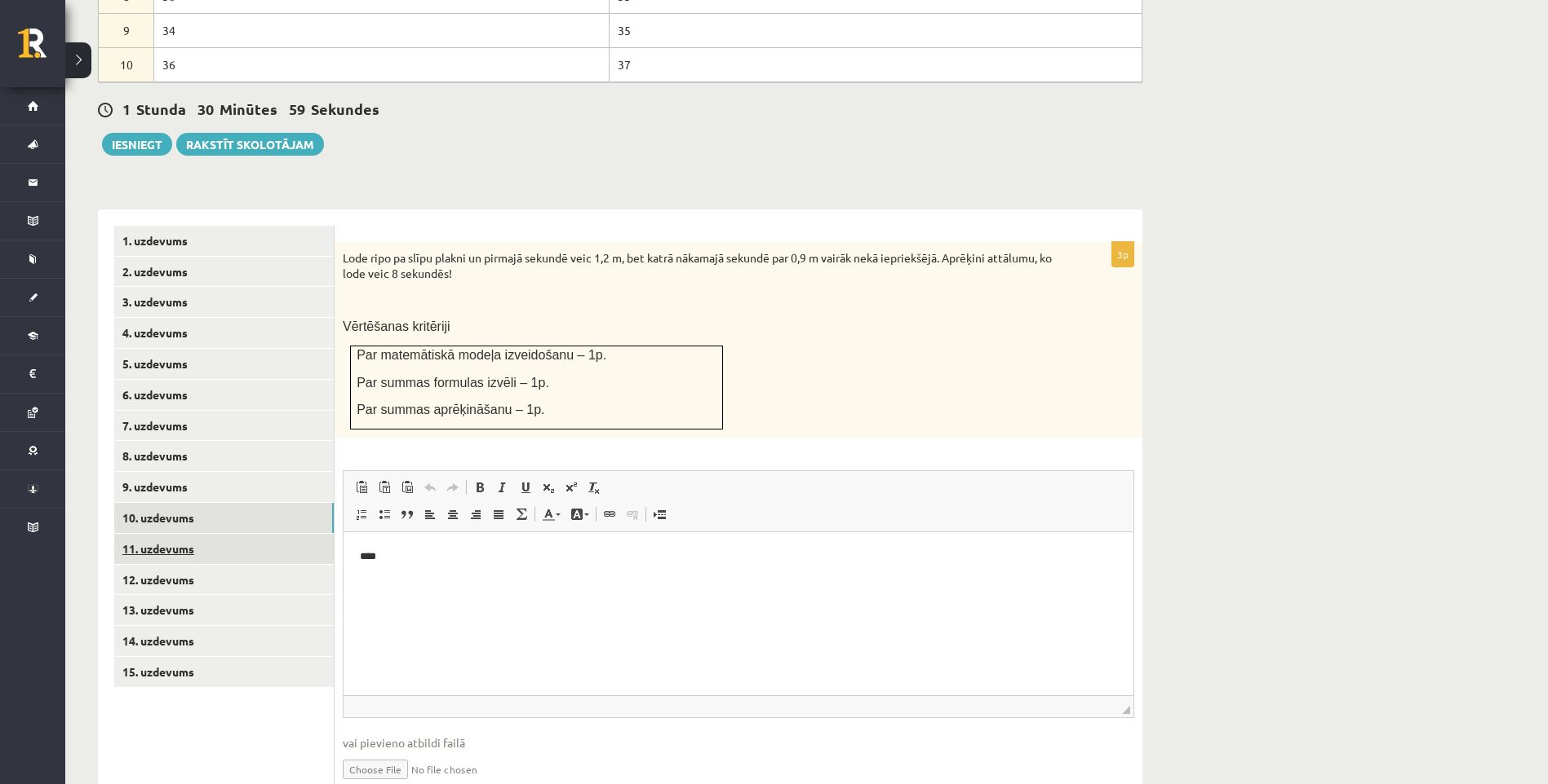
click at [238, 534] on link "11. uzdevums" at bounding box center [224, 549] width 219 height 30
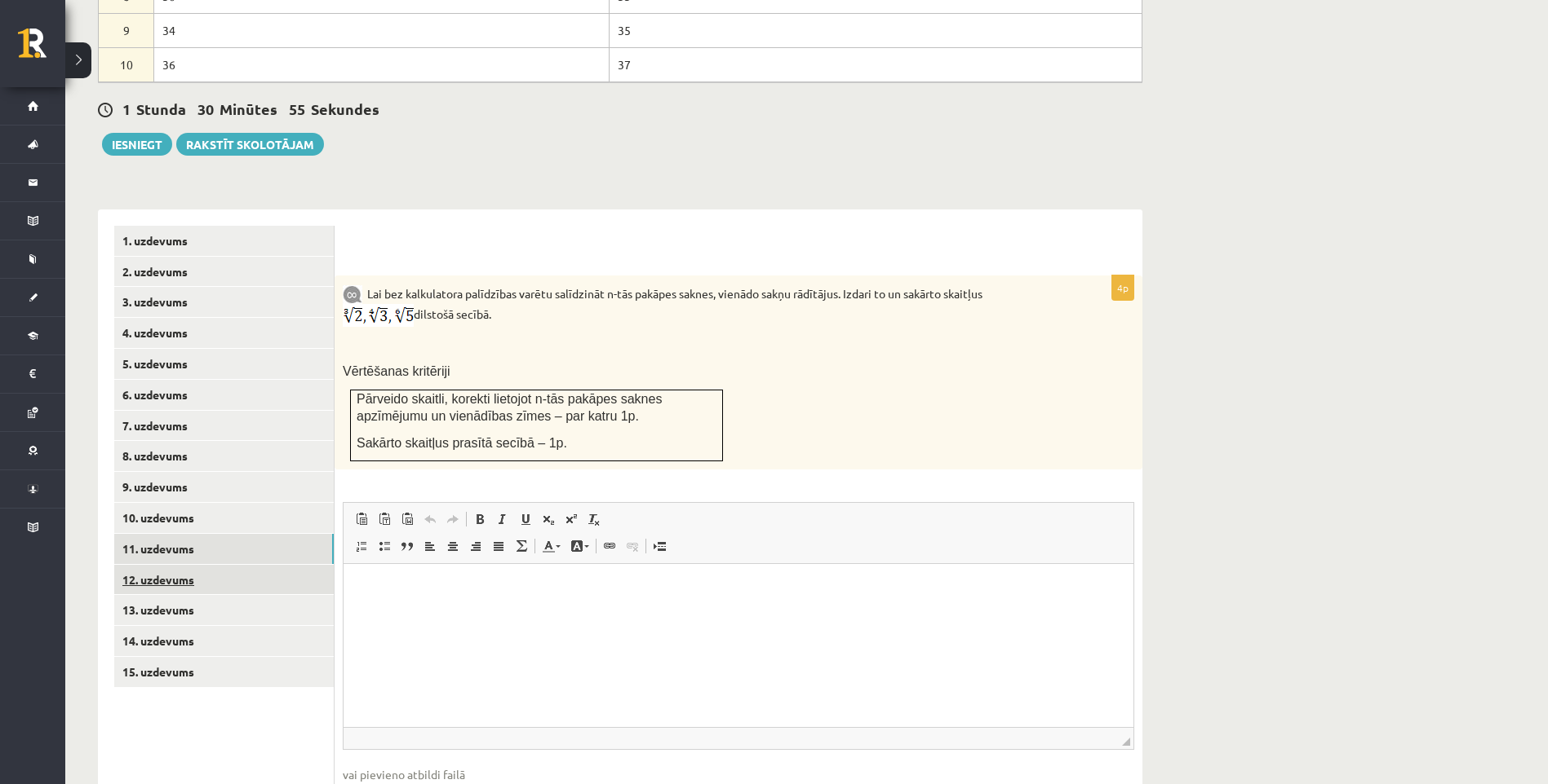
click at [171, 565] on link "12. uzdevums" at bounding box center [224, 580] width 219 height 30
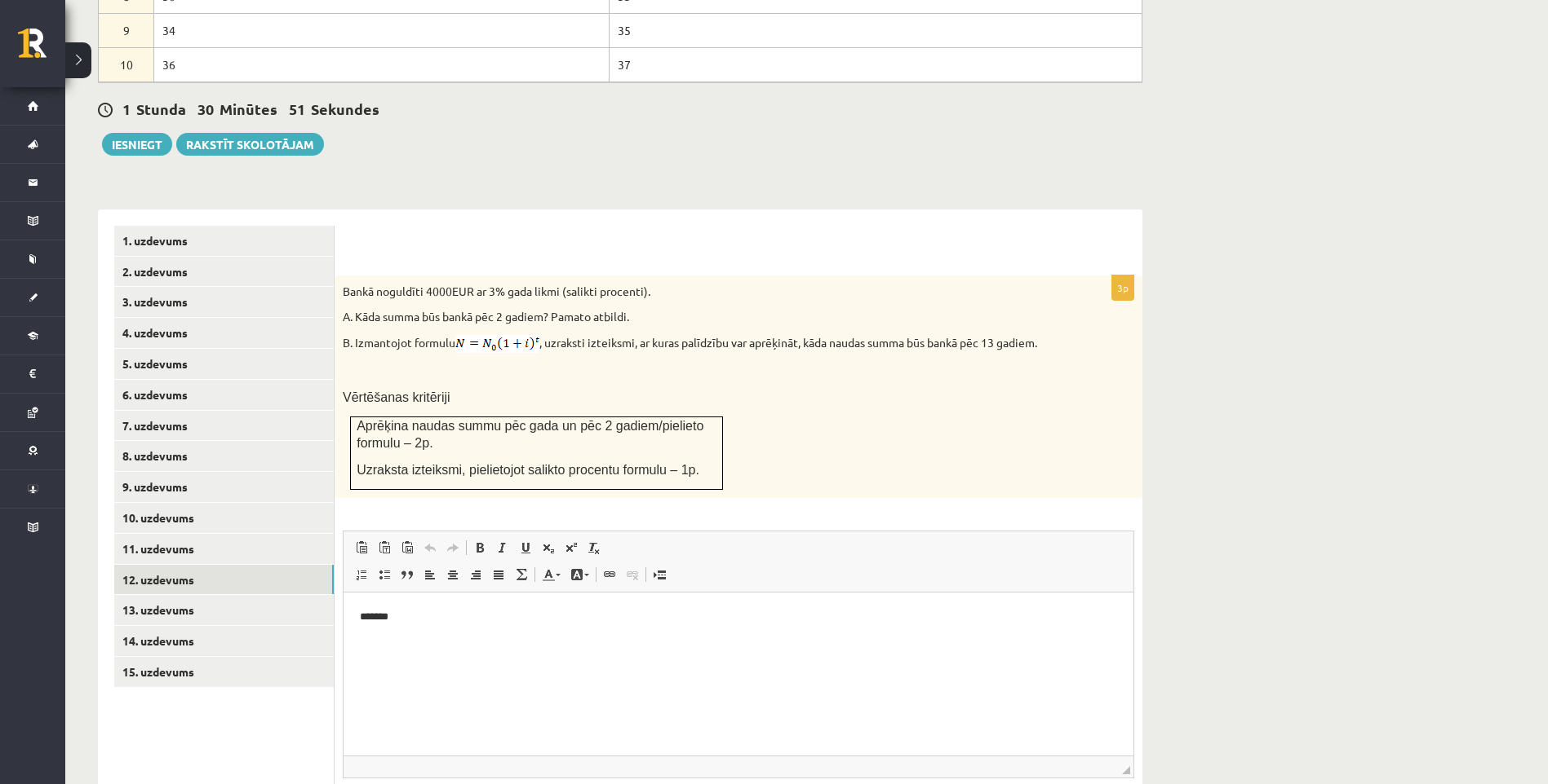
scroll to position [982, 0]
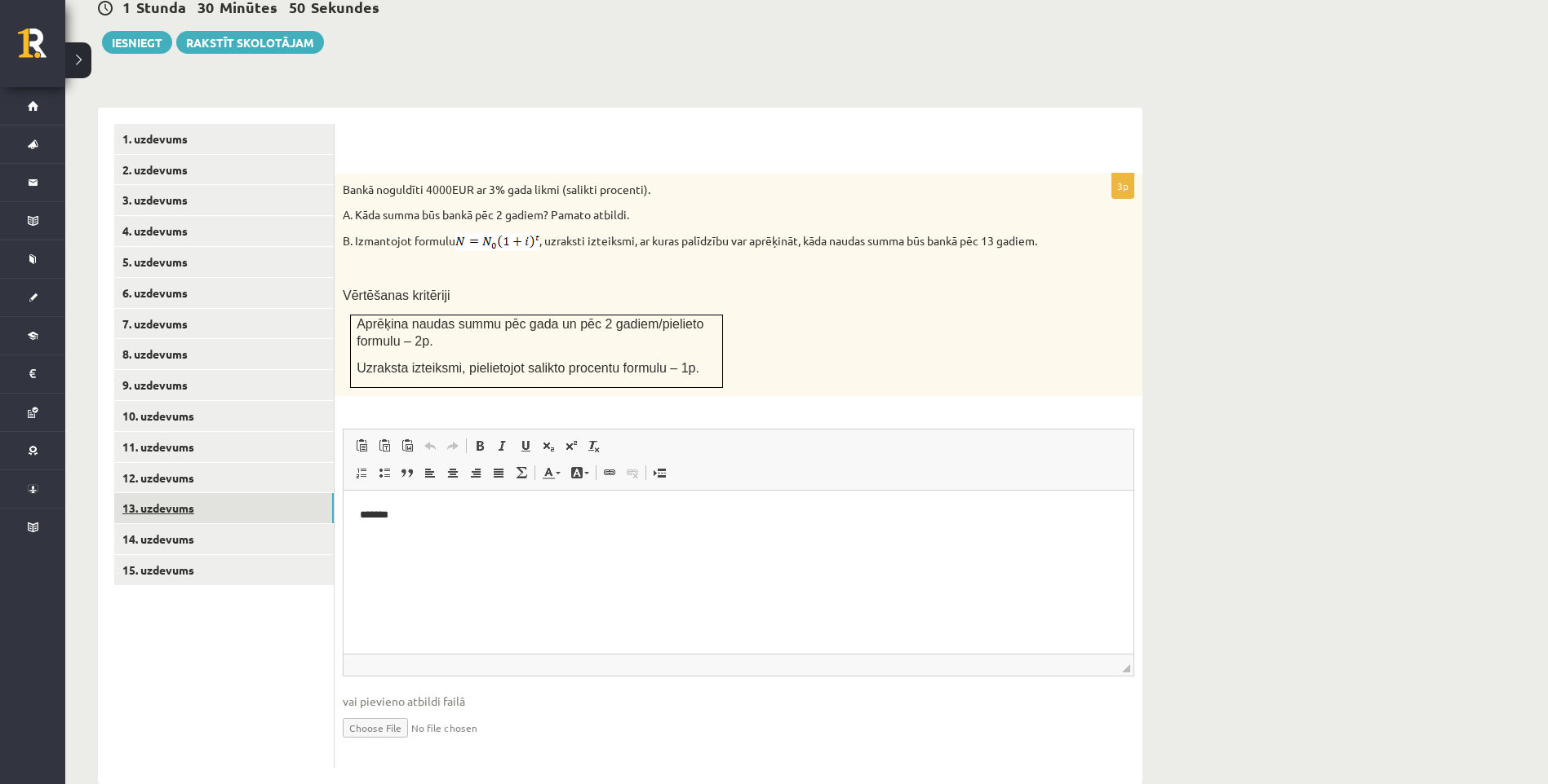
click at [230, 493] on link "13. uzdevums" at bounding box center [224, 508] width 219 height 30
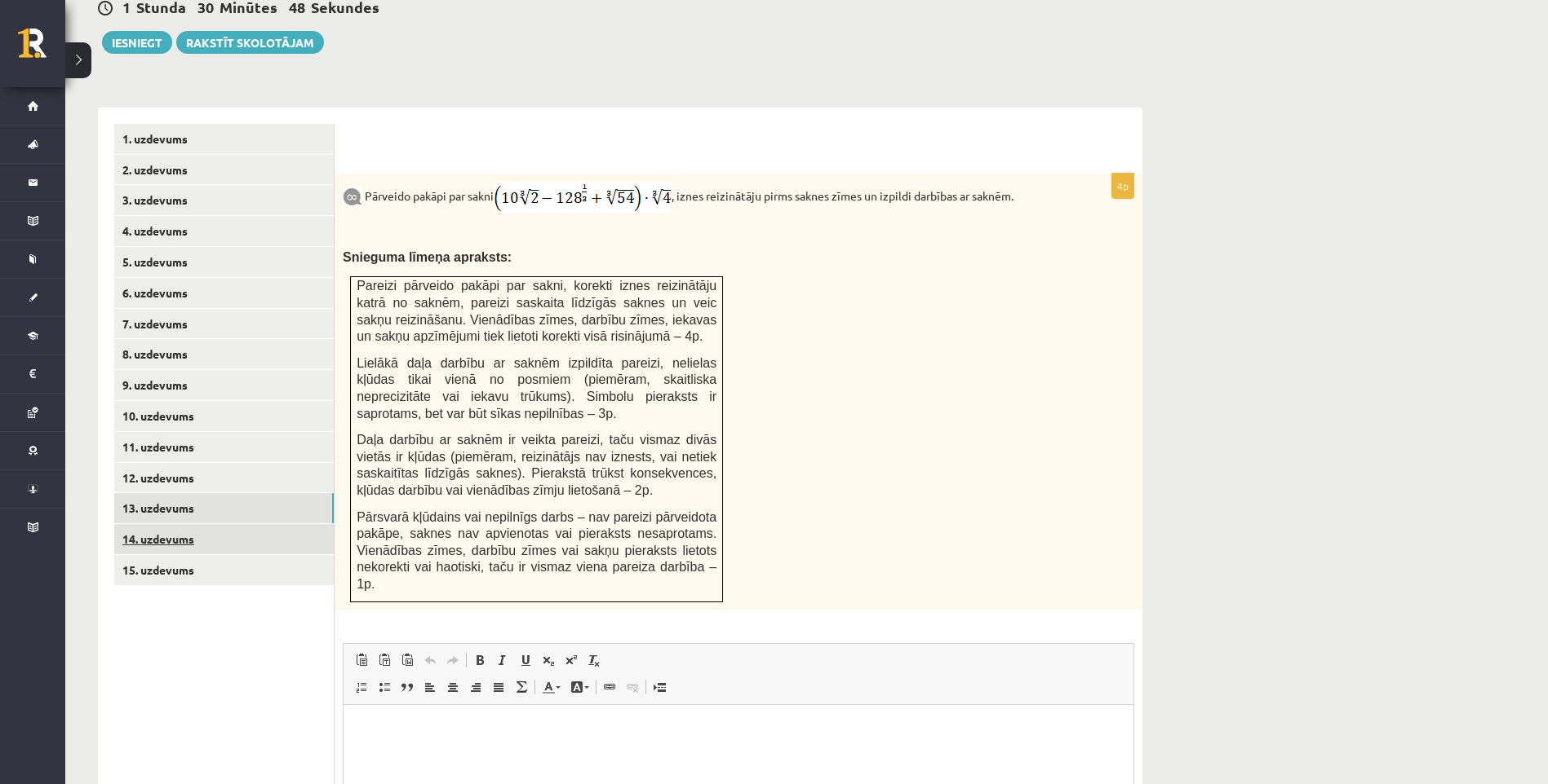
scroll to position [0, 0]
click at [232, 524] on link "14. uzdevums" at bounding box center [224, 539] width 219 height 30
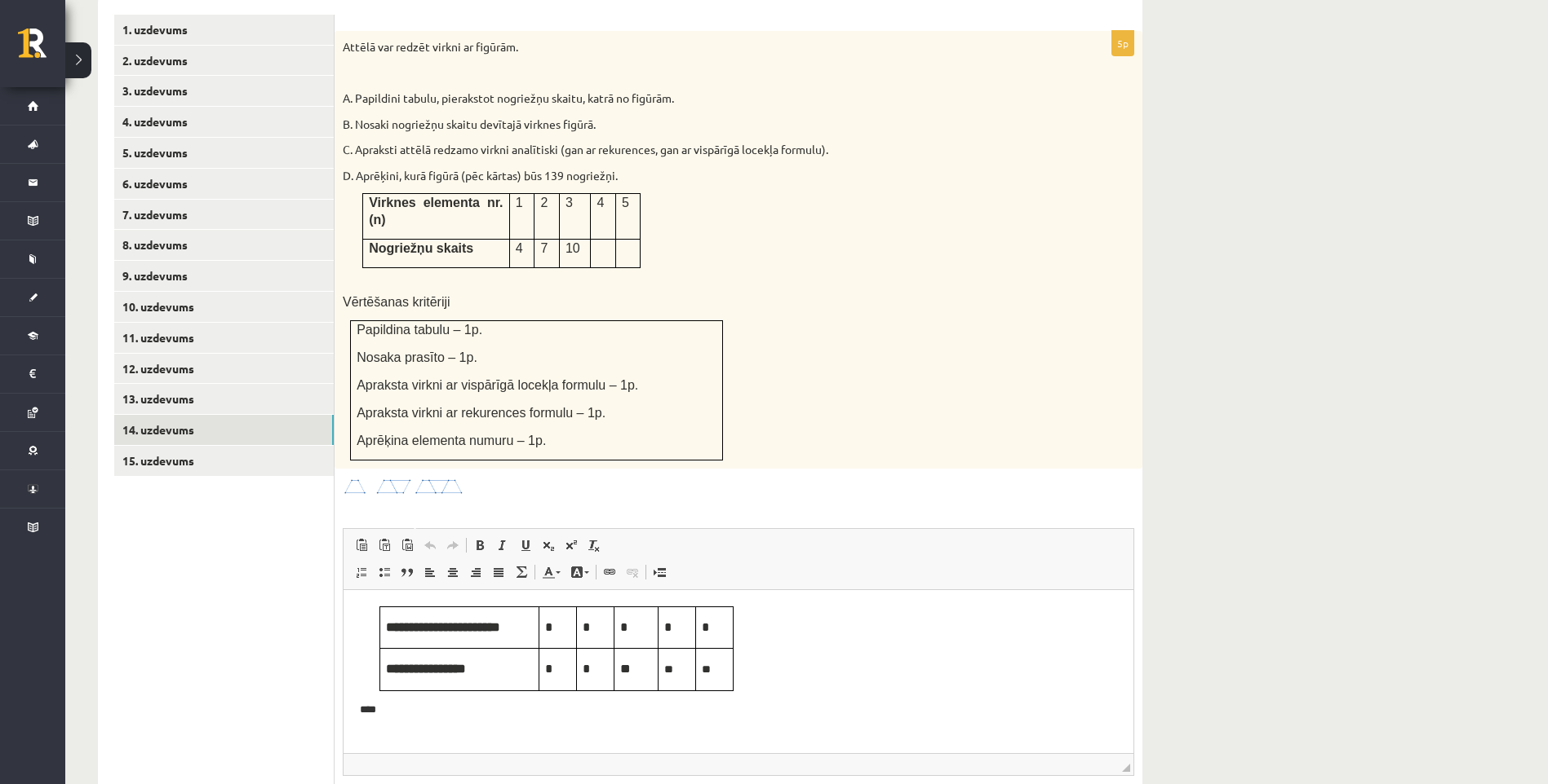
scroll to position [1173, 0]
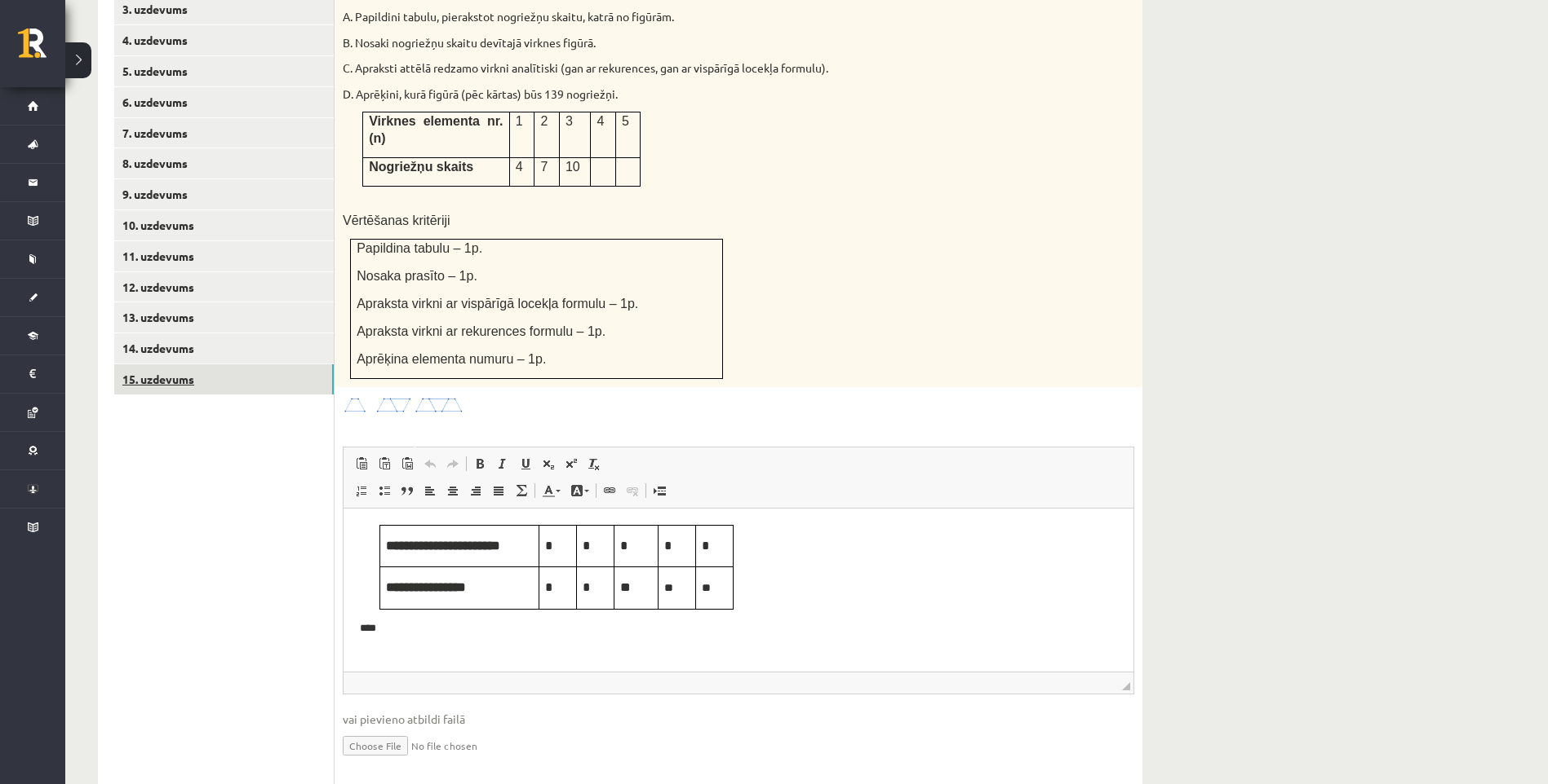
click at [165, 364] on link "15. uzdevums" at bounding box center [224, 379] width 219 height 30
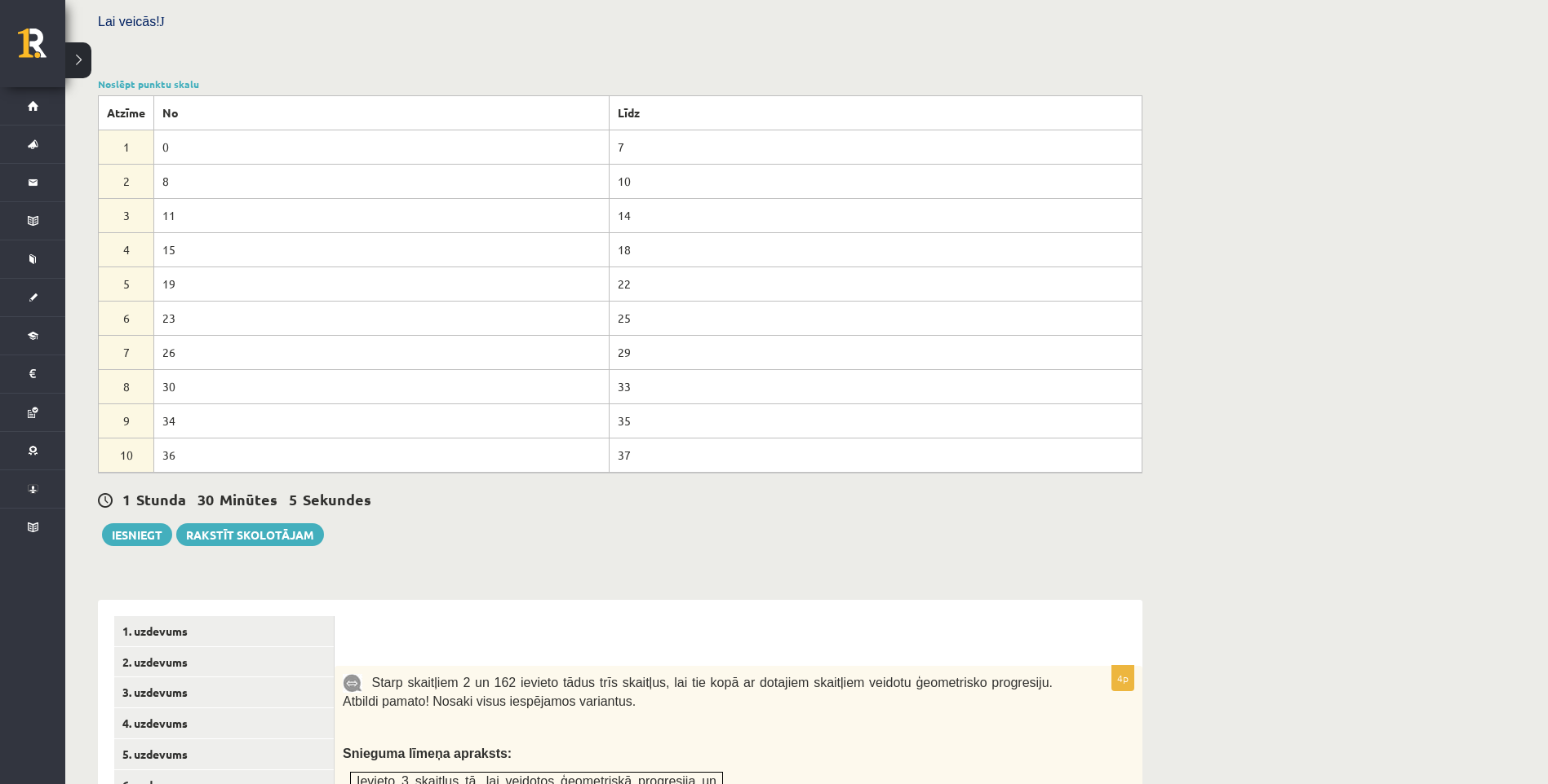
scroll to position [978, 0]
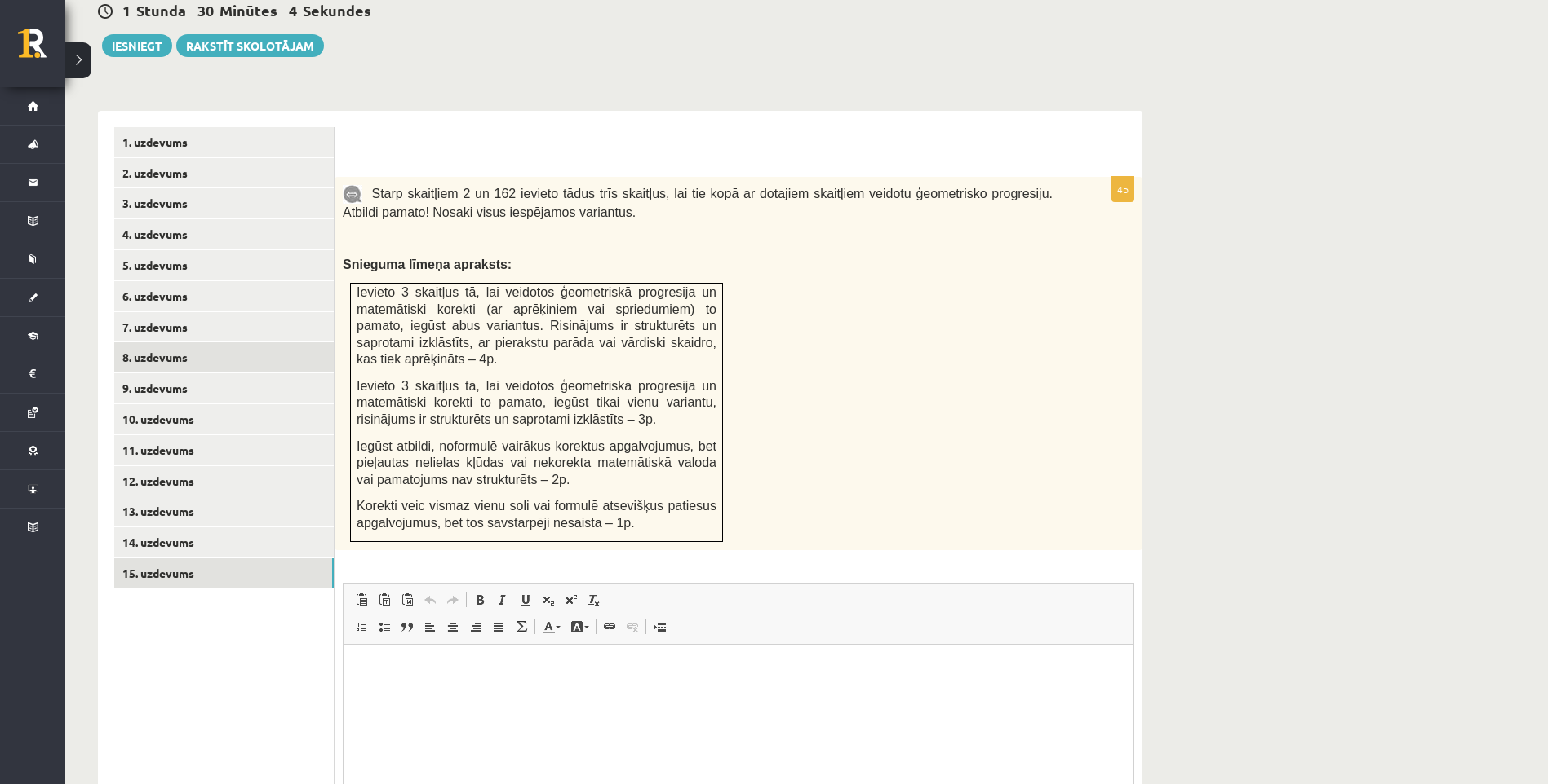
click at [192, 342] on link "8. uzdevums" at bounding box center [224, 357] width 219 height 30
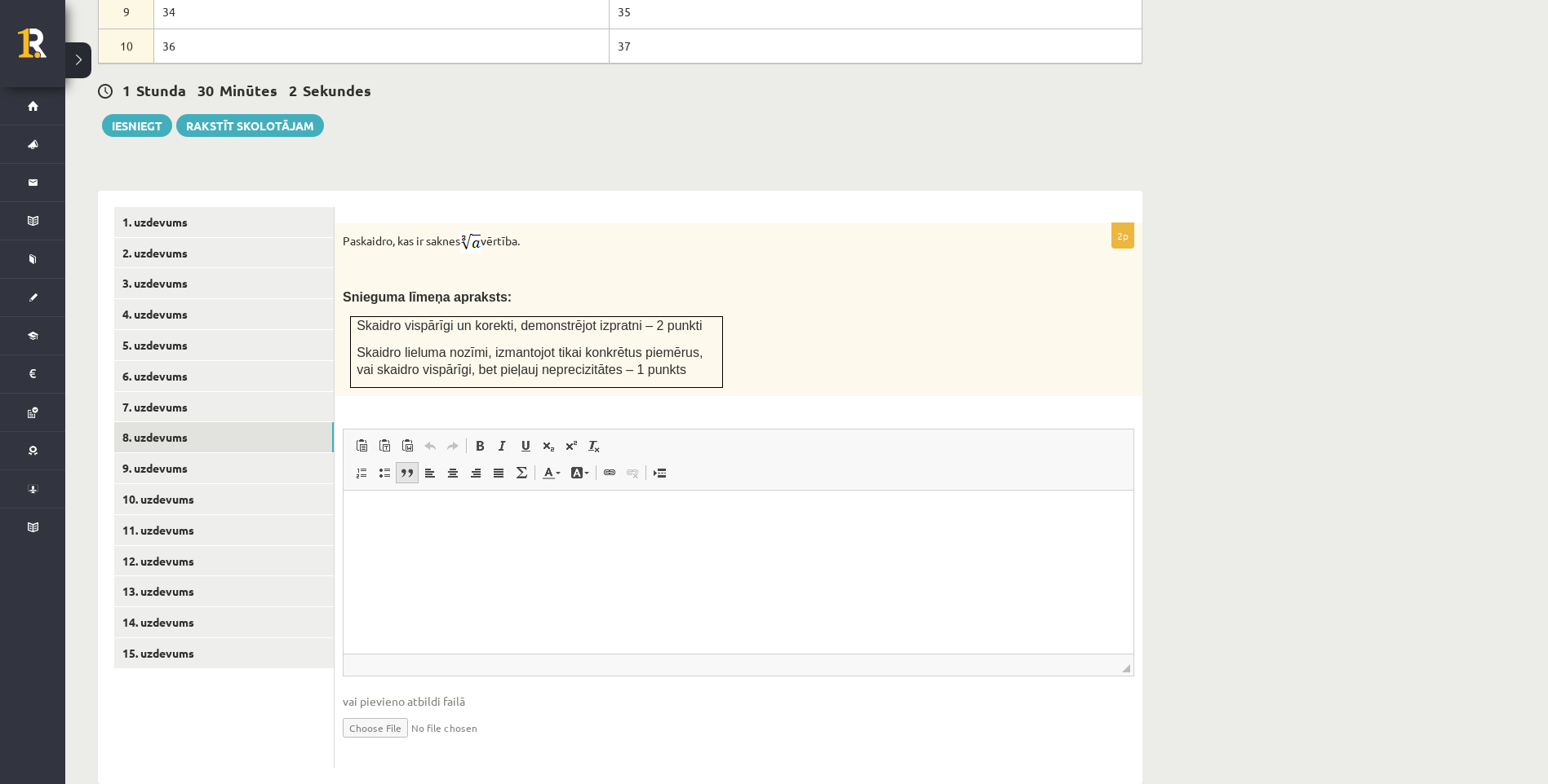
scroll to position [0, 0]
click at [664, 530] on html at bounding box center [738, 515] width 790 height 50
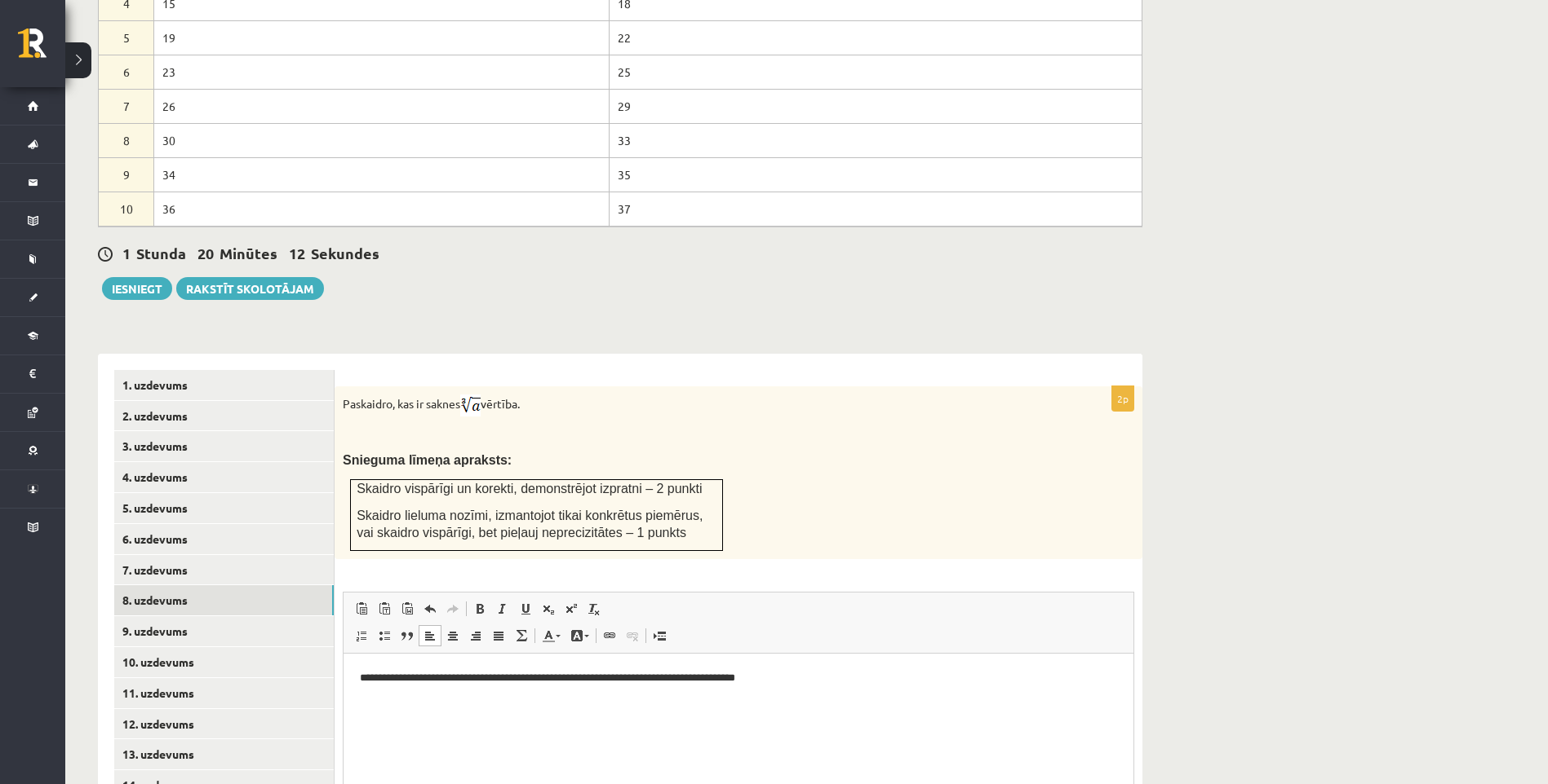
scroll to position [898, 0]
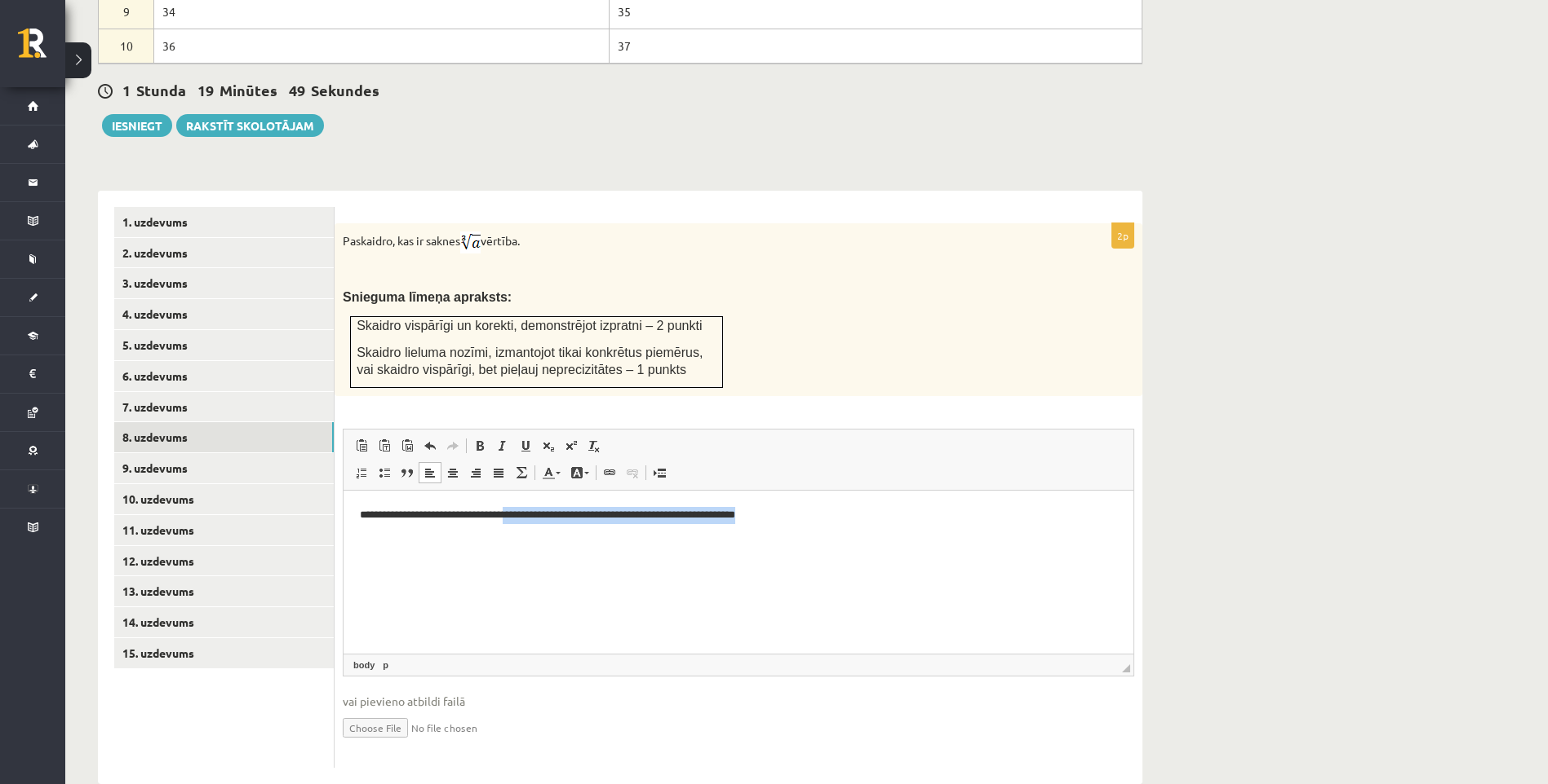
drag, startPoint x: 821, startPoint y: 520, endPoint x: 465, endPoint y: 522, distance: 356.0
click at [483, 519] on p "**********" at bounding box center [738, 515] width 757 height 17
click at [834, 498] on html "**********" at bounding box center [738, 515] width 790 height 50
click at [708, 541] on html "**********" at bounding box center [738, 515] width 790 height 50
click at [857, 541] on html "**********" at bounding box center [738, 515] width 790 height 50
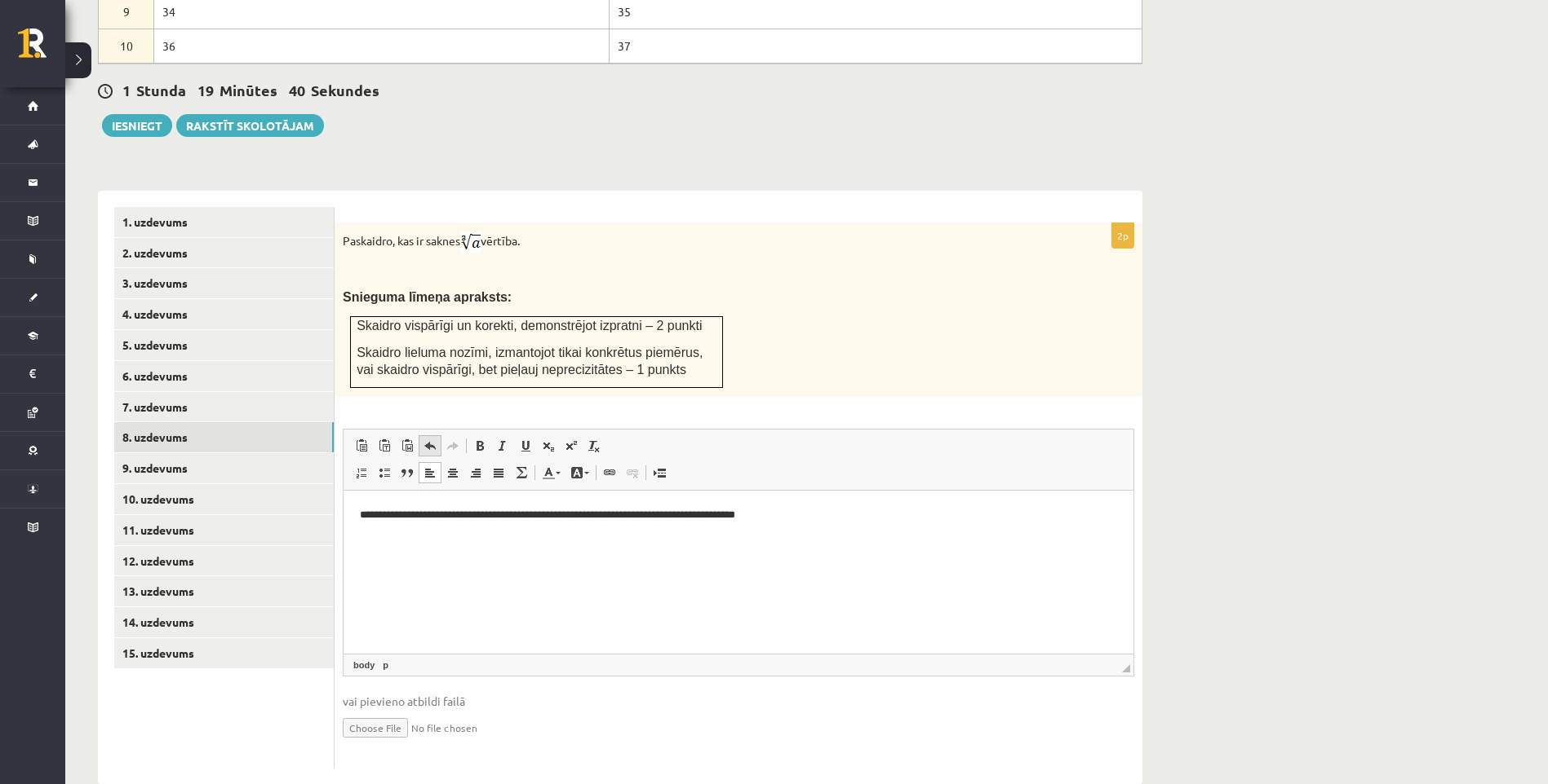
click at [422, 435] on link "Undo Keyboard shortcut Ctrl+Z" at bounding box center [429, 445] width 23 height 21
click at [720, 541] on html "**********" at bounding box center [738, 515] width 790 height 50
click at [179, 453] on link "9. uzdevums" at bounding box center [224, 468] width 219 height 30
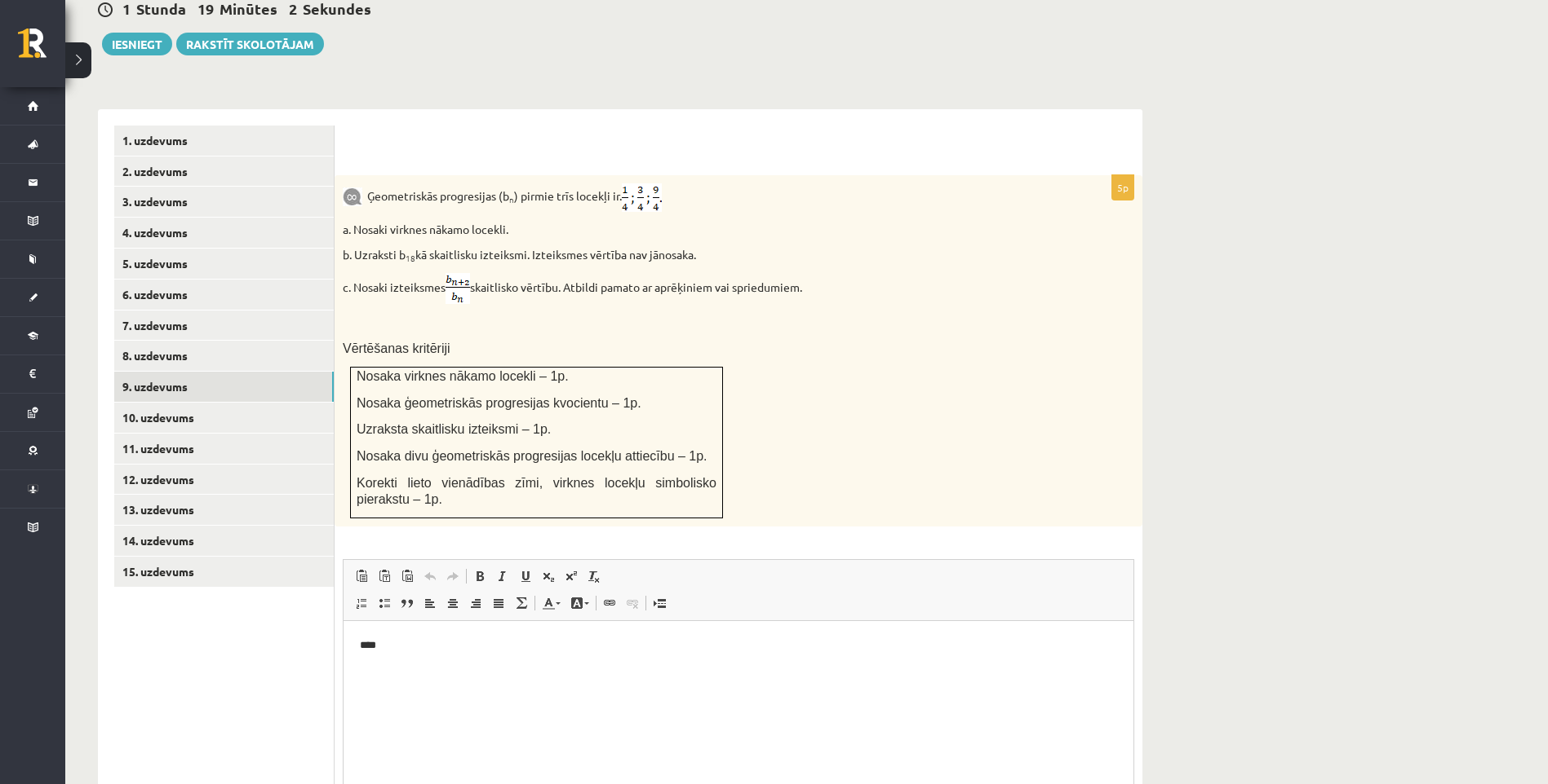
scroll to position [1110, 0]
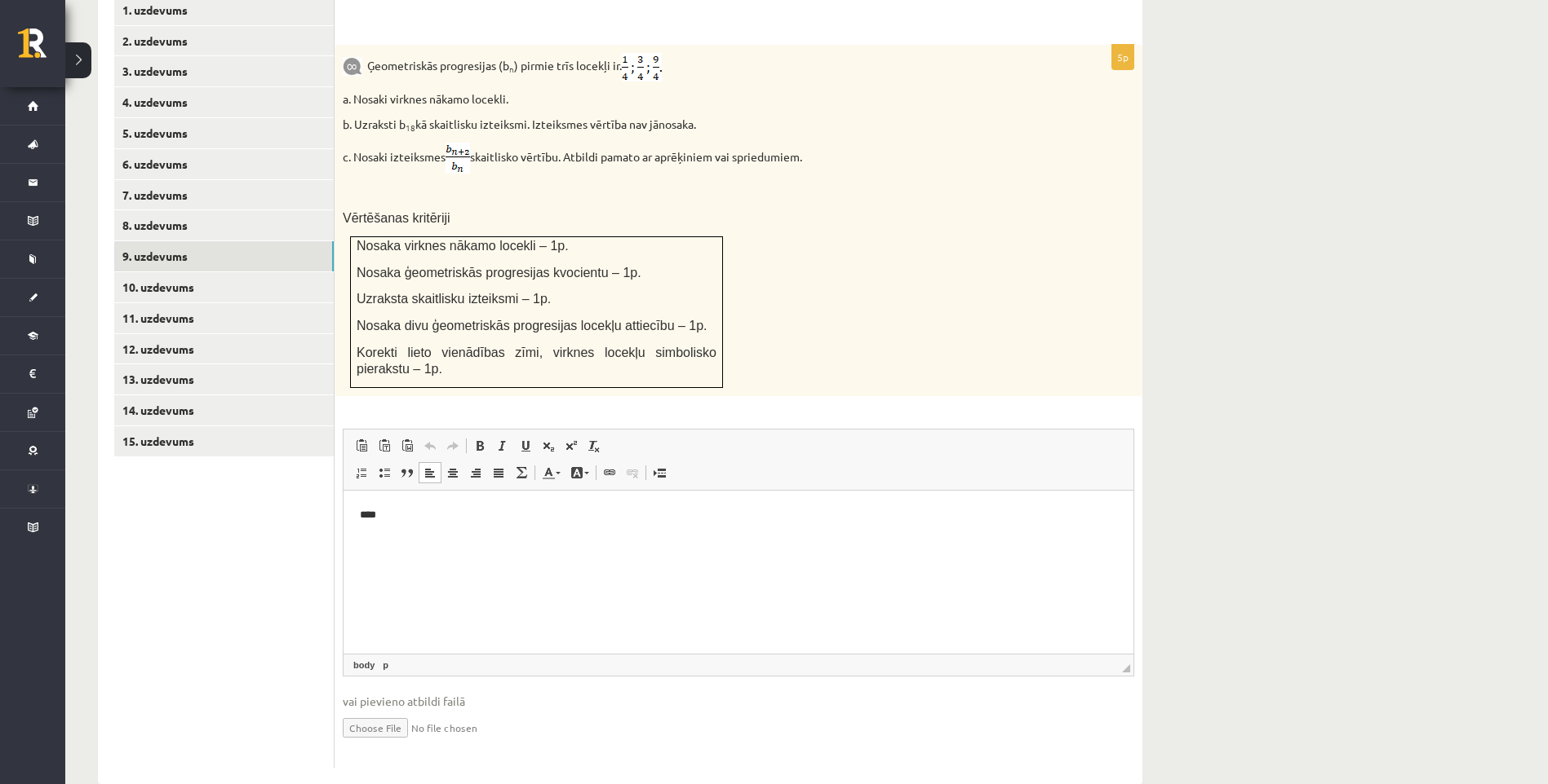
click at [473, 521] on p "****" at bounding box center [738, 514] width 757 height 17
click at [353, 505] on html "****" at bounding box center [738, 514] width 790 height 50
click at [406, 513] on p "******" at bounding box center [738, 514] width 757 height 17
click at [210, 426] on link "15. uzdevums" at bounding box center [224, 441] width 219 height 30
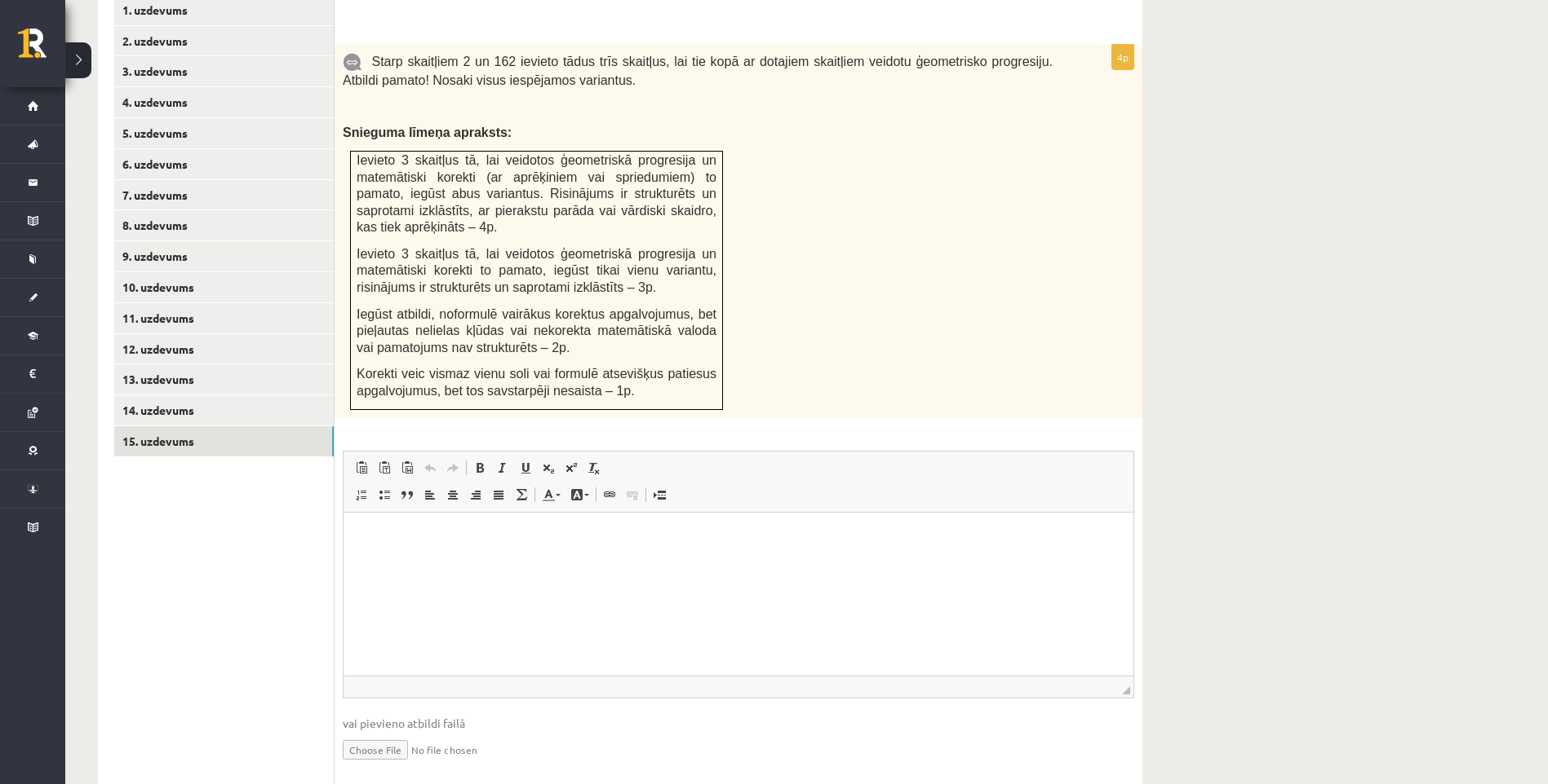
click at [421, 533] on p "Editor, wiswyg-editor-user-answer-47433944254580" at bounding box center [738, 537] width 757 height 17
click at [180, 395] on link "14. uzdevums" at bounding box center [224, 410] width 219 height 30
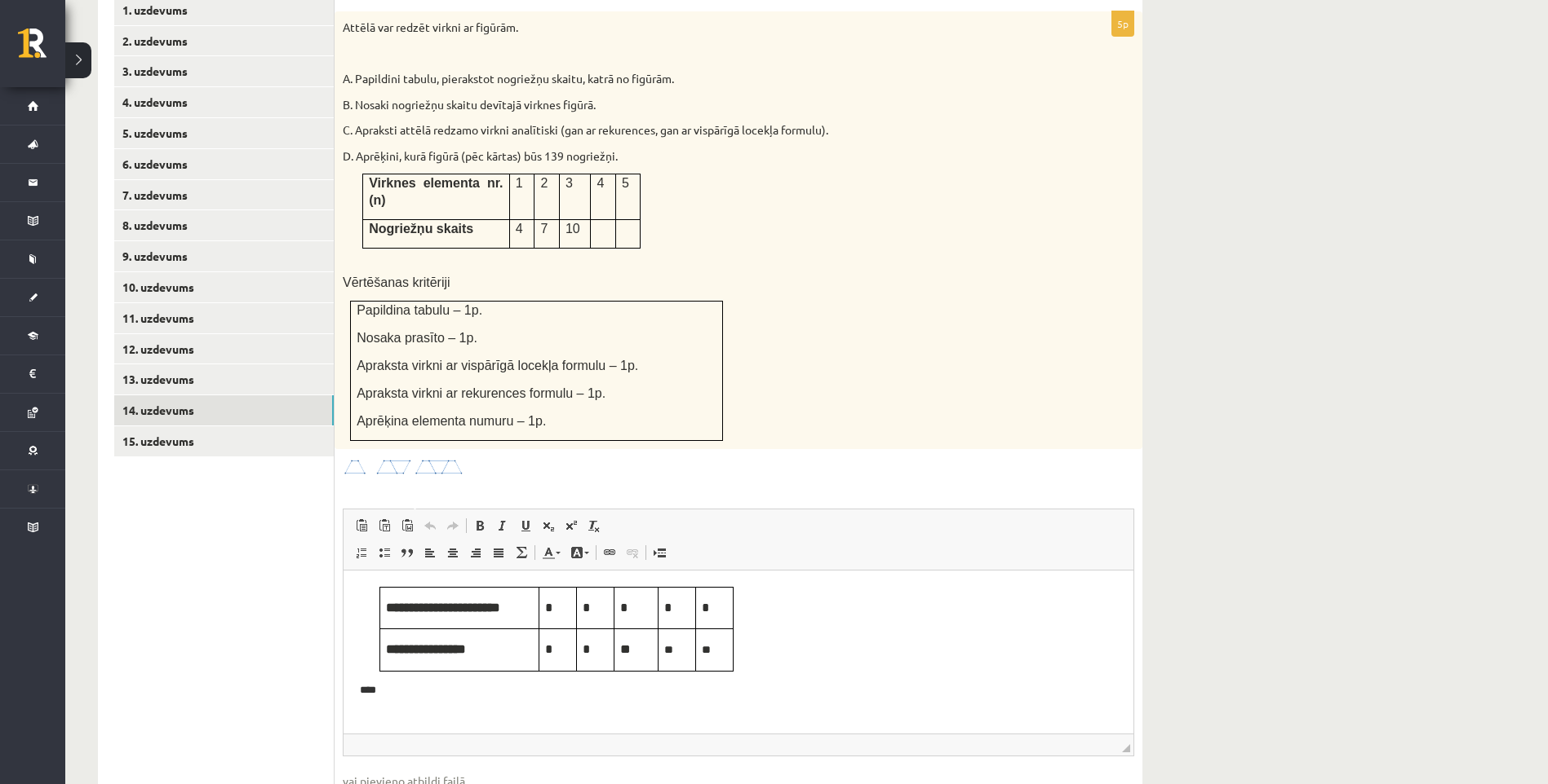
scroll to position [0, 0]
click at [219, 426] on link "15. uzdevums" at bounding box center [224, 441] width 219 height 30
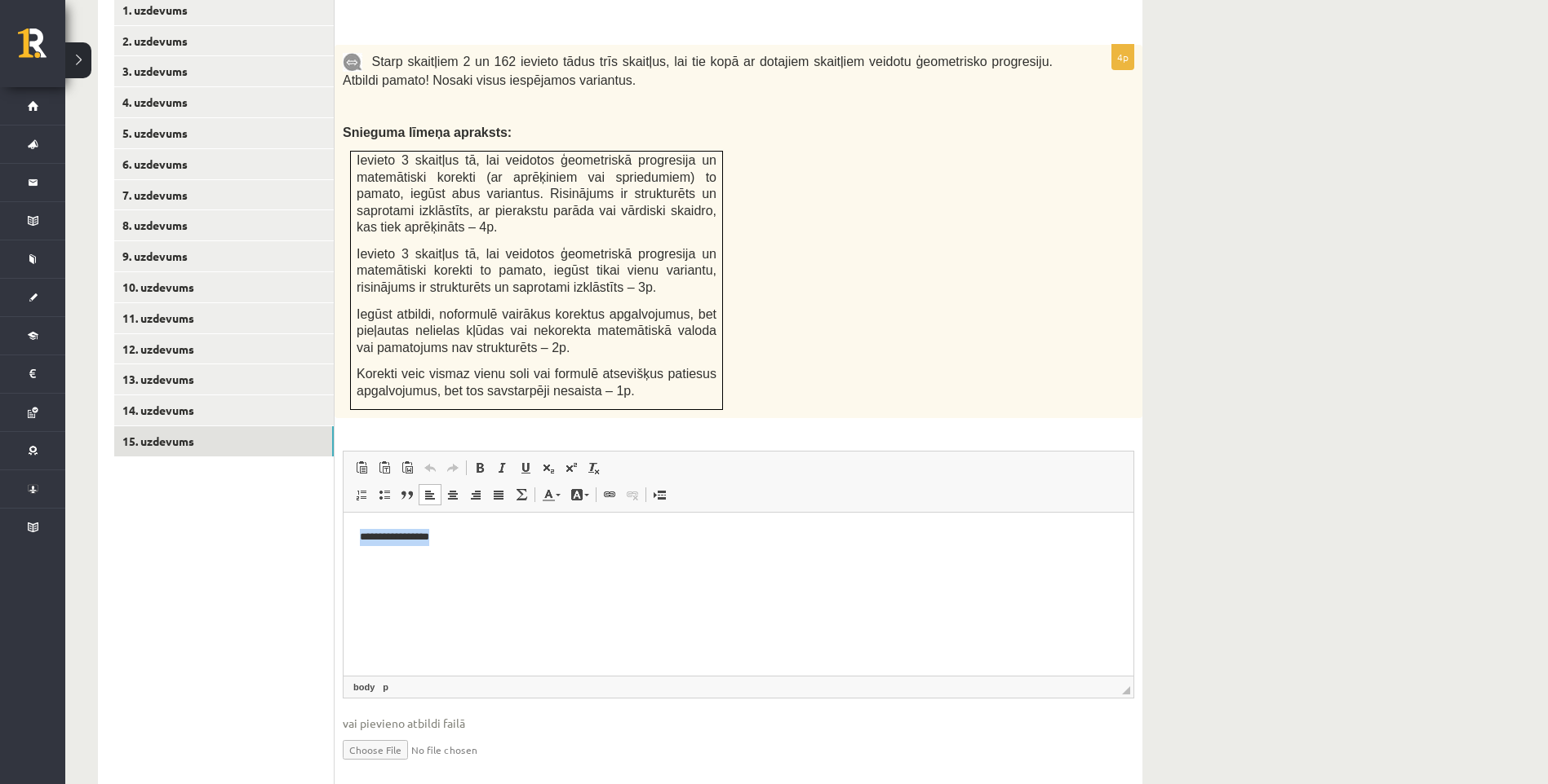
drag, startPoint x: 489, startPoint y: 536, endPoint x: 345, endPoint y: 538, distance: 144.0
click at [345, 538] on html "**********" at bounding box center [738, 537] width 790 height 50
click at [273, 483] on ul "1. uzdevums 2. uzdevums 3. uzdevums 4. uzdevums 5. uzdevums 6. uzdevums 7. uzde…" at bounding box center [225, 392] width 220 height 795
click at [463, 533] on p "**********" at bounding box center [738, 537] width 757 height 17
drag, startPoint x: 463, startPoint y: 533, endPoint x: 367, endPoint y: 528, distance: 96.1
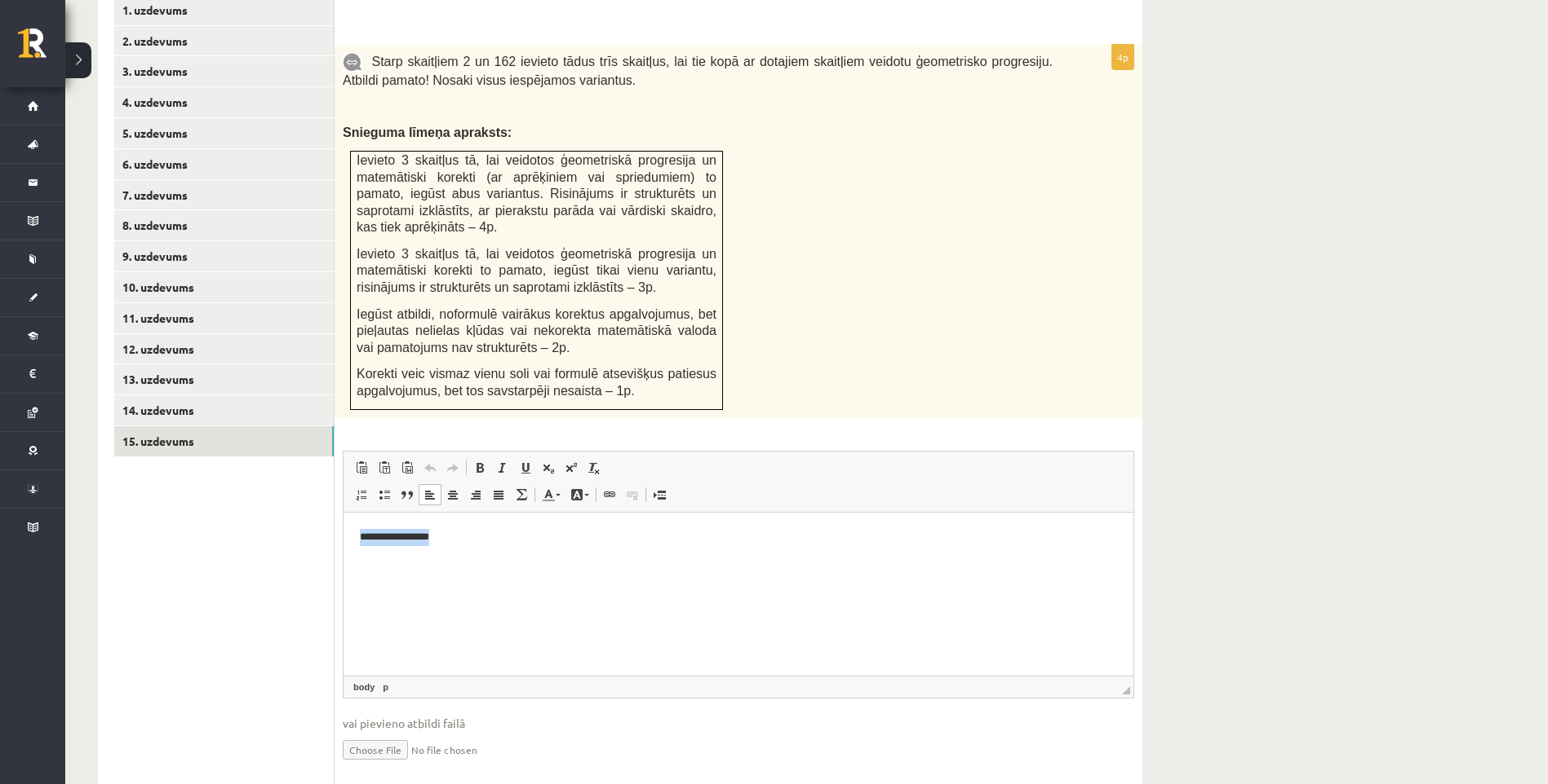
click at [367, 529] on p "**********" at bounding box center [738, 537] width 757 height 17
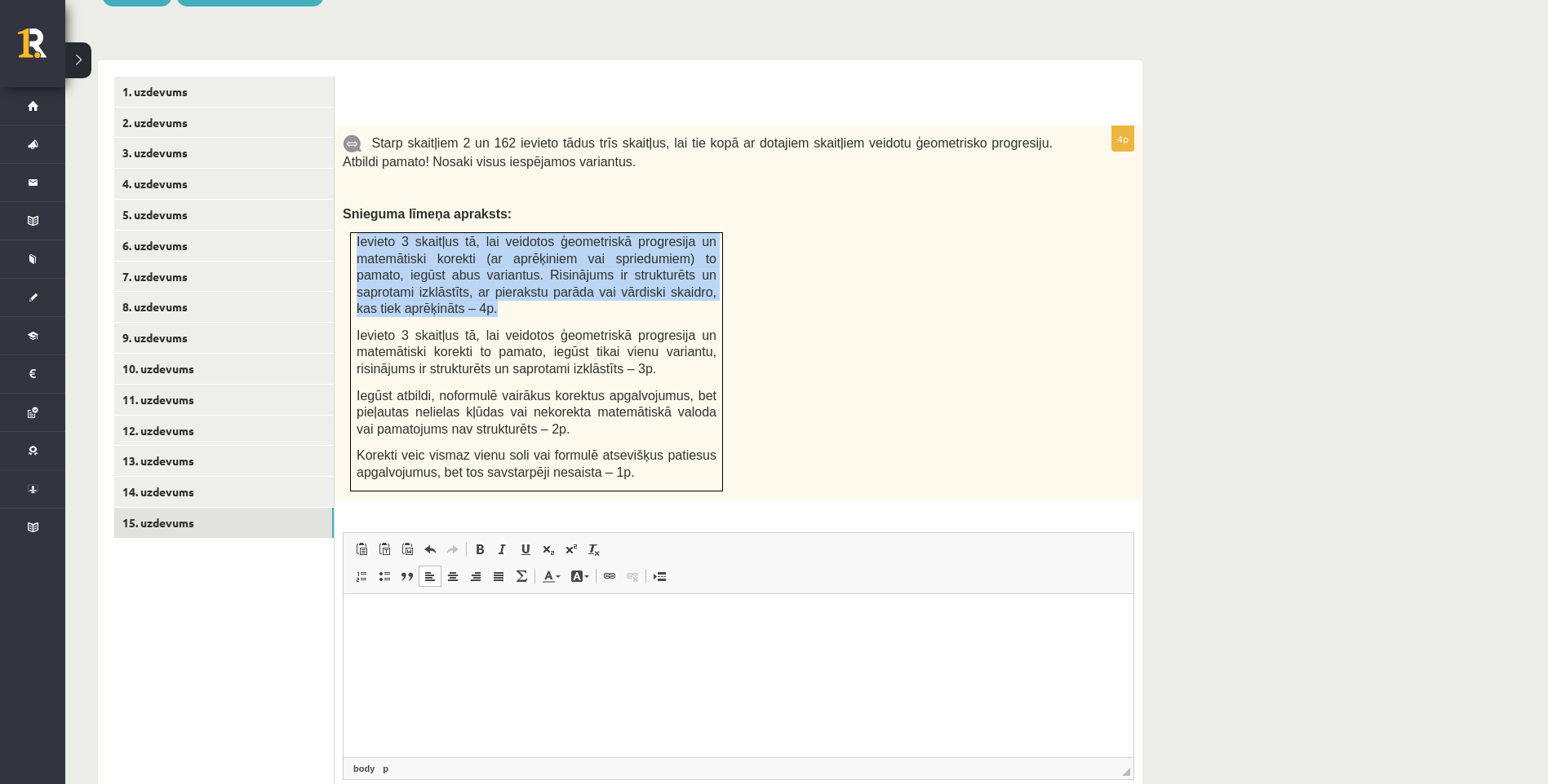
drag, startPoint x: 357, startPoint y: 201, endPoint x: 490, endPoint y: 276, distance: 152.7
click at [490, 276] on p "Ievieto 3 skaitļus tā, lai veidotos ģeometriskā progresija un matemātiski korek…" at bounding box center [536, 275] width 360 height 84
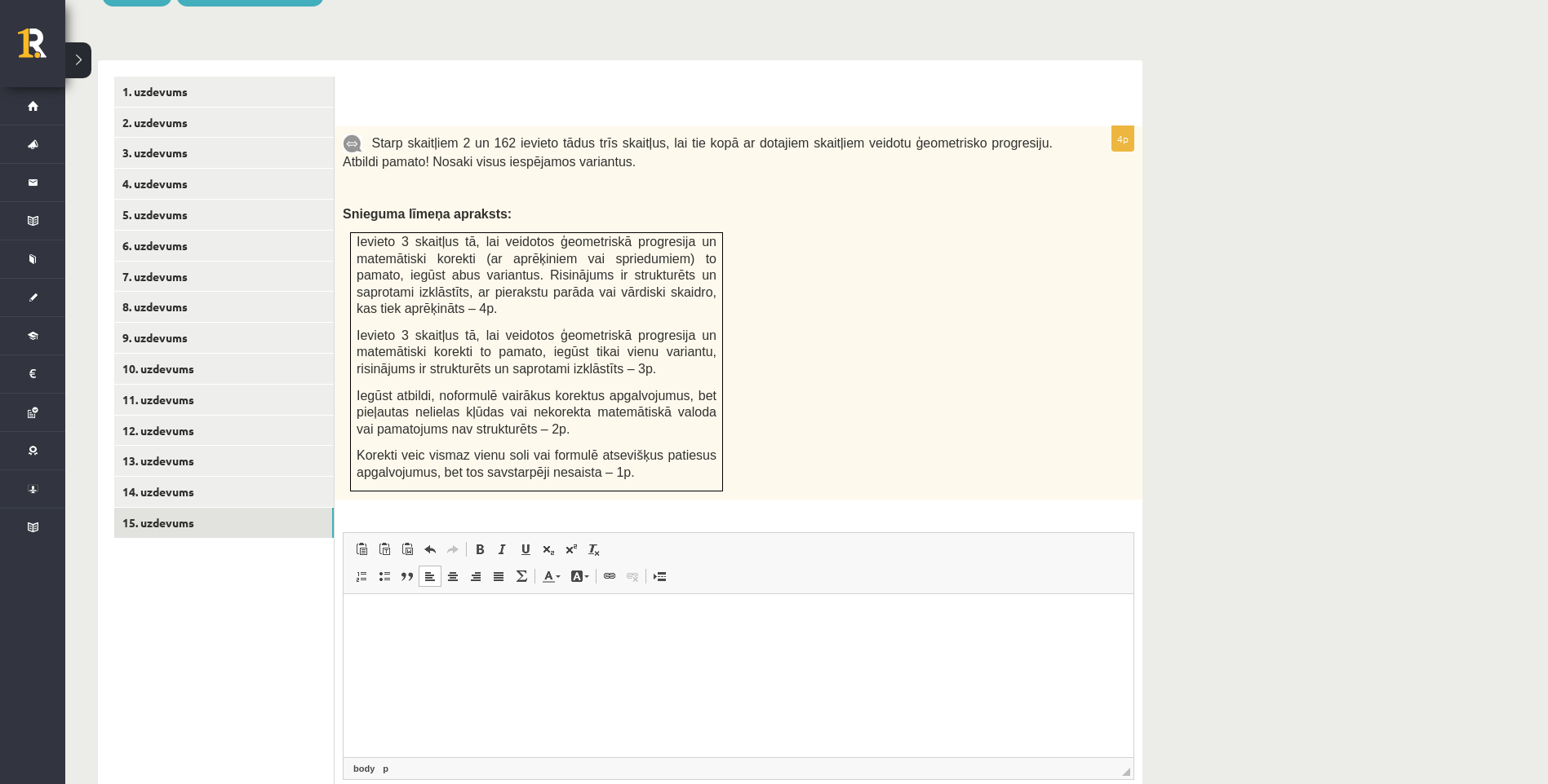
click at [490, 276] on p "Ievieto 3 skaitļus tā, lai veidotos ģeometriskā progresija un matemātiski korek…" at bounding box center [536, 275] width 360 height 84
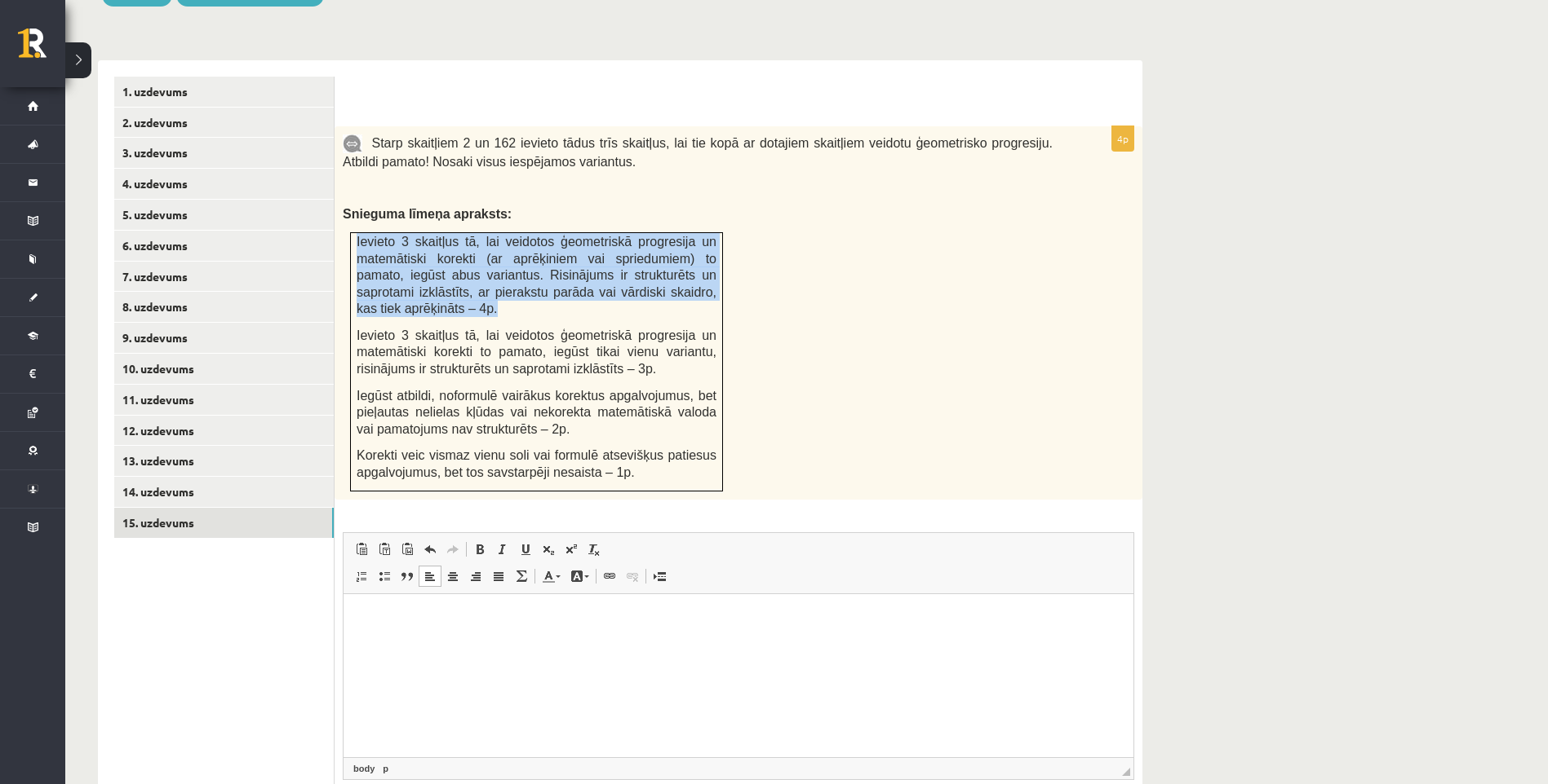
click at [490, 276] on p "Ievieto 3 skaitļus tā, lai veidotos ģeometriskā progresija un matemātiski korek…" at bounding box center [536, 275] width 360 height 84
copy td "Ievieto 3 skaitļus tā, lai veidotos ģeometriskā progresija un matemātiski korek…"
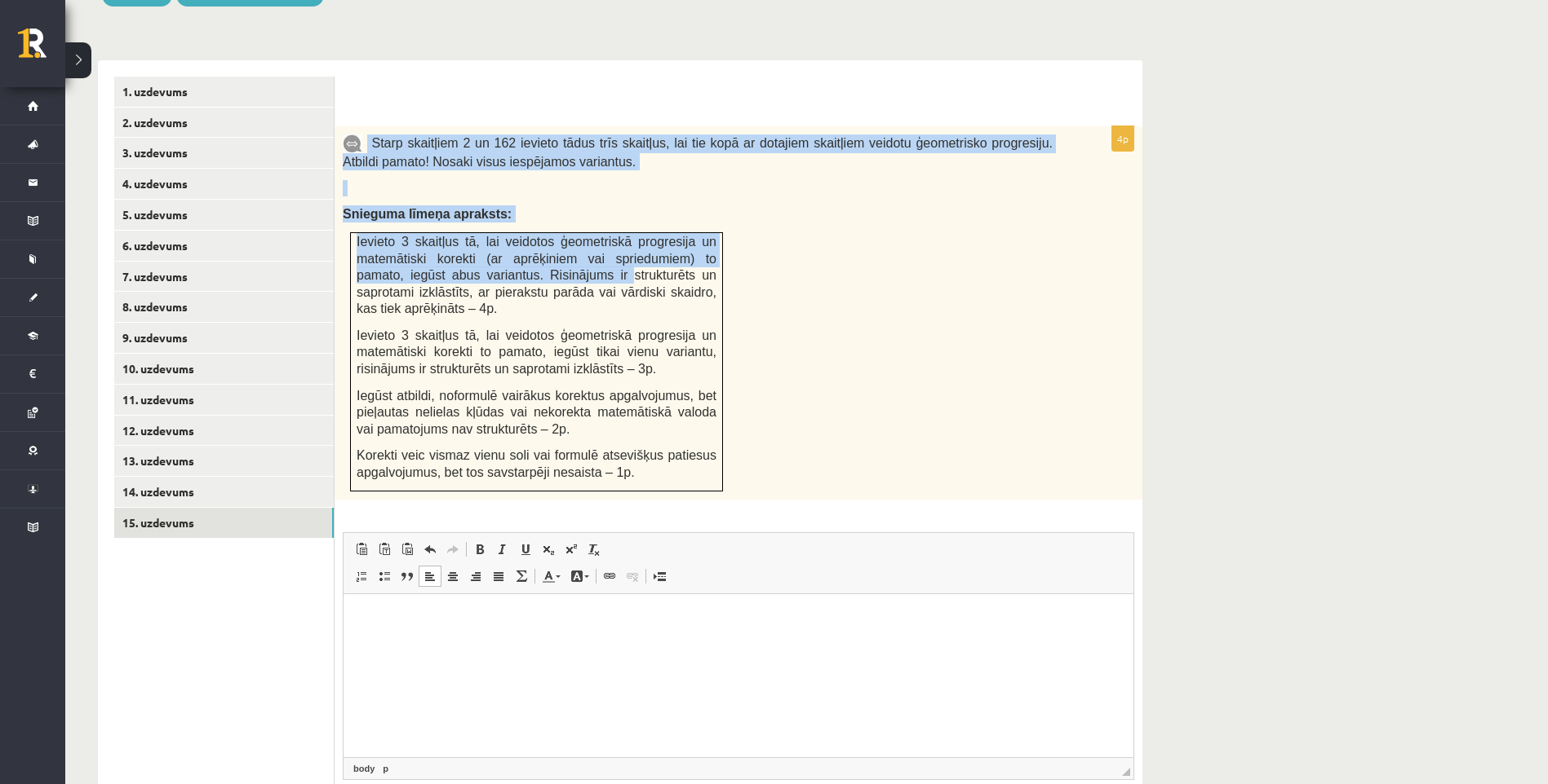
drag, startPoint x: 365, startPoint y: 106, endPoint x: 600, endPoint y: 263, distance: 282.6
click at [592, 254] on div "Starp skaitļiem 2 un 162 ievieto tādus trīs skaitļus, lai tie kopā ar dotajiem …" at bounding box center [738, 313] width 808 height 373
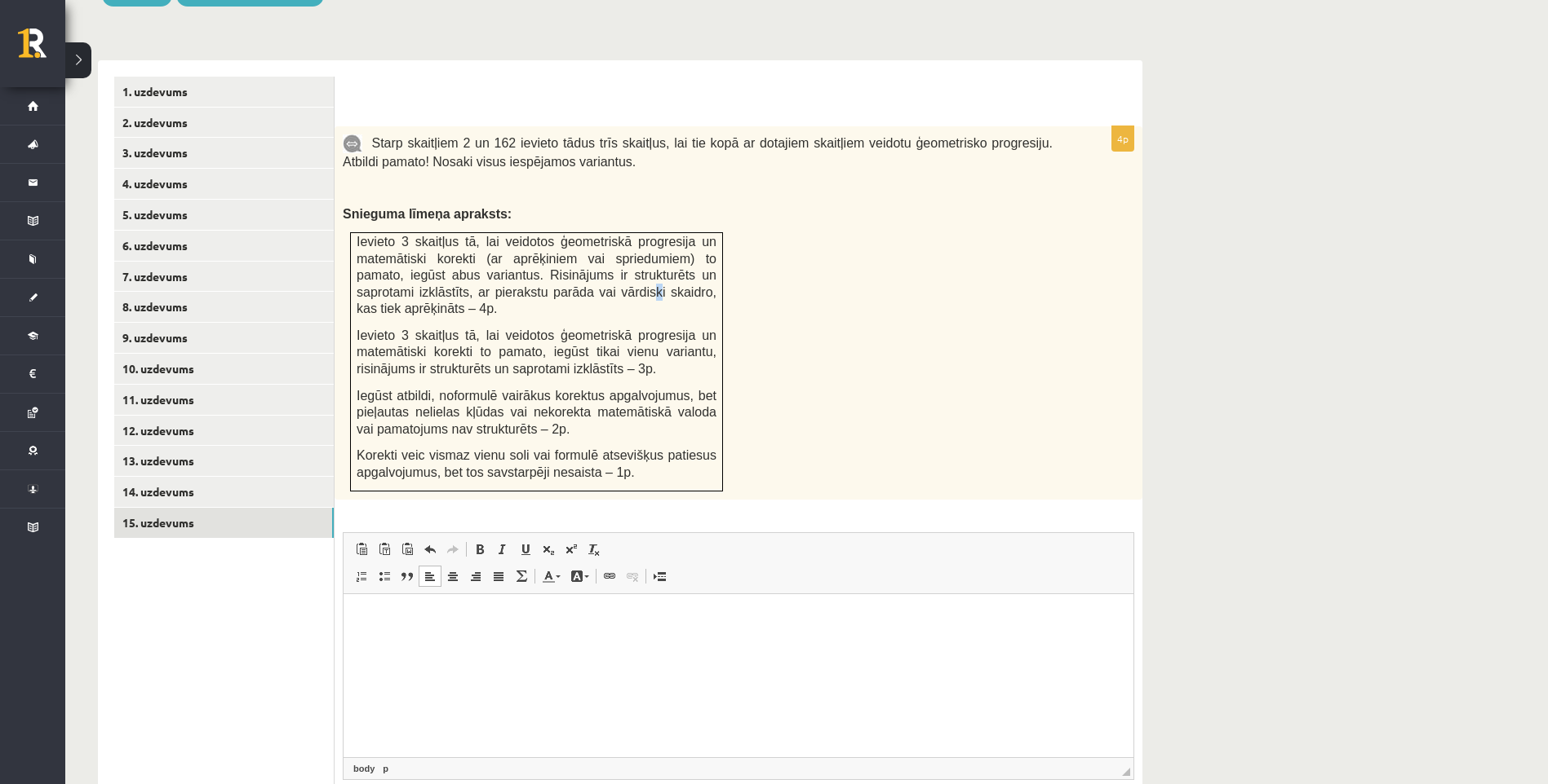
drag, startPoint x: 600, startPoint y: 263, endPoint x: 621, endPoint y: 274, distance: 23.7
click at [609, 268] on p "Ievieto 3 skaitļus tā, lai veidotos ģeometriskā progresija un matemātiski korek…" at bounding box center [536, 275] width 360 height 84
click at [485, 164] on div "Starp skaitļiem 2 un 162 ievieto tādus trīs skaitļus, lai tie kopā ar dotajiem …" at bounding box center [738, 313] width 808 height 373
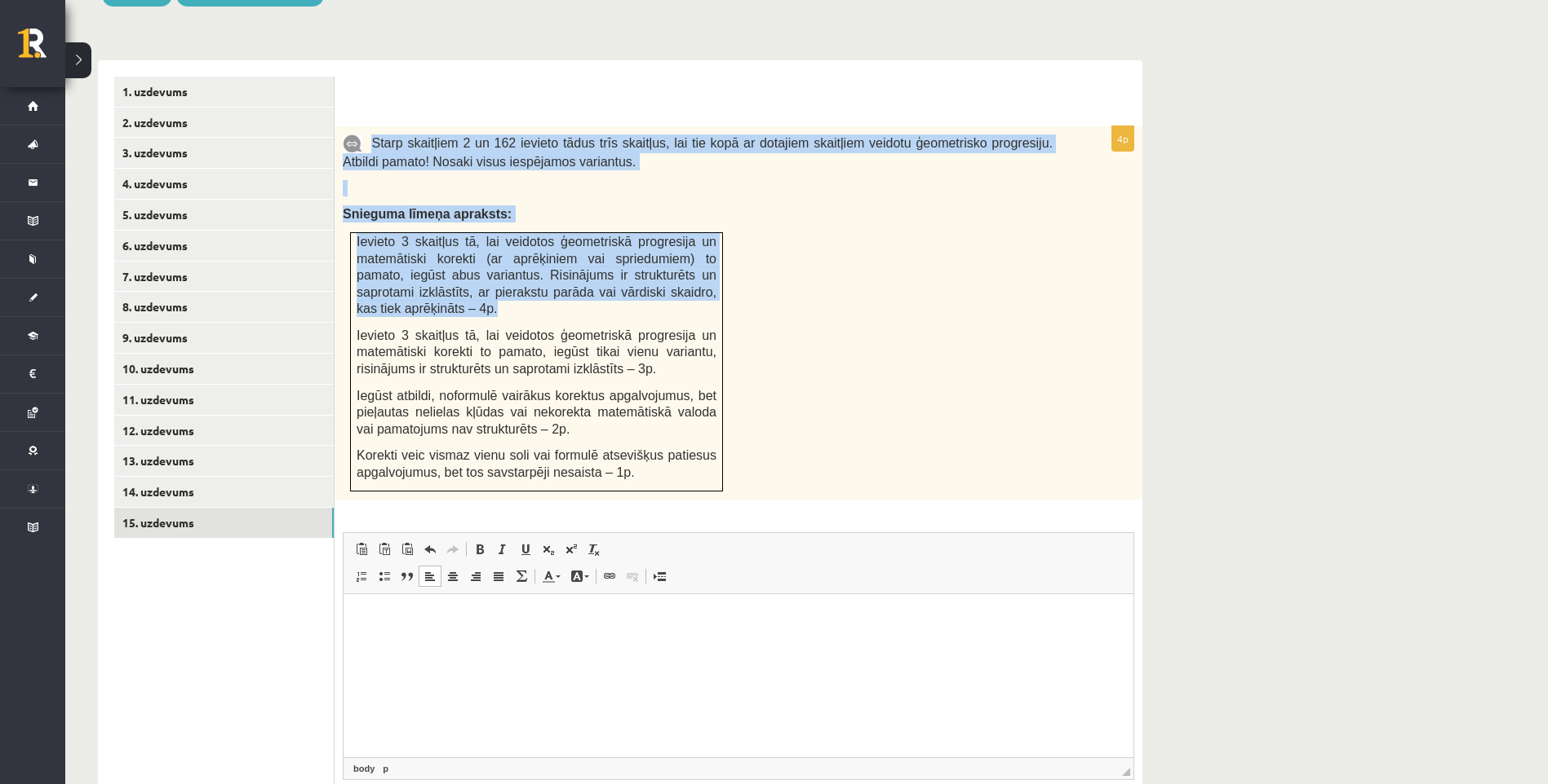
drag, startPoint x: 374, startPoint y: 101, endPoint x: 716, endPoint y: 277, distance: 384.6
click at [716, 277] on div "Starp skaitļiem 2 un 162 ievieto tādus trīs skaitļus, lai tie kopā ar dotajiem …" at bounding box center [738, 313] width 808 height 373
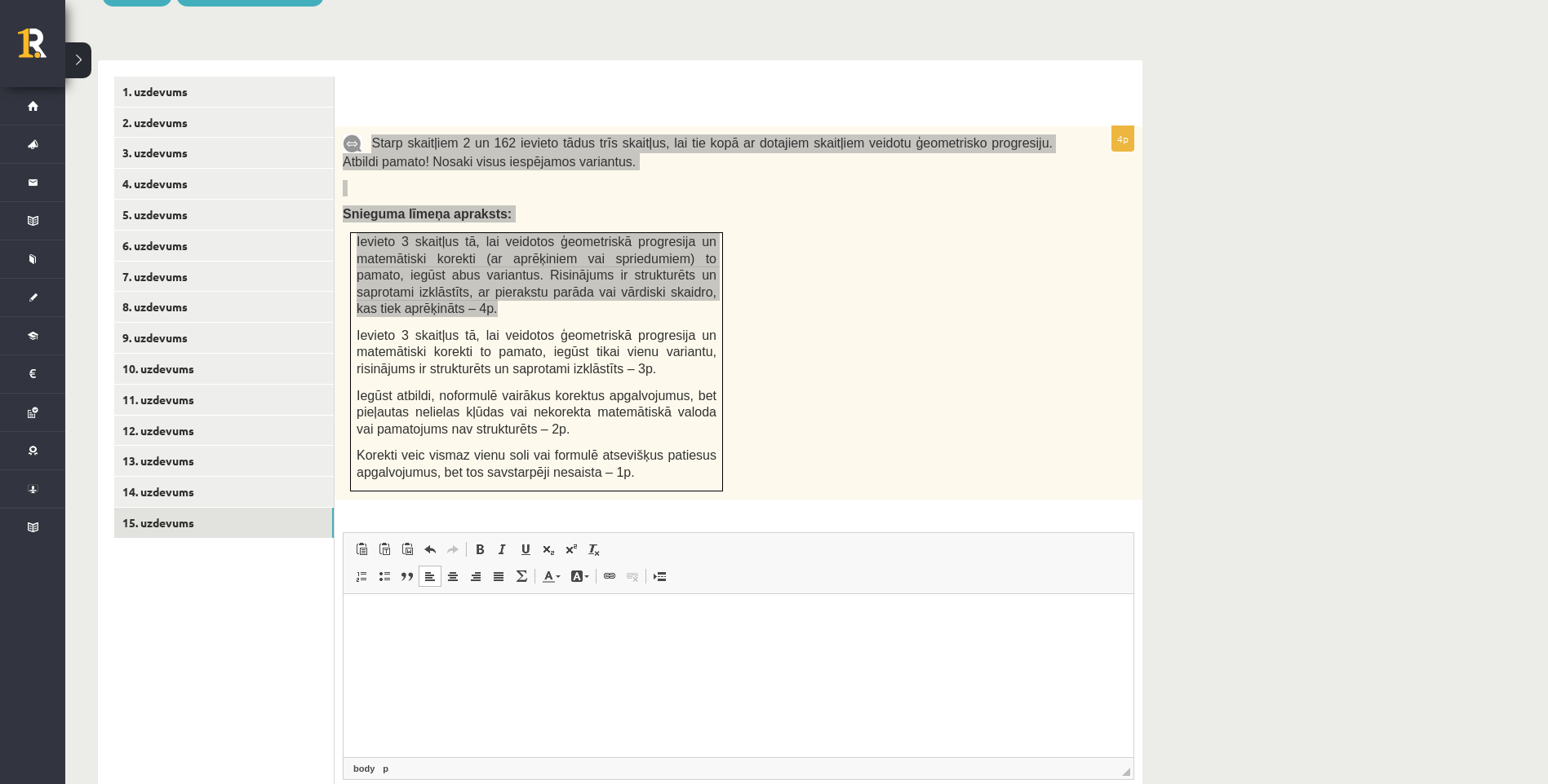
click at [518, 632] on html at bounding box center [738, 618] width 790 height 50
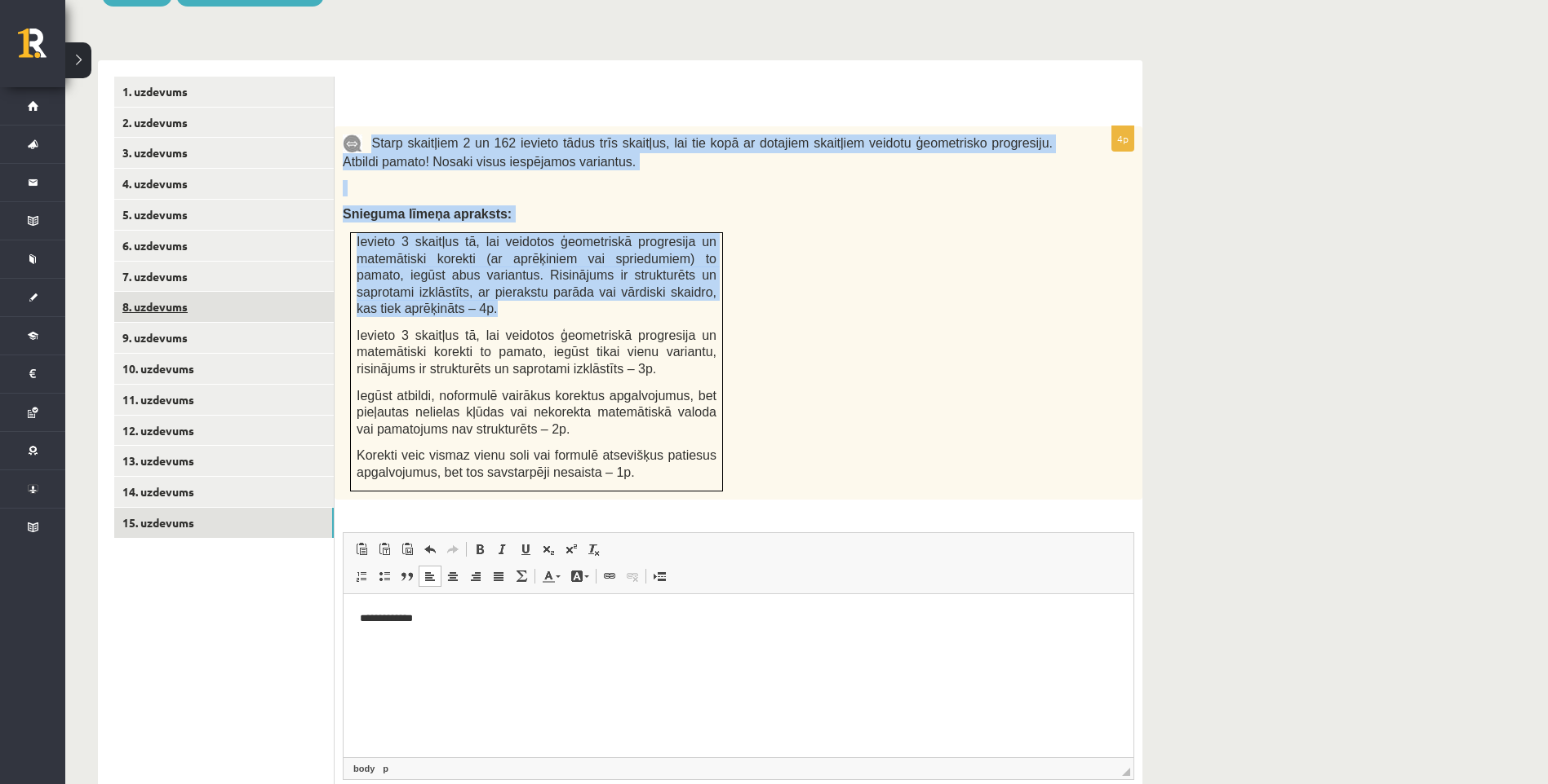
click at [226, 292] on link "8. uzdevums" at bounding box center [224, 306] width 219 height 30
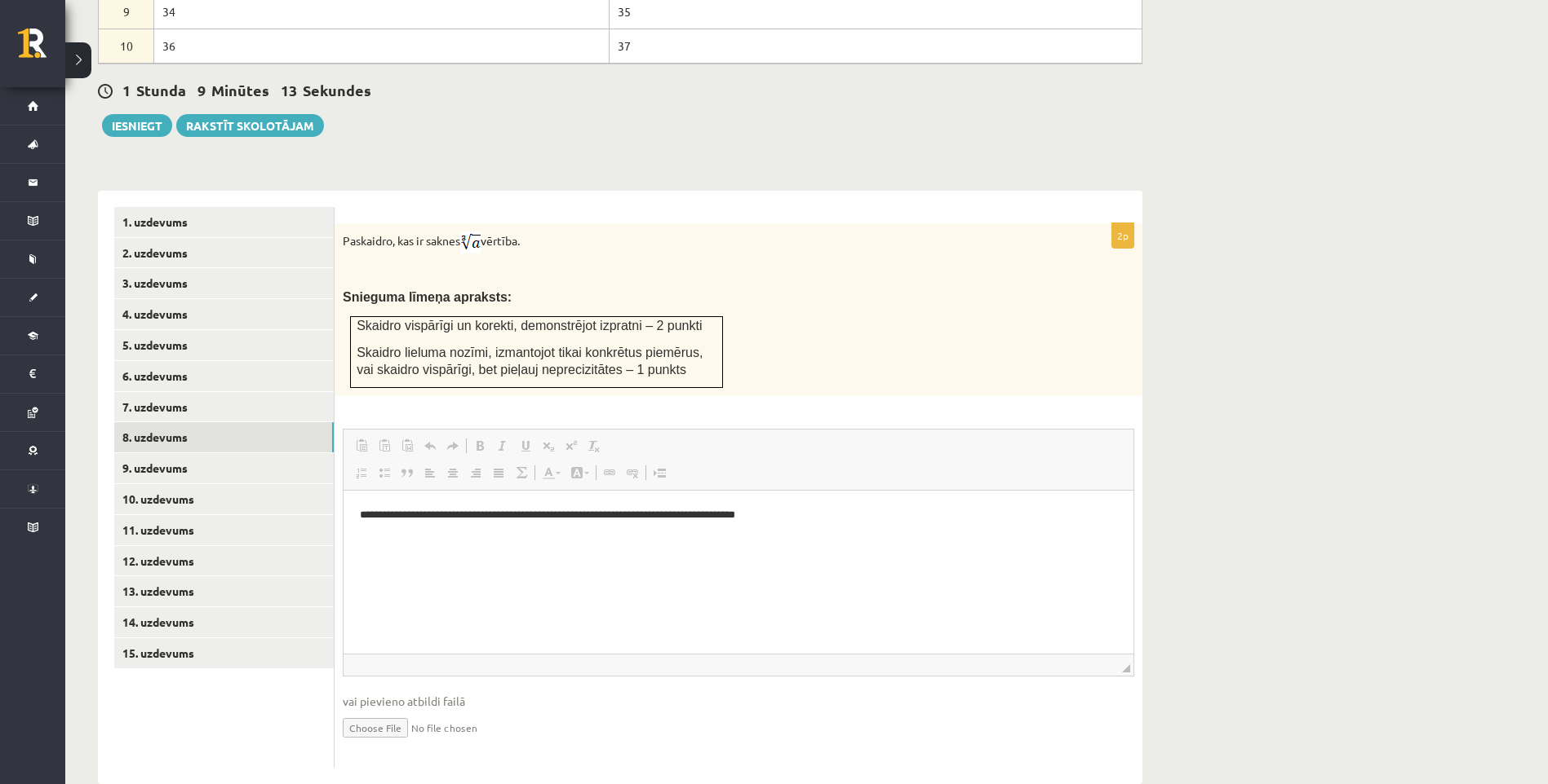
scroll to position [0, 0]
click at [235, 453] on link "9. uzdevums" at bounding box center [224, 468] width 219 height 30
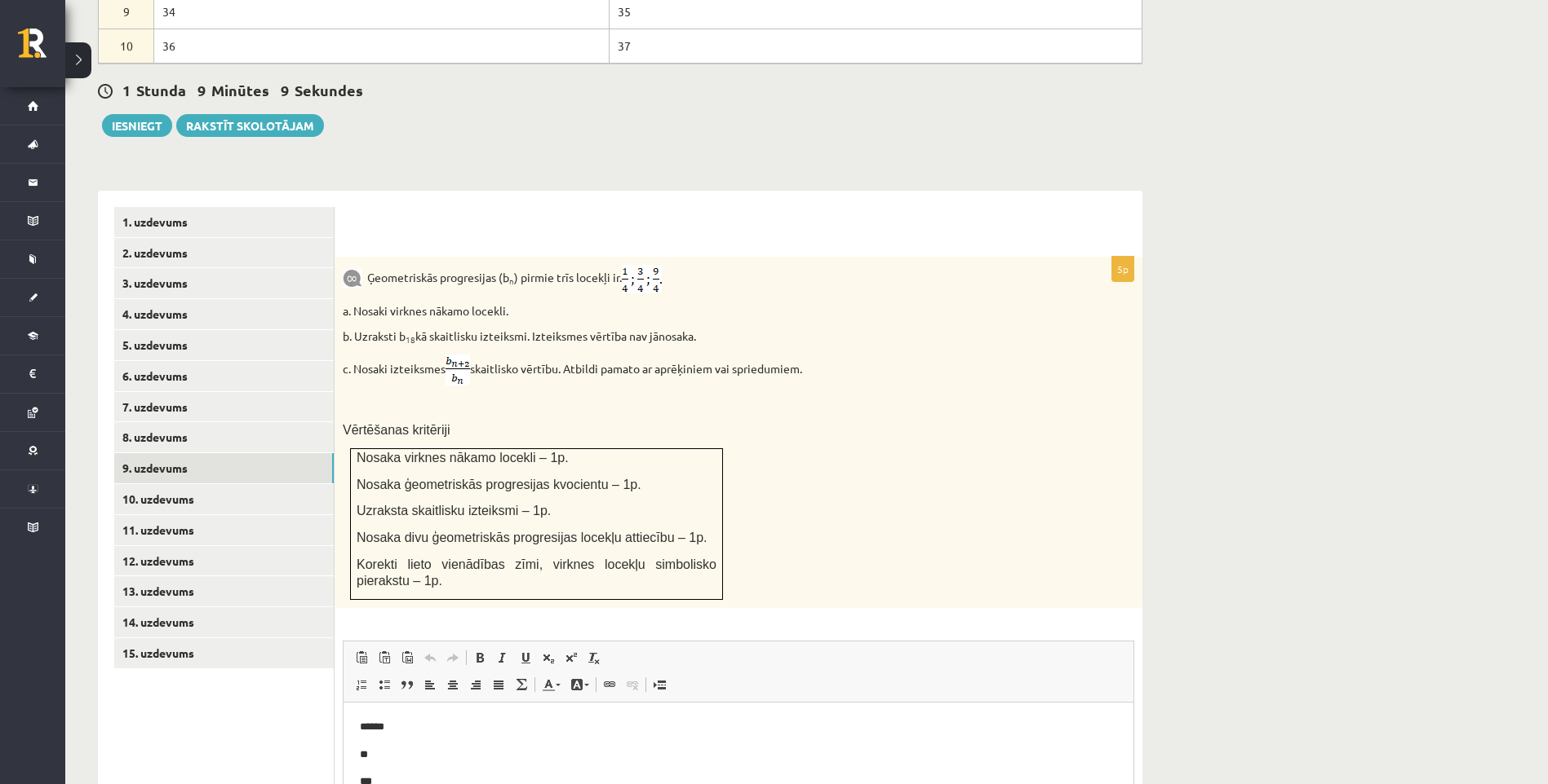
scroll to position [1062, 0]
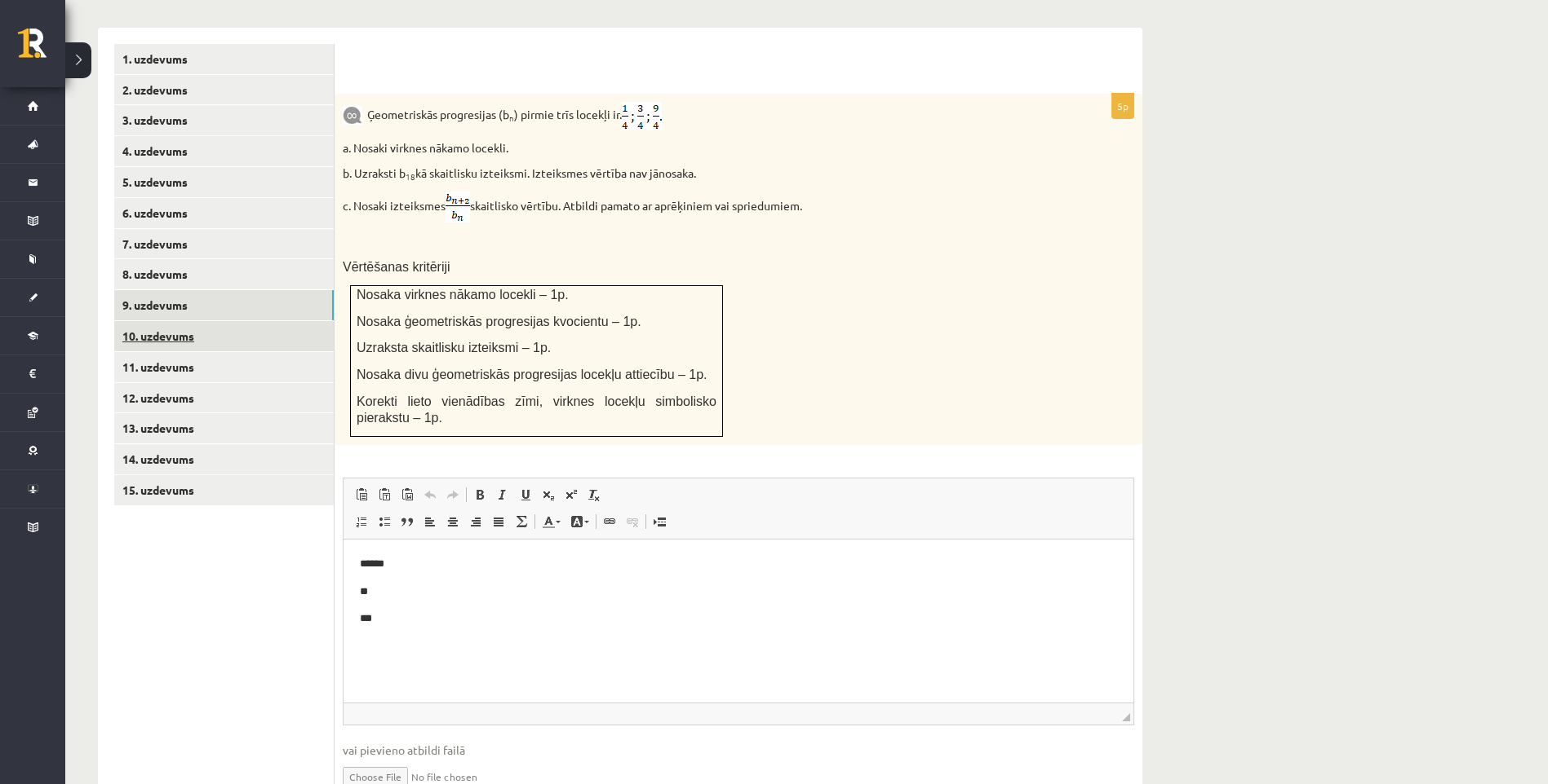
click at [179, 322] on link "10. uzdevums" at bounding box center [224, 336] width 219 height 30
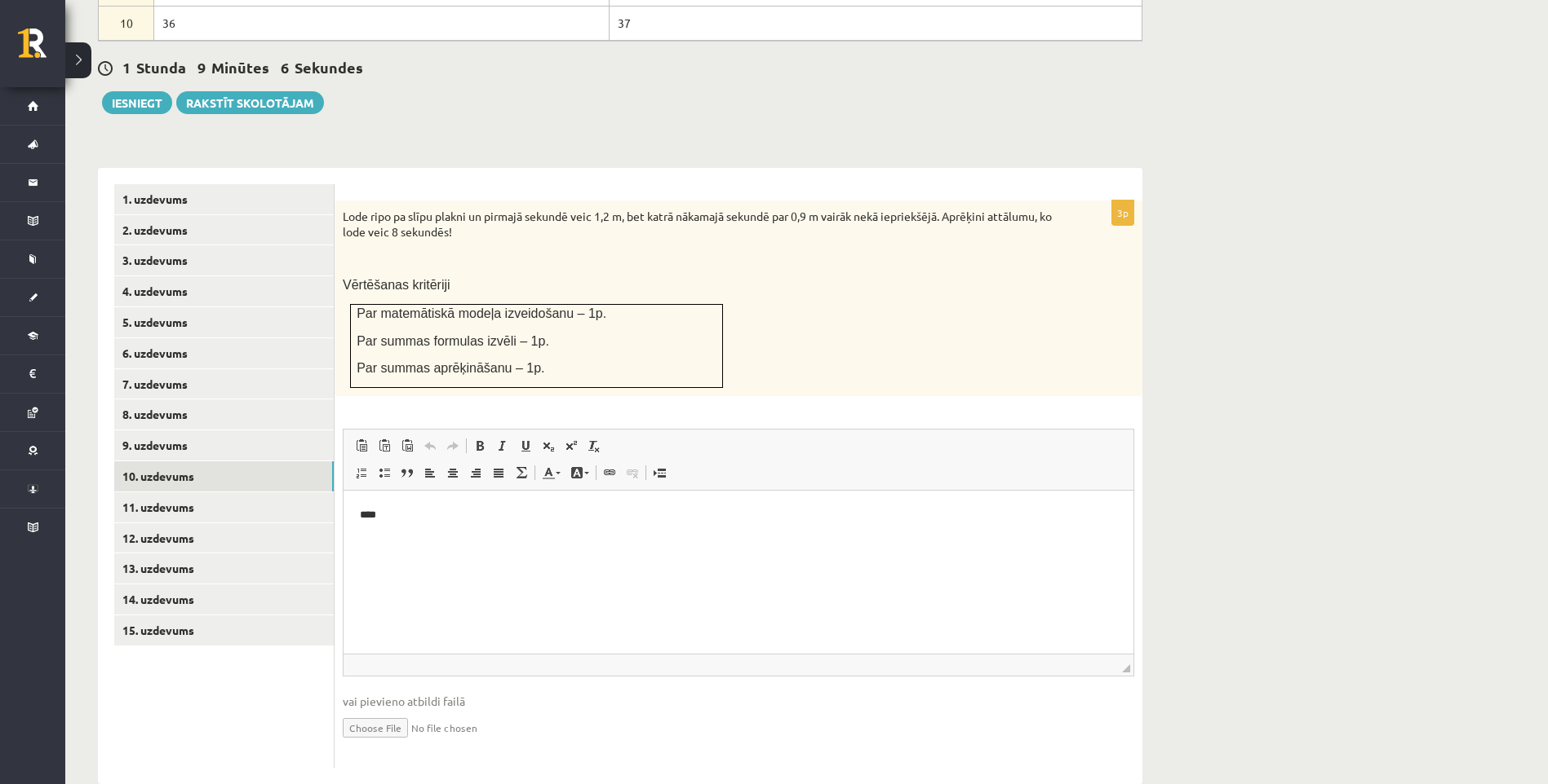
scroll to position [0, 0]
click at [204, 492] on link "11. uzdevums" at bounding box center [224, 507] width 219 height 30
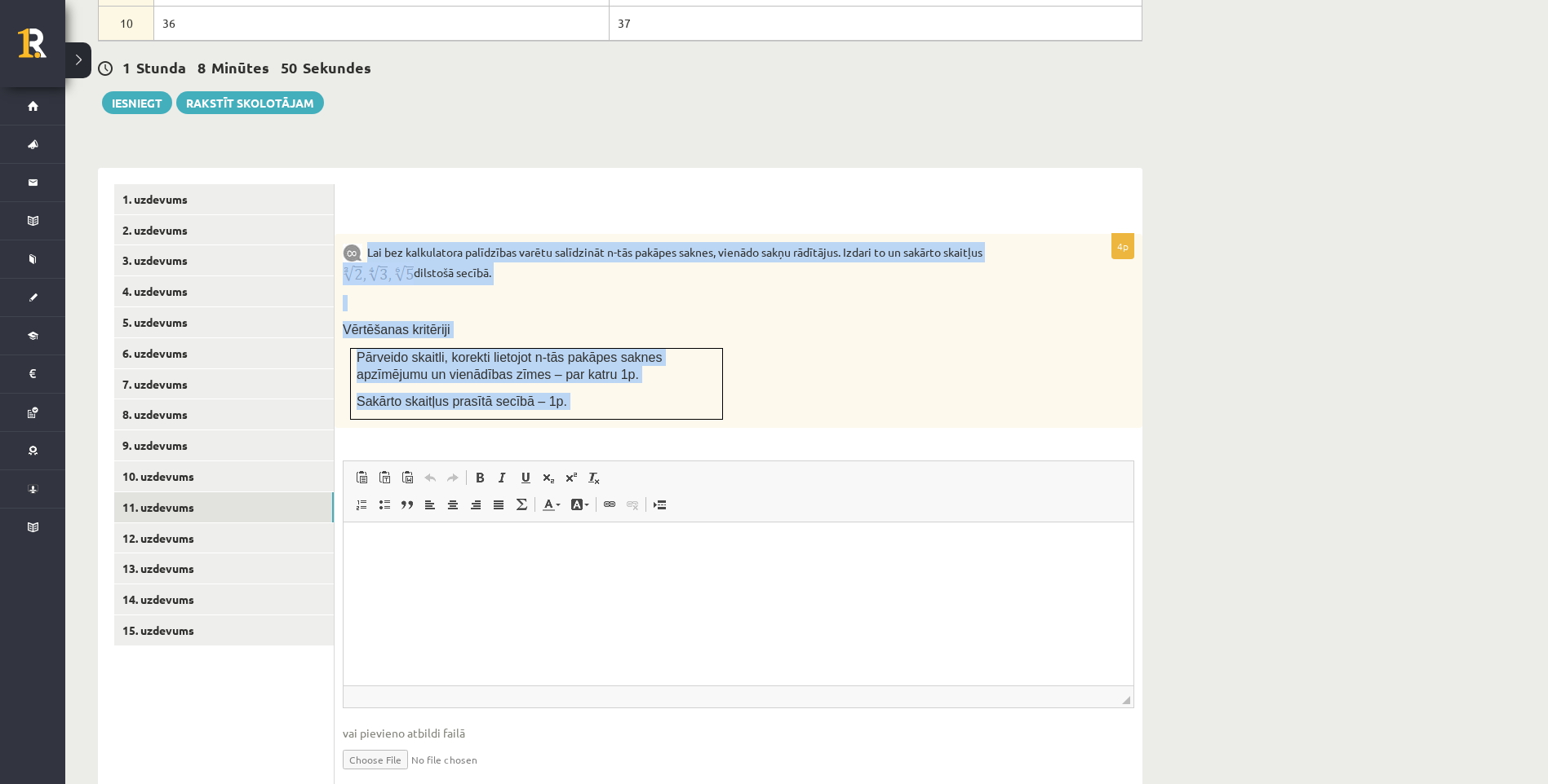
drag, startPoint x: 366, startPoint y: 219, endPoint x: 919, endPoint y: 402, distance: 582.5
click at [919, 402] on div "4p Lai bez kalkulatora palīdzības varētu salīdzināt n-tās pakāpes saknes, vienā…" at bounding box center [738, 517] width 808 height 566
click at [1005, 323] on div "Lai bez kalkulatora palīdzības varētu salīdzināt n-tās pakāpes saknes, vienādo …" at bounding box center [738, 332] width 808 height 194
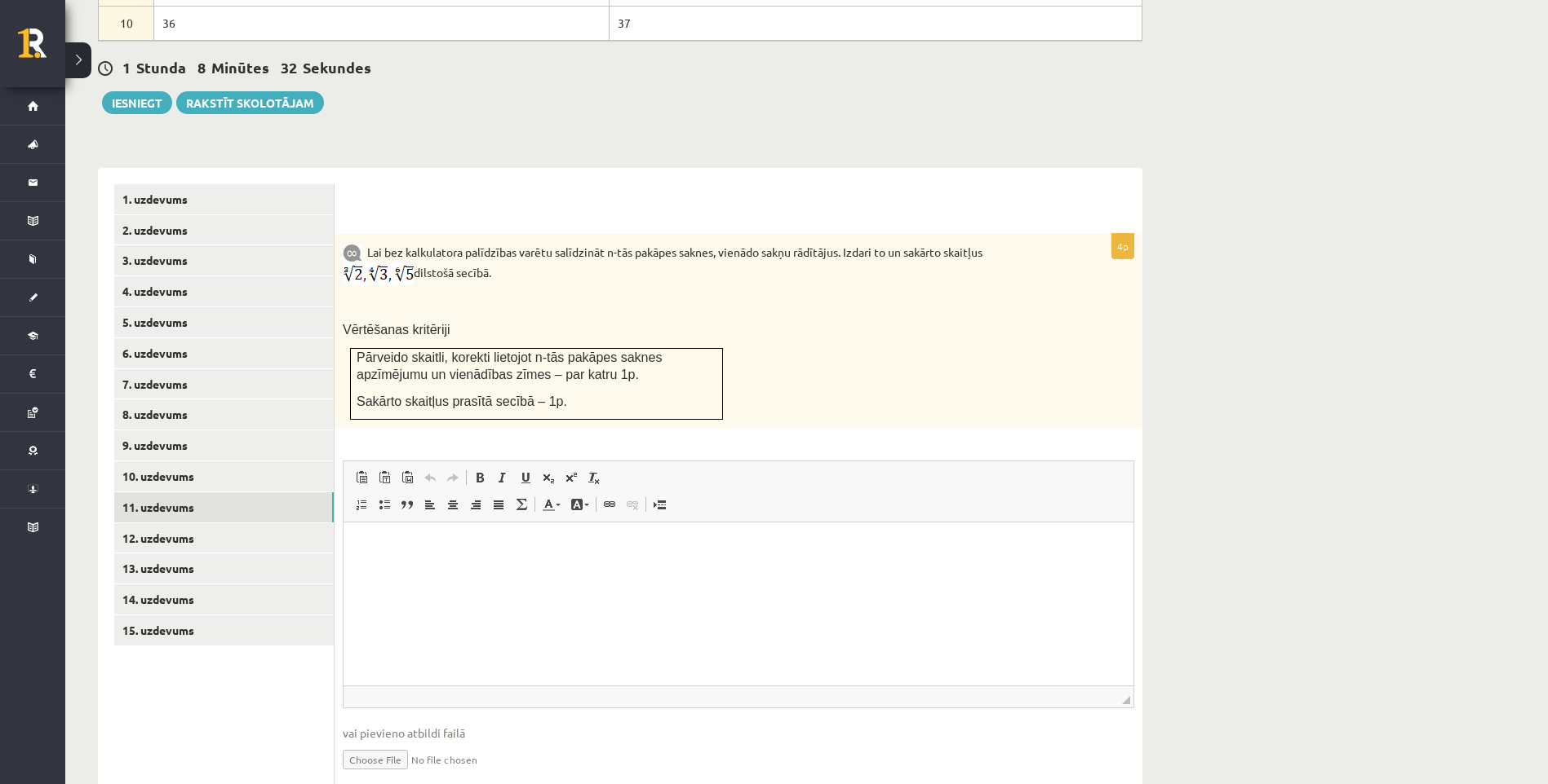
click at [414, 263] on img at bounding box center [378, 273] width 71 height 23
click at [176, 461] on link "10. uzdevums" at bounding box center [224, 476] width 219 height 30
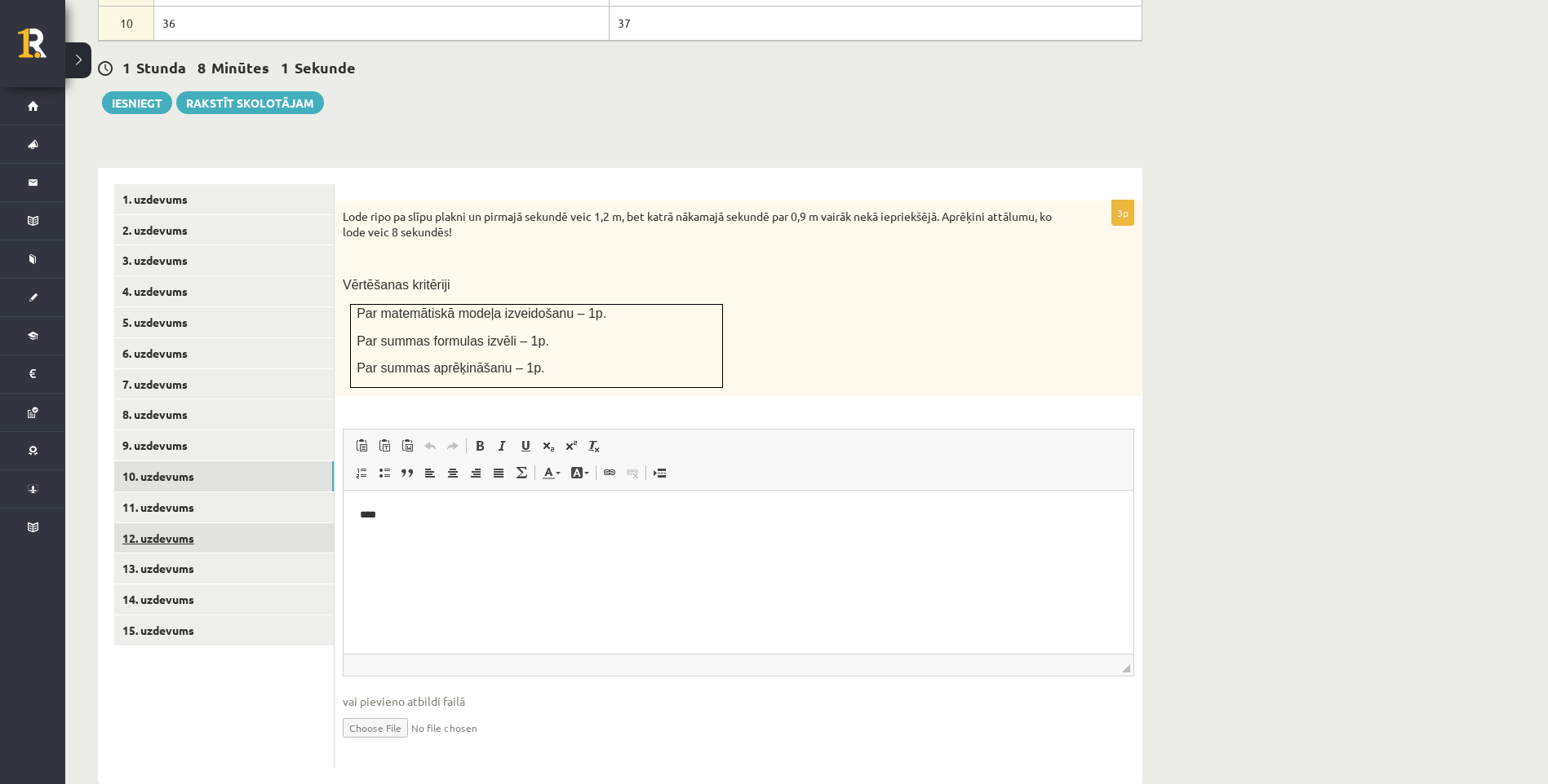
click at [225, 523] on link "12. uzdevums" at bounding box center [224, 538] width 219 height 30
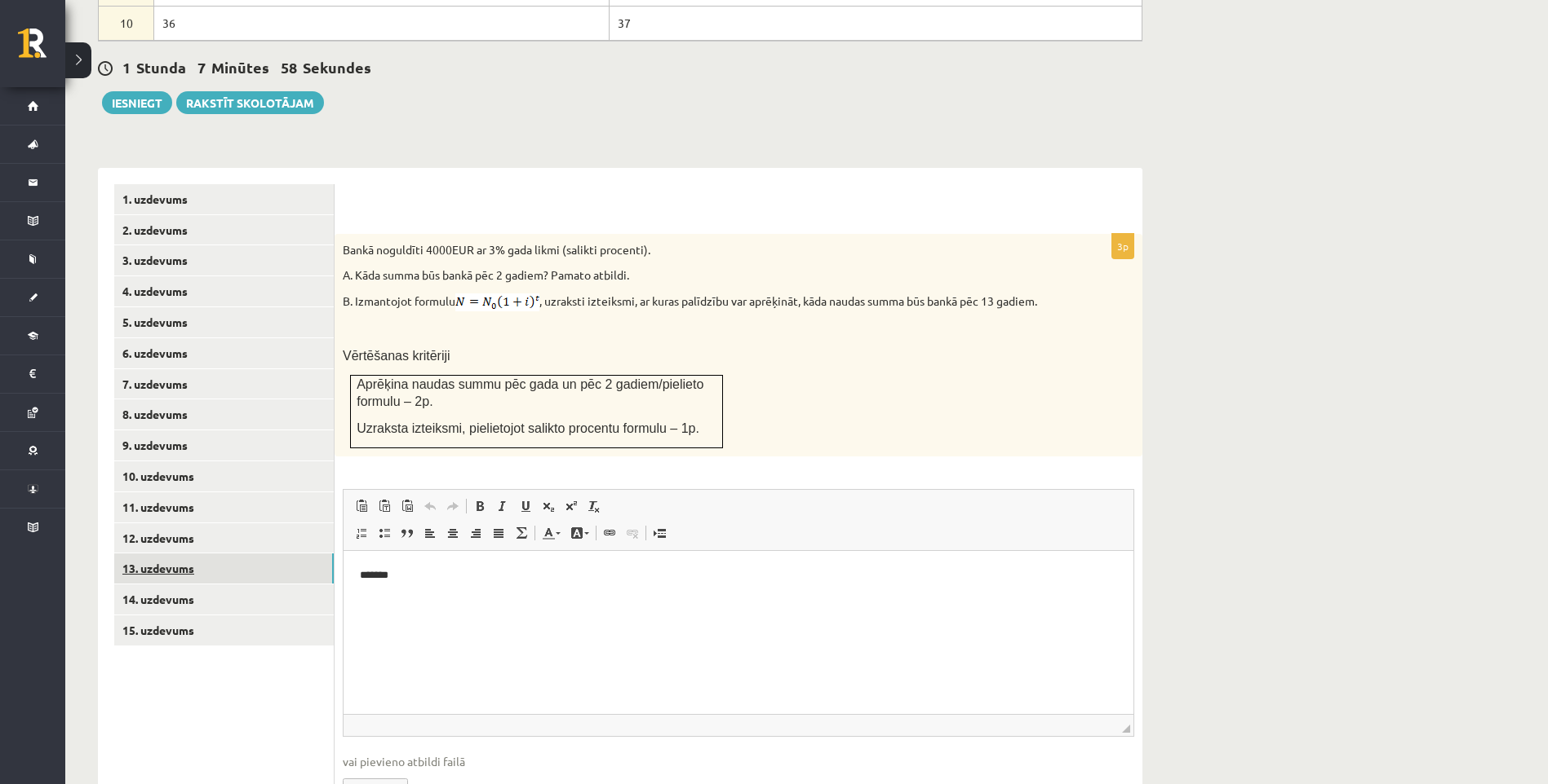
click at [250, 553] on link "13. uzdevums" at bounding box center [224, 568] width 219 height 30
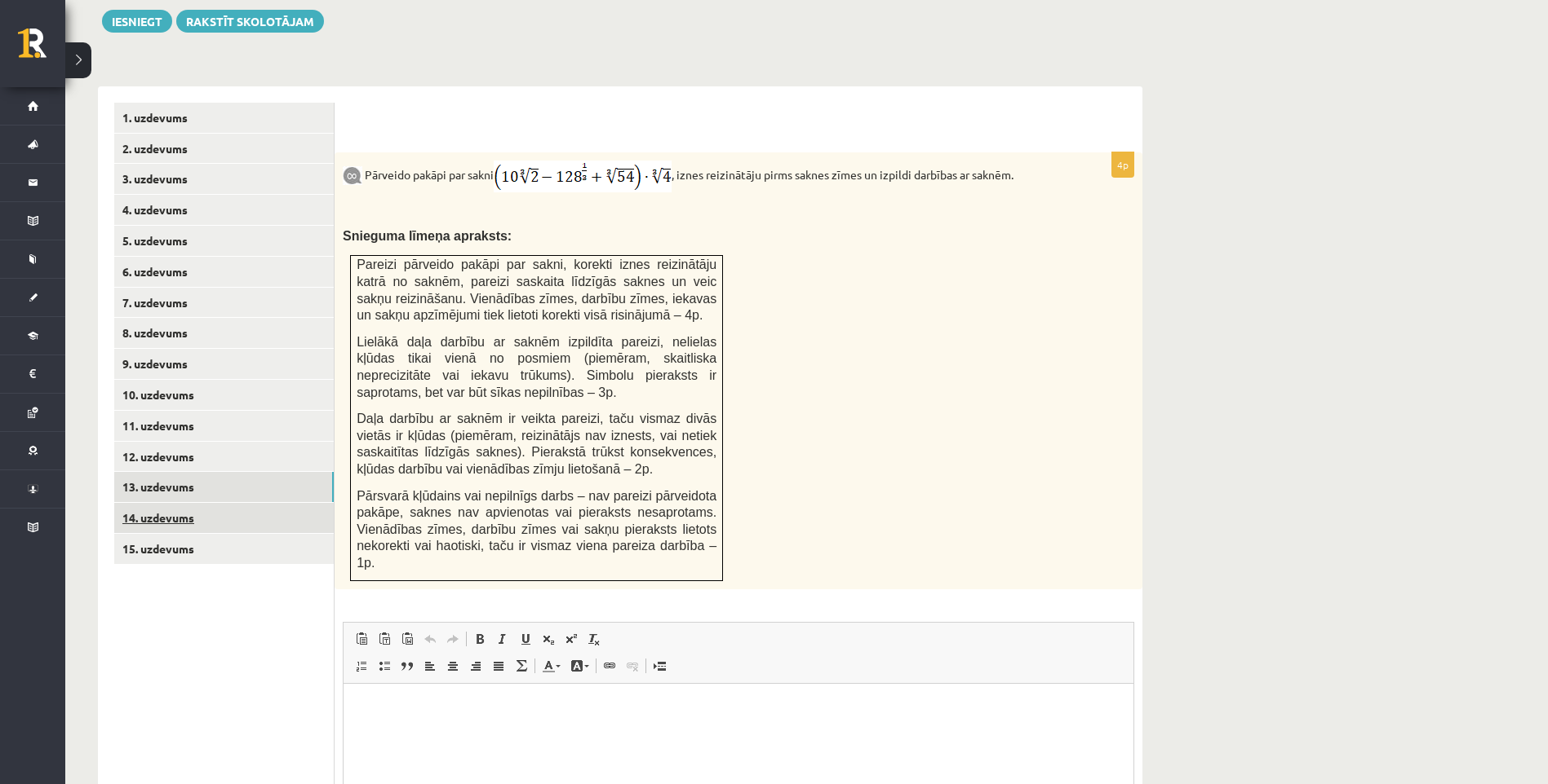
click at [227, 503] on link "14. uzdevums" at bounding box center [224, 518] width 219 height 30
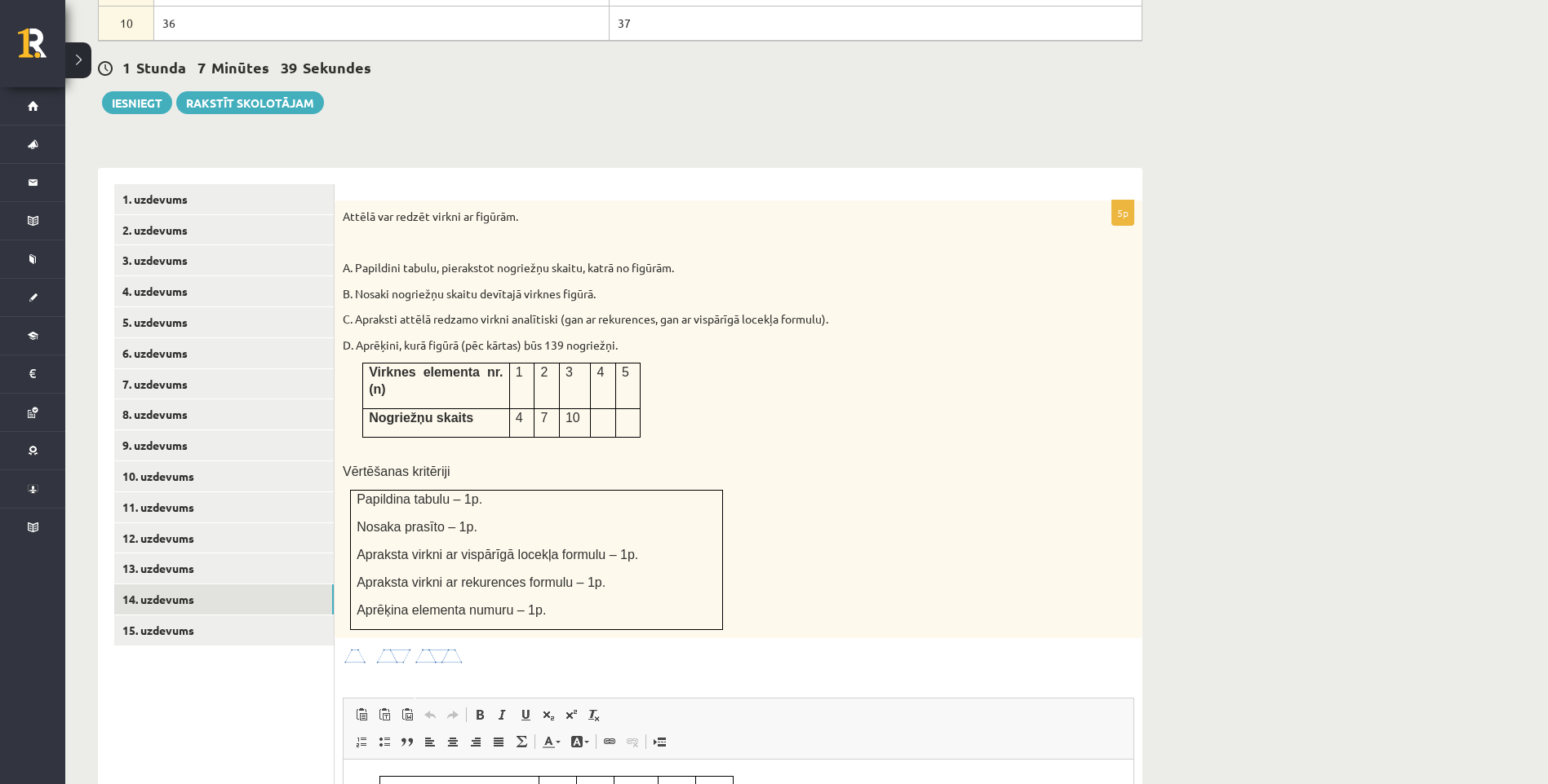
scroll to position [1003, 0]
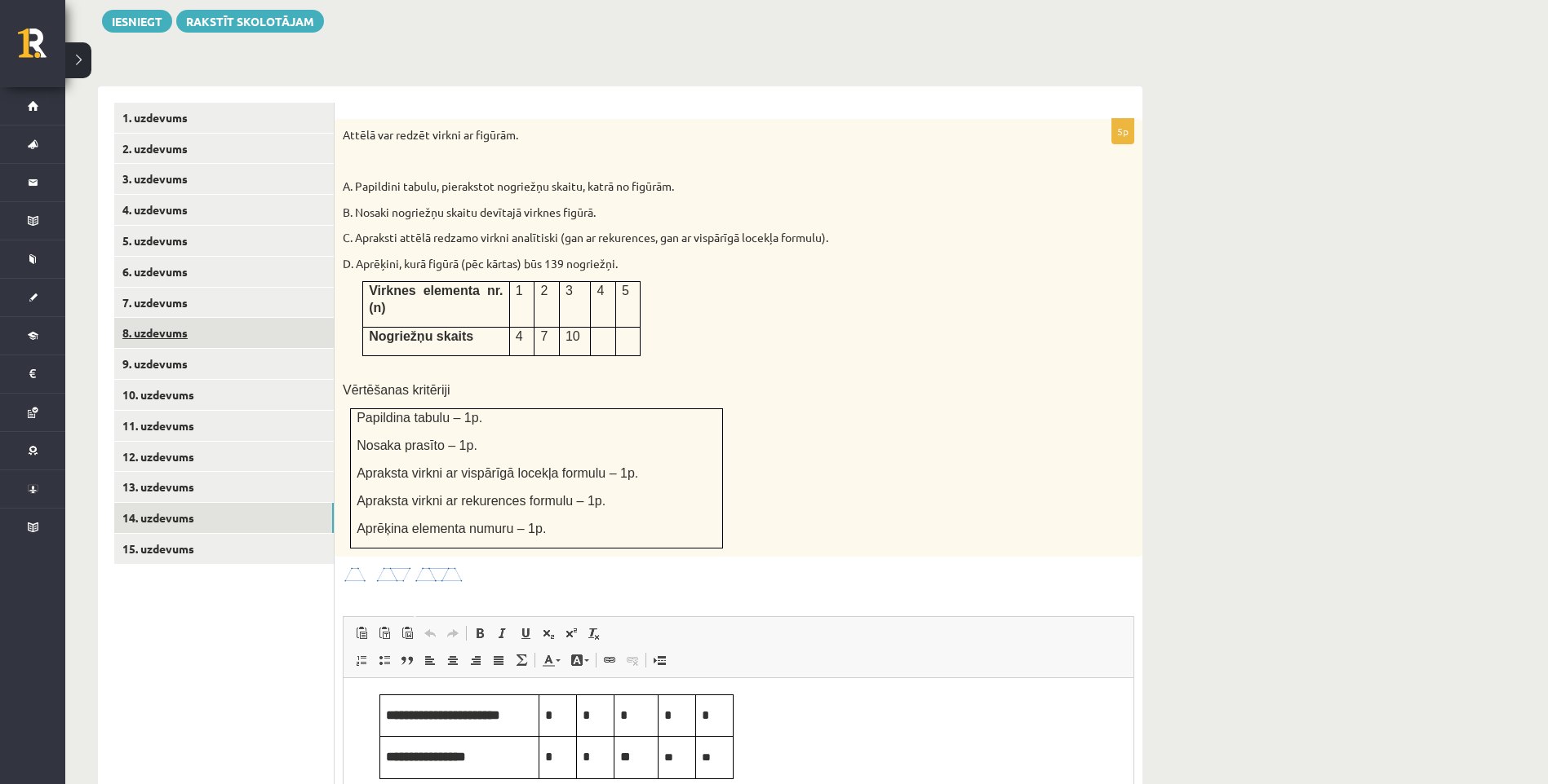
click at [207, 318] on link "8. uzdevums" at bounding box center [224, 332] width 219 height 30
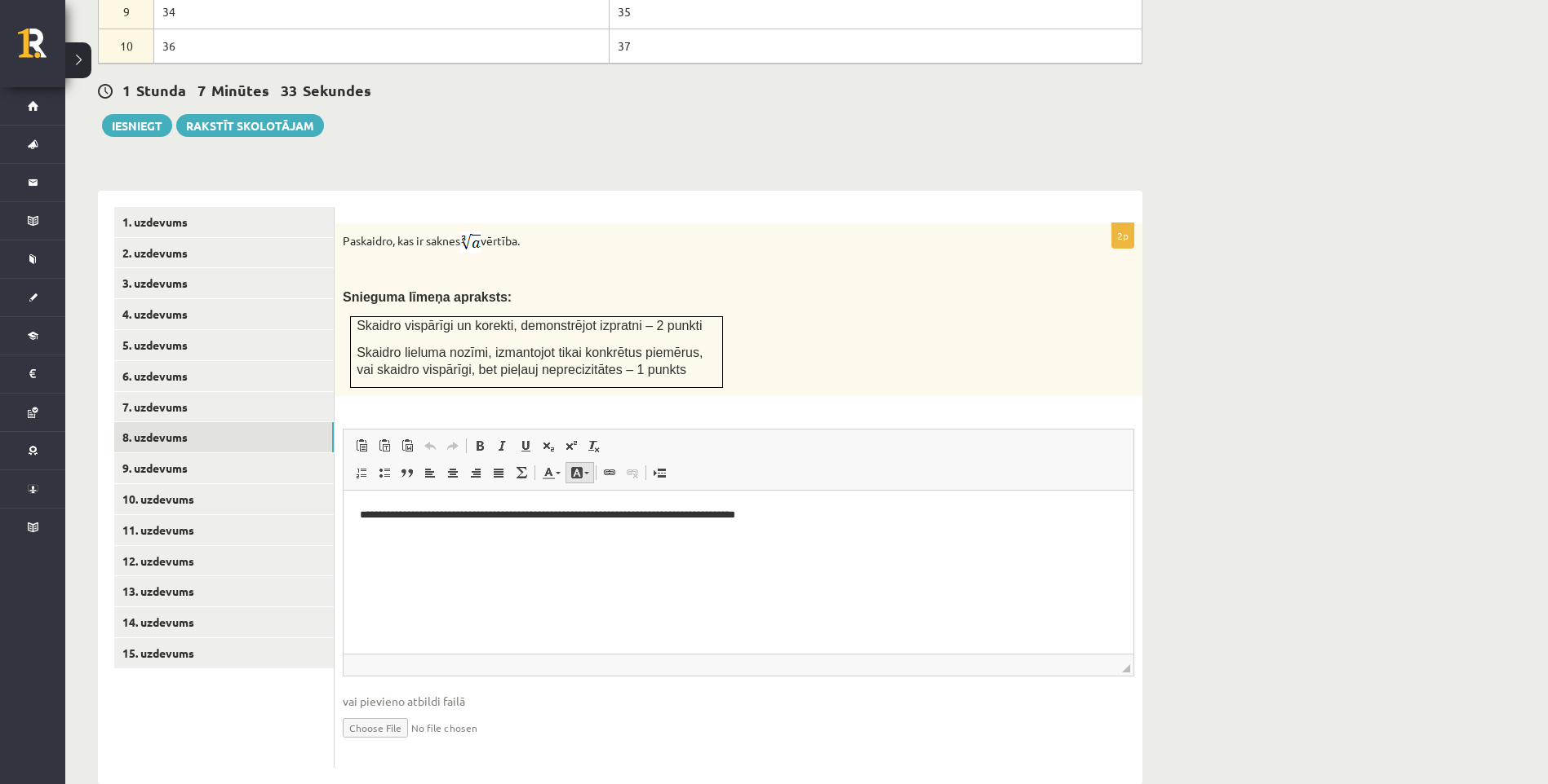
scroll to position [0, 0]
click at [179, 422] on link "8. uzdevums" at bounding box center [224, 437] width 219 height 30
click at [211, 392] on link "7. uzdevums" at bounding box center [224, 407] width 219 height 30
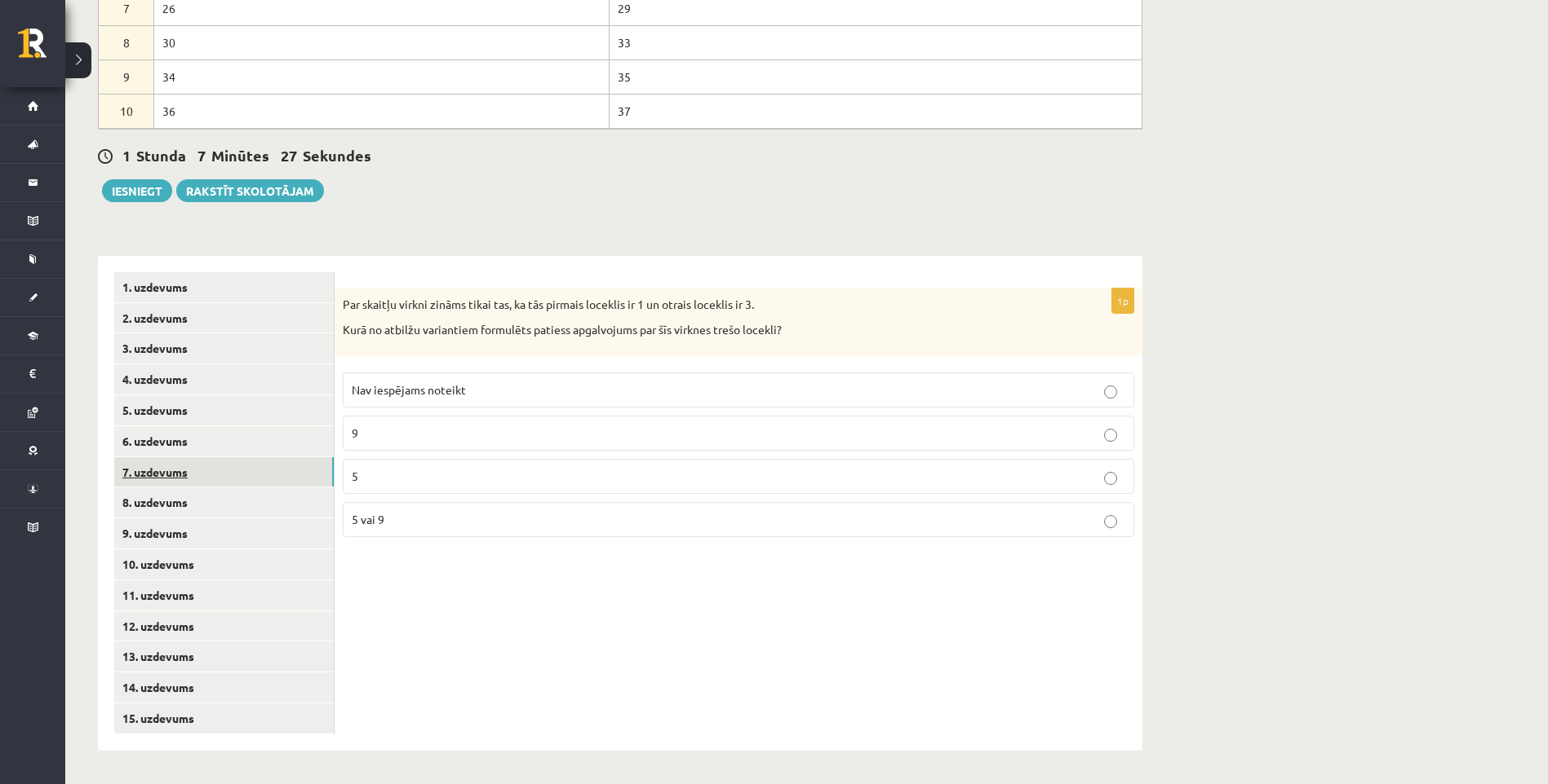
scroll to position [799, 0]
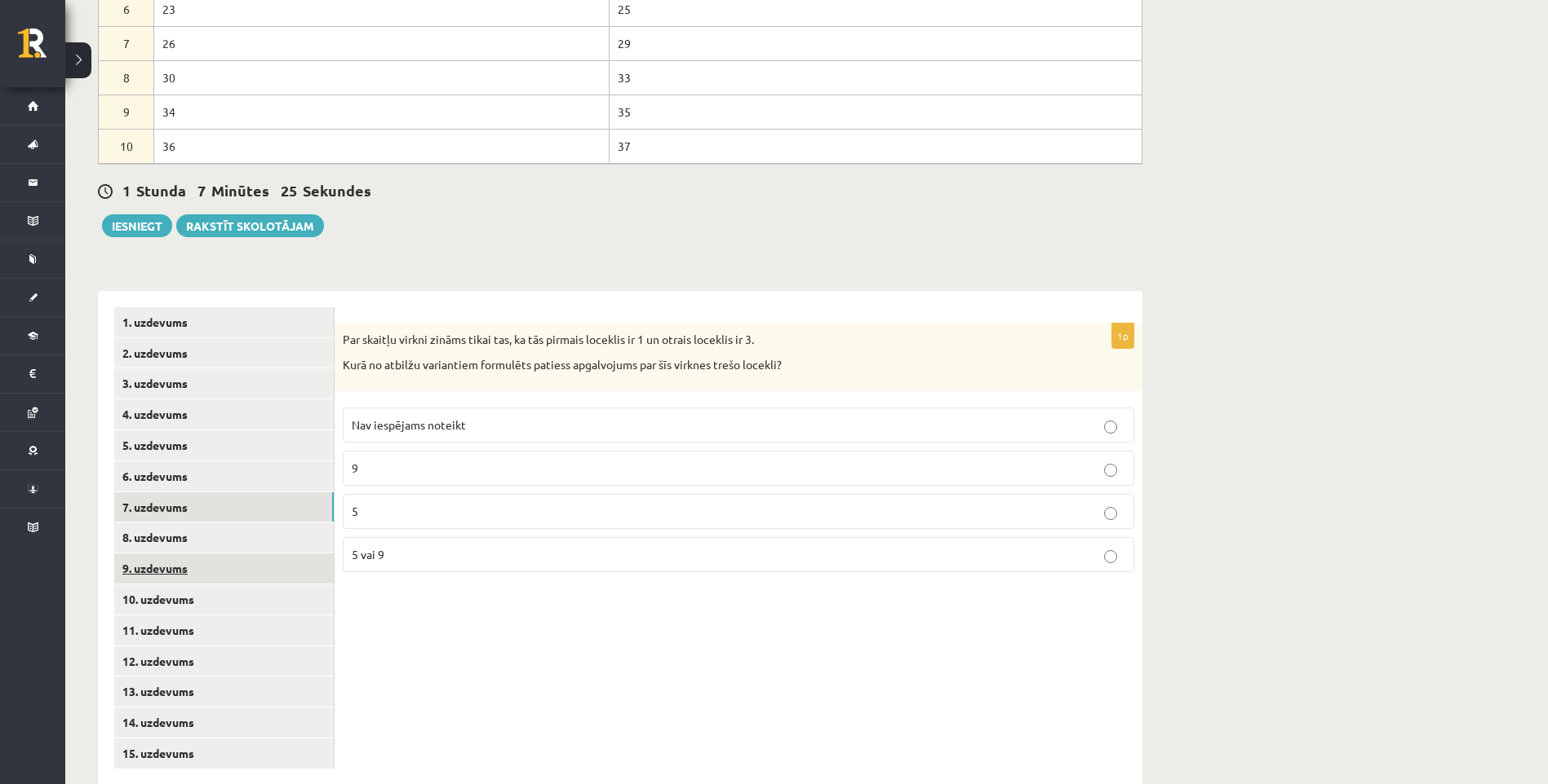
click at [238, 553] on link "9. uzdevums" at bounding box center [224, 568] width 219 height 30
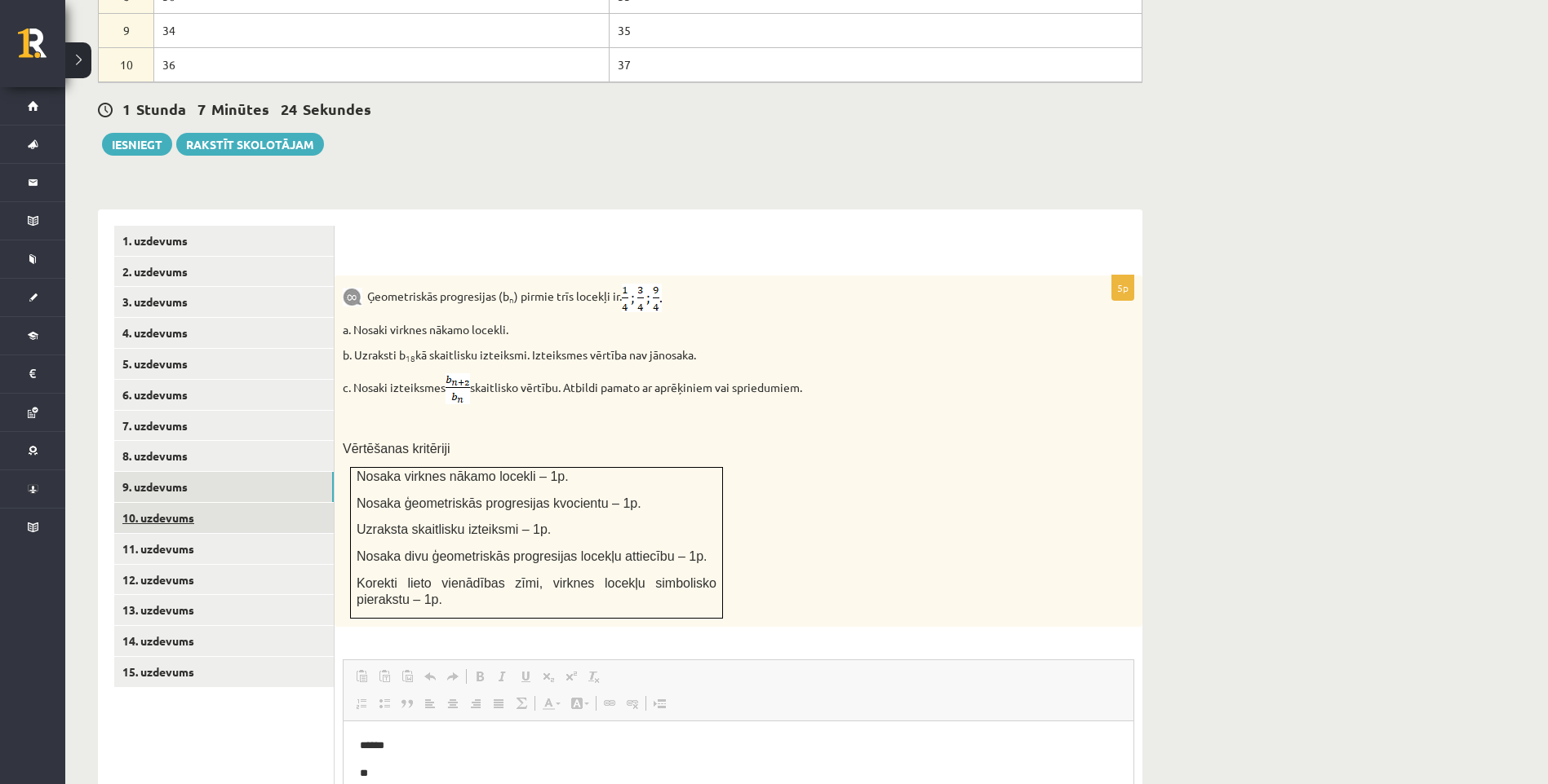
scroll to position [0, 0]
click at [179, 442] on link "8. uzdevums" at bounding box center [224, 456] width 219 height 30
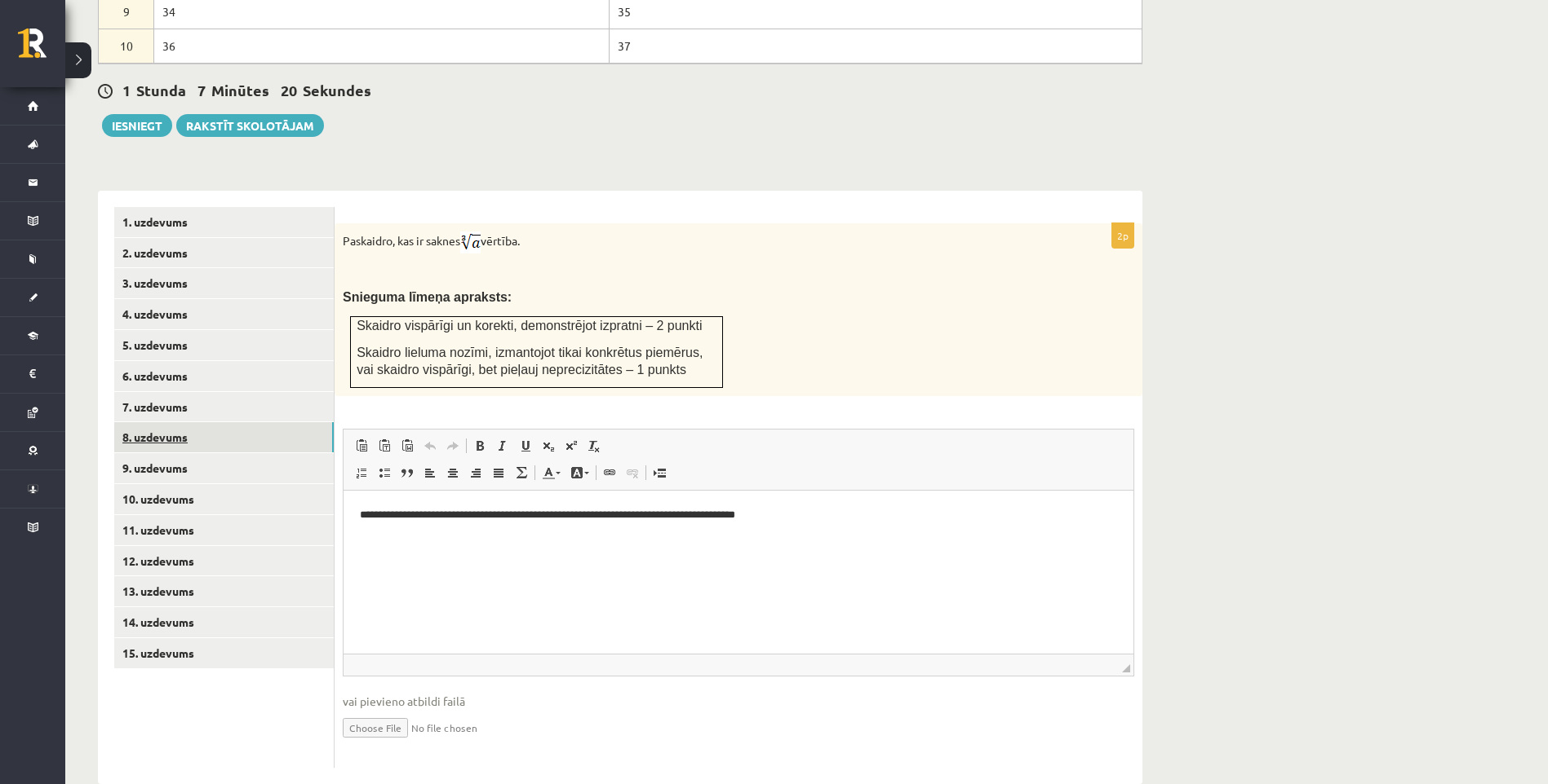
click at [200, 422] on link "8. uzdevums" at bounding box center [224, 437] width 219 height 30
click at [190, 484] on link "10. uzdevums" at bounding box center [224, 499] width 219 height 30
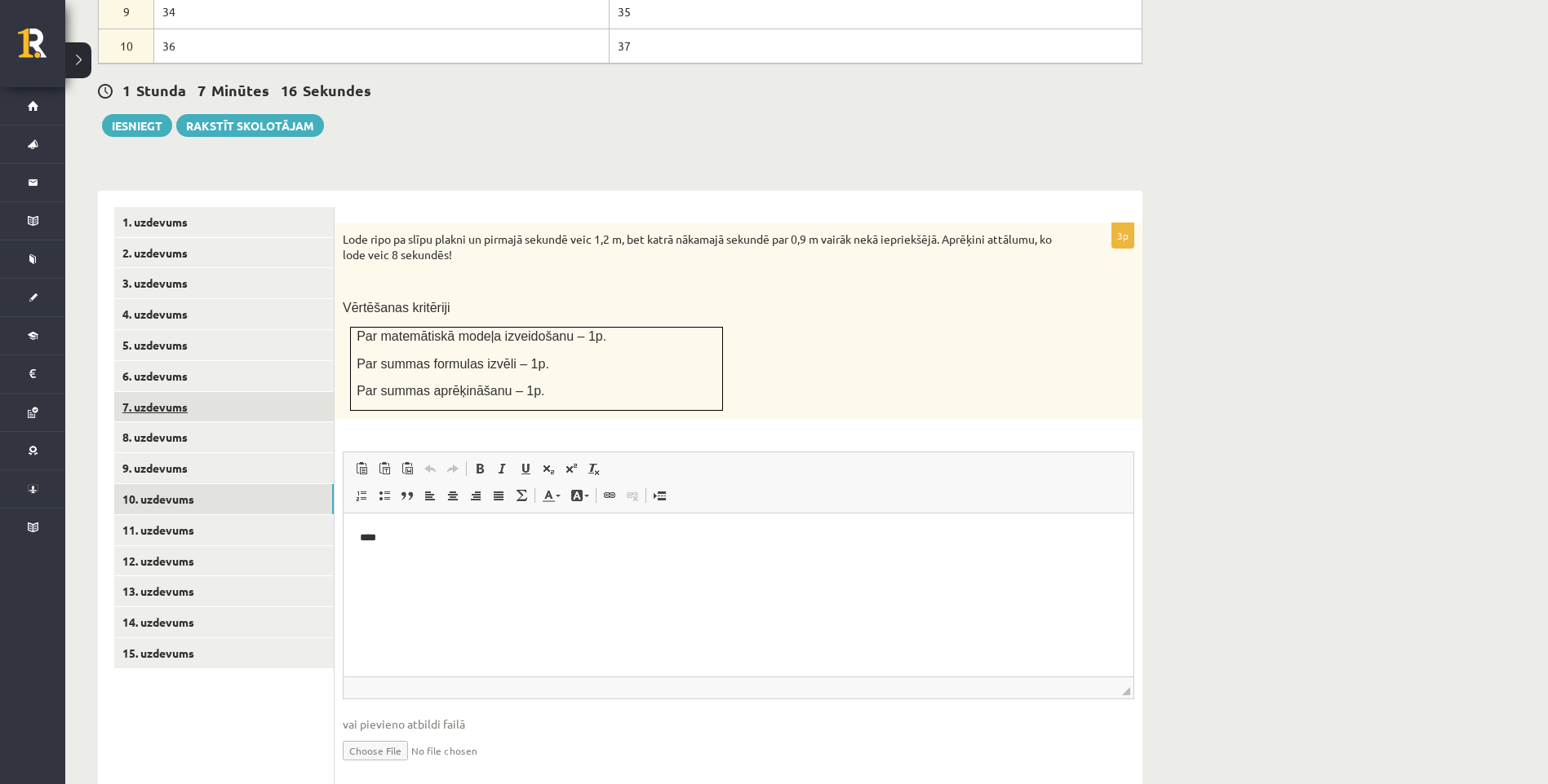
scroll to position [921, 0]
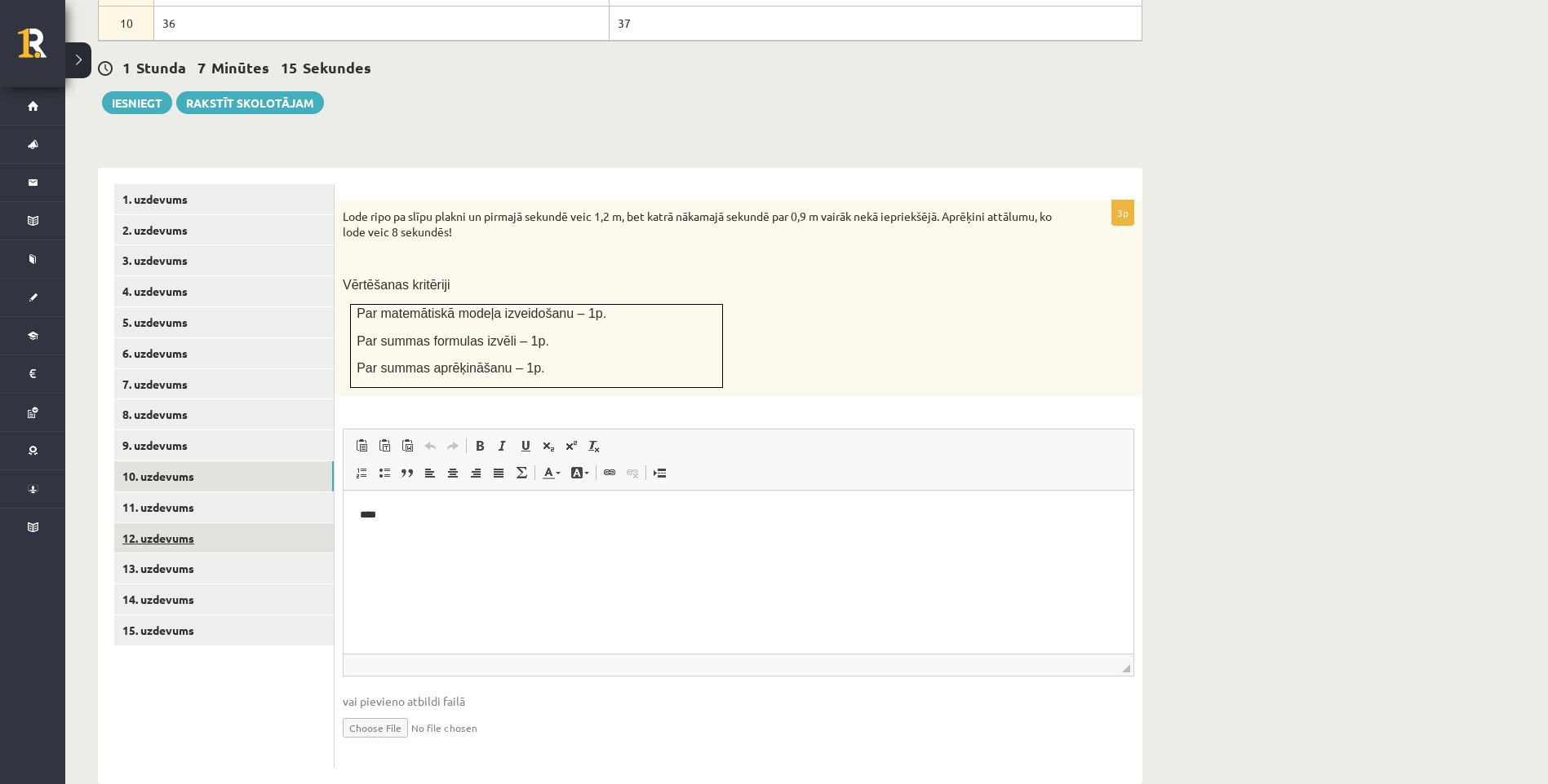
click at [190, 523] on link "12. uzdevums" at bounding box center [224, 538] width 219 height 30
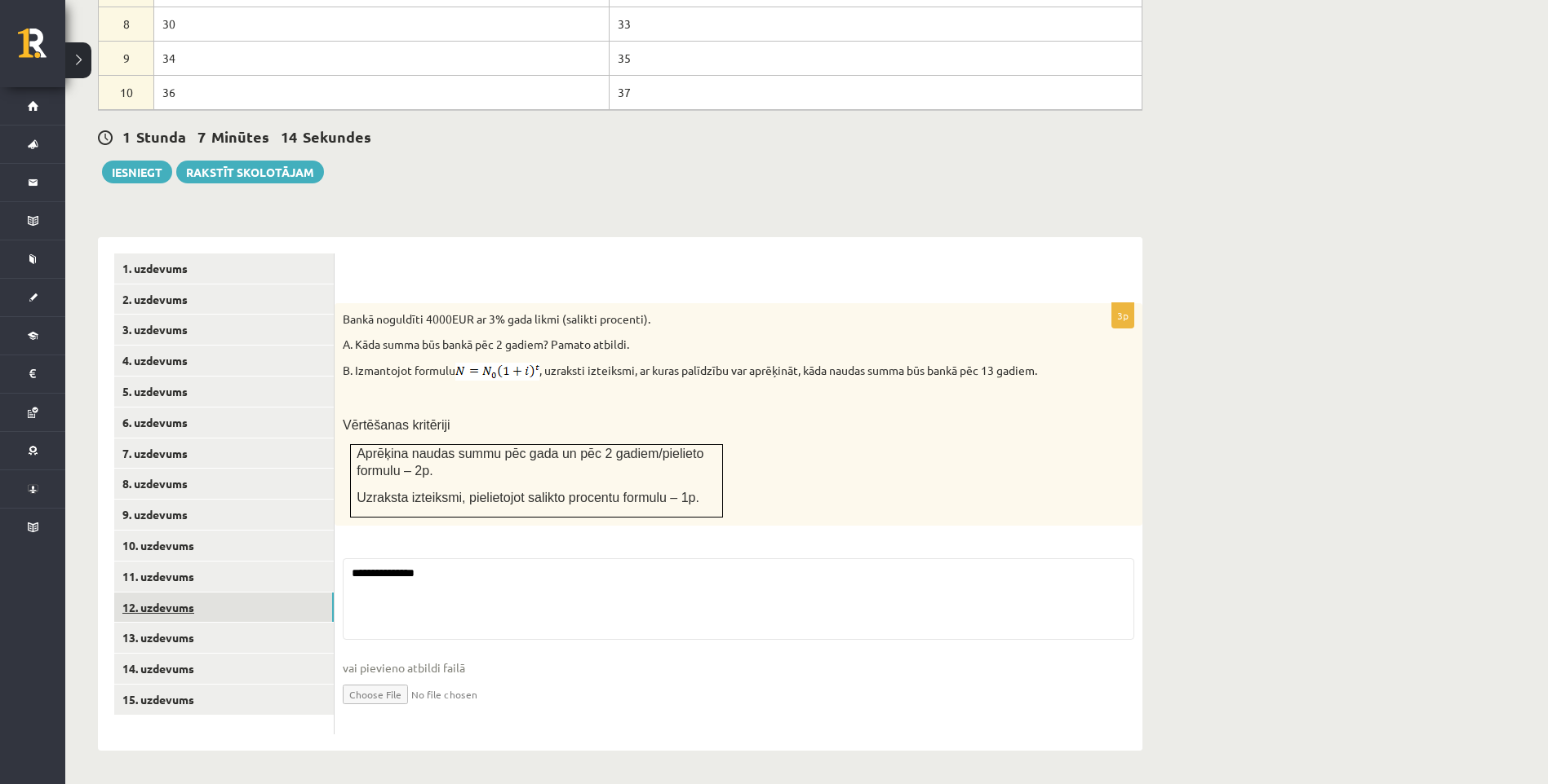
scroll to position [0, 0]
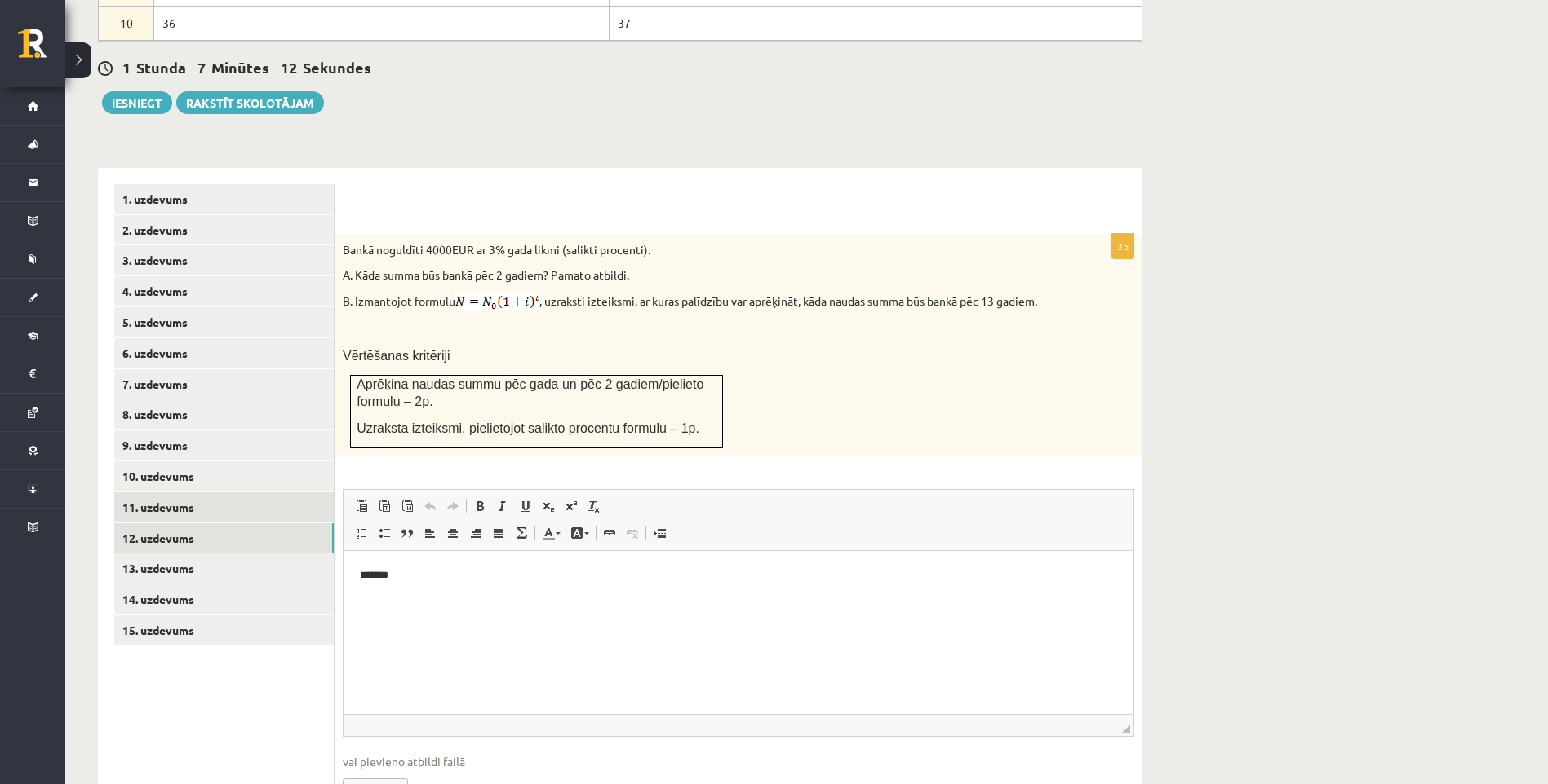
click at [186, 492] on link "11. uzdevums" at bounding box center [224, 507] width 219 height 30
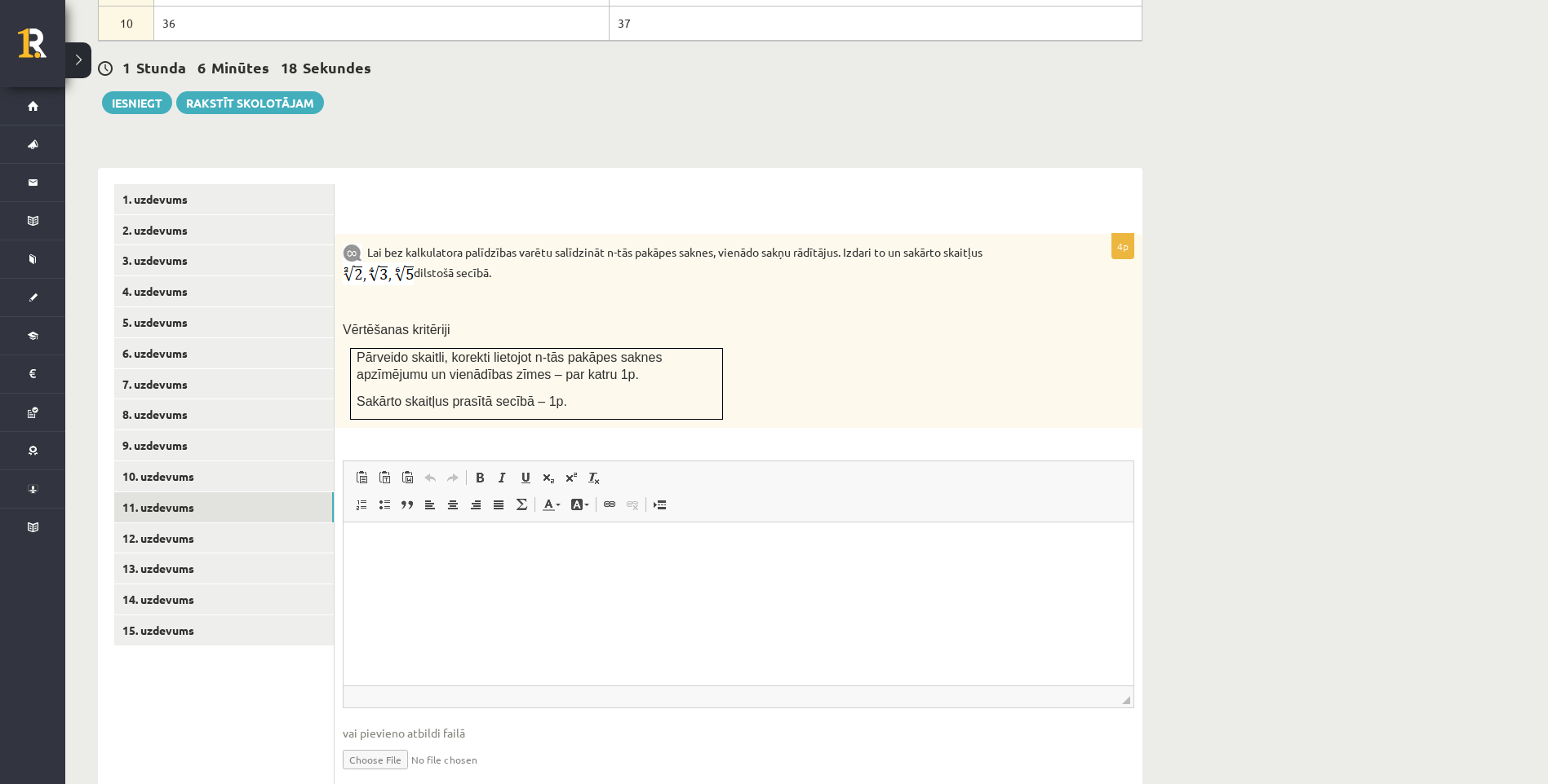
scroll to position [949, 0]
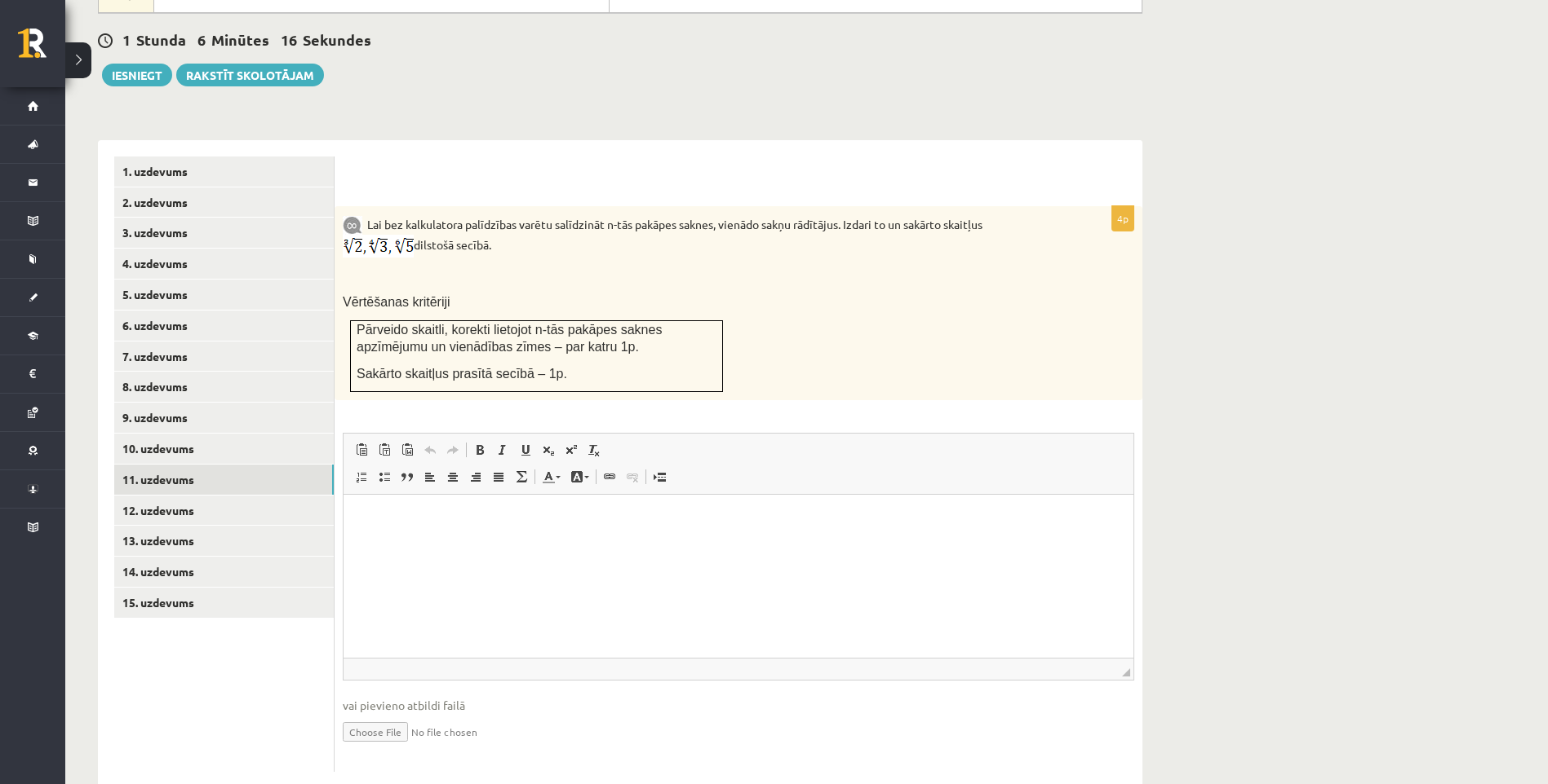
click at [548, 545] on html at bounding box center [738, 520] width 790 height 50
click at [370, 714] on input "file" at bounding box center [738, 730] width 792 height 34
click at [275, 433] on link "10. uzdevums" at bounding box center [224, 448] width 219 height 30
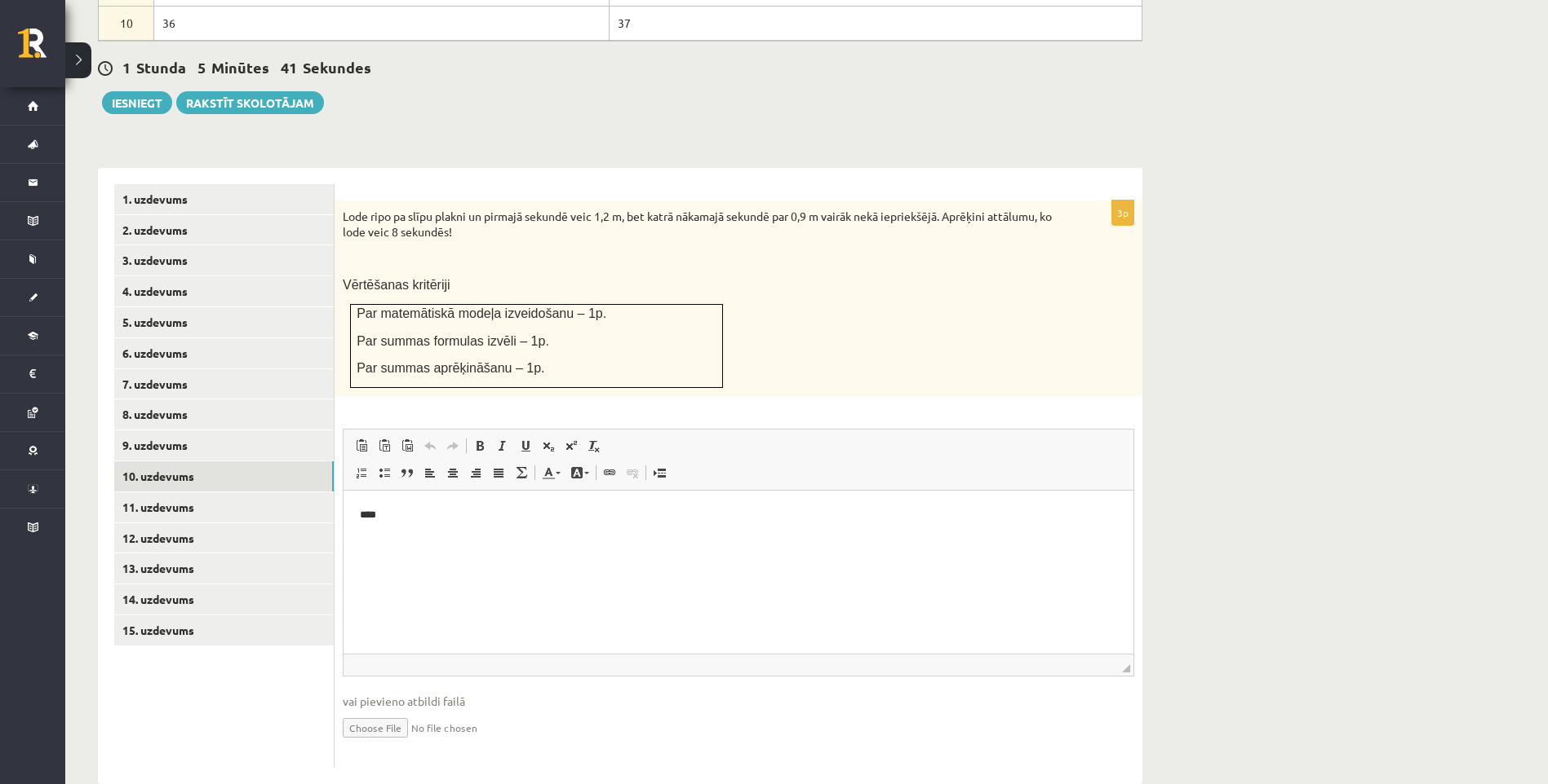
scroll to position [0, 0]
drag, startPoint x: 495, startPoint y: 546, endPoint x: 498, endPoint y: 569, distance: 23.2
click at [498, 541] on html "****" at bounding box center [738, 515] width 790 height 50
click at [185, 461] on link "10. uzdevums" at bounding box center [224, 476] width 219 height 30
click at [175, 492] on link "11. uzdevums" at bounding box center [224, 507] width 219 height 30
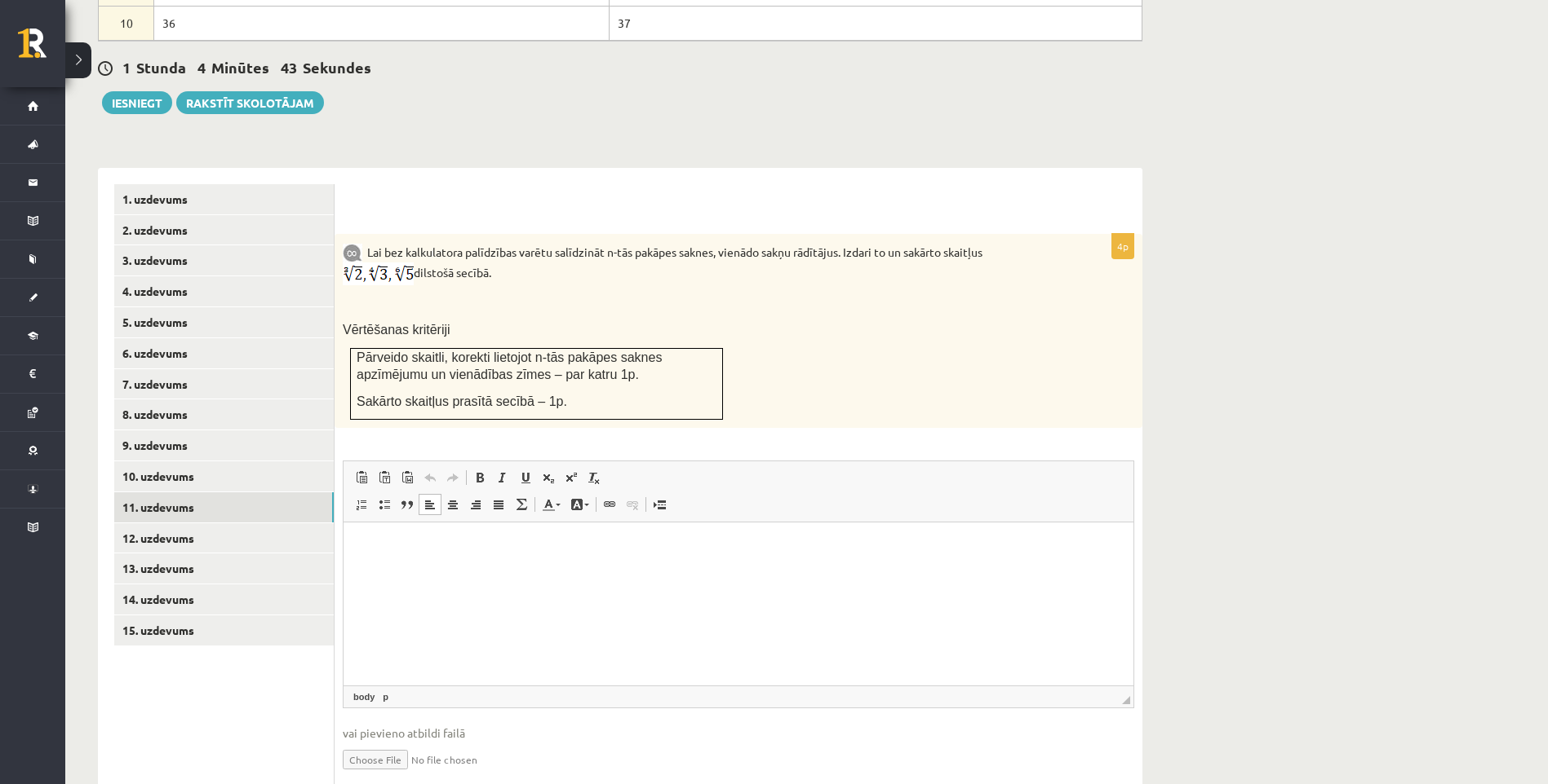
drag, startPoint x: 308, startPoint y: 4, endPoint x: 379, endPoint y: 715, distance: 714.5
click at [379, 742] on input "file" at bounding box center [738, 759] width 792 height 34
click at [370, 742] on input "file" at bounding box center [738, 759] width 792 height 34
type input "**********"
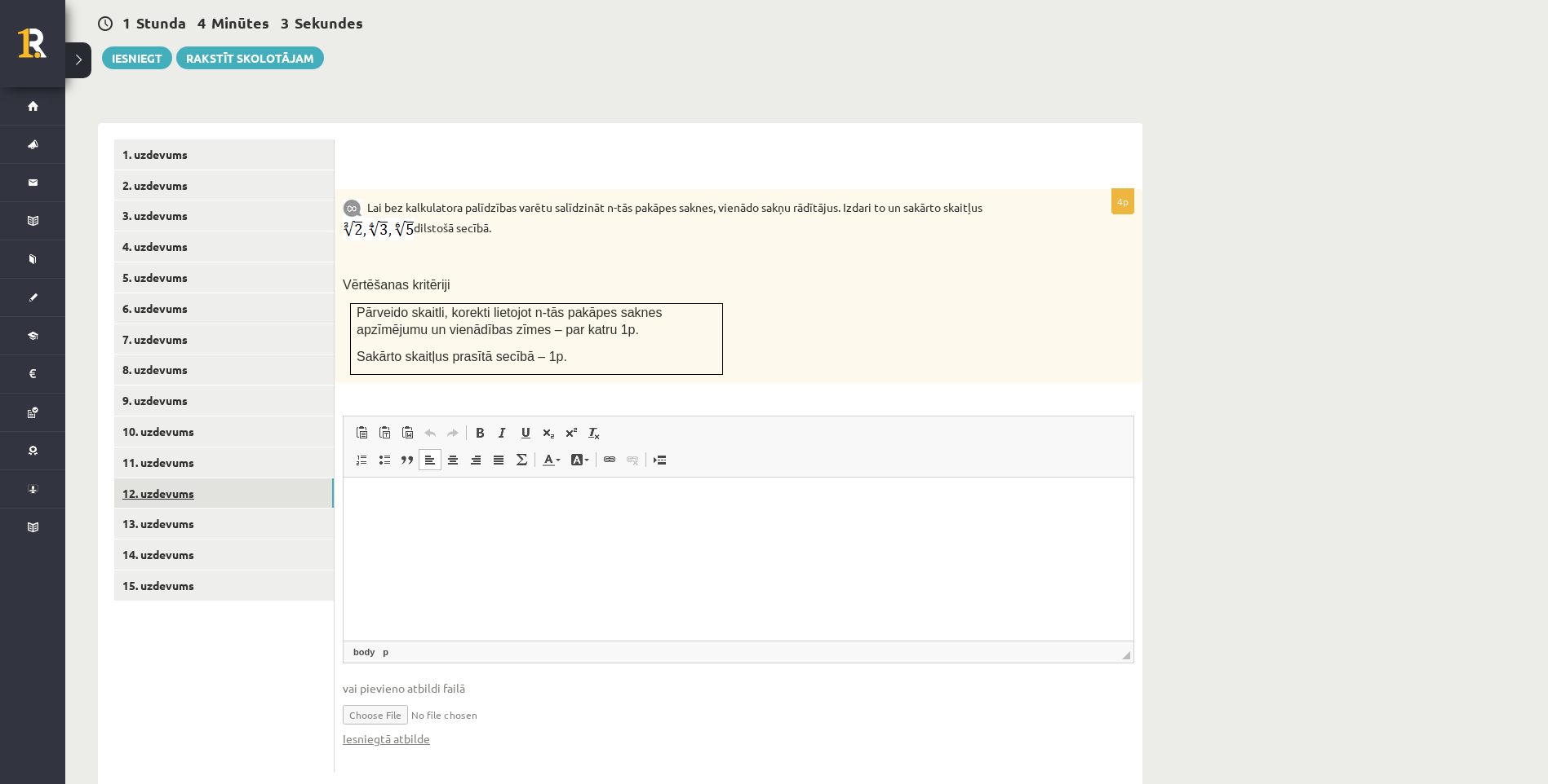
click at [177, 479] on link "12. uzdevums" at bounding box center [224, 493] width 219 height 30
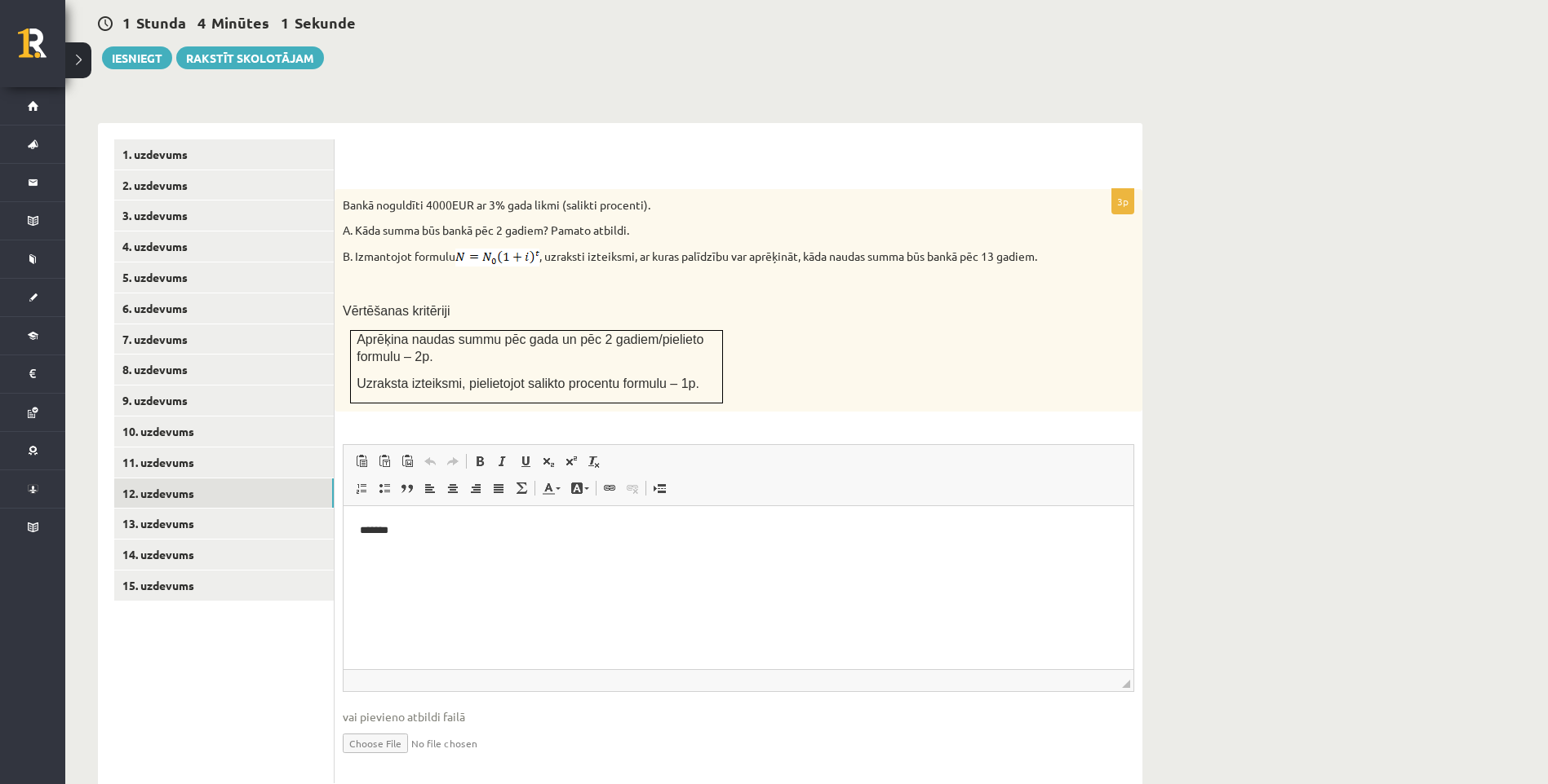
scroll to position [0, 0]
click at [189, 509] on link "13. uzdevums" at bounding box center [224, 523] width 219 height 30
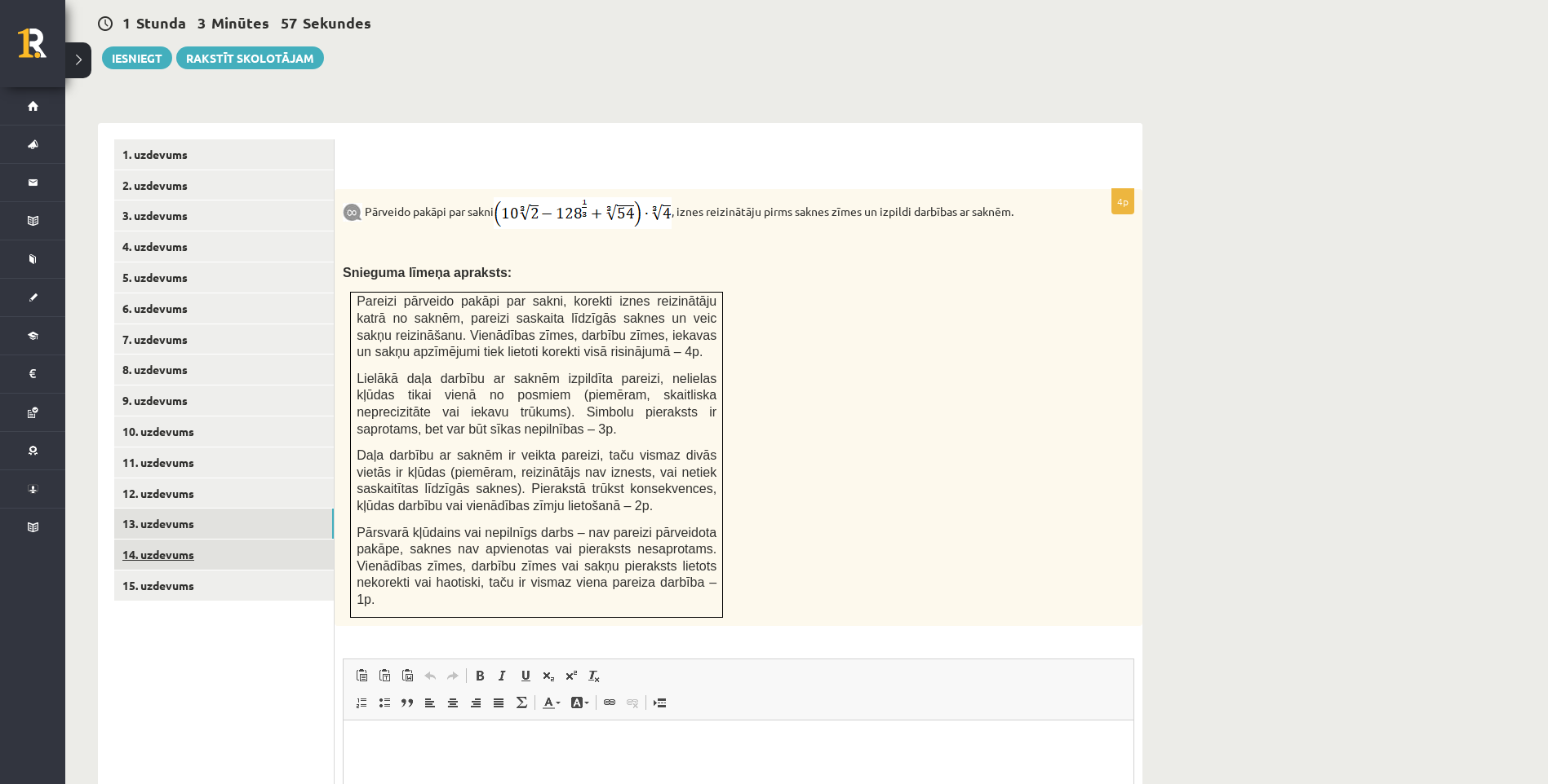
click at [263, 540] on link "14. uzdevums" at bounding box center [224, 554] width 219 height 30
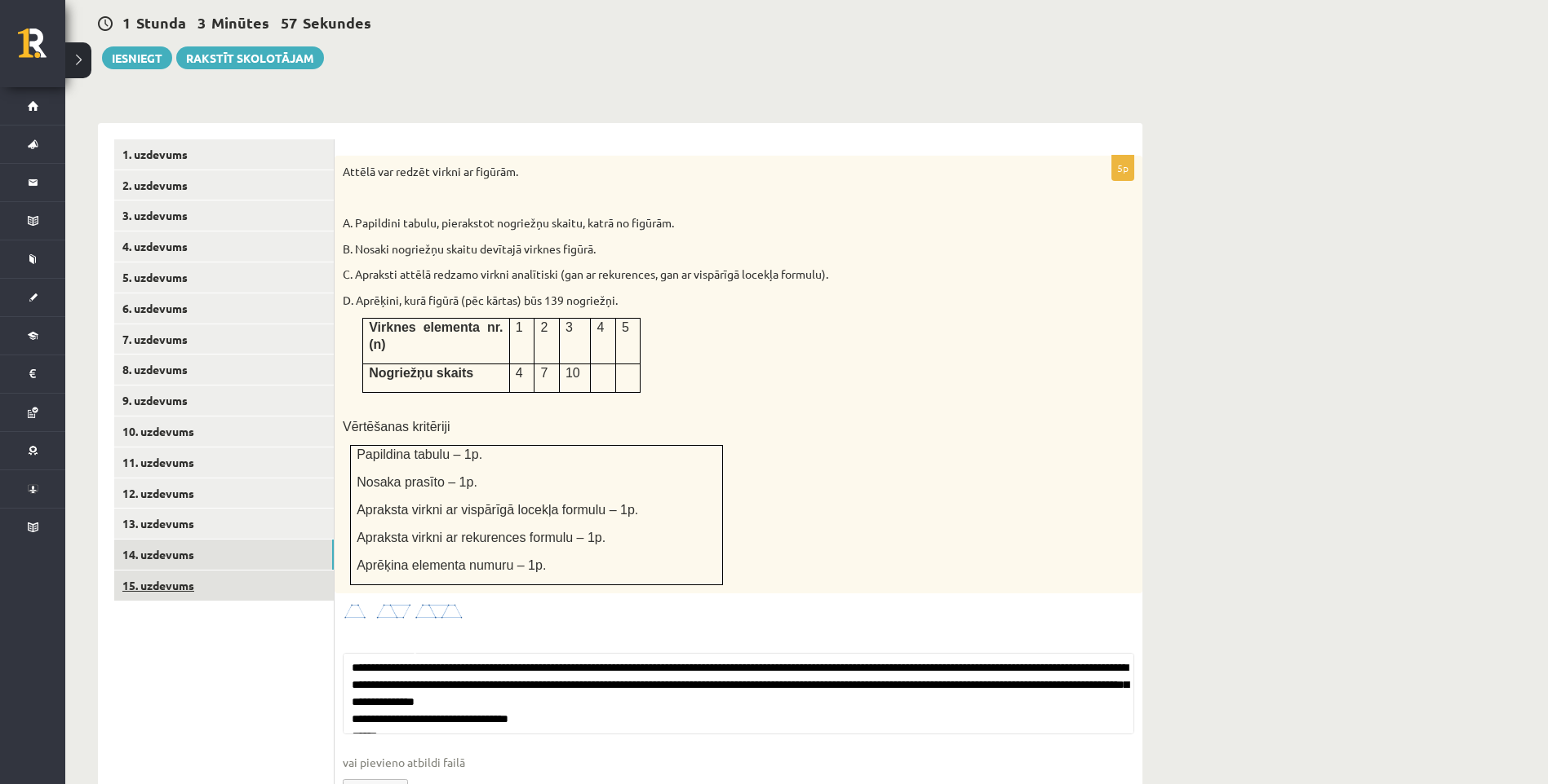
click at [279, 571] on link "15. uzdevums" at bounding box center [224, 585] width 219 height 30
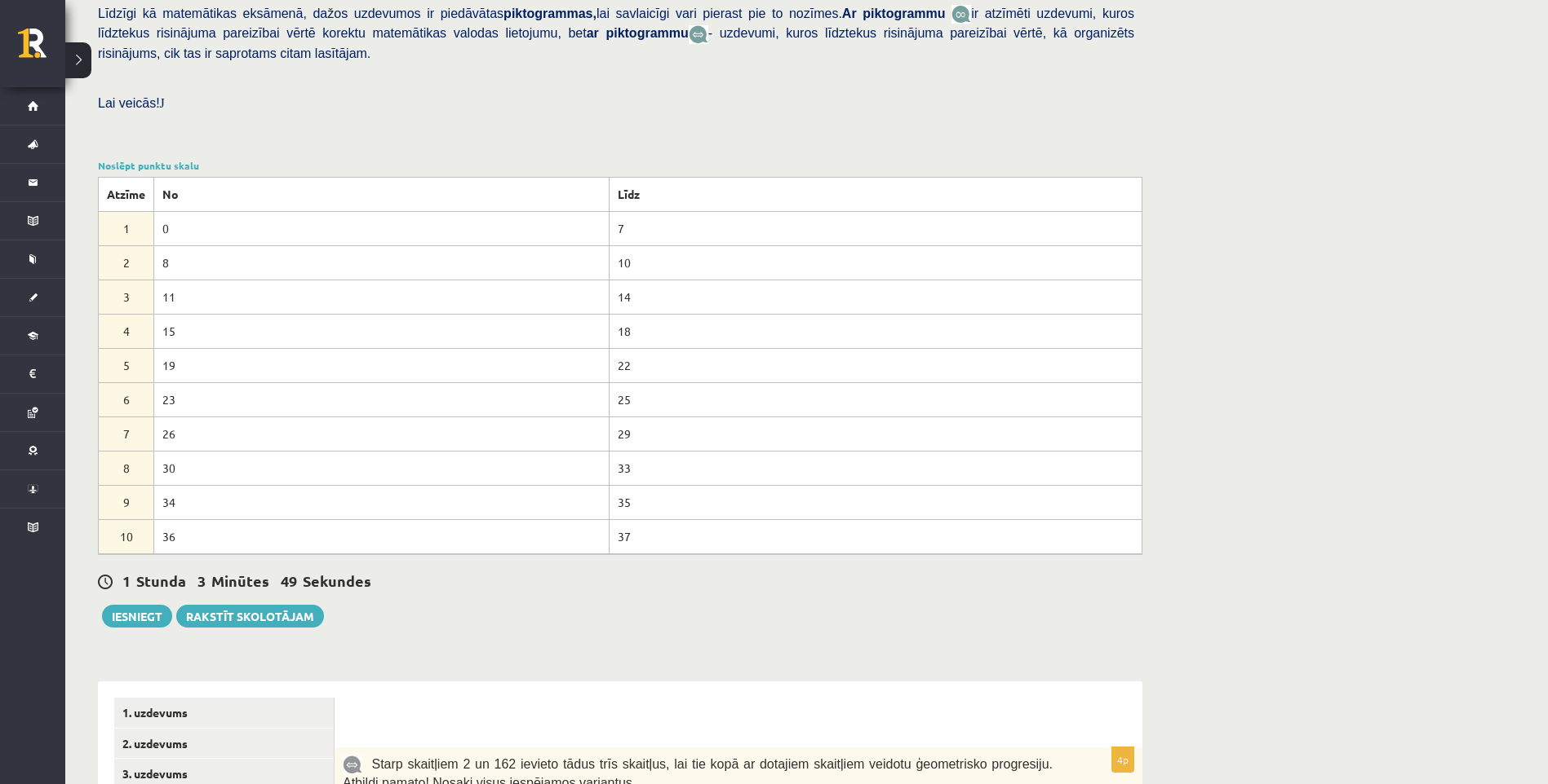
scroll to position [897, 0]
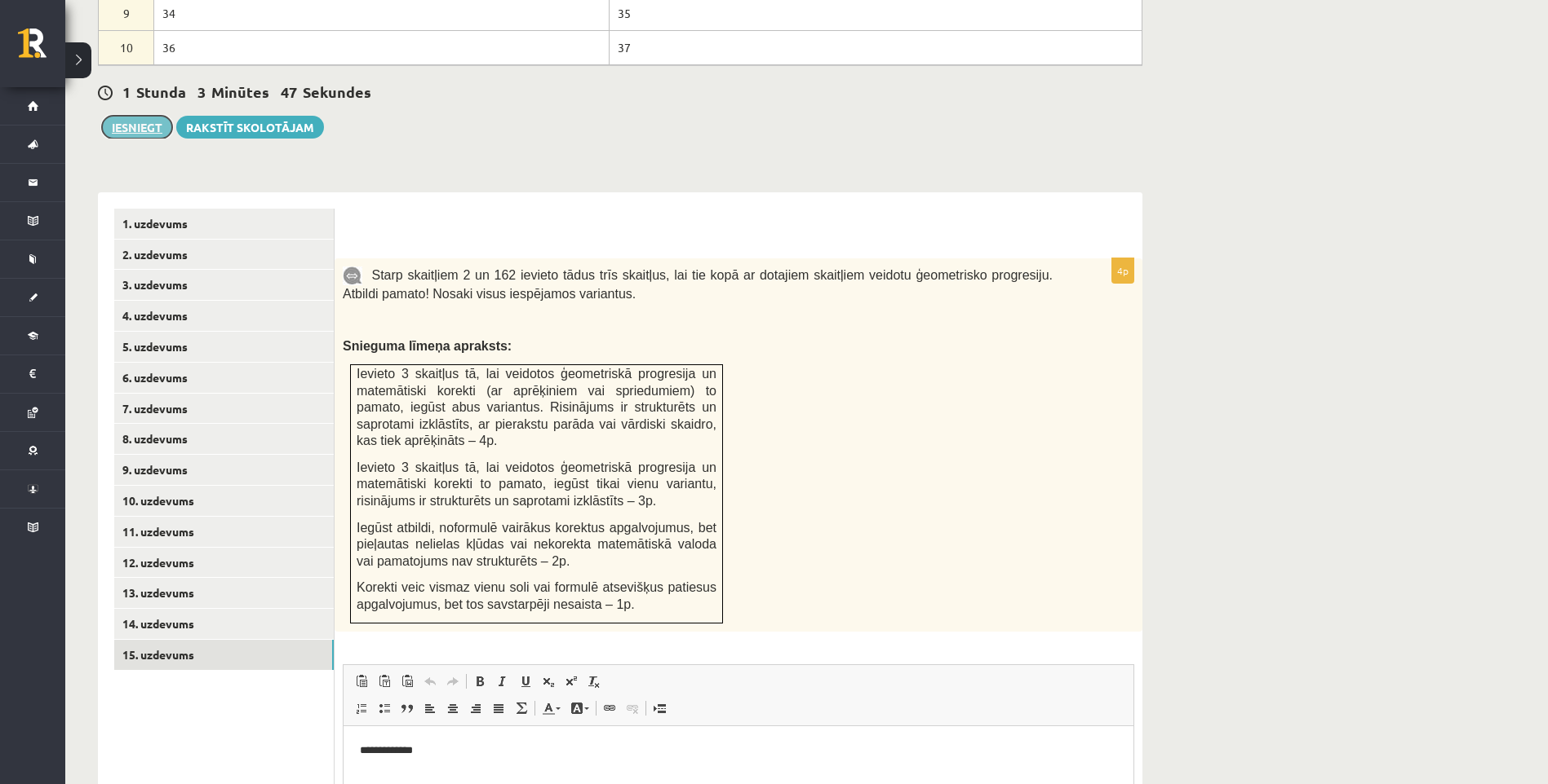
click at [143, 115] on button "Iesniegt" at bounding box center [136, 126] width 70 height 23
